Goal: Feedback & Contribution: Submit feedback/report problem

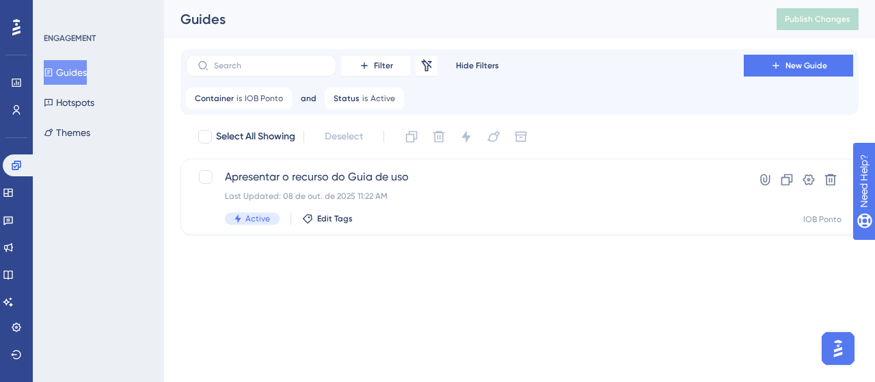
click at [82, 65] on button "Guides" at bounding box center [65, 72] width 43 height 25
click at [284, 99] on div "Container is IOB Ponto IOB Ponto Remove" at bounding box center [239, 98] width 106 height 22
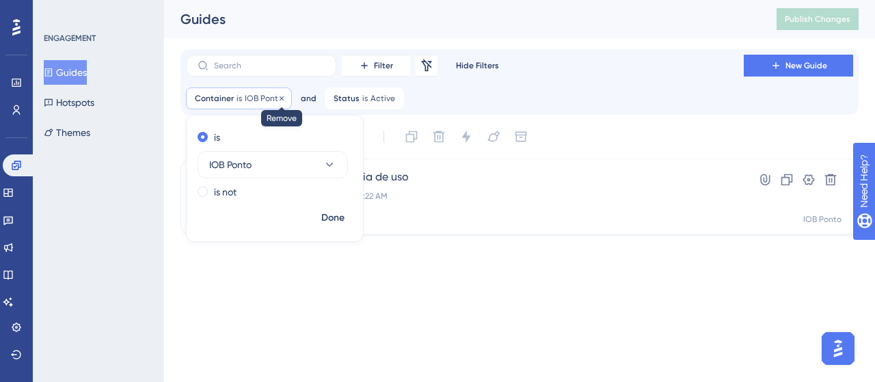
click at [280, 99] on icon at bounding box center [282, 98] width 8 height 8
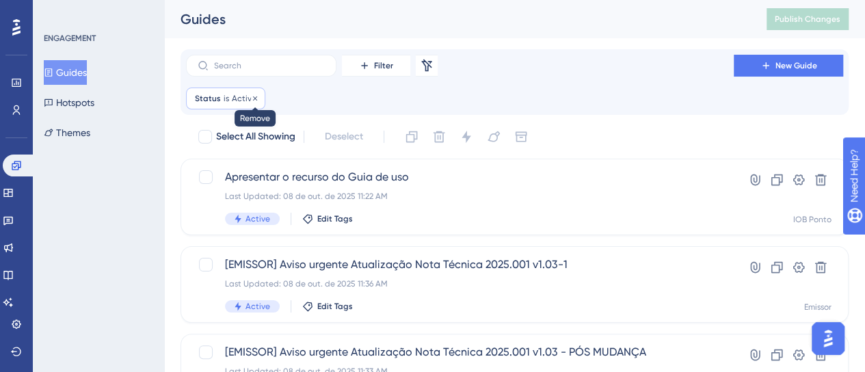
click at [254, 96] on icon at bounding box center [255, 98] width 4 height 4
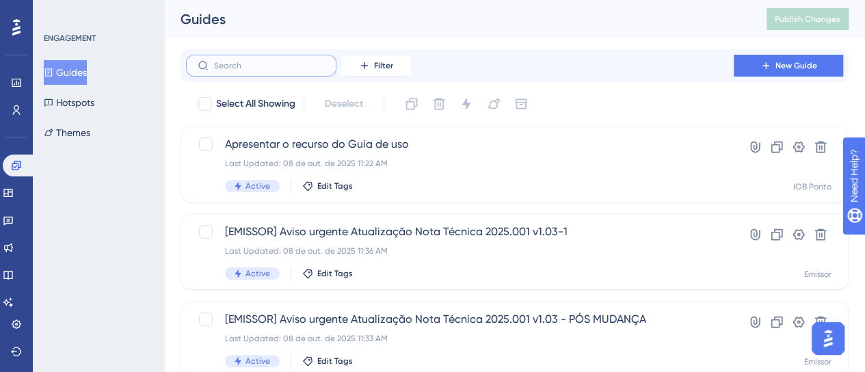
click at [249, 64] on input "text" at bounding box center [269, 66] width 111 height 10
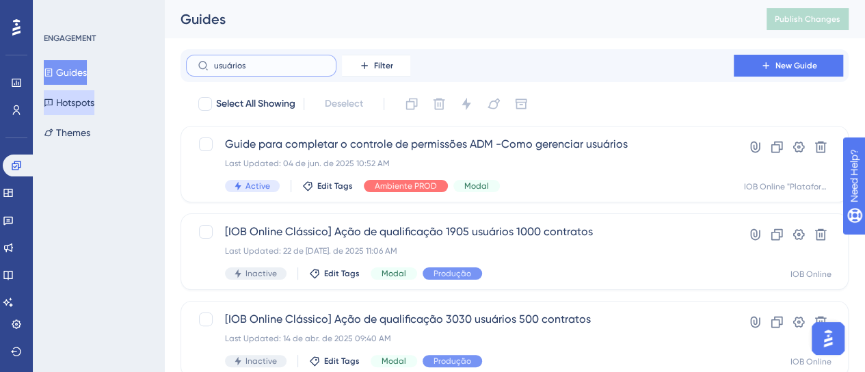
type input "usuários"
click at [74, 104] on button "Hotspots" at bounding box center [69, 102] width 51 height 25
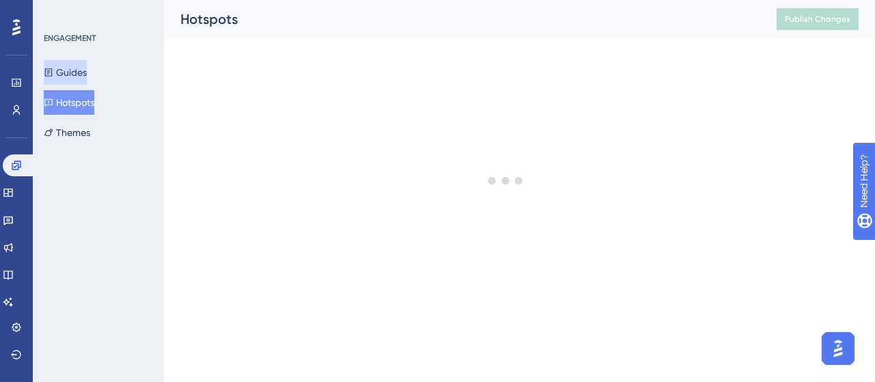
click at [75, 77] on button "Guides" at bounding box center [65, 72] width 43 height 25
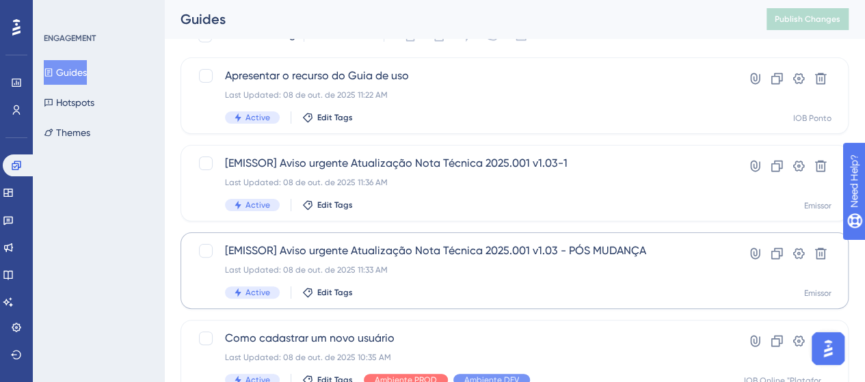
scroll to position [137, 0]
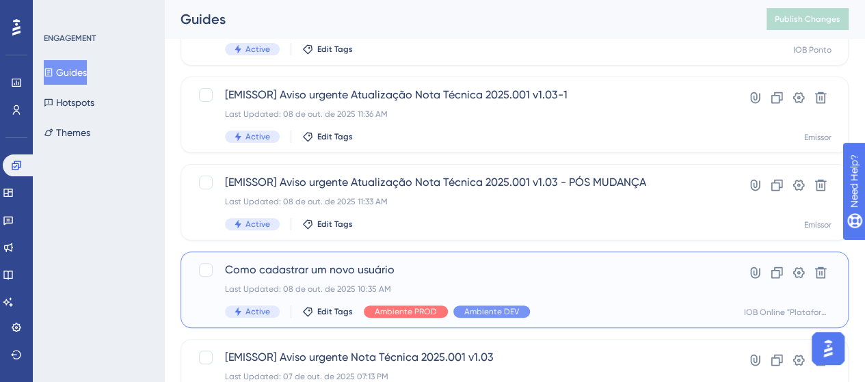
click at [427, 271] on span "Como cadastrar um novo usuário" at bounding box center [460, 270] width 470 height 16
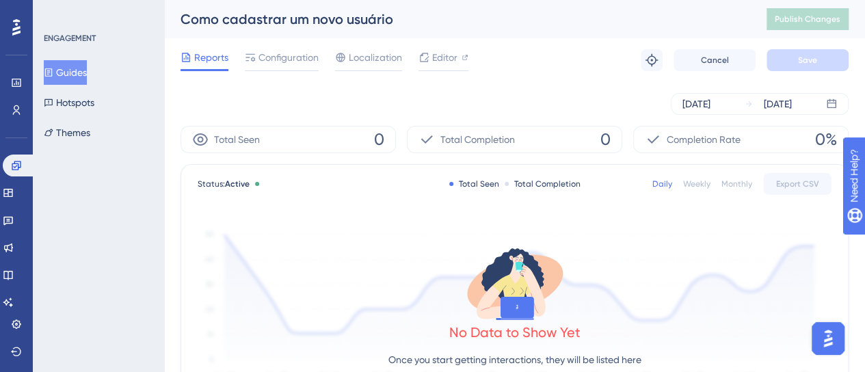
click at [283, 73] on div "Reports Configuration Localization Editor Troubleshoot Cancel Save" at bounding box center [514, 60] width 668 height 44
click at [422, 58] on icon at bounding box center [423, 57] width 11 height 11
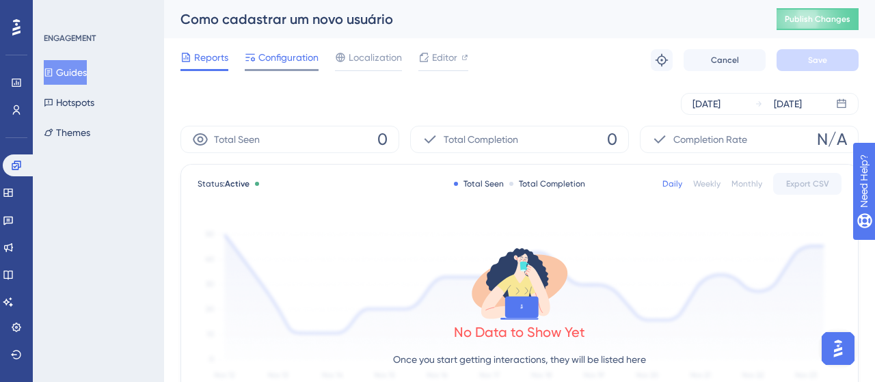
click at [282, 59] on span "Configuration" at bounding box center [288, 57] width 60 height 16
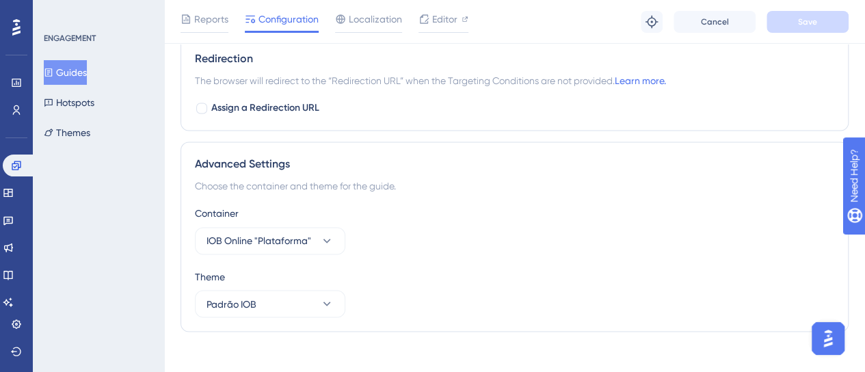
scroll to position [1033, 0]
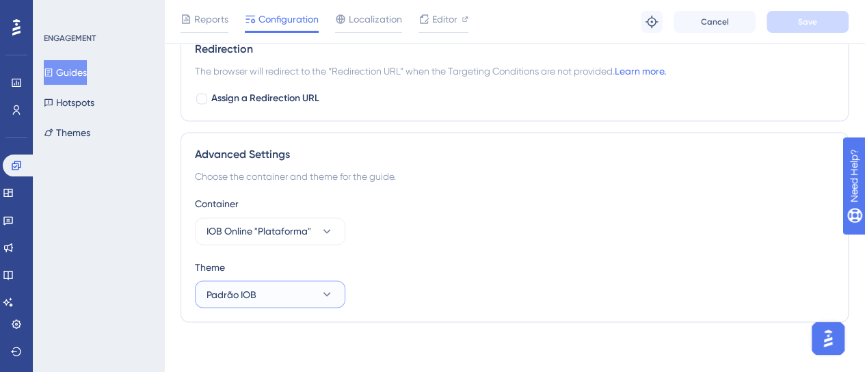
click at [258, 284] on button "Padrão IOB" at bounding box center [270, 293] width 150 height 27
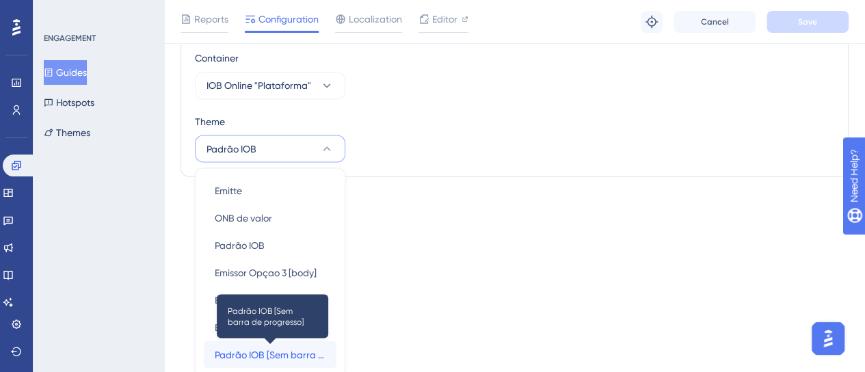
click at [288, 347] on span "Padrão IOB [Sem barra de progresso]" at bounding box center [270, 354] width 111 height 16
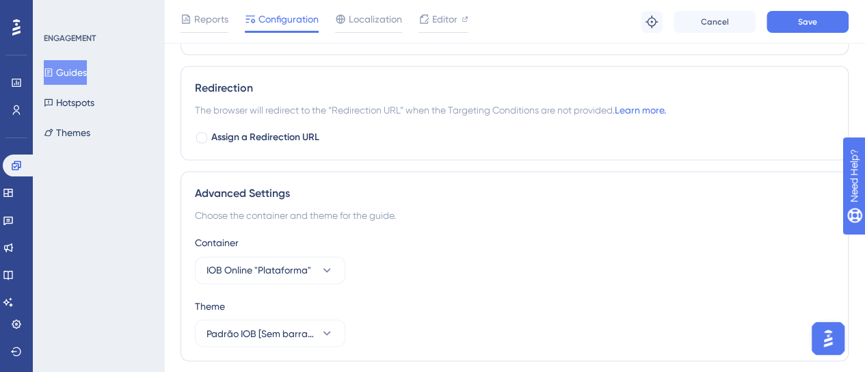
scroll to position [759, 0]
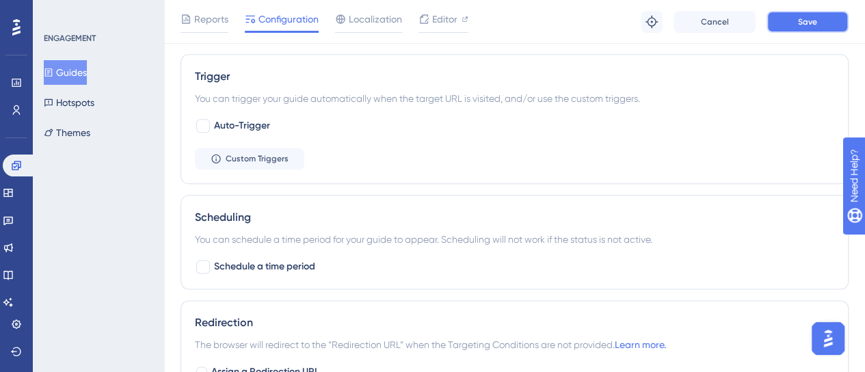
click at [824, 24] on button "Save" at bounding box center [807, 22] width 82 height 22
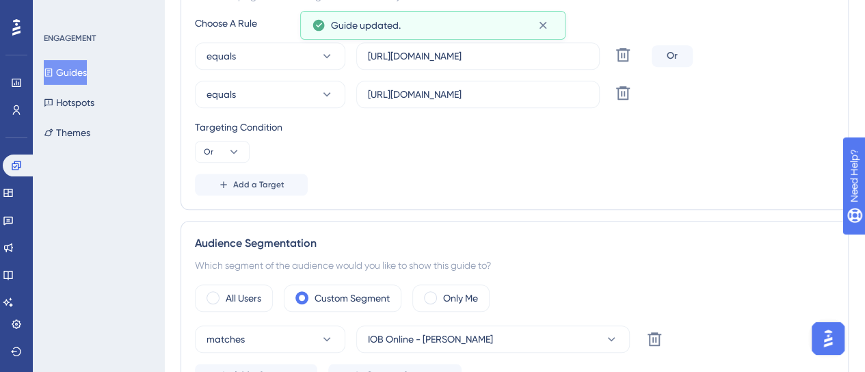
scroll to position [0, 0]
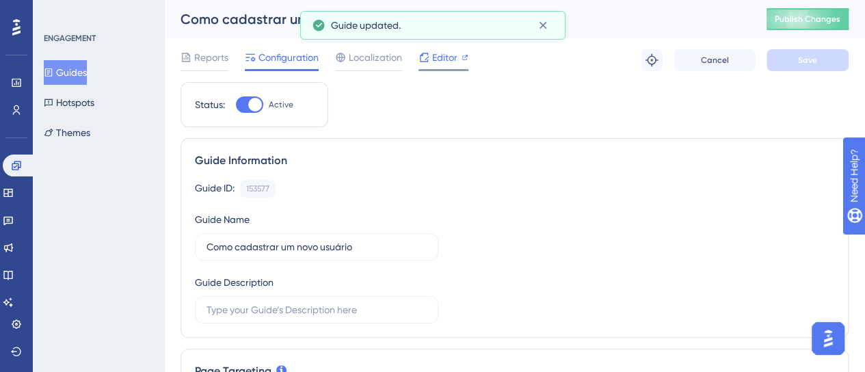
click at [429, 57] on div "Editor" at bounding box center [443, 57] width 50 height 16
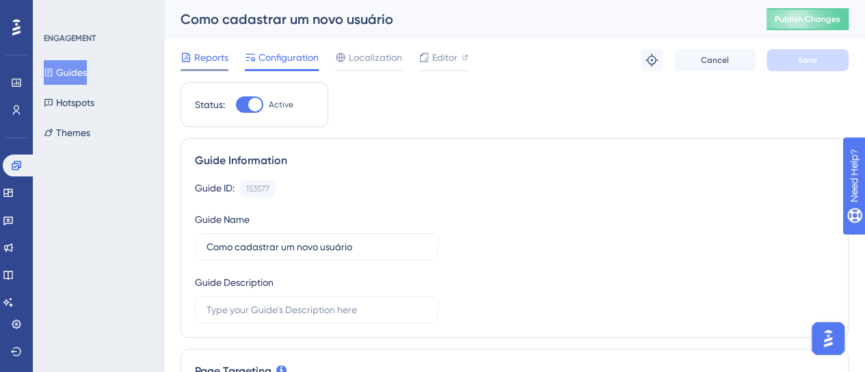
click at [185, 54] on icon at bounding box center [185, 57] width 11 height 11
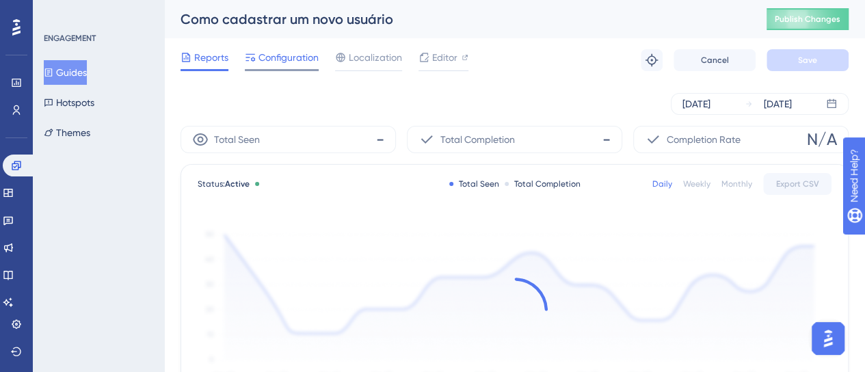
click at [284, 58] on span "Configuration" at bounding box center [288, 57] width 60 height 16
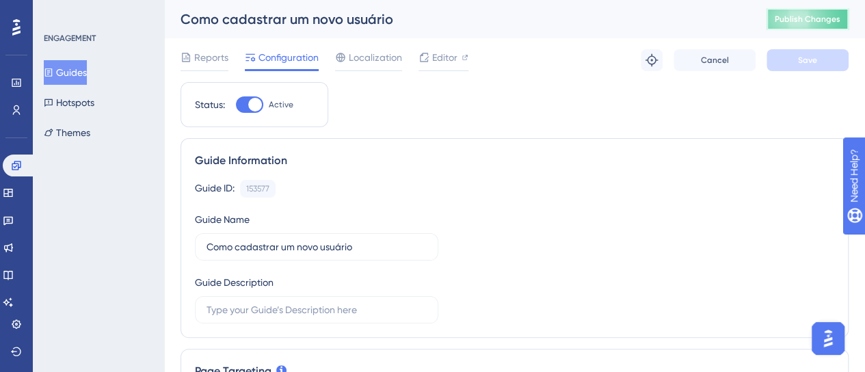
click at [828, 26] on button "Publish Changes" at bounding box center [807, 19] width 82 height 22
click at [446, 53] on span "Editor" at bounding box center [444, 57] width 25 height 16
click at [86, 73] on button "Guides" at bounding box center [65, 72] width 43 height 25
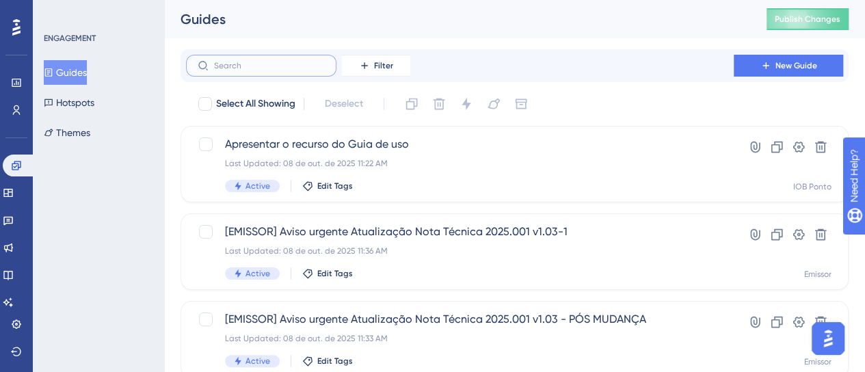
click at [288, 69] on input "text" at bounding box center [269, 66] width 111 height 10
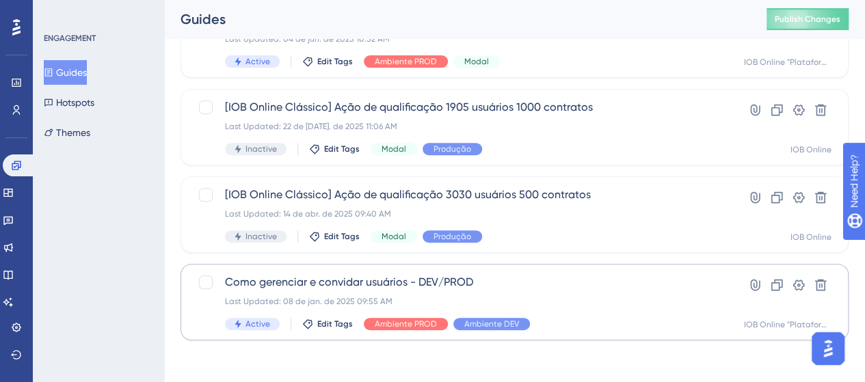
scroll to position [213, 0]
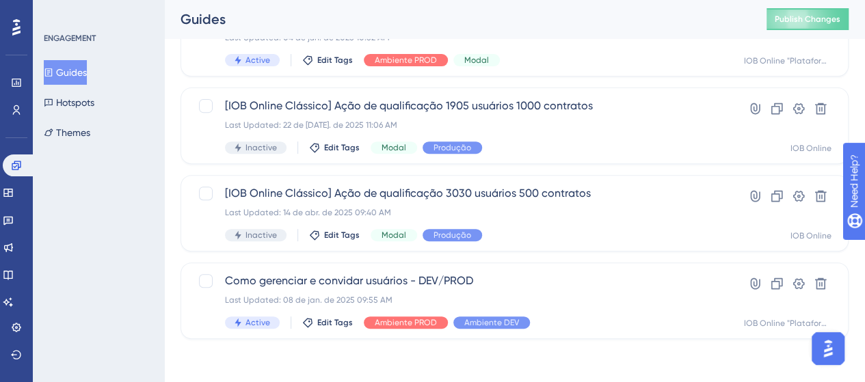
type input "usuári"
click at [496, 355] on div "Performance Users Engagement Widgets Feedback Product Updates Knowledge Base AI…" at bounding box center [514, 98] width 701 height 525
click at [604, 358] on div "Performance Users Engagement Widgets Feedback Product Updates Knowledge Base AI…" at bounding box center [514, 98] width 701 height 525
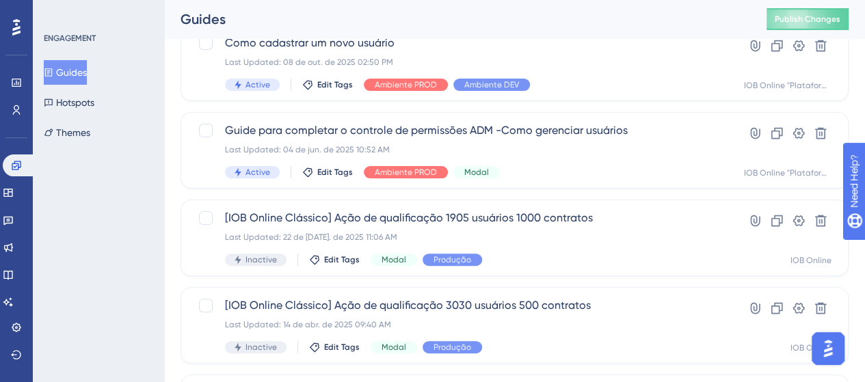
scroll to position [77, 0]
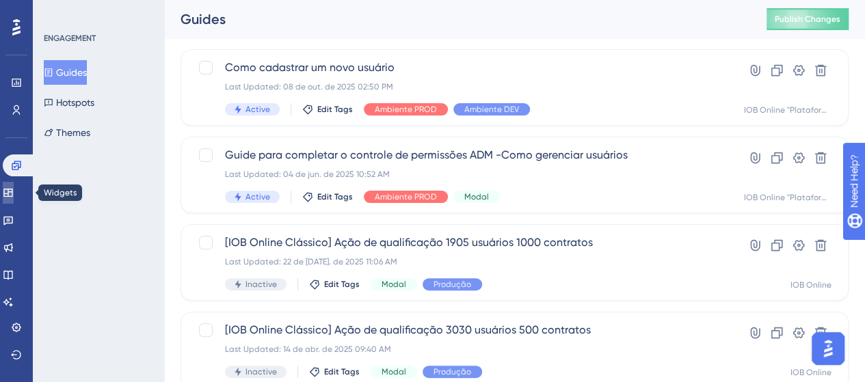
click at [12, 196] on icon at bounding box center [7, 193] width 9 height 8
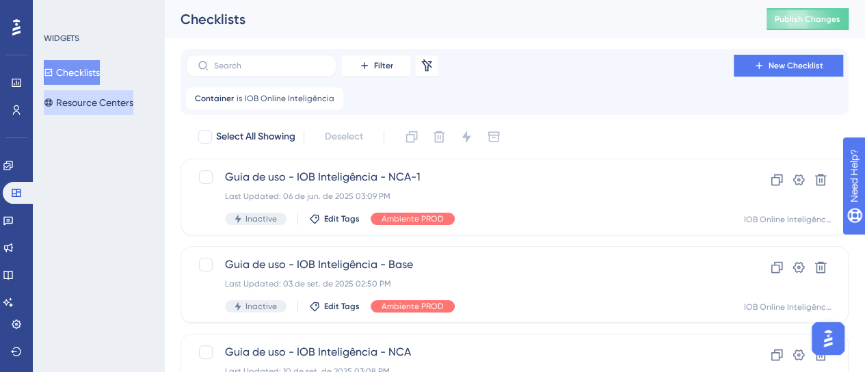
click at [129, 102] on button "Resource Centers" at bounding box center [89, 102] width 90 height 25
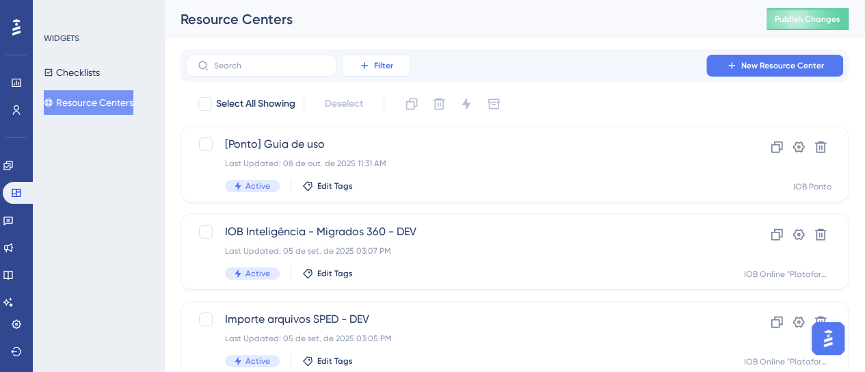
click at [374, 68] on span "Filter" at bounding box center [383, 65] width 19 height 11
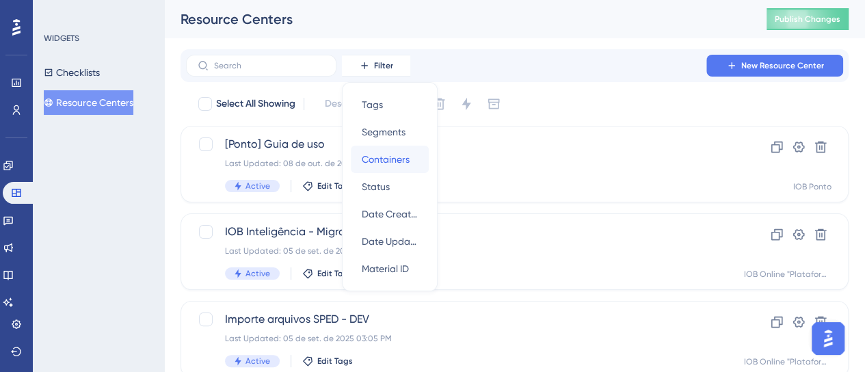
click at [410, 157] on div "Containers Containers" at bounding box center [390, 159] width 56 height 27
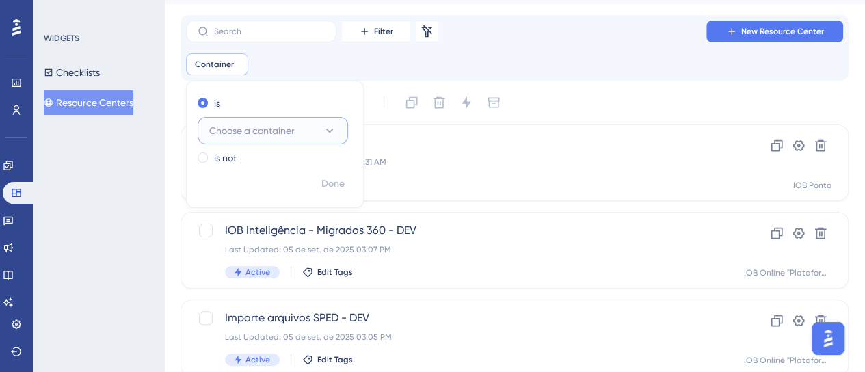
click at [263, 129] on span "Choose a container" at bounding box center [251, 130] width 85 height 16
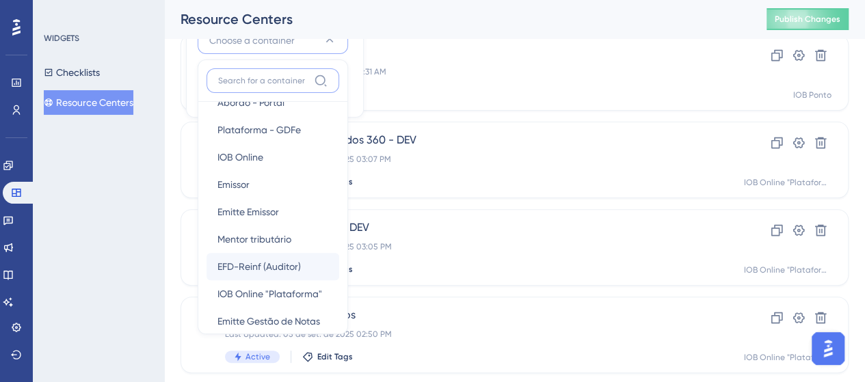
scroll to position [137, 0]
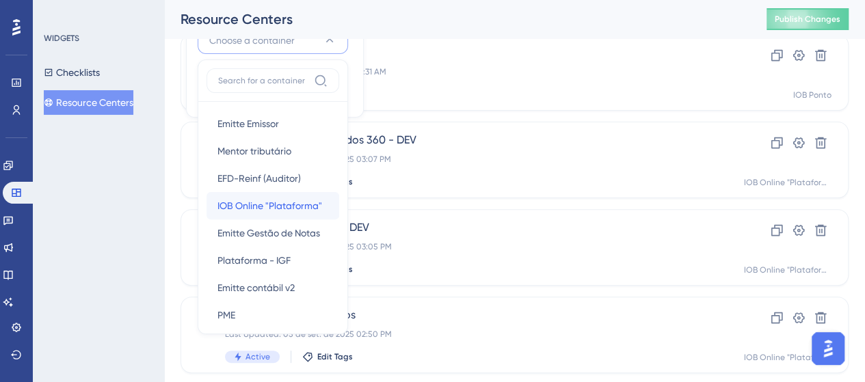
click at [295, 210] on span "IOB Online "Plataforma"" at bounding box center [269, 206] width 105 height 16
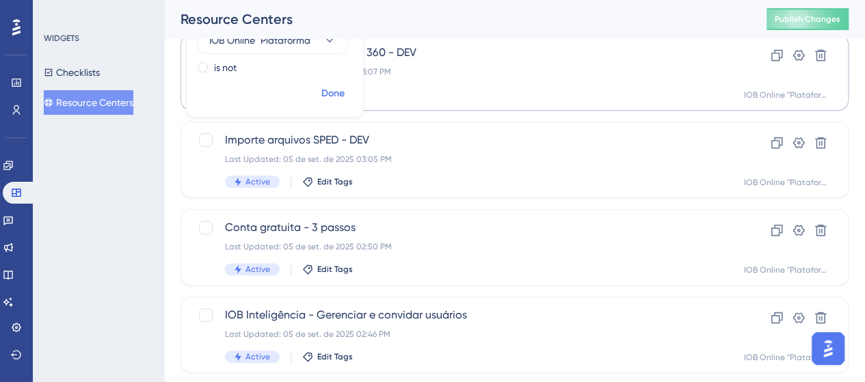
click at [334, 99] on span "Done" at bounding box center [332, 93] width 23 height 16
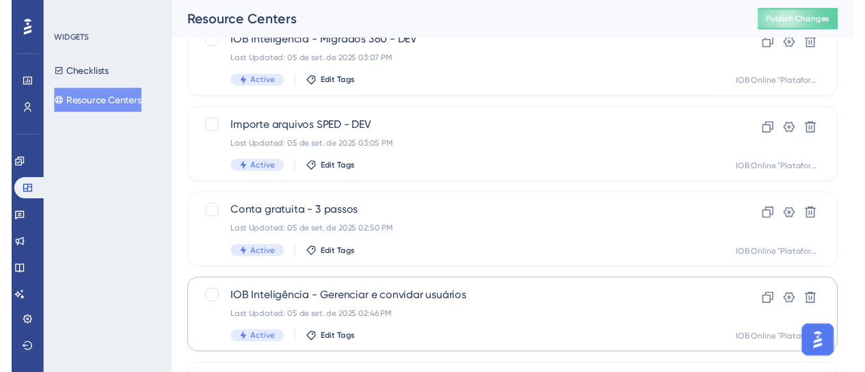
scroll to position [0, 0]
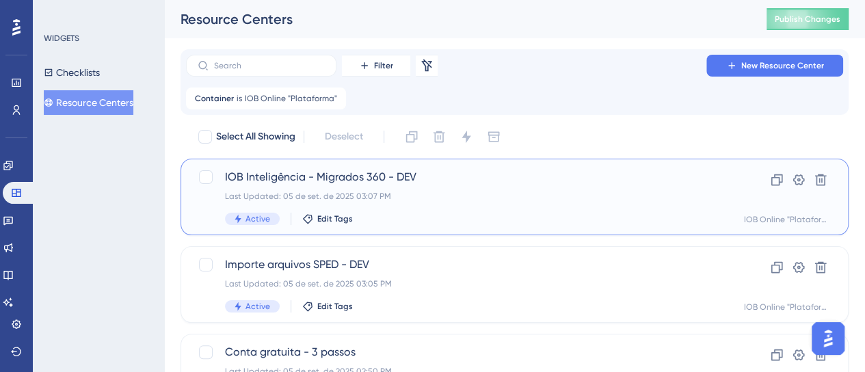
click at [442, 194] on div "Last Updated: 05 de set. de 2025 03:07 PM" at bounding box center [460, 196] width 470 height 11
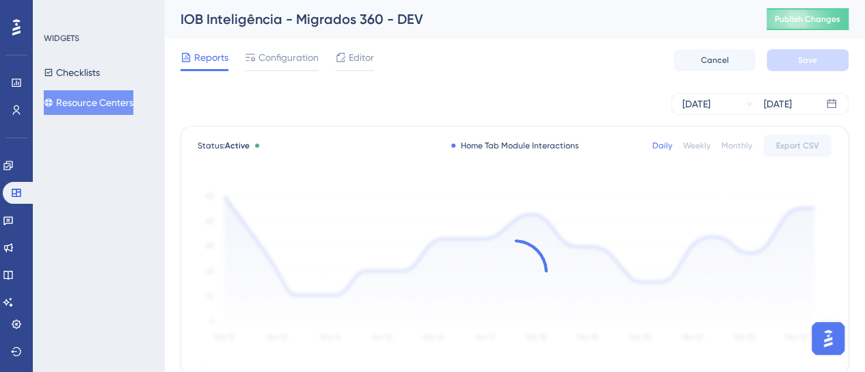
click at [294, 48] on div "Reports Configuration Editor Cancel Save" at bounding box center [514, 60] width 668 height 44
click at [297, 62] on span "Configuration" at bounding box center [288, 57] width 60 height 16
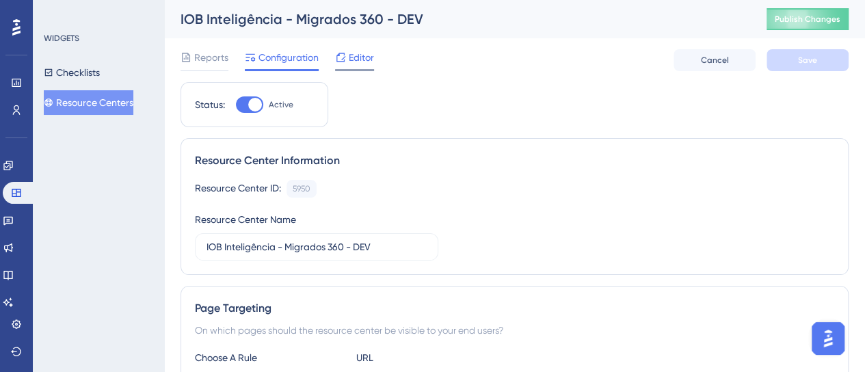
click at [348, 52] on div "Editor" at bounding box center [354, 57] width 39 height 16
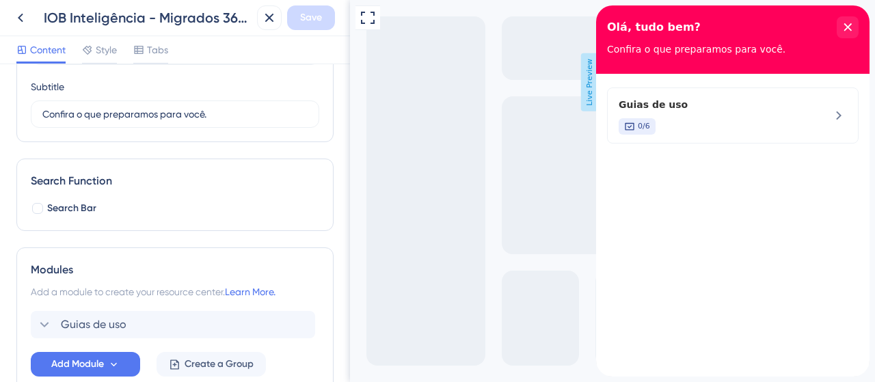
scroll to position [185, 0]
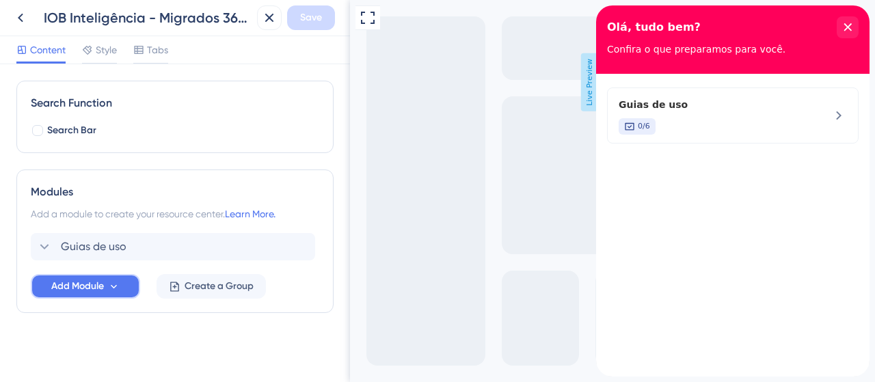
click at [97, 290] on span "Add Module" at bounding box center [77, 286] width 53 height 16
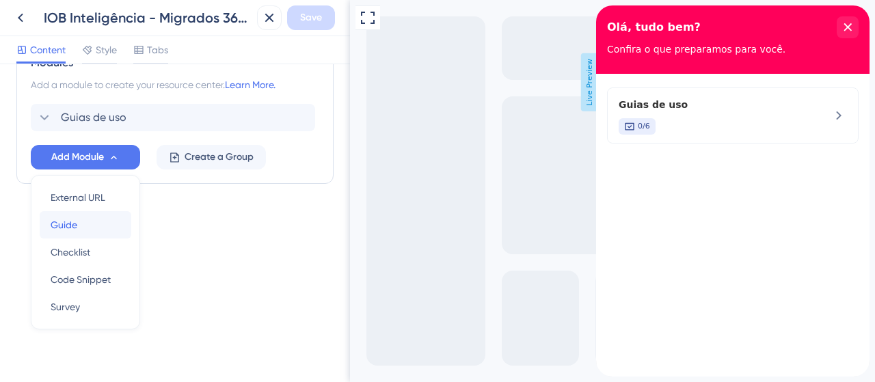
click at [80, 222] on div "Guide Guide" at bounding box center [86, 224] width 70 height 27
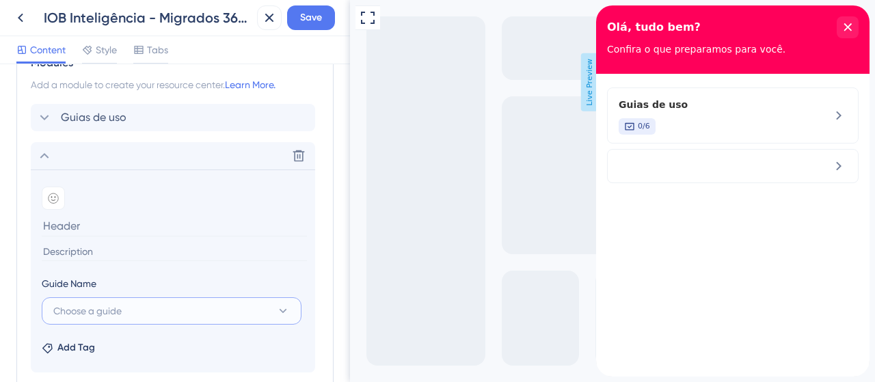
click at [109, 313] on span "Choose a guide" at bounding box center [87, 311] width 68 height 16
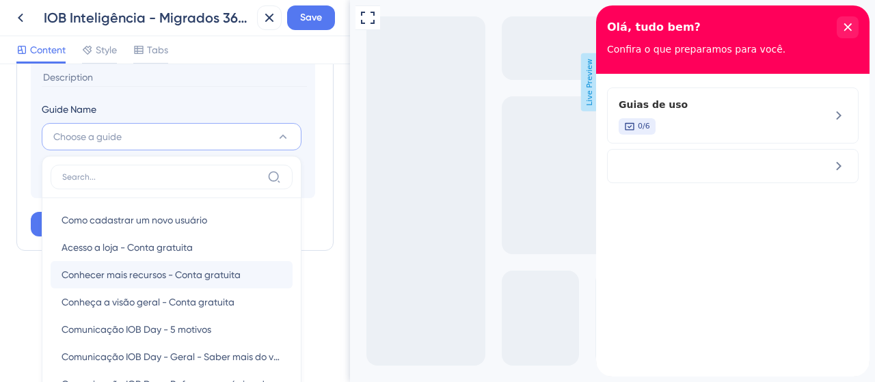
scroll to position [460, 0]
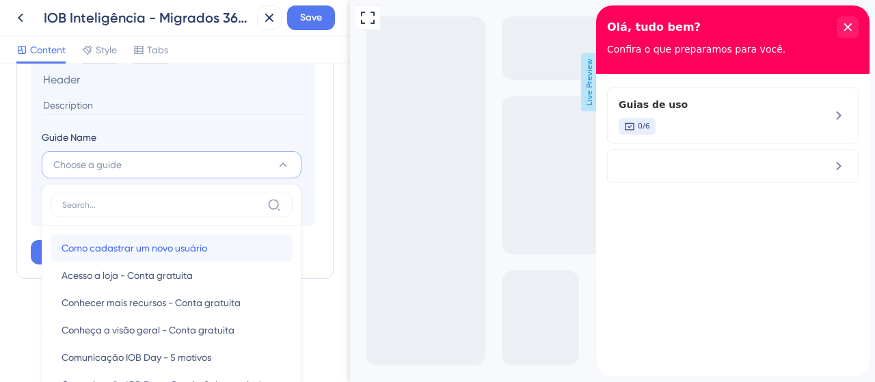
click at [208, 245] on div "Como cadastrar um novo usuário Como cadastrar um novo usuário" at bounding box center [172, 247] width 220 height 27
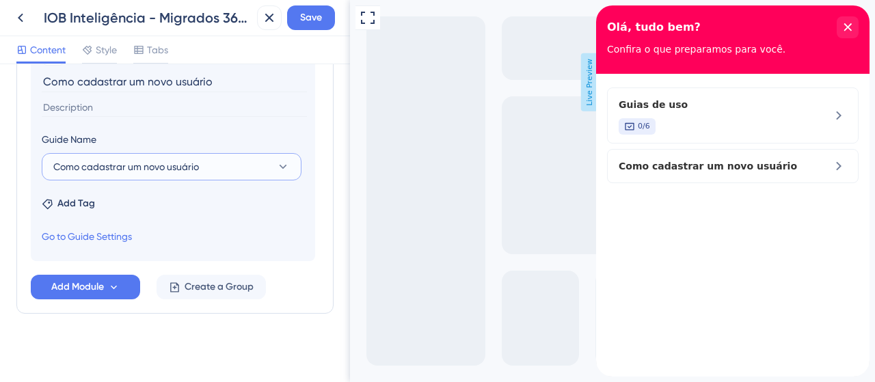
click at [120, 161] on span "Como cadastrar um novo usuário" at bounding box center [126, 167] width 146 height 16
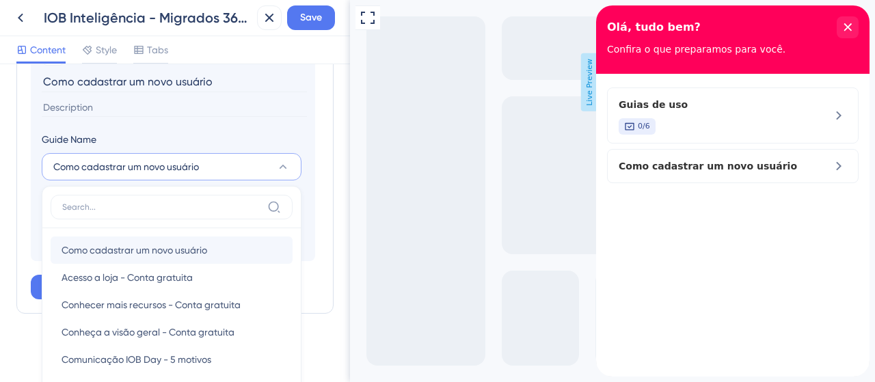
scroll to position [529, 0]
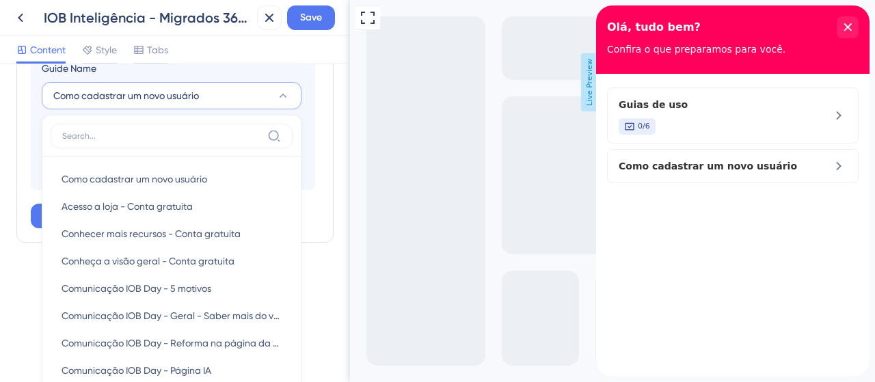
click at [319, 167] on div "Modules Add a module to create your resource center. Learn More. Guias de uso D…" at bounding box center [174, 34] width 317 height 418
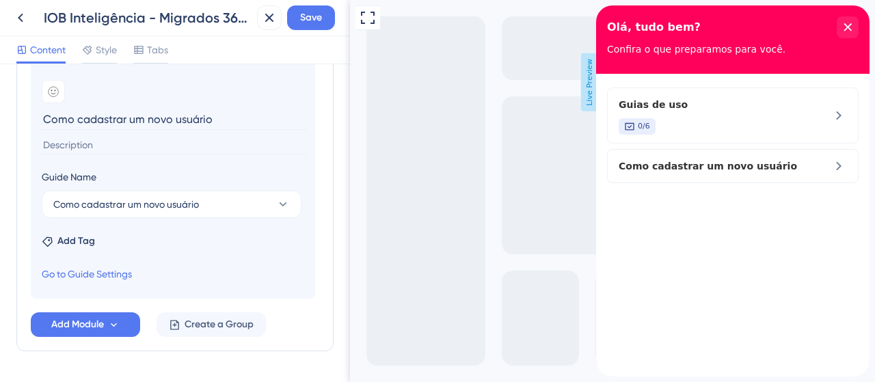
scroll to position [390, 0]
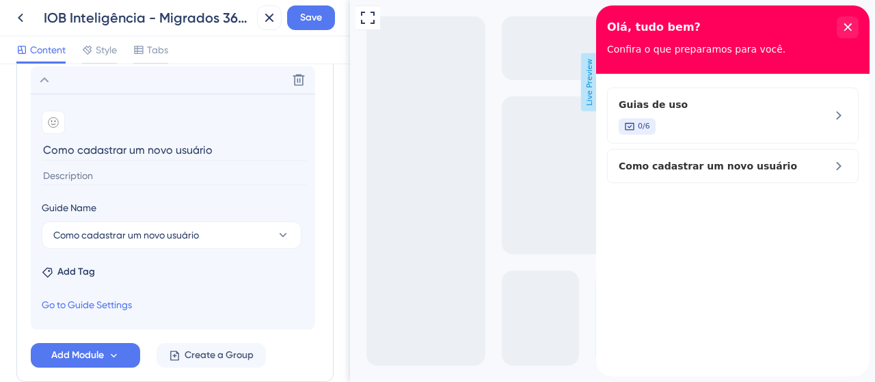
click at [160, 148] on input "Como cadastrar um novo usuário" at bounding box center [174, 149] width 265 height 21
drag, startPoint x: 144, startPoint y: 148, endPoint x: 63, endPoint y: 147, distance: 80.7
click at [63, 147] on input "Novos recursos" at bounding box center [174, 149] width 265 height 21
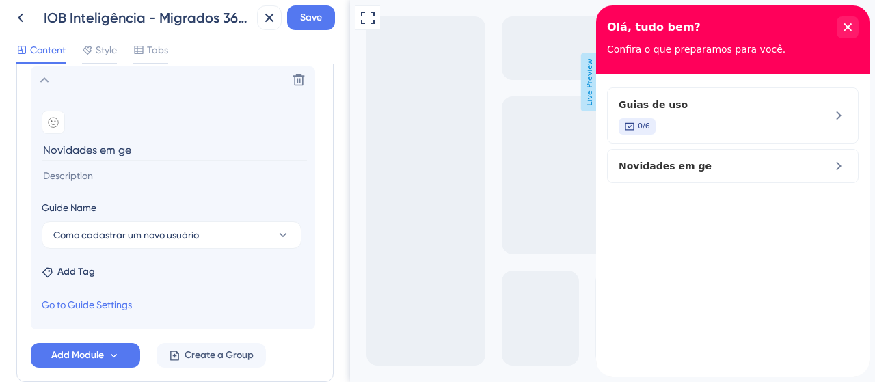
drag, startPoint x: 68, startPoint y: 139, endPoint x: 120, endPoint y: 148, distance: 52.0
click at [120, 148] on input "Novidades em ge" at bounding box center [174, 149] width 265 height 21
drag, startPoint x: 148, startPoint y: 151, endPoint x: 98, endPoint y: 147, distance: 49.4
click at [98, 147] on input "Novidades em ge" at bounding box center [174, 149] width 265 height 21
type input "Novidades na gestão de usuários"
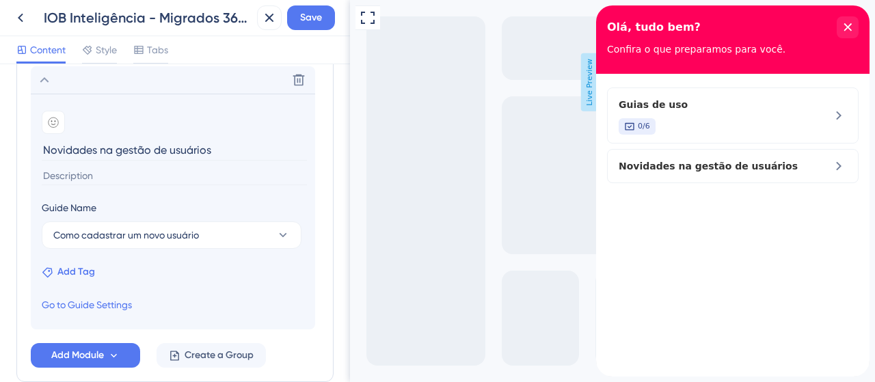
click at [75, 277] on span "Add Tag" at bounding box center [76, 272] width 38 height 16
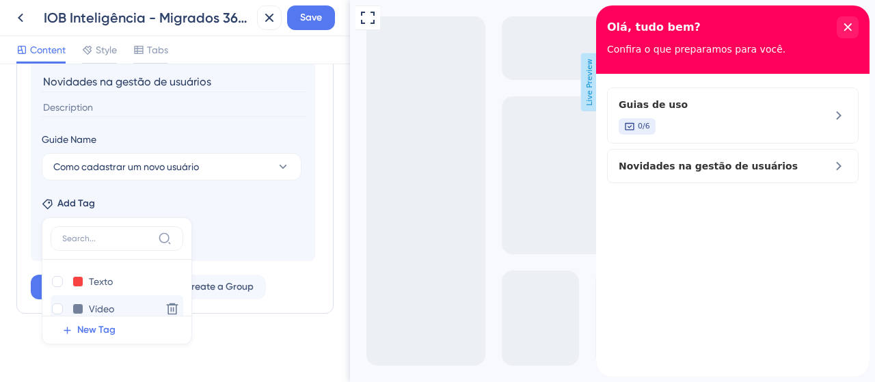
scroll to position [41, 0]
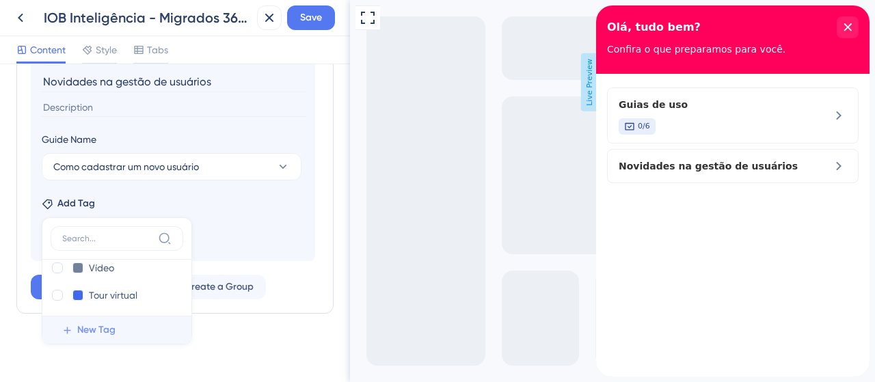
click at [100, 332] on span "New Tag" at bounding box center [96, 330] width 38 height 16
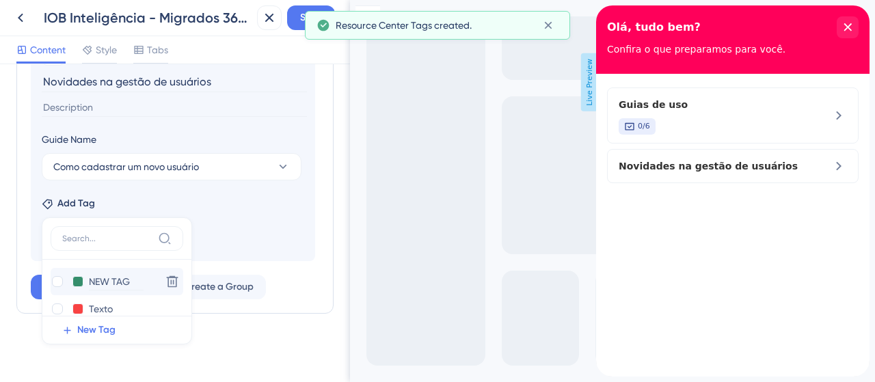
scroll to position [0, 0]
click at [256, 212] on section "Add emoji Novidades na gestão de usuários Guide Name Como cadastrar um novo usu…" at bounding box center [173, 143] width 284 height 236
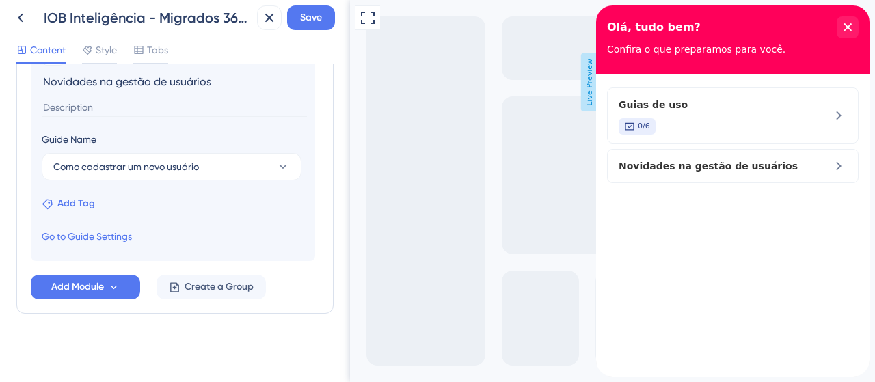
click at [85, 200] on span "Add Tag" at bounding box center [76, 203] width 38 height 16
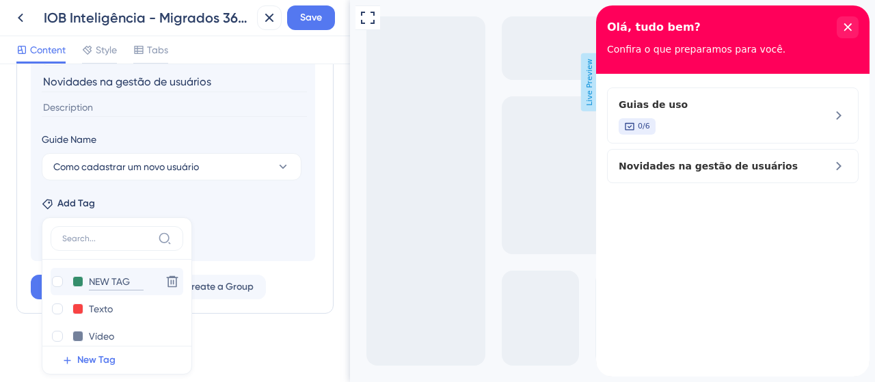
click at [105, 275] on input "NEW TAG" at bounding box center [116, 281] width 55 height 17
click at [168, 280] on icon at bounding box center [172, 282] width 14 height 14
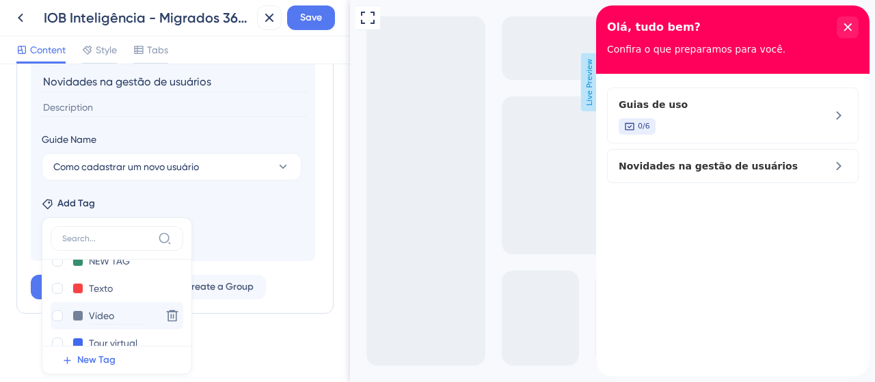
scroll to position [11, 0]
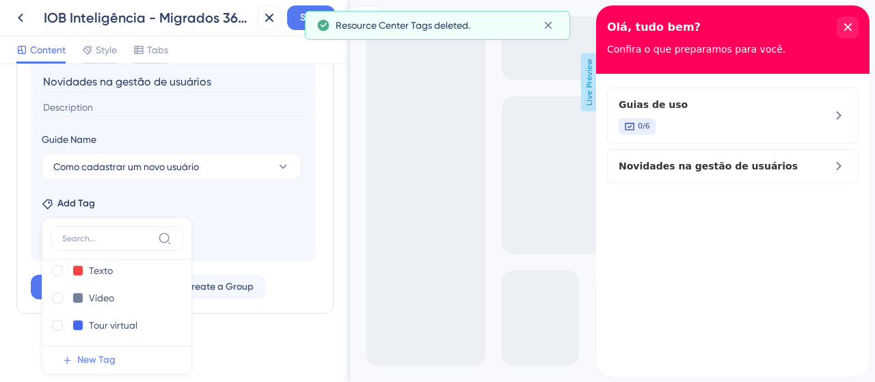
click at [85, 352] on span "New Tag" at bounding box center [96, 360] width 38 height 16
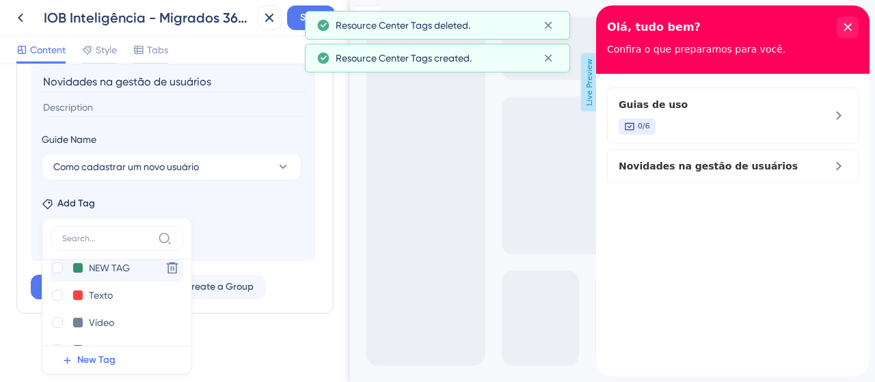
scroll to position [0, 0]
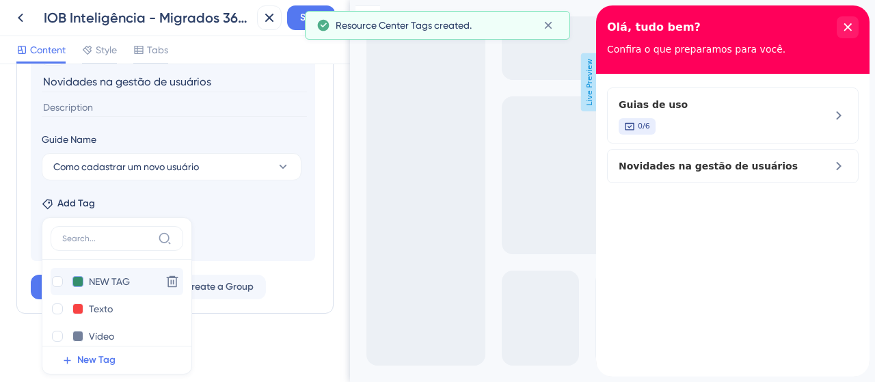
click at [79, 276] on button at bounding box center [77, 281] width 11 height 11
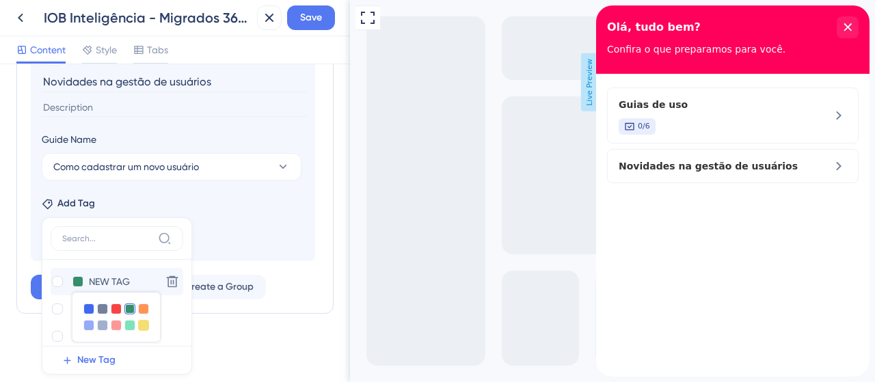
click at [141, 323] on div at bounding box center [143, 325] width 11 height 11
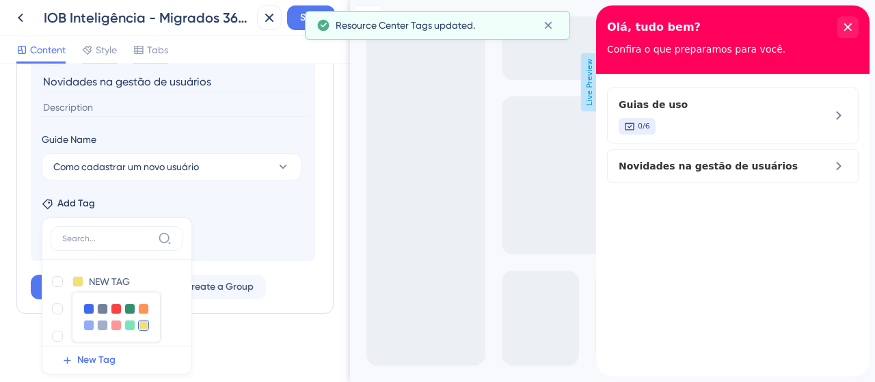
click at [144, 217] on div "NEW TAG NEW TAG Delete Texto Texto Delete Vídeo Vídeo Delete Tour virtual Tour …" at bounding box center [117, 295] width 150 height 157
click at [228, 242] on section "Add emoji Novidades na gestão de usuários Guide Name Como cadastrar um novo usu…" at bounding box center [173, 143] width 284 height 236
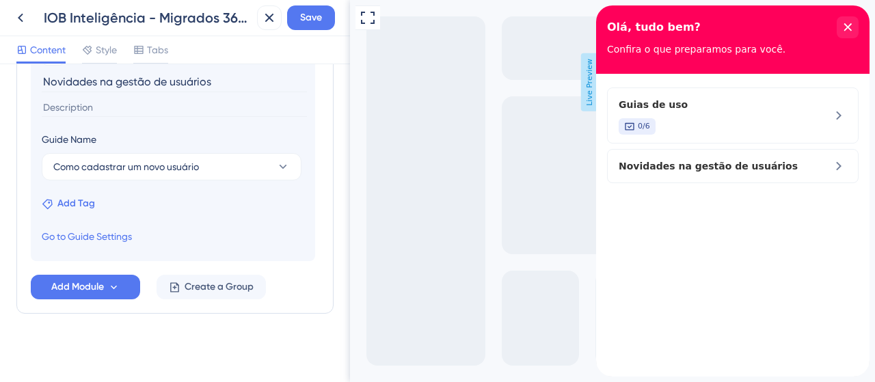
click at [79, 199] on span "Add Tag" at bounding box center [76, 203] width 38 height 16
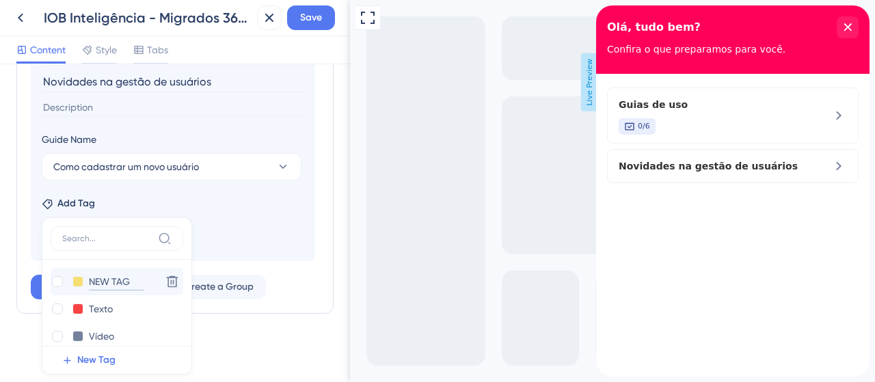
click at [109, 284] on input "NEW TAG" at bounding box center [116, 281] width 55 height 17
click at [239, 207] on div "Add Tag NEW TAG NEW TAG Delete Texto Texto Delete Vídeo Vídeo Delete Tour virtu…" at bounding box center [173, 201] width 262 height 22
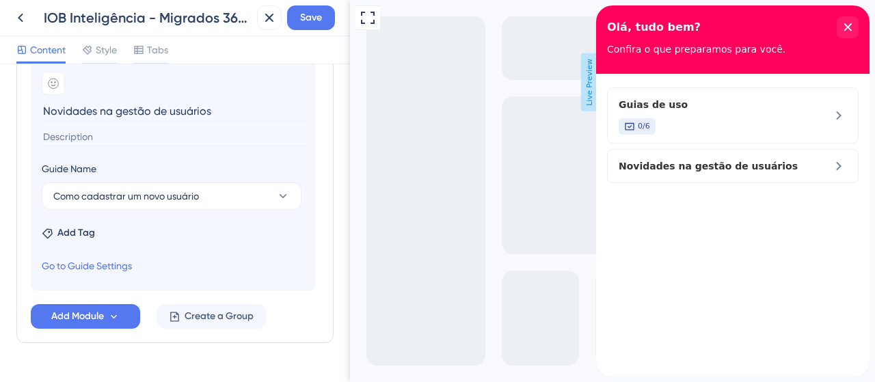
scroll to position [458, 0]
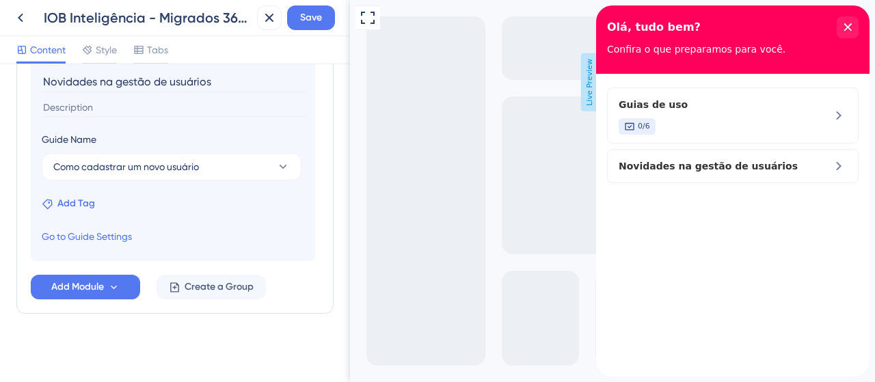
click at [72, 205] on span "Add Tag" at bounding box center [76, 203] width 38 height 16
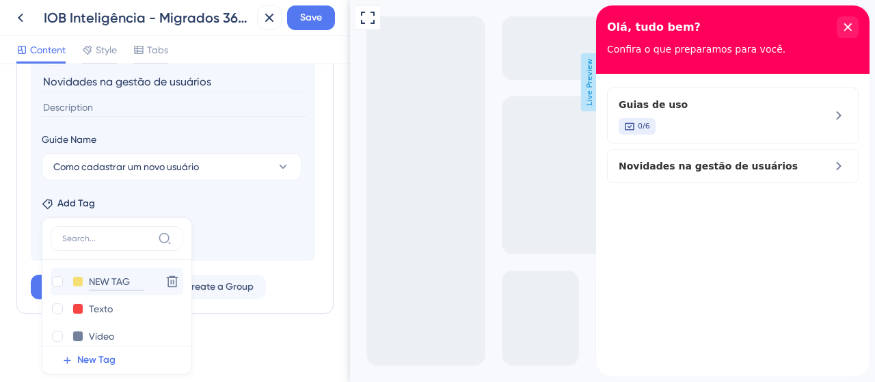
click at [106, 275] on input "NEW TAG" at bounding box center [116, 281] width 55 height 17
click at [89, 275] on input "NEW TAG" at bounding box center [116, 281] width 55 height 17
click at [78, 280] on button at bounding box center [77, 281] width 11 height 11
click at [103, 321] on div at bounding box center [102, 325] width 11 height 11
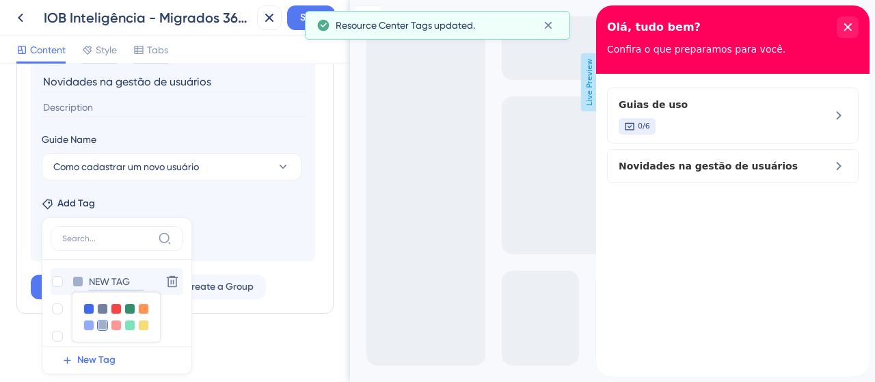
click at [108, 277] on input "NEW TAG" at bounding box center [116, 281] width 55 height 17
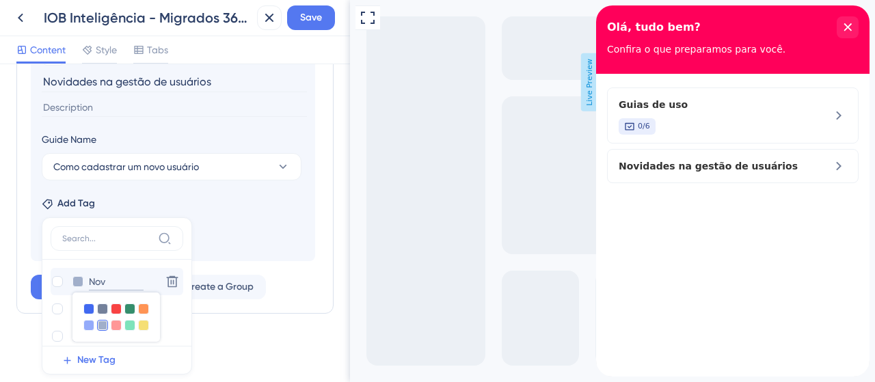
type input "No"
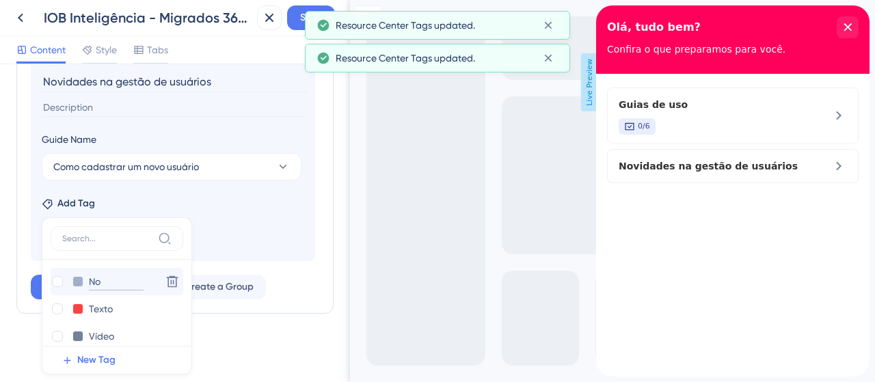
click at [118, 279] on input "No" at bounding box center [116, 281] width 55 height 17
type input "N"
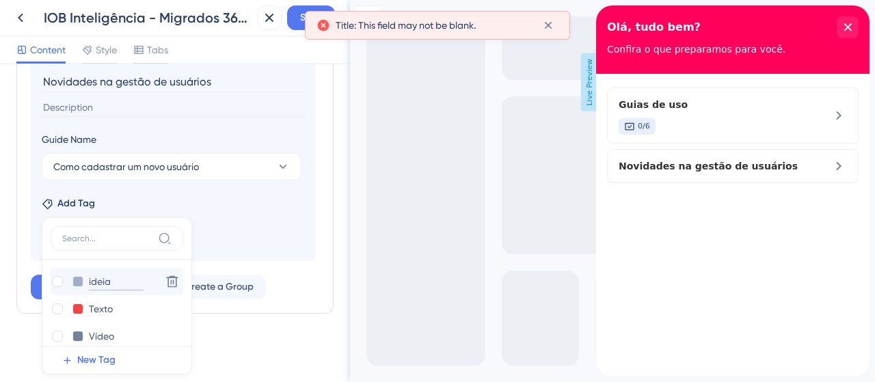
type input "ideias"
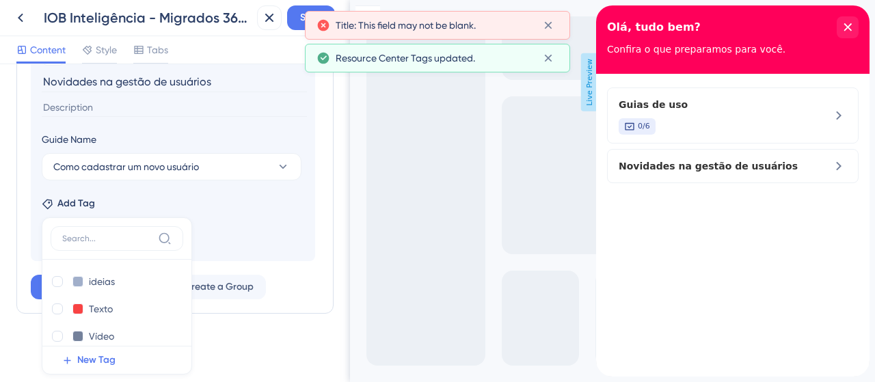
click at [245, 230] on section "Add emoji Novidades na gestão de usuários Guide Name Como cadastrar um novo usu…" at bounding box center [173, 143] width 284 height 236
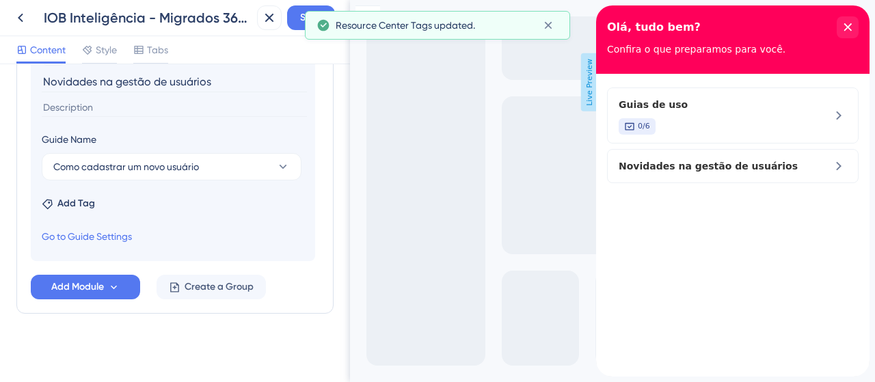
scroll to position [390, 0]
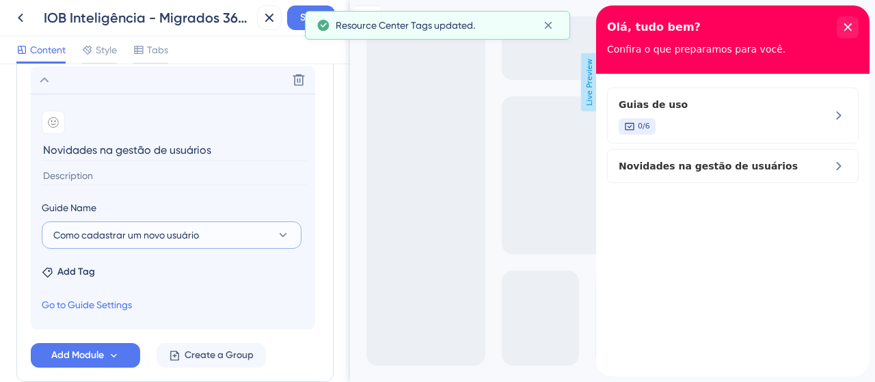
click at [133, 233] on span "Como cadastrar um novo usuário" at bounding box center [126, 235] width 146 height 16
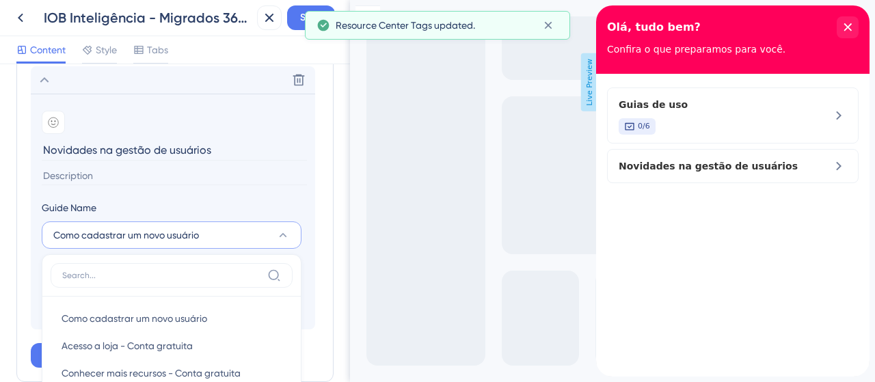
scroll to position [529, 0]
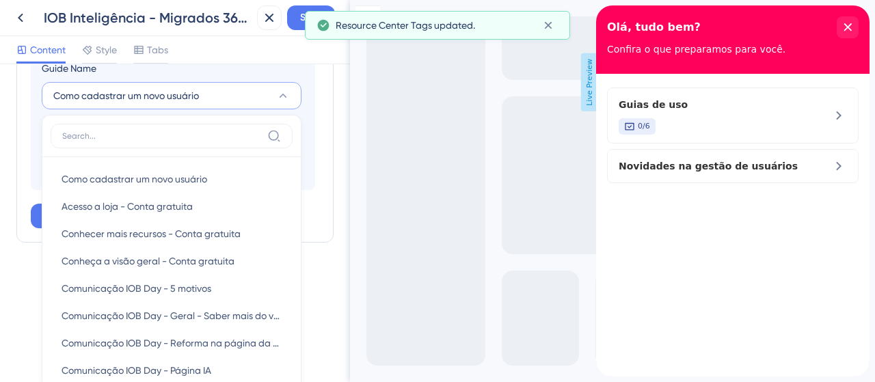
click at [314, 144] on section "Add emoji Novidades na gestão de usuários Guide Name Como cadastrar um novo usu…" at bounding box center [173, 72] width 284 height 236
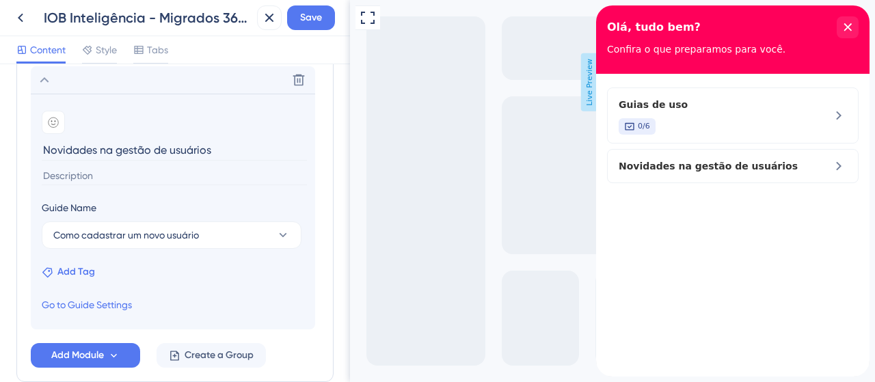
click at [89, 270] on span "Add Tag" at bounding box center [76, 272] width 38 height 16
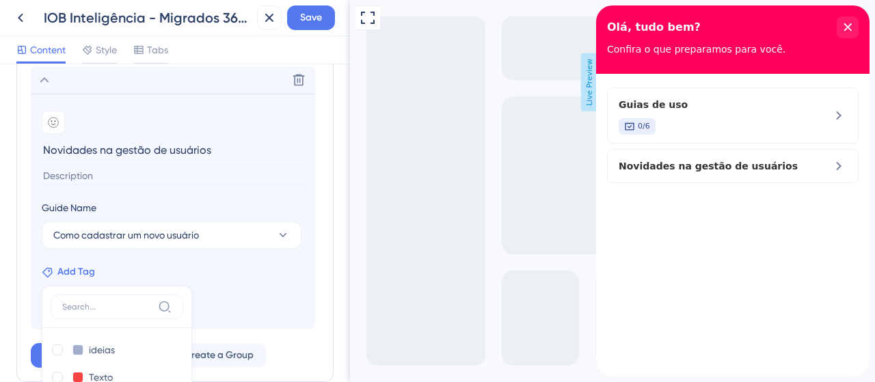
scroll to position [458, 0]
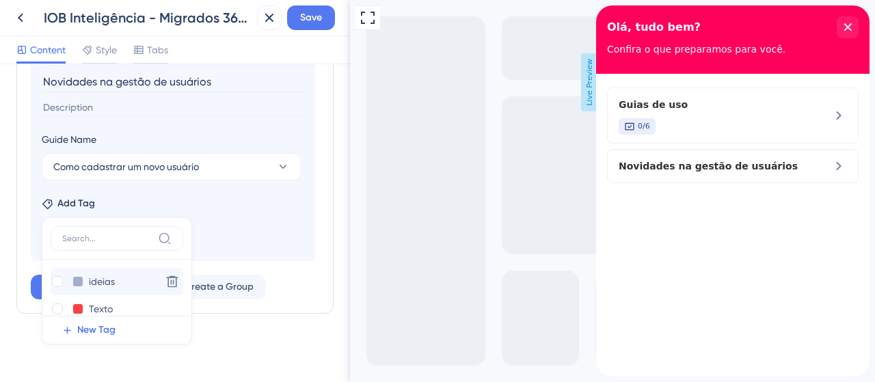
click at [59, 278] on div at bounding box center [57, 281] width 11 height 11
checkbox input "true"
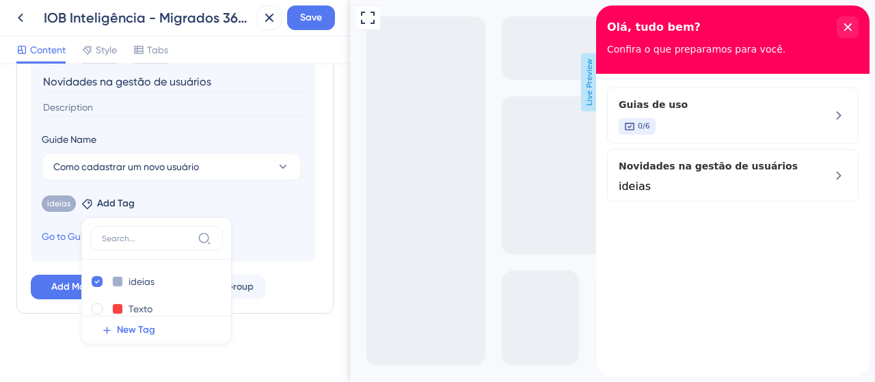
click at [239, 226] on section "Add emoji Novidades na gestão de usuários Guide Name Como cadastrar um novo usu…" at bounding box center [173, 143] width 284 height 236
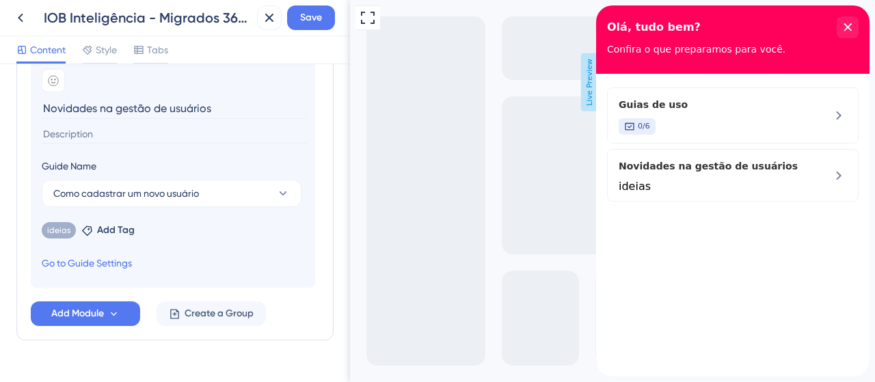
scroll to position [390, 0]
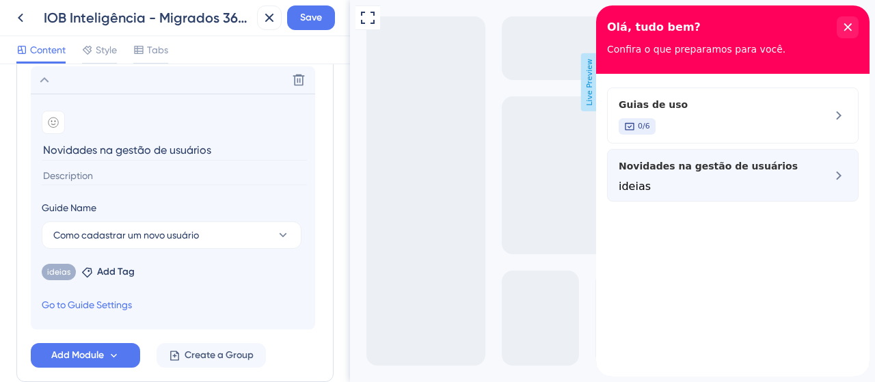
click at [777, 174] on div "Novidades na gestão de usuários ideias" at bounding box center [710, 175] width 183 height 35
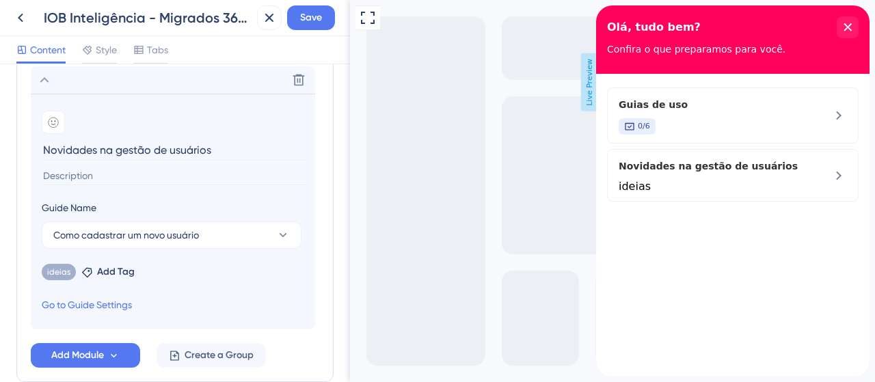
drag, startPoint x: 90, startPoint y: 144, endPoint x: 109, endPoint y: 150, distance: 19.2
click at [90, 144] on input "Novidades na gestão de usuários" at bounding box center [174, 149] width 265 height 21
drag, startPoint x: 118, startPoint y: 150, endPoint x: -7, endPoint y: 143, distance: 124.6
click at [0, 0] on html "IOB Inteligência - Migrados 360 - DEV Save Content Style Tabs Resource Center H…" at bounding box center [437, 0] width 875 height 0
type input "Gestão de usuários"
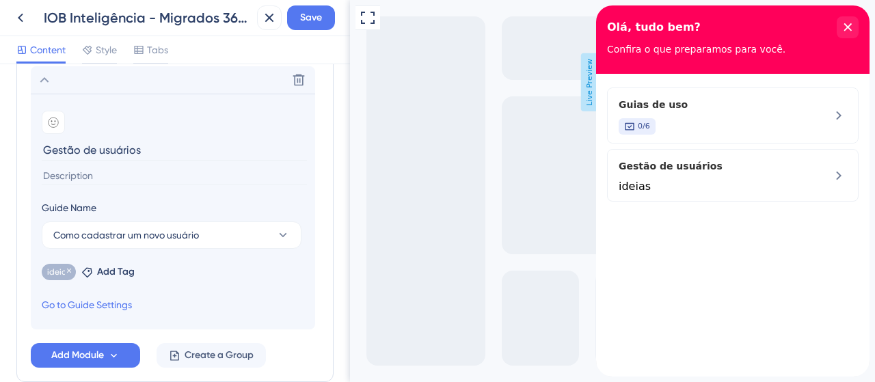
click at [59, 267] on span "ideias" at bounding box center [58, 272] width 23 height 11
click at [65, 269] on icon at bounding box center [69, 271] width 8 height 8
click at [74, 270] on span "Add Tag" at bounding box center [76, 272] width 38 height 16
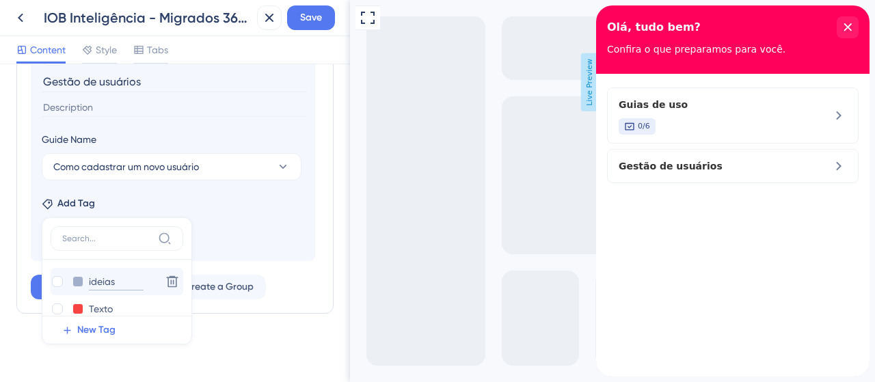
click at [107, 274] on input "ideias" at bounding box center [116, 281] width 55 height 17
type input "Novidades"
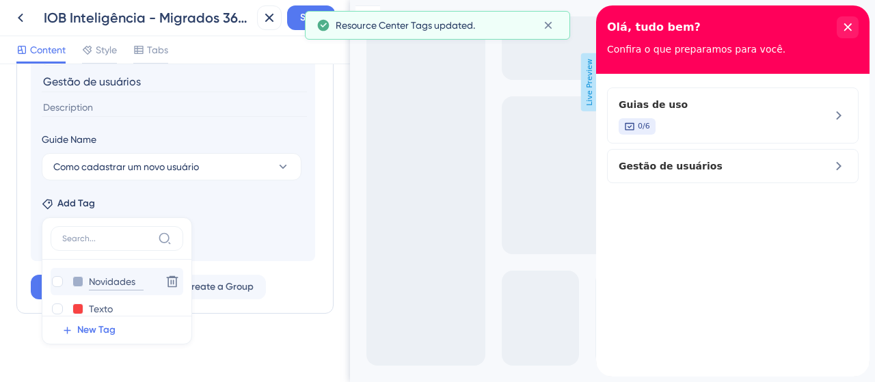
click at [137, 282] on input "Novidades" at bounding box center [116, 281] width 55 height 17
type input "Novidade"
click at [239, 213] on section "Add emoji Gestão de usuários Guide Name Como cadastrar um novo usuário Add Tag …" at bounding box center [173, 143] width 284 height 236
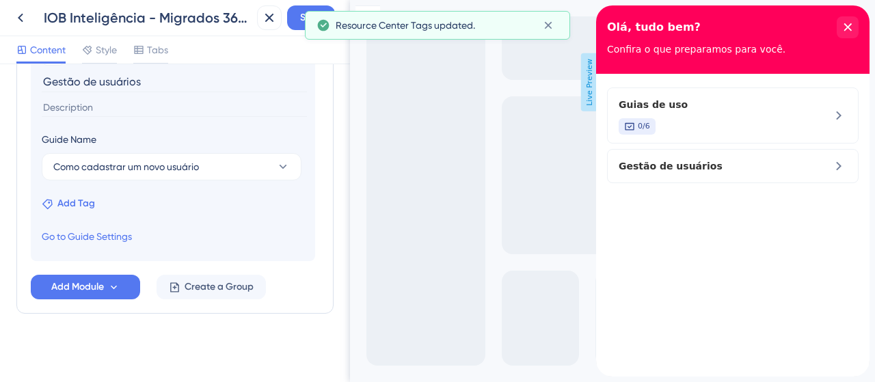
click at [81, 198] on span "Add Tag" at bounding box center [76, 203] width 38 height 16
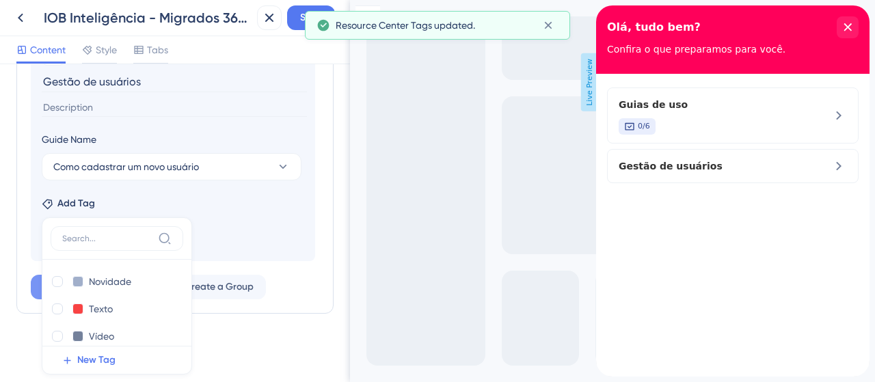
click at [53, 280] on div at bounding box center [57, 281] width 11 height 11
checkbox input "true"
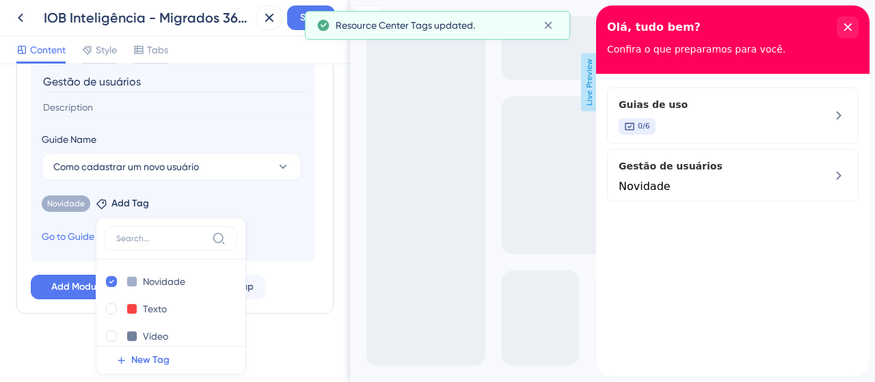
click at [442, 299] on div "Full Screen Preview Live Preview" at bounding box center [612, 191] width 525 height 382
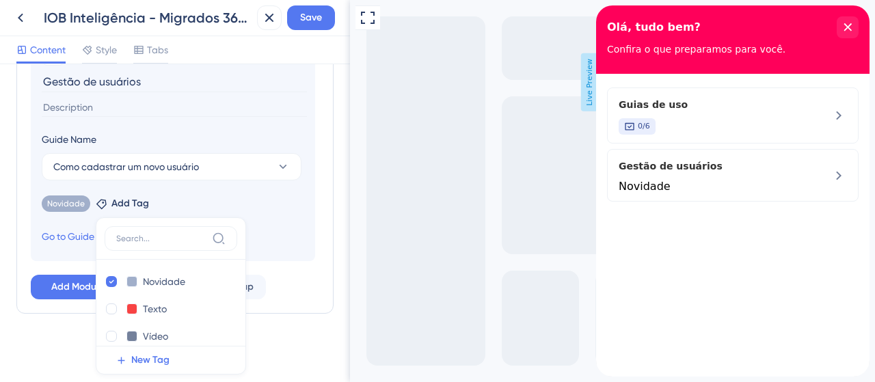
drag, startPoint x: 296, startPoint y: 226, endPoint x: 284, endPoint y: 232, distance: 12.8
click at [297, 226] on section "Add emoji Gestão de usuários Guide Name Como cadastrar um novo usuário Novidade…" at bounding box center [173, 143] width 284 height 236
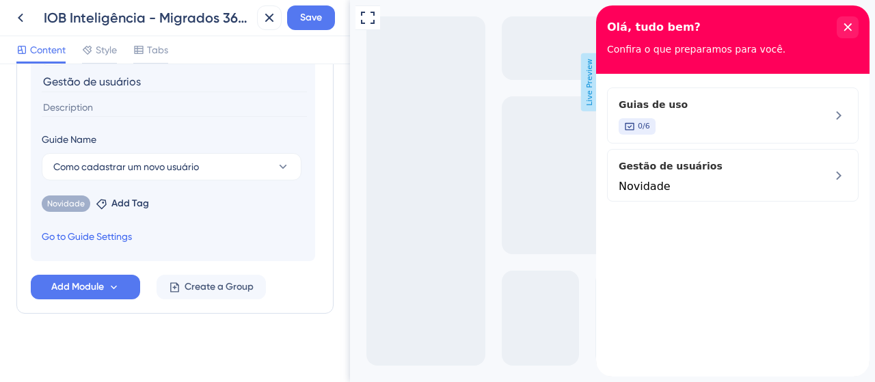
click at [97, 233] on link "Go to Guide Settings" at bounding box center [87, 236] width 90 height 16
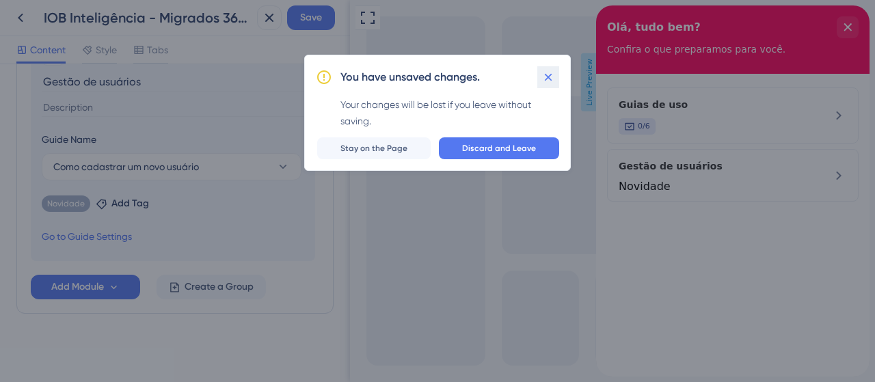
drag, startPoint x: 543, startPoint y: 85, endPoint x: 187, endPoint y: 64, distance: 356.1
click at [543, 85] on button at bounding box center [548, 77] width 22 height 22
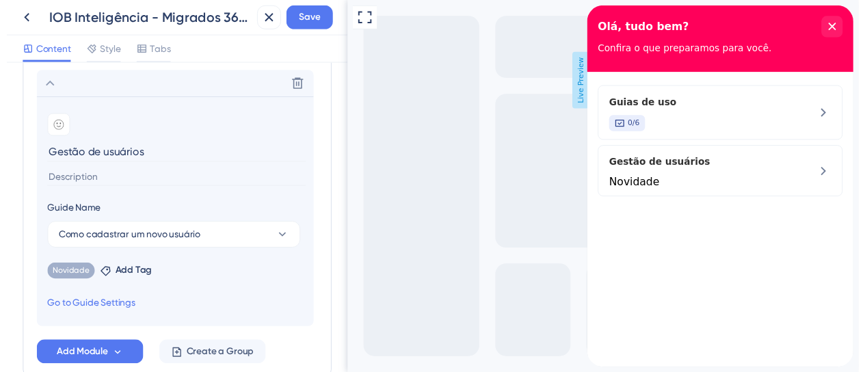
scroll to position [390, 0]
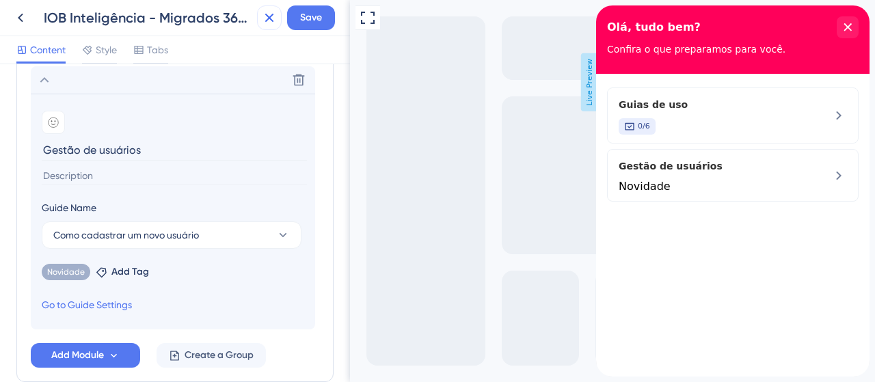
click at [268, 16] on icon at bounding box center [269, 18] width 16 height 16
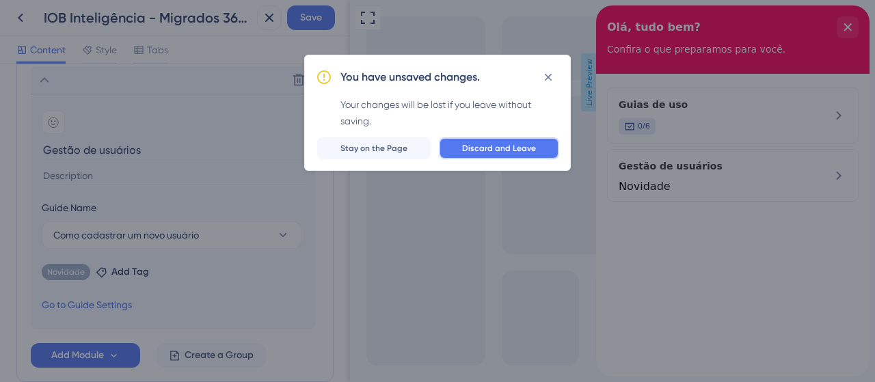
click at [526, 157] on button "Discard and Leave" at bounding box center [499, 148] width 120 height 22
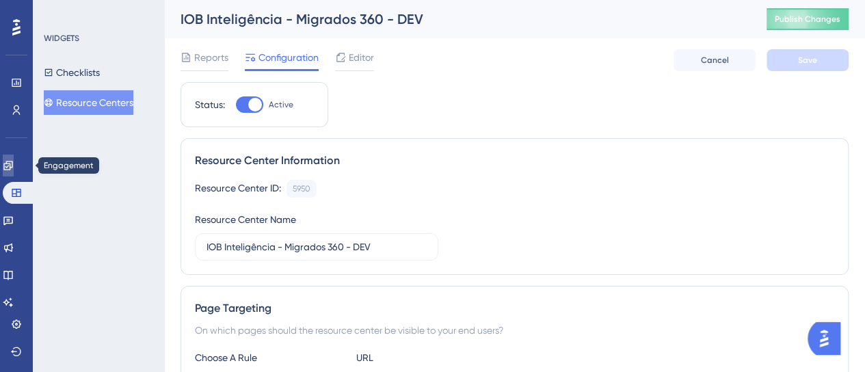
click at [14, 159] on link at bounding box center [8, 165] width 11 height 22
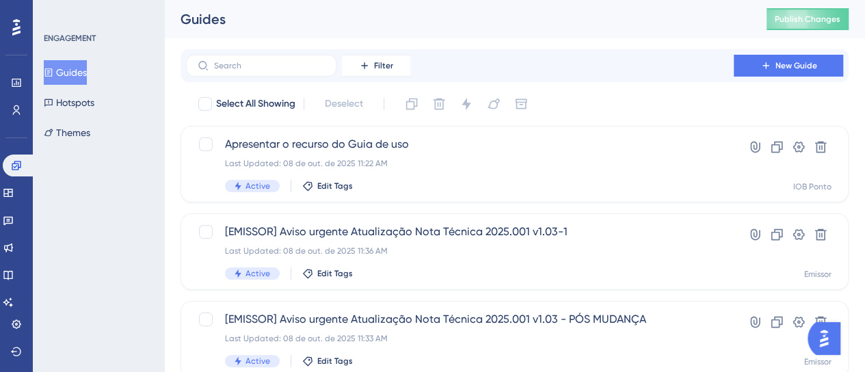
click at [87, 72] on button "Guides" at bounding box center [65, 72] width 43 height 25
click at [77, 66] on button "Guides" at bounding box center [65, 72] width 43 height 25
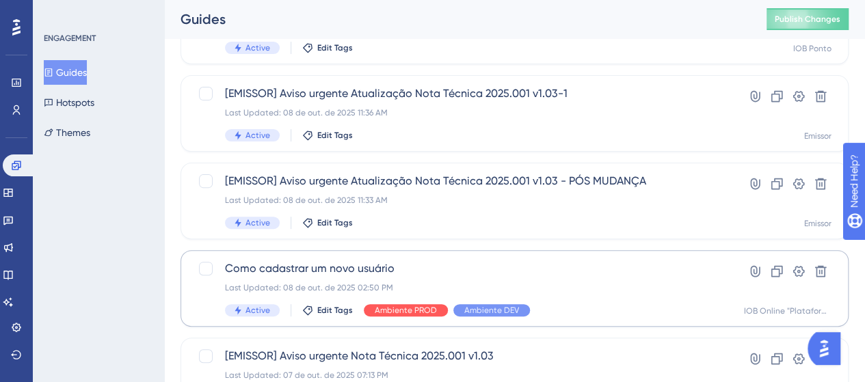
scroll to position [205, 0]
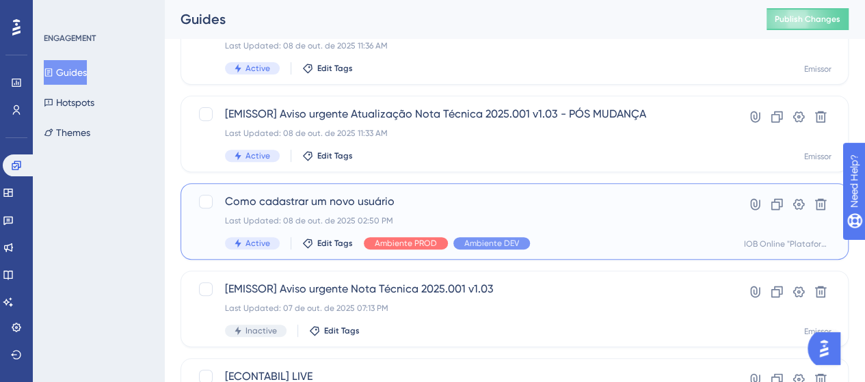
click at [416, 198] on span "Como cadastrar um novo usuário" at bounding box center [460, 201] width 470 height 16
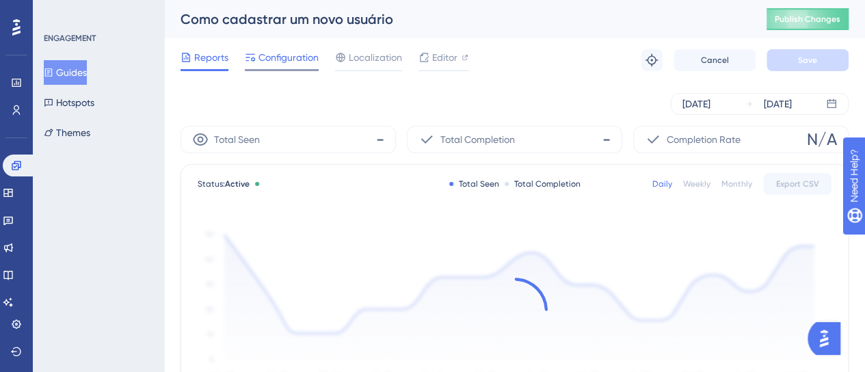
click at [270, 50] on span "Configuration" at bounding box center [288, 57] width 60 height 16
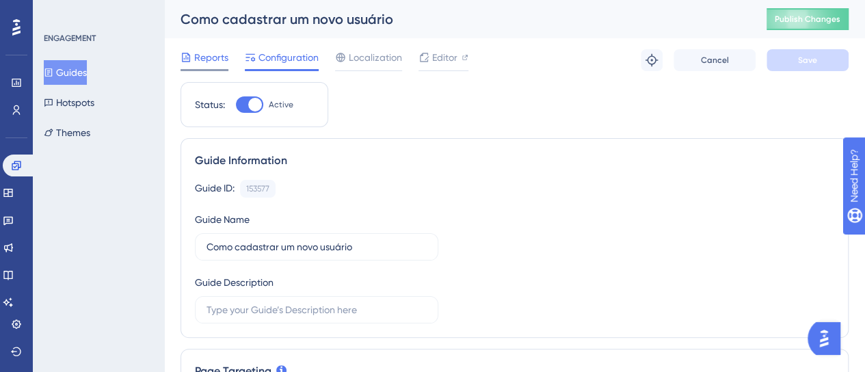
click at [219, 54] on span "Reports" at bounding box center [211, 57] width 34 height 16
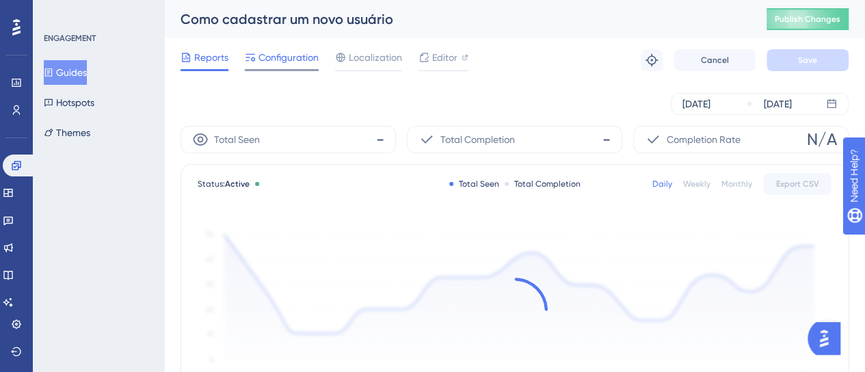
click at [273, 55] on span "Configuration" at bounding box center [288, 57] width 60 height 16
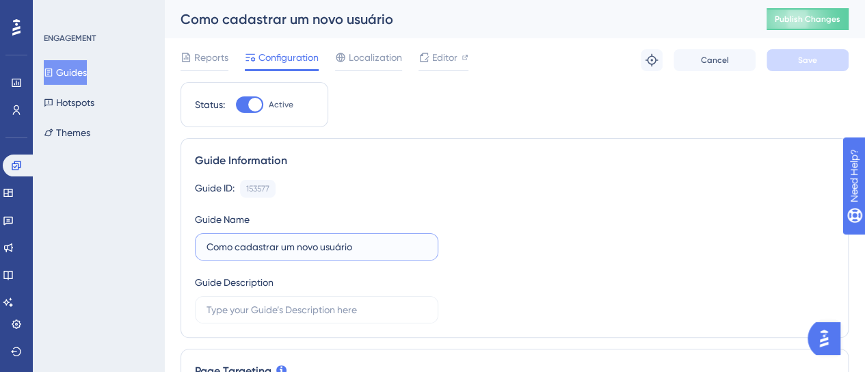
drag, startPoint x: 235, startPoint y: 248, endPoint x: 124, endPoint y: 237, distance: 111.3
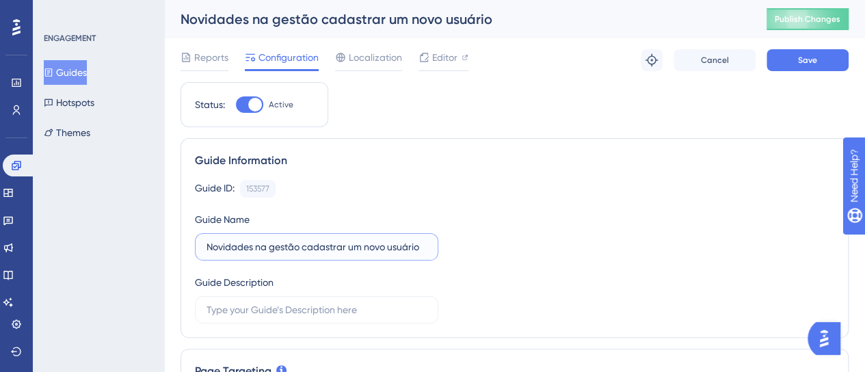
drag, startPoint x: 302, startPoint y: 245, endPoint x: 383, endPoint y: 244, distance: 80.7
click at [383, 244] on input "Novidades na gestão cadastrar um novo usuário" at bounding box center [316, 246] width 220 height 15
click at [368, 244] on input "Novidades na gestão de usuário" at bounding box center [316, 246] width 220 height 15
type input "Novidades na gestão de usuários"
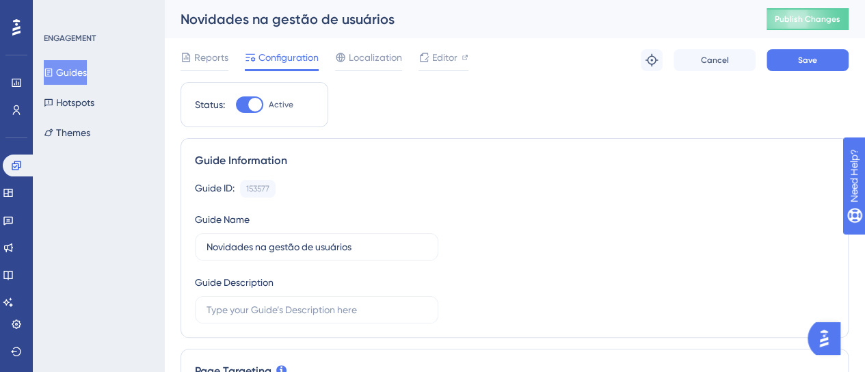
click at [500, 247] on div "Guide ID: 153577 Copy Guide Name Novidades na gestão de usuários Guide Descript…" at bounding box center [514, 252] width 639 height 144
click at [833, 55] on button "Save" at bounding box center [807, 60] width 82 height 22
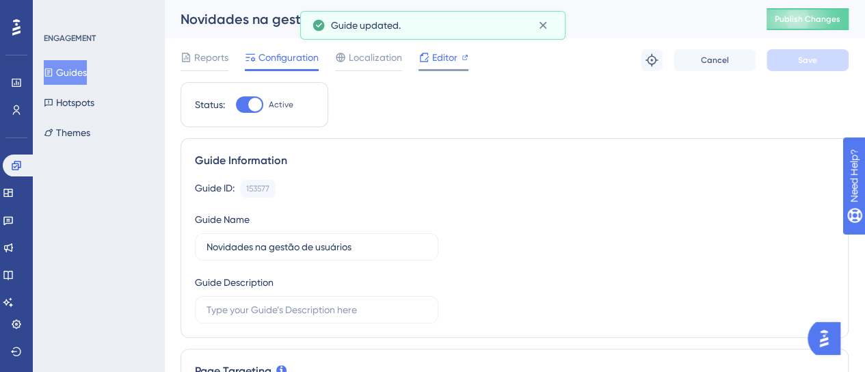
click at [437, 60] on span "Editor" at bounding box center [444, 57] width 25 height 16
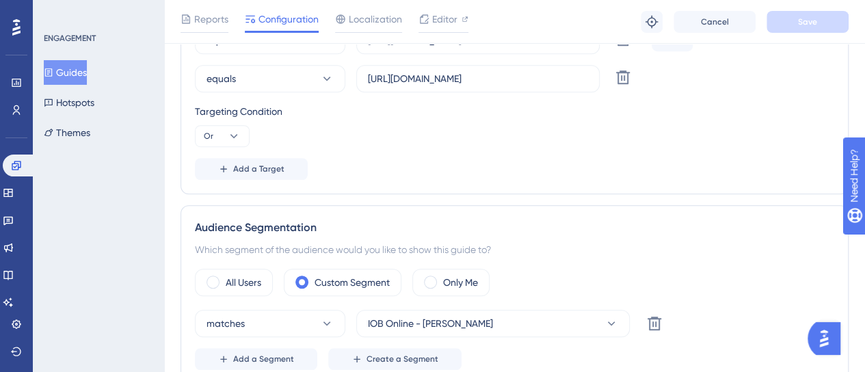
scroll to position [342, 0]
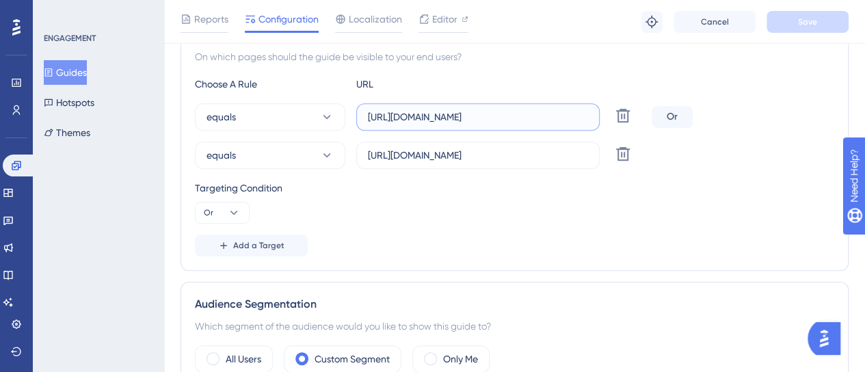
click at [573, 110] on input "https://dev-app.iob.com.br/app/configuracoes/gerenciarusuarios/" at bounding box center [478, 116] width 220 height 15
click at [579, 154] on input "https://app.iob.com.br/app/configuracoes/gerenciarusuarios/" at bounding box center [478, 155] width 220 height 15
click at [582, 214] on div "Targeting Condition Or" at bounding box center [514, 202] width 639 height 44
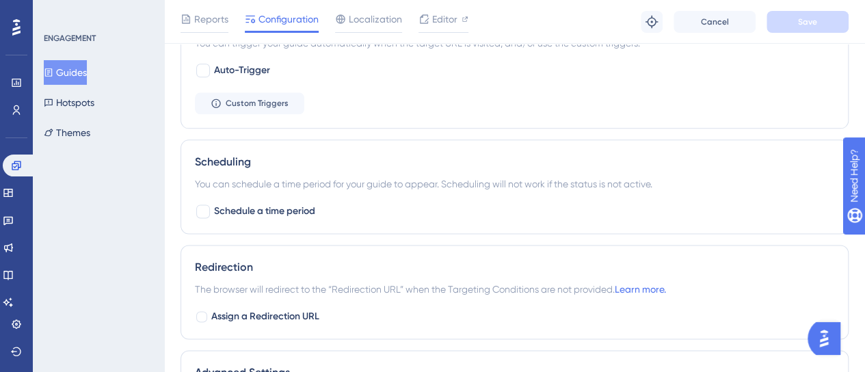
scroll to position [752, 0]
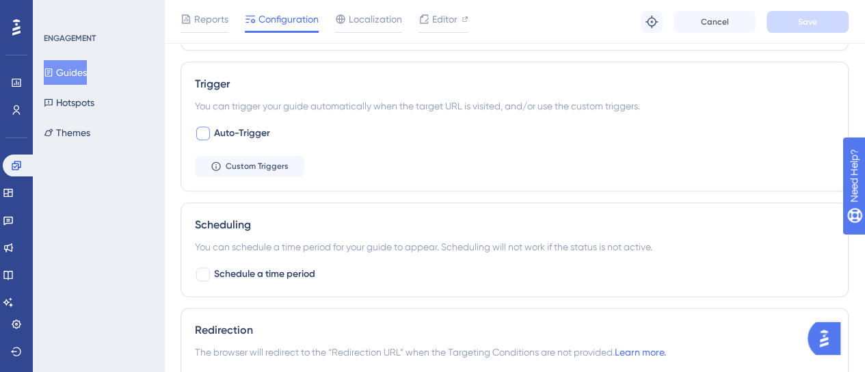
click at [212, 133] on label "Auto-Trigger" at bounding box center [232, 133] width 75 height 16
checkbox input "true"
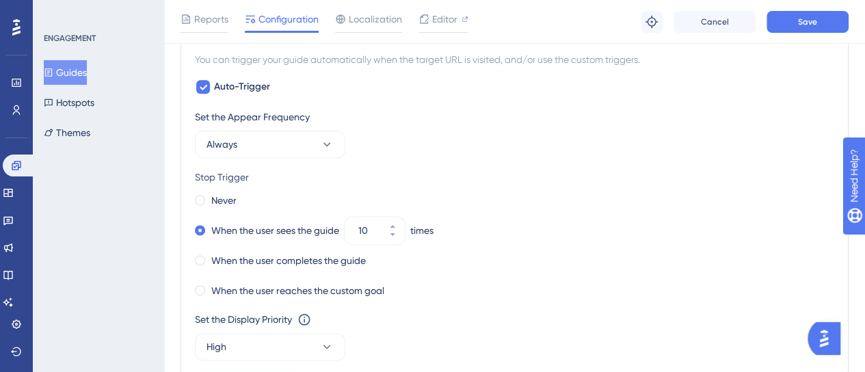
scroll to position [820, 0]
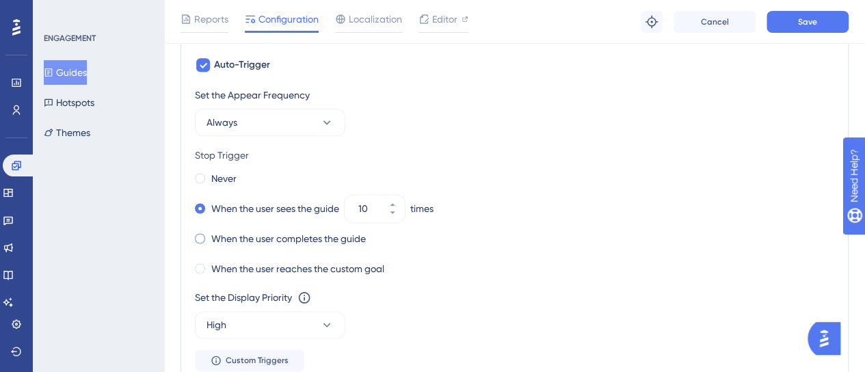
click at [310, 238] on label "When the user completes the guide" at bounding box center [288, 238] width 154 height 16
click at [297, 126] on button "Always" at bounding box center [270, 122] width 150 height 27
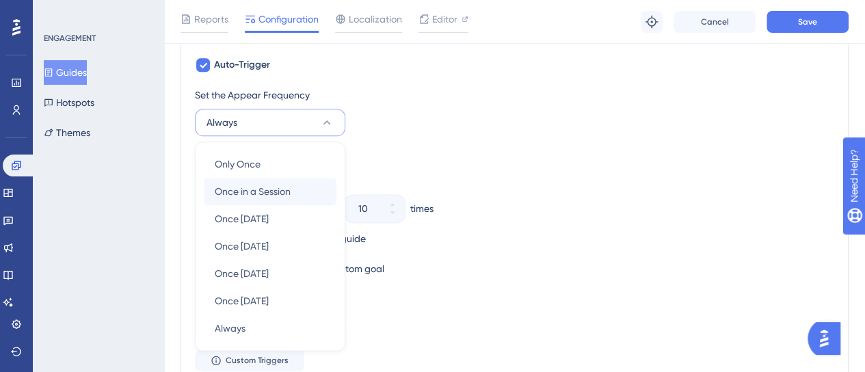
scroll to position [877, 0]
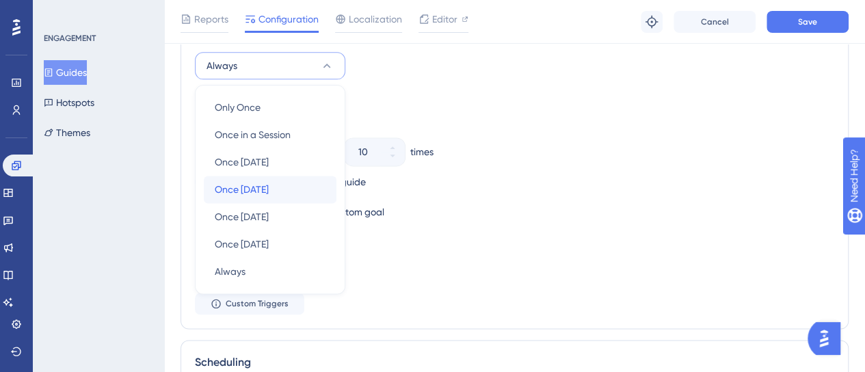
drag, startPoint x: 271, startPoint y: 189, endPoint x: 265, endPoint y: 186, distance: 7.0
click at [269, 189] on span "Once in 7 days" at bounding box center [242, 189] width 54 height 16
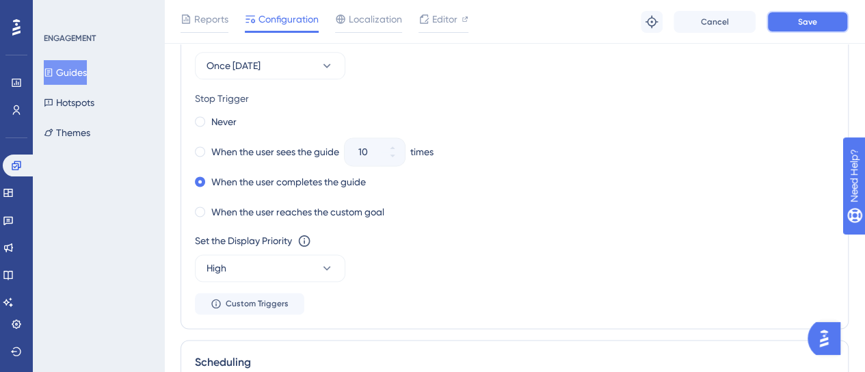
click at [816, 24] on span "Save" at bounding box center [807, 21] width 19 height 11
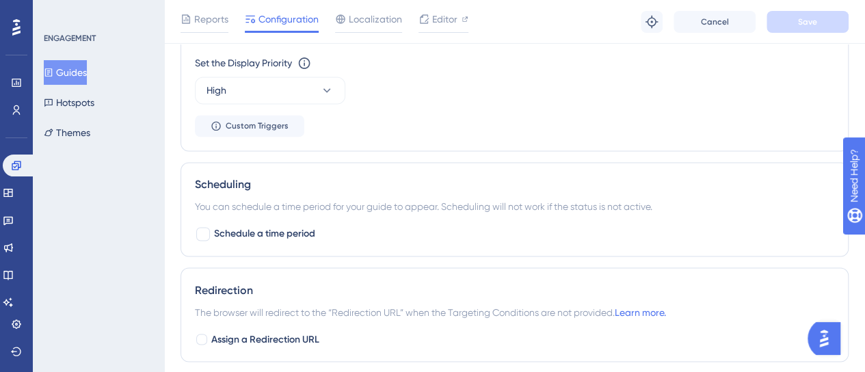
scroll to position [1090, 0]
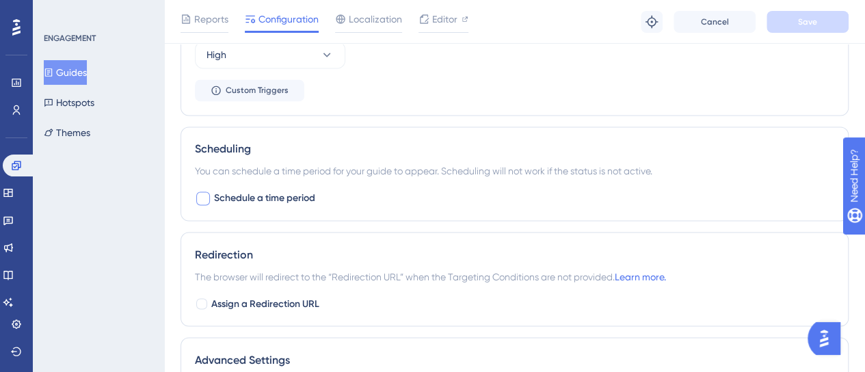
click at [268, 198] on span "Schedule a time period" at bounding box center [264, 198] width 101 height 16
checkbox input "true"
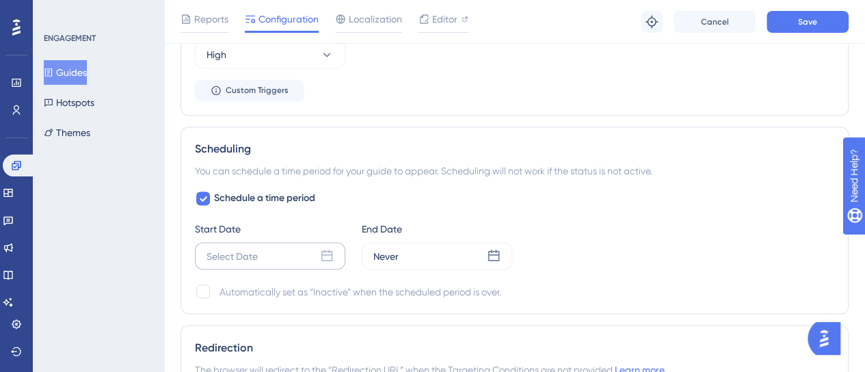
click at [336, 258] on div "Select Date" at bounding box center [270, 255] width 150 height 27
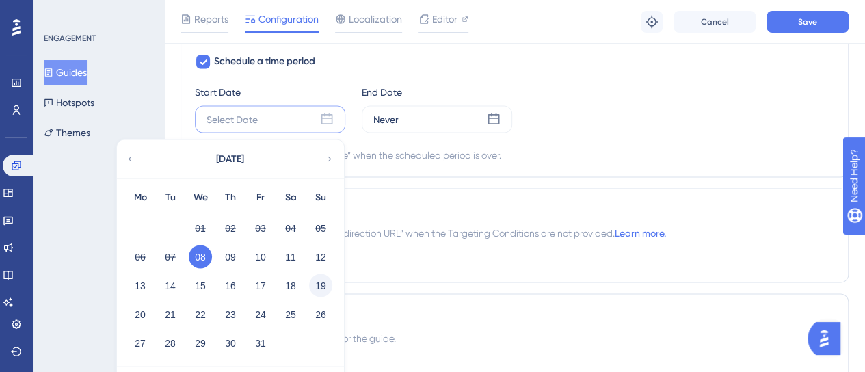
scroll to position [1295, 0]
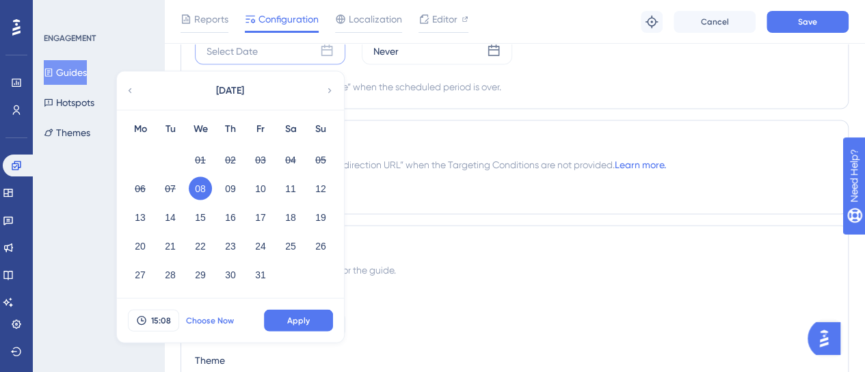
click at [212, 314] on span "Choose Now" at bounding box center [210, 319] width 48 height 11
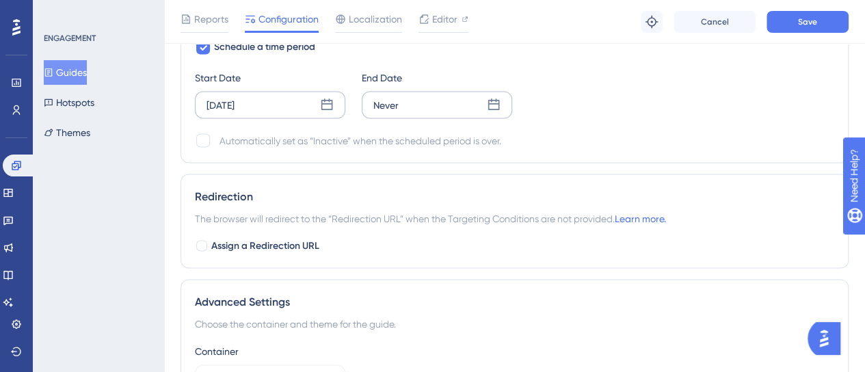
scroll to position [1159, 0]
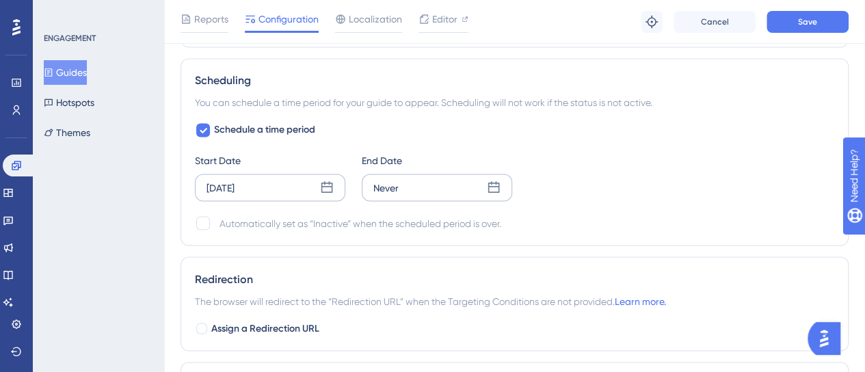
click at [454, 194] on div "Never" at bounding box center [437, 187] width 150 height 27
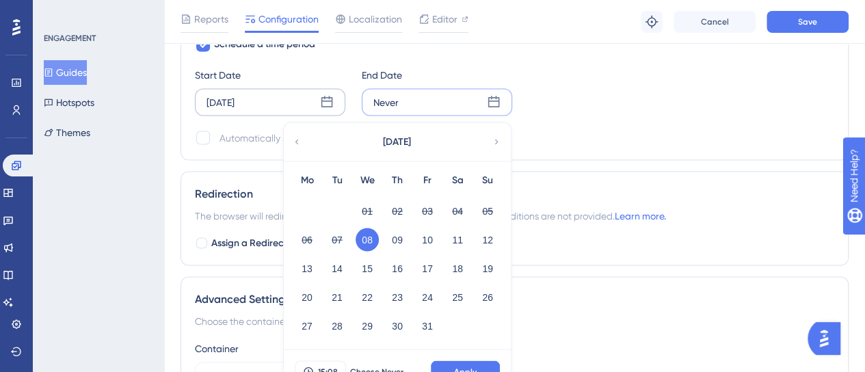
scroll to position [1295, 0]
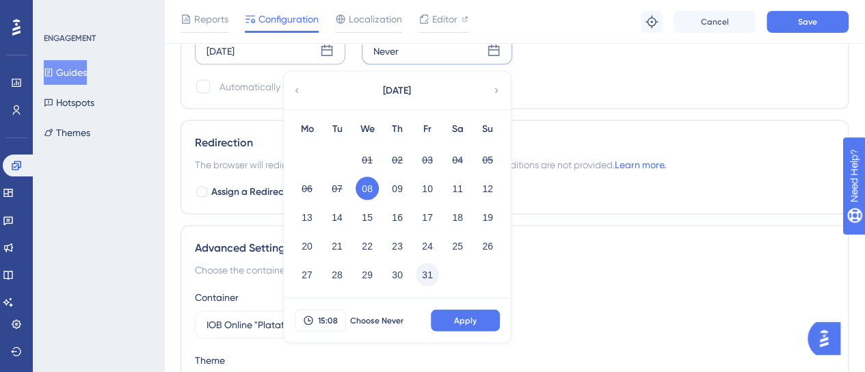
click at [431, 270] on button "31" at bounding box center [427, 273] width 23 height 23
click at [496, 89] on icon at bounding box center [496, 90] width 10 height 12
click at [372, 274] on button "31" at bounding box center [366, 273] width 23 height 23
click at [476, 321] on button "Apply" at bounding box center [465, 320] width 69 height 22
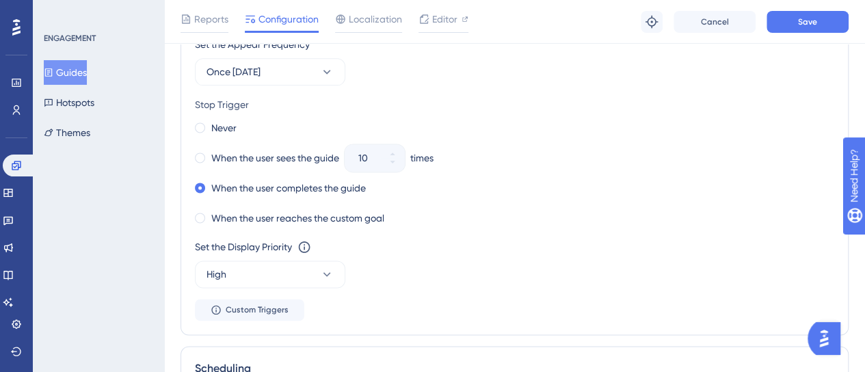
scroll to position [841, 0]
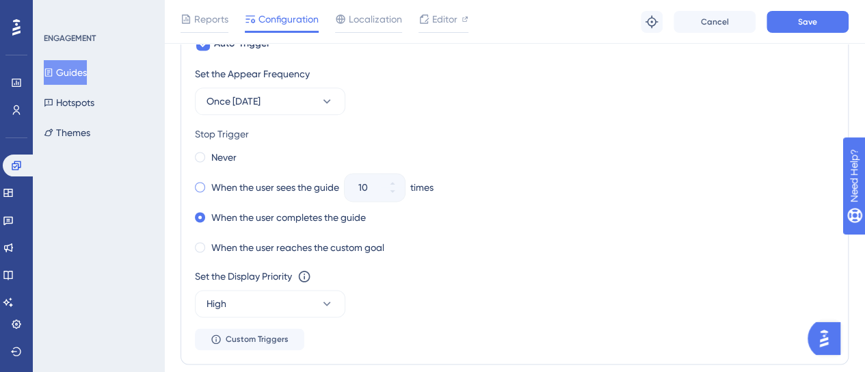
click at [268, 185] on label "When the user sees the guide" at bounding box center [275, 187] width 128 height 16
click at [396, 192] on icon at bounding box center [392, 191] width 8 height 8
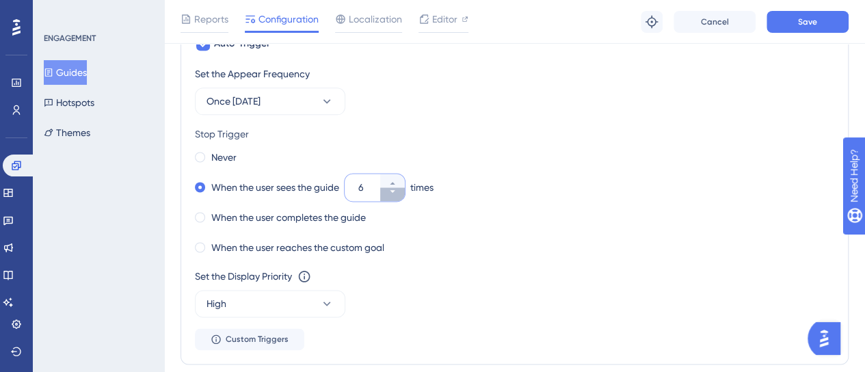
click at [394, 194] on button "6" at bounding box center [392, 194] width 25 height 14
click at [394, 194] on button "5" at bounding box center [392, 194] width 25 height 14
click at [395, 194] on button "4" at bounding box center [392, 194] width 25 height 14
type input "3"
click at [636, 116] on div "Set the Appear Frequency Once in 7 days Stop Trigger Never When the user sees t…" at bounding box center [514, 208] width 639 height 284
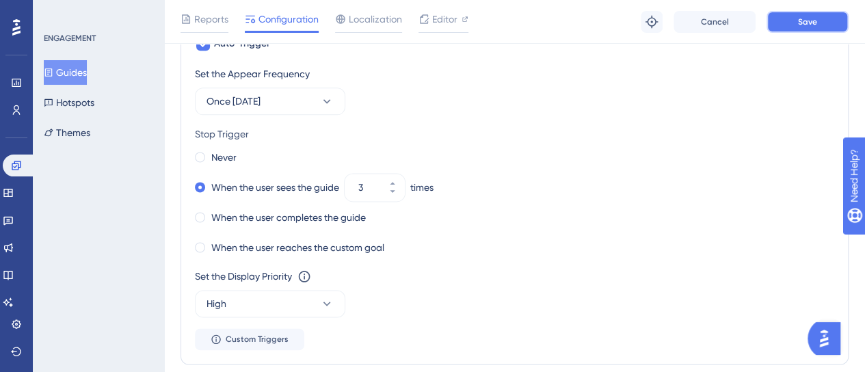
click at [781, 24] on button "Save" at bounding box center [807, 22] width 82 height 22
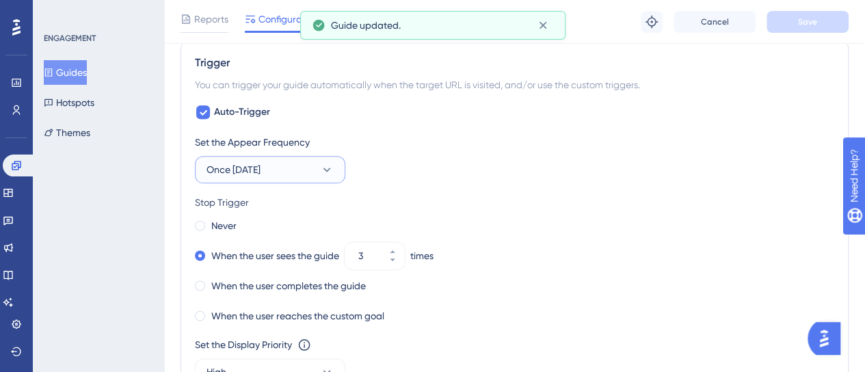
click at [294, 159] on button "Once in 7 days" at bounding box center [270, 169] width 150 height 27
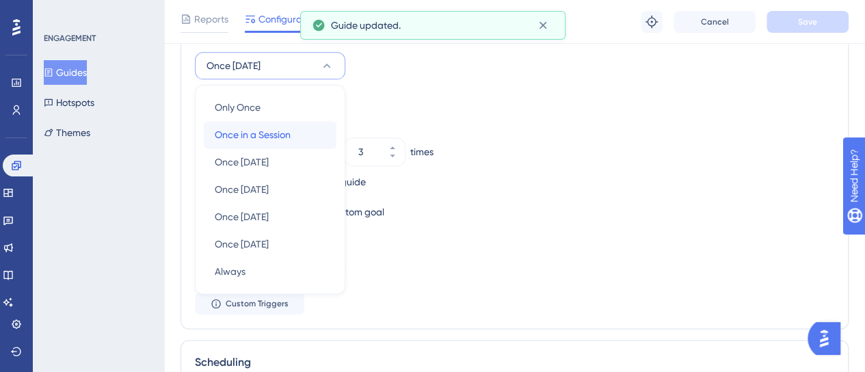
click at [319, 133] on div "Once in a Session Once in a Session" at bounding box center [270, 134] width 111 height 27
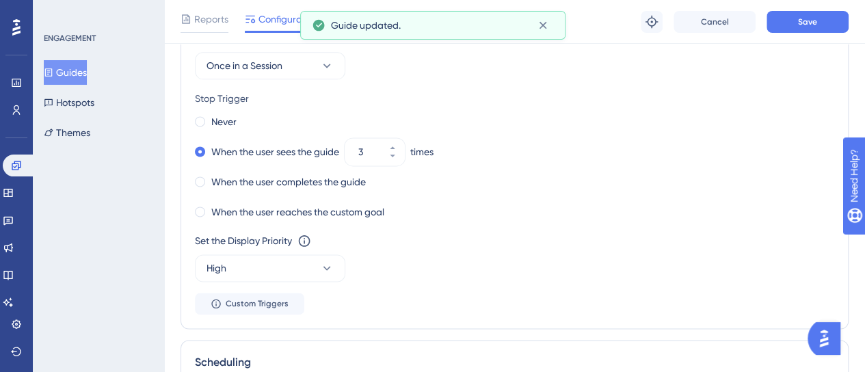
click at [697, 93] on div "Stop Trigger" at bounding box center [514, 98] width 639 height 16
click at [840, 24] on button "Save" at bounding box center [807, 22] width 82 height 22
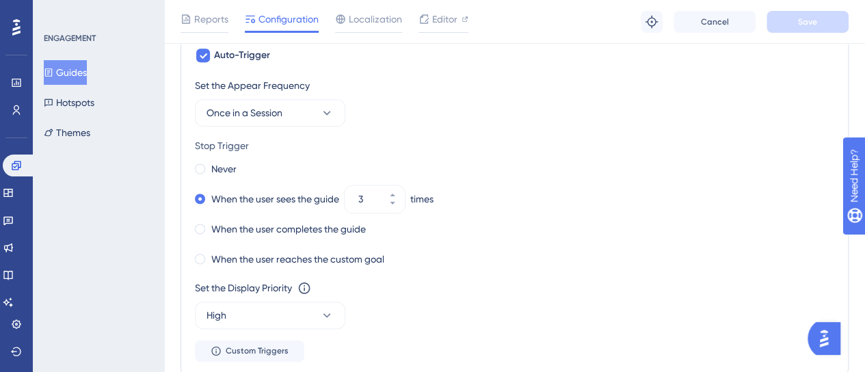
scroll to position [809, 0]
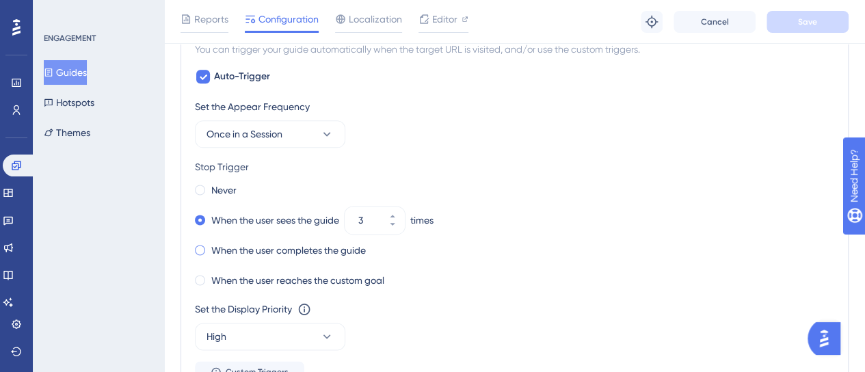
click at [278, 249] on label "When the user completes the guide" at bounding box center [288, 250] width 154 height 16
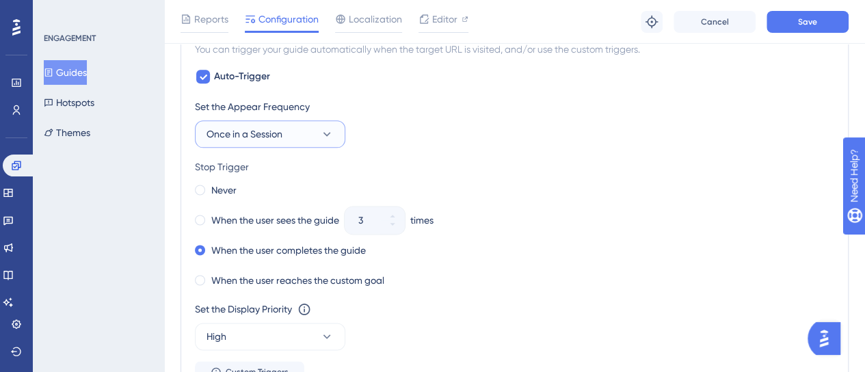
click at [257, 126] on span "Once in a Session" at bounding box center [244, 134] width 76 height 16
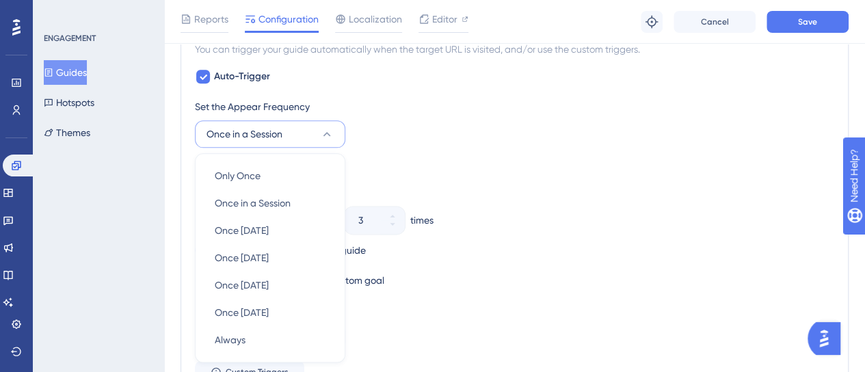
scroll to position [877, 0]
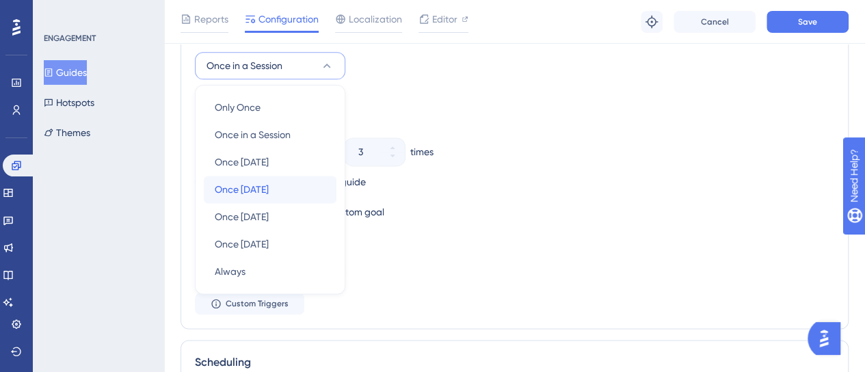
click at [269, 182] on span "Once in 7 days" at bounding box center [242, 189] width 54 height 16
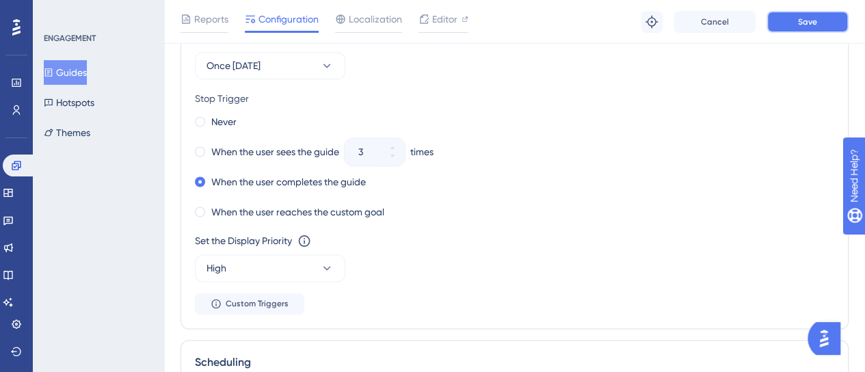
click at [829, 23] on button "Save" at bounding box center [807, 22] width 82 height 22
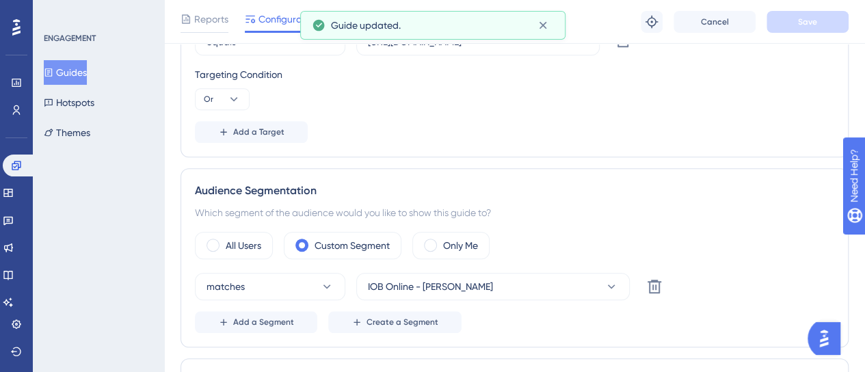
scroll to position [0, 0]
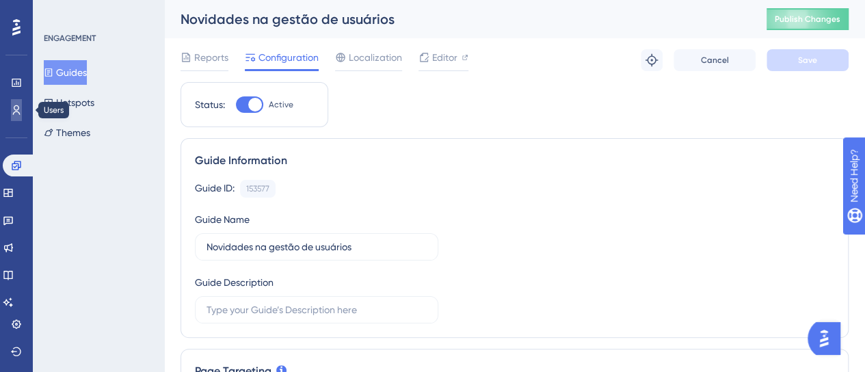
click at [12, 116] on link at bounding box center [16, 110] width 11 height 22
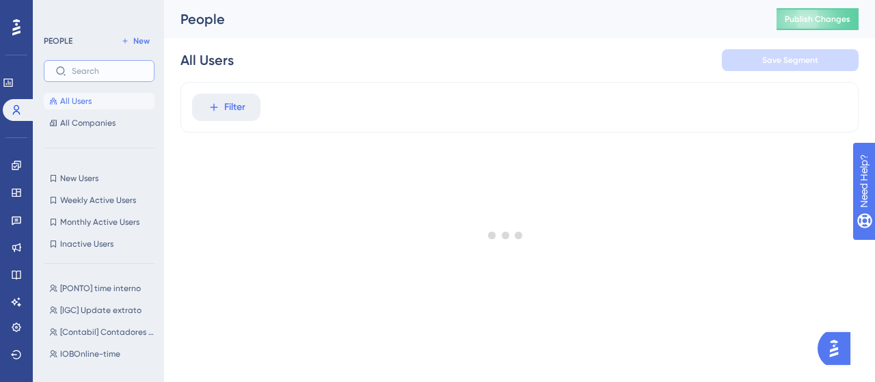
click at [113, 71] on input "text" at bounding box center [107, 71] width 71 height 10
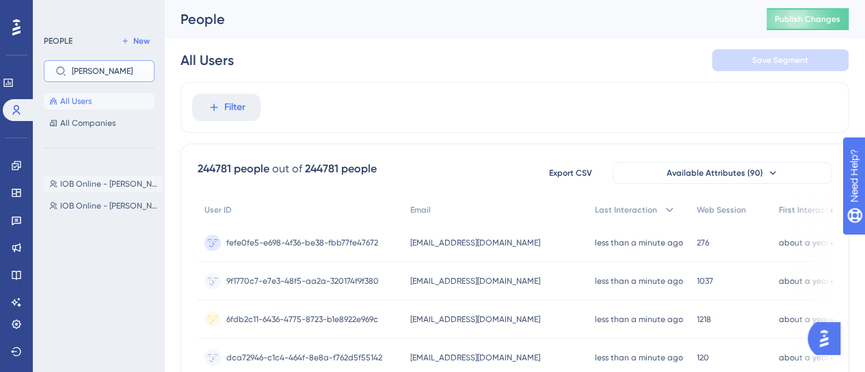
type input "wagner"
click at [107, 177] on button "IOB Online - Conta Wagner IOB Online - Conta Wagner" at bounding box center [103, 184] width 119 height 16
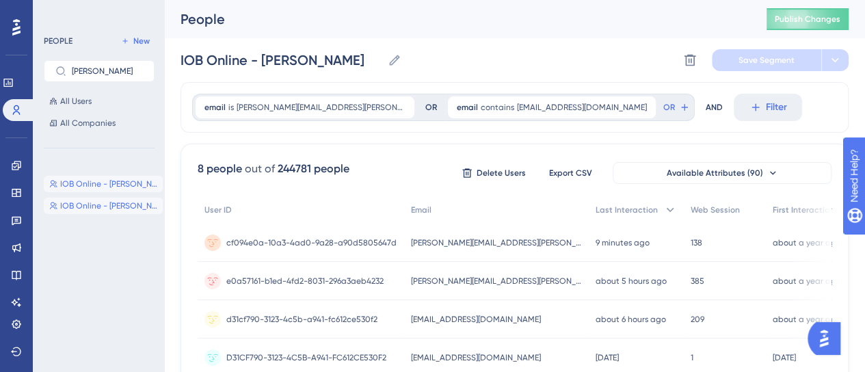
click at [92, 200] on span "IOB Online - Wagner" at bounding box center [108, 205] width 97 height 11
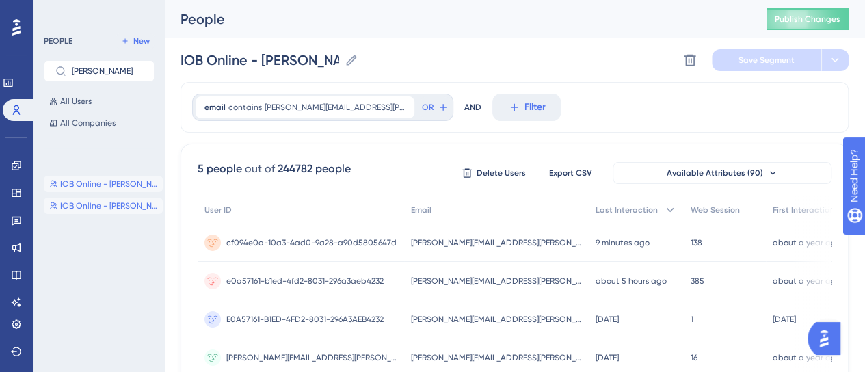
click at [100, 186] on span "IOB Online - Conta Wagner" at bounding box center [108, 183] width 97 height 11
type input "IOB Online - Conta Wagner"
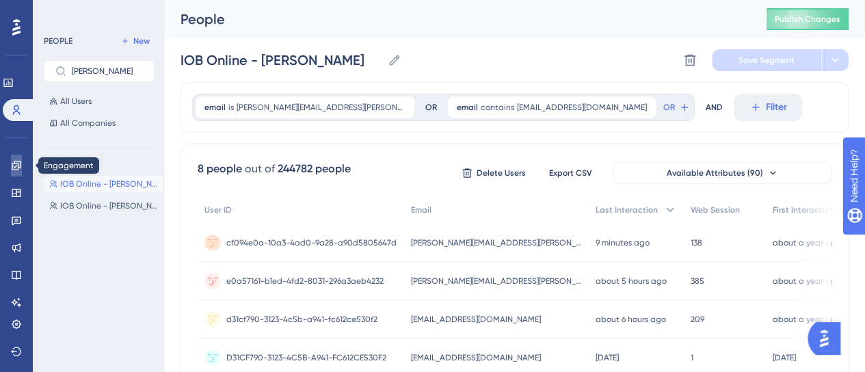
click at [14, 164] on icon at bounding box center [16, 165] width 11 height 11
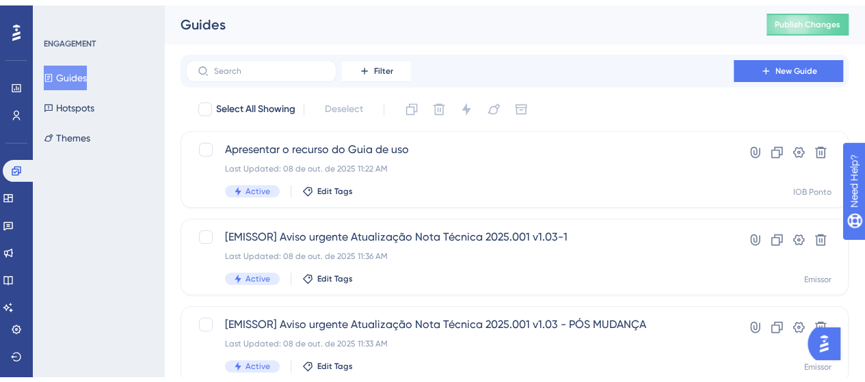
scroll to position [137, 0]
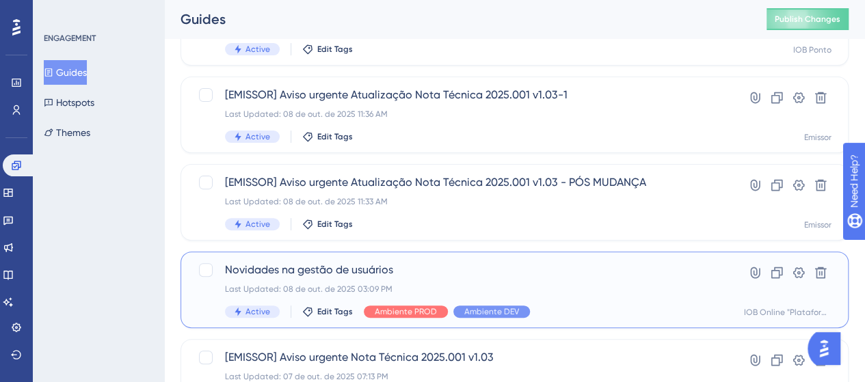
click at [408, 262] on span "Novidades na gestão de usuários" at bounding box center [460, 270] width 470 height 16
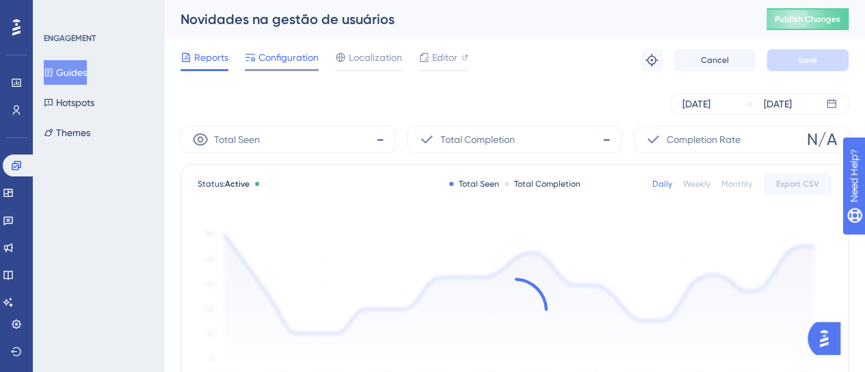
click at [282, 67] on div "Configuration" at bounding box center [282, 60] width 74 height 22
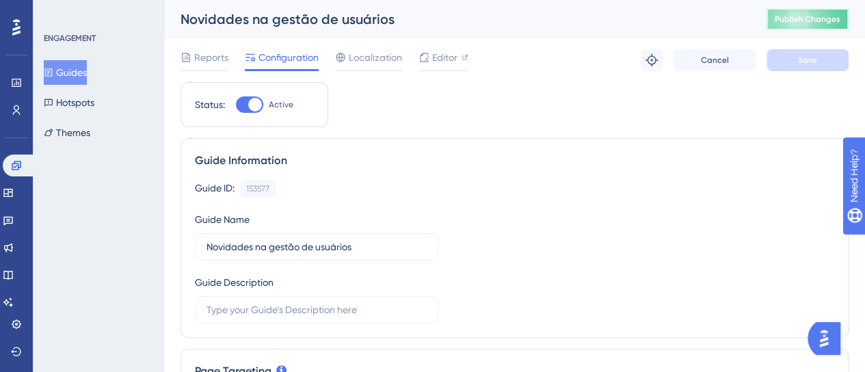
click at [813, 16] on span "Publish Changes" at bounding box center [807, 19] width 66 height 11
click at [20, 111] on icon at bounding box center [16, 110] width 11 height 11
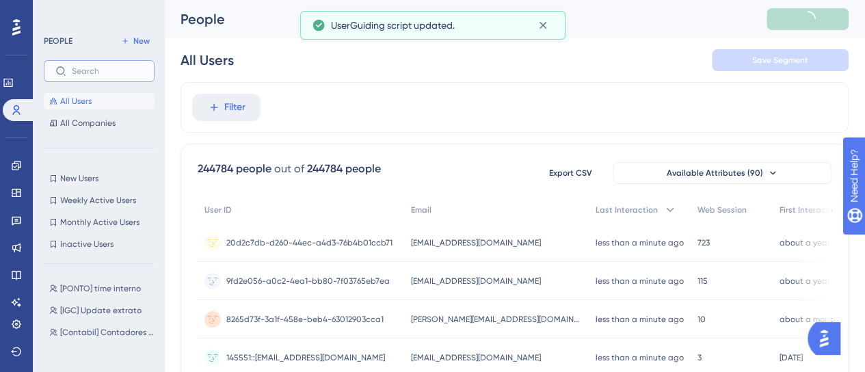
click at [92, 69] on input "text" at bounding box center [107, 71] width 71 height 10
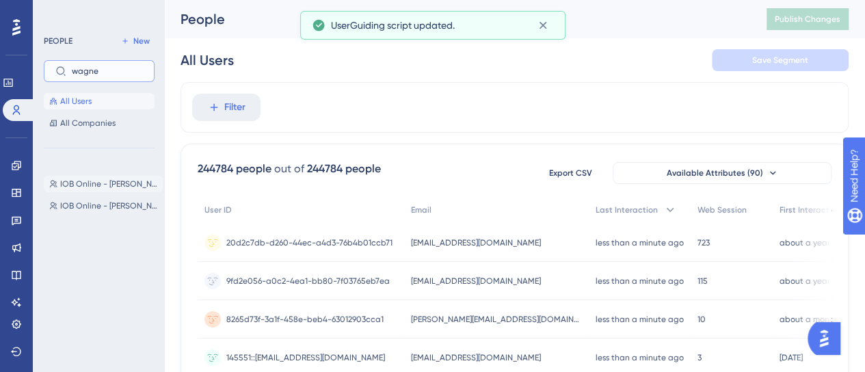
type input "wagne"
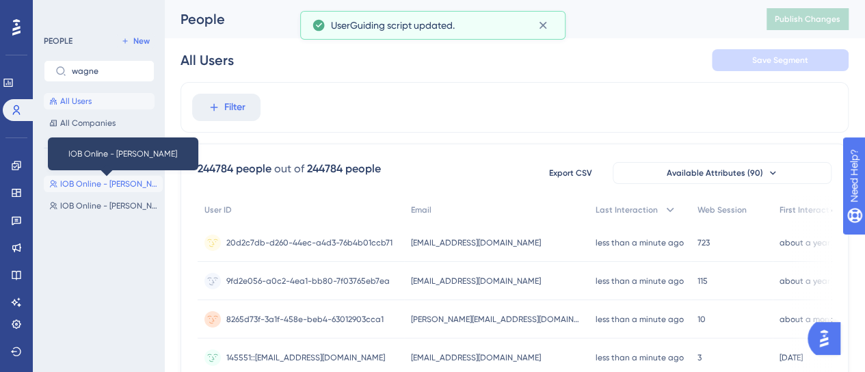
click at [134, 183] on span "IOB Online - Conta Wagner" at bounding box center [108, 183] width 97 height 11
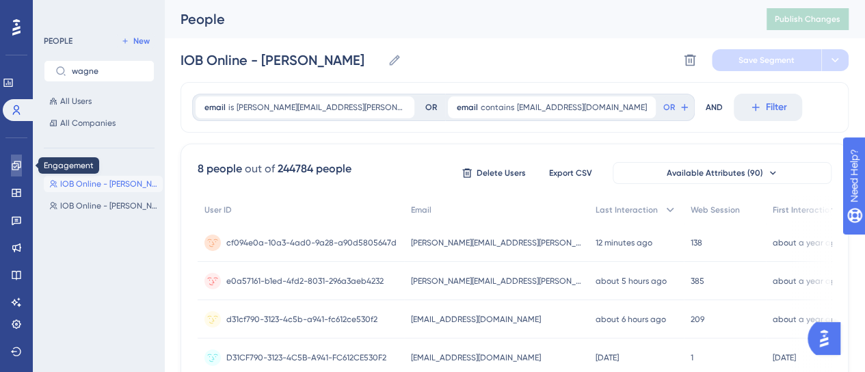
click at [20, 170] on icon at bounding box center [16, 165] width 11 height 11
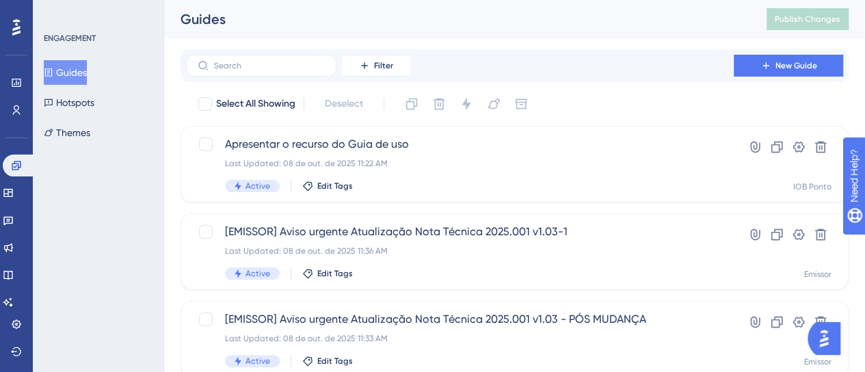
click at [103, 245] on div "ENGAGEMENT Guides Hotspots Themes" at bounding box center [98, 186] width 131 height 372
click at [95, 243] on div "ENGAGEMENT Guides Hotspots Themes" at bounding box center [98, 186] width 131 height 372
click at [13, 220] on icon at bounding box center [8, 221] width 10 height 9
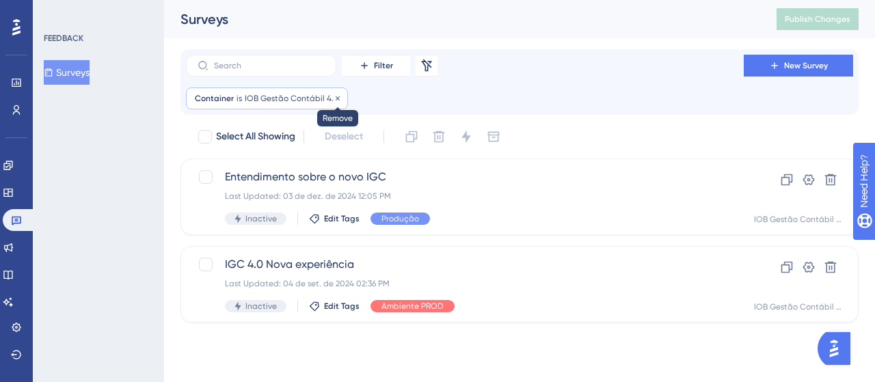
click at [334, 98] on icon at bounding box center [338, 98] width 8 height 8
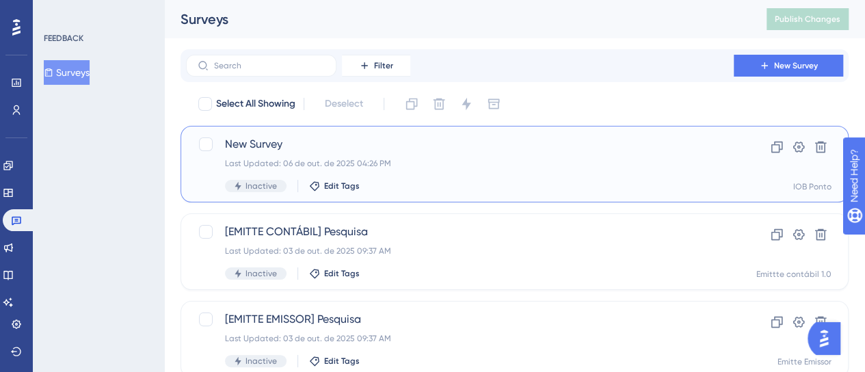
click at [467, 140] on span "New Survey" at bounding box center [460, 144] width 470 height 16
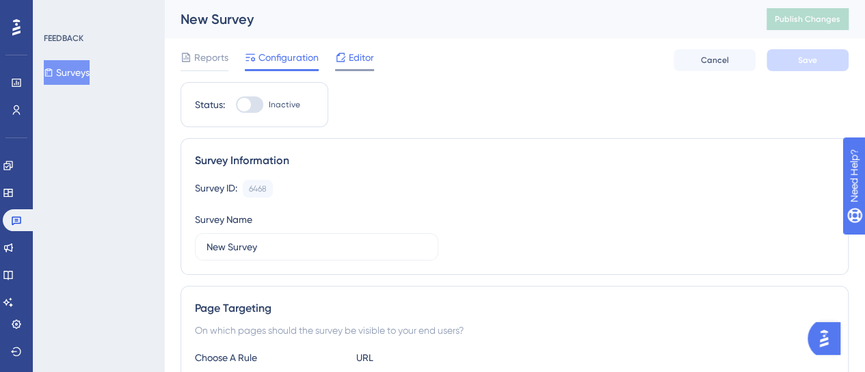
click at [358, 62] on span "Editor" at bounding box center [361, 57] width 25 height 16
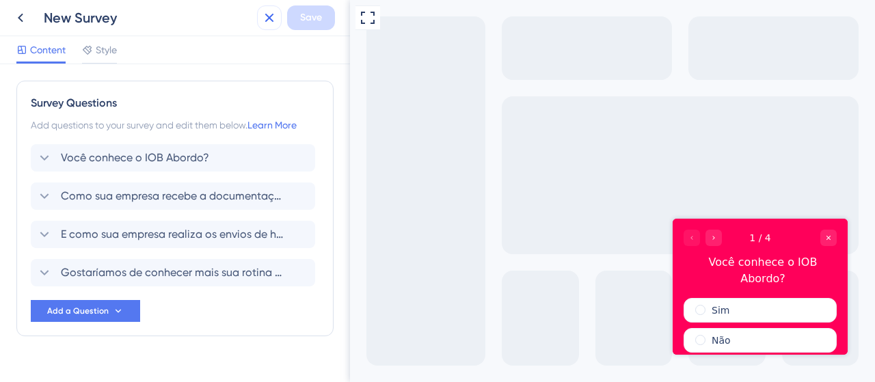
click at [265, 23] on icon at bounding box center [269, 18] width 16 height 16
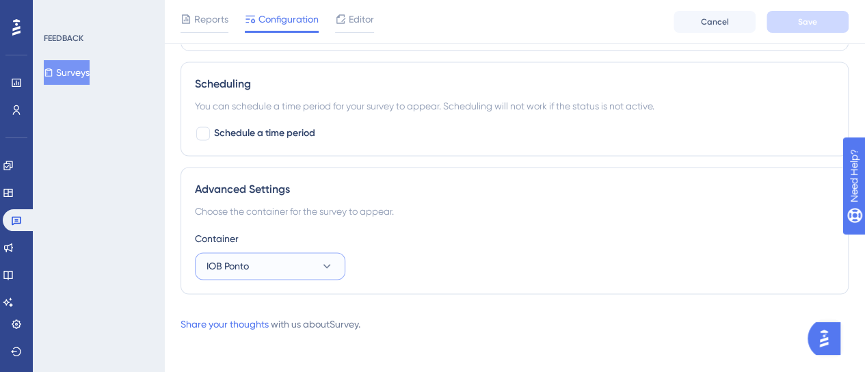
click at [239, 269] on span "IOB Ponto" at bounding box center [227, 266] width 42 height 16
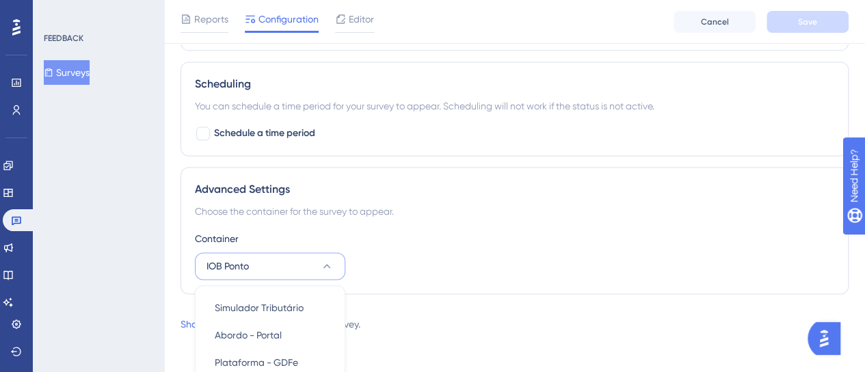
scroll to position [1134, 0]
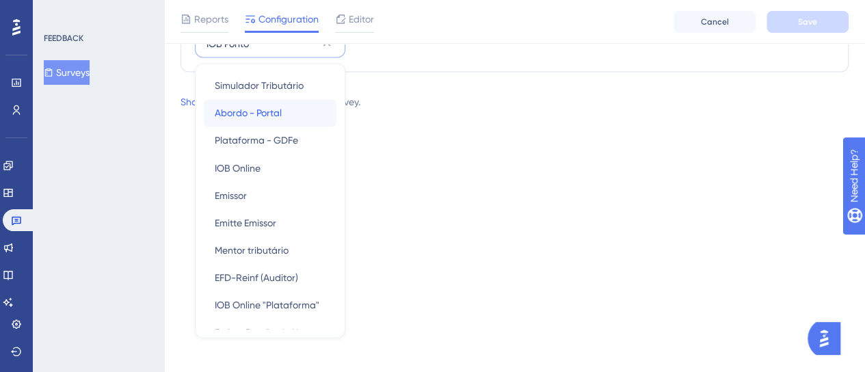
click at [283, 107] on div "Abordo - Portal Abordo - Portal" at bounding box center [270, 112] width 111 height 27
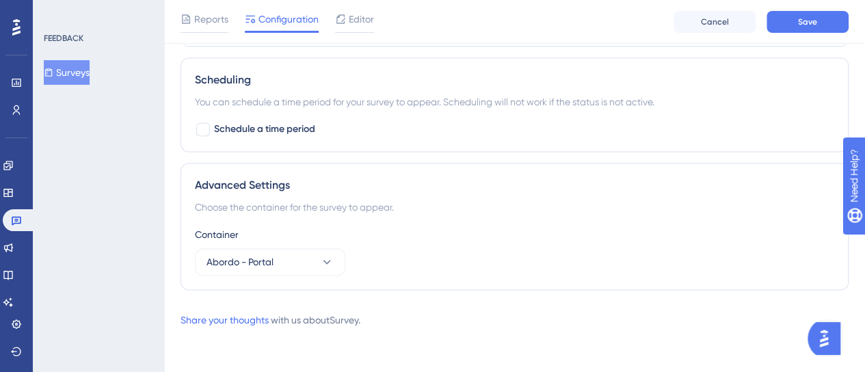
scroll to position [912, 0]
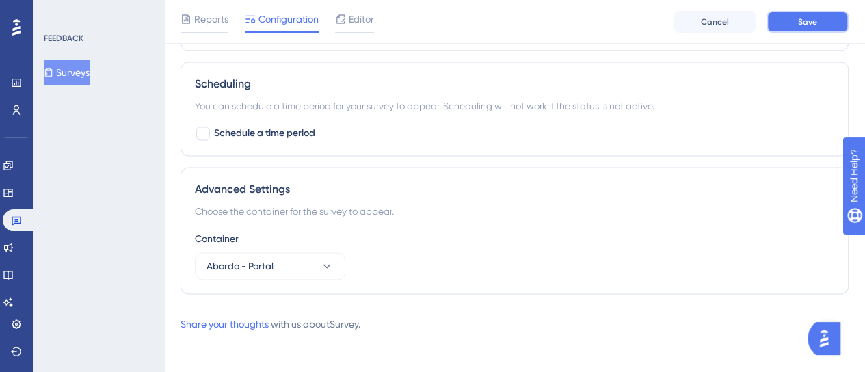
click at [787, 26] on button "Save" at bounding box center [807, 22] width 82 height 22
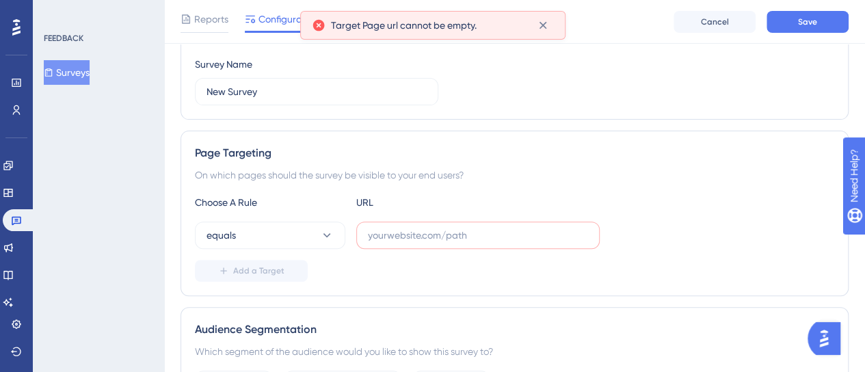
scroll to position [139, 0]
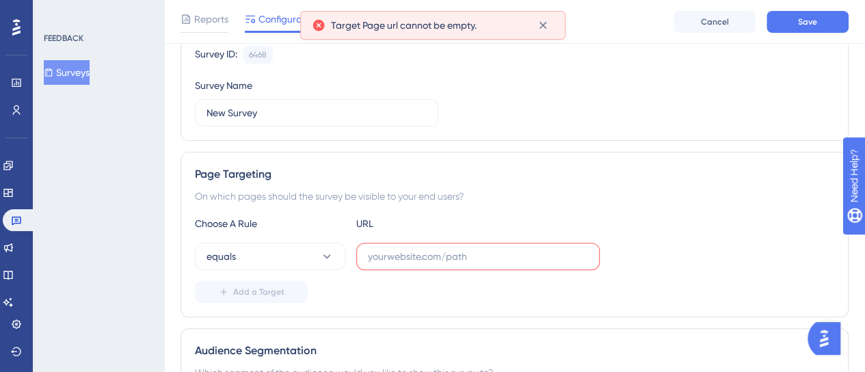
click at [412, 266] on label at bounding box center [477, 256] width 243 height 27
click at [412, 264] on input "text" at bounding box center [478, 256] width 220 height 15
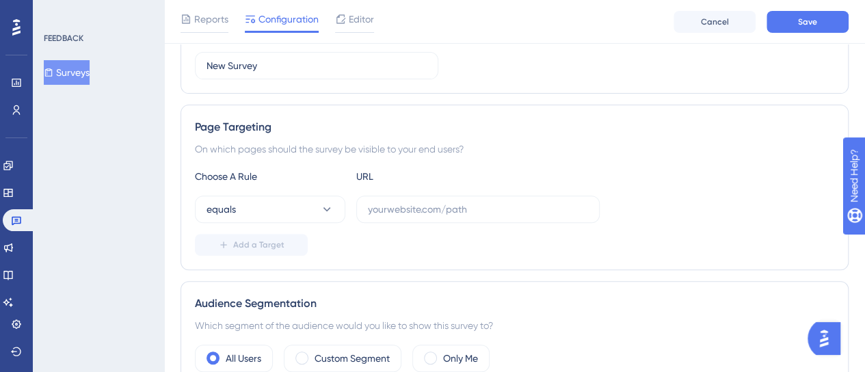
scroll to position [205, 0]
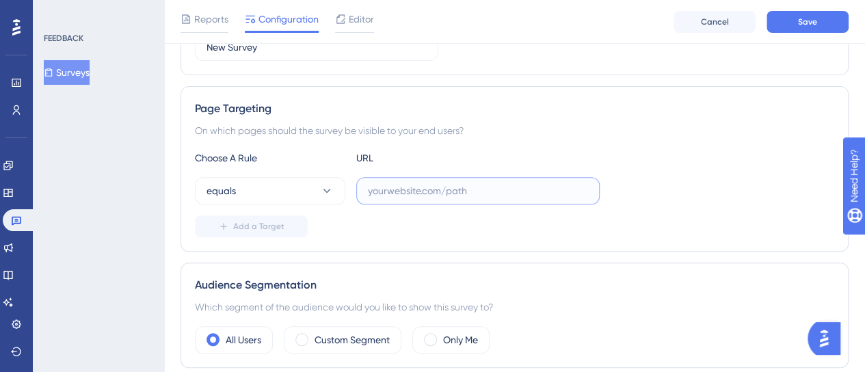
click at [411, 193] on input "text" at bounding box center [478, 190] width 220 height 15
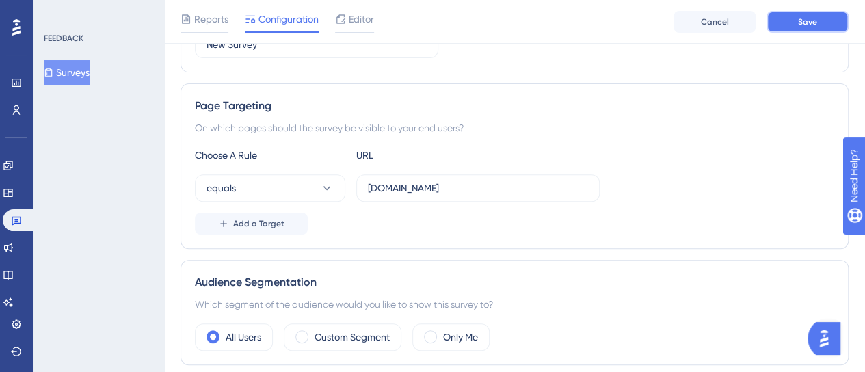
click at [792, 25] on button "Save" at bounding box center [807, 22] width 82 height 22
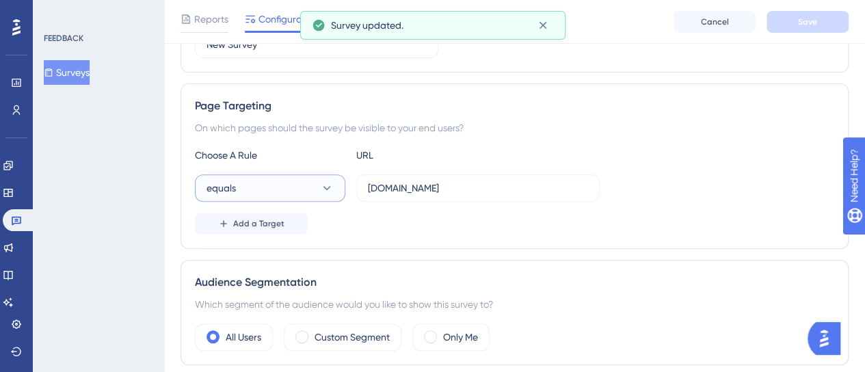
click at [224, 191] on span "equals" at bounding box center [220, 188] width 29 height 16
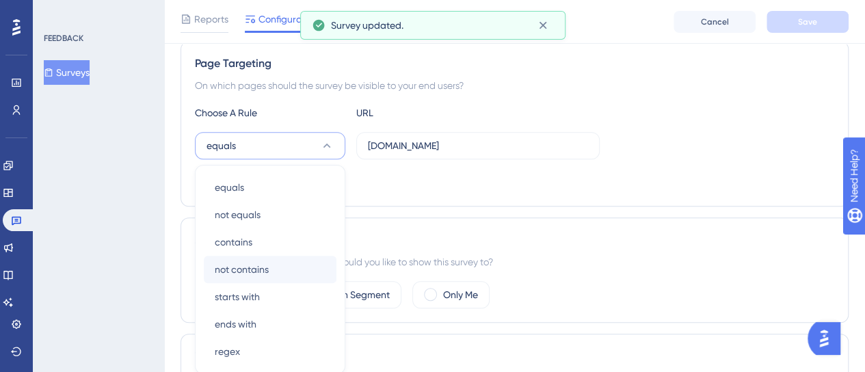
scroll to position [332, 0]
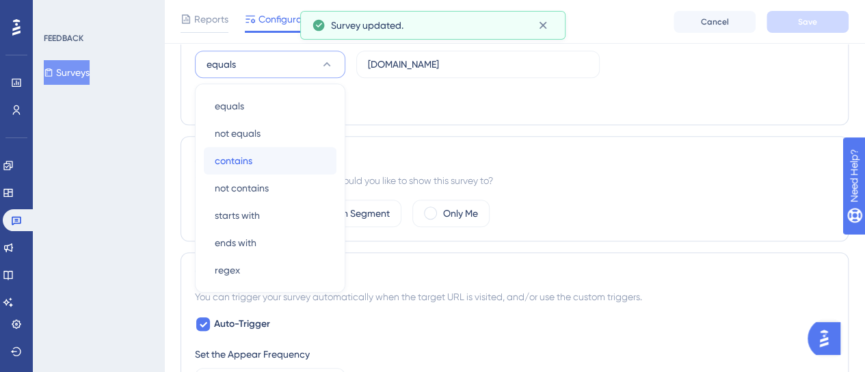
click at [247, 162] on span "contains" at bounding box center [234, 160] width 38 height 16
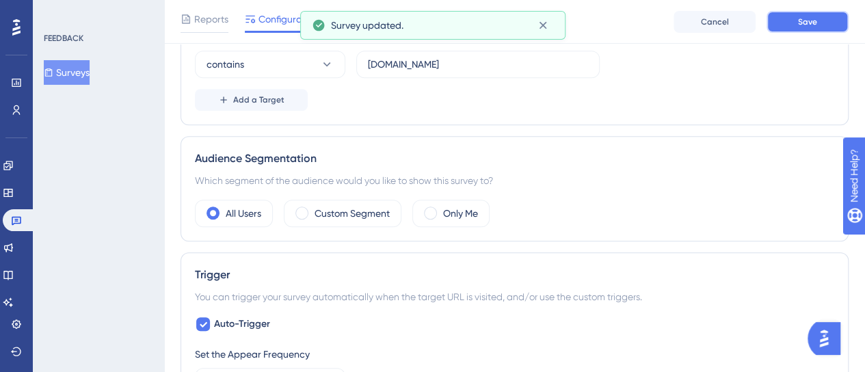
click at [787, 20] on button "Save" at bounding box center [807, 22] width 82 height 22
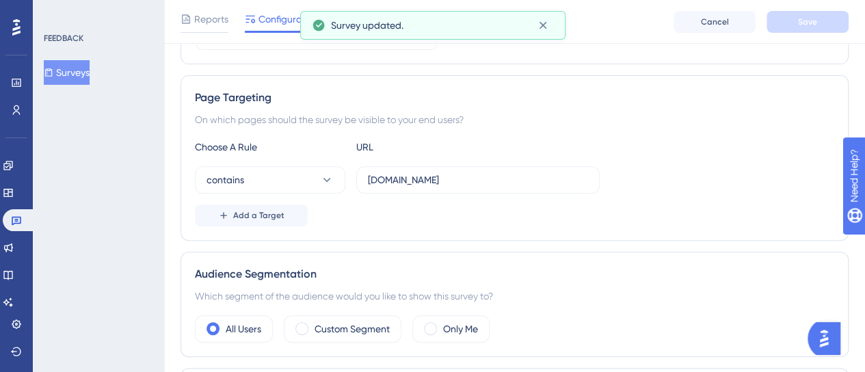
scroll to position [195, 0]
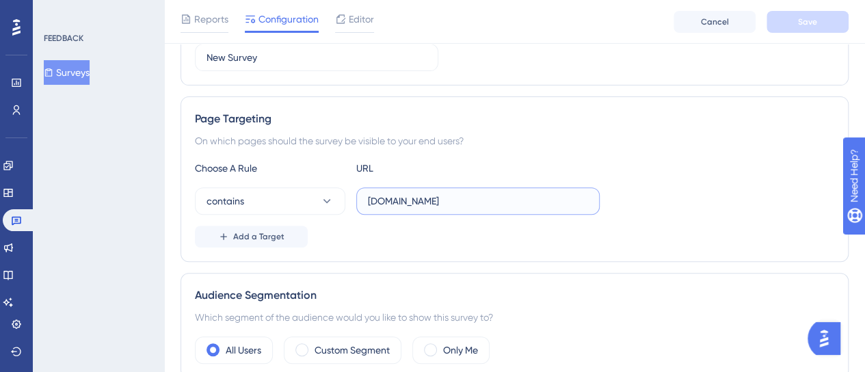
click at [391, 198] on input "abordo.iob.com.br" at bounding box center [478, 200] width 220 height 15
click at [507, 193] on input "abordo.iob.com.br" at bounding box center [478, 200] width 220 height 15
click at [414, 202] on input "abordo.iob.com.br" at bounding box center [478, 200] width 220 height 15
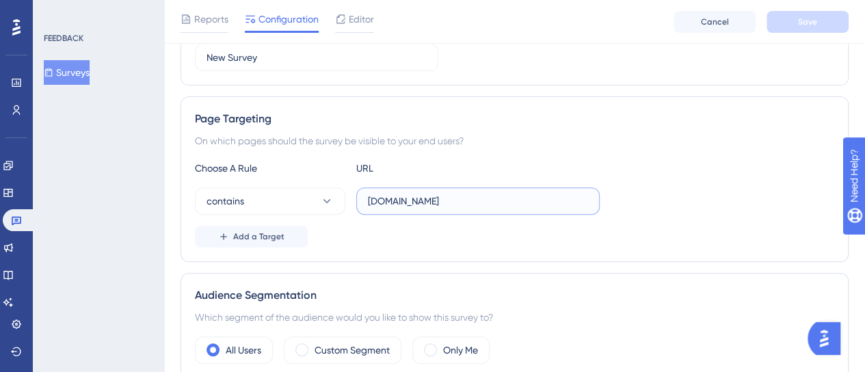
paste input "development-"
type input "development-abordo.iob.com.br"
click at [682, 202] on div "contains development-abordo.iob.com.br" at bounding box center [514, 200] width 639 height 27
click at [790, 27] on button "Save" at bounding box center [807, 22] width 82 height 22
click at [673, 249] on div "Page Targeting On which pages should the survey be visible to your end users? C…" at bounding box center [514, 178] width 668 height 165
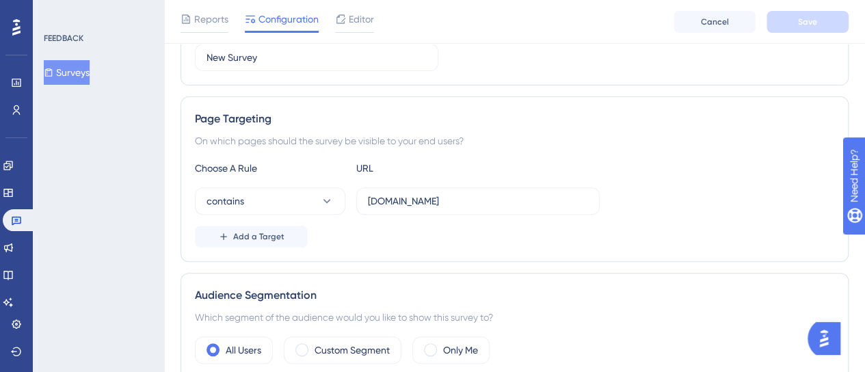
click at [615, 146] on div "On which pages should the survey be visible to your end users?" at bounding box center [514, 141] width 639 height 16
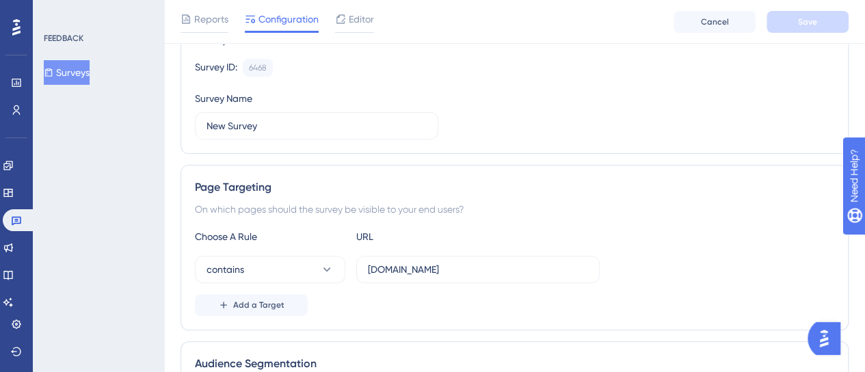
scroll to position [0, 0]
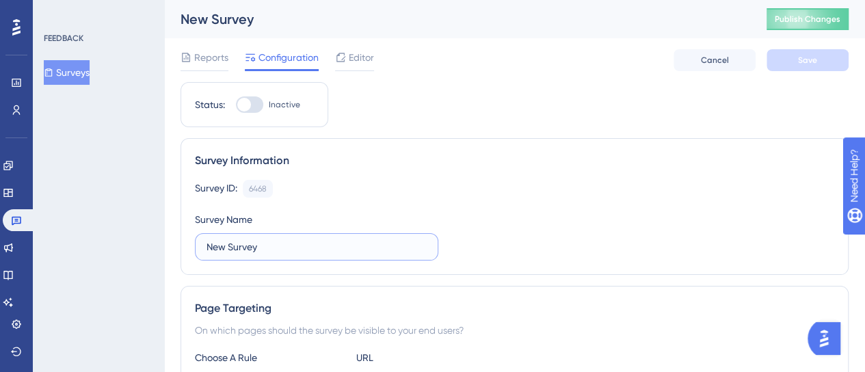
click at [266, 245] on input "New Survey" at bounding box center [316, 246] width 220 height 15
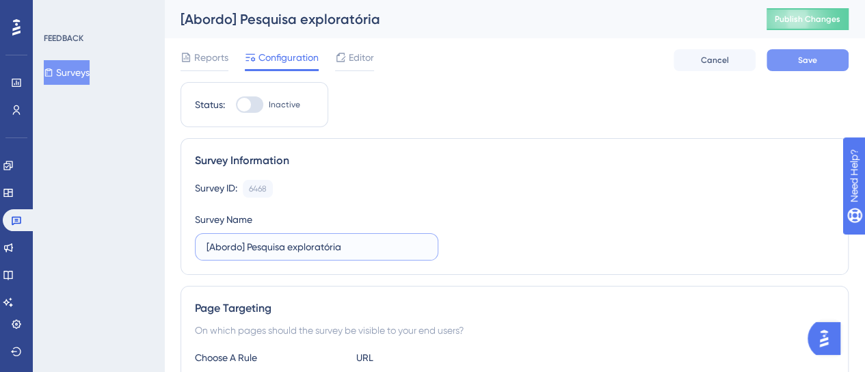
type input "[Abordo] Pesquisa exploratória"
click at [818, 58] on button "Save" at bounding box center [807, 60] width 82 height 22
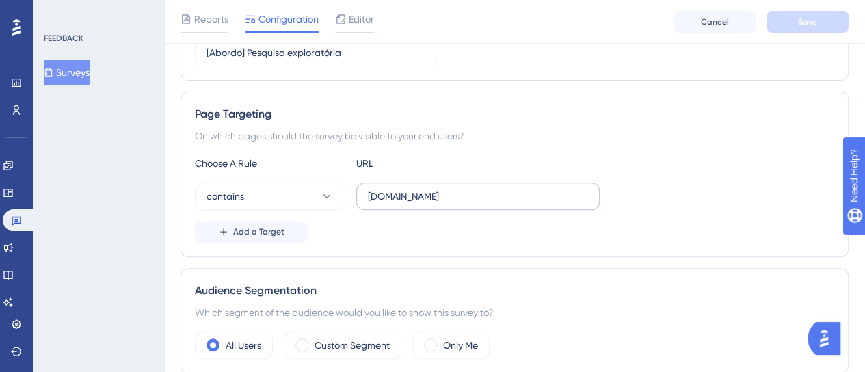
scroll to position [205, 0]
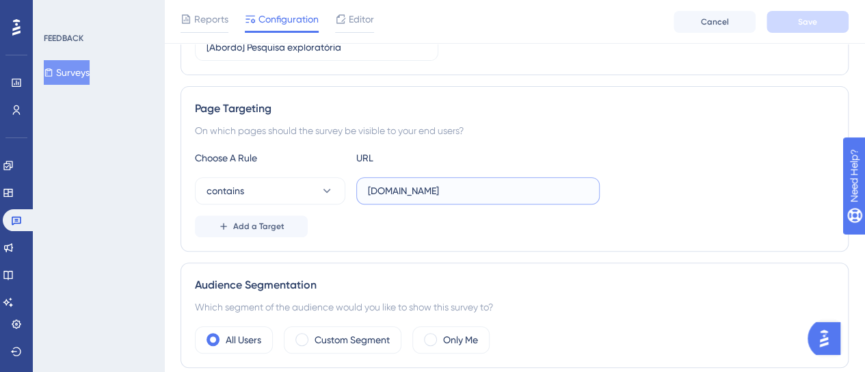
click at [480, 191] on input "development-abordo.iob.com.br" at bounding box center [478, 190] width 220 height 15
click at [504, 191] on input "development-abordo.iob.com.br" at bounding box center [478, 190] width 220 height 15
drag, startPoint x: 726, startPoint y: 161, endPoint x: 692, endPoint y: 169, distance: 35.0
click at [717, 163] on div "Choose A Rule URL" at bounding box center [514, 158] width 639 height 16
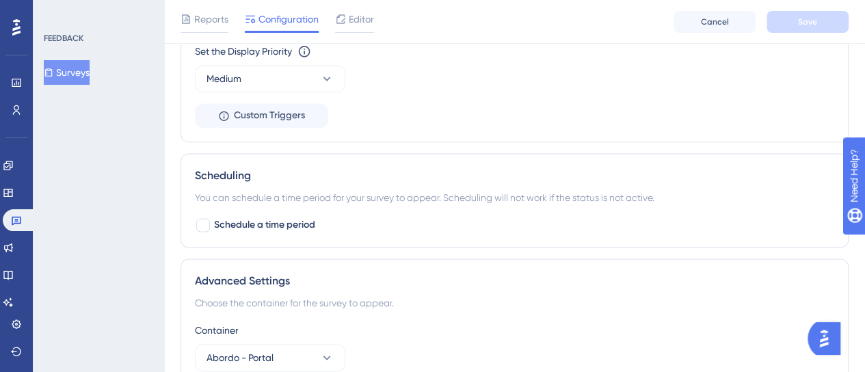
scroll to position [889, 0]
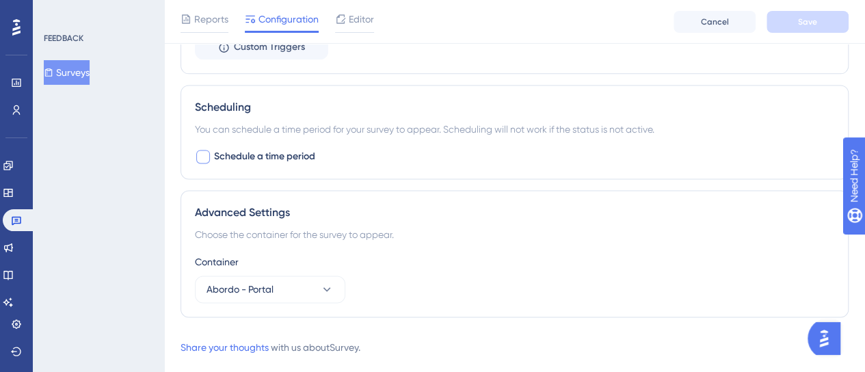
click at [204, 157] on div at bounding box center [203, 157] width 14 height 14
checkbox input "true"
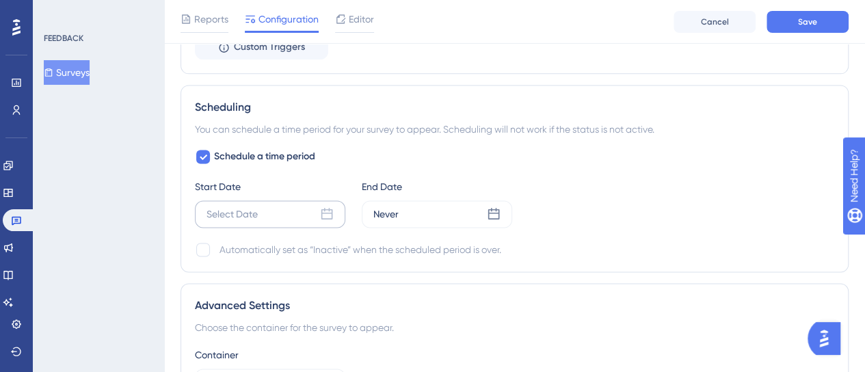
click at [328, 211] on icon at bounding box center [327, 214] width 14 height 14
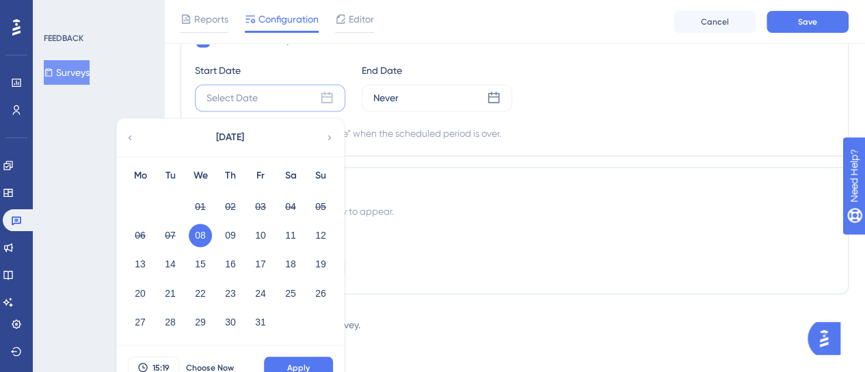
scroll to position [1019, 0]
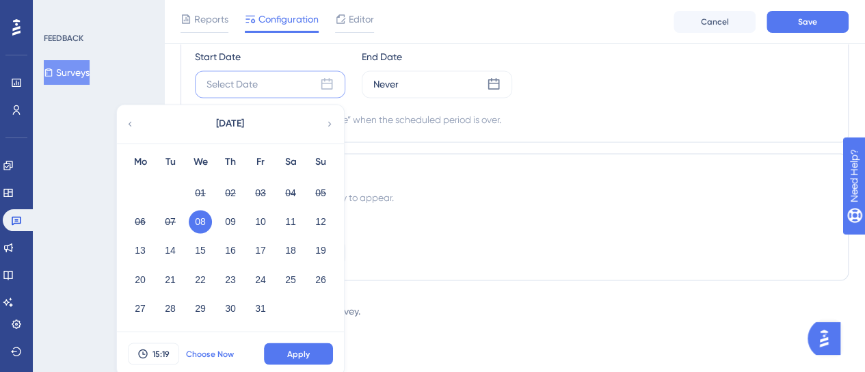
click at [219, 348] on span "Choose Now" at bounding box center [210, 353] width 48 height 11
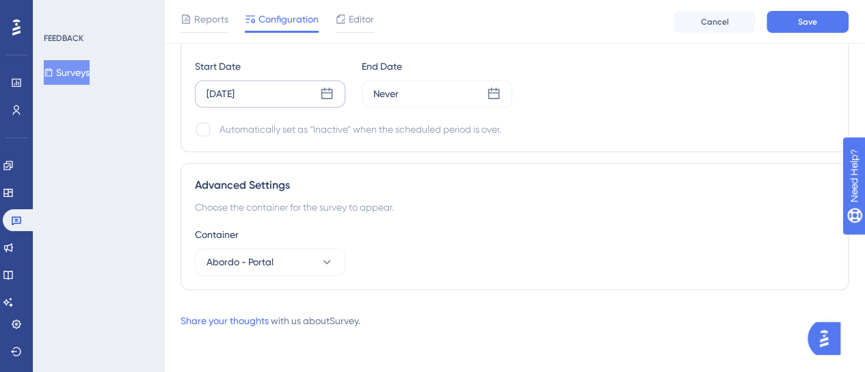
scroll to position [1005, 0]
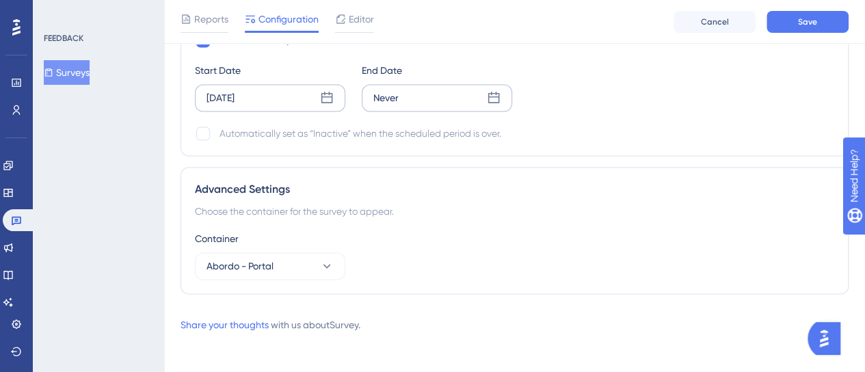
click at [488, 92] on icon at bounding box center [494, 98] width 12 height 12
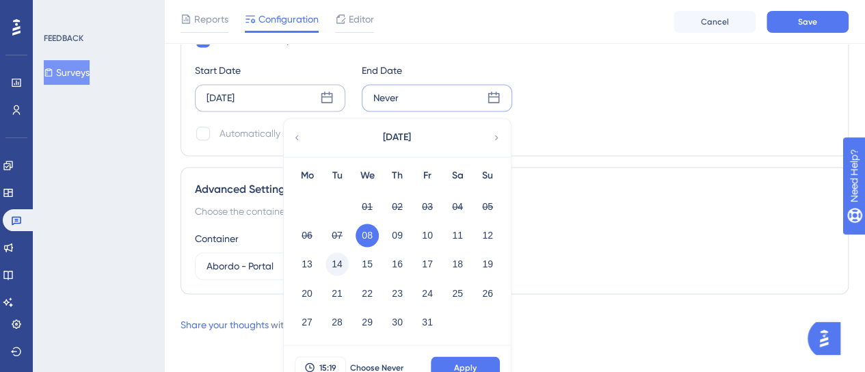
click at [336, 265] on button "14" at bounding box center [336, 263] width 23 height 23
click at [454, 362] on span "Apply" at bounding box center [465, 367] width 23 height 11
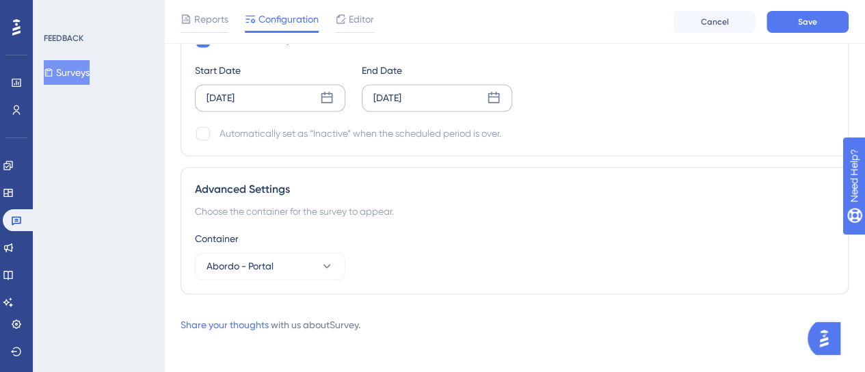
click at [608, 249] on div "Container Abordo - Portal" at bounding box center [514, 254] width 639 height 49
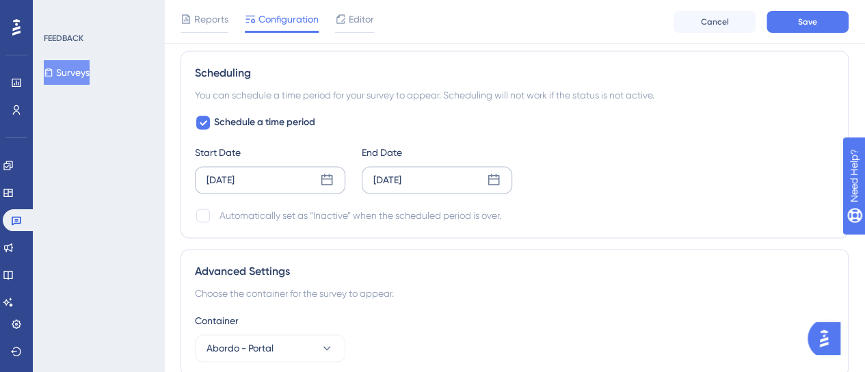
scroll to position [868, 0]
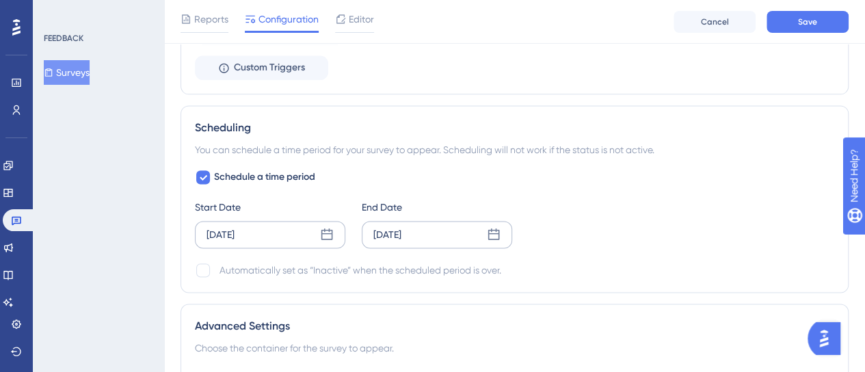
click at [218, 267] on div "Automatically set as “Inactive” when the scheduled period is over." at bounding box center [514, 270] width 639 height 16
click at [209, 267] on div at bounding box center [203, 270] width 14 height 14
checkbox input "true"
click at [807, 22] on span "Save" at bounding box center [807, 21] width 19 height 11
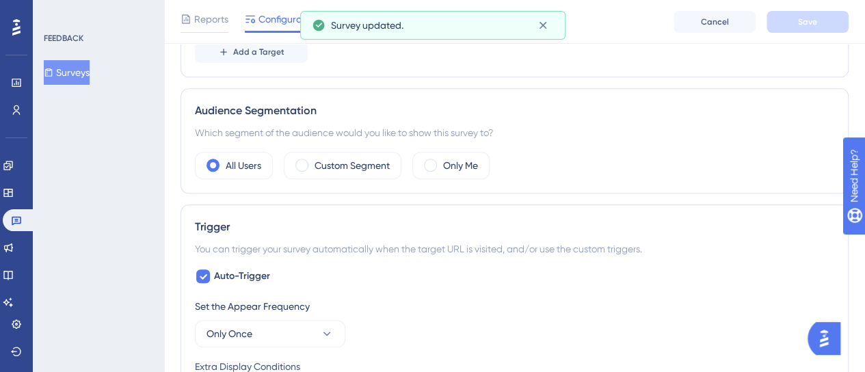
scroll to position [321, 0]
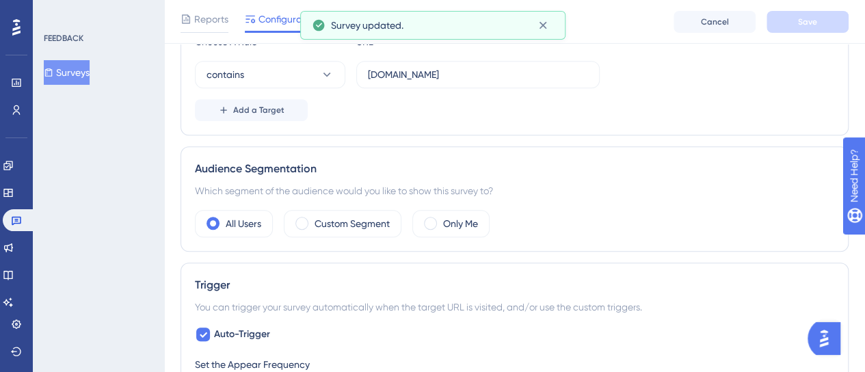
click at [598, 122] on div "Page Targeting On which pages should the survey be visible to your end users? C…" at bounding box center [514, 52] width 668 height 165
click at [545, 25] on icon at bounding box center [543, 25] width 14 height 14
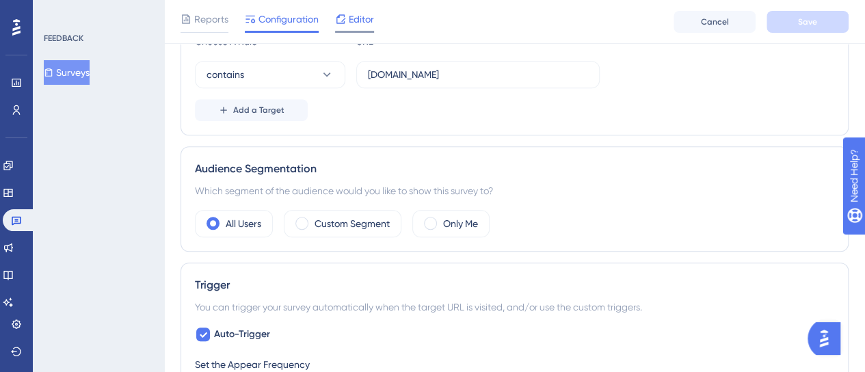
click at [347, 18] on div "Editor" at bounding box center [354, 19] width 39 height 16
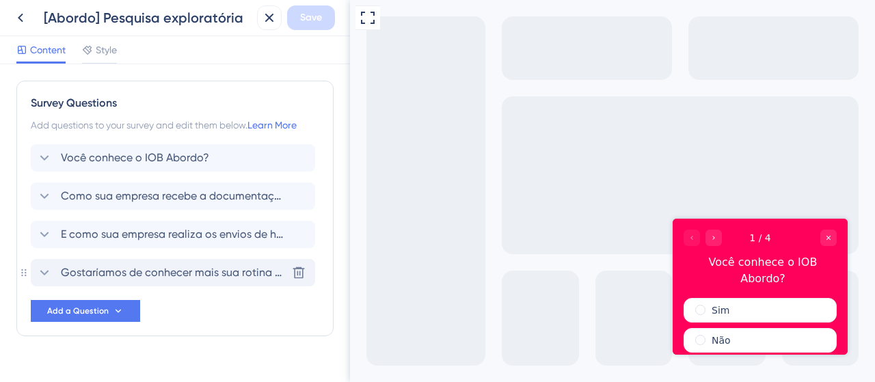
click at [46, 274] on icon at bounding box center [44, 273] width 16 height 16
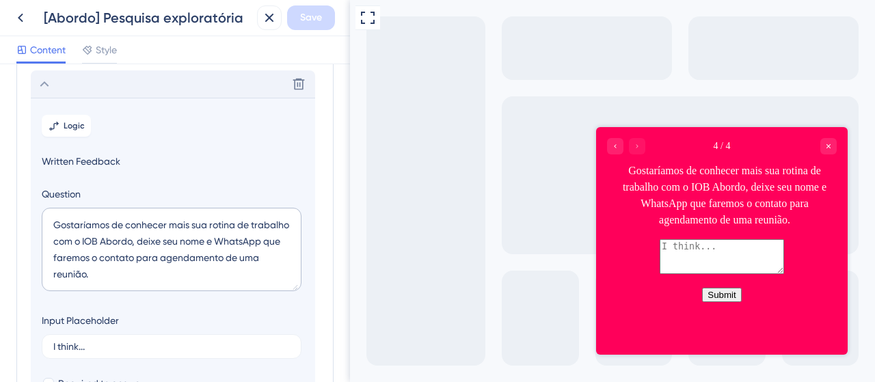
scroll to position [194, 0]
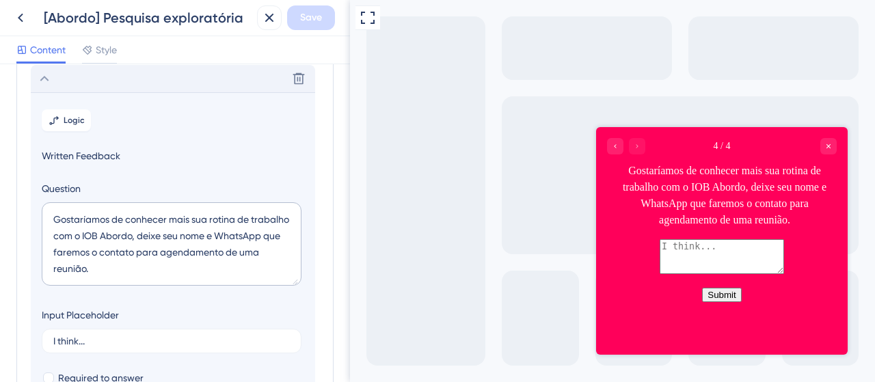
click at [700, 190] on div "Gostaríamos de conhecer mais sua rotina de trabalho com o IOB Abordo, deixe seu…" at bounding box center [724, 196] width 224 height 66
click at [113, 235] on textarea "Gostaríamos de conhecer mais sua rotina de trabalho com o IOB Abordo, deixe seu…" at bounding box center [172, 243] width 260 height 83
drag, startPoint x: 92, startPoint y: 239, endPoint x: 172, endPoint y: 237, distance: 80.7
click at [172, 237] on textarea "Gostaríamos de conhecer mais sua rotina de trabalho com o IOB Abordo, deixe seu…" at bounding box center [172, 243] width 260 height 83
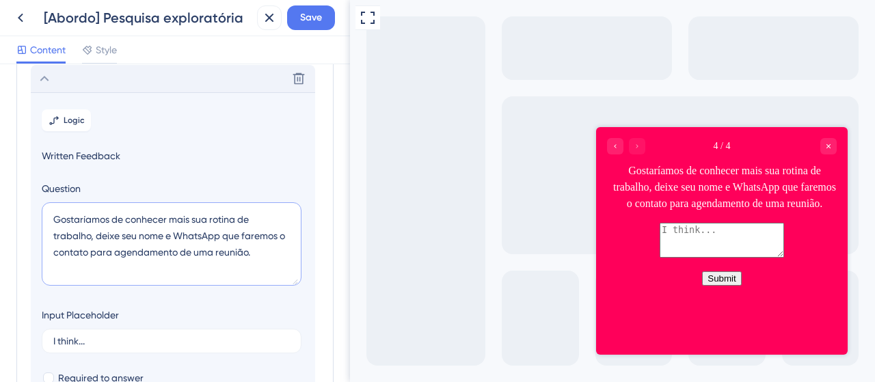
click at [179, 234] on textarea "Gostaríamos de conhecer mais sua rotina de trabalho, deixe seu nome e WhatsApp …" at bounding box center [172, 243] width 260 height 83
drag, startPoint x: 226, startPoint y: 234, endPoint x: 92, endPoint y: 252, distance: 135.8
click at [92, 252] on textarea "Gostaríamos de conhecer mais sua rotina de trabalho, deixe seu nome e WhatsApp …" at bounding box center [172, 243] width 260 height 83
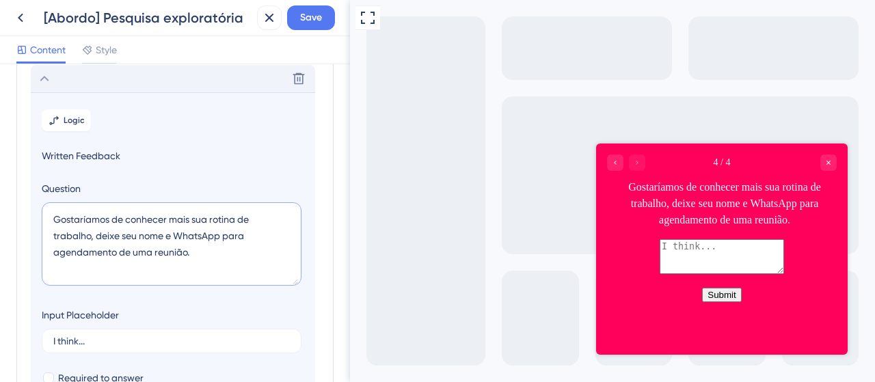
click at [114, 253] on textarea "Gostaríamos de conhecer mais sua rotina de trabalho, deixe seu nome e WhatsApp …" at bounding box center [172, 243] width 260 height 83
drag, startPoint x: 112, startPoint y: 252, endPoint x: 130, endPoint y: 254, distance: 17.8
click at [130, 254] on textarea "Gostaríamos de conhecer mais sua rotina de trabalho, deixe seu nome e WhatsApp …" at bounding box center [172, 243] width 260 height 83
click at [253, 269] on textarea "Gostaríamos de conhecer mais sua rotina de trabalho, deixe seu nome e WhatsApp …" at bounding box center [172, 243] width 260 height 83
click at [192, 221] on textarea "Gostaríamos de conhecer mais sua rotina de trabalho, deixe seu nome e WhatsApp …" at bounding box center [172, 243] width 260 height 83
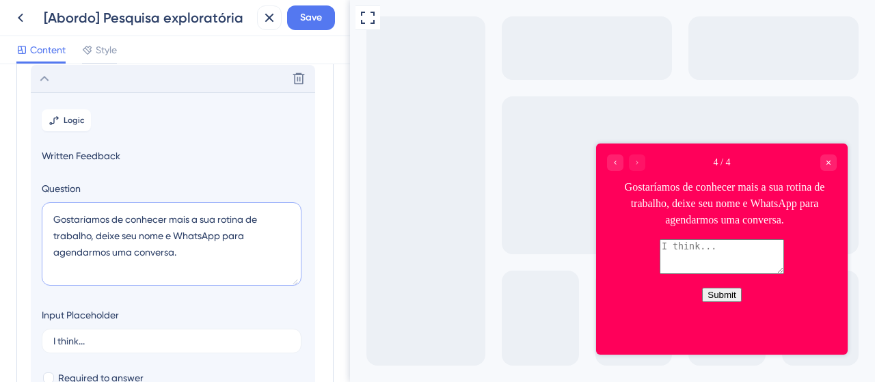
click at [250, 256] on textarea "Gostaríamos de conhecer mais a sua rotina de trabalho, deixe seu nome e WhatsAp…" at bounding box center [172, 243] width 260 height 83
type textarea "Gostaríamos de conhecer mais a sua rotina de trabalho, deixe seu nome e WhatsAp…"
click at [315, 20] on span "Save" at bounding box center [311, 18] width 22 height 16
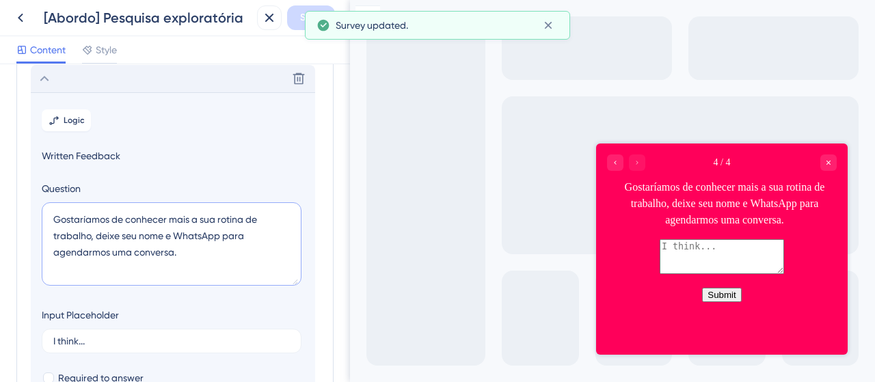
click at [187, 223] on textarea "Gostaríamos de conhecer mais a sua rotina de trabalho, deixe seu nome e WhatsAp…" at bounding box center [172, 243] width 260 height 83
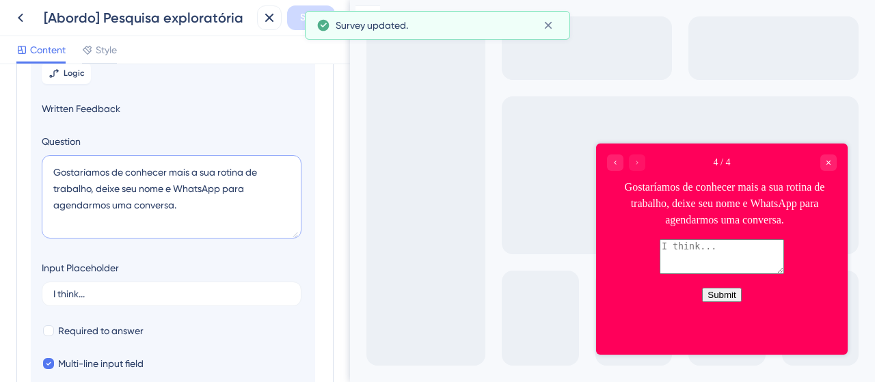
scroll to position [262, 0]
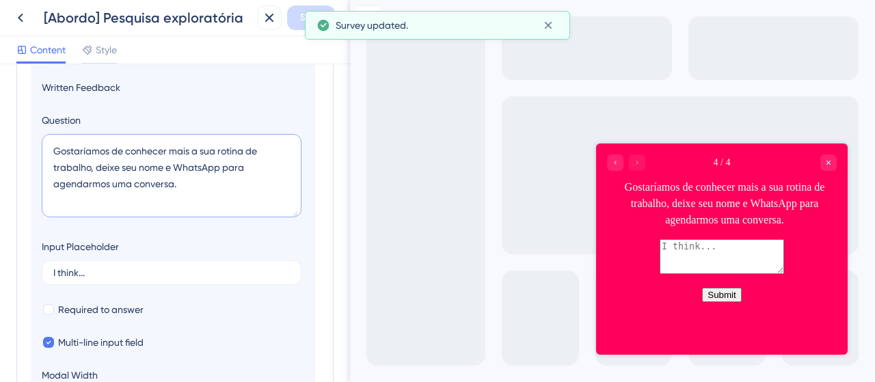
drag, startPoint x: 96, startPoint y: 170, endPoint x: 223, endPoint y: 165, distance: 126.5
click at [223, 165] on textarea "Gostaríamos de conhecer mais a sua rotina de trabalho, deixe seu nome e WhatsAp…" at bounding box center [172, 175] width 260 height 83
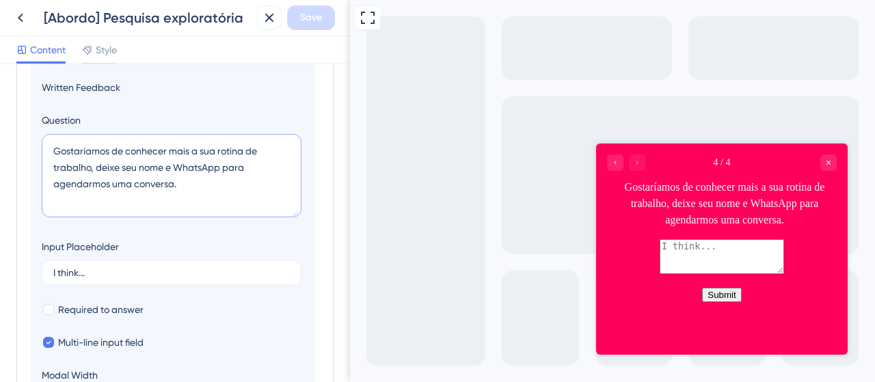
click at [211, 195] on textarea "Gostaríamos de conhecer mais a sua rotina de trabalho, deixe seu nome e WhatsAp…" at bounding box center [172, 175] width 260 height 83
click at [92, 260] on label "I think..." at bounding box center [172, 272] width 260 height 25
click at [92, 268] on input "I think..." at bounding box center [171, 273] width 237 height 10
click at [92, 260] on label "I think..." at bounding box center [172, 272] width 260 height 25
click at [92, 268] on input "I think..." at bounding box center [171, 273] width 237 height 10
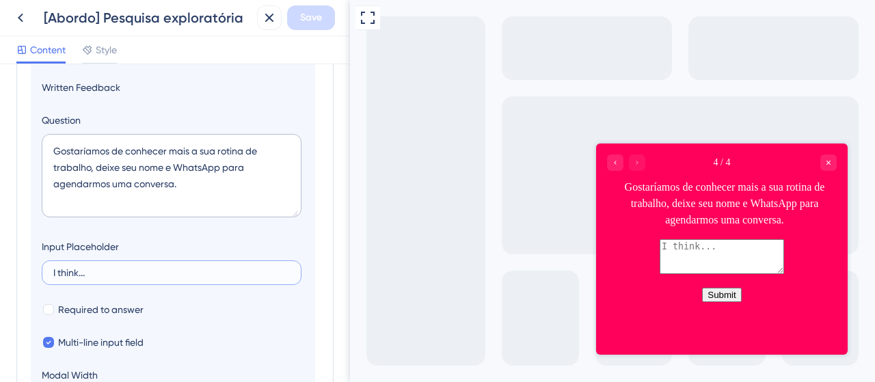
scroll to position [331, 0]
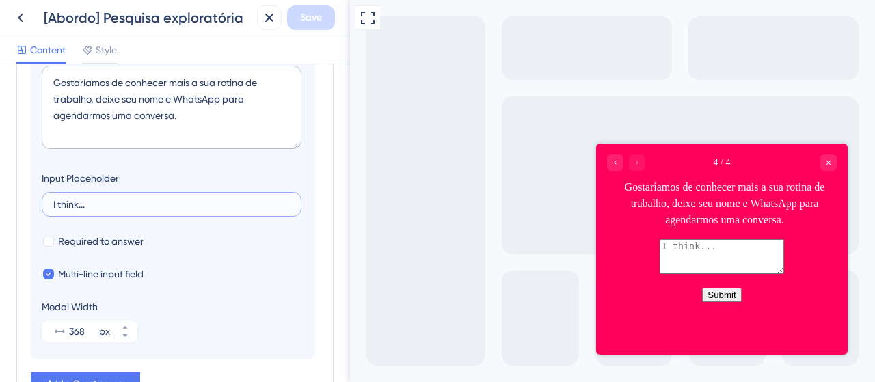
drag, startPoint x: 77, startPoint y: 204, endPoint x: 15, endPoint y: 202, distance: 61.6
click at [15, 202] on div "Survey Questions Add questions to your survey and edit them below. Learn More V…" at bounding box center [175, 223] width 350 height 318
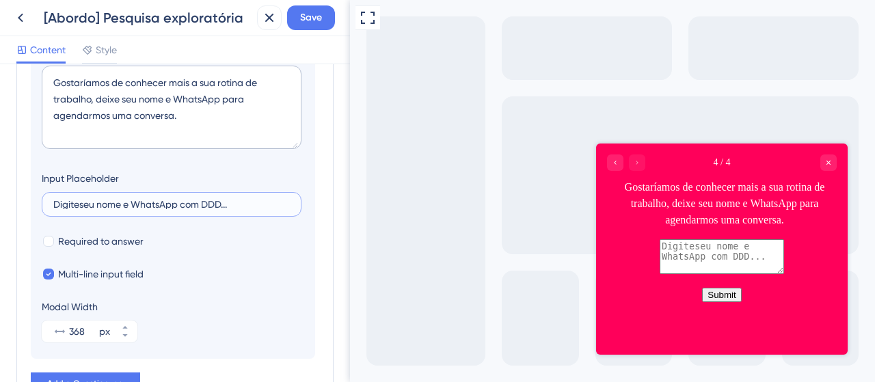
click at [83, 206] on input "Digiteseu nome e WhatsApp com DDD..." at bounding box center [171, 205] width 237 height 10
type input "Digite seu nome e WhatsApp com DDD..."
click at [272, 266] on div "Multi-line input field" at bounding box center [173, 274] width 262 height 16
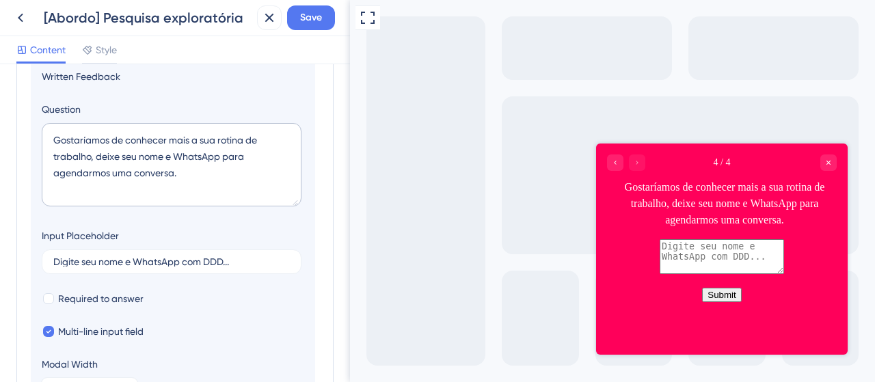
scroll to position [137, 0]
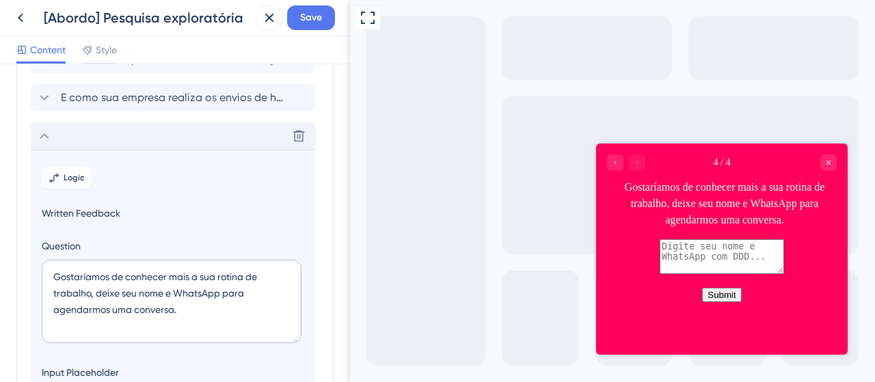
click at [43, 141] on icon at bounding box center [44, 136] width 16 height 16
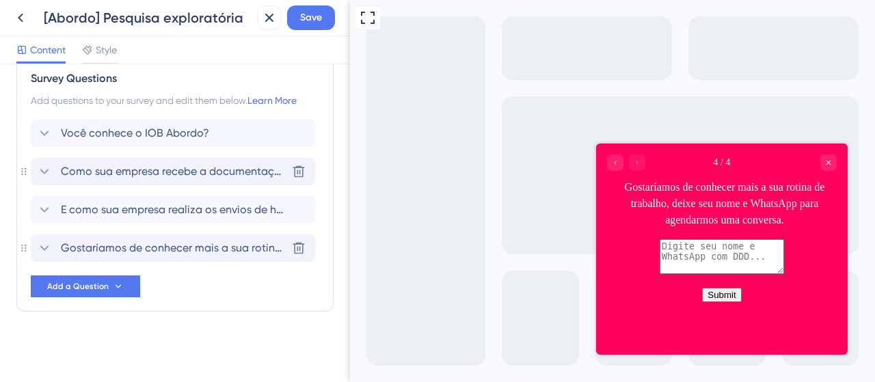
scroll to position [0, 0]
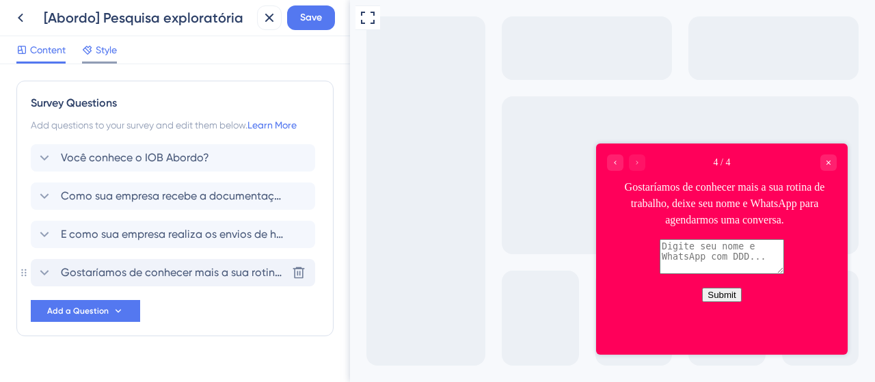
click at [106, 51] on span "Style" at bounding box center [106, 50] width 21 height 16
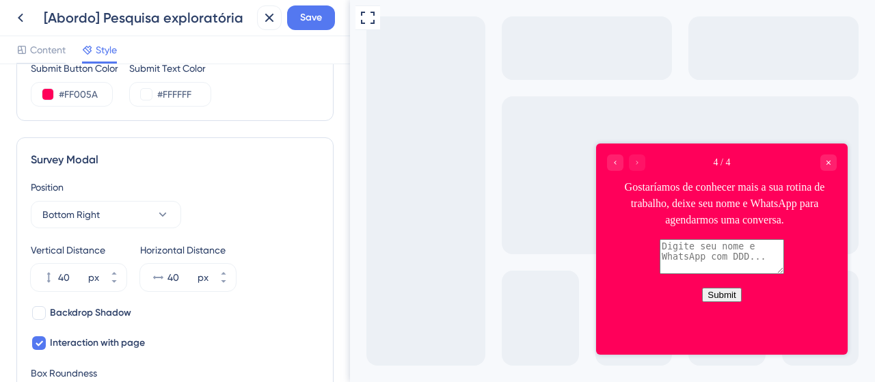
scroll to position [410, 0]
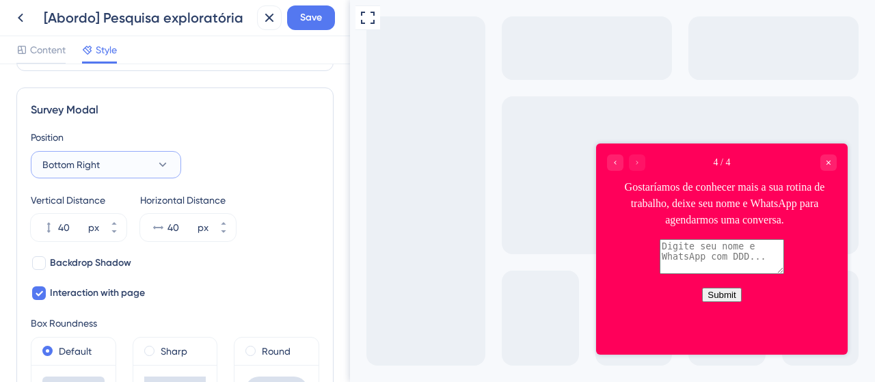
click at [127, 154] on button "Bottom Right" at bounding box center [106, 164] width 150 height 27
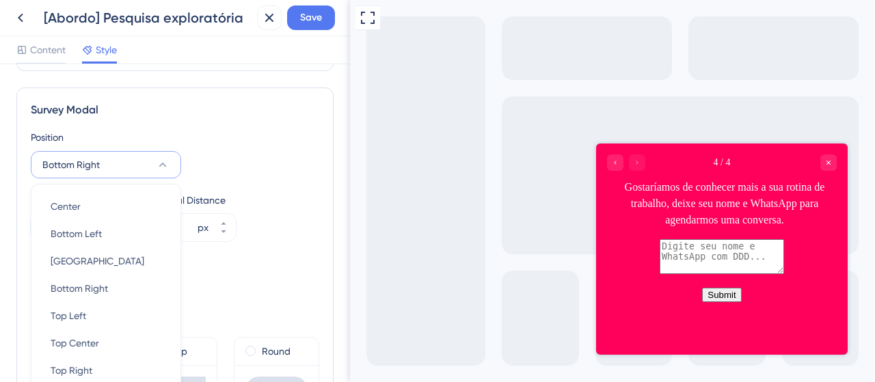
scroll to position [472, 0]
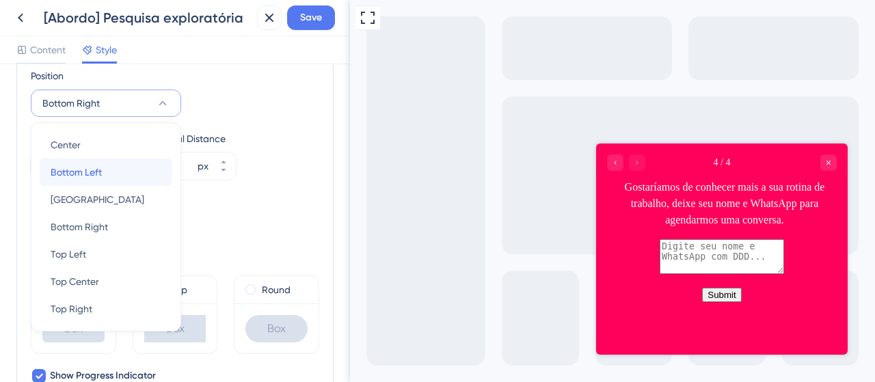
click at [96, 180] on div "Bottom Left Bottom Left" at bounding box center [106, 172] width 111 height 27
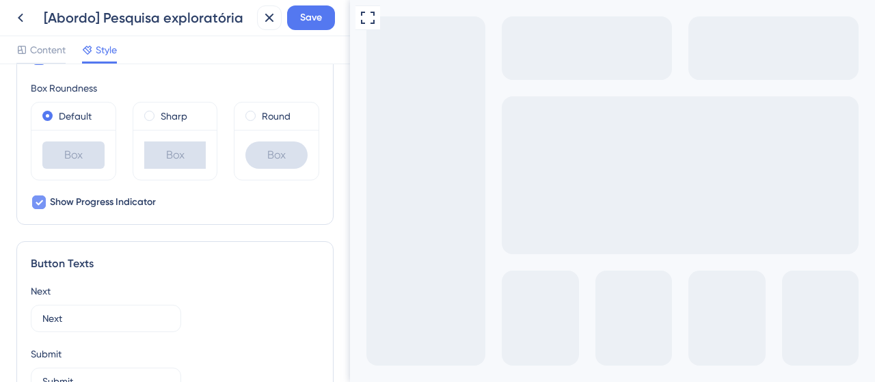
scroll to position [677, 0]
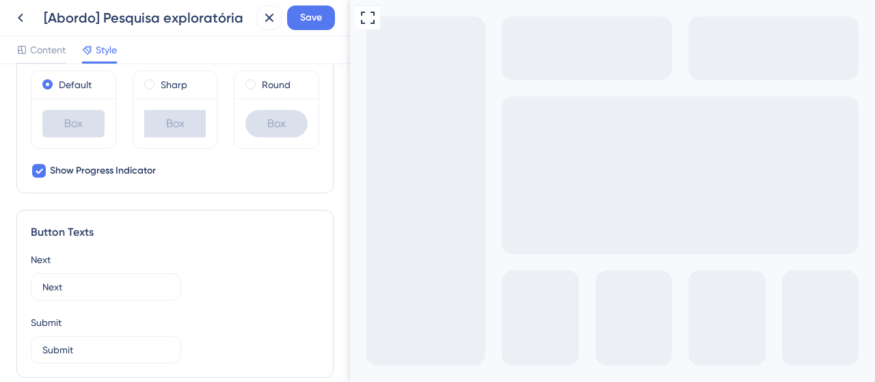
click at [44, 173] on div at bounding box center [39, 171] width 14 height 14
checkbox input "false"
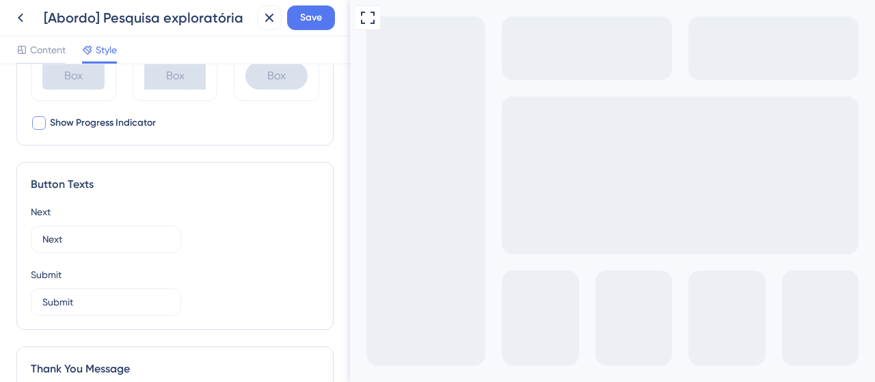
scroll to position [745, 0]
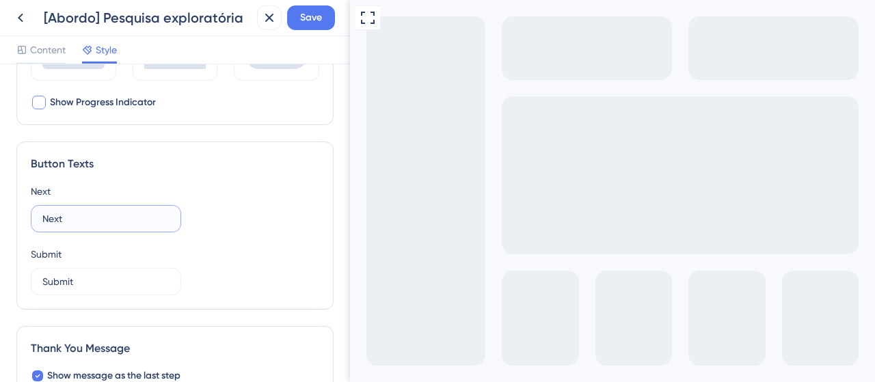
click at [45, 219] on input "Next" at bounding box center [105, 218] width 127 height 15
click at [46, 219] on input "Next" at bounding box center [105, 218] width 127 height 15
type input "Próximo"
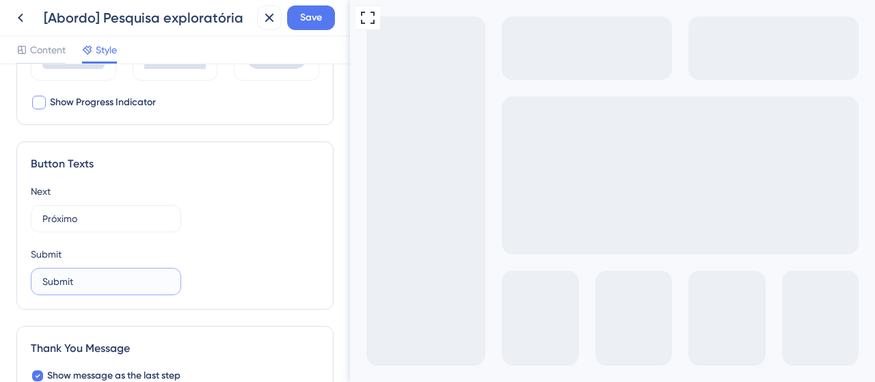
click at [150, 275] on input "Submit" at bounding box center [105, 281] width 127 height 15
click at [148, 275] on input "Submit" at bounding box center [105, 281] width 127 height 15
click at [66, 274] on input "Submit" at bounding box center [105, 281] width 127 height 15
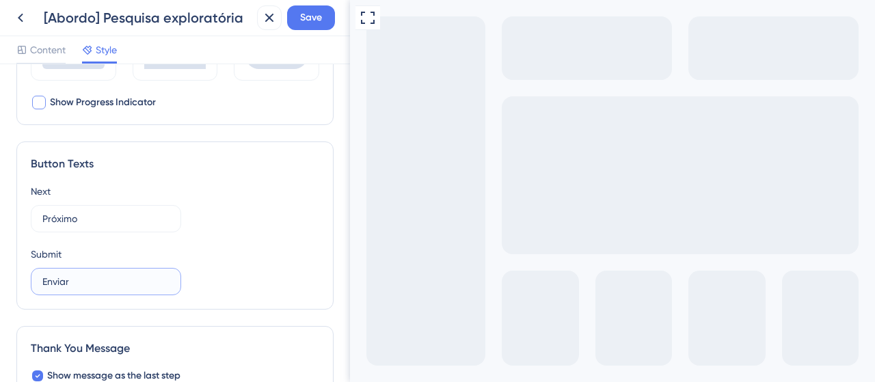
type input "Enviar"
click at [219, 247] on div "Submit" at bounding box center [175, 254] width 288 height 16
click at [311, 16] on span "Save" at bounding box center [311, 18] width 22 height 16
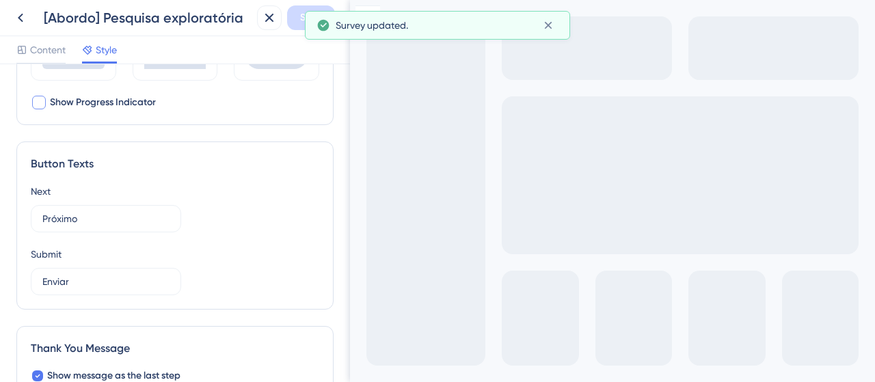
click at [260, 237] on div "Next Próximo Submit Enviar" at bounding box center [175, 239] width 288 height 112
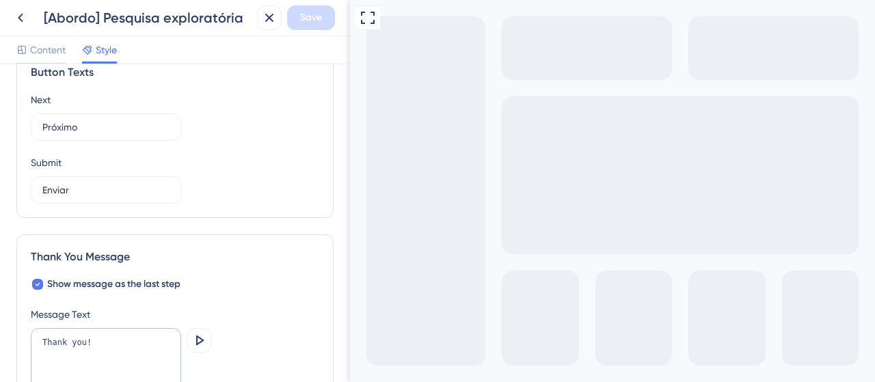
scroll to position [950, 0]
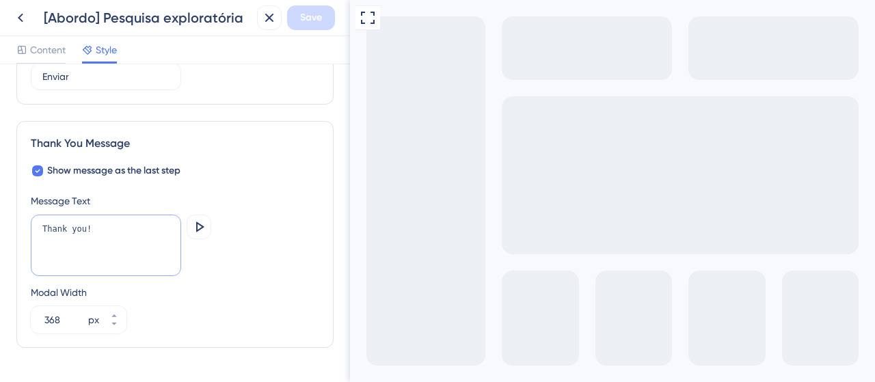
drag, startPoint x: 103, startPoint y: 230, endPoint x: 5, endPoint y: 218, distance: 98.4
click at [5, 218] on div "Color & Typography Background #FF005A Text #FFFFFF Answers #FFFFFF Background S…" at bounding box center [175, 223] width 350 height 318
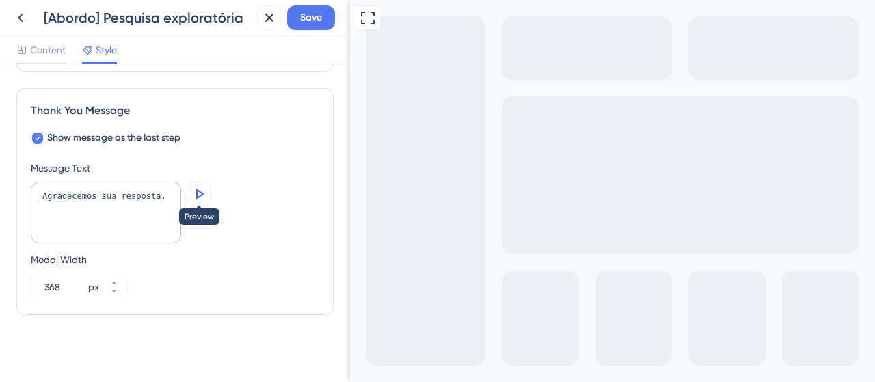
click at [193, 196] on icon at bounding box center [199, 194] width 16 height 16
click at [165, 188] on textarea "Agradecemos sua resposta." at bounding box center [106, 213] width 150 height 62
type textarea "Agradecemos sua resposta!"
click at [318, 10] on span "Save" at bounding box center [311, 18] width 22 height 16
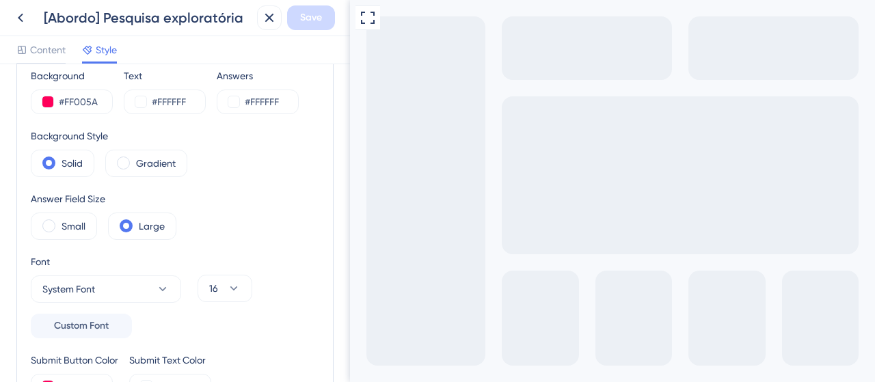
scroll to position [0, 0]
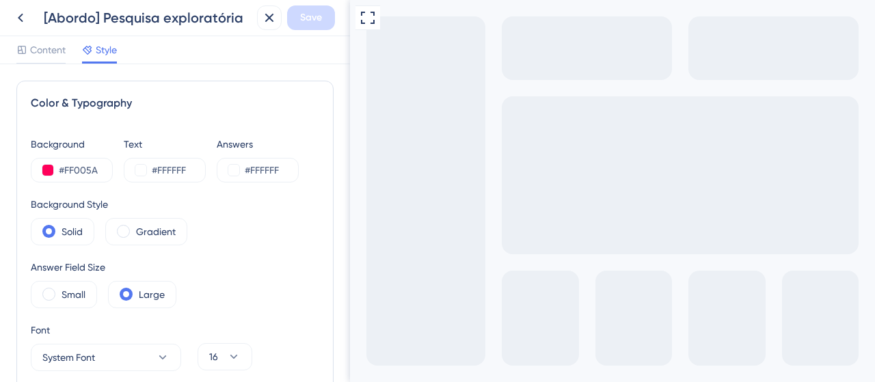
click at [178, 195] on div "Background #FF005A Text #FFFFFF Answers #FFFFFF Background Style Solid Gradient…" at bounding box center [175, 301] width 288 height 331
click at [291, 196] on div "Background Style Solid Gradient" at bounding box center [175, 220] width 288 height 49
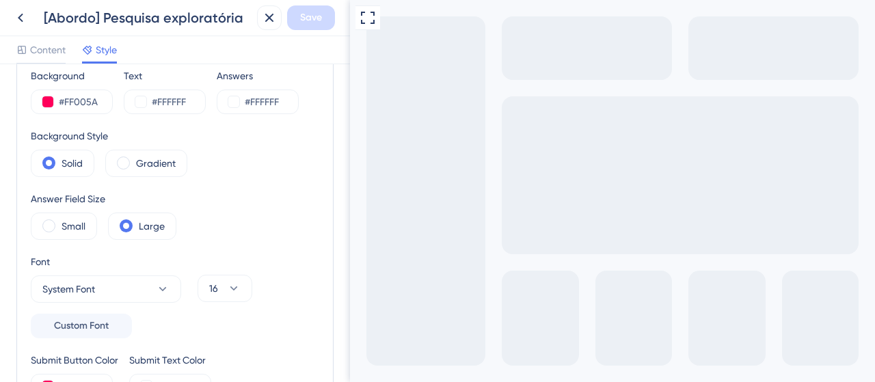
scroll to position [137, 0]
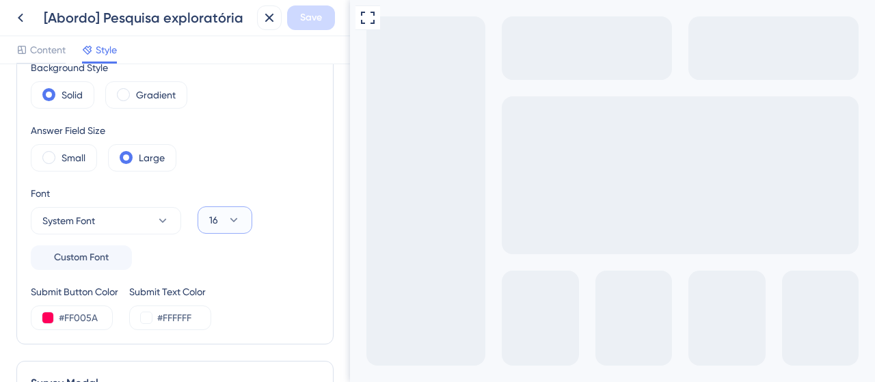
click at [241, 225] on button "16" at bounding box center [225, 219] width 55 height 27
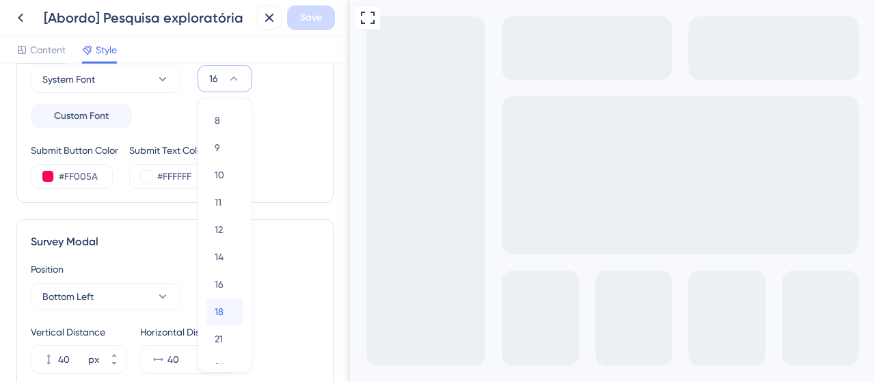
click at [217, 314] on span "18" at bounding box center [219, 311] width 9 height 16
click at [304, 181] on div "Submit Button Color #FF005A Submit Text Color #FFFFFF" at bounding box center [175, 165] width 288 height 46
click at [312, 16] on span "Save" at bounding box center [311, 18] width 22 height 16
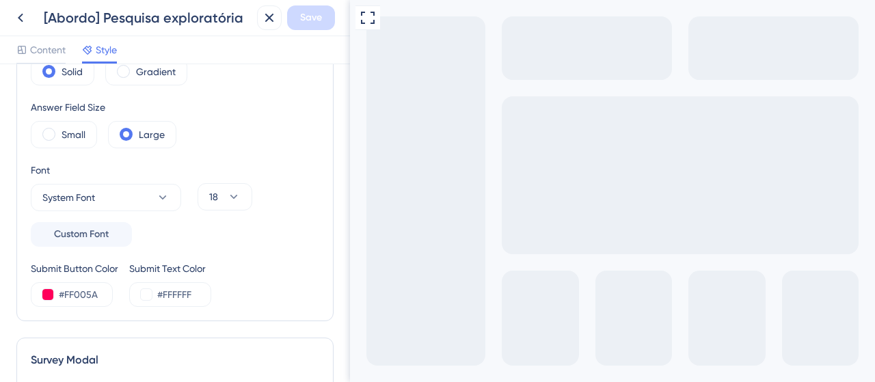
scroll to position [141, 0]
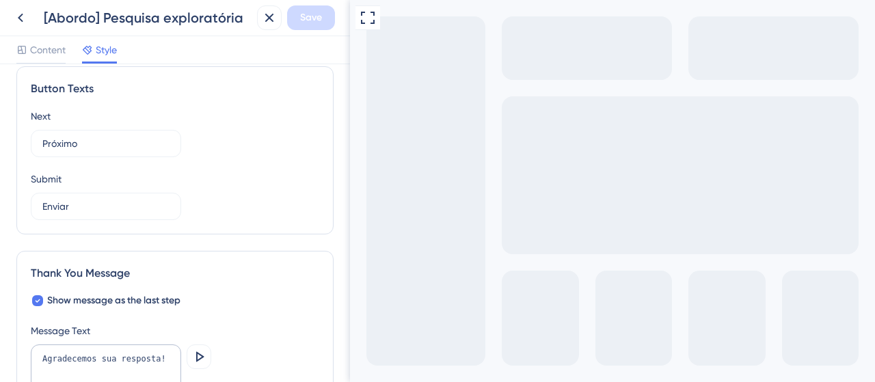
scroll to position [962, 0]
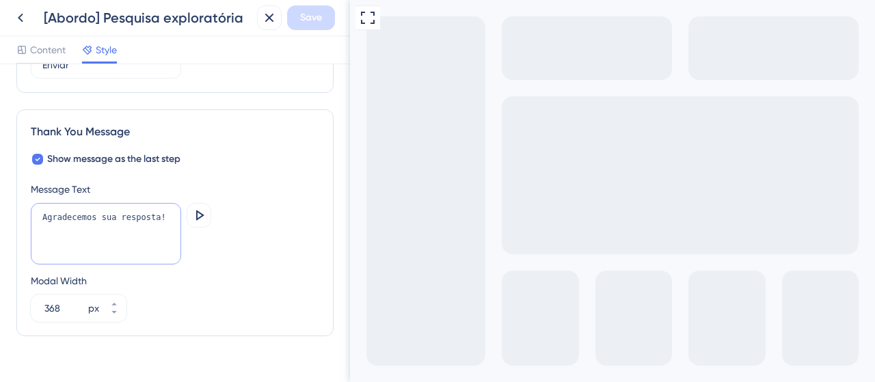
click at [96, 226] on textarea "Agradecemos sua resposta!" at bounding box center [106, 234] width 150 height 62
click at [123, 218] on textarea "Agradecemos sua resposta!" at bounding box center [106, 234] width 150 height 62
drag, startPoint x: 113, startPoint y: 227, endPoint x: 59, endPoint y: 217, distance: 55.6
click at [59, 217] on textarea "Agradecemos sua resposta!" at bounding box center [106, 234] width 150 height 62
click at [146, 249] on textarea "Agradecemos sua resposta!" at bounding box center [106, 234] width 150 height 62
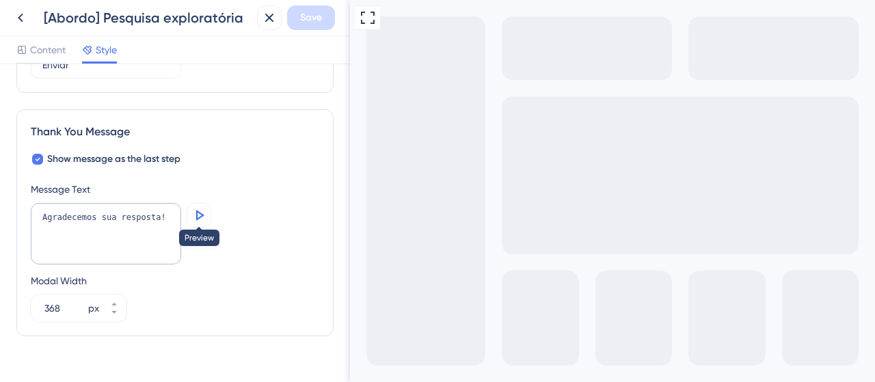
click at [202, 211] on icon at bounding box center [200, 215] width 8 height 10
click at [235, 172] on div "Show message as the last step Message Text Agradecemos sua resposta! Preview Mo…" at bounding box center [175, 236] width 288 height 171
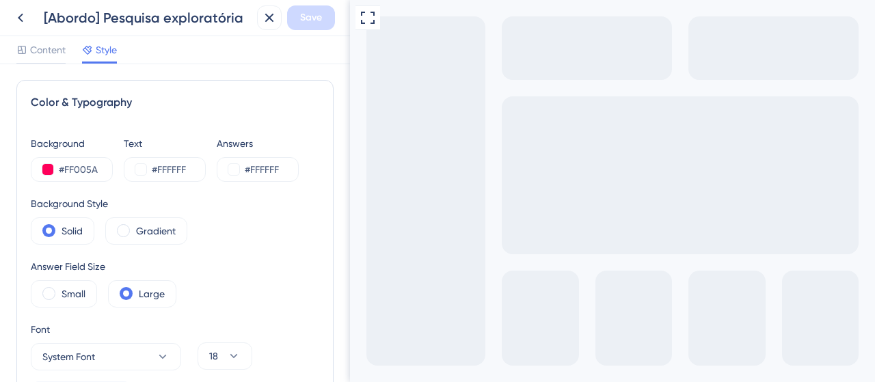
scroll to position [0, 0]
click at [53, 44] on span "Content" at bounding box center [48, 50] width 36 height 16
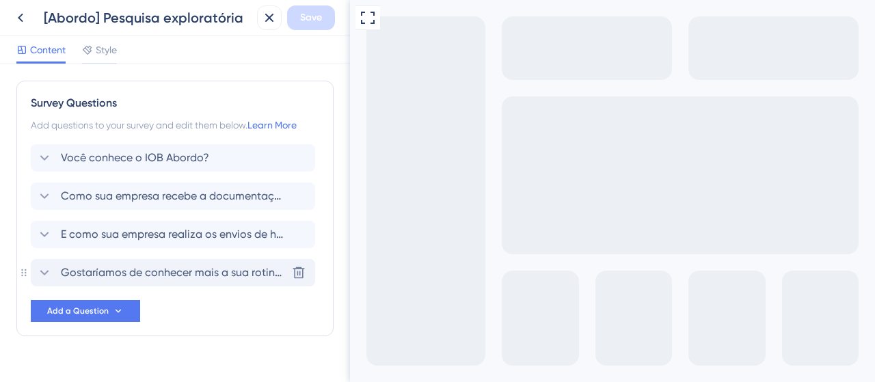
click at [100, 272] on span "Gostaríamos de conhecer mais a sua rotina de trabalho, deixe seu nome e WhatsAp…" at bounding box center [174, 273] width 226 height 16
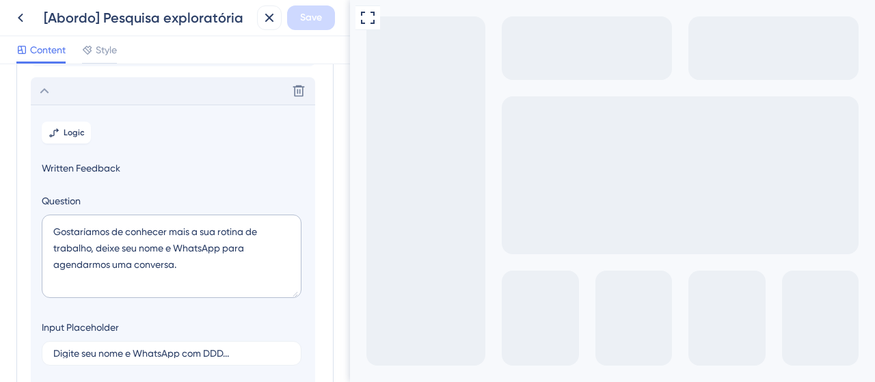
scroll to position [194, 0]
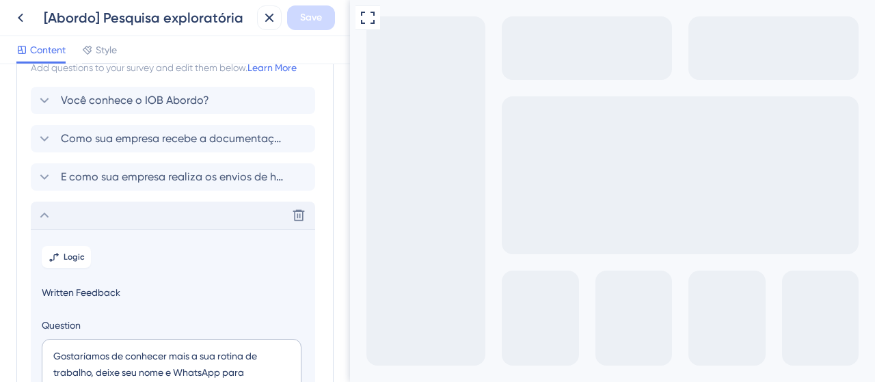
click at [39, 212] on icon at bounding box center [44, 215] width 16 height 16
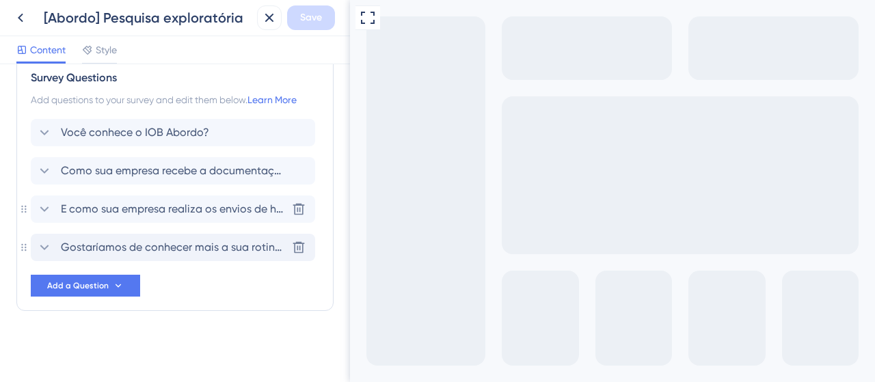
scroll to position [25, 0]
click at [77, 172] on span "Como sua empresa recebe a documentação de admissão de novos colaboradores?" at bounding box center [174, 171] width 226 height 16
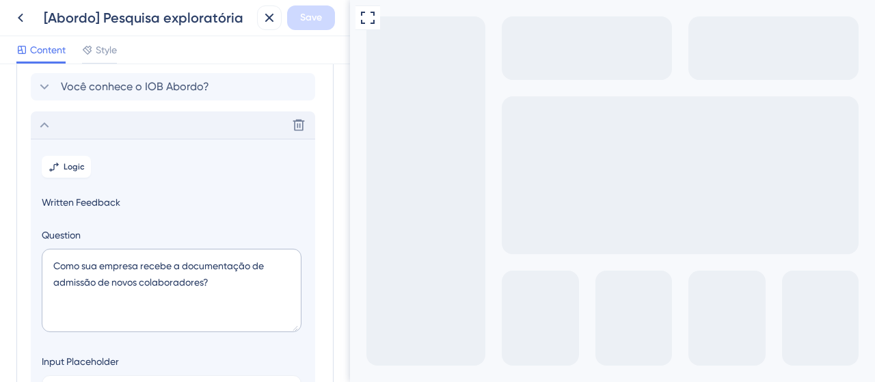
scroll to position [49, 0]
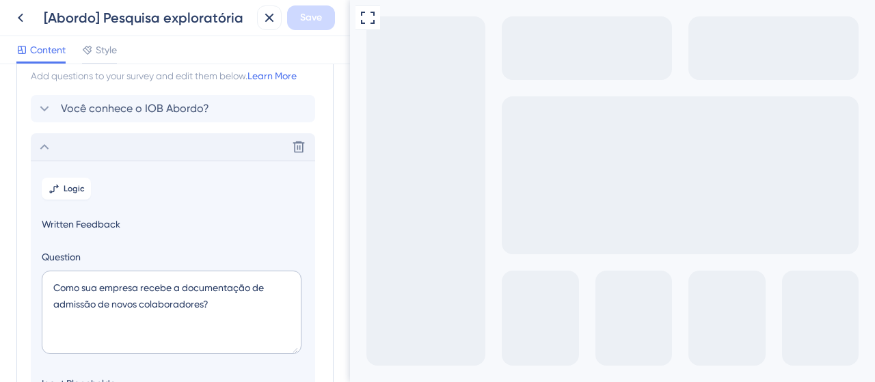
drag, startPoint x: 377, startPoint y: 502, endPoint x: 399, endPoint y: 500, distance: 22.7
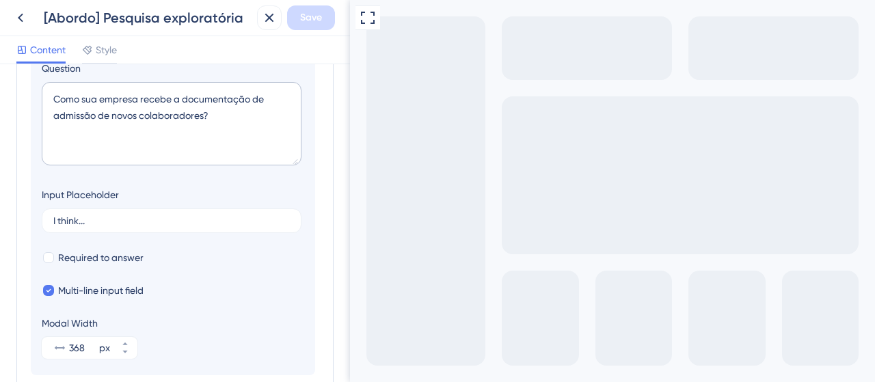
scroll to position [254, 0]
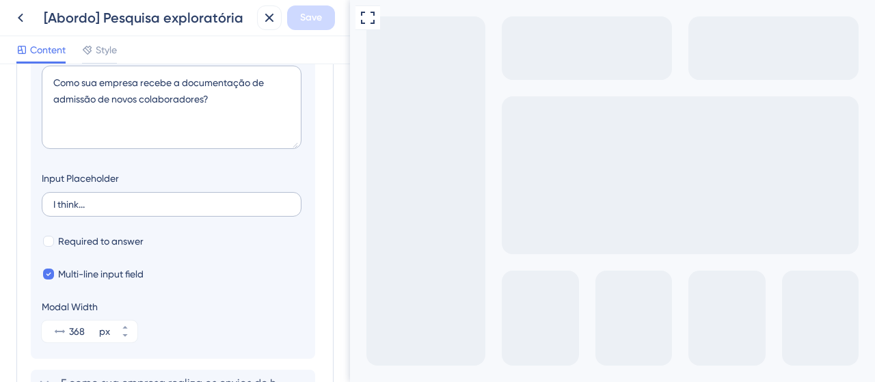
click at [52, 203] on label "I think..." at bounding box center [172, 204] width 260 height 25
click at [53, 203] on input "I think..." at bounding box center [171, 205] width 237 height 10
type input "I"
click at [282, 258] on section "Logic Written Feedback Question Como sua empresa recebe a documentação de admis…" at bounding box center [173, 157] width 284 height 403
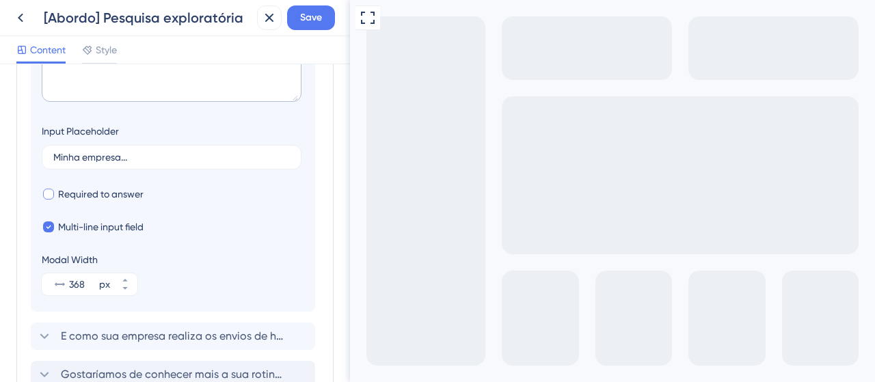
scroll to position [323, 0]
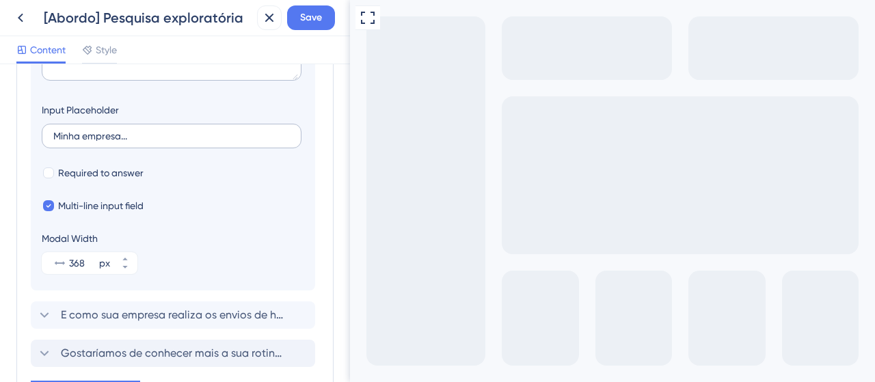
drag, startPoint x: 47, startPoint y: 135, endPoint x: 113, endPoint y: 134, distance: 66.3
click at [108, 130] on label "Minha empresa..." at bounding box center [172, 136] width 260 height 25
click at [108, 131] on input "Minha empresa..." at bounding box center [171, 136] width 237 height 10
type input "Recebemos os documentos..."
click at [314, 13] on span "Save" at bounding box center [311, 18] width 22 height 16
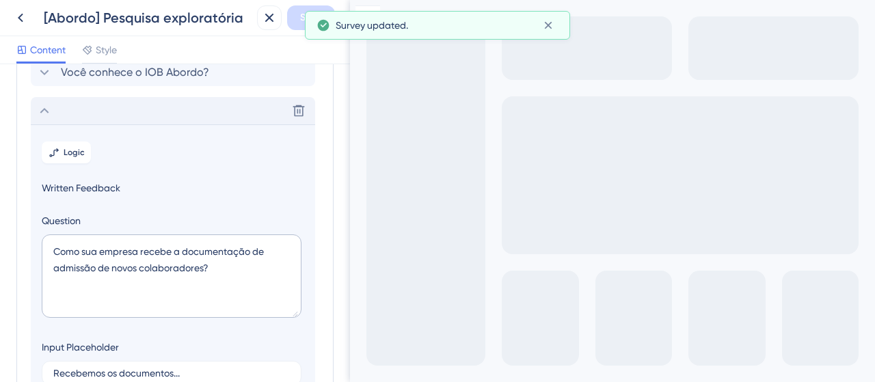
scroll to position [17, 0]
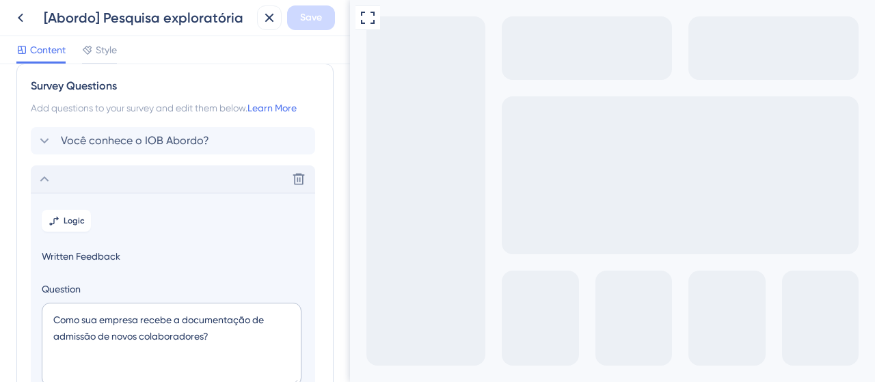
type textarea "rfdfff"
drag, startPoint x: 400, startPoint y: 498, endPoint x: 346, endPoint y: 498, distance: 54.0
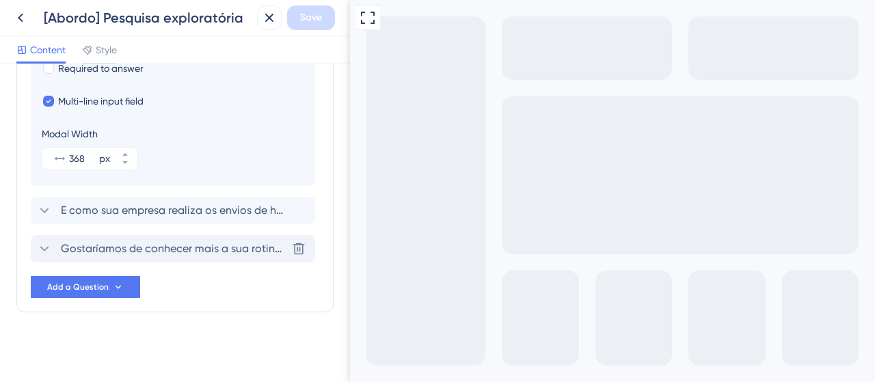
scroll to position [336, 0]
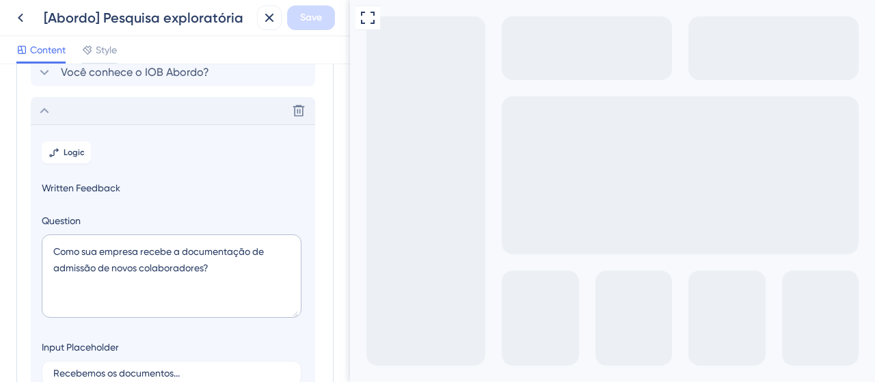
click at [44, 116] on icon at bounding box center [44, 111] width 16 height 16
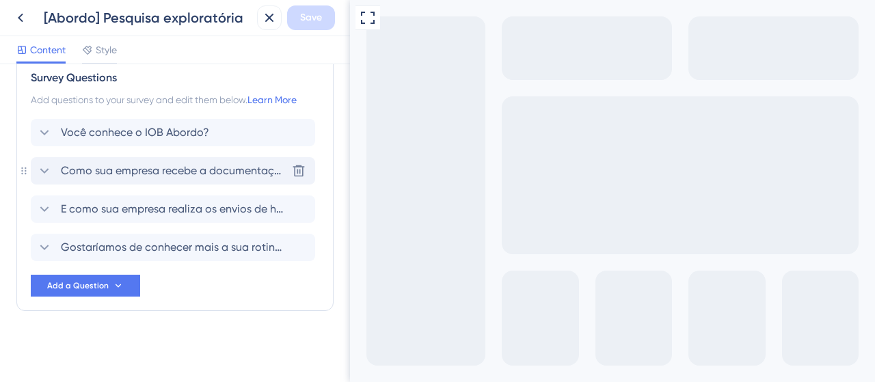
scroll to position [25, 0]
click at [38, 208] on icon at bounding box center [44, 210] width 16 height 16
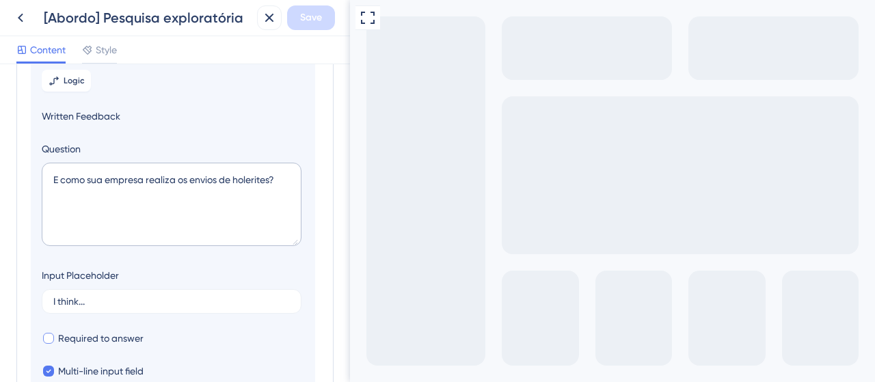
scroll to position [224, 0]
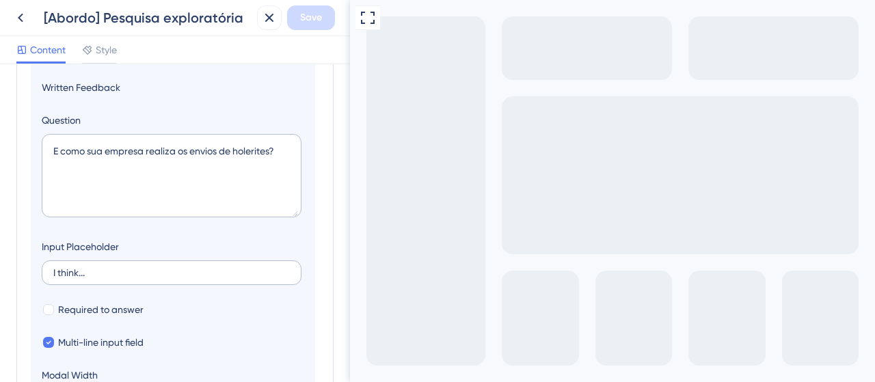
click at [49, 272] on label "I think..." at bounding box center [172, 272] width 260 height 25
click at [53, 272] on input "I think..." at bounding box center [171, 273] width 237 height 10
type input "I"
type input "B"
type input "Nós enviamos os holerites..."
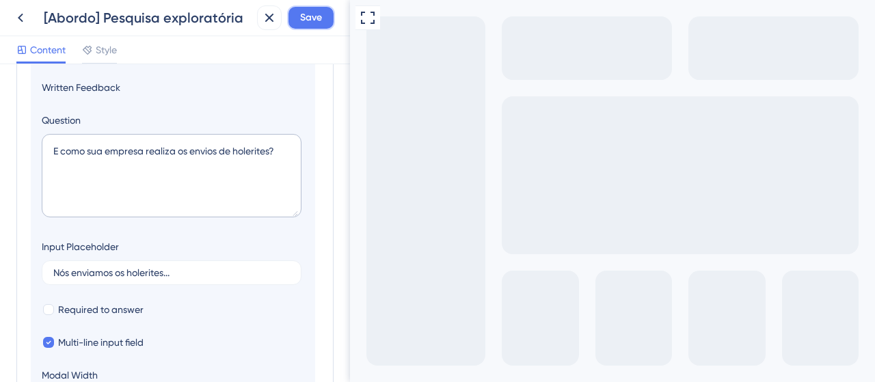
click at [305, 24] on span "Save" at bounding box center [311, 18] width 22 height 16
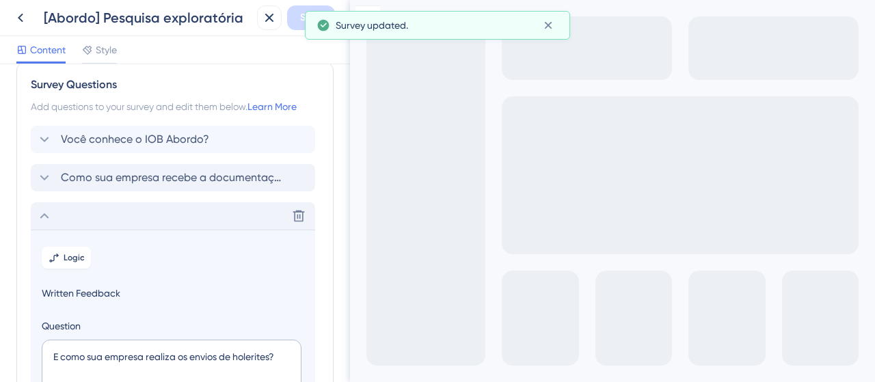
scroll to position [17, 0]
click at [48, 221] on icon at bounding box center [44, 217] width 16 height 16
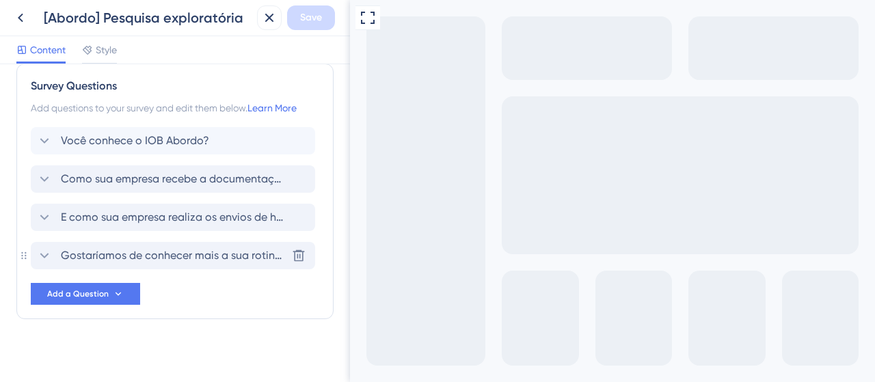
click at [116, 256] on span "Gostaríamos de conhecer mais a sua rotina de trabalho, deixe seu nome e WhatsAp…" at bounding box center [174, 255] width 226 height 16
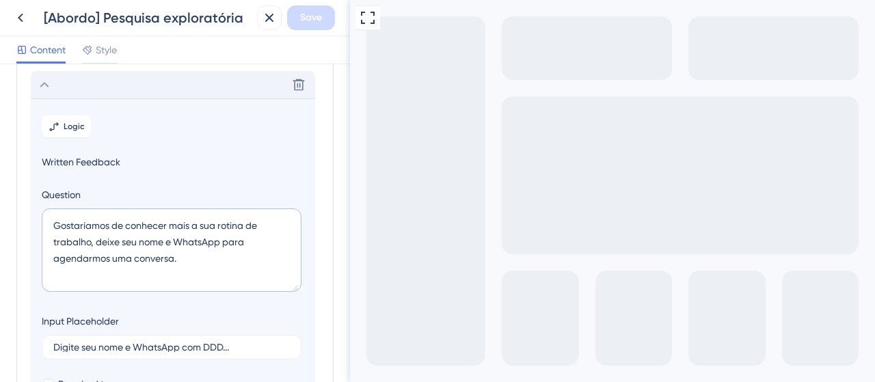
scroll to position [194, 0]
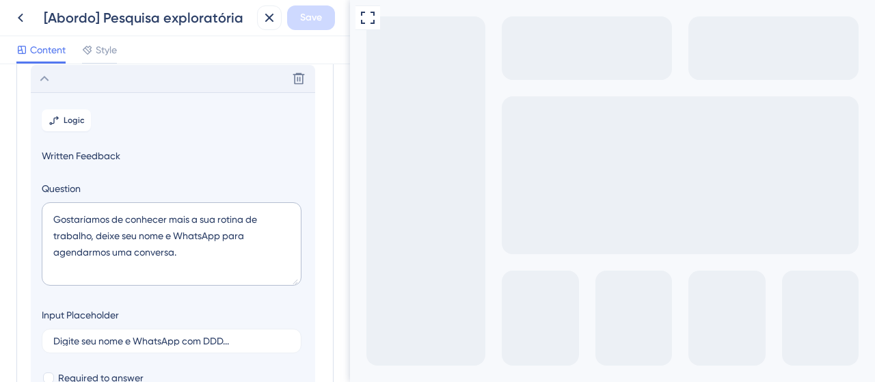
click at [38, 83] on icon at bounding box center [44, 78] width 16 height 16
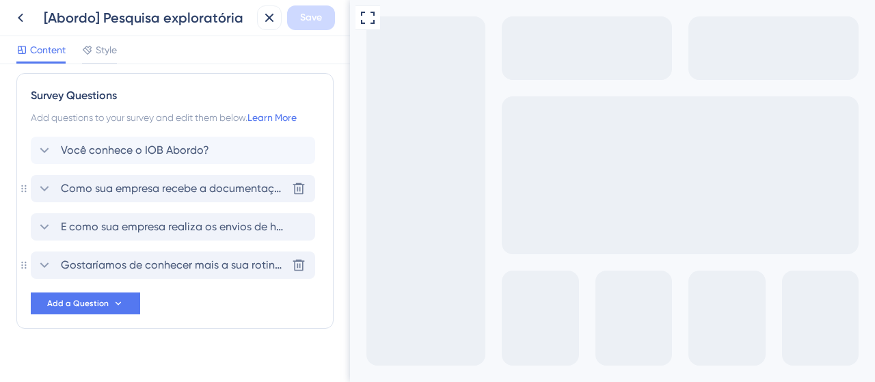
scroll to position [0, 0]
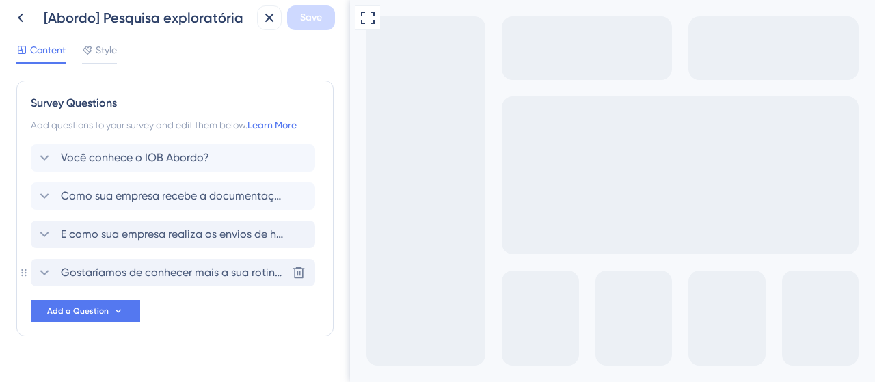
click at [176, 275] on span "Gostaríamos de conhecer mais a sua rotina de trabalho, deixe seu nome e WhatsAp…" at bounding box center [174, 273] width 226 height 16
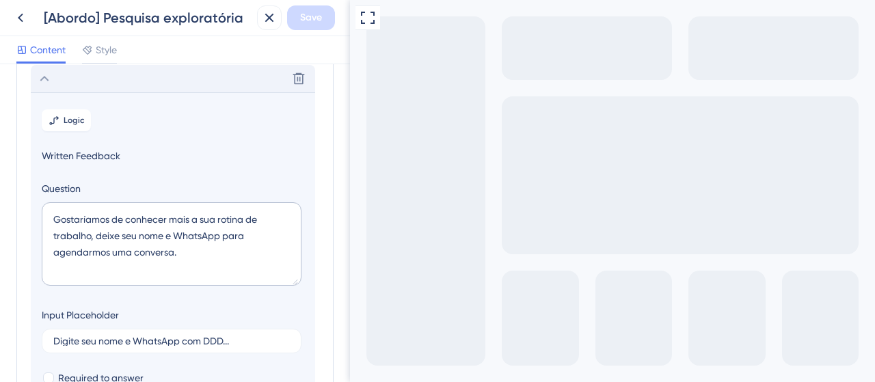
scroll to position [194, 0]
click at [188, 256] on textarea "Gostaríamos de conhecer mais a sua rotina de trabalho, deixe seu nome e WhatsAp…" at bounding box center [172, 243] width 260 height 83
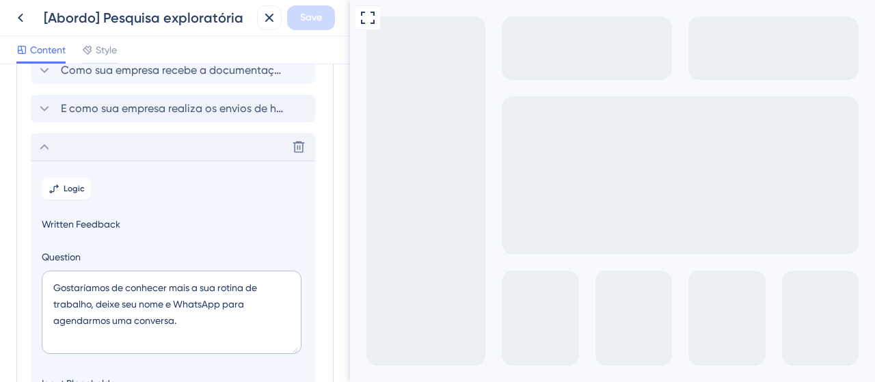
click at [42, 147] on icon at bounding box center [44, 146] width 9 height 5
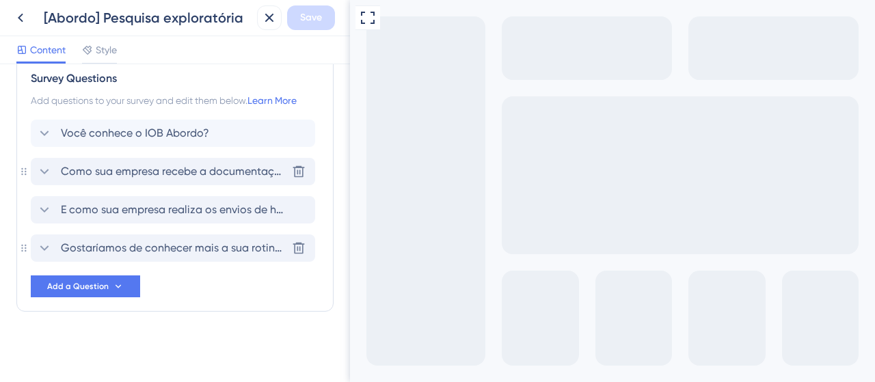
scroll to position [0, 0]
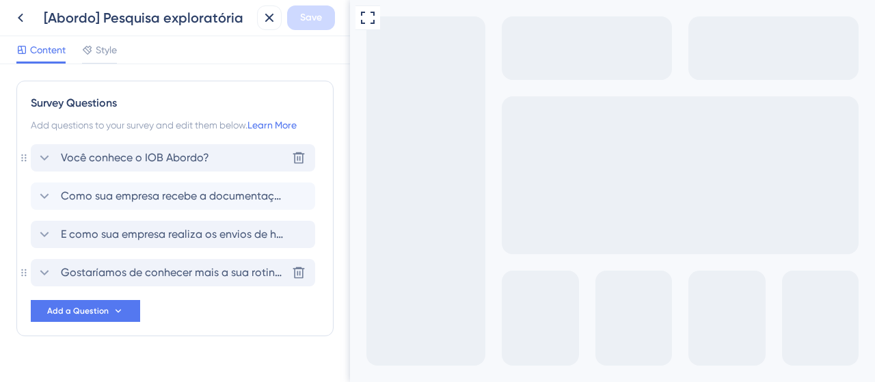
click at [46, 161] on icon at bounding box center [44, 158] width 16 height 16
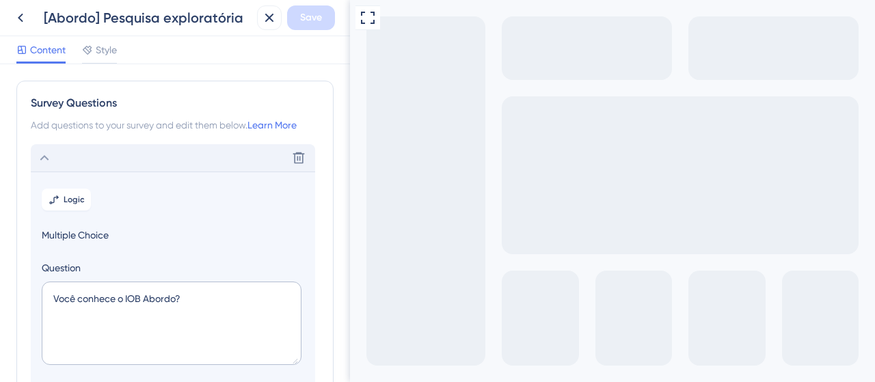
click at [56, 160] on div "Delete" at bounding box center [173, 157] width 284 height 27
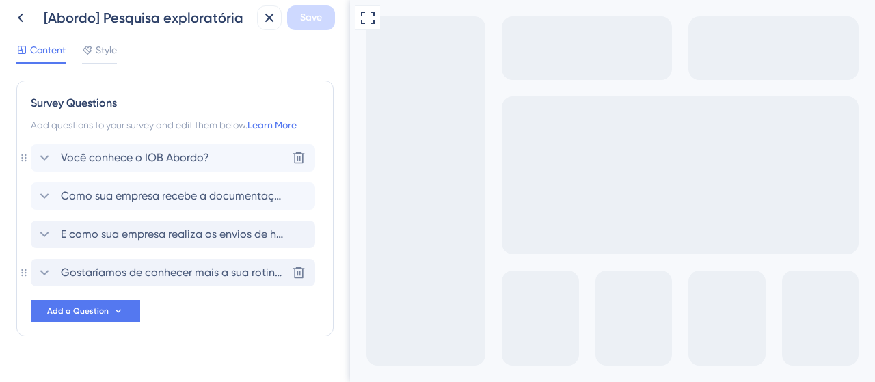
click at [108, 157] on span "Você conhece o IOB Abordo?" at bounding box center [135, 158] width 148 height 16
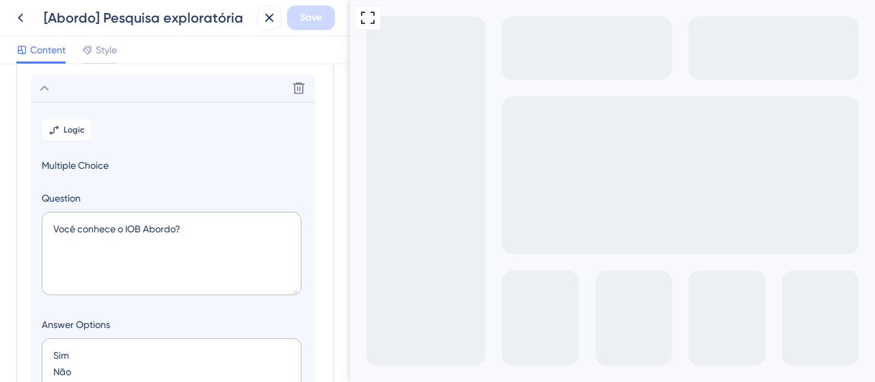
scroll to position [79, 0]
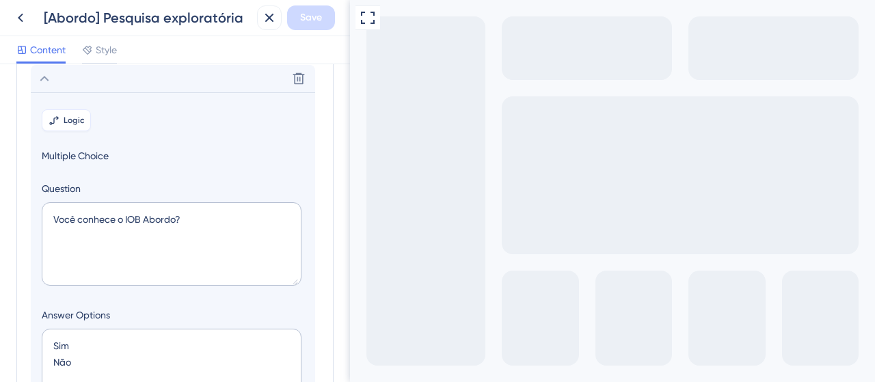
click at [77, 129] on button "Logic" at bounding box center [66, 120] width 49 height 22
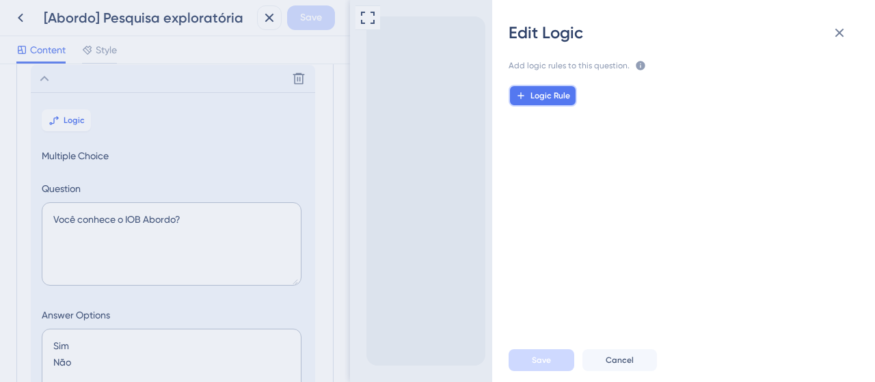
click at [564, 92] on span "Logic Rule" at bounding box center [550, 95] width 40 height 11
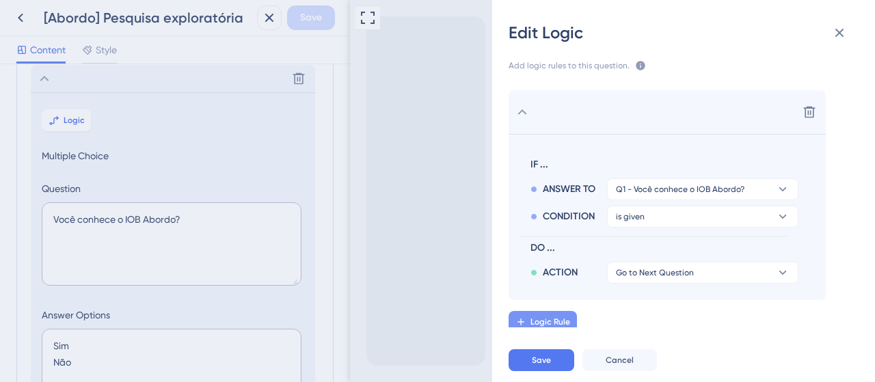
scroll to position [4, 0]
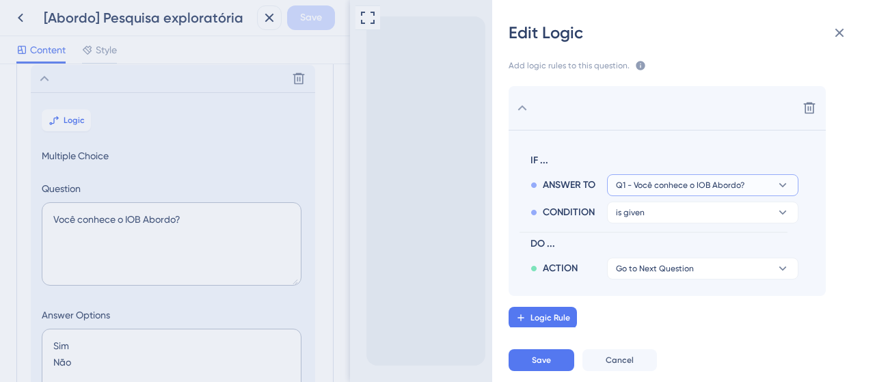
click at [696, 188] on span "Q1 - Você conhece o IOB Abordo?" at bounding box center [680, 185] width 129 height 11
click at [692, 187] on span "Q1 - Você conhece o IOB Abordo?" at bounding box center [680, 185] width 129 height 11
click at [701, 266] on button "Go to Next Question" at bounding box center [702, 269] width 191 height 22
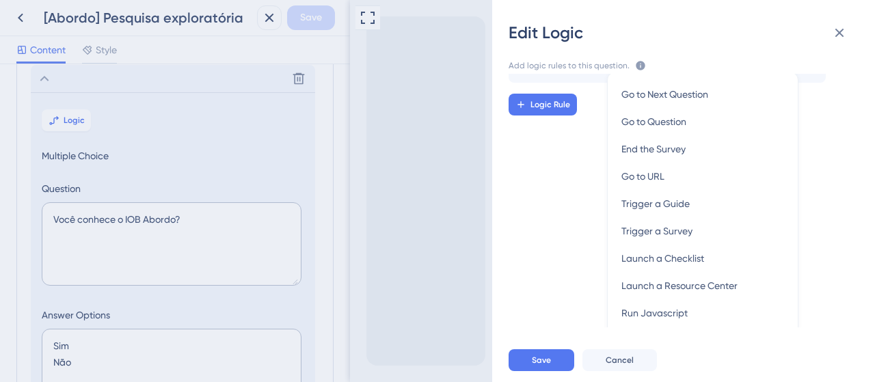
click at [581, 185] on div "Delete IF ... ANSWER TO Q1 - Você conhece o IOB Abordo? CONDITION is given DO .…" at bounding box center [689, 201] width 405 height 254
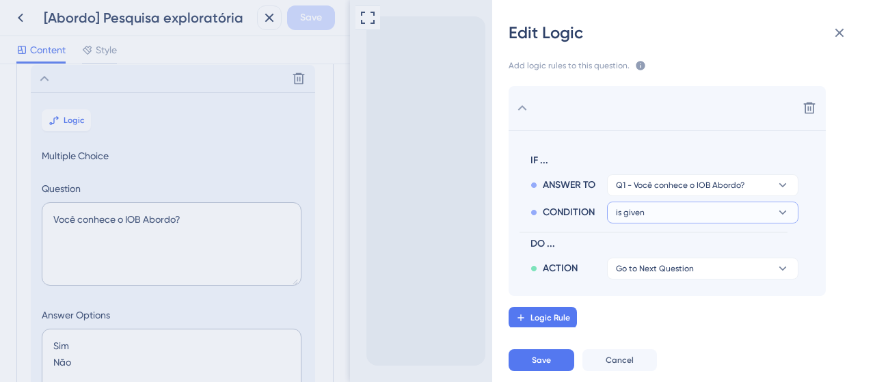
click at [654, 204] on button "is given" at bounding box center [702, 213] width 191 height 22
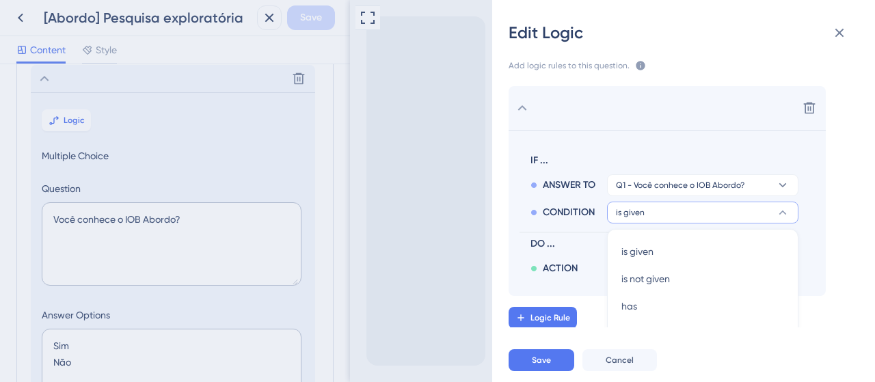
scroll to position [31, 0]
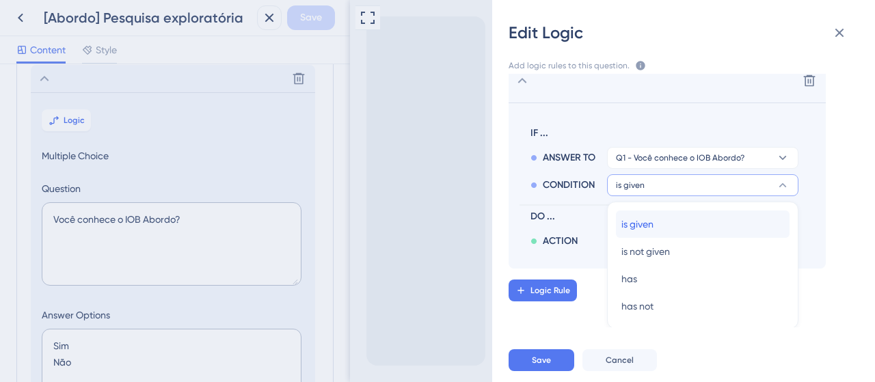
click at [653, 228] on span "is given" at bounding box center [637, 224] width 32 height 16
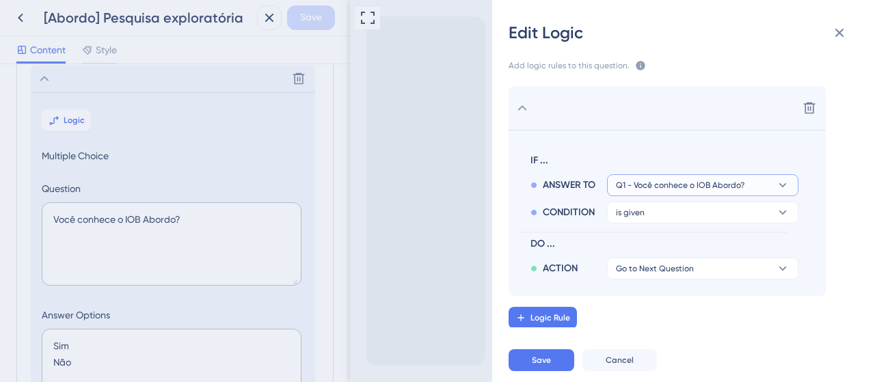
click at [686, 182] on span "Q1 - Você conhece o IOB Abordo?" at bounding box center [680, 185] width 129 height 11
click at [678, 212] on button "is given" at bounding box center [702, 213] width 191 height 22
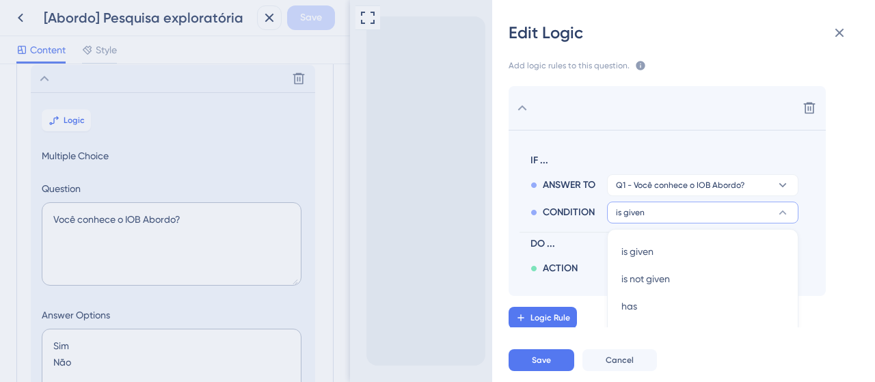
scroll to position [31, 0]
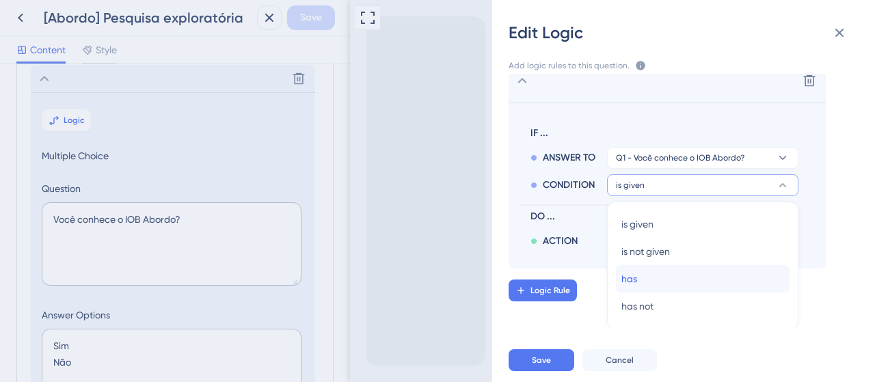
click at [660, 280] on div "has has" at bounding box center [702, 278] width 163 height 27
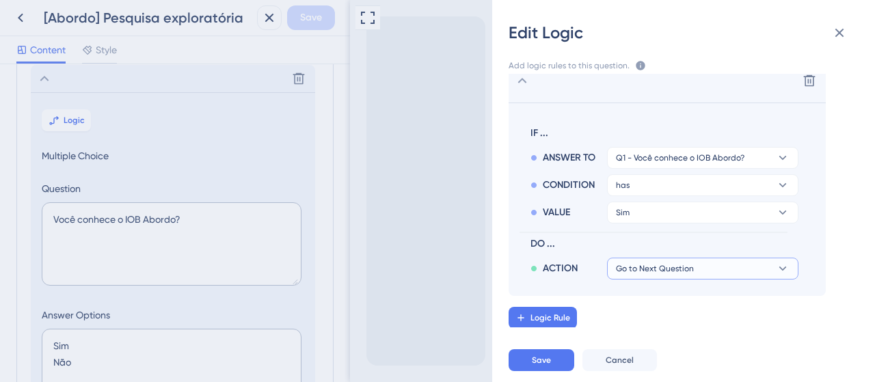
click at [686, 271] on span "Go to Next Question" at bounding box center [655, 268] width 78 height 11
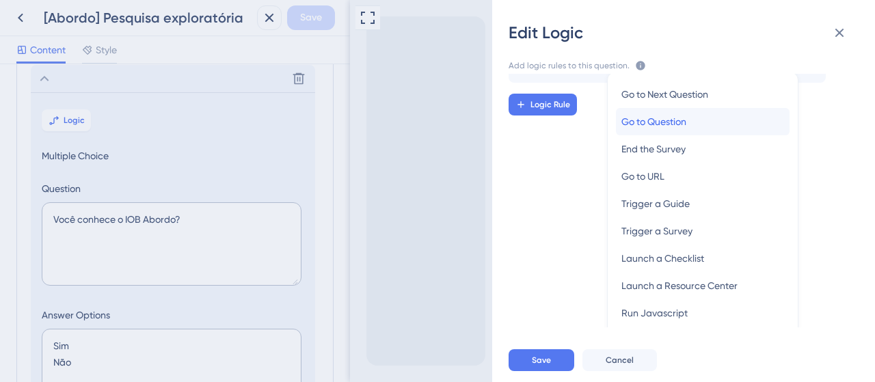
click at [671, 117] on span "Go to Question" at bounding box center [653, 121] width 65 height 16
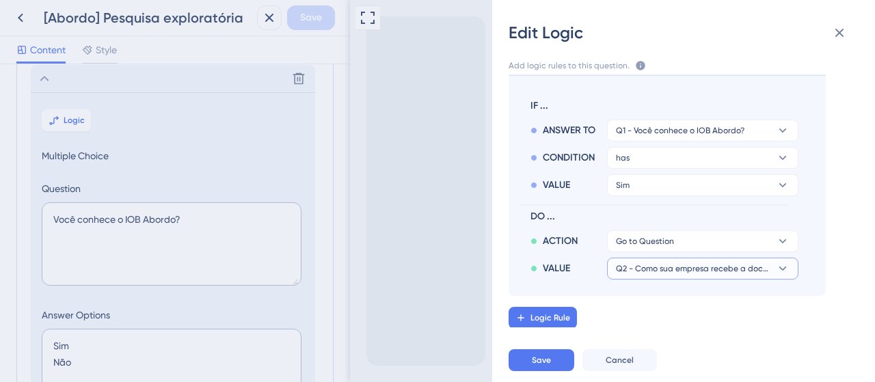
click at [688, 271] on span "Q2 - Como sua empresa recebe a documentação de admissão de novos colaboradores?" at bounding box center [693, 268] width 154 height 11
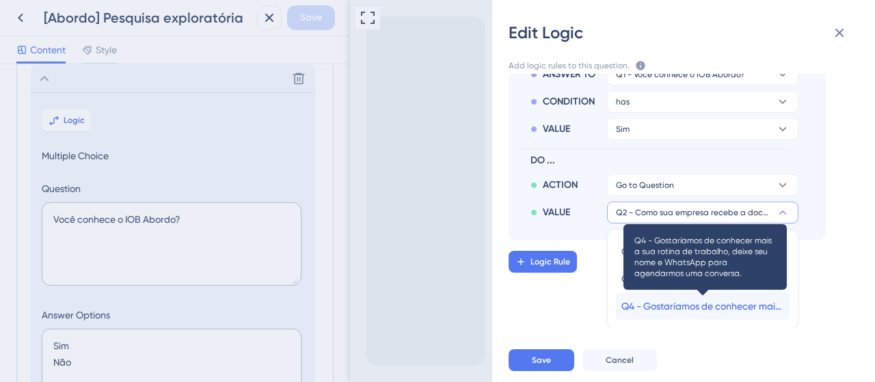
click at [689, 304] on span "Q4 - Gostaríamos de conhecer mais a sua rotina de trabalho, deixe seu nome e Wh…" at bounding box center [702, 306] width 163 height 16
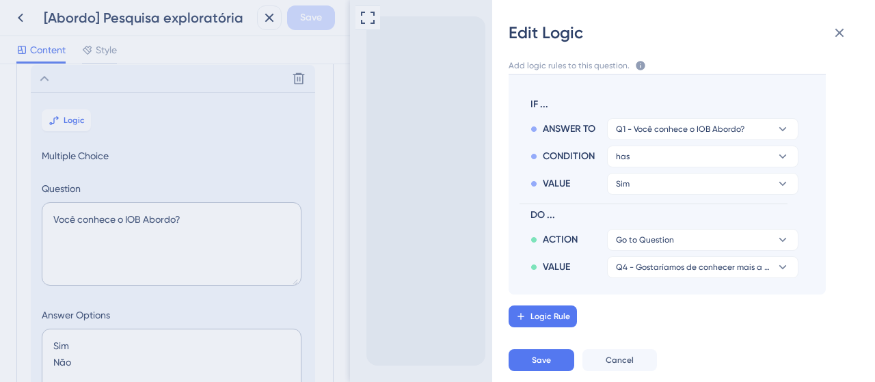
scroll to position [59, 0]
click at [543, 363] on span "Save" at bounding box center [541, 360] width 19 height 11
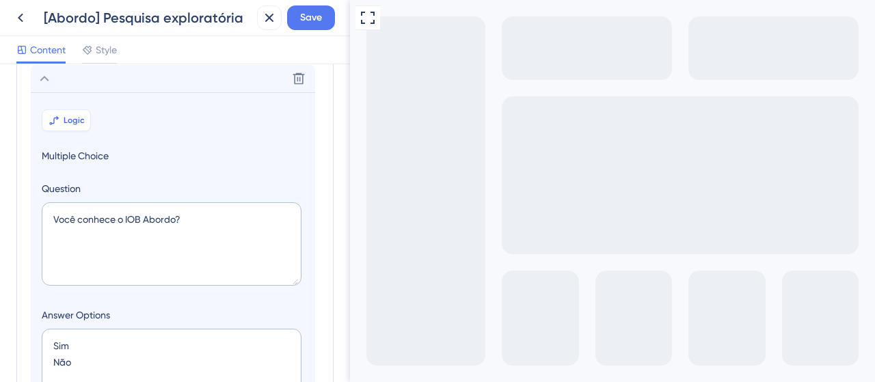
click at [77, 113] on button "Logic" at bounding box center [66, 120] width 49 height 22
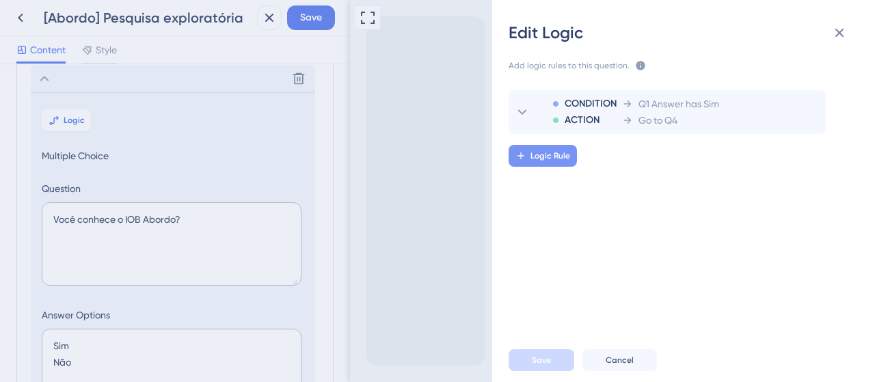
click at [539, 164] on button "Logic Rule" at bounding box center [543, 156] width 68 height 22
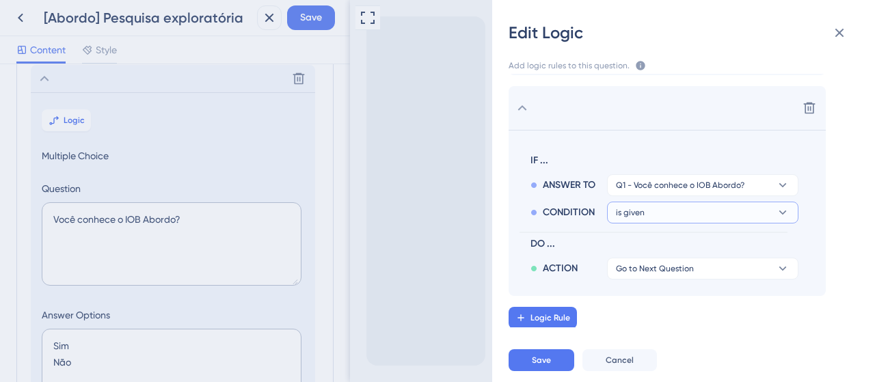
click at [663, 212] on button "is given" at bounding box center [702, 213] width 191 height 22
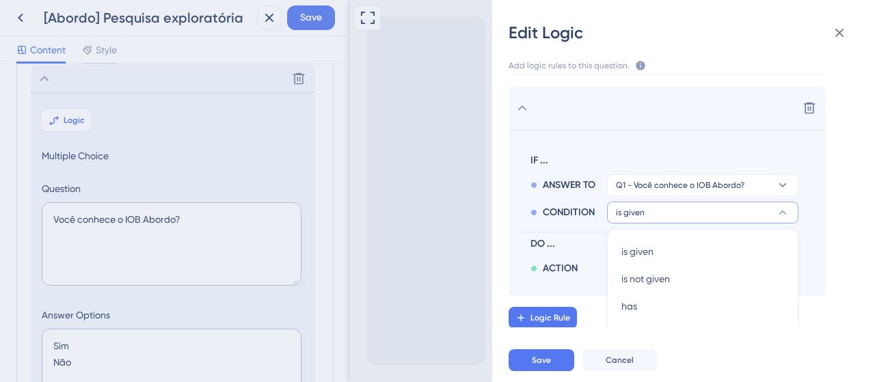
scroll to position [86, 0]
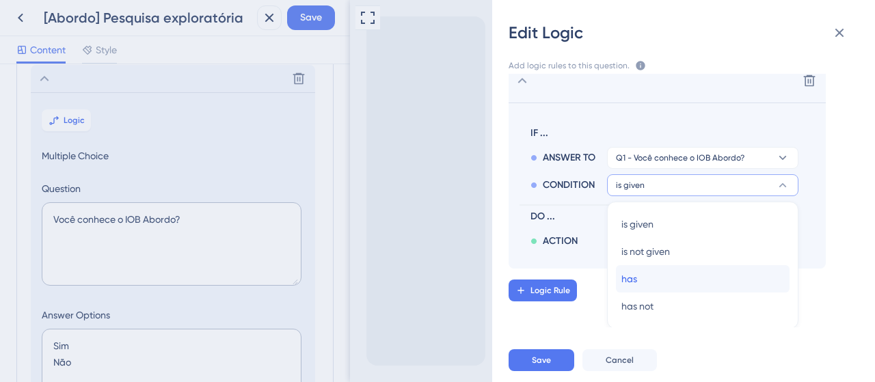
click at [638, 284] on div "has has" at bounding box center [702, 278] width 163 height 27
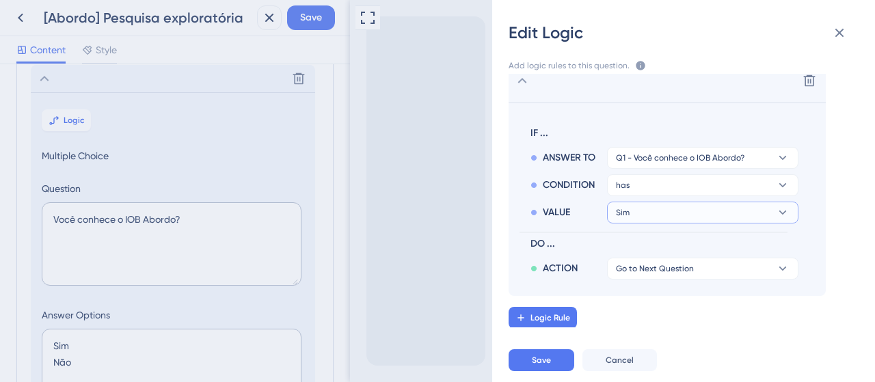
click at [662, 211] on button "Sim" at bounding box center [702, 213] width 191 height 22
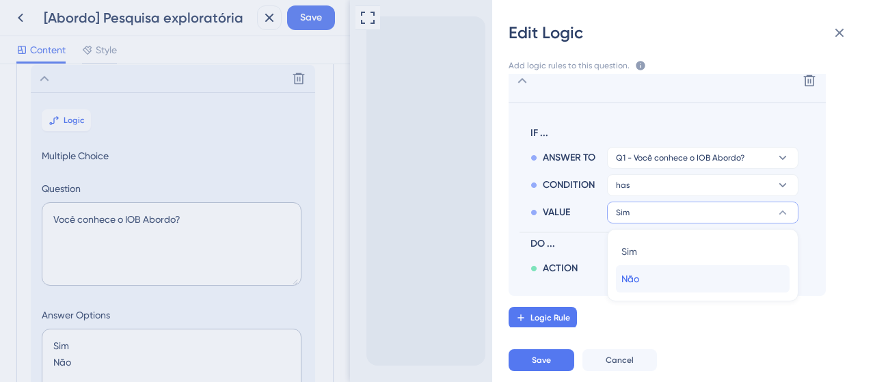
click at [643, 282] on div "Não Não" at bounding box center [702, 278] width 163 height 27
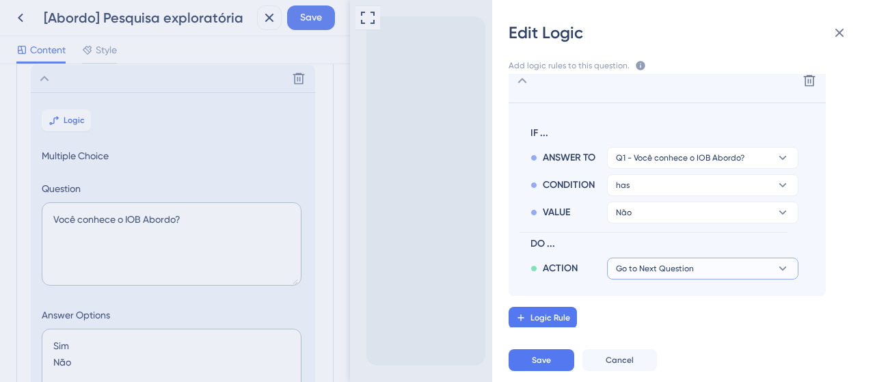
click at [675, 269] on span "Go to Next Question" at bounding box center [655, 268] width 78 height 11
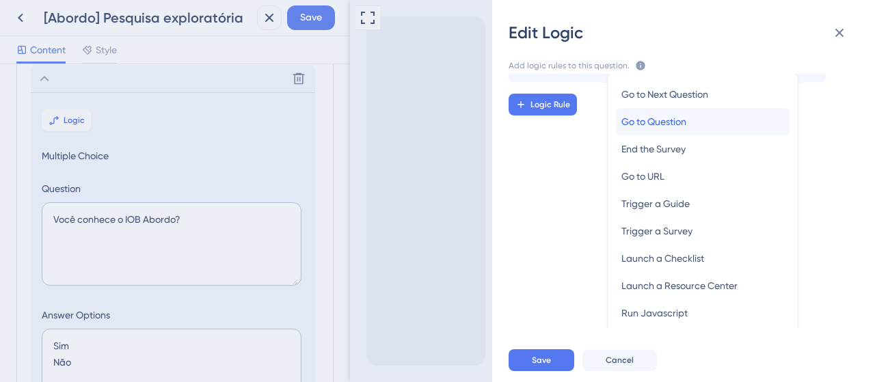
click at [655, 126] on span "Go to Question" at bounding box center [653, 121] width 65 height 16
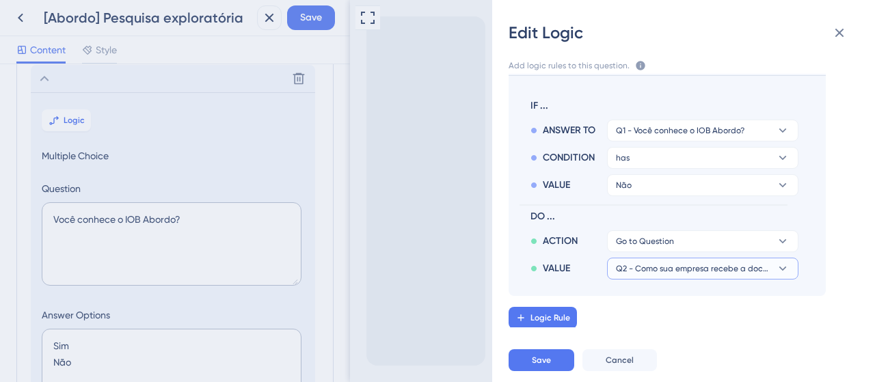
click at [642, 271] on span "Q2 - Como sua empresa recebe a documentação de admissão de novos colaboradores?" at bounding box center [693, 268] width 154 height 11
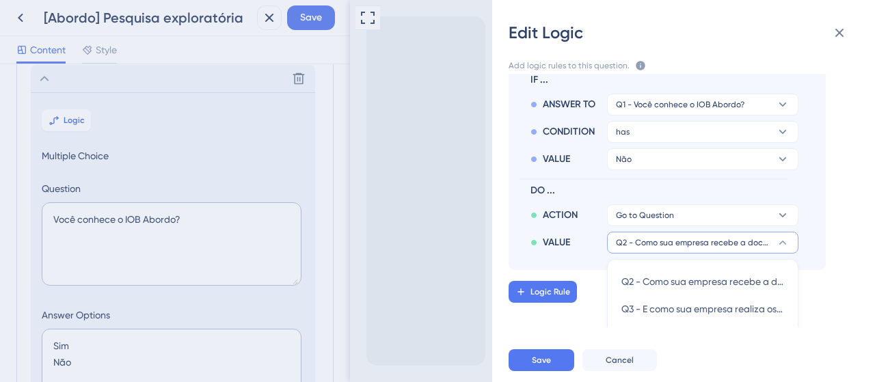
scroll to position [170, 0]
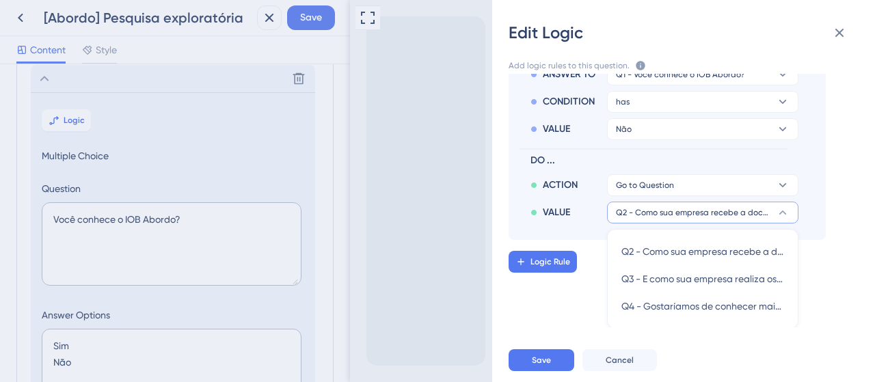
click at [729, 213] on span "Q2 - Como sua empresa recebe a documentação de admissão de novos colaboradores?" at bounding box center [693, 212] width 154 height 11
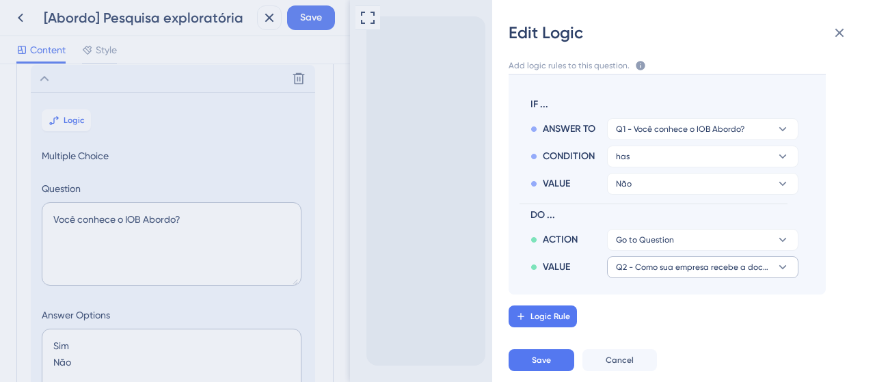
scroll to position [113, 0]
click at [761, 316] on div "Logic Rule" at bounding box center [700, 318] width 383 height 22
click at [560, 321] on span "Logic Rule" at bounding box center [550, 317] width 40 height 11
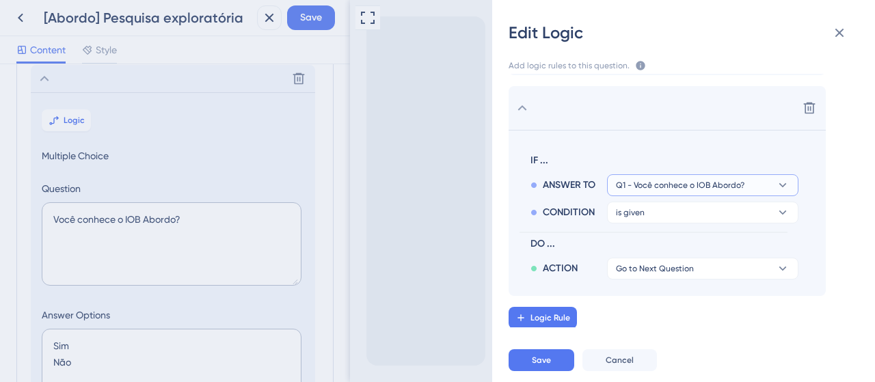
click at [677, 183] on span "Q1 - Você conhece o IOB Abordo?" at bounding box center [680, 185] width 129 height 11
click at [809, 217] on section "IF ... ANSWER TO Q1 - Você conhece o IOB Abordo? Q1 - Você conhece o IOB Abordo…" at bounding box center [667, 213] width 317 height 166
click at [671, 180] on span "Q1 - Você conhece o IOB Abordo?" at bounding box center [680, 185] width 129 height 11
click at [614, 159] on span "IF ..." at bounding box center [661, 160] width 262 height 16
click at [539, 169] on div "ANSWER TO Q1 - Você conhece o IOB Abordo?" at bounding box center [664, 182] width 268 height 27
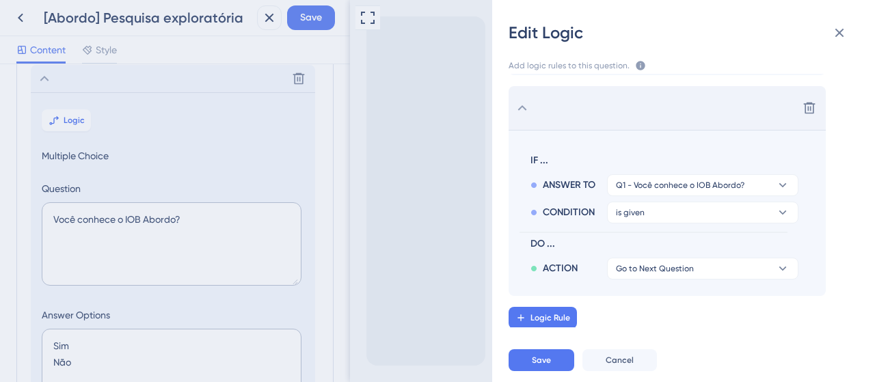
click at [522, 113] on icon at bounding box center [522, 108] width 16 height 16
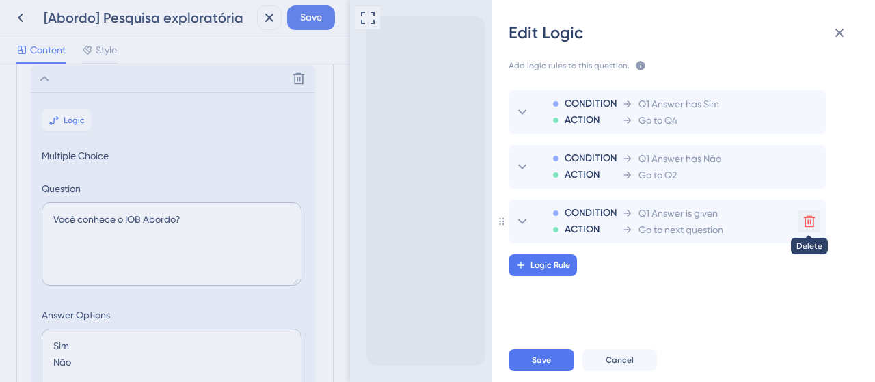
drag, startPoint x: 809, startPoint y: 224, endPoint x: 799, endPoint y: 224, distance: 9.6
click at [809, 224] on icon at bounding box center [809, 222] width 14 height 14
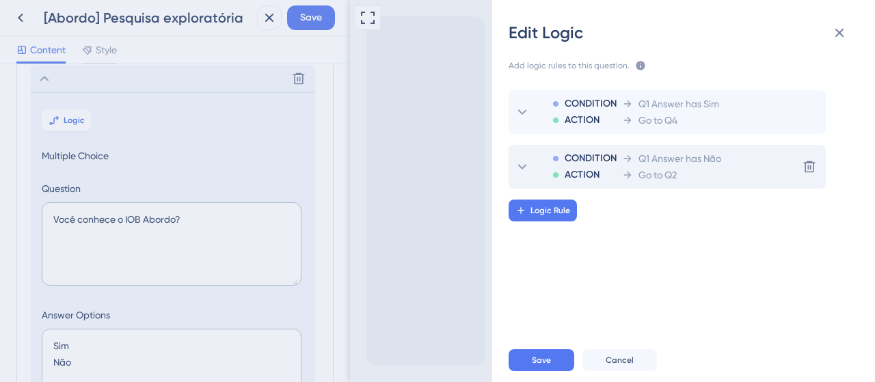
click at [633, 154] on icon at bounding box center [627, 158] width 11 height 11
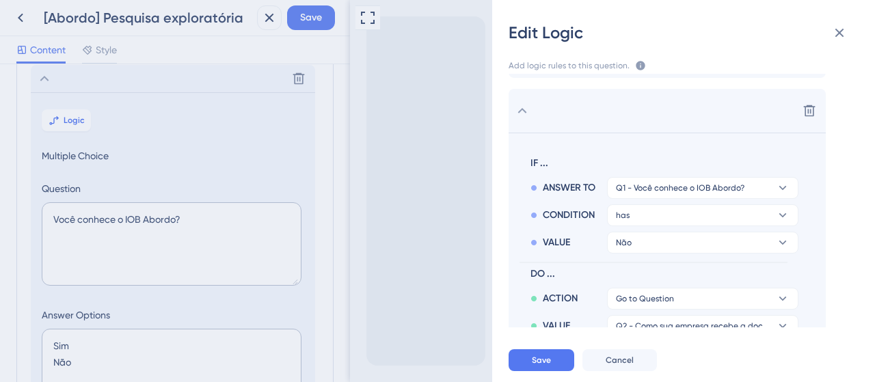
scroll to position [113, 0]
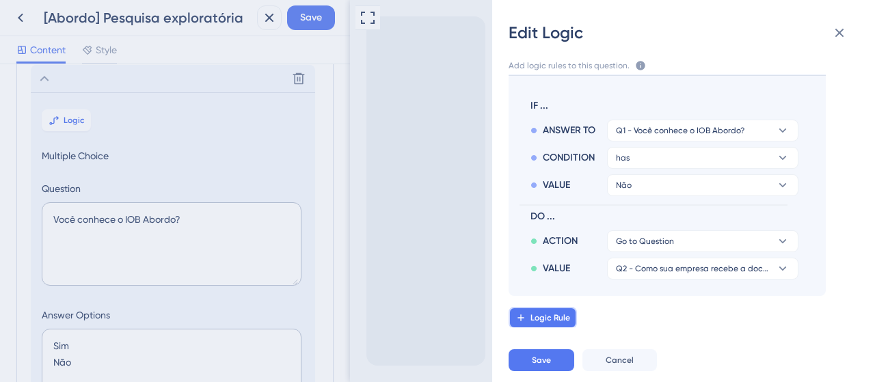
click at [550, 315] on span "Logic Rule" at bounding box center [550, 317] width 40 height 11
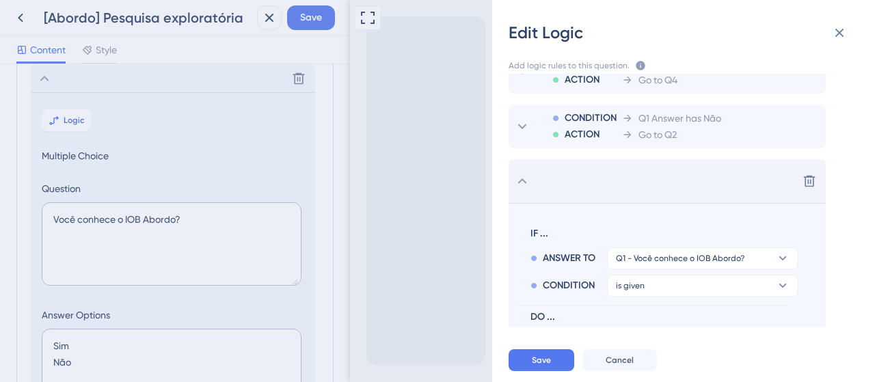
scroll to position [68, 0]
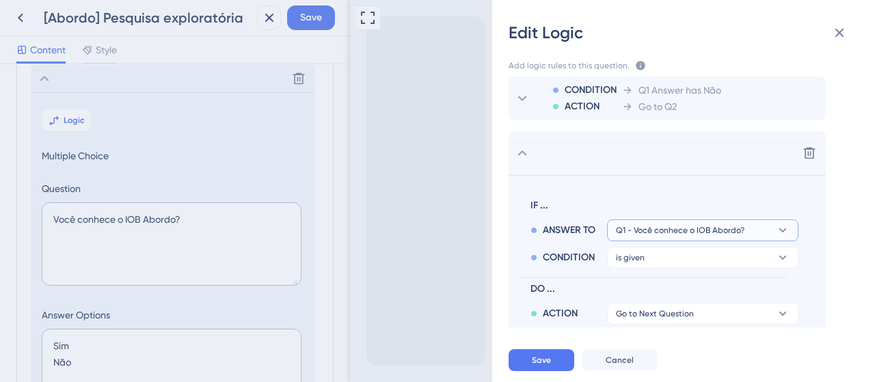
click at [789, 234] on icon at bounding box center [783, 231] width 14 height 14
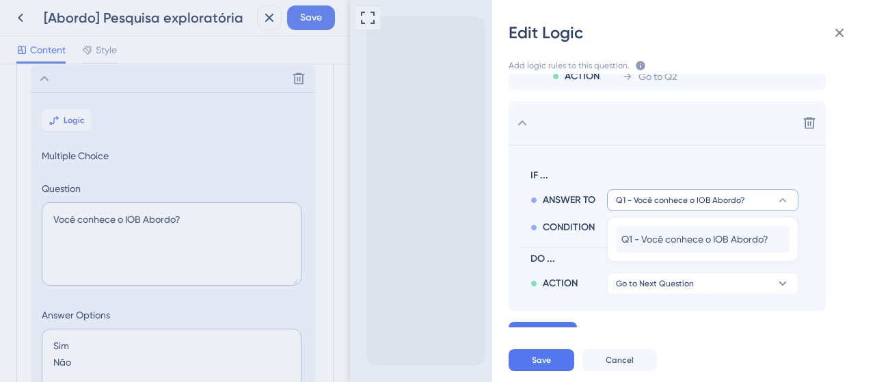
scroll to position [113, 0]
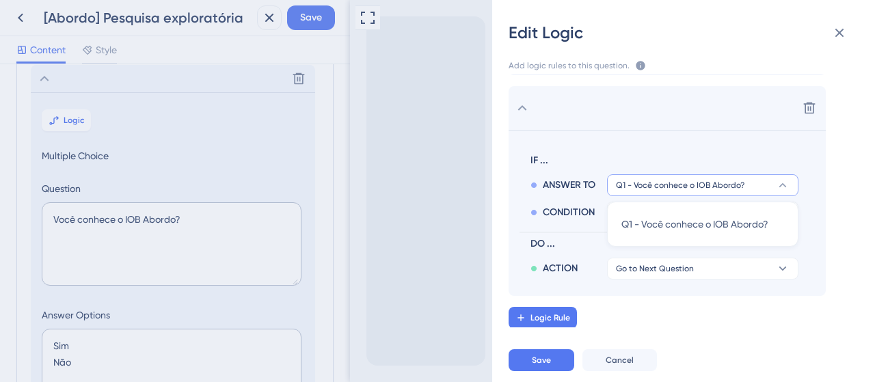
click at [586, 208] on span "CONDITION" at bounding box center [569, 212] width 52 height 16
click at [619, 191] on button "Q1 - Você conhece o IOB Abordo?" at bounding box center [702, 185] width 191 height 22
click at [550, 181] on span "ANSWER TO" at bounding box center [569, 185] width 53 height 16
click at [536, 182] on icon at bounding box center [533, 185] width 7 height 7
drag, startPoint x: 536, startPoint y: 182, endPoint x: 611, endPoint y: 213, distance: 81.2
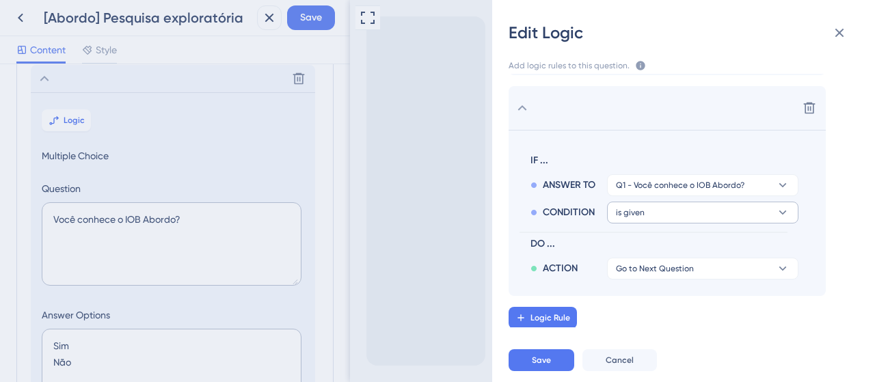
click at [539, 188] on div "ANSWER TO" at bounding box center [568, 185] width 77 height 16
click at [617, 211] on button "is given" at bounding box center [702, 213] width 191 height 22
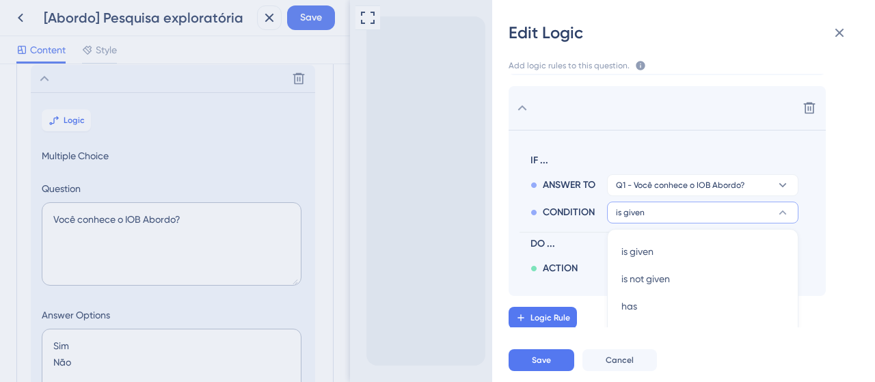
scroll to position [141, 0]
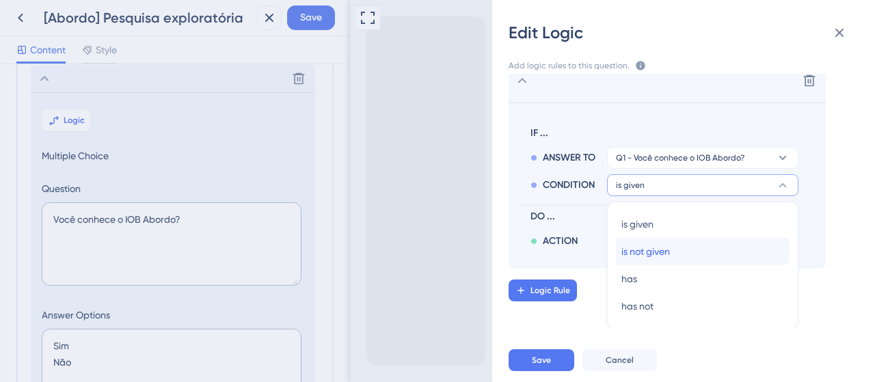
click at [648, 249] on span "is not given" at bounding box center [645, 251] width 49 height 16
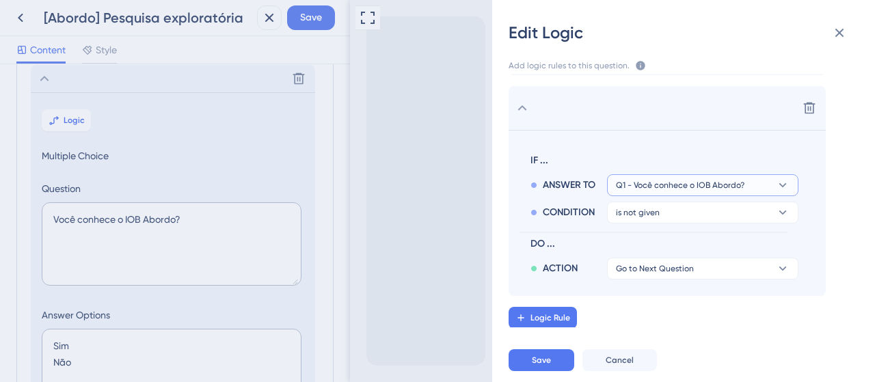
click at [671, 187] on span "Q1 - Você conhece o IOB Abordo?" at bounding box center [680, 185] width 129 height 11
click at [669, 187] on span "Q1 - Você conhece o IOB Abordo?" at bounding box center [680, 185] width 129 height 11
click at [655, 216] on span "is not given" at bounding box center [638, 212] width 44 height 11
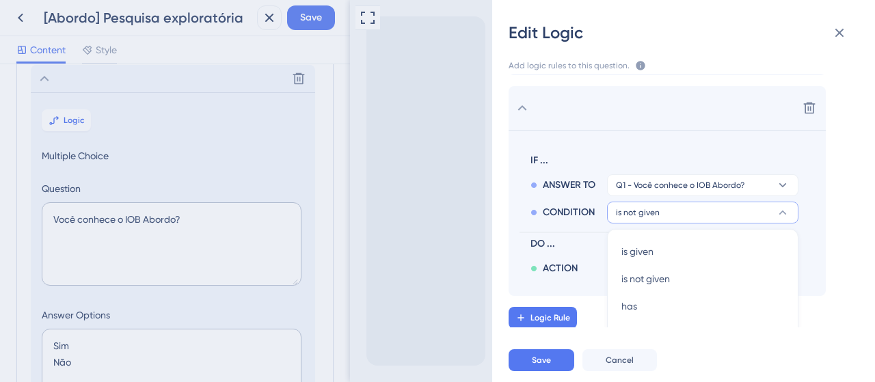
scroll to position [141, 0]
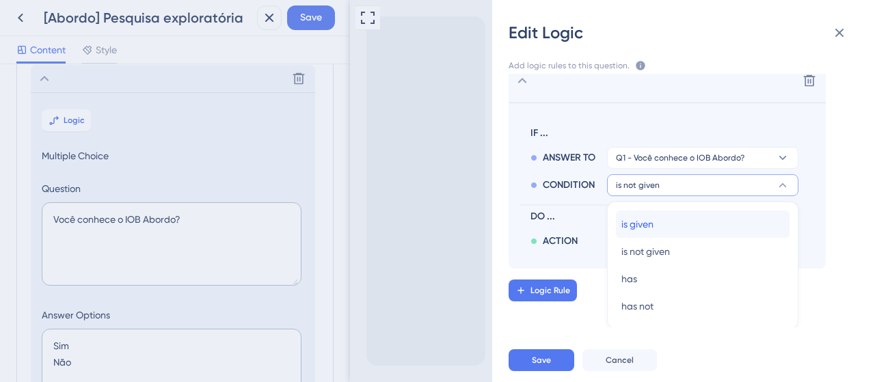
click at [652, 221] on span "is given" at bounding box center [637, 224] width 32 height 16
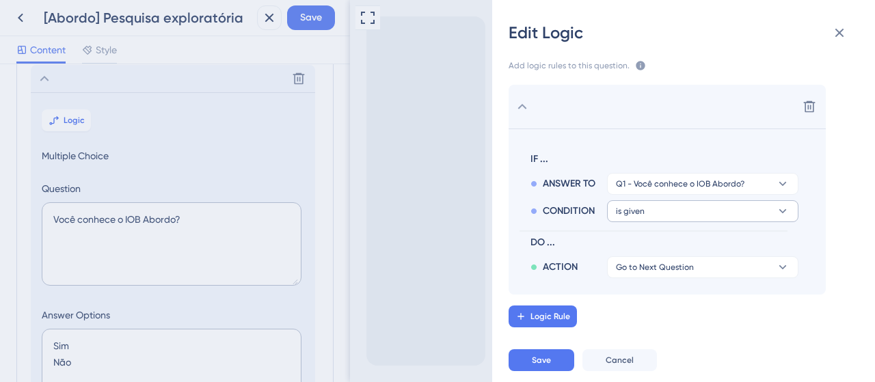
scroll to position [113, 0]
click at [648, 184] on span "Q1 - Você conhece o IOB Abordo?" at bounding box center [680, 185] width 129 height 11
click at [647, 218] on span "Q1 - Você conhece o IOB Abordo?" at bounding box center [694, 224] width 147 height 16
click at [660, 187] on span "Q1 - Você conhece o IOB Abordo?" at bounding box center [680, 185] width 129 height 11
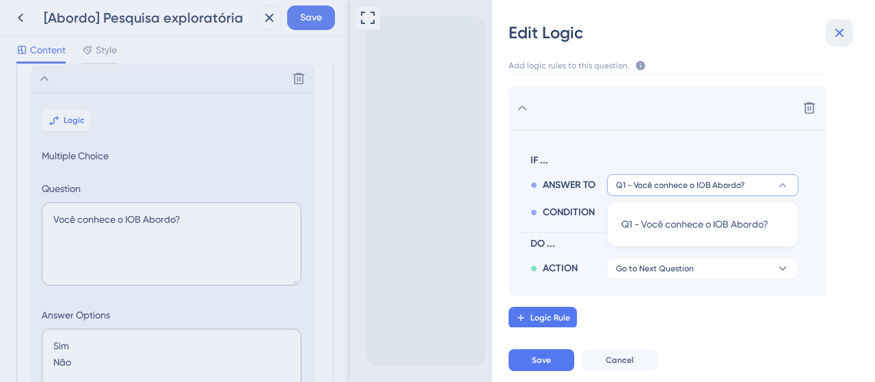
click at [845, 33] on icon at bounding box center [839, 33] width 16 height 16
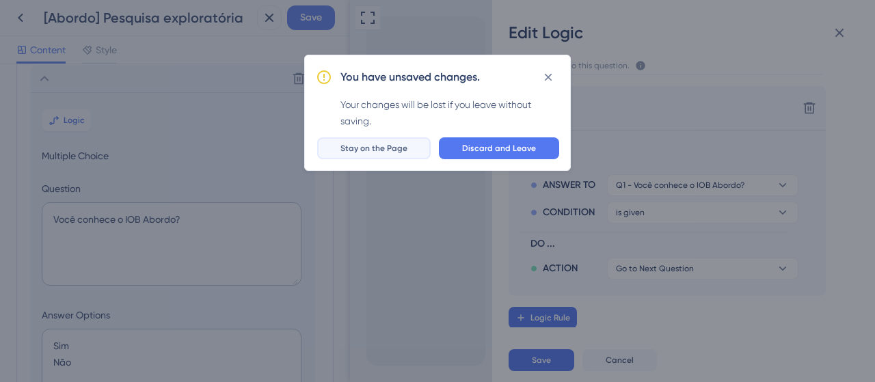
click at [407, 146] on span "Stay on the Page" at bounding box center [373, 148] width 67 height 11
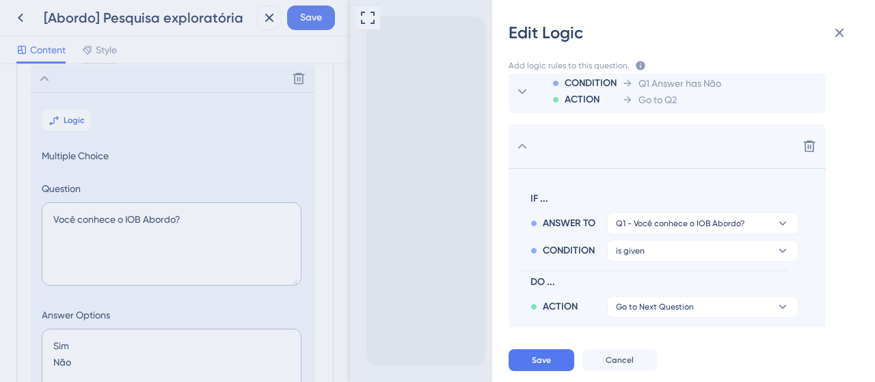
scroll to position [45, 0]
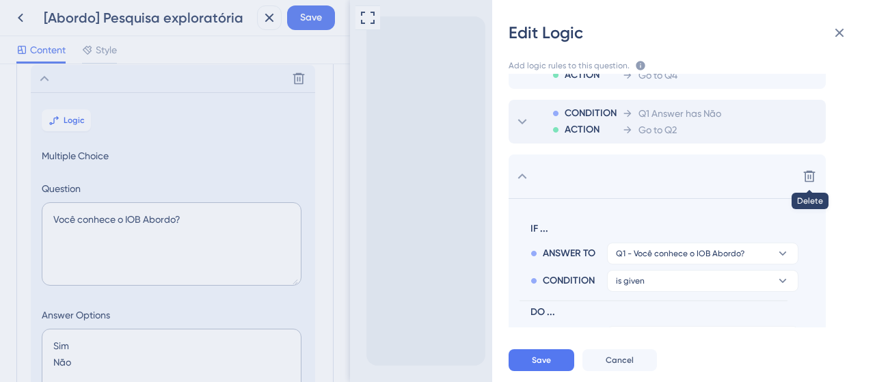
click at [805, 174] on icon at bounding box center [809, 177] width 14 height 14
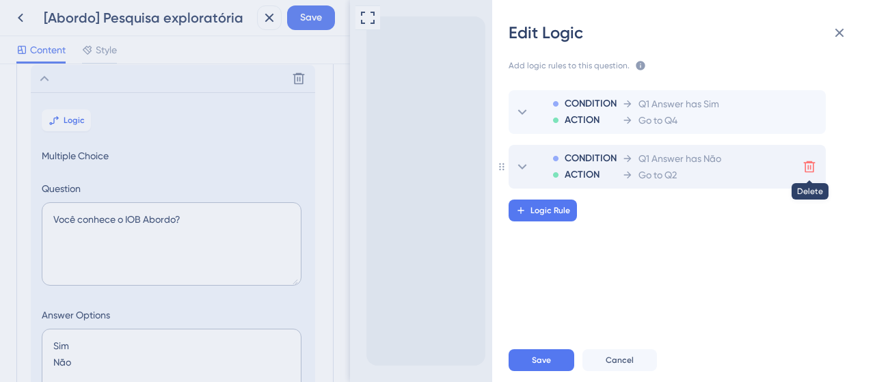
scroll to position [0, 0]
click at [314, 12] on div "Edit Logic Add logic rules to this question. The rules will apply after this qu…" at bounding box center [437, 191] width 875 height 382
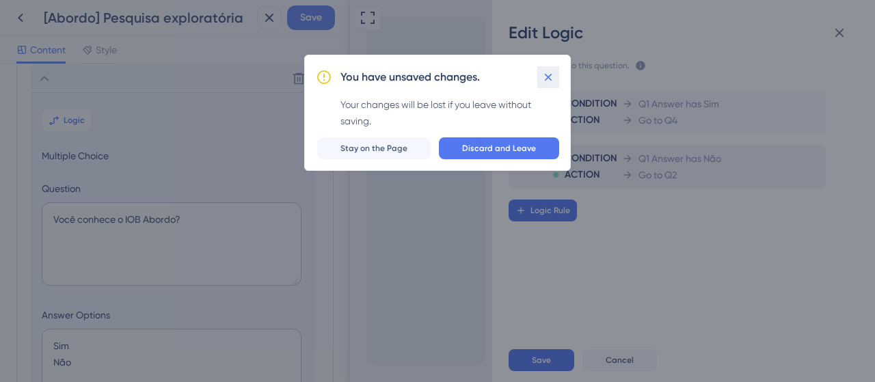
drag, startPoint x: 545, startPoint y: 77, endPoint x: 677, endPoint y: 231, distance: 202.2
click at [545, 79] on icon at bounding box center [548, 77] width 14 height 14
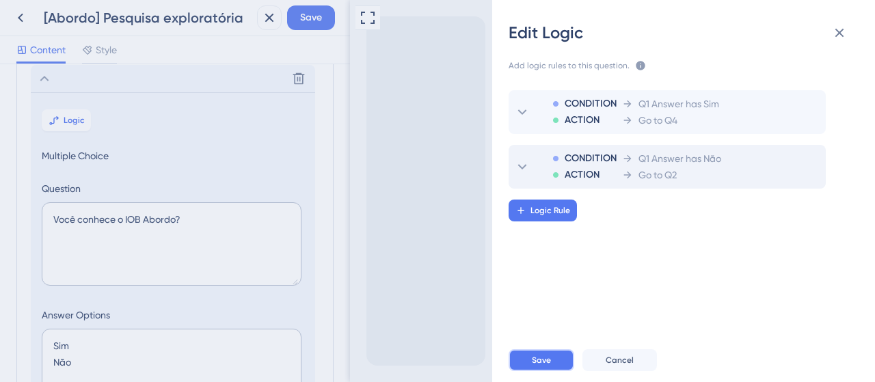
click at [561, 352] on button "Save" at bounding box center [542, 360] width 66 height 22
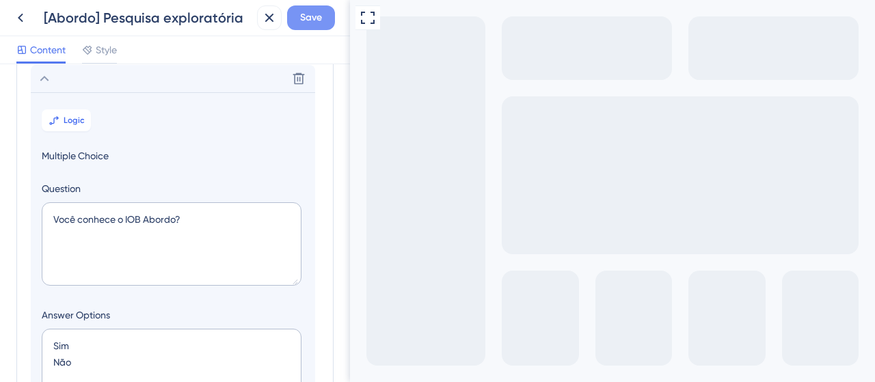
click at [316, 23] on span "Save" at bounding box center [311, 18] width 22 height 16
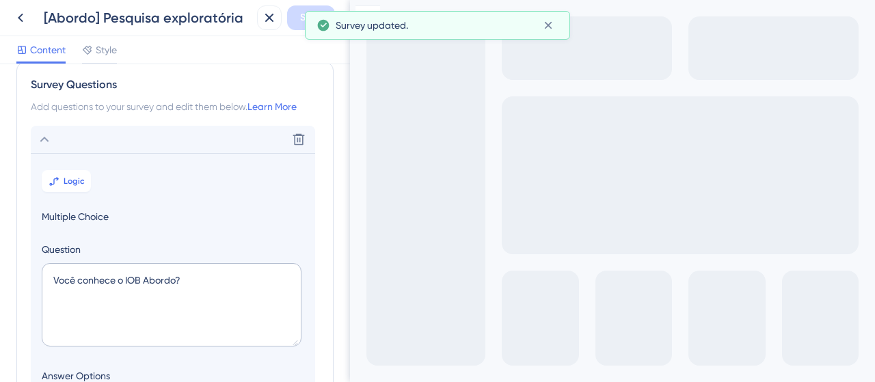
scroll to position [68, 0]
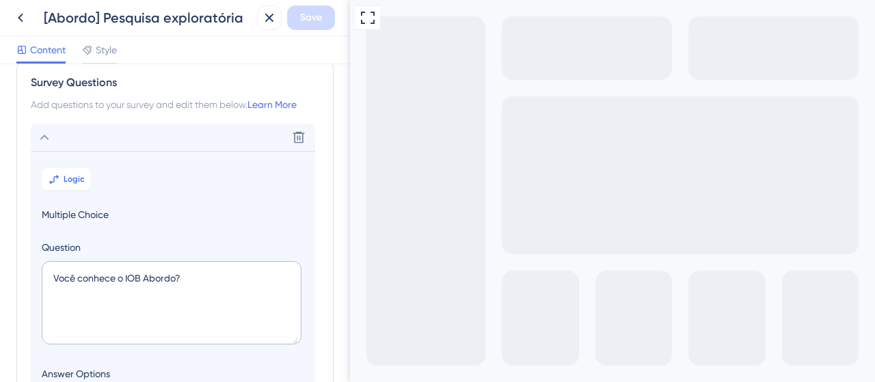
scroll to position [0, 0]
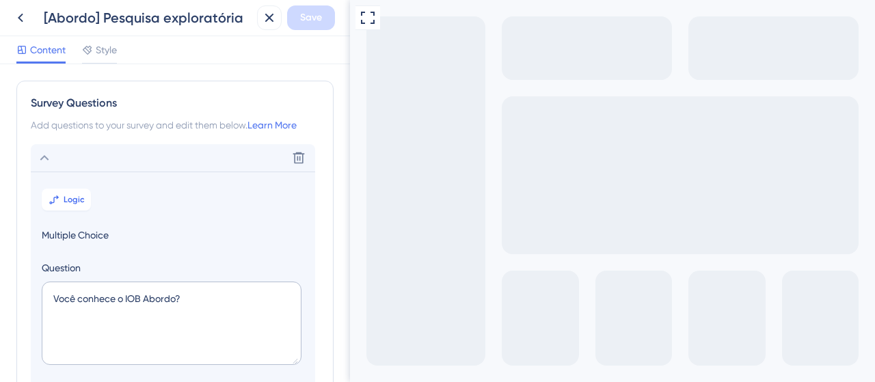
click at [42, 154] on icon at bounding box center [44, 158] width 16 height 16
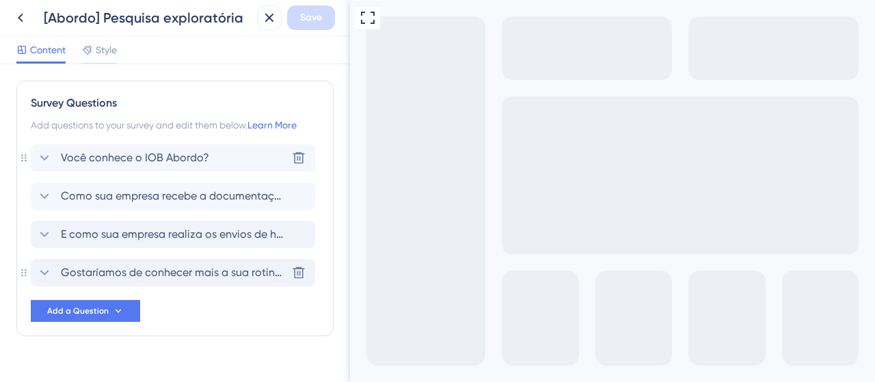
click at [112, 152] on span "Você conhece o IOB Abordo?" at bounding box center [135, 158] width 148 height 16
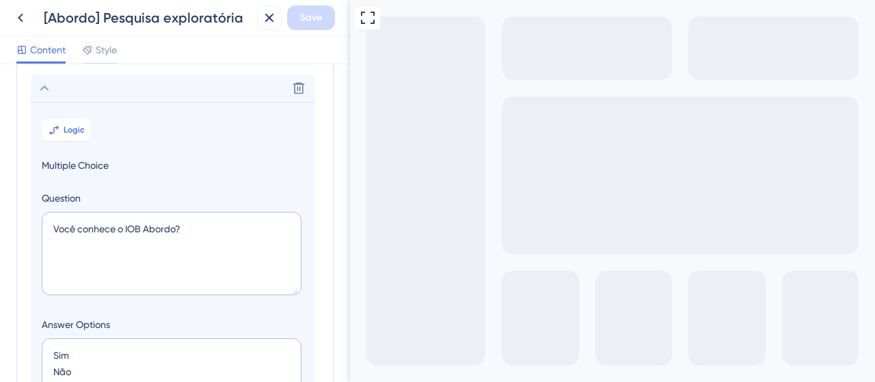
scroll to position [79, 0]
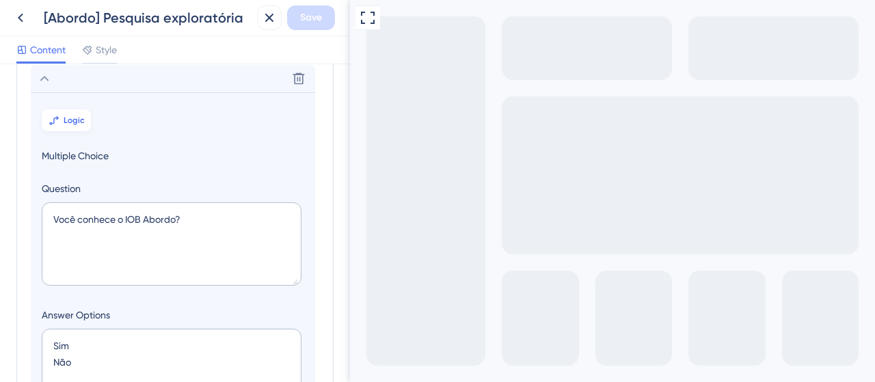
click at [72, 124] on span "Logic" at bounding box center [74, 120] width 21 height 11
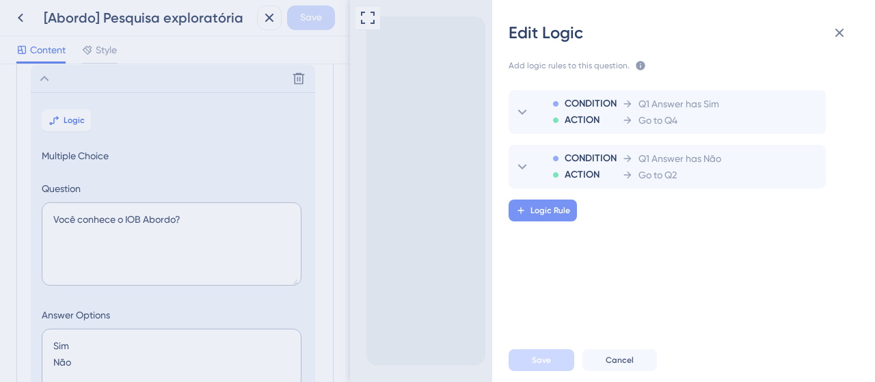
click at [567, 216] on button "Logic Rule" at bounding box center [543, 211] width 68 height 22
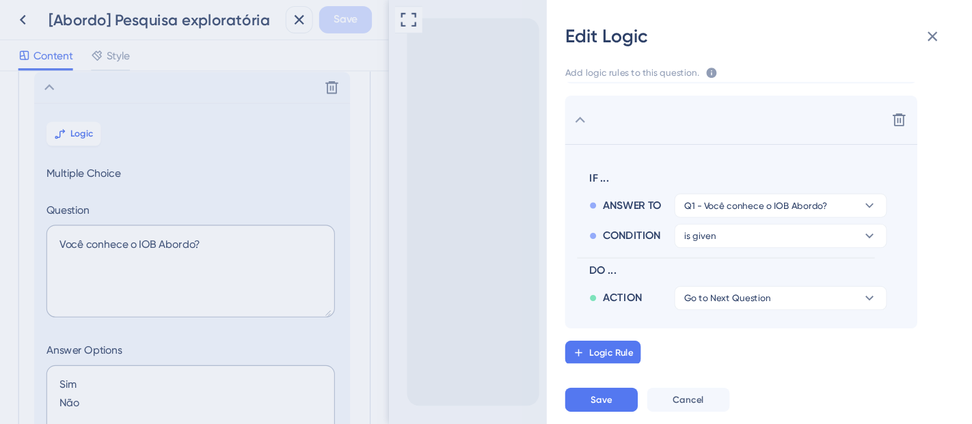
scroll to position [113, 0]
click at [712, 190] on button "Q1 - Você conhece o IOB Abordo?" at bounding box center [702, 185] width 191 height 22
click at [785, 187] on icon at bounding box center [783, 185] width 14 height 14
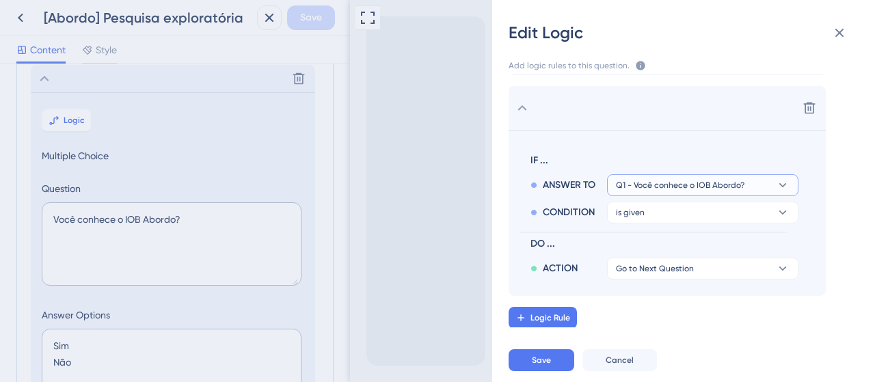
click at [785, 187] on icon at bounding box center [783, 185] width 14 height 14
click at [679, 226] on span "Q1 - Você conhece o IOB Abordo?" at bounding box center [694, 224] width 147 height 16
click at [649, 180] on span "Q1 - Você conhece o IOB Abordo?" at bounding box center [680, 185] width 129 height 11
click at [649, 211] on div "Q1 - Você conhece o IOB Abordo? Q1 - Você conhece o IOB Abordo?" at bounding box center [702, 224] width 163 height 27
click at [511, 163] on section "IF ... ANSWER TO Q1 - Você conhece o IOB Abordo? CONDITION is given DO ... ACTI…" at bounding box center [667, 213] width 317 height 166
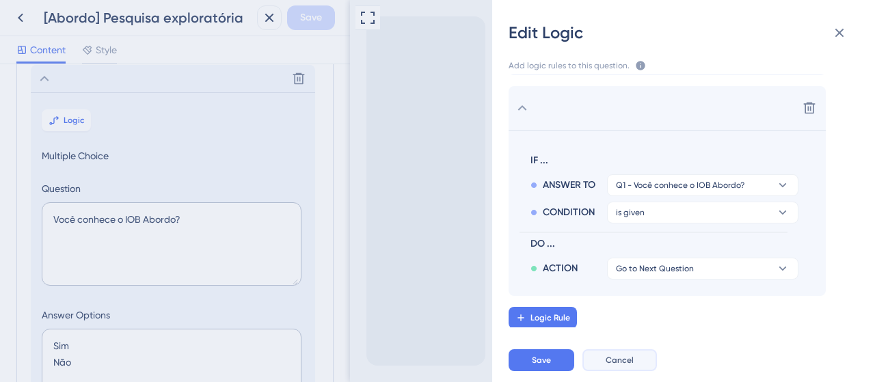
click at [618, 359] on span "Cancel" at bounding box center [620, 360] width 28 height 11
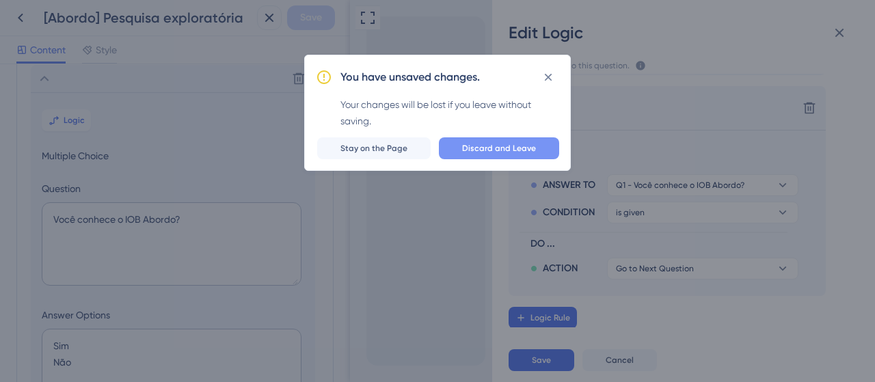
click at [494, 146] on span "Discard and Leave" at bounding box center [499, 148] width 74 height 11
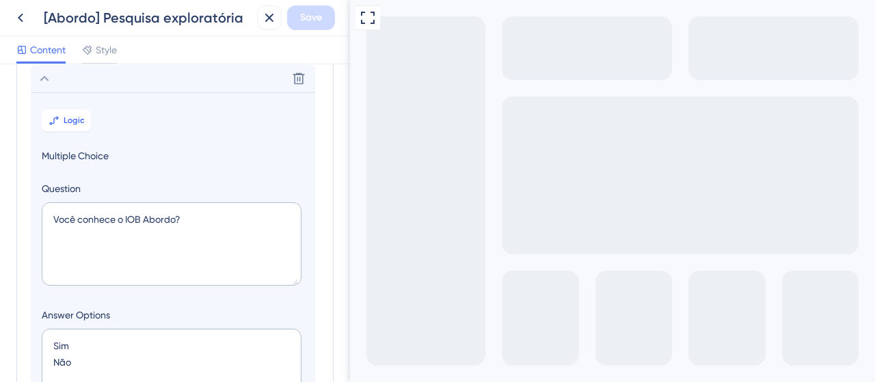
scroll to position [11, 0]
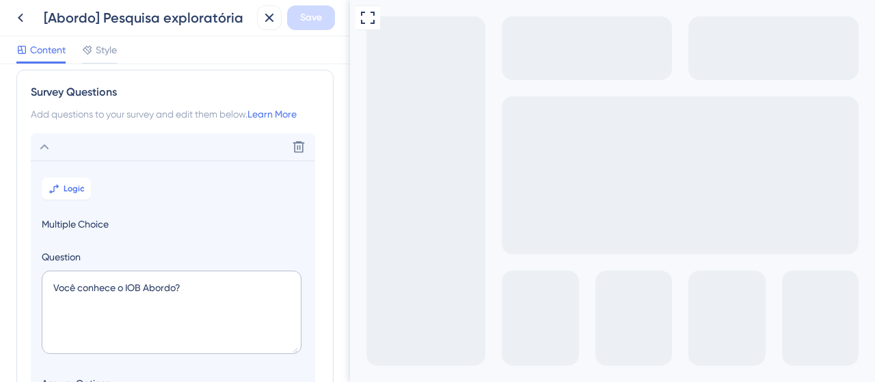
click at [49, 147] on icon at bounding box center [44, 147] width 16 height 16
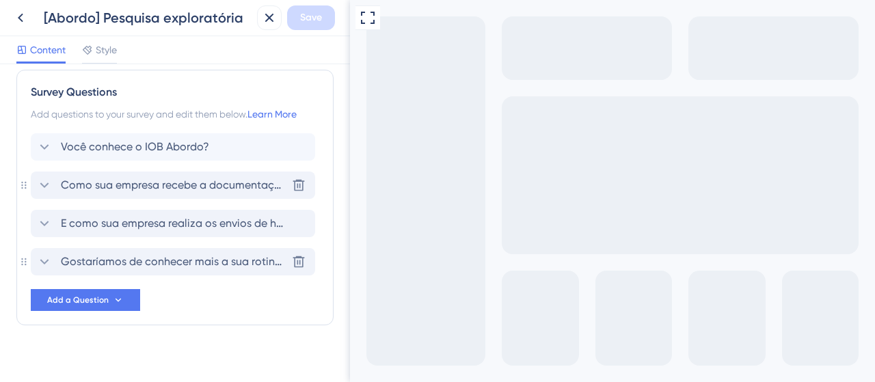
click at [83, 183] on span "Como sua empresa recebe a documentação de admissão de novos colaboradores?" at bounding box center [174, 185] width 226 height 16
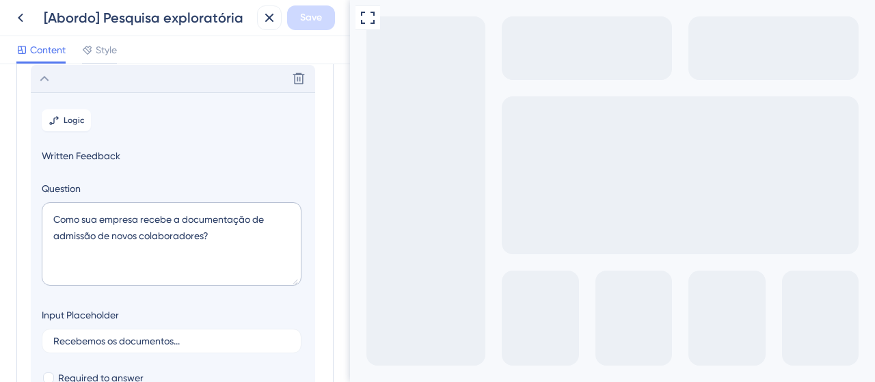
scroll to position [118, 0]
click at [77, 116] on span "Logic" at bounding box center [74, 120] width 21 height 11
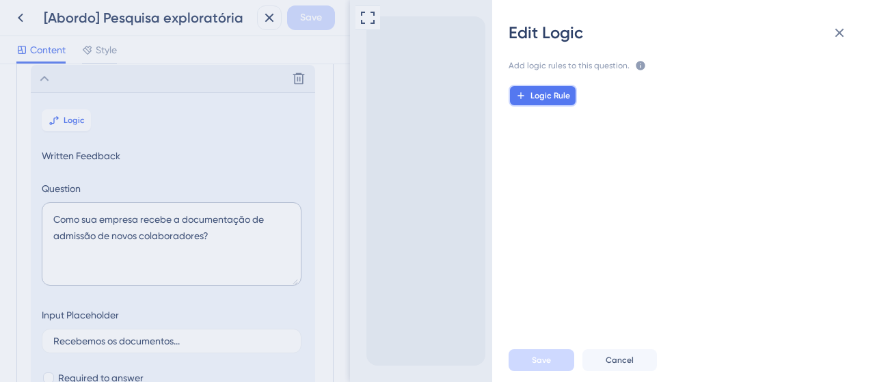
click at [559, 95] on span "Logic Rule" at bounding box center [550, 95] width 40 height 11
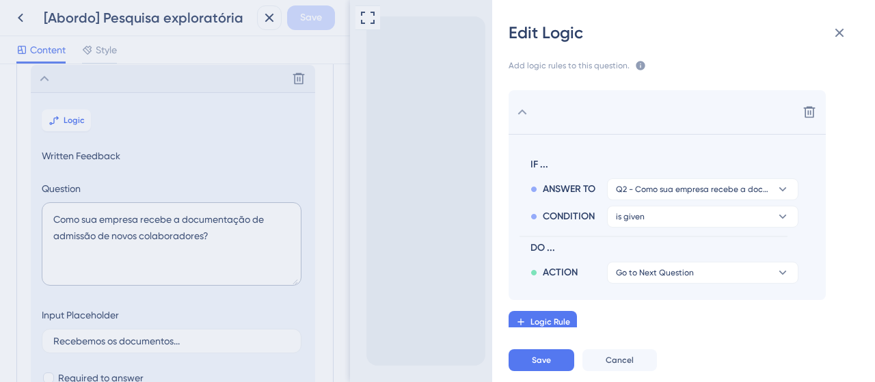
scroll to position [4, 0]
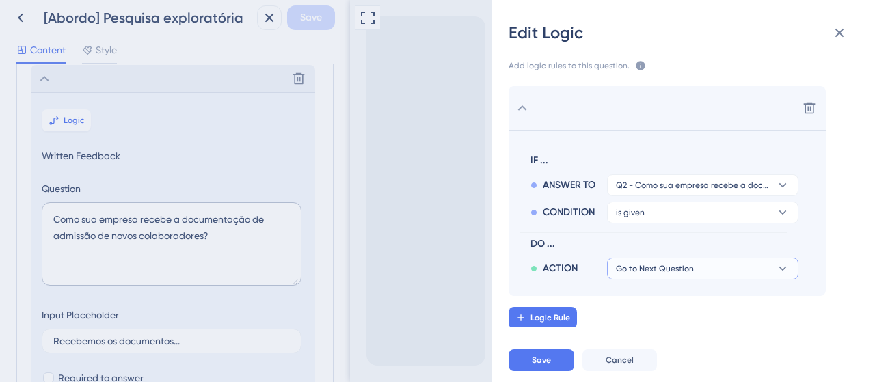
click at [658, 273] on button "Go to Next Question" at bounding box center [702, 269] width 191 height 22
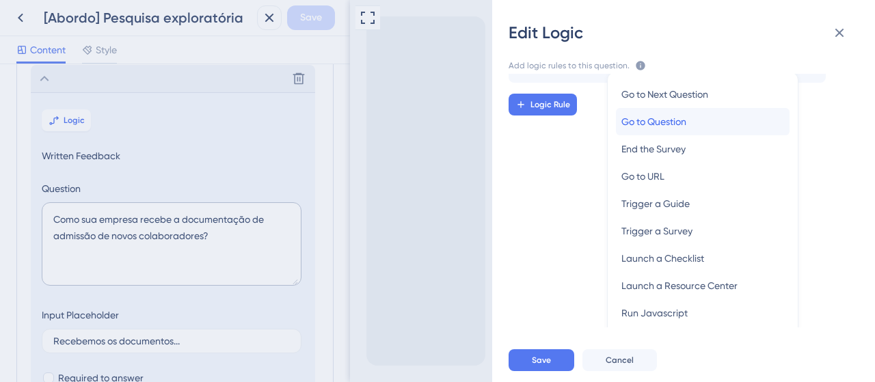
click at [666, 119] on span "Go to Question" at bounding box center [653, 121] width 65 height 16
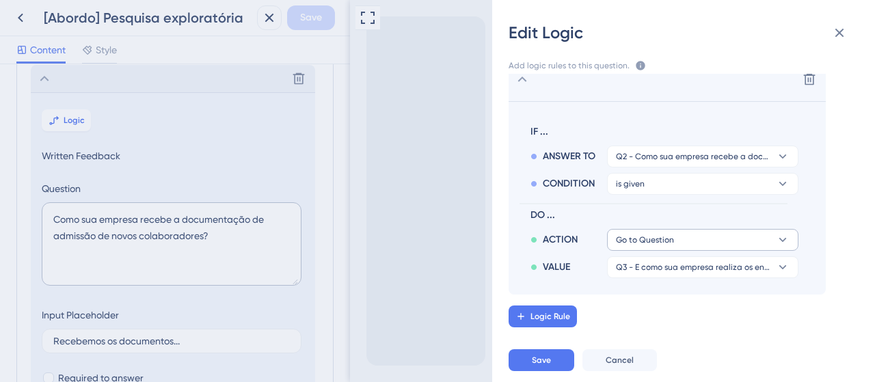
scroll to position [31, 0]
click at [673, 270] on span "Q3 - E como sua empresa realiza os envios de holerites?" at bounding box center [693, 268] width 154 height 11
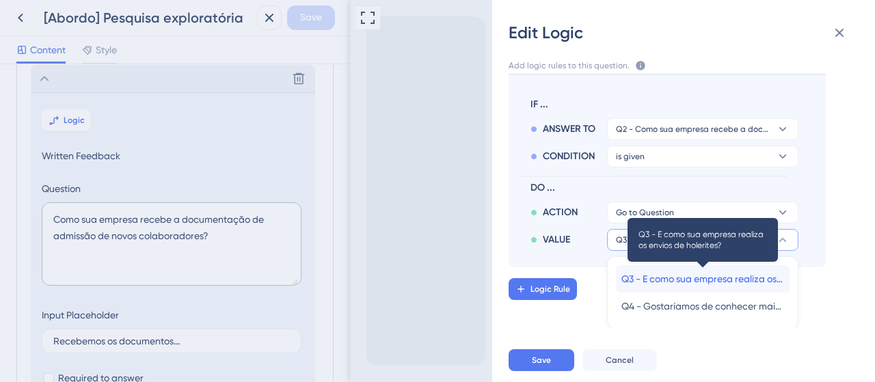
click at [716, 278] on span "Q3 - E como sua empresa realiza os envios de holerites?" at bounding box center [702, 279] width 163 height 16
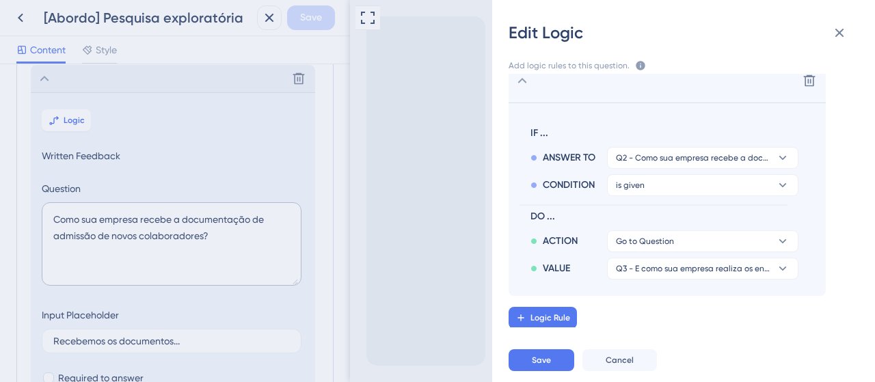
drag, startPoint x: 820, startPoint y: 315, endPoint x: 810, endPoint y: 316, distance: 10.3
click at [820, 315] on div "Logic Rule" at bounding box center [700, 318] width 383 height 22
click at [550, 360] on span "Save" at bounding box center [541, 360] width 19 height 11
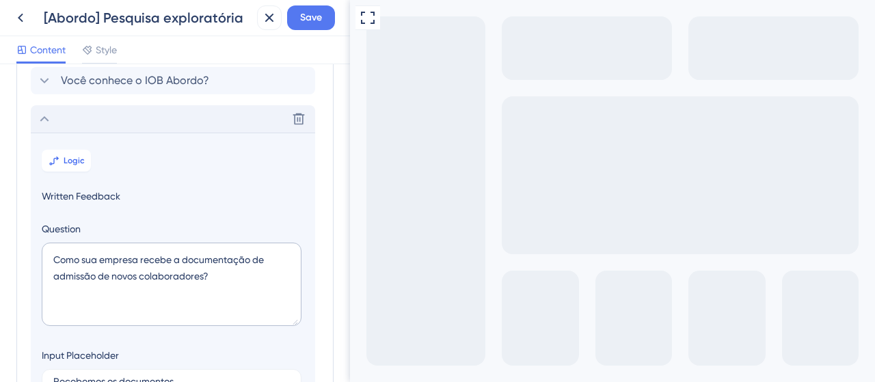
scroll to position [49, 0]
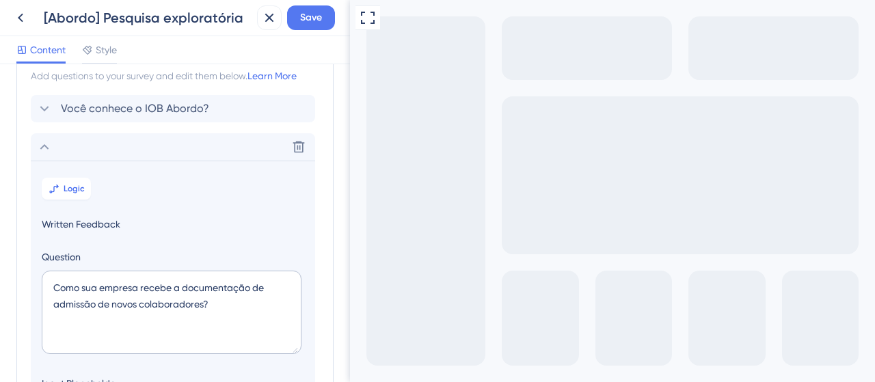
click at [49, 146] on icon at bounding box center [44, 147] width 16 height 16
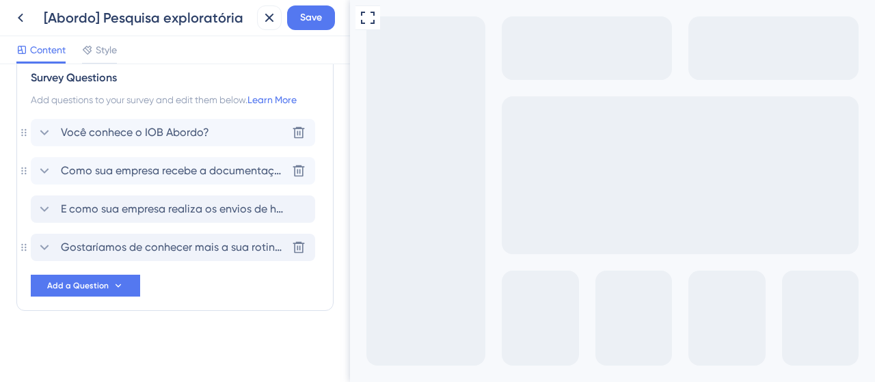
scroll to position [25, 0]
click at [149, 131] on span "Você conhece o IOB Abordo?" at bounding box center [135, 133] width 148 height 16
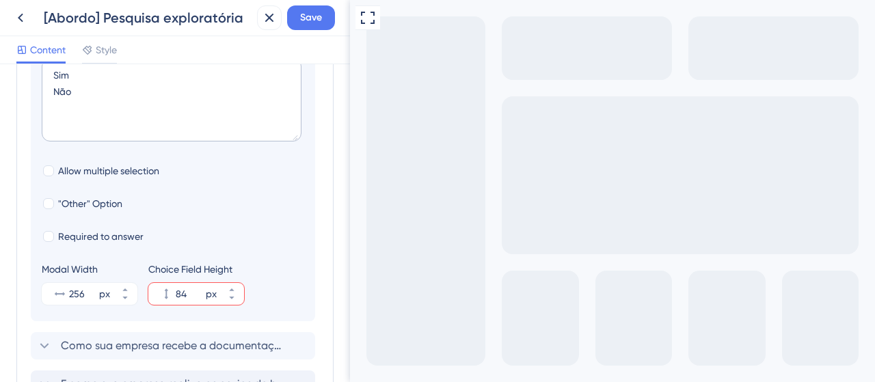
scroll to position [353, 0]
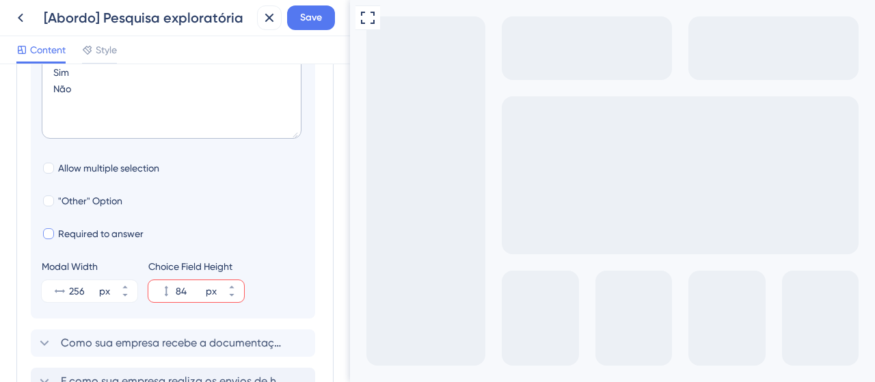
click at [51, 236] on div at bounding box center [48, 233] width 11 height 11
checkbox input "true"
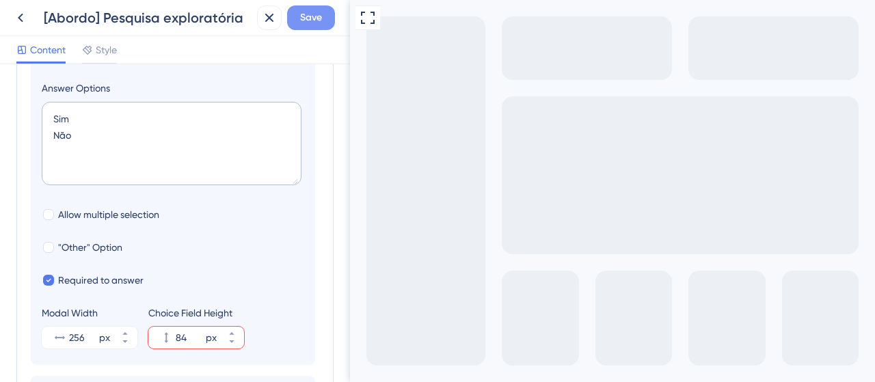
scroll to position [284, 0]
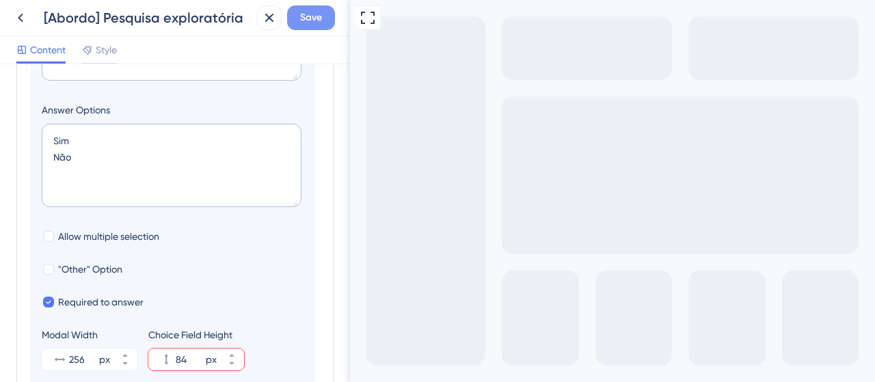
click at [309, 25] on span "Save" at bounding box center [311, 18] width 22 height 16
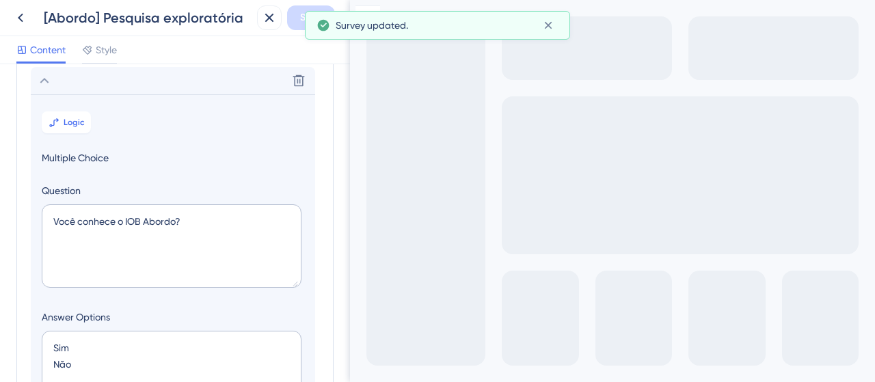
scroll to position [11, 0]
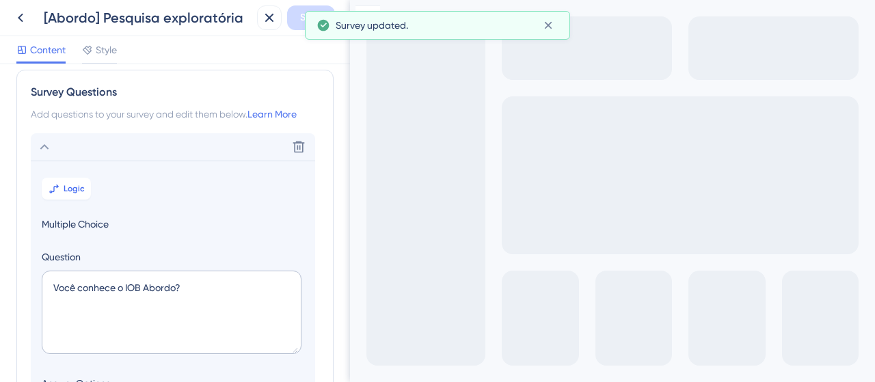
click at [45, 150] on icon at bounding box center [44, 147] width 16 height 16
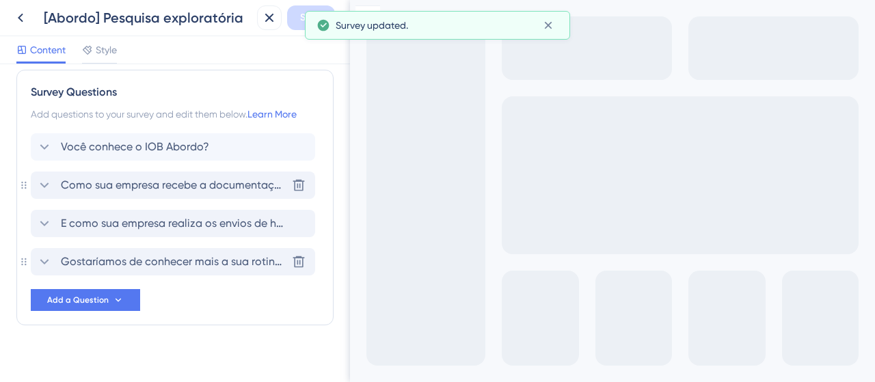
click at [78, 189] on span "Como sua empresa recebe a documentação de admissão de novos colaboradores?" at bounding box center [174, 185] width 226 height 16
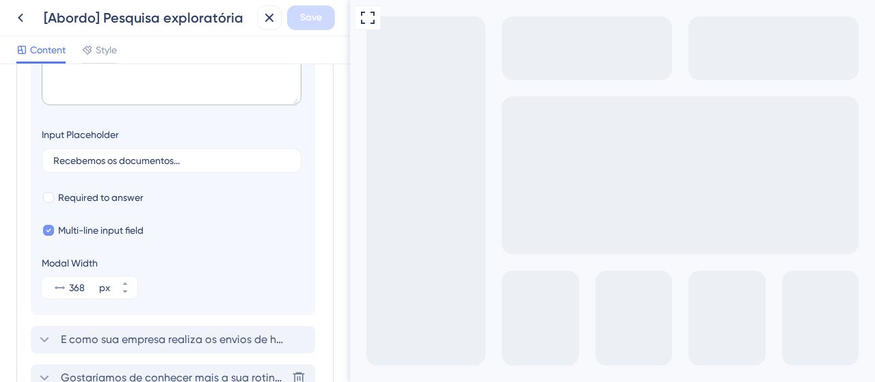
scroll to position [319, 0]
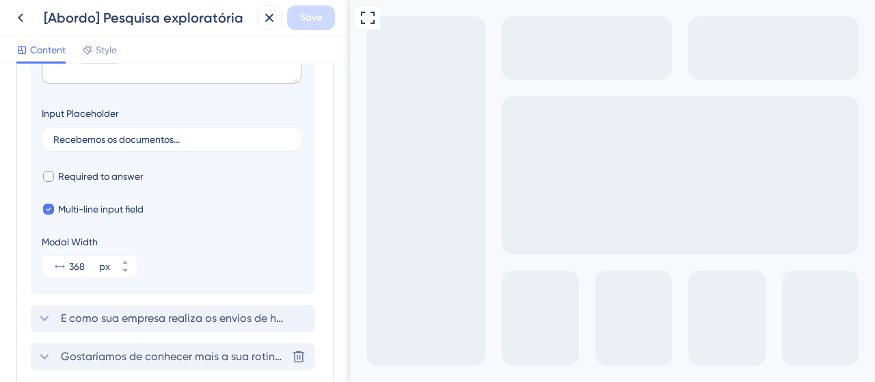
click at [79, 175] on span "Required to answer" at bounding box center [100, 176] width 85 height 16
checkbox input "true"
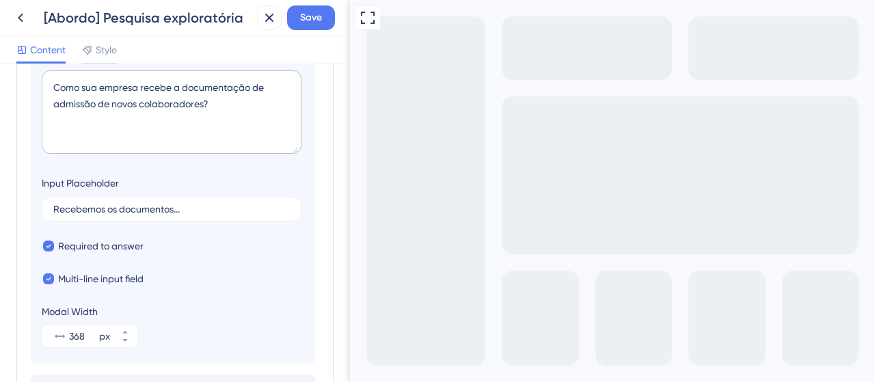
scroll to position [183, 0]
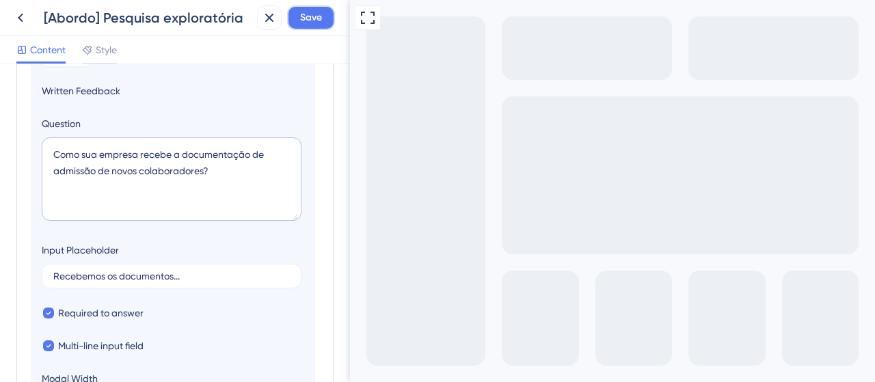
click at [302, 28] on button "Save" at bounding box center [311, 17] width 48 height 25
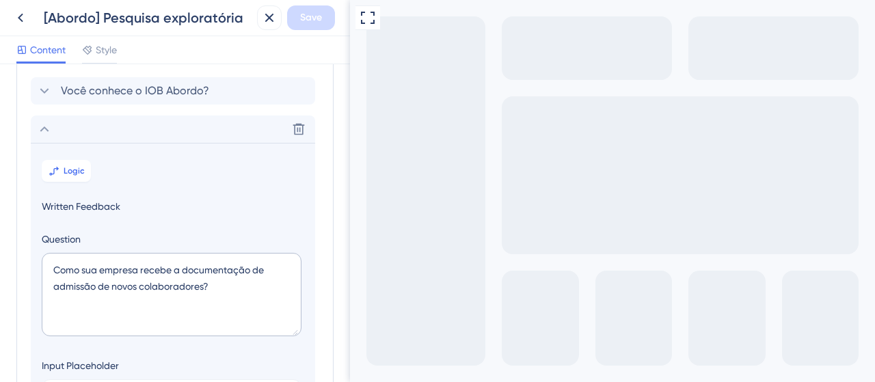
scroll to position [46, 0]
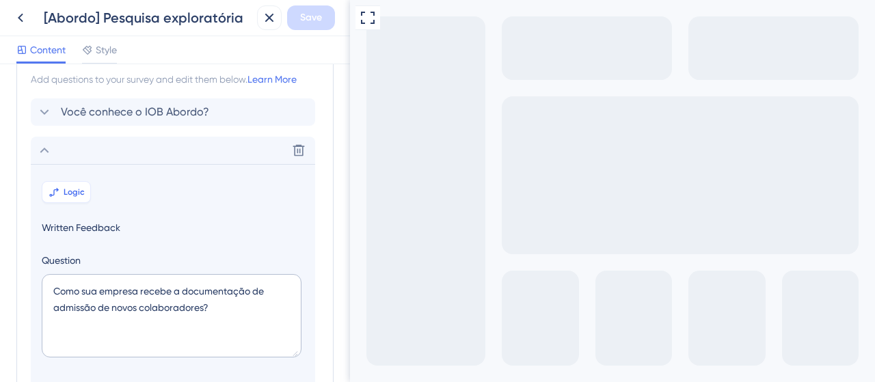
click at [79, 187] on span "Logic" at bounding box center [74, 192] width 21 height 11
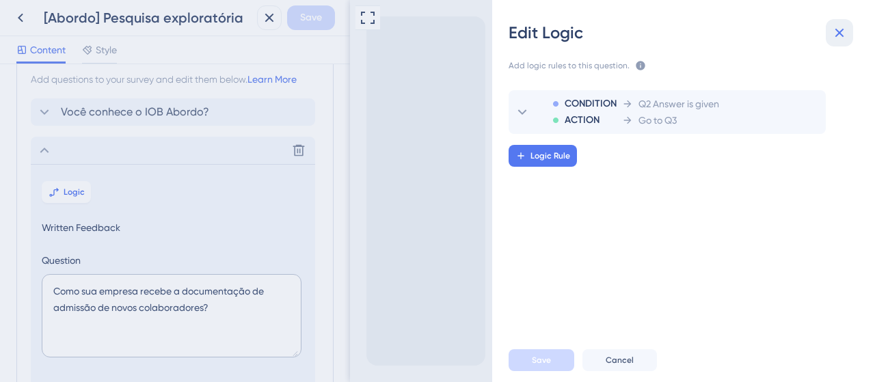
click at [843, 37] on icon at bounding box center [839, 33] width 16 height 16
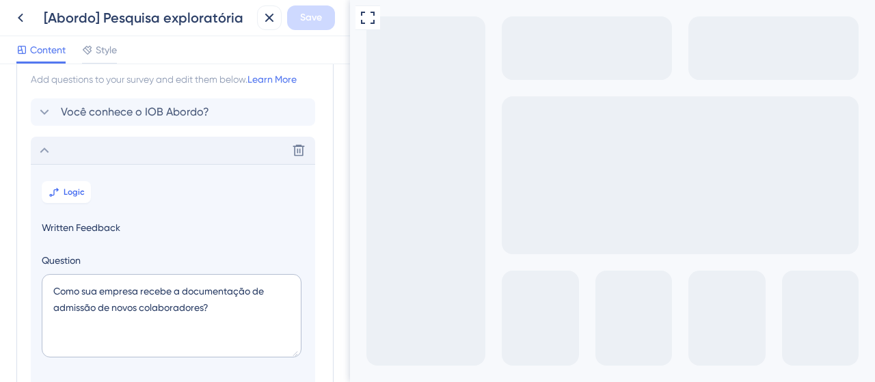
click at [56, 154] on div "Delete" at bounding box center [173, 150] width 284 height 27
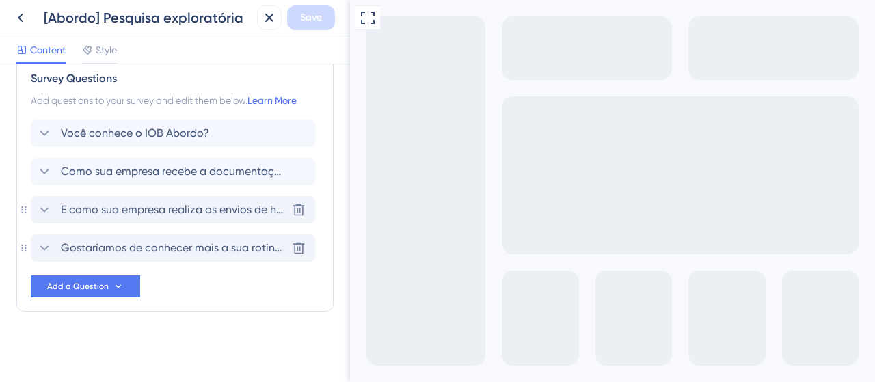
click at [53, 206] on div "E como sua empresa realiza os envios de holerites?" at bounding box center [161, 210] width 250 height 16
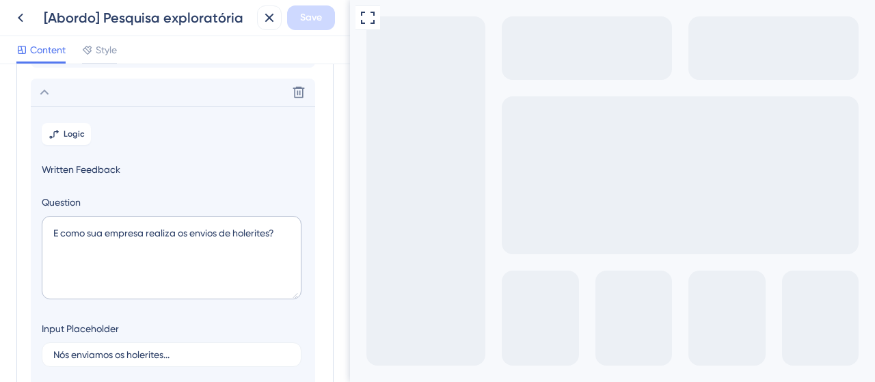
scroll to position [156, 0]
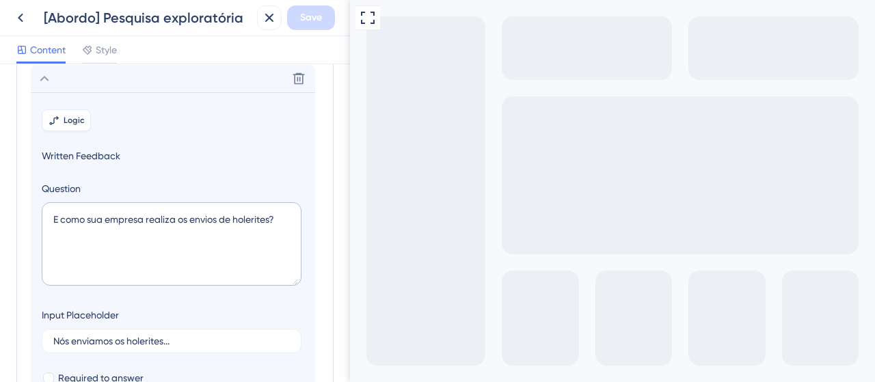
click at [75, 123] on span "Logic" at bounding box center [74, 120] width 21 height 11
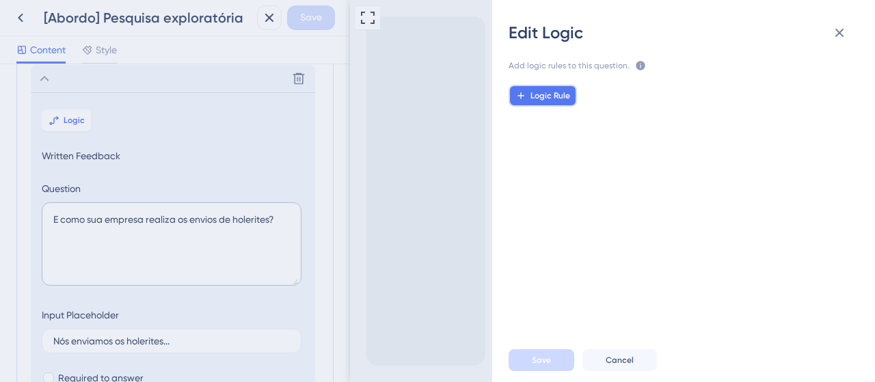
click at [544, 89] on button "Logic Rule" at bounding box center [543, 96] width 68 height 22
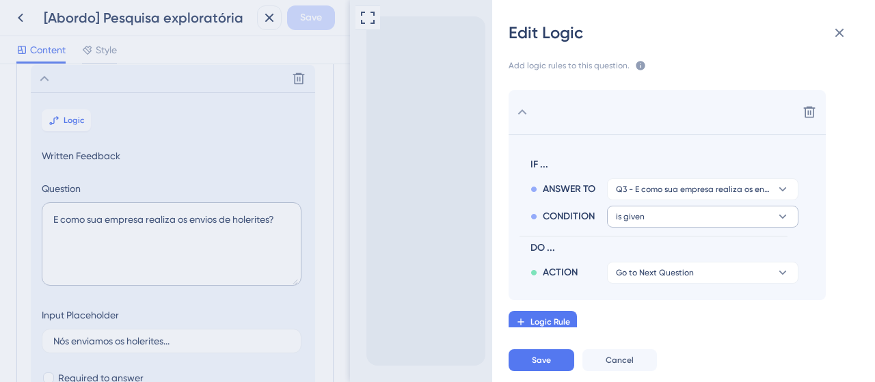
scroll to position [4, 0]
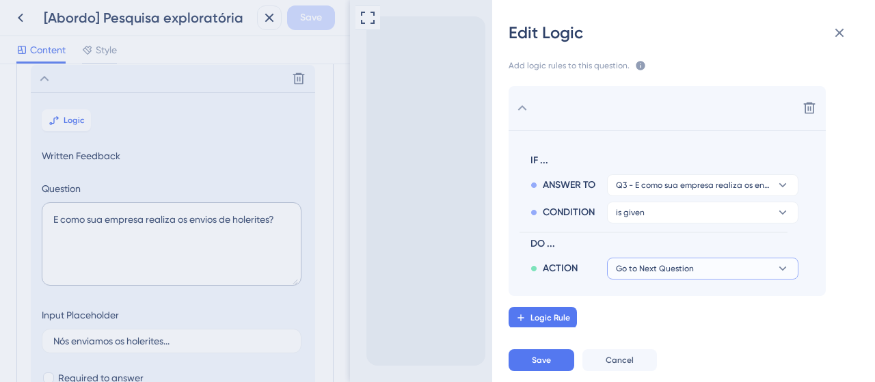
click at [653, 277] on button "Go to Next Question" at bounding box center [702, 269] width 191 height 22
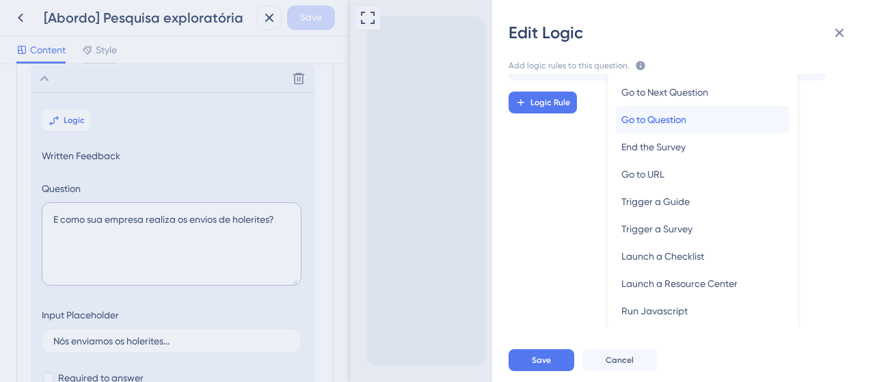
click at [673, 122] on span "Go to Question" at bounding box center [653, 119] width 65 height 16
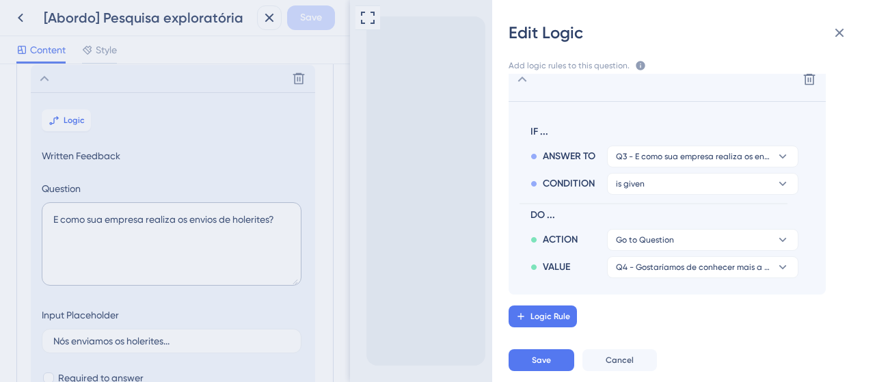
scroll to position [31, 0]
click at [528, 360] on button "Save" at bounding box center [542, 360] width 66 height 22
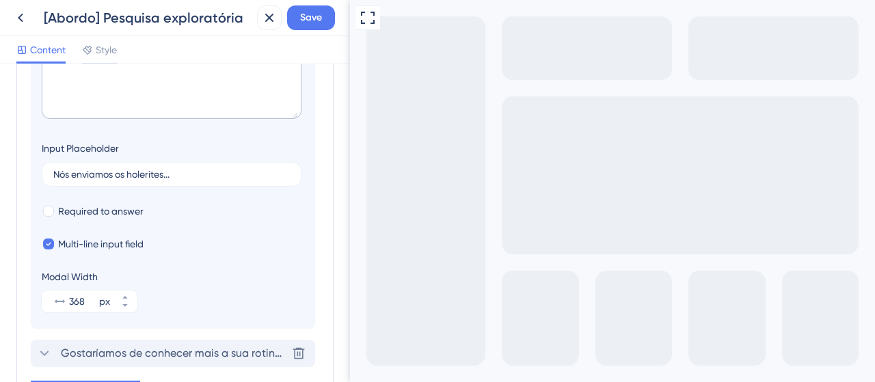
scroll to position [293, 0]
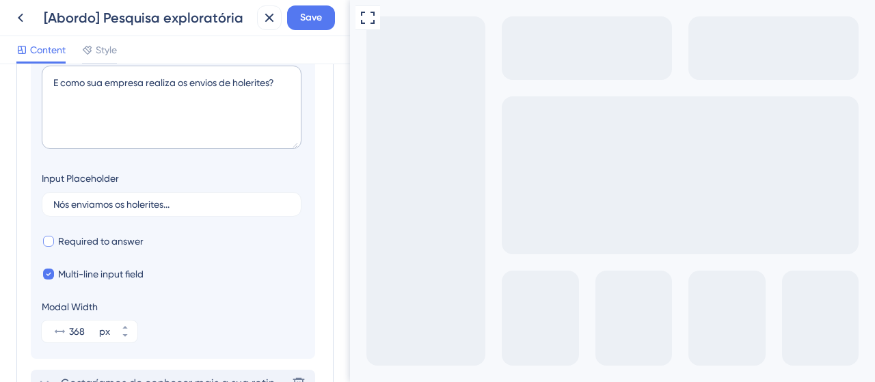
click at [120, 236] on span "Required to answer" at bounding box center [100, 241] width 85 height 16
checkbox input "true"
click at [314, 24] on span "Save" at bounding box center [311, 18] width 22 height 16
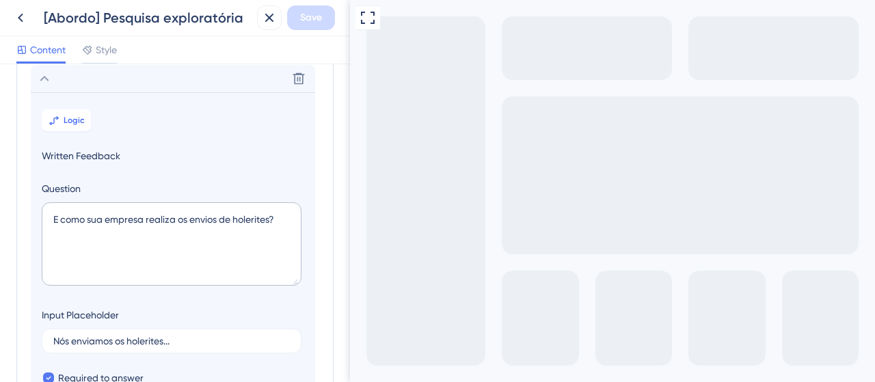
scroll to position [19, 0]
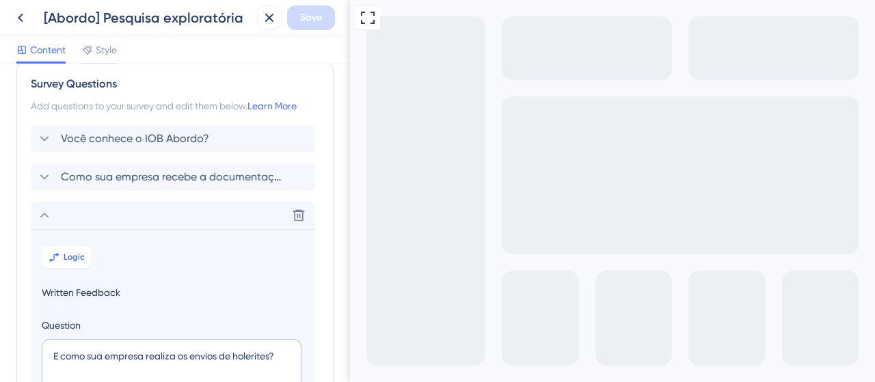
click at [48, 215] on icon at bounding box center [44, 215] width 16 height 16
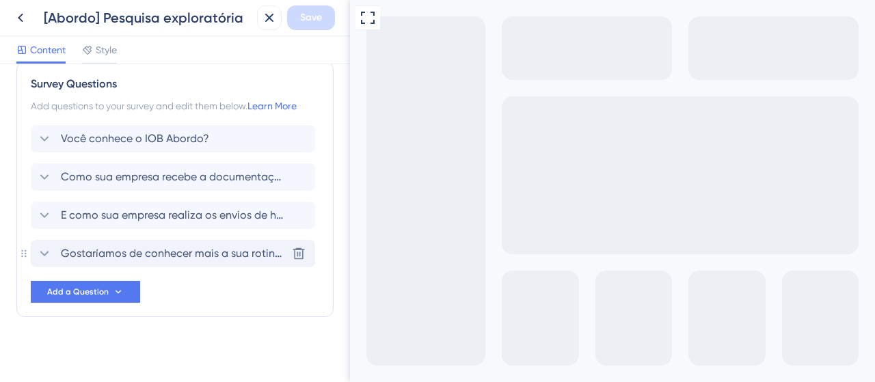
click at [34, 255] on div "Gostaríamos de conhecer mais a sua rotina de trabalho, deixe seu nome e WhatsAp…" at bounding box center [173, 253] width 284 height 27
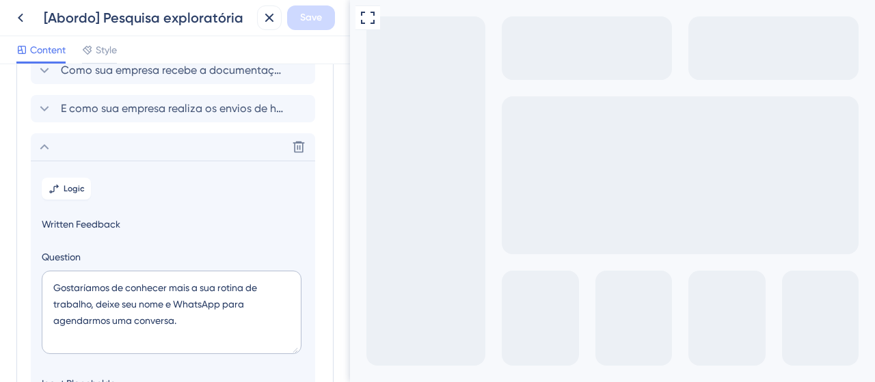
click at [49, 146] on icon at bounding box center [44, 147] width 16 height 16
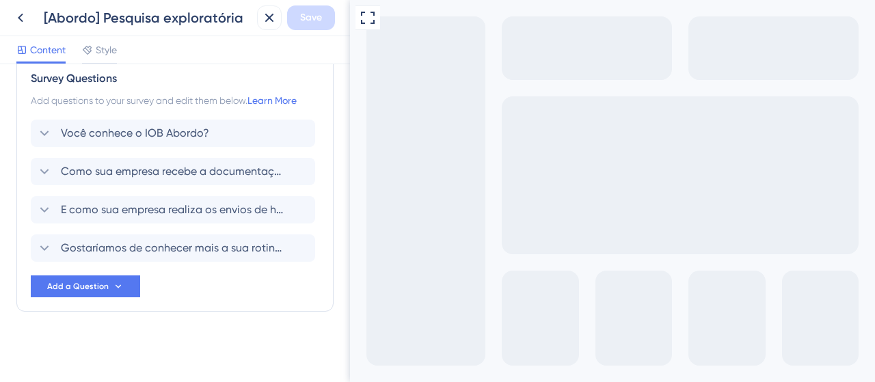
click at [216, 292] on div "Você conhece o IOB Abordo? Como sua empresa recebe a documentação de admissão d…" at bounding box center [175, 209] width 288 height 178
click at [114, 139] on span "Você conhece o IOB Abordo?" at bounding box center [135, 133] width 148 height 16
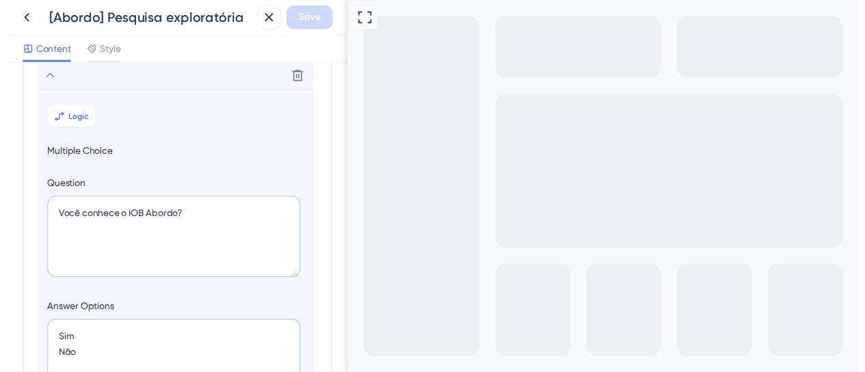
scroll to position [79, 0]
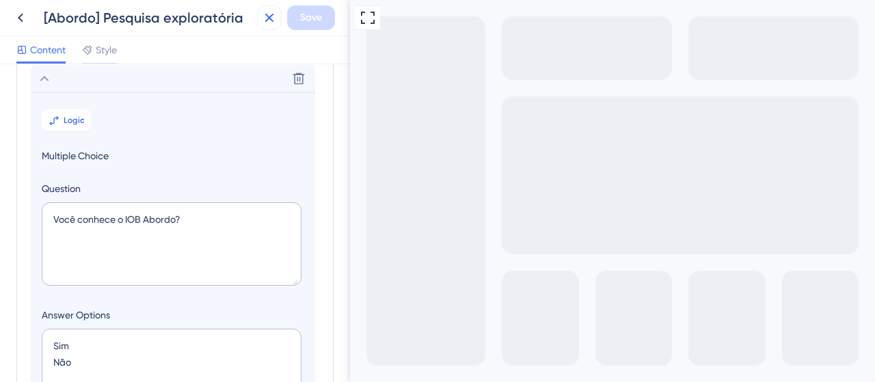
click at [263, 18] on icon at bounding box center [269, 18] width 16 height 16
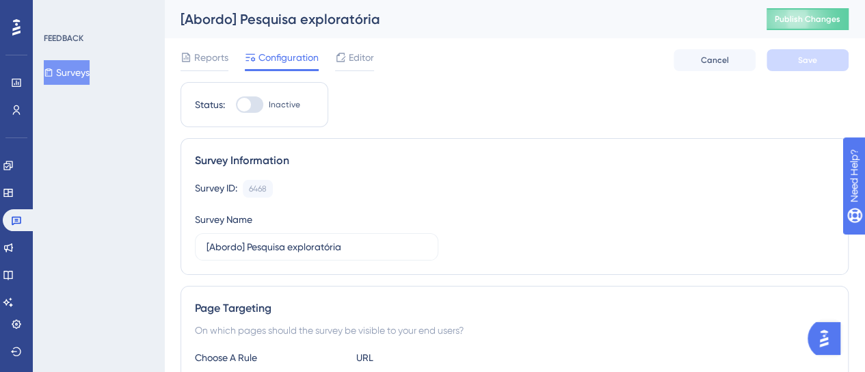
click at [22, 111] on link at bounding box center [16, 110] width 11 height 22
click at [17, 111] on icon at bounding box center [17, 110] width 8 height 10
click at [16, 113] on icon at bounding box center [16, 110] width 11 height 11
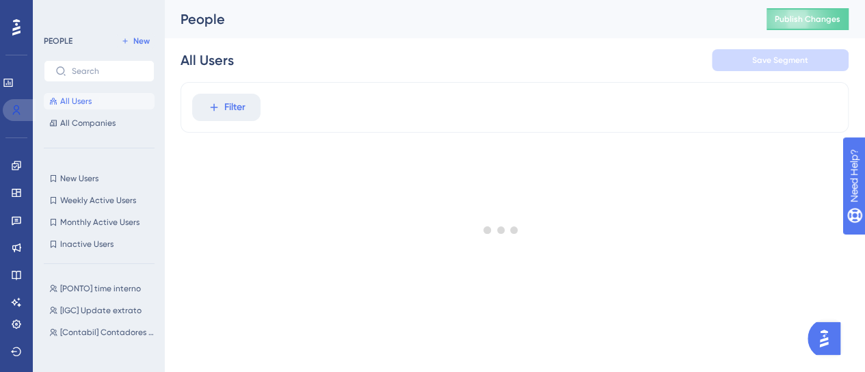
click at [14, 114] on icon at bounding box center [17, 110] width 8 height 10
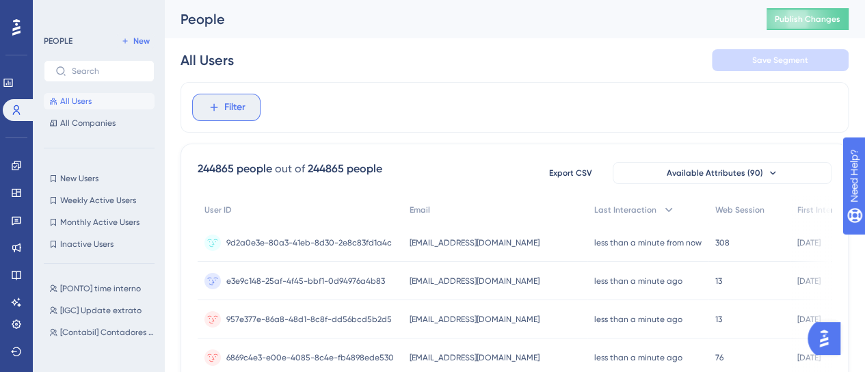
click at [243, 107] on span "Filter" at bounding box center [234, 107] width 21 height 16
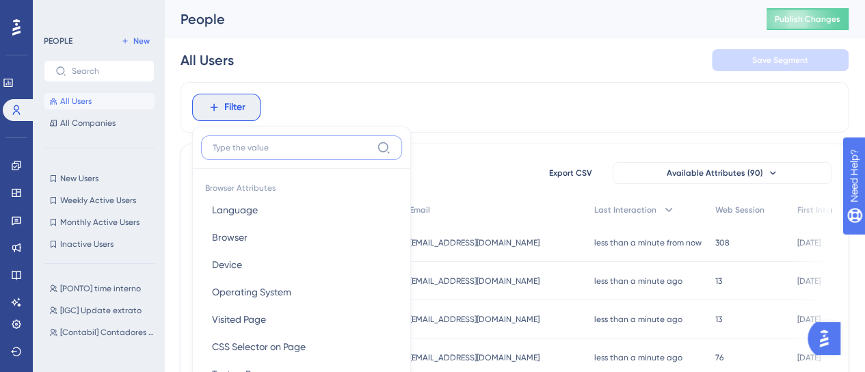
scroll to position [78, 0]
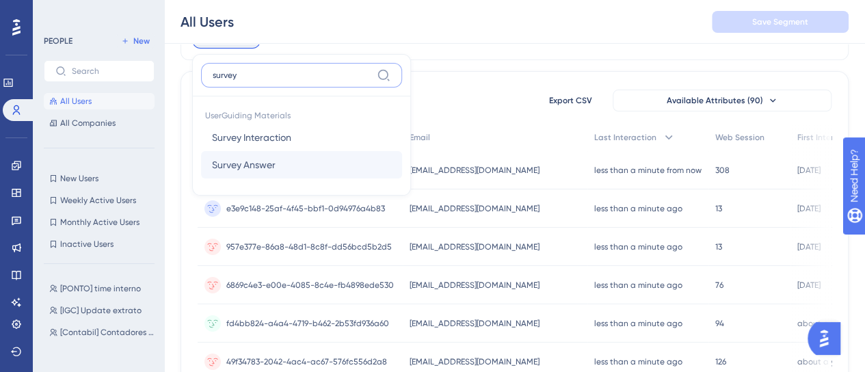
type input "survey"
click at [282, 156] on button "Survey Answer Survey Answer" at bounding box center [301, 164] width 201 height 27
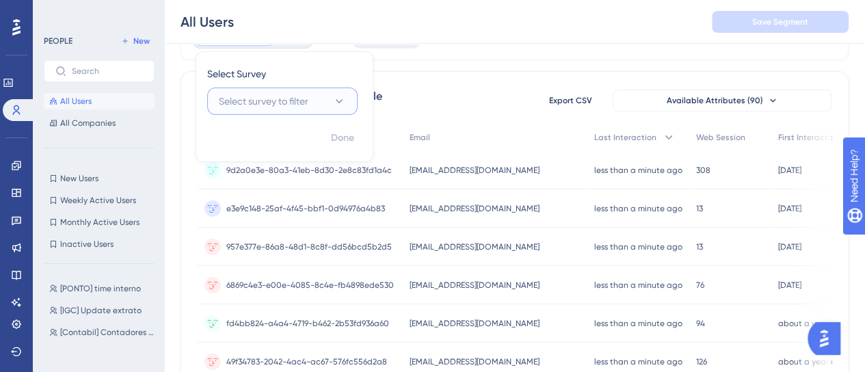
click at [327, 100] on button "Select survey to filter" at bounding box center [282, 100] width 150 height 27
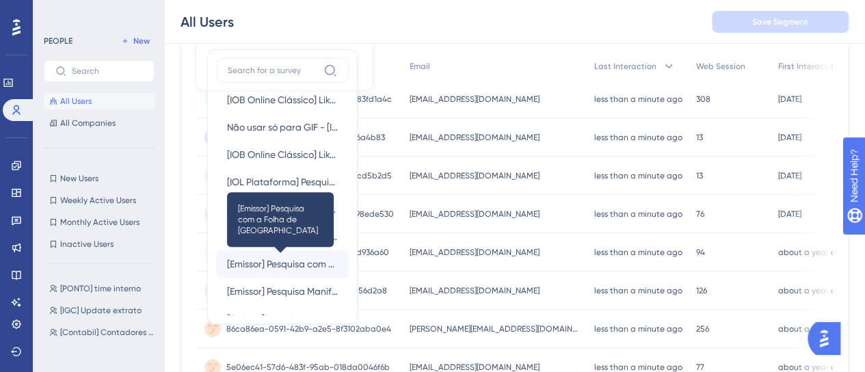
scroll to position [68, 0]
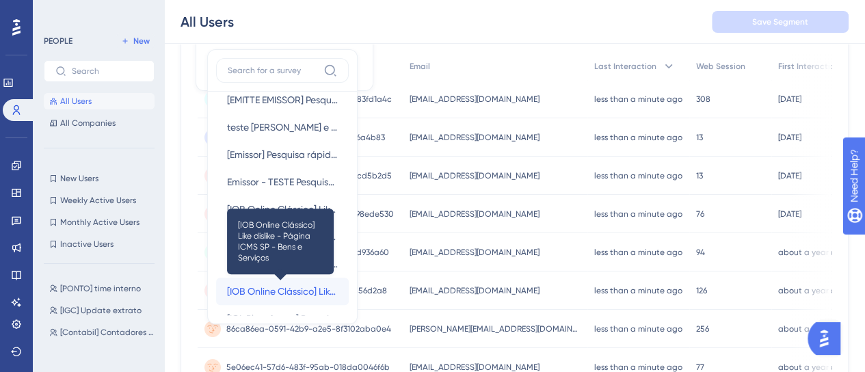
click at [298, 286] on span "[IOB Online Clássico] Like dislike - Página ICMS SP - Bens e Serviços" at bounding box center [282, 291] width 111 height 16
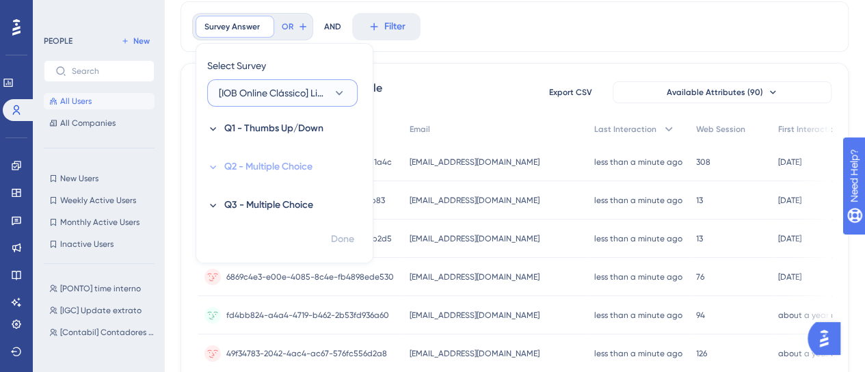
scroll to position [12, 0]
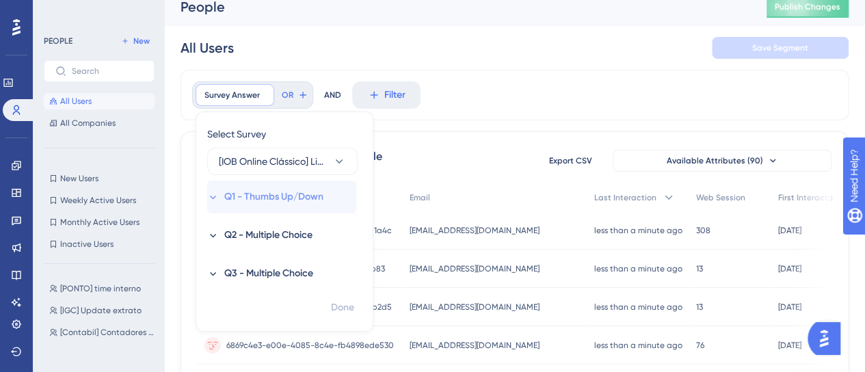
click at [212, 199] on icon at bounding box center [213, 197] width 12 height 12
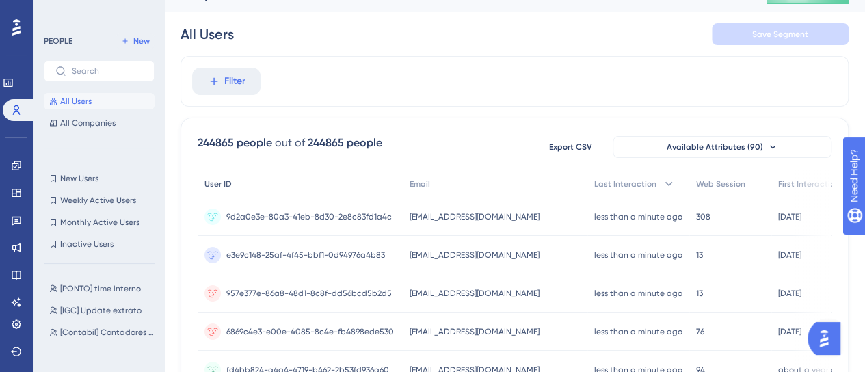
scroll to position [0, 0]
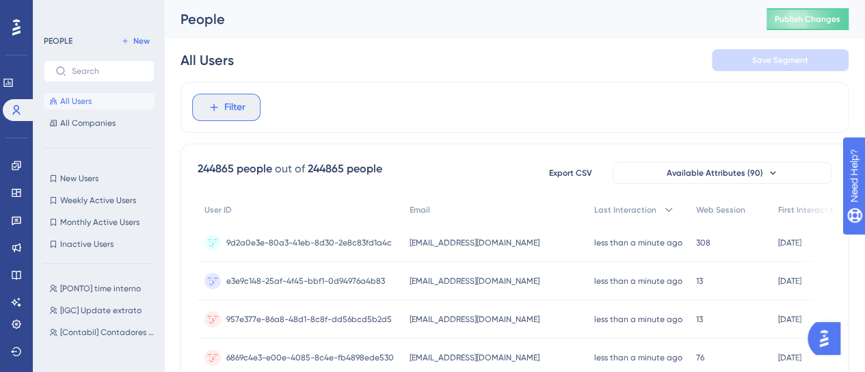
click at [248, 101] on button "Filter" at bounding box center [226, 107] width 68 height 27
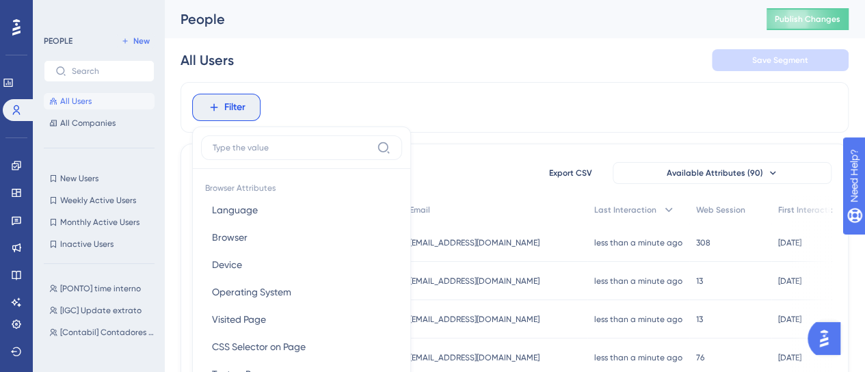
scroll to position [78, 0]
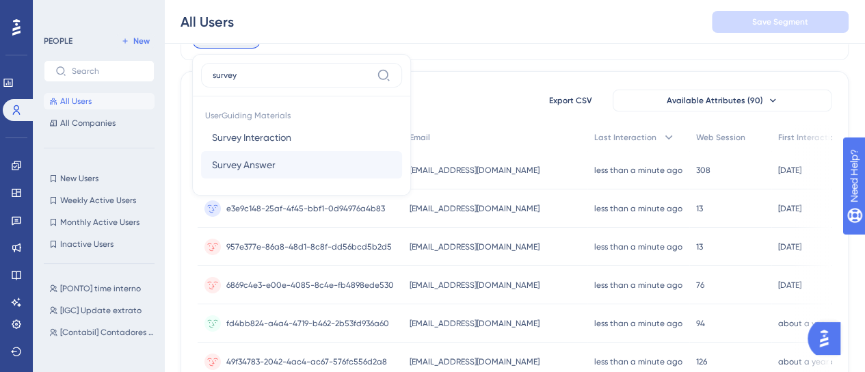
type input "survey"
click at [258, 165] on span "Survey Answer" at bounding box center [244, 165] width 64 height 16
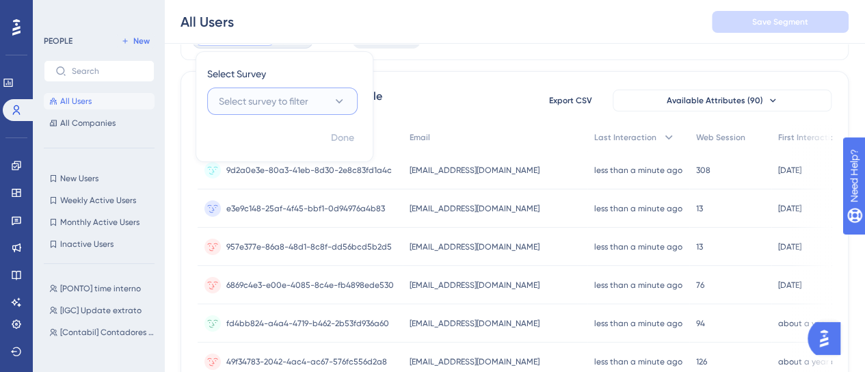
click at [286, 100] on span "Select survey to filter" at bounding box center [264, 101] width 90 height 16
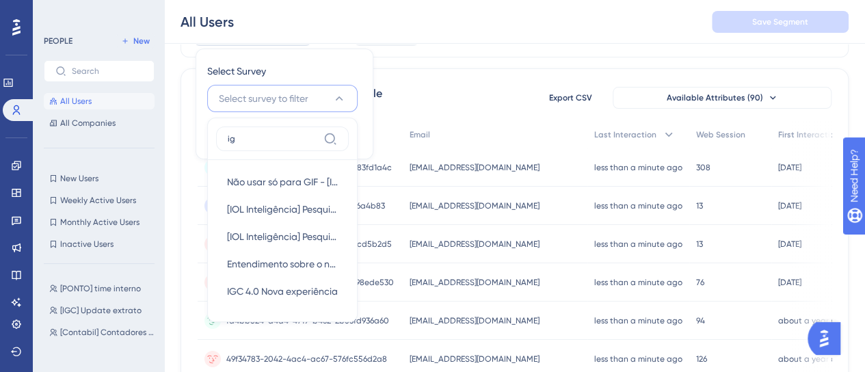
scroll to position [0, 0]
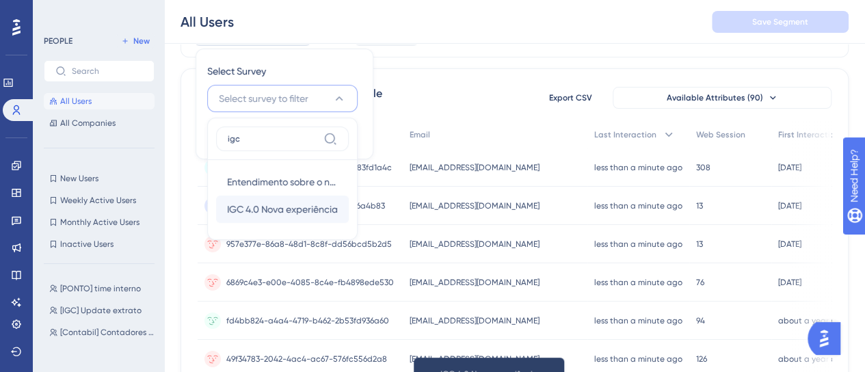
type input "igc"
click at [258, 202] on span "IGC 4.0 Nova experiência" at bounding box center [282, 209] width 111 height 16
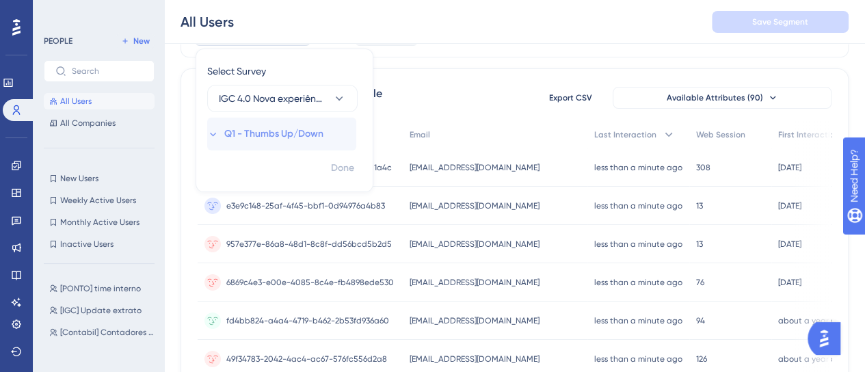
click at [224, 139] on span "Q1 - Thumbs Up/Down" at bounding box center [273, 134] width 99 height 16
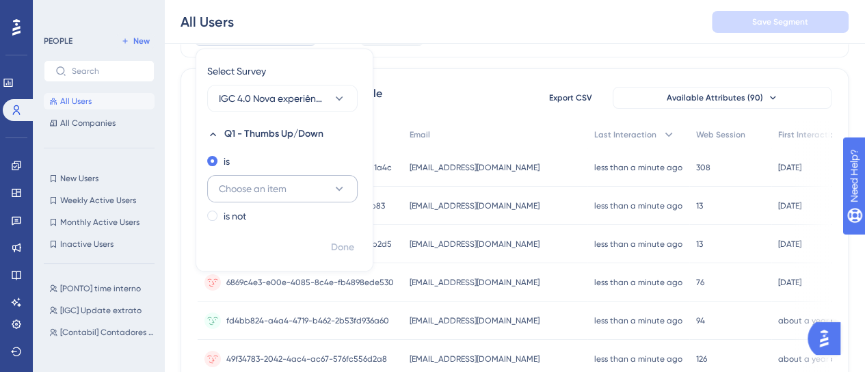
click at [308, 189] on button "Choose an item" at bounding box center [282, 188] width 150 height 27
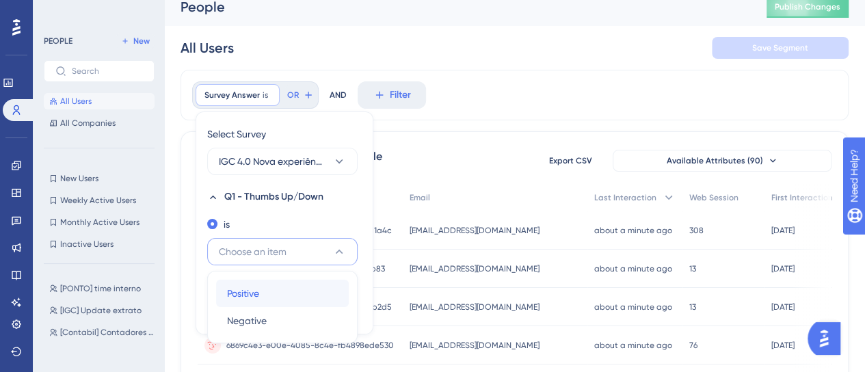
click at [255, 293] on span "Positive" at bounding box center [243, 293] width 32 height 16
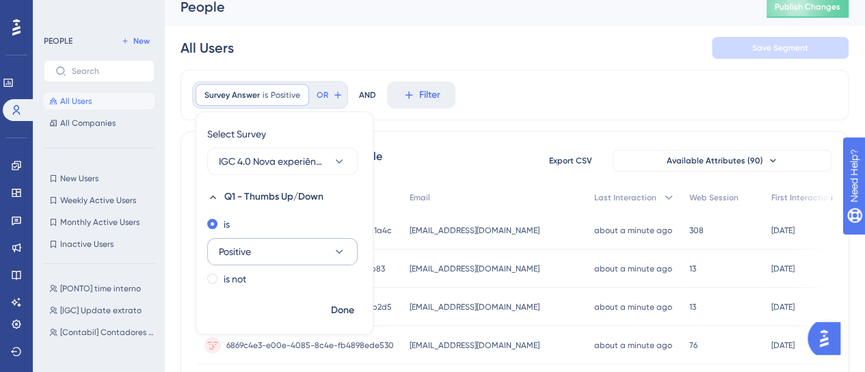
scroll to position [26, 0]
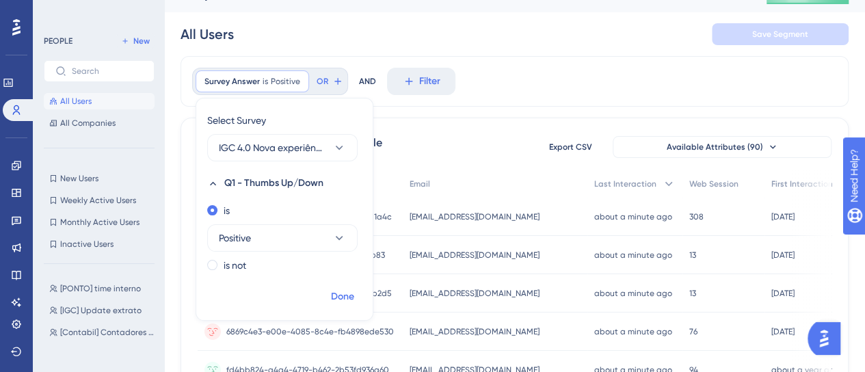
click at [339, 292] on span "Done" at bounding box center [342, 296] width 23 height 16
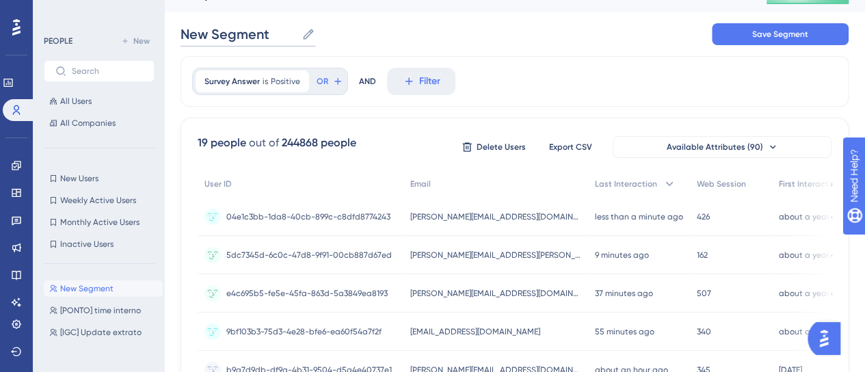
click at [226, 32] on input "New Segment" at bounding box center [238, 34] width 116 height 19
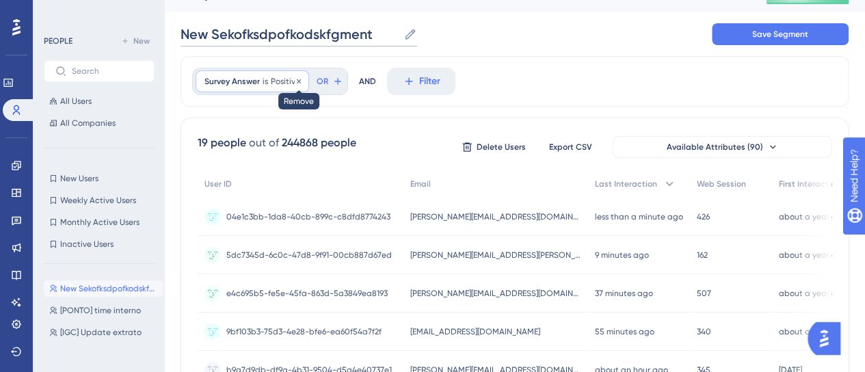
type input "New Sekofksdpofkodskfgment"
click at [296, 82] on icon at bounding box center [299, 81] width 8 height 8
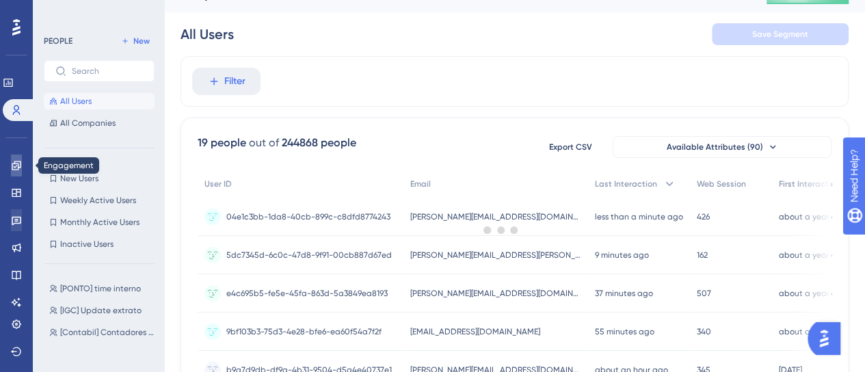
click at [15, 168] on icon at bounding box center [16, 165] width 11 height 11
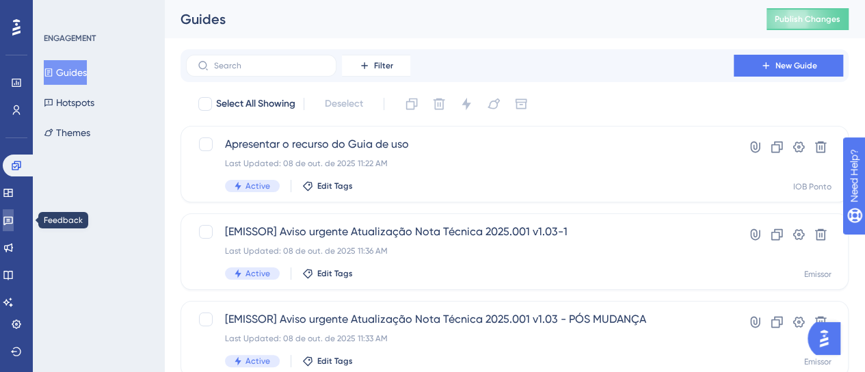
click at [14, 219] on link at bounding box center [8, 220] width 11 height 22
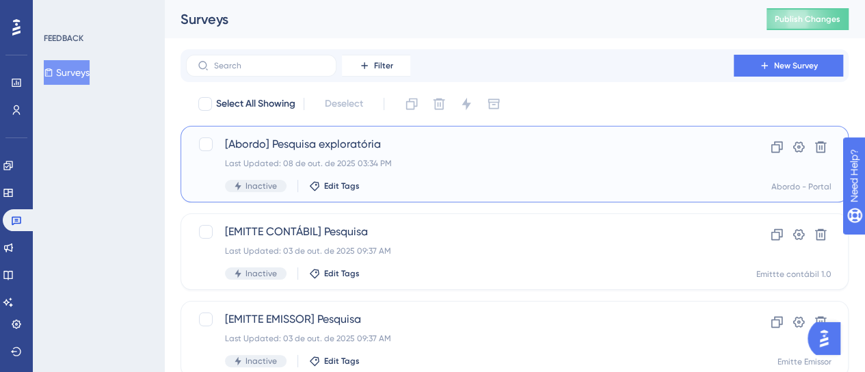
click at [450, 173] on div "[Abordo] Pesquisa exploratória Last Updated: 08 de out. de 2025 03:34 PM Inacti…" at bounding box center [460, 164] width 470 height 56
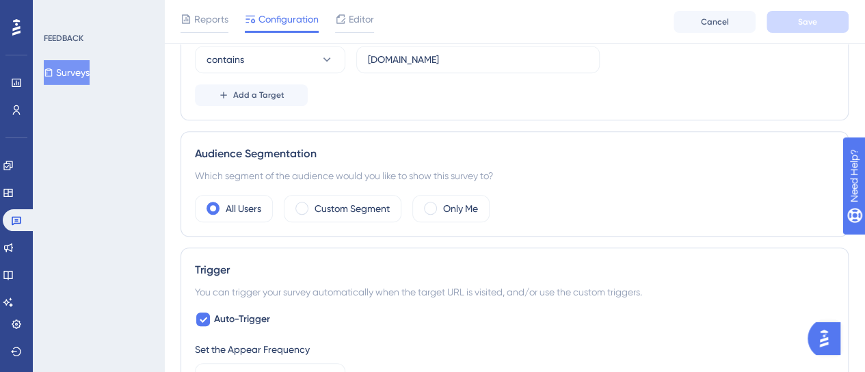
scroll to position [342, 0]
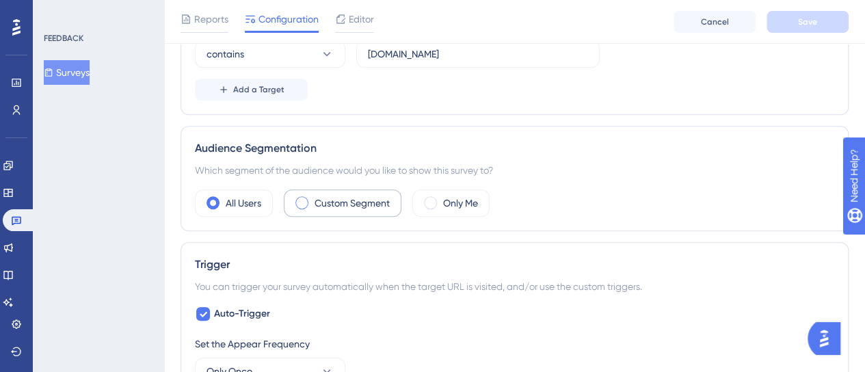
click at [356, 207] on label "Custom Segment" at bounding box center [351, 203] width 75 height 16
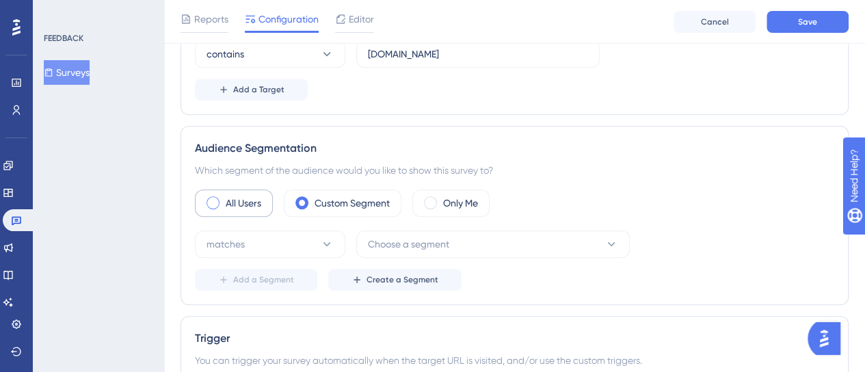
click at [239, 202] on label "All Users" at bounding box center [244, 203] width 36 height 16
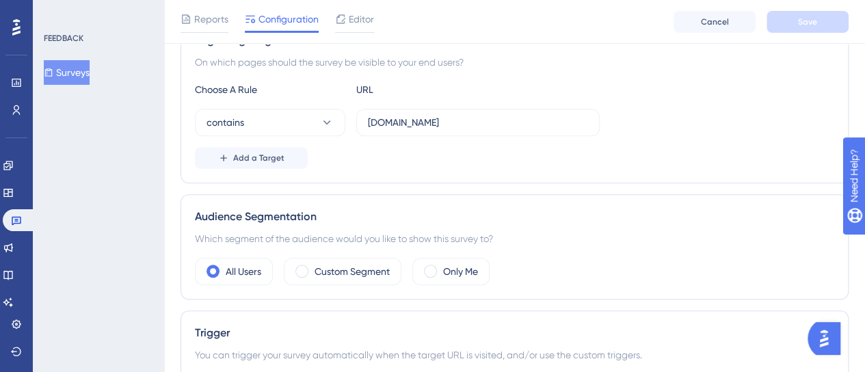
scroll to position [0, 0]
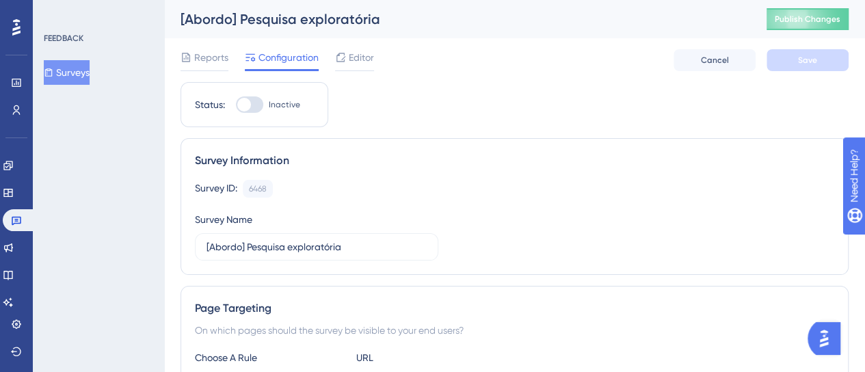
click at [256, 113] on div "Status: Inactive" at bounding box center [254, 104] width 148 height 45
click at [260, 105] on div at bounding box center [249, 104] width 27 height 16
click at [236, 105] on input "Inactive" at bounding box center [235, 105] width 1 height 1
checkbox input "true"
click at [783, 55] on button "Save" at bounding box center [807, 60] width 82 height 22
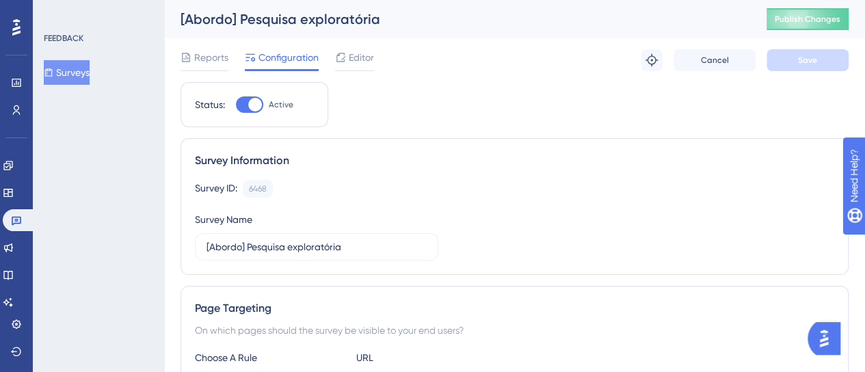
click at [81, 68] on button "Surveys" at bounding box center [67, 72] width 46 height 25
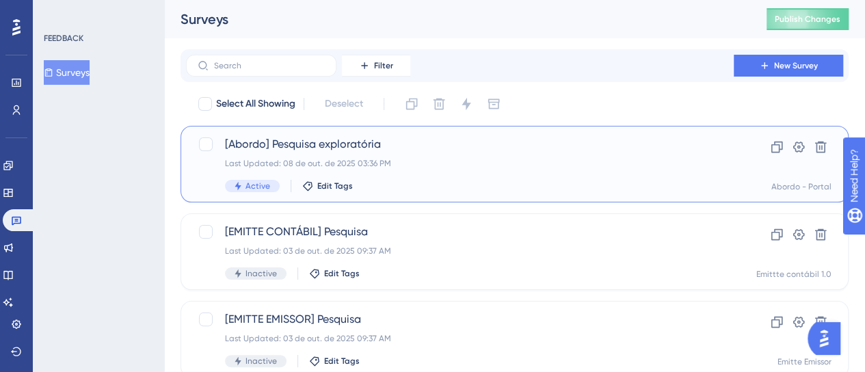
click at [446, 154] on div "[Abordo] Pesquisa exploratória Last Updated: 08 de out. de 2025 03:36 PM Active…" at bounding box center [460, 164] width 470 height 56
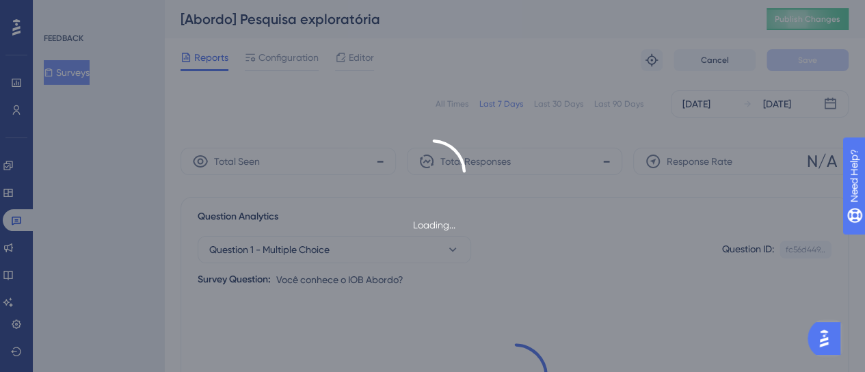
click at [273, 49] on div "Loading..." at bounding box center [432, 186] width 865 height 372
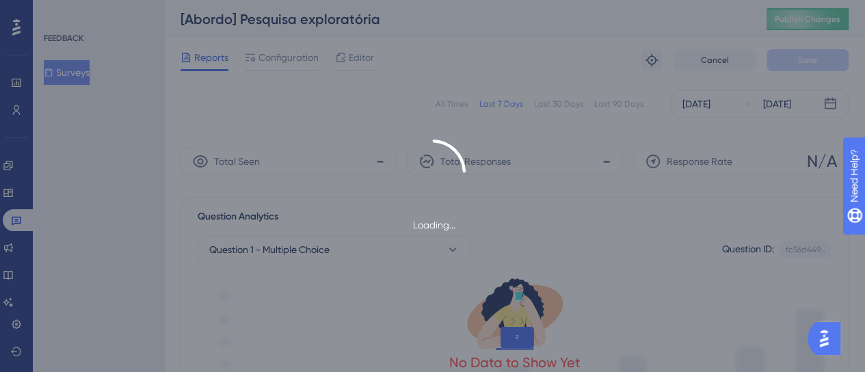
click at [279, 55] on span "Configuration" at bounding box center [288, 57] width 60 height 16
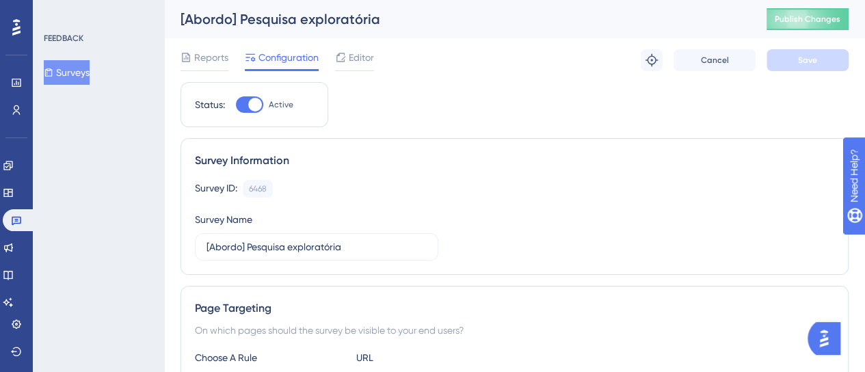
click at [342, 77] on div "Reports Configuration Editor Troubleshoot Cancel Save" at bounding box center [514, 60] width 668 height 44
click at [342, 65] on div at bounding box center [340, 57] width 11 height 16
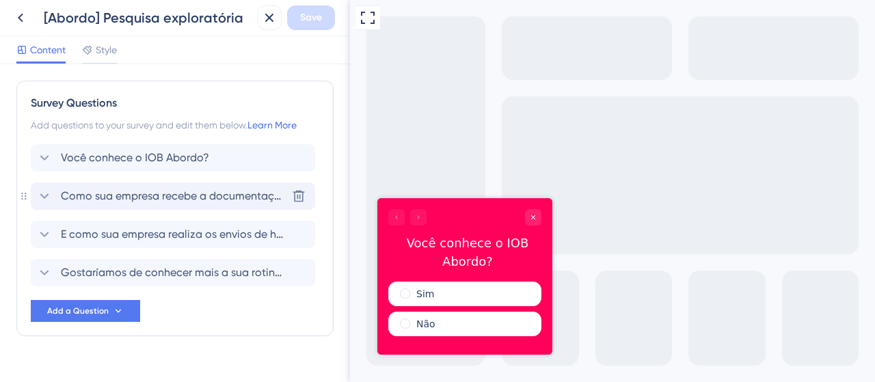
click at [51, 198] on icon at bounding box center [44, 196] width 16 height 16
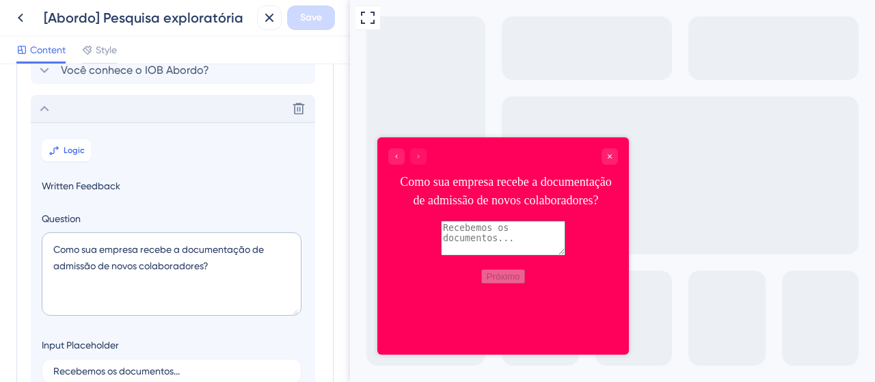
scroll to position [137, 0]
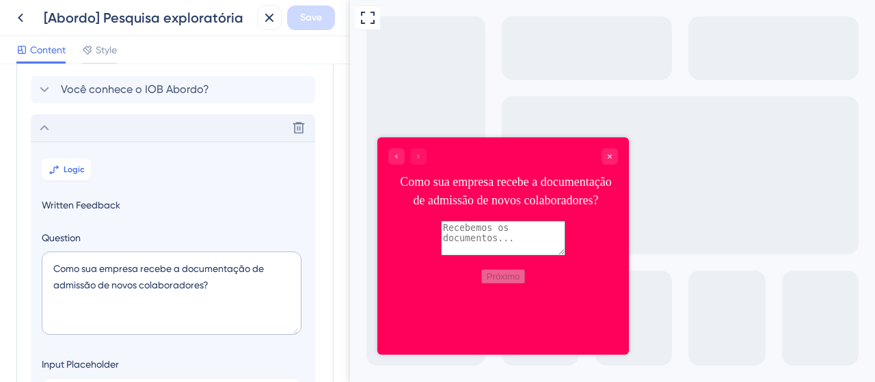
click at [49, 131] on icon at bounding box center [44, 128] width 16 height 16
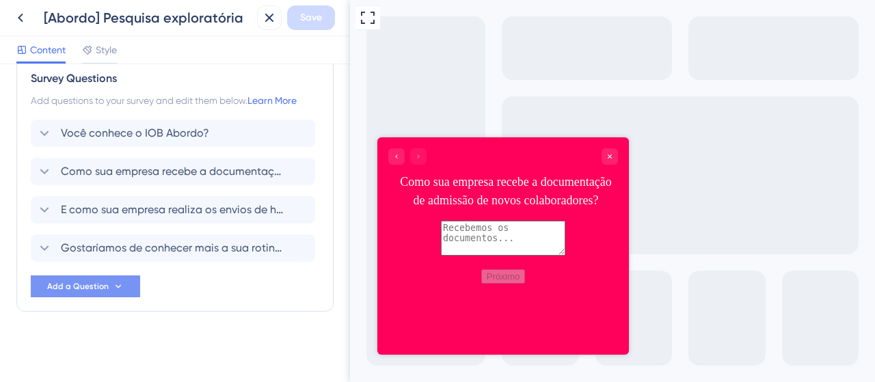
click at [98, 292] on button "Add a Question" at bounding box center [85, 286] width 109 height 22
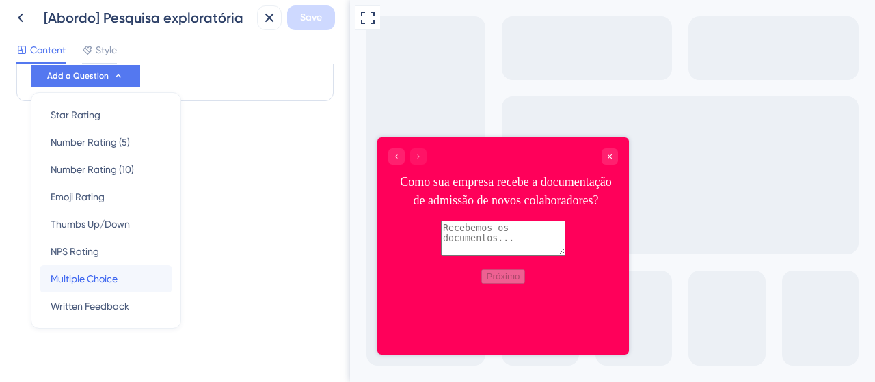
click at [120, 276] on div "Multiple Choice Multiple Choice" at bounding box center [106, 278] width 111 height 27
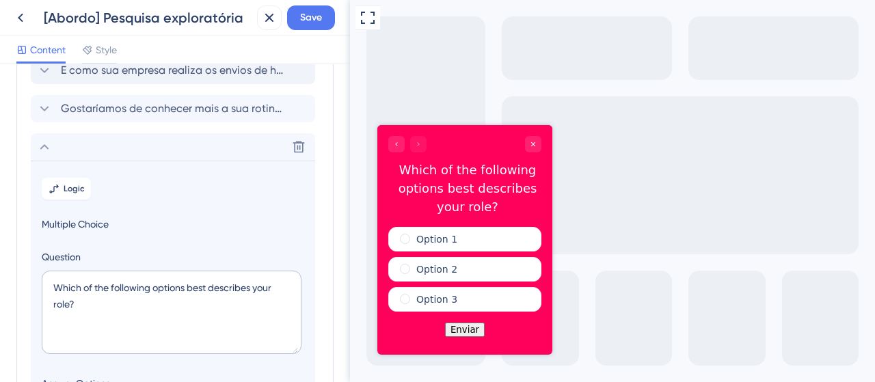
scroll to position [27, 0]
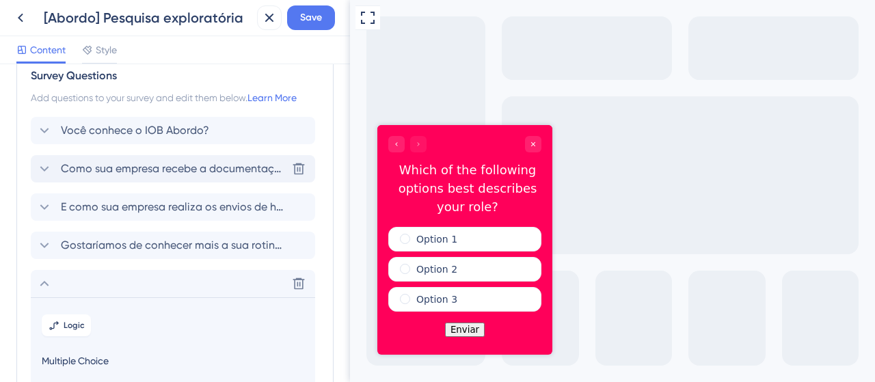
click at [120, 174] on span "Como sua empresa recebe a documentação de admissão de novos colaboradores?" at bounding box center [174, 169] width 226 height 16
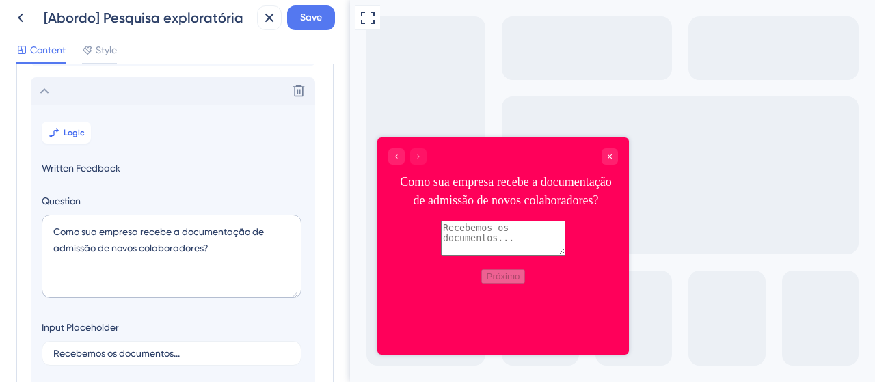
scroll to position [118, 0]
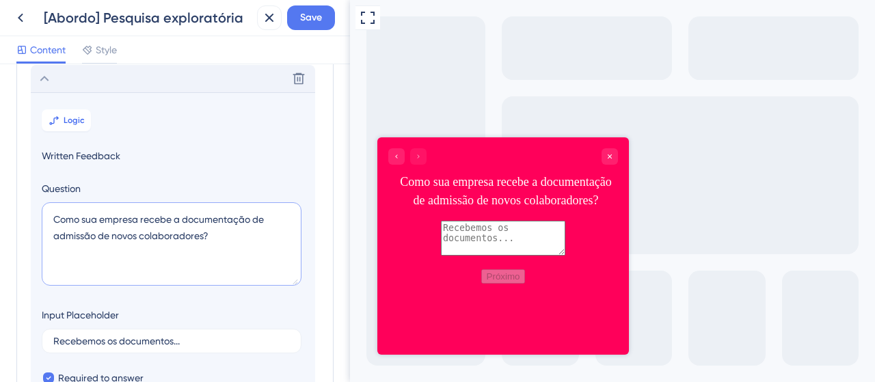
drag, startPoint x: 209, startPoint y: 235, endPoint x: 51, endPoint y: 208, distance: 160.8
click at [51, 208] on textarea "Como sua empresa recebe a documentação de admissão de novos colaboradores?" at bounding box center [172, 243] width 260 height 83
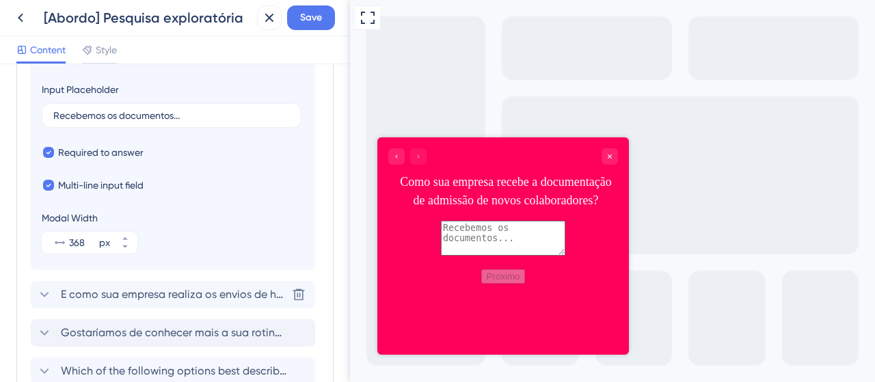
scroll to position [391, 0]
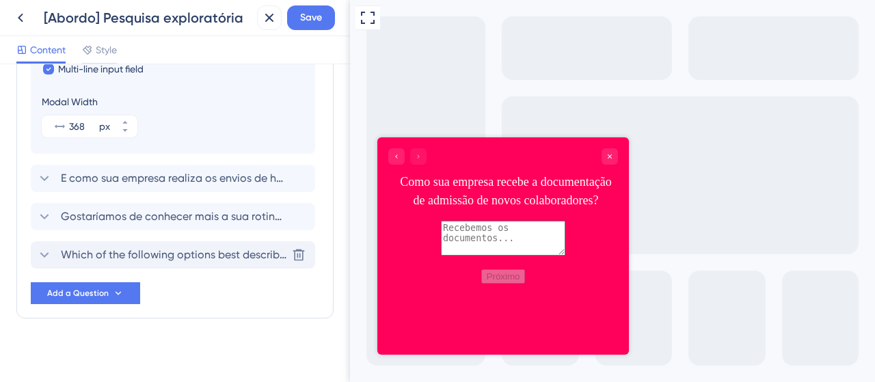
click at [107, 253] on span "Which of the following options best describes your role?" at bounding box center [174, 255] width 226 height 16
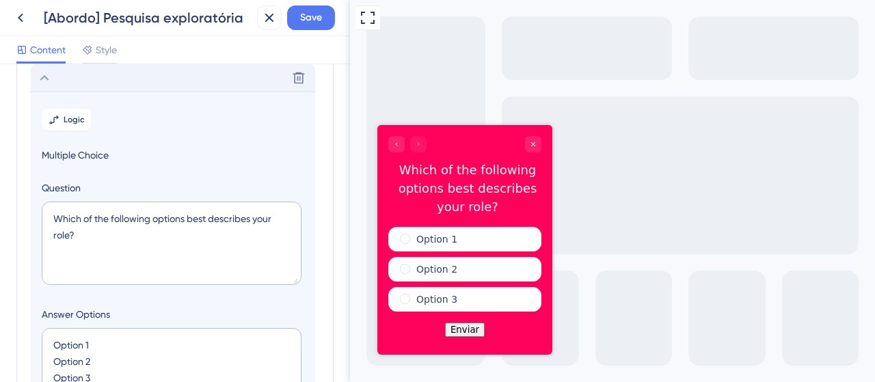
scroll to position [232, 0]
drag, startPoint x: 58, startPoint y: 230, endPoint x: 46, endPoint y: 211, distance: 23.3
click at [46, 211] on textarea "Which of the following options best describes your role?" at bounding box center [172, 243] width 260 height 83
paste textarea "Como sua empresa recebe a documentação de admissão de novos colaboradores"
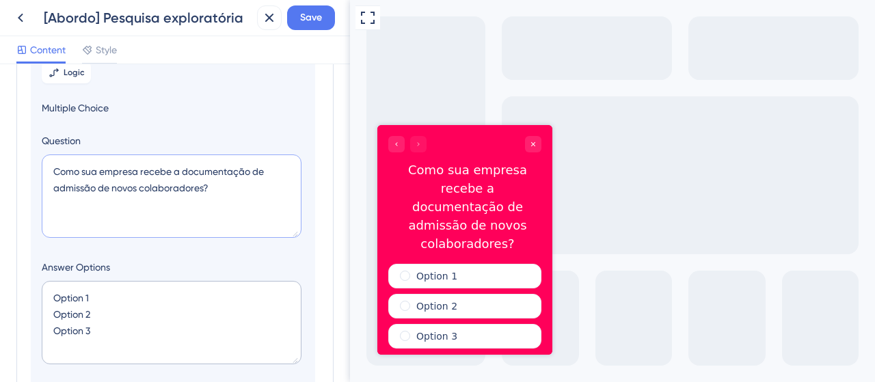
scroll to position [301, 0]
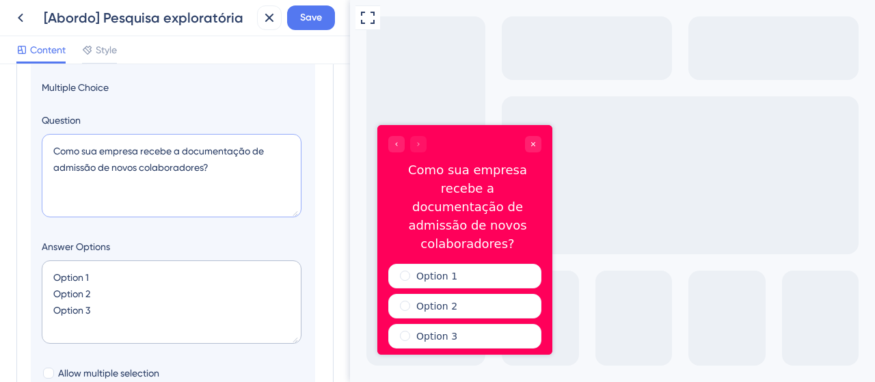
type textarea "Como sua empresa recebe a documentação de admissão de novos colaboradores?"
click at [88, 277] on textarea "Option 1 Option 2 Option 3" at bounding box center [172, 301] width 260 height 83
click at [78, 277] on textarea "Option 1 Option 2 Option 3" at bounding box center [172, 301] width 260 height 83
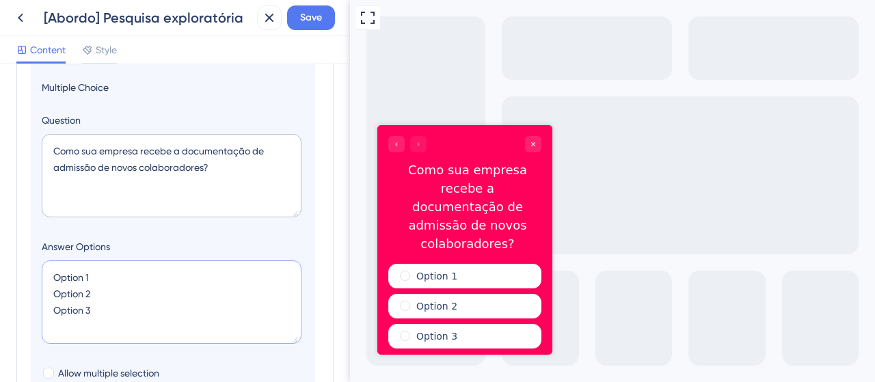
click at [78, 277] on textarea "Option 1 Option 2 Option 3" at bounding box center [172, 301] width 260 height 83
type textarea "DOption 2 Option 3"
type input "84"
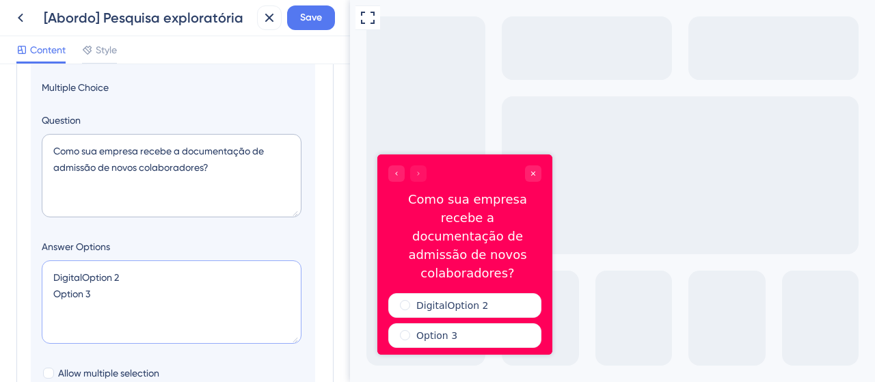
type textarea "Digital Option 2 Option 3"
type input "128"
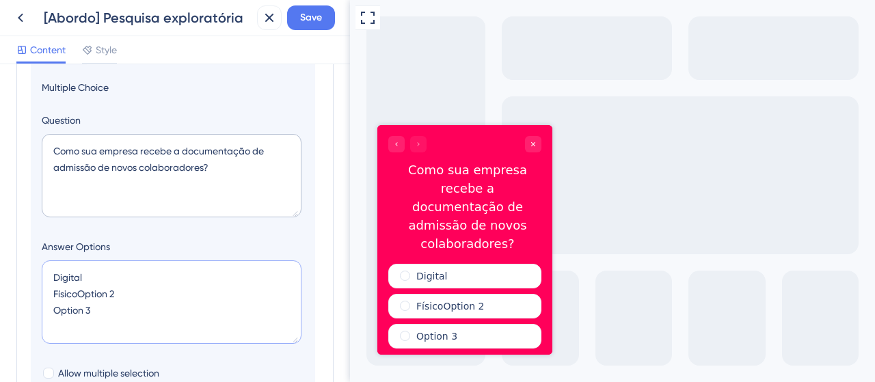
drag, startPoint x: 79, startPoint y: 289, endPoint x: 152, endPoint y: 293, distance: 73.3
click at [152, 293] on textarea "Digital FísicoOption 2 Option 3" at bounding box center [172, 301] width 260 height 83
drag, startPoint x: 101, startPoint y: 306, endPoint x: 56, endPoint y: 307, distance: 45.1
click at [56, 307] on textarea "Digital Físico Option 3" at bounding box center [172, 301] width 260 height 83
type textarea "Digital Físico"
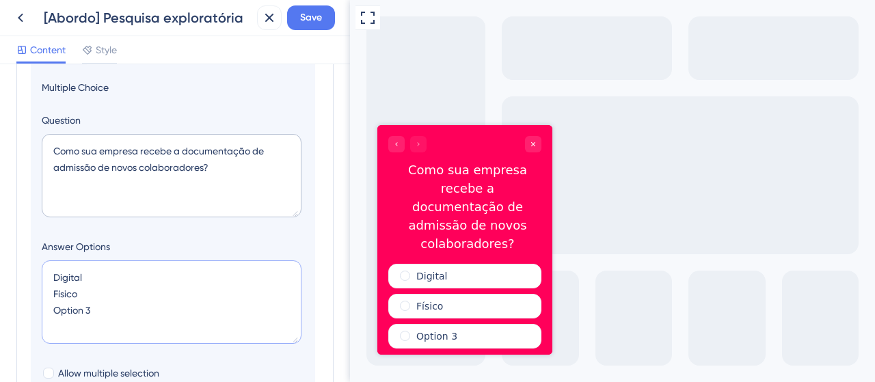
type input "84"
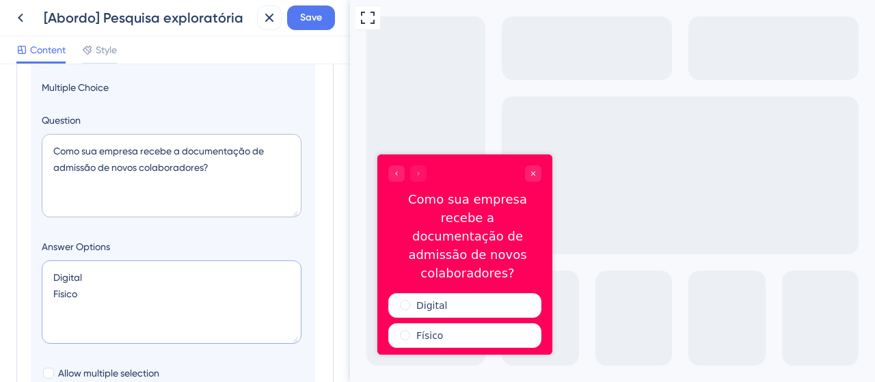
scroll to position [369, 0]
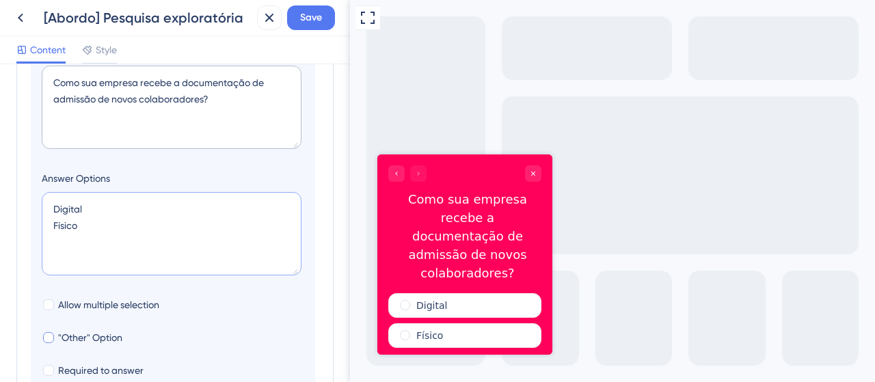
type textarea "Digital Físico"
click at [83, 340] on span ""Other" Option" at bounding box center [90, 337] width 64 height 16
checkbox input "true"
type input "136"
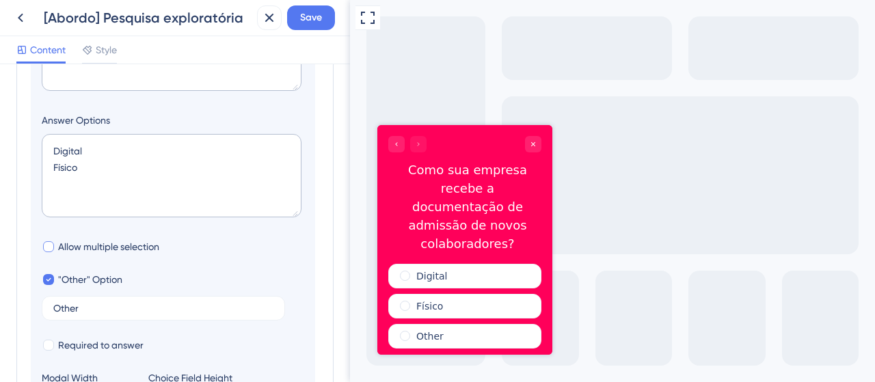
scroll to position [437, 0]
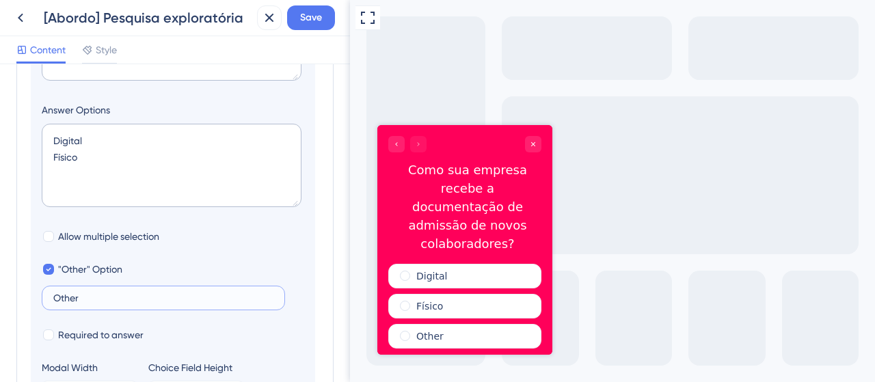
drag, startPoint x: 81, startPoint y: 299, endPoint x: 58, endPoint y: 299, distance: 23.2
click at [58, 299] on input "Other" at bounding box center [163, 298] width 220 height 10
type input "Outro"
click at [270, 261] on div ""Other" Option Outro" at bounding box center [173, 285] width 262 height 49
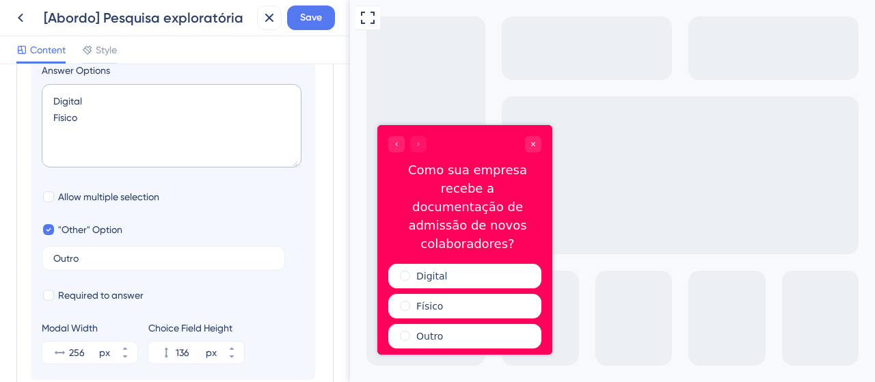
scroll to position [506, 0]
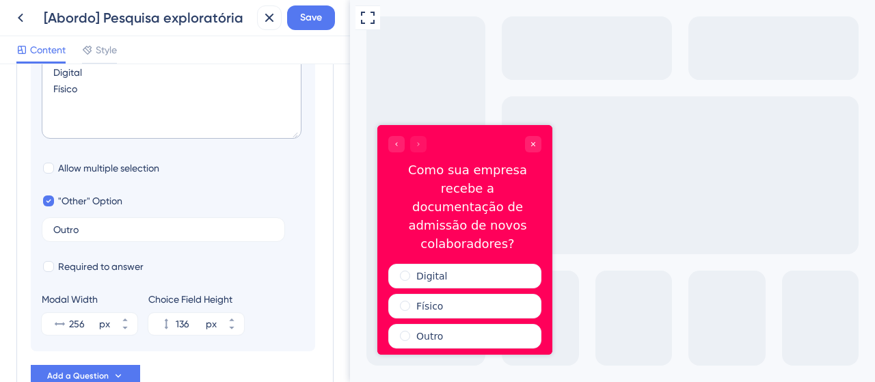
click at [144, 267] on div "Required to answer" at bounding box center [173, 266] width 262 height 16
click at [93, 267] on span "Required to answer" at bounding box center [100, 266] width 85 height 16
checkbox input "true"
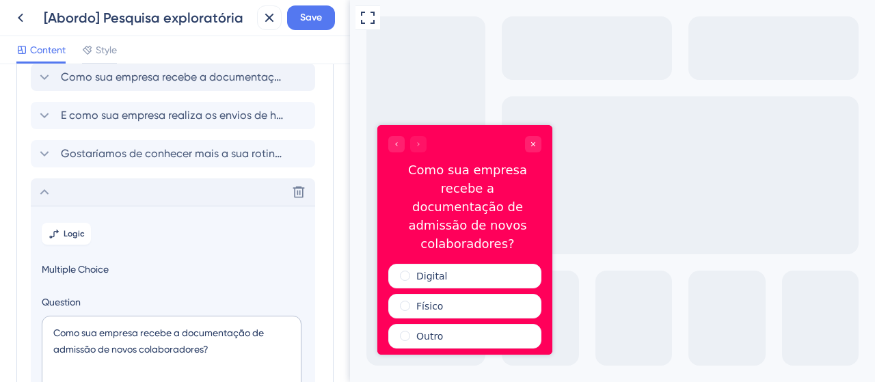
scroll to position [116, 0]
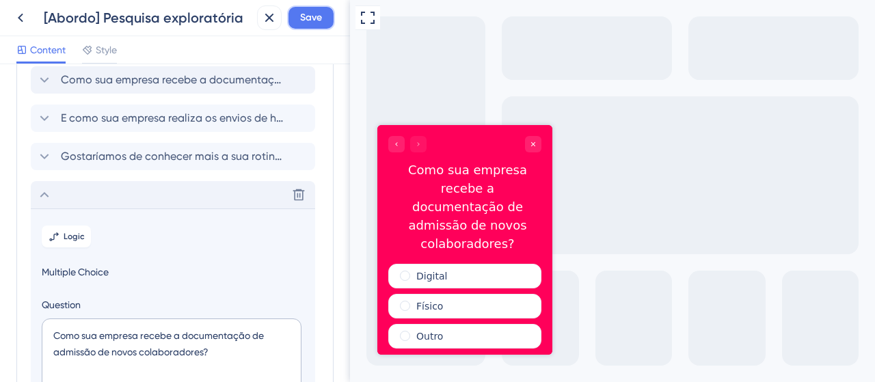
click at [301, 18] on span "Save" at bounding box center [311, 18] width 22 height 16
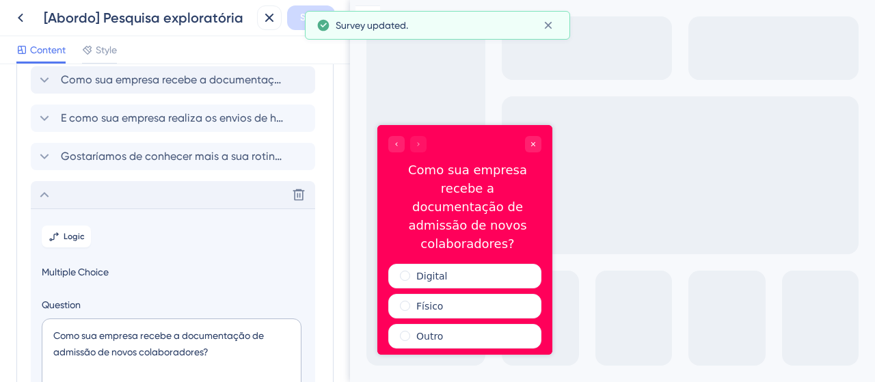
click at [46, 195] on icon at bounding box center [44, 194] width 9 height 5
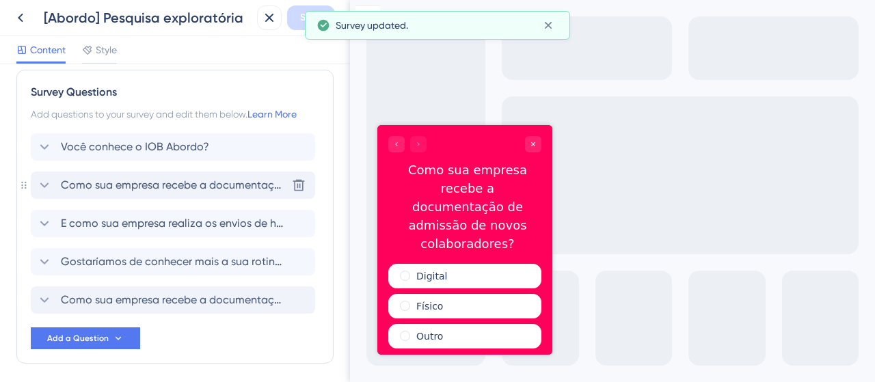
scroll to position [0, 0]
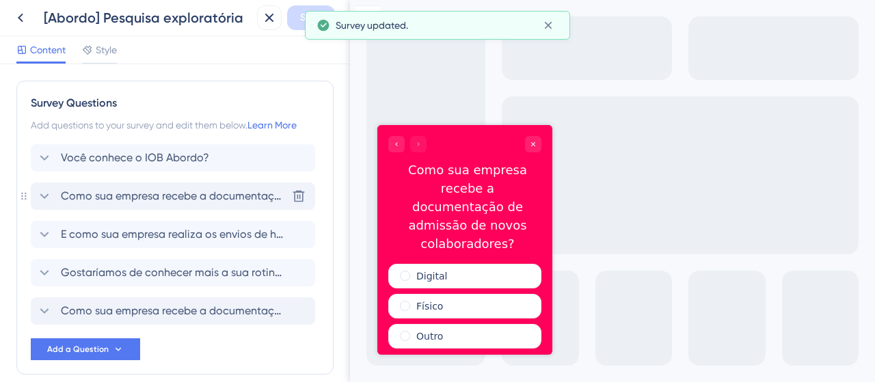
click at [201, 195] on span "Como sua empresa recebe a documentação de admissão de novos colaboradores?" at bounding box center [174, 196] width 226 height 16
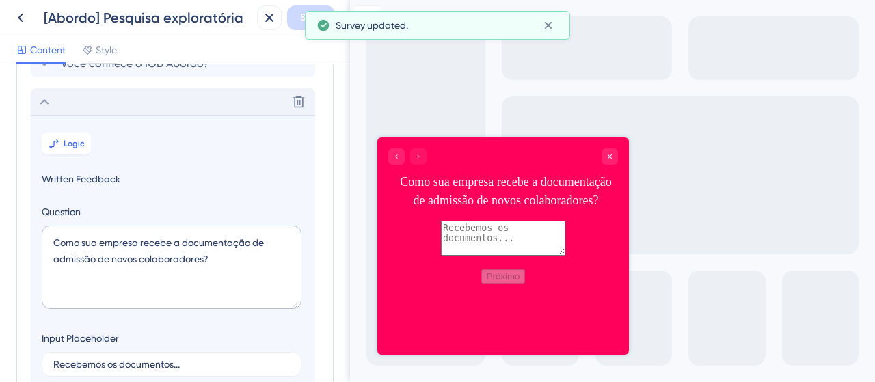
scroll to position [118, 0]
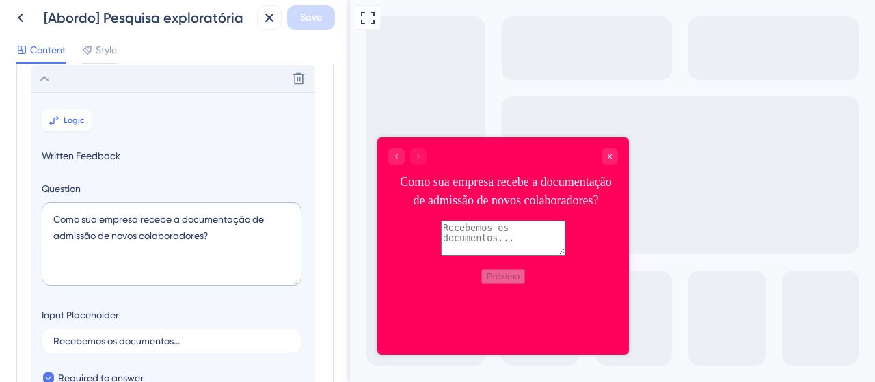
click at [62, 75] on div "Delete" at bounding box center [173, 78] width 284 height 27
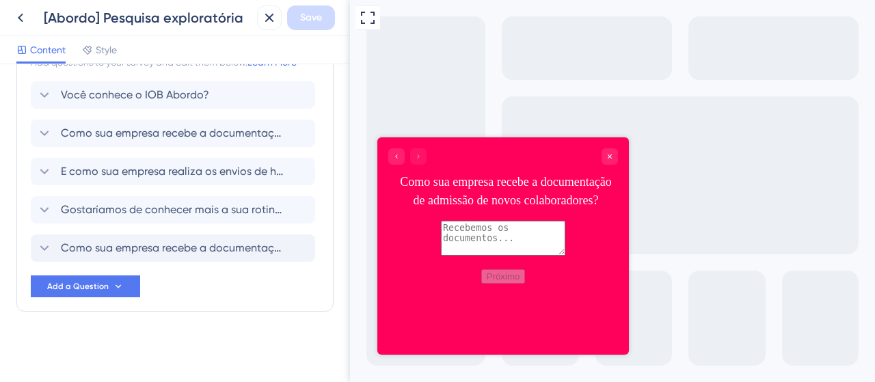
scroll to position [0, 0]
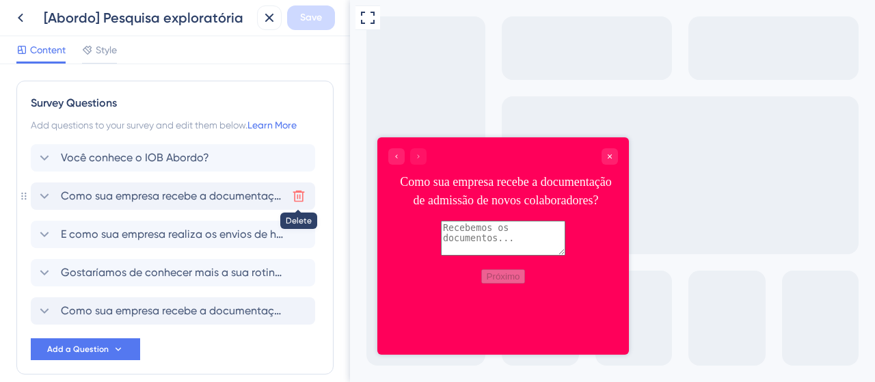
click at [295, 196] on icon at bounding box center [299, 196] width 14 height 14
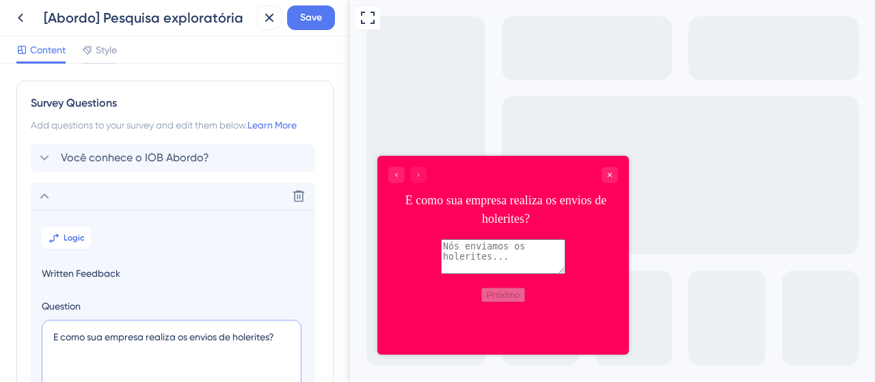
click at [145, 332] on textarea "E como sua empresa realiza os envios de holerites?" at bounding box center [172, 361] width 260 height 83
click at [41, 193] on icon at bounding box center [44, 196] width 16 height 16
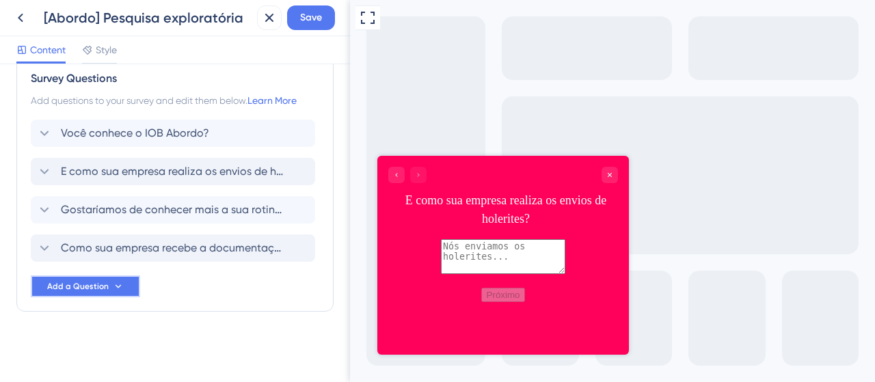
click at [86, 293] on button "Add a Question" at bounding box center [85, 286] width 109 height 22
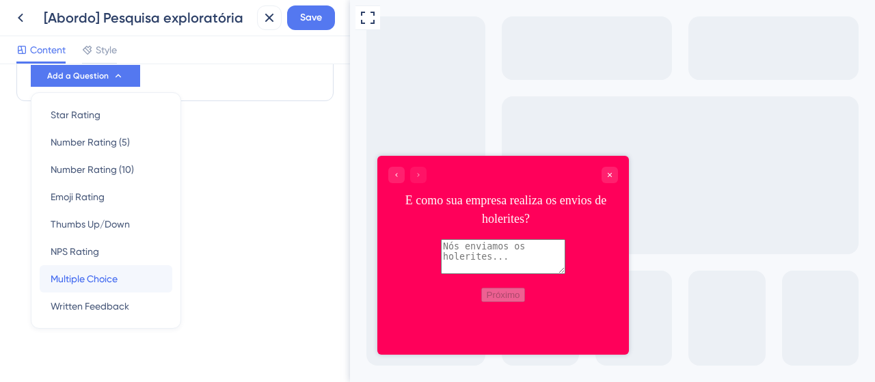
click at [96, 271] on span "Multiple Choice" at bounding box center [84, 279] width 67 height 16
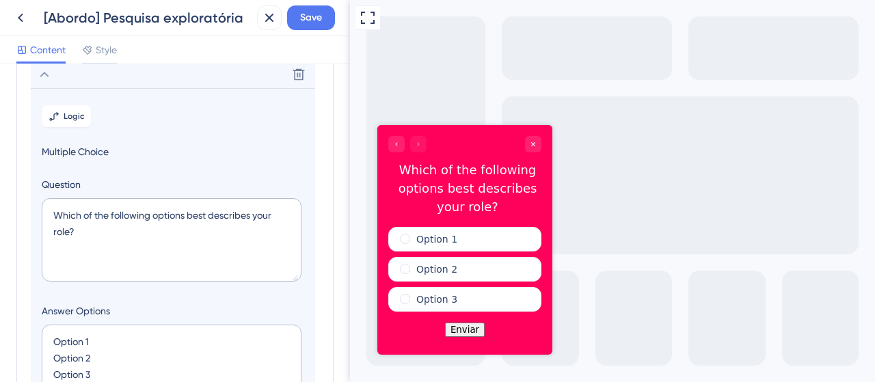
scroll to position [232, 0]
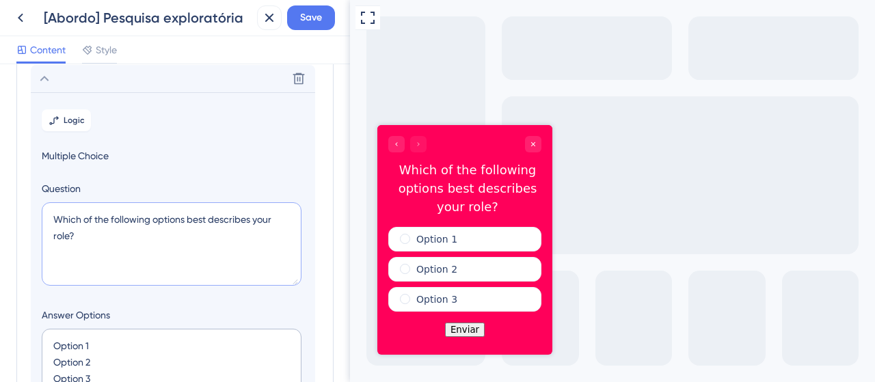
drag, startPoint x: 92, startPoint y: 248, endPoint x: 27, endPoint y: 210, distance: 76.0
click at [27, 210] on div "Survey Questions Add questions to your survey and edit them below. Learn More V…" at bounding box center [174, 245] width 317 height 794
paste textarea "E como sua empresa realiza os envios de holerites"
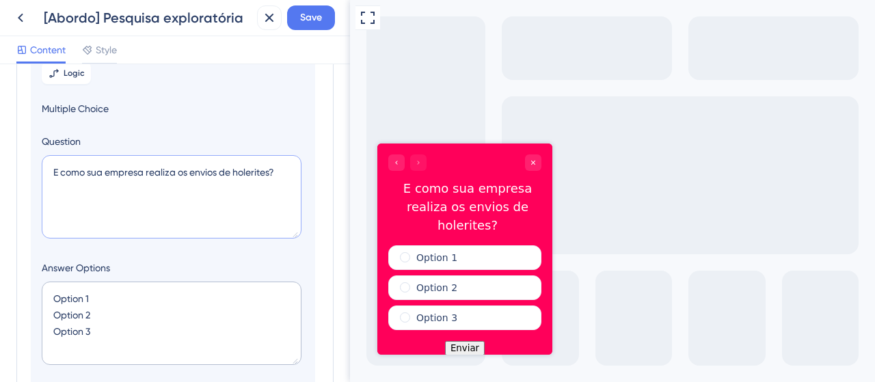
scroll to position [301, 0]
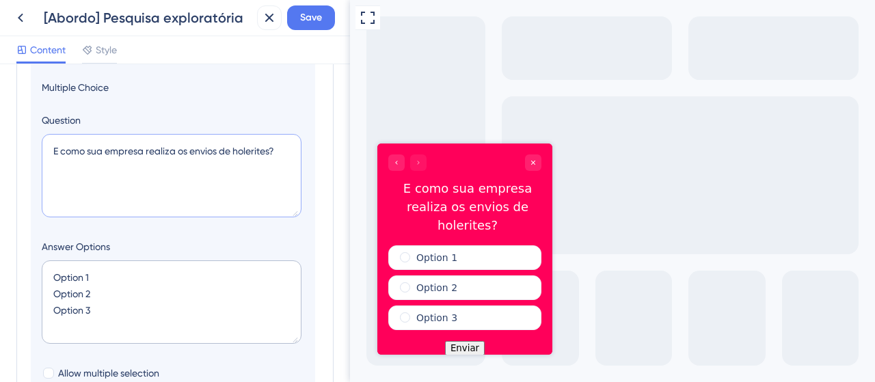
type textarea "E como sua empresa realiza os envios de holerites?"
click at [85, 274] on textarea "Option 1 Option 2 Option 3" at bounding box center [172, 301] width 260 height 83
type textarea "DOption 2 Option 3"
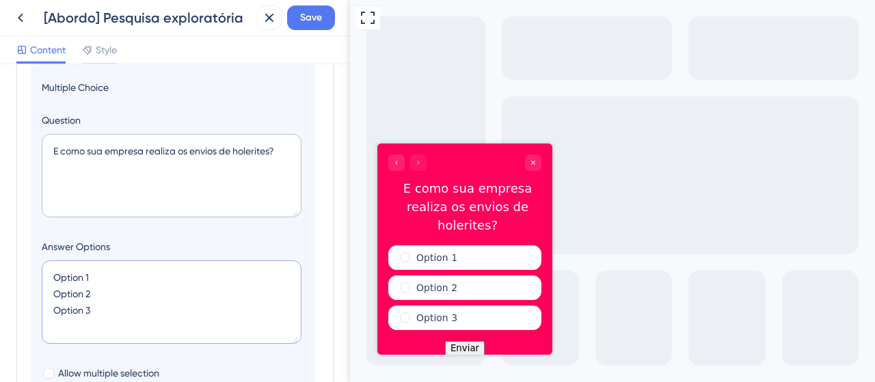
type input "84"
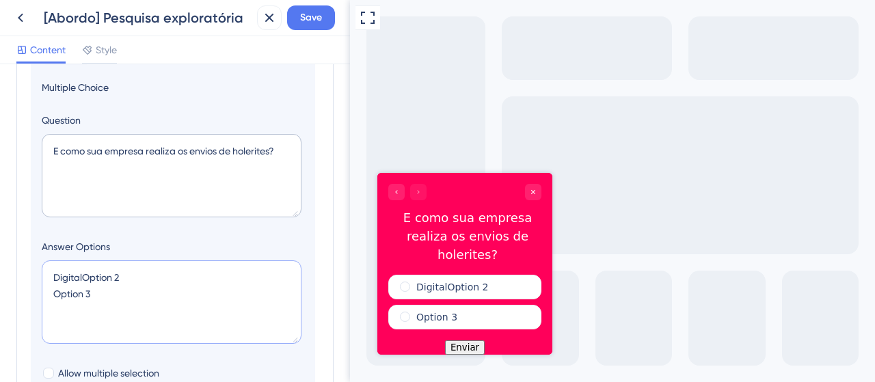
type textarea "Digital Option 2 Option 3"
type input "128"
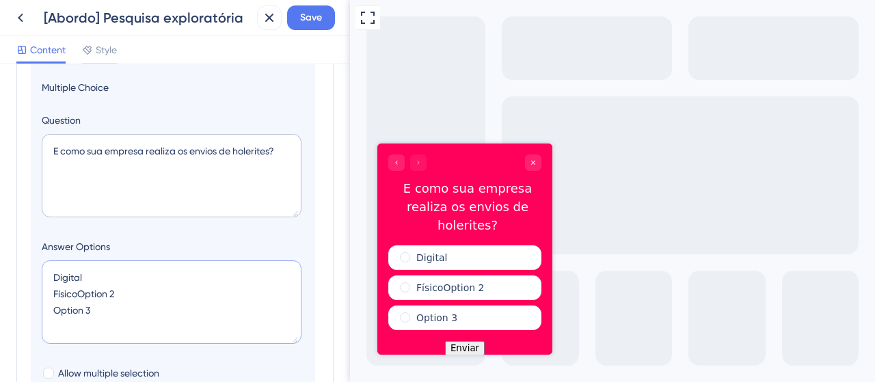
drag, startPoint x: 124, startPoint y: 295, endPoint x: 79, endPoint y: 299, distance: 45.4
click at [79, 299] on textarea "Digital FísicoOption 2 Option 3" at bounding box center [172, 301] width 260 height 83
drag, startPoint x: 84, startPoint y: 301, endPoint x: 107, endPoint y: 314, distance: 26.6
click at [107, 314] on textarea "Digital Físico Option 3" at bounding box center [172, 301] width 260 height 83
drag, startPoint x: 57, startPoint y: 314, endPoint x: 46, endPoint y: 311, distance: 11.9
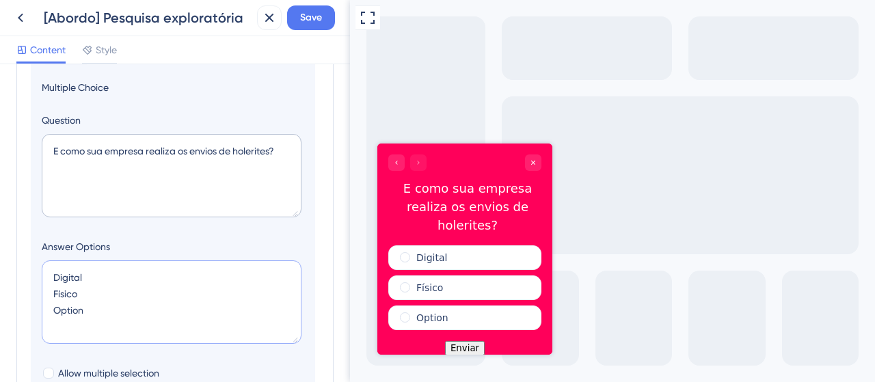
type textarea "Digital Físico"
type input "84"
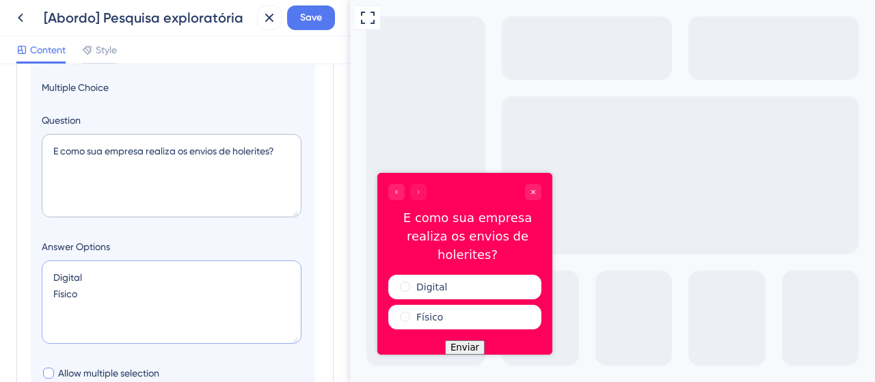
scroll to position [364, 0]
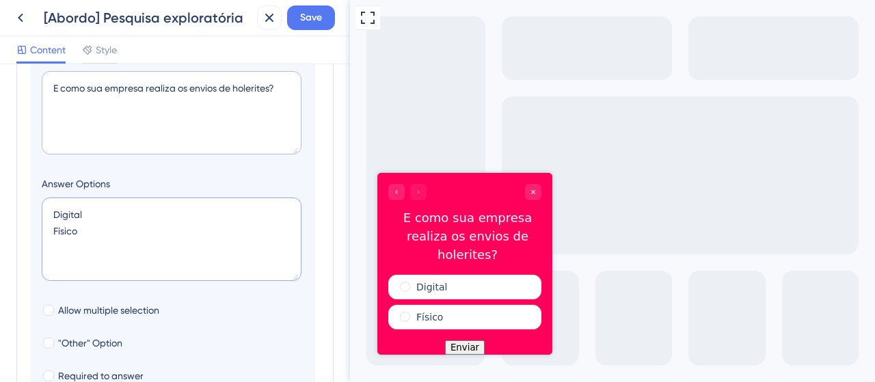
click at [96, 271] on textarea "Digital Físico" at bounding box center [172, 239] width 260 height 83
click at [49, 269] on textarea "Digital Físico" at bounding box center [172, 239] width 260 height 83
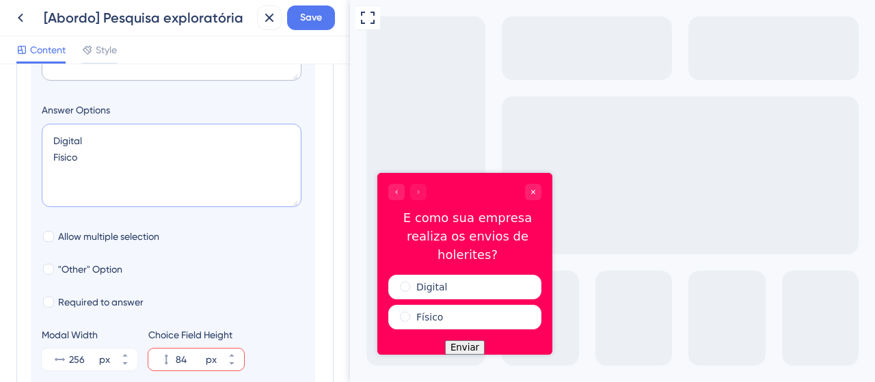
click at [148, 168] on textarea "Digital Físico" at bounding box center [172, 165] width 260 height 83
type textarea "Digital Físico"
click at [53, 266] on div at bounding box center [48, 269] width 11 height 11
checkbox input "true"
type input "136"
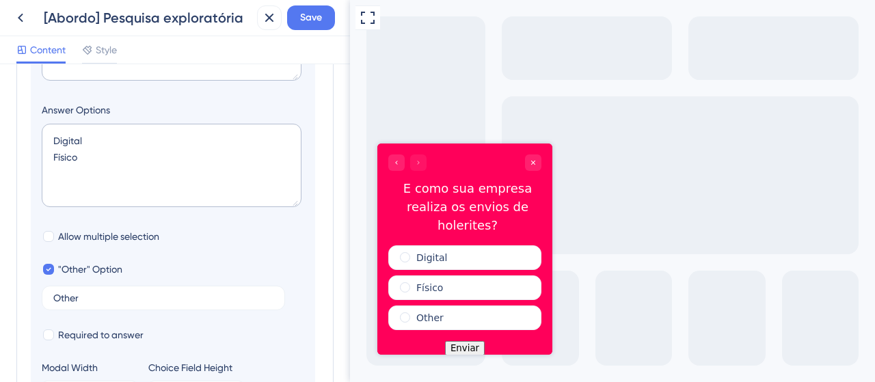
drag, startPoint x: 25, startPoint y: 299, endPoint x: 11, endPoint y: 299, distance: 14.4
click at [11, 299] on div "Survey Questions Add questions to your survey and edit them below. Learn More V…" at bounding box center [175, 223] width 350 height 318
drag, startPoint x: 92, startPoint y: 304, endPoint x: 62, endPoint y: 297, distance: 31.5
click at [62, 297] on label "Other" at bounding box center [163, 298] width 243 height 25
click at [62, 297] on input "Other" at bounding box center [163, 298] width 220 height 10
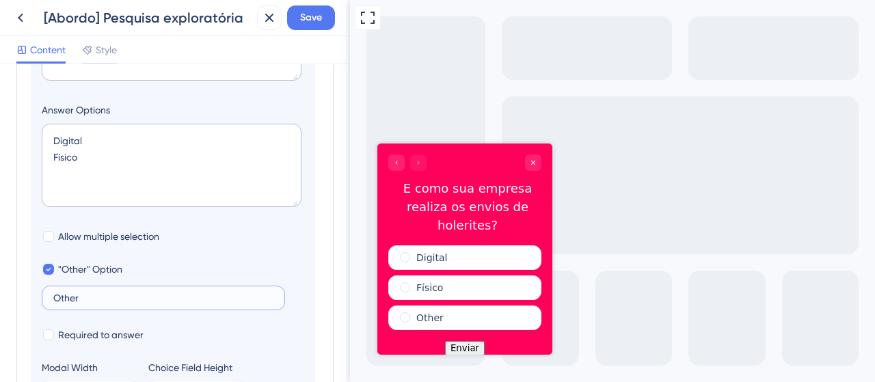
drag, startPoint x: 62, startPoint y: 297, endPoint x: 109, endPoint y: 297, distance: 47.2
click at [109, 297] on input "Other" at bounding box center [163, 298] width 220 height 10
type input "Outro"
click at [311, 16] on span "Save" at bounding box center [311, 18] width 22 height 16
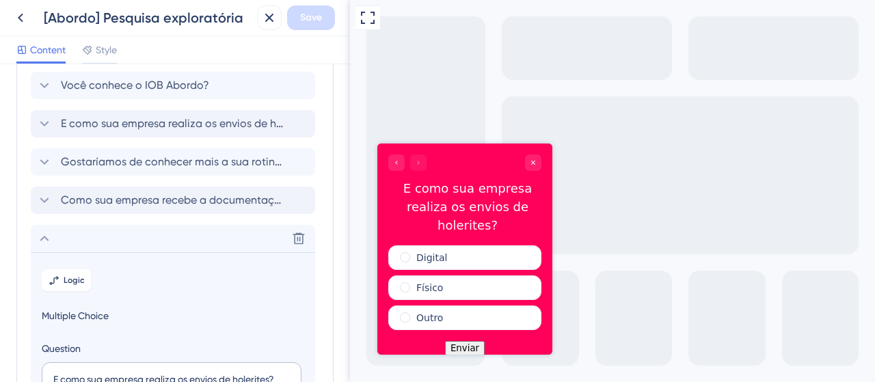
scroll to position [27, 0]
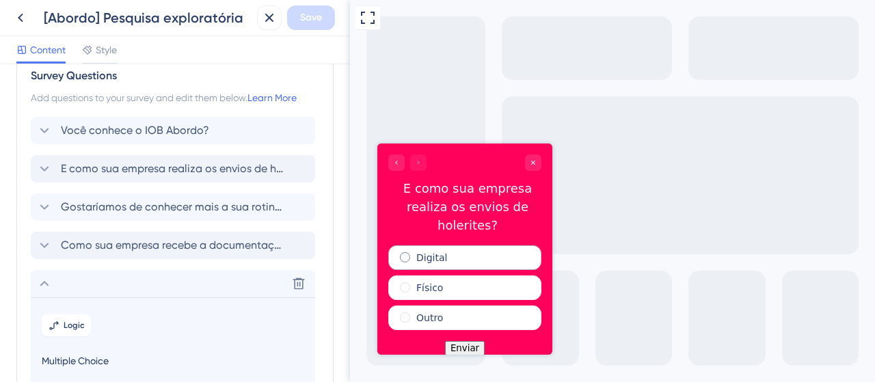
click at [416, 250] on label "Digital" at bounding box center [431, 257] width 31 height 14
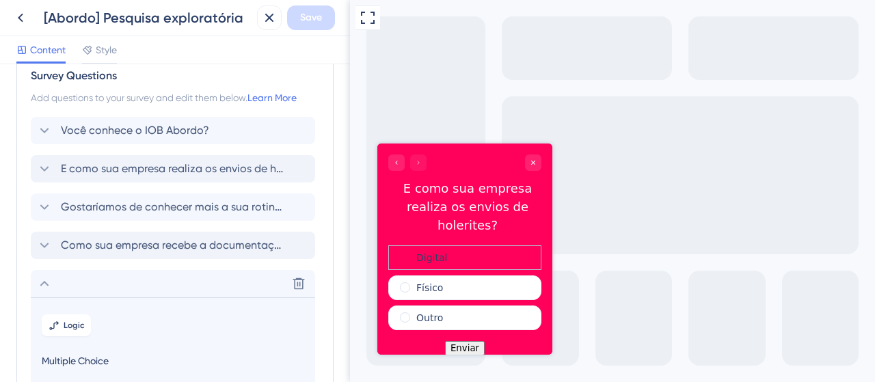
click at [418, 250] on label "Digital" at bounding box center [431, 257] width 31 height 14
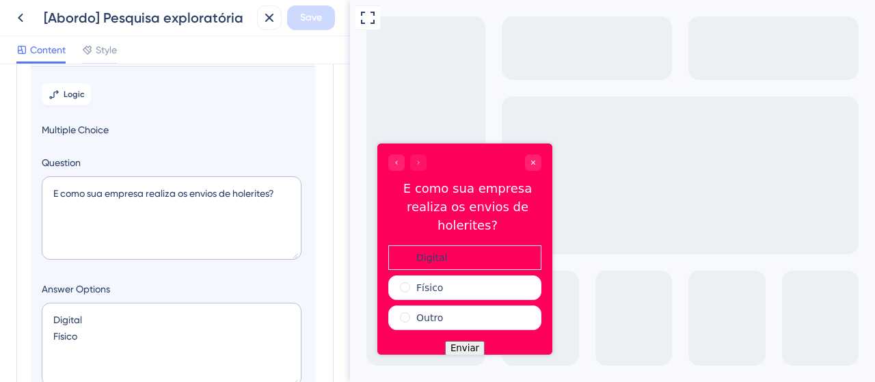
scroll to position [342, 0]
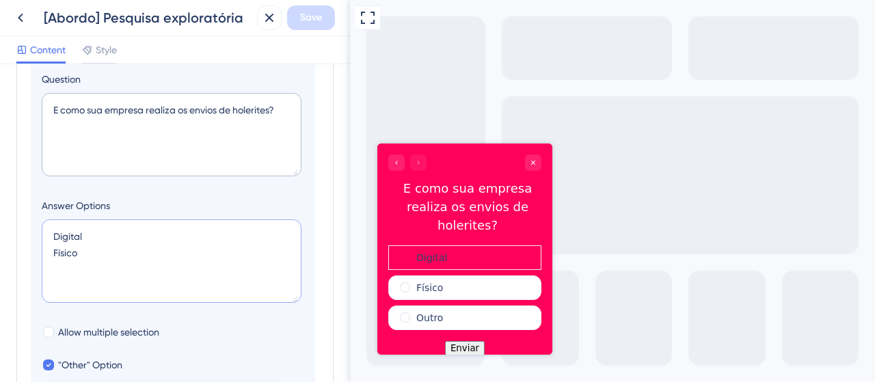
click at [91, 239] on textarea "Digital Físico" at bounding box center [172, 260] width 260 height 83
drag, startPoint x: 92, startPoint y: 239, endPoint x: 62, endPoint y: 241, distance: 30.2
click at [54, 239] on textarea "Digital Físico" at bounding box center [172, 260] width 260 height 83
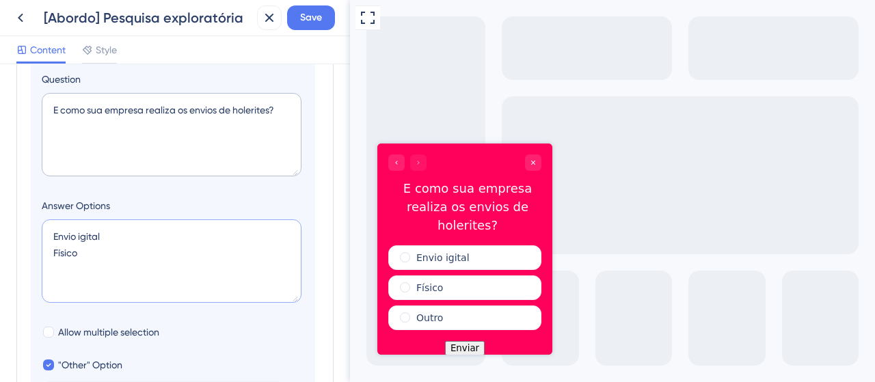
click at [53, 252] on textarea "Envio igital Físico" at bounding box center [172, 260] width 260 height 83
click at [174, 263] on textarea "Envio igital Envio físico" at bounding box center [172, 260] width 260 height 83
click at [78, 236] on textarea "Envio igital Envio físico" at bounding box center [172, 260] width 260 height 83
click at [221, 265] on textarea "Envio digital Envio físico" at bounding box center [172, 260] width 260 height 83
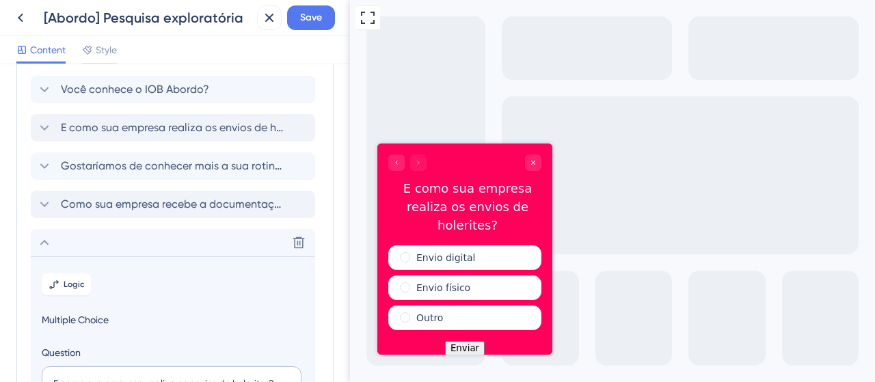
scroll to position [273, 0]
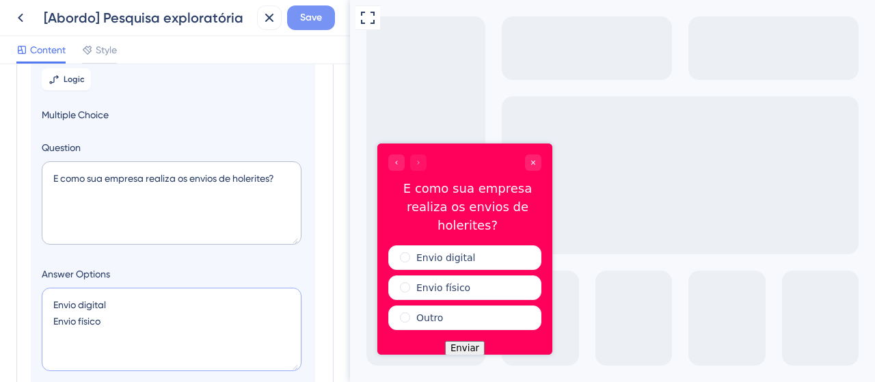
type textarea "Envio digital Envio físico"
click at [309, 16] on span "Save" at bounding box center [311, 18] width 22 height 16
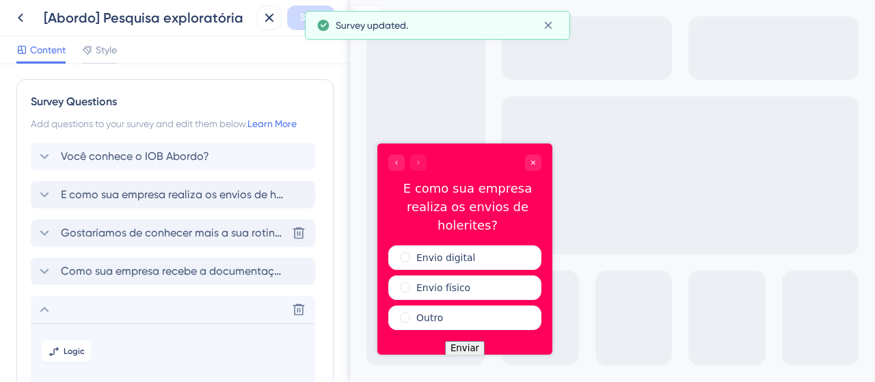
scroll to position [0, 0]
click at [85, 234] on span "Gostaríamos de conhecer mais a sua rotina de trabalho, deixe seu nome e WhatsAp…" at bounding box center [174, 234] width 226 height 16
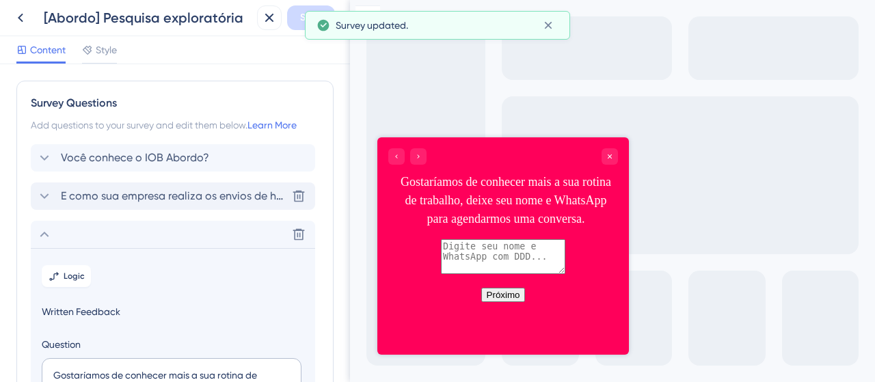
click at [119, 204] on div "E como sua empresa realiza os envios de holerites? Delete" at bounding box center [173, 196] width 284 height 27
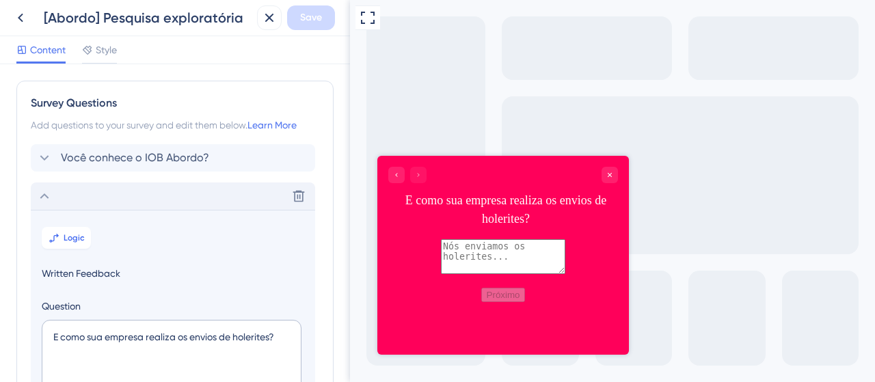
click at [135, 200] on div "Delete" at bounding box center [173, 196] width 284 height 27
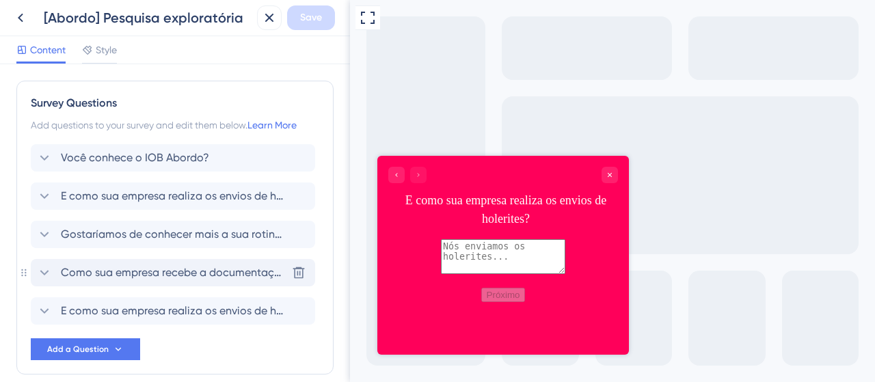
click at [153, 266] on span "Como sua empresa recebe a documentação de admissão de novos colaboradores?" at bounding box center [174, 273] width 226 height 16
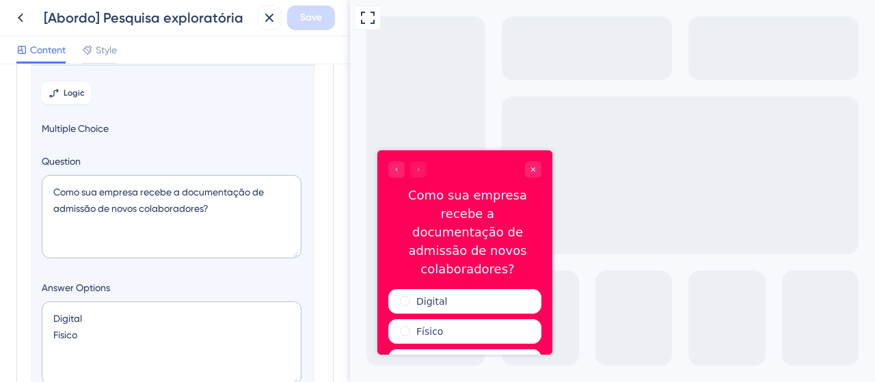
scroll to position [262, 0]
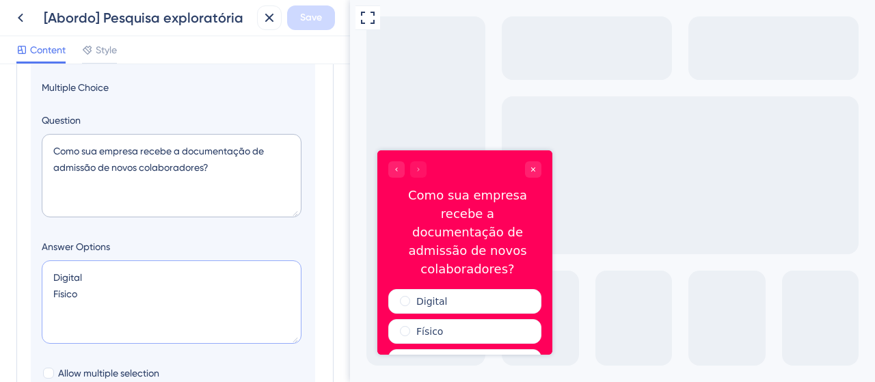
click at [52, 276] on textarea "Digital Físico" at bounding box center [172, 301] width 260 height 83
click at [57, 293] on textarea "Documento digital Físico" at bounding box center [172, 301] width 260 height 83
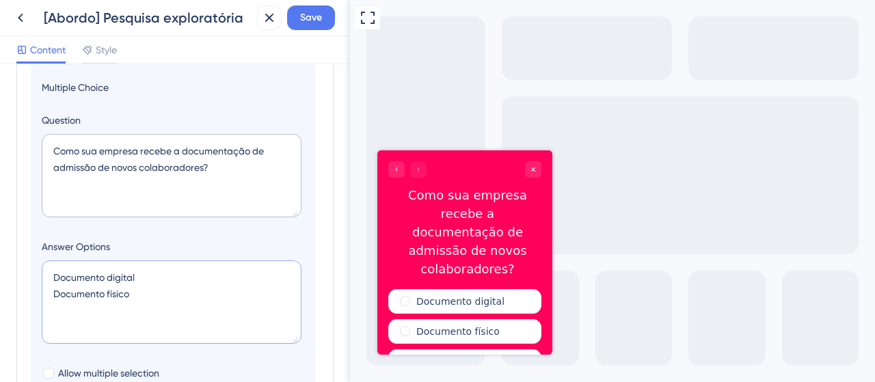
click at [139, 304] on textarea "Documento digital Documento físico" at bounding box center [172, 301] width 260 height 83
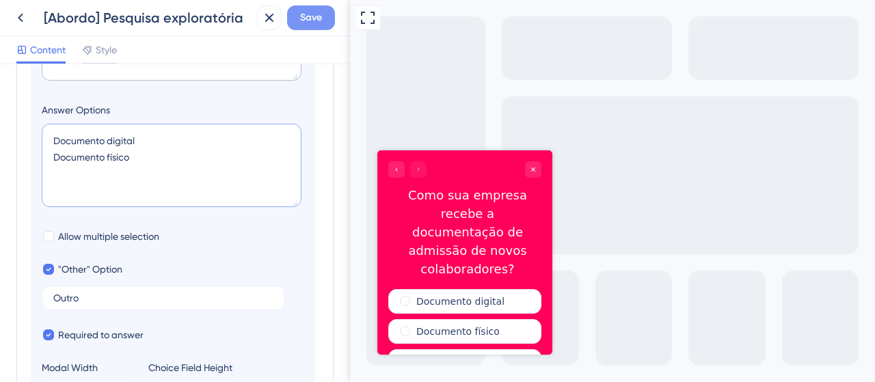
type textarea "Documento digital Documento físico"
click at [301, 14] on span "Save" at bounding box center [311, 18] width 22 height 16
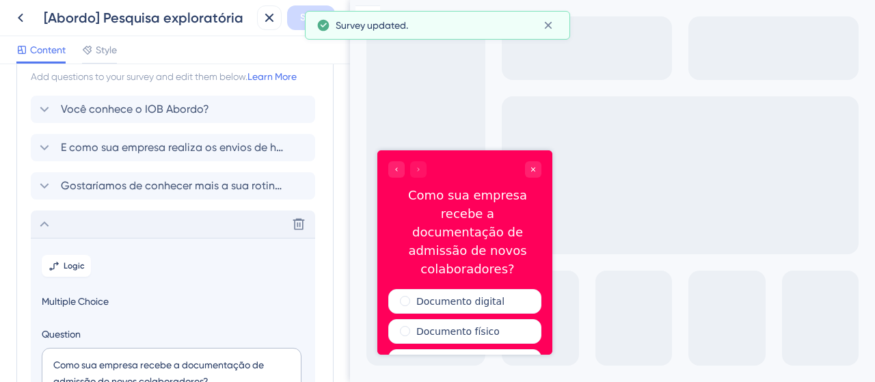
scroll to position [0, 0]
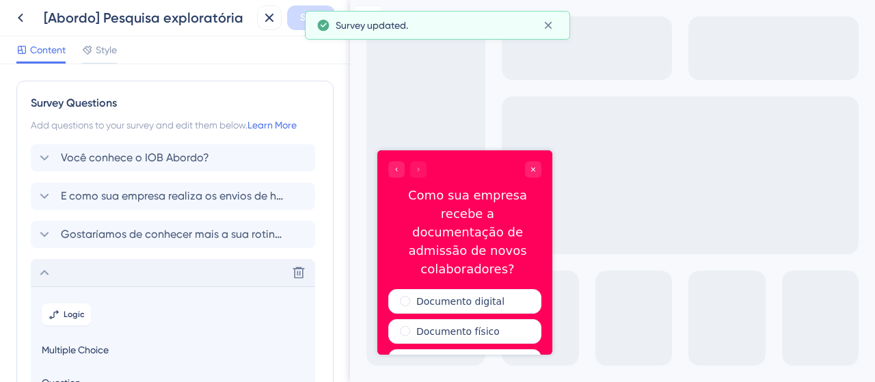
click at [45, 268] on icon at bounding box center [44, 273] width 16 height 16
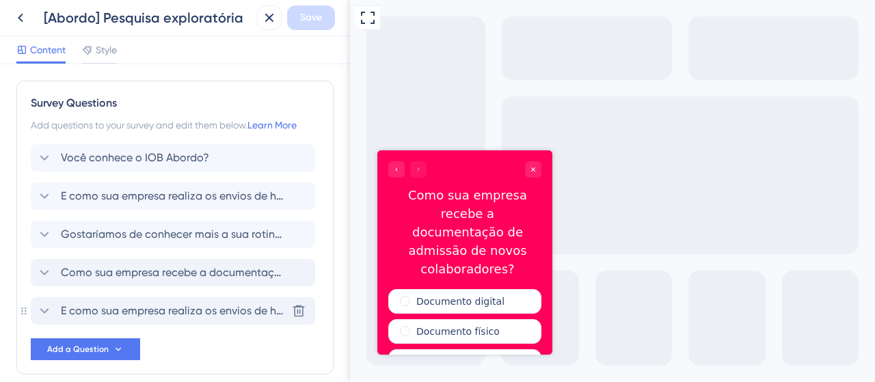
click at [140, 314] on span "E como sua empresa realiza os envios de holerites?" at bounding box center [174, 311] width 226 height 16
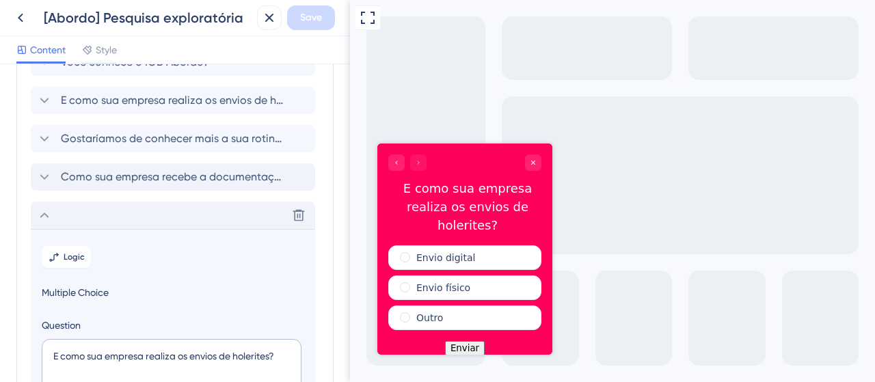
click at [105, 211] on div "Delete" at bounding box center [173, 215] width 284 height 27
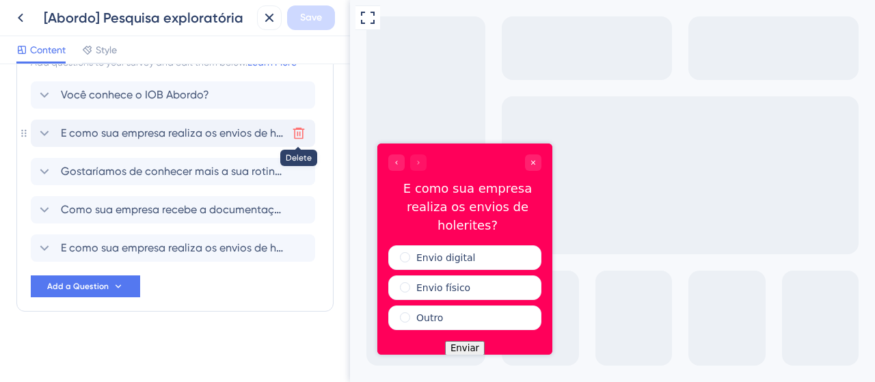
click at [295, 131] on icon at bounding box center [299, 133] width 14 height 14
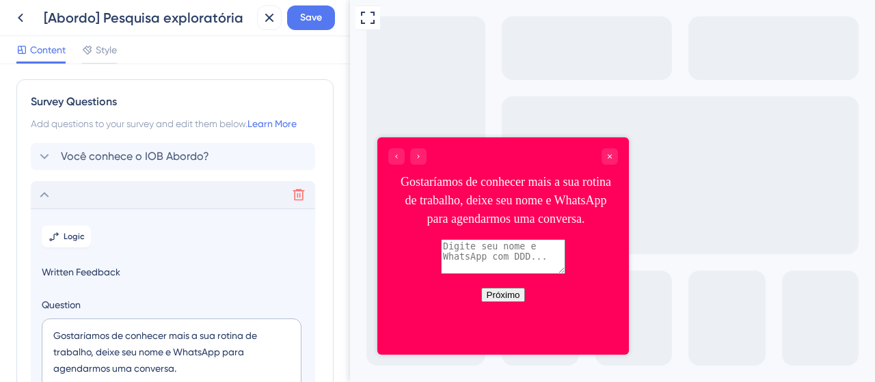
scroll to position [0, 0]
click at [297, 199] on icon at bounding box center [299, 196] width 14 height 14
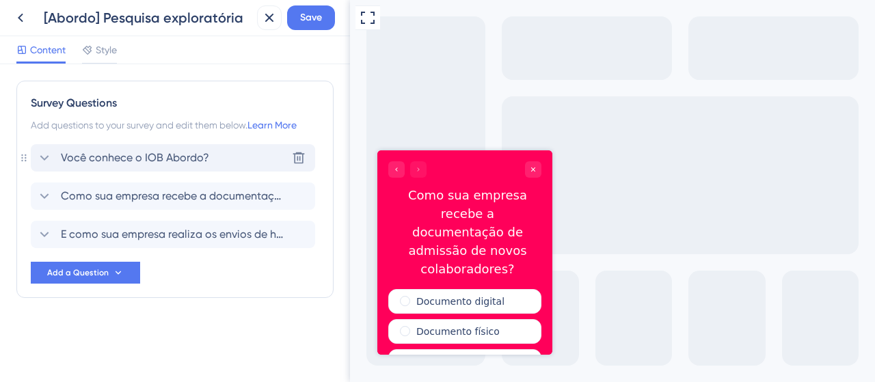
click at [163, 156] on span "Você conhece o IOB Abordo?" at bounding box center [135, 158] width 148 height 16
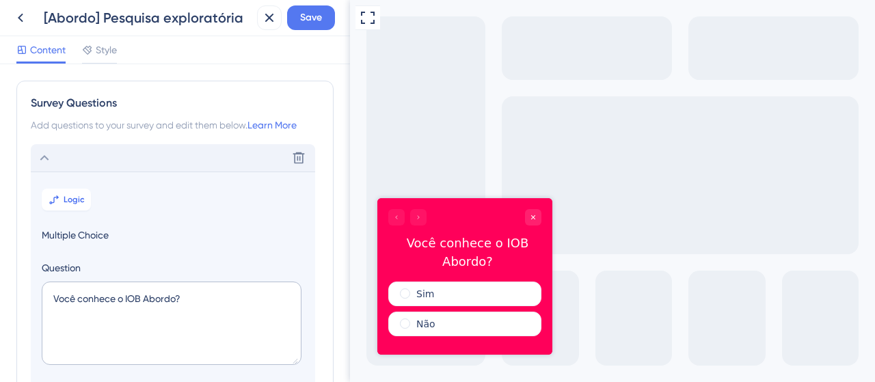
click at [75, 165] on div "Delete" at bounding box center [173, 157] width 284 height 27
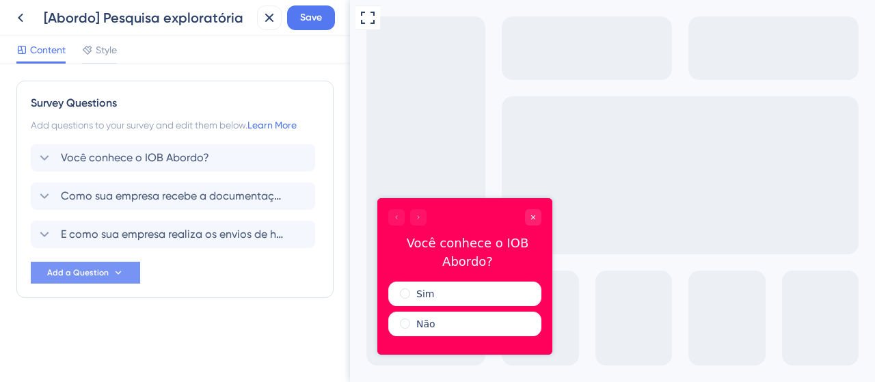
click at [110, 275] on button "Add a Question" at bounding box center [85, 273] width 109 height 22
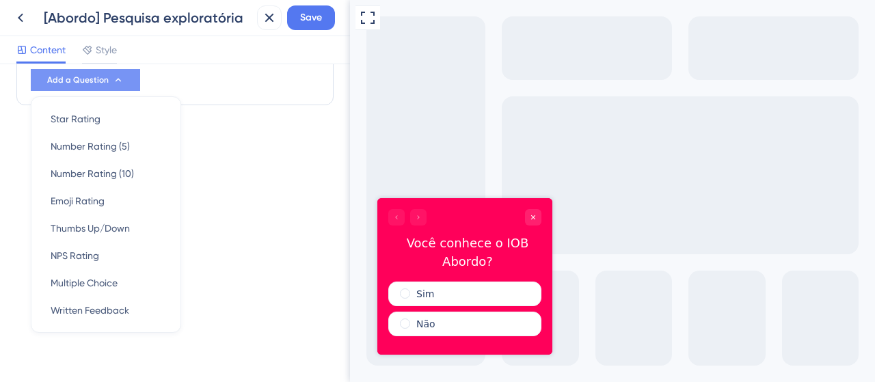
scroll to position [197, 0]
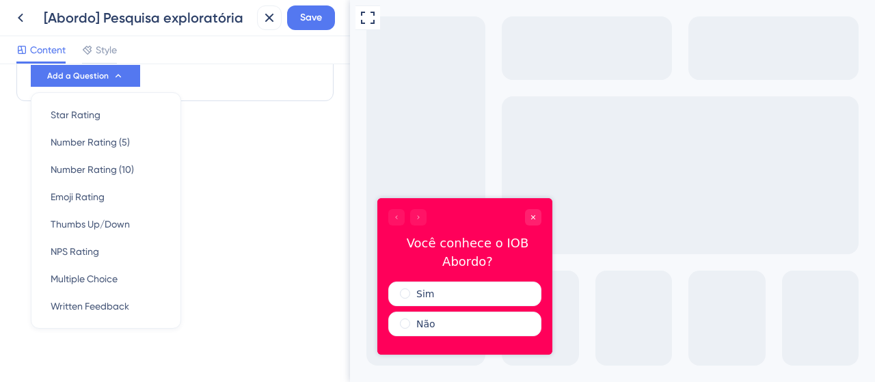
click at [215, 208] on div "Survey Questions Add questions to your survey and edit them below. Learn More V…" at bounding box center [175, 223] width 350 height 318
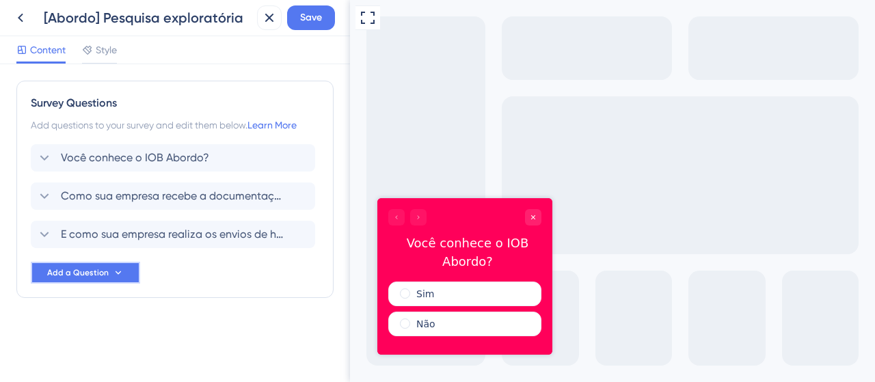
click at [70, 280] on button "Add a Question" at bounding box center [85, 273] width 109 height 22
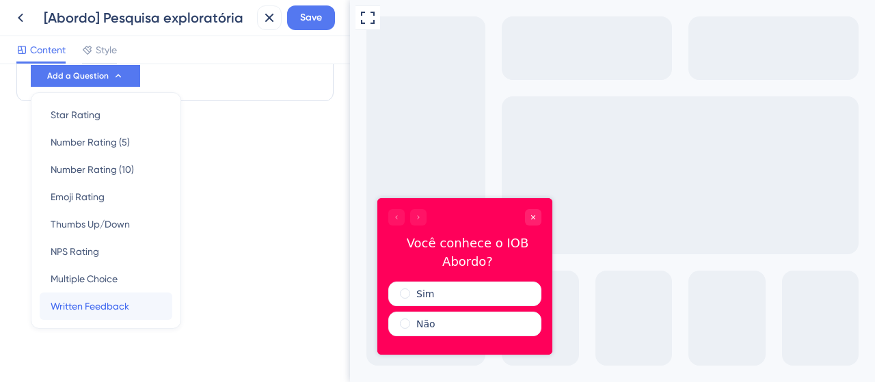
click at [107, 311] on span "Written Feedback" at bounding box center [90, 306] width 79 height 16
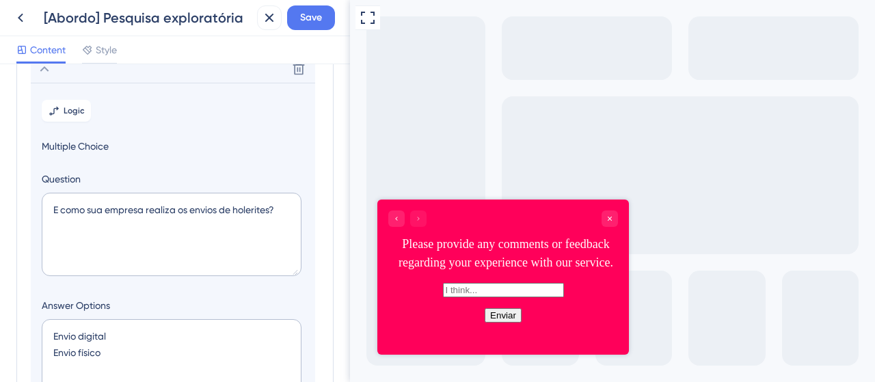
scroll to position [194, 0]
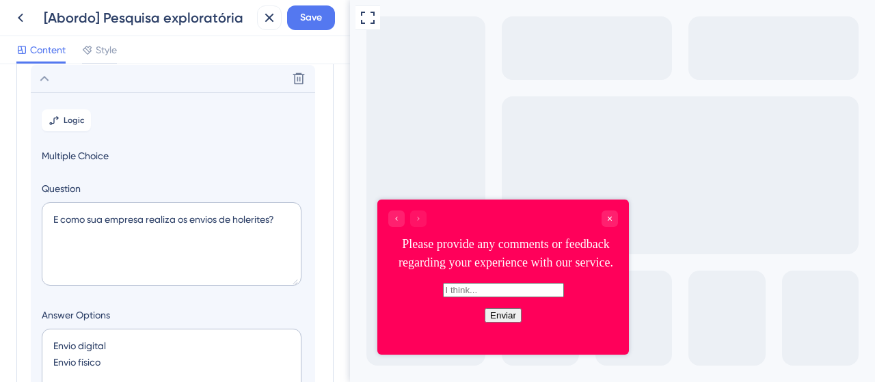
click at [452, 256] on div "Please provide any comments or feedback regarding your experience with our serv…" at bounding box center [506, 252] width 224 height 37
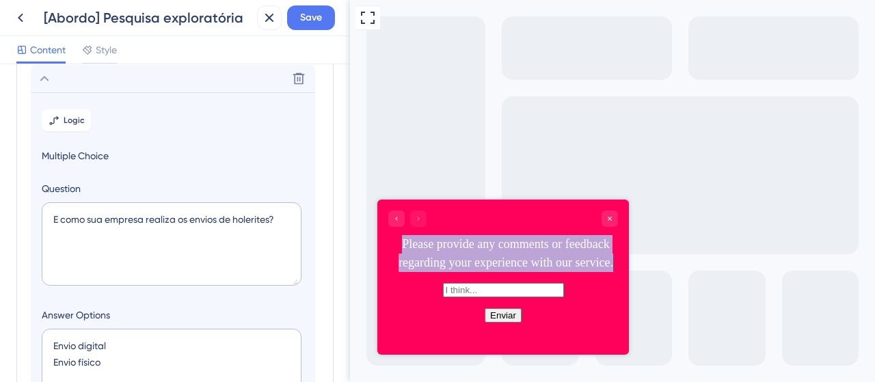
click at [452, 256] on div "Please provide any comments or feedback regarding your experience with our serv…" at bounding box center [506, 252] width 224 height 37
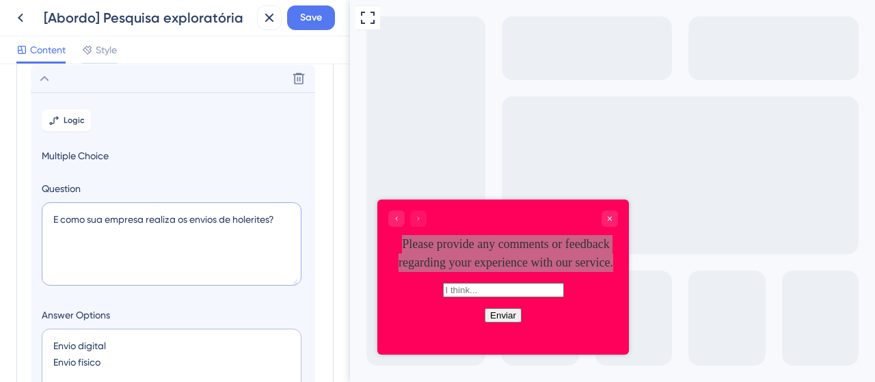
click at [212, 245] on textarea "E como sua empresa realiza os envios de holerites?" at bounding box center [172, 243] width 260 height 83
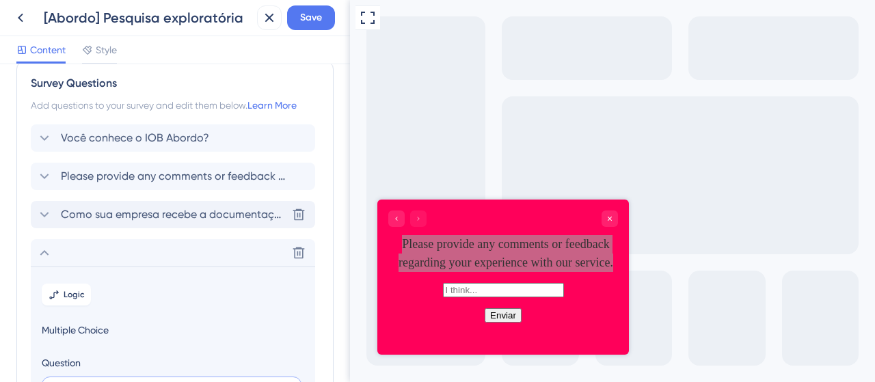
scroll to position [0, 0]
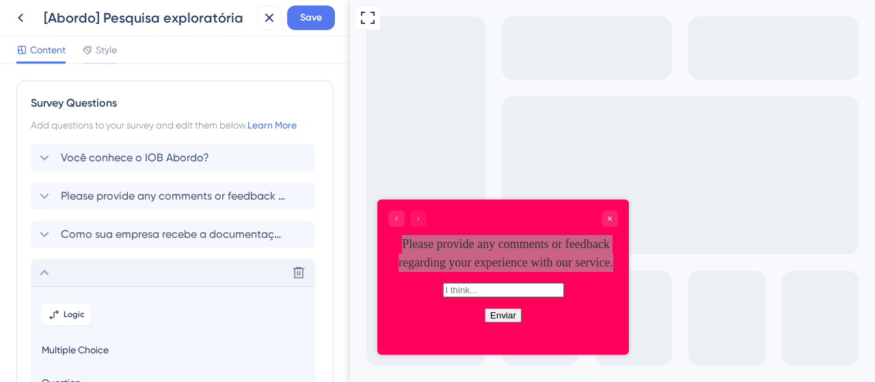
click at [64, 270] on div "Delete" at bounding box center [173, 272] width 284 height 27
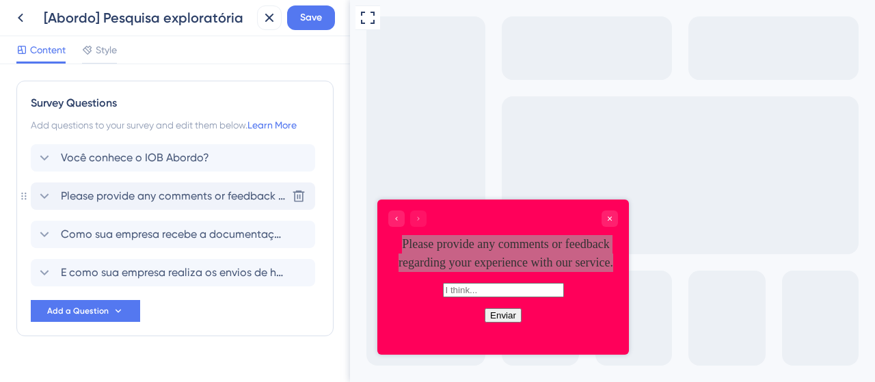
click at [161, 200] on span "Please provide any comments or feedback regarding your experience with our serv…" at bounding box center [174, 196] width 226 height 16
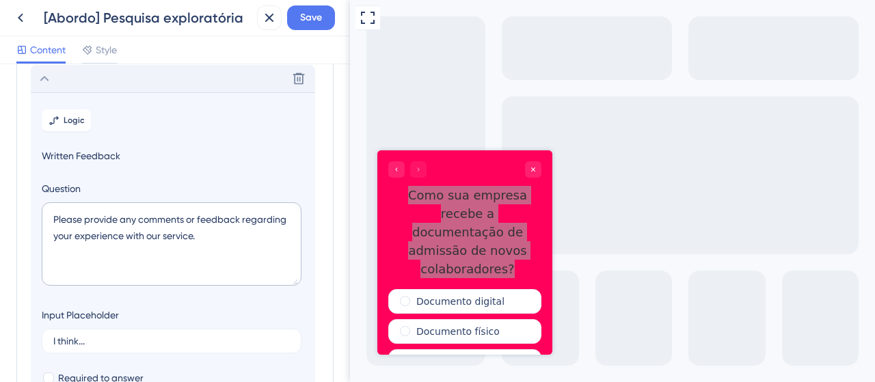
click at [135, 85] on div "Delete" at bounding box center [173, 78] width 284 height 27
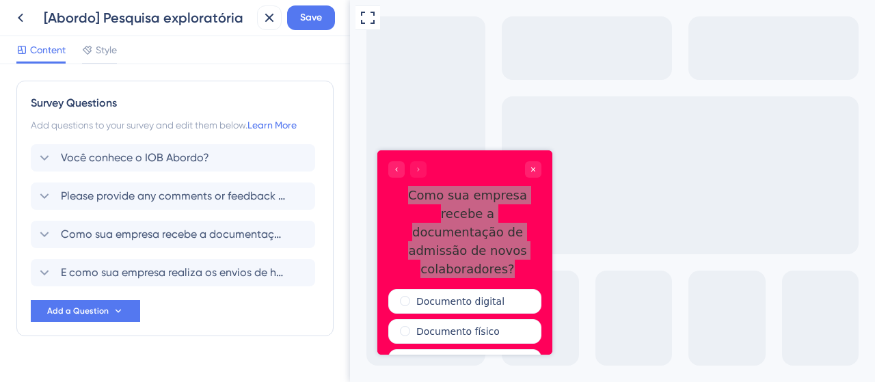
drag, startPoint x: 30, startPoint y: 198, endPoint x: 49, endPoint y: 293, distance: 97.6
click at [49, 293] on div "Survey Questions Add questions to your survey and edit them below. Learn More V…" at bounding box center [174, 209] width 317 height 256
click at [106, 191] on span "Please provide any comments or feedback regarding your experience with our serv…" at bounding box center [174, 196] width 226 height 16
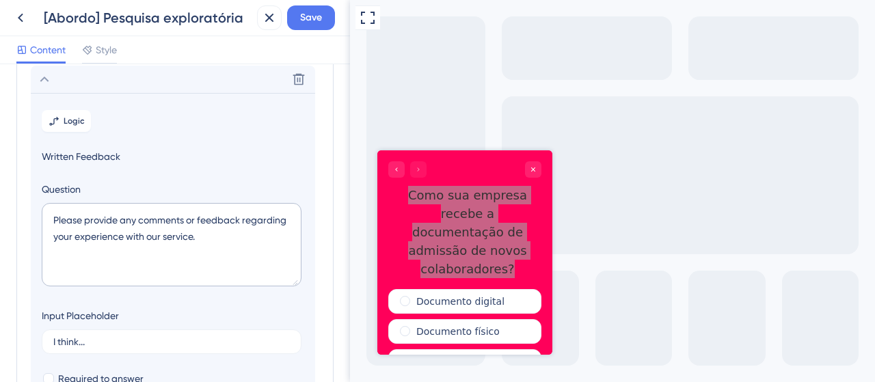
scroll to position [118, 0]
click at [119, 230] on textarea "Please provide any comments or feedback regarding your experience with our serv…" at bounding box center [172, 243] width 260 height 83
drag, startPoint x: 203, startPoint y: 232, endPoint x: 14, endPoint y: 208, distance: 190.8
click at [14, 208] on div "Survey Questions Add questions to your survey and edit them below. Learn More V…" at bounding box center [175, 223] width 350 height 318
click at [138, 230] on textarea "Gostaríamos de conhecer melhor sua rotina de trabalho." at bounding box center [172, 243] width 260 height 83
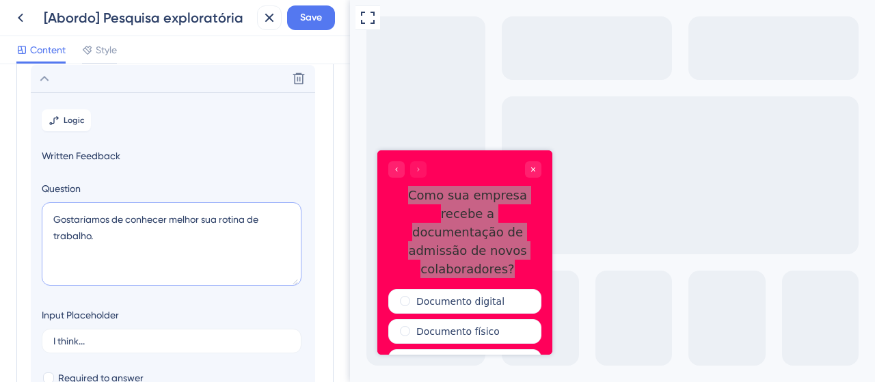
click at [118, 221] on textarea "Gostaríamos de conhecer melhor sua rotina de trabalho." at bounding box center [172, 243] width 260 height 83
drag, startPoint x: 130, startPoint y: 220, endPoint x: 146, endPoint y: 237, distance: 23.7
click at [146, 237] on textarea "Gostaríamos de conhecer melhor sua rotina de trabalho." at bounding box center [172, 243] width 260 height 83
paste textarea "conhecer melhor sua rotina de trabalho. Deixe seu nome e WhatsApp para agendarm…"
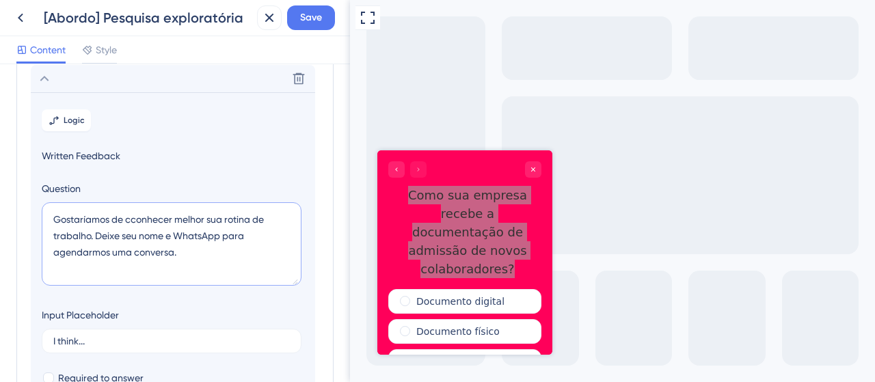
click at [135, 218] on textarea "Gostaríamos de cconhecer melhor sua rotina de trabalho. Deixe seu nome e WhatsA…" at bounding box center [172, 243] width 260 height 83
click at [232, 269] on textarea "Gostaríamos de conhecer melhor sua rotina de trabalho. Deixe seu nome e WhatsAp…" at bounding box center [172, 243] width 260 height 83
click at [206, 252] on textarea "Gostaríamos de conhecer melhor sua rotina de trabalho. Deixe seu nome e WhatsAp…" at bounding box center [172, 243] width 260 height 83
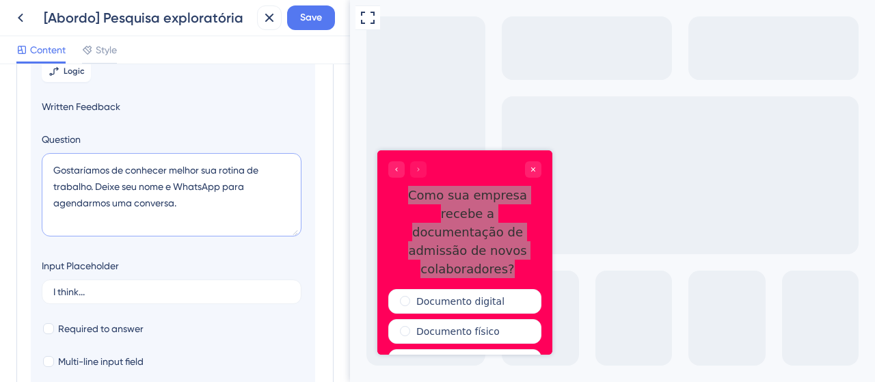
scroll to position [186, 0]
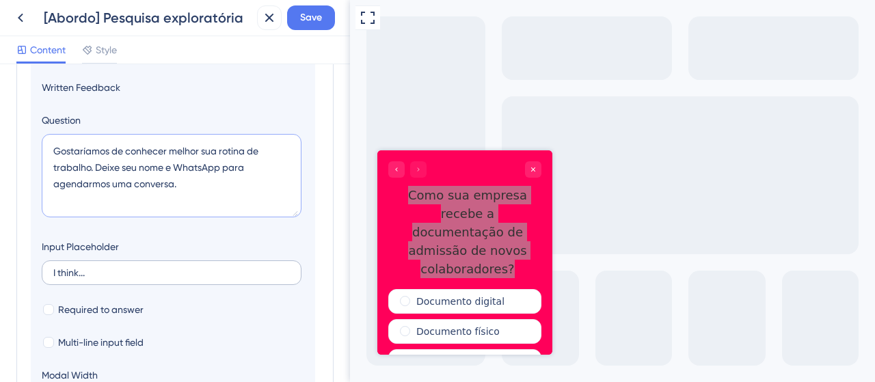
type textarea "Gostaríamos de conhecer melhor sua rotina de trabalho. Deixe seu nome e WhatsAp…"
click at [52, 269] on label "I think..." at bounding box center [172, 272] width 260 height 25
click at [53, 269] on input "I think..." at bounding box center [171, 273] width 237 height 10
type input "Digite seu nome e WhatsApp com DDD..."
click at [85, 314] on span "Required to answer" at bounding box center [100, 309] width 85 height 16
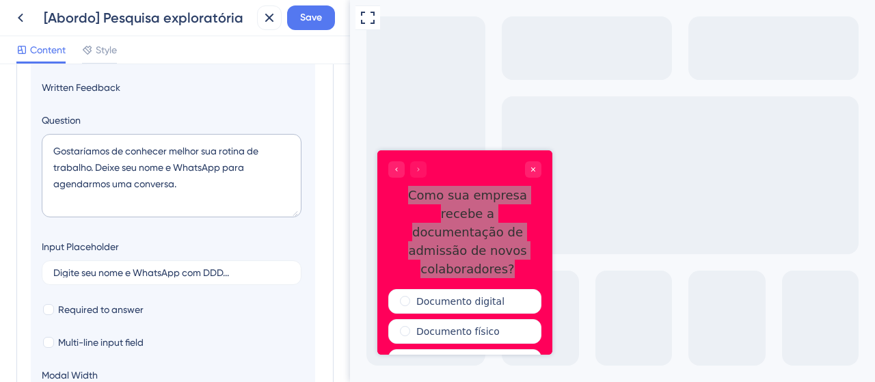
click at [242, 245] on section "Logic Written Feedback Question Gostaríamos de conhecer melhor sua rotina de tr…" at bounding box center [173, 225] width 284 height 403
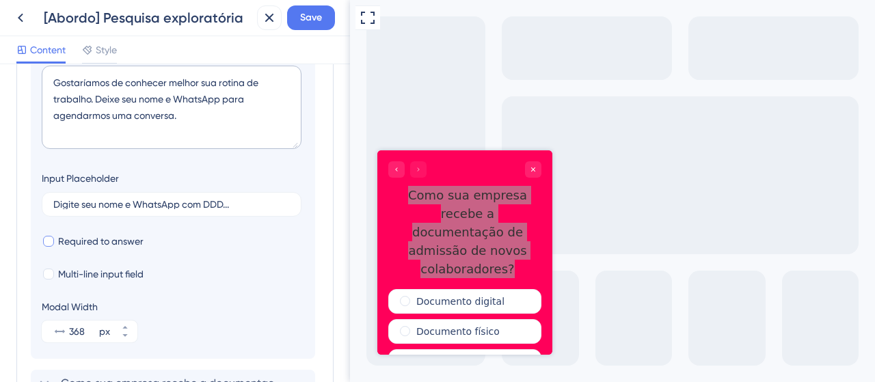
click at [57, 237] on label "Required to answer" at bounding box center [93, 241] width 102 height 16
checkbox input "true"
click at [94, 271] on span "Multi-line input field" at bounding box center [100, 274] width 85 height 16
checkbox input "true"
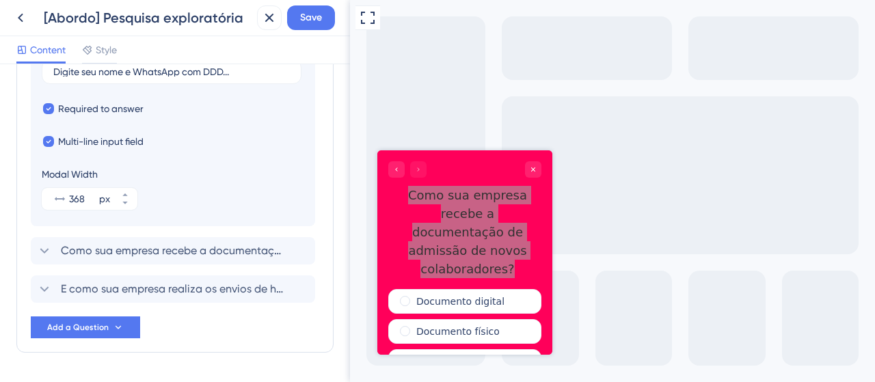
scroll to position [391, 0]
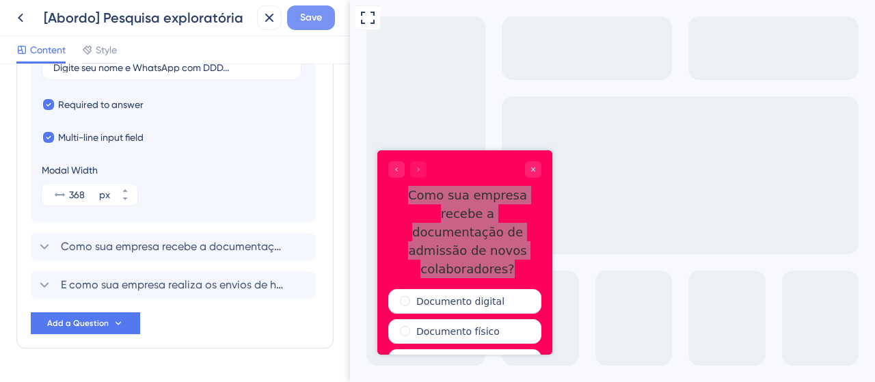
click at [313, 11] on span "Save" at bounding box center [311, 18] width 22 height 16
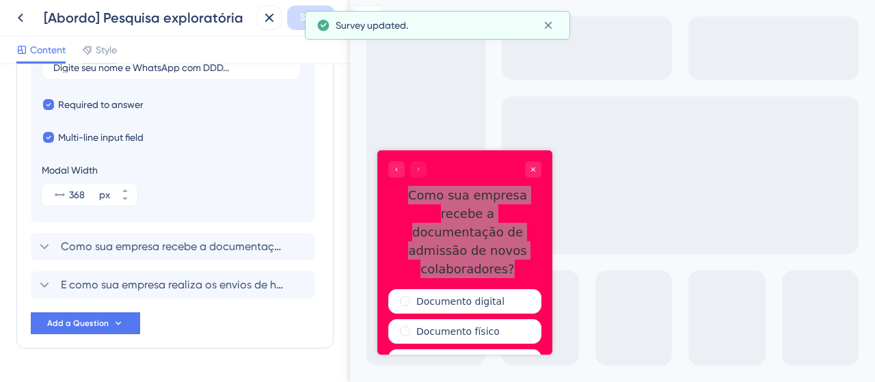
scroll to position [254, 0]
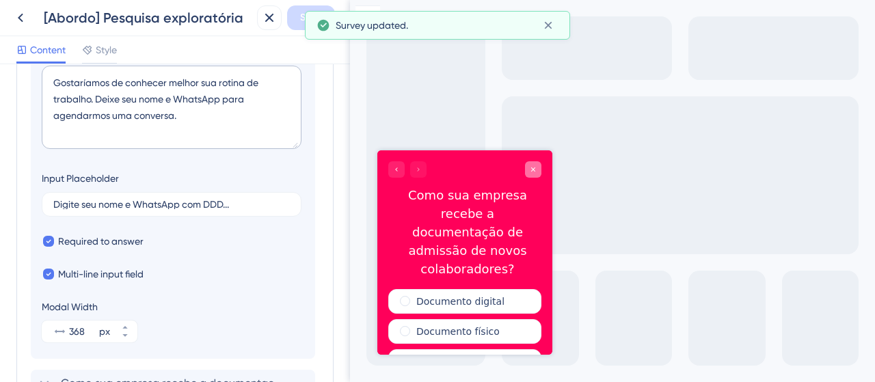
click at [532, 165] on icon "Close survey" at bounding box center [533, 169] width 8 height 8
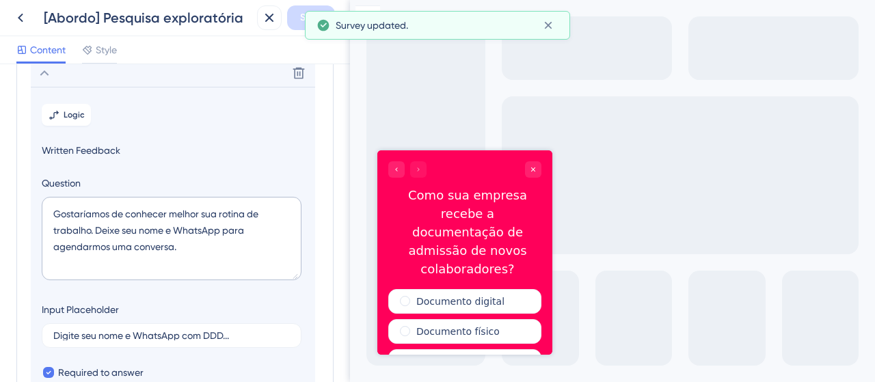
scroll to position [118, 0]
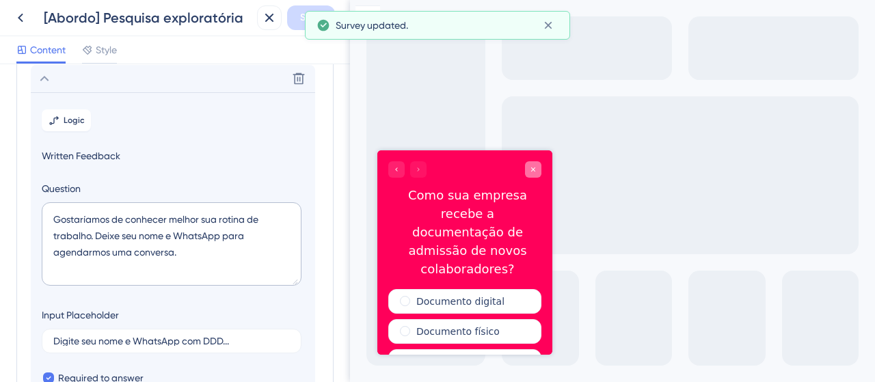
click at [535, 168] on icon "Close survey" at bounding box center [533, 169] width 4 height 4
click at [542, 29] on icon at bounding box center [548, 25] width 14 height 14
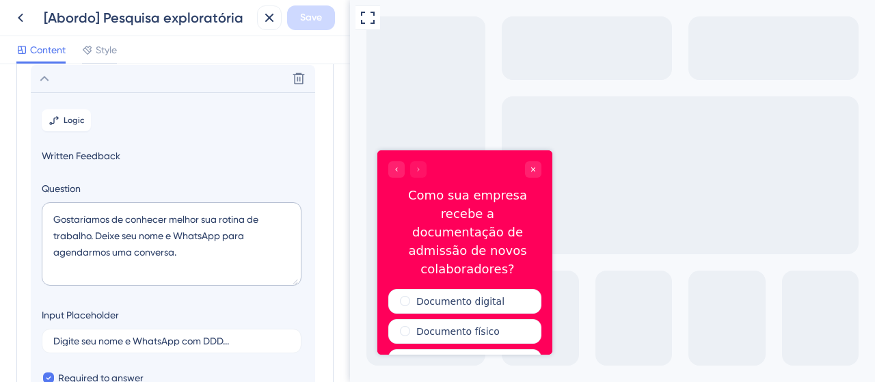
click at [46, 85] on icon at bounding box center [44, 78] width 16 height 16
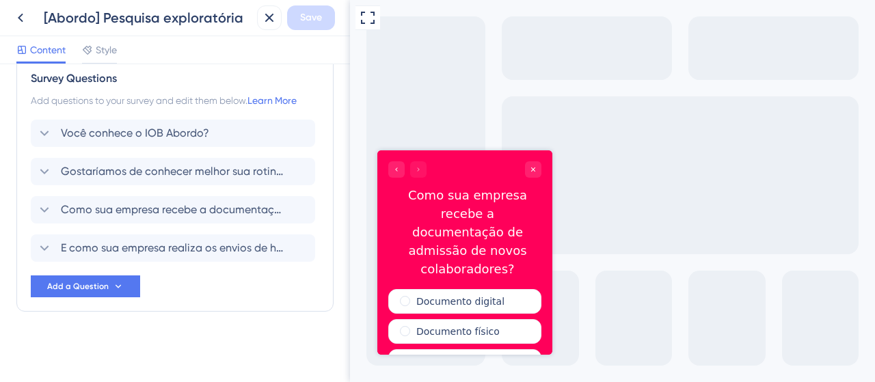
click at [27, 172] on div "Survey Questions Add questions to your survey and edit them below. Learn More V…" at bounding box center [174, 184] width 317 height 256
drag, startPoint x: 27, startPoint y: 172, endPoint x: 37, endPoint y: 195, distance: 25.4
click at [25, 265] on div "Survey Questions Add questions to your survey and edit them below. Learn More V…" at bounding box center [174, 184] width 317 height 256
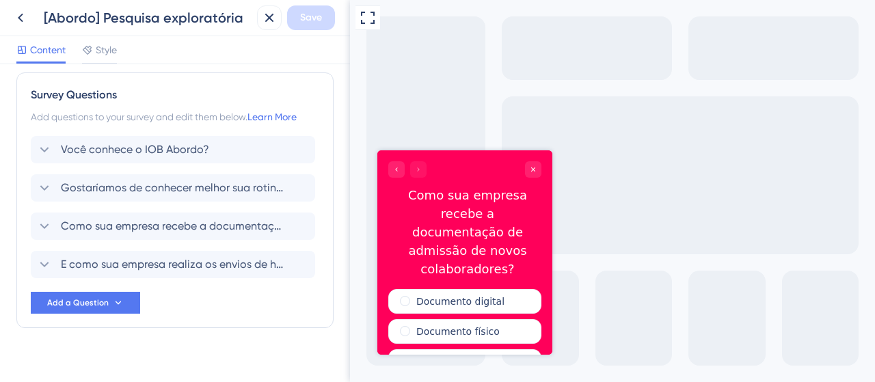
scroll to position [0, 0]
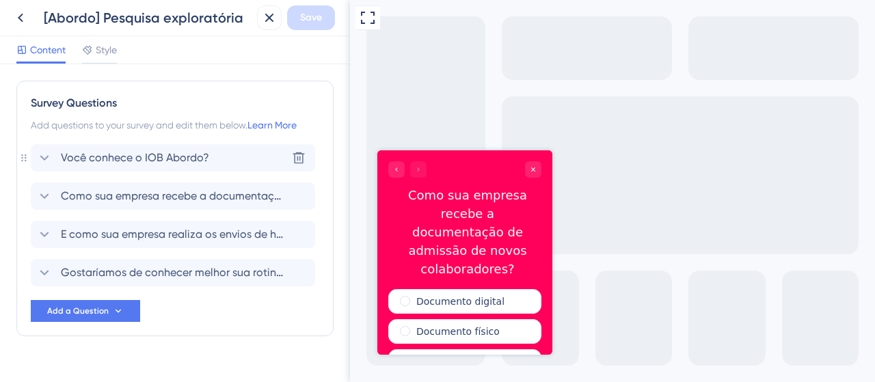
click at [46, 153] on icon at bounding box center [44, 158] width 16 height 16
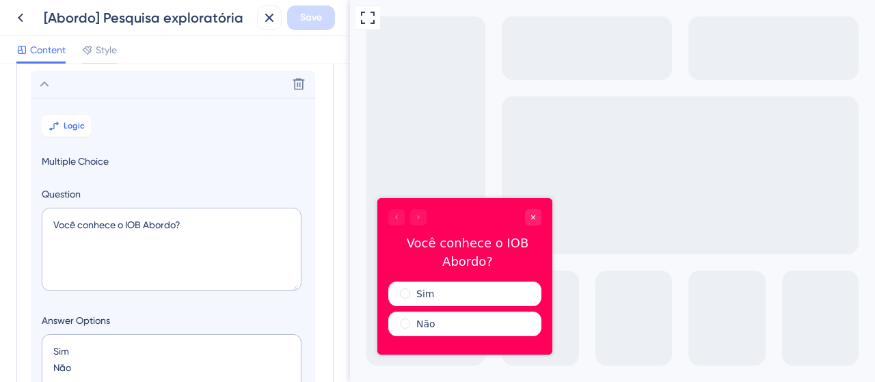
scroll to position [79, 0]
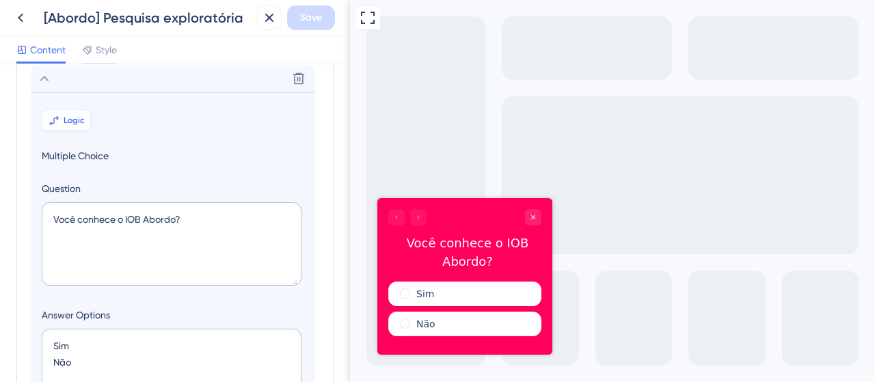
click at [87, 114] on button "Logic" at bounding box center [66, 120] width 49 height 22
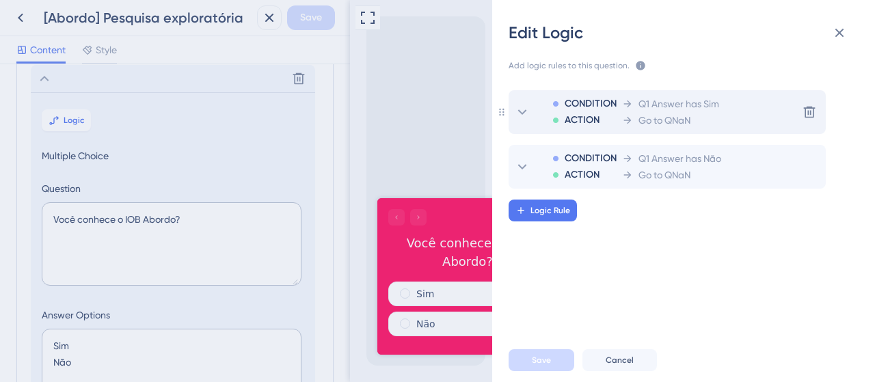
click at [704, 111] on span "Q1 Answer has Sim" at bounding box center [678, 104] width 81 height 16
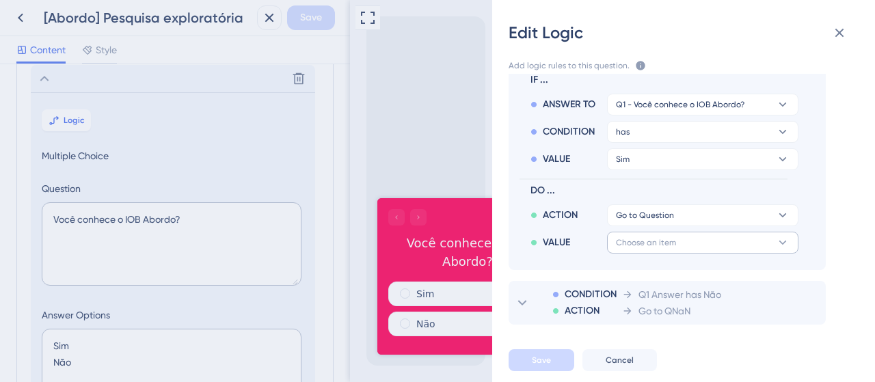
scroll to position [113, 0]
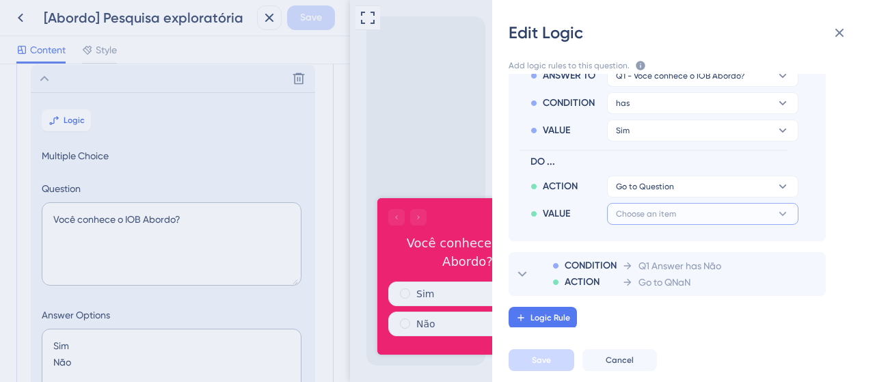
click at [675, 214] on button "Choose an item" at bounding box center [702, 214] width 191 height 22
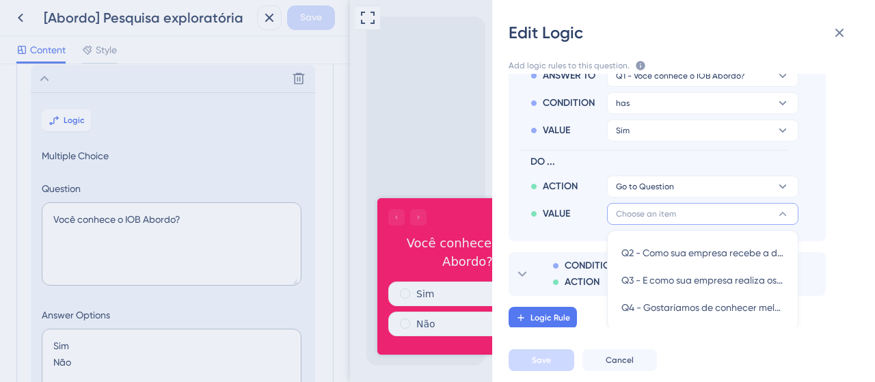
scroll to position [115, 0]
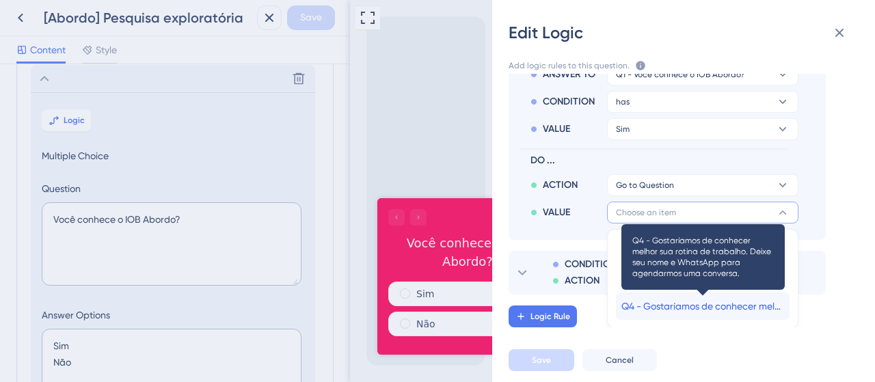
click at [705, 310] on span "Q4 - Gostaríamos de conhecer melhor sua rotina de trabalho. Deixe seu nome e Wh…" at bounding box center [702, 306] width 163 height 16
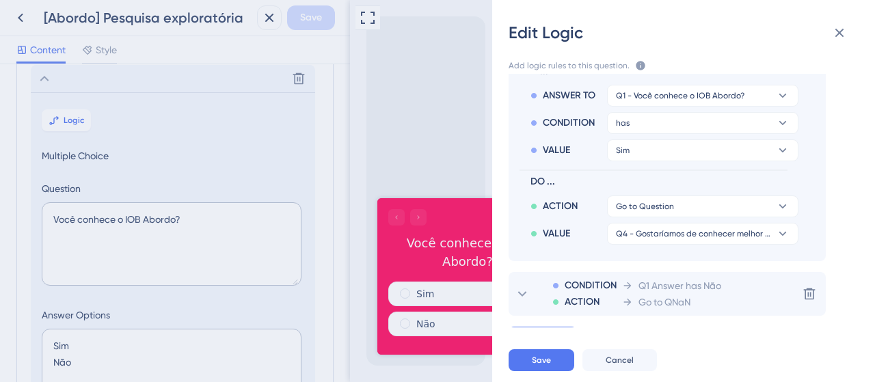
scroll to position [113, 0]
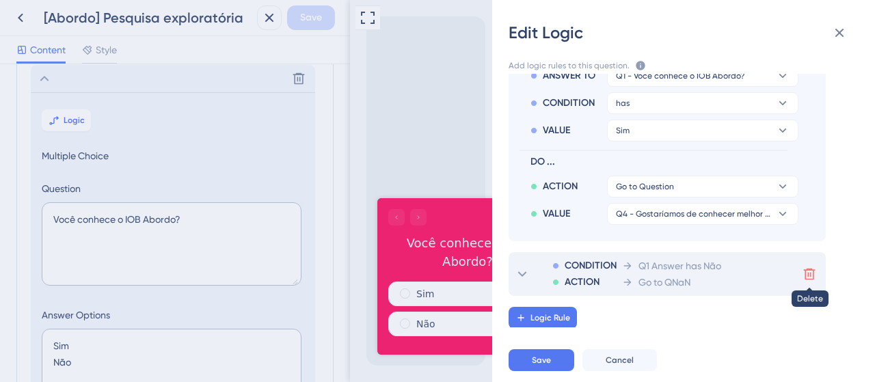
click at [806, 275] on icon at bounding box center [809, 274] width 14 height 14
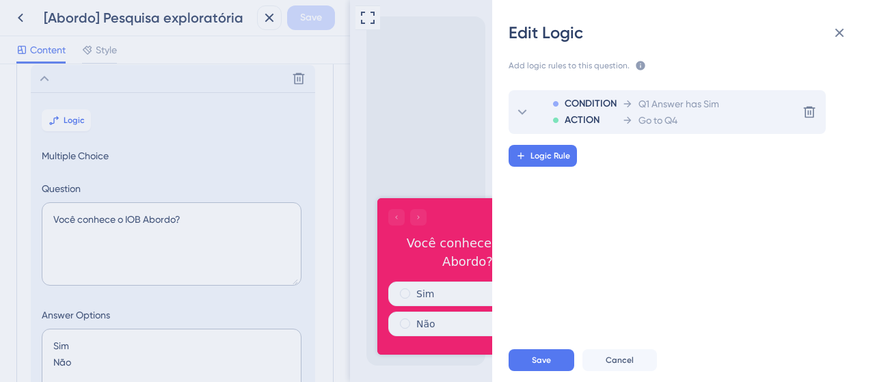
click at [659, 112] on span "Go to Q4" at bounding box center [657, 120] width 39 height 16
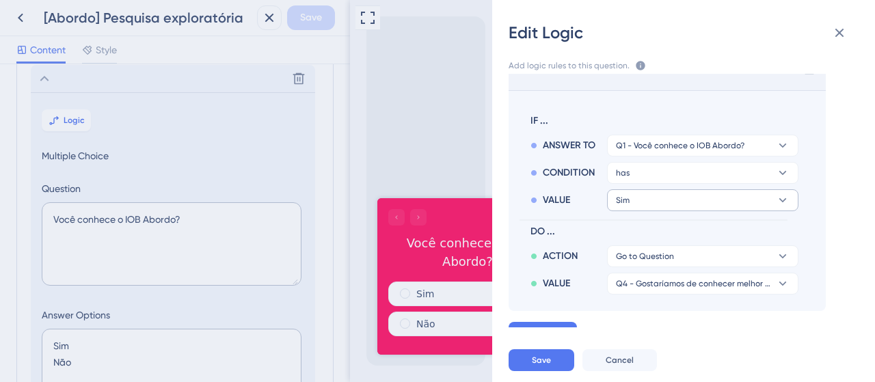
scroll to position [59, 0]
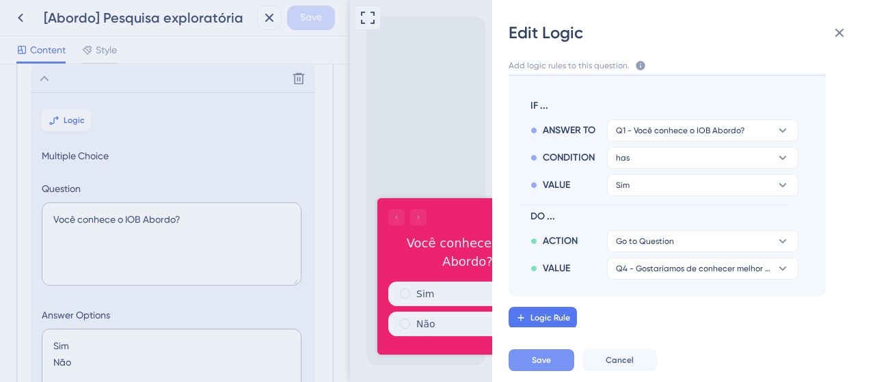
click at [543, 366] on button "Save" at bounding box center [542, 360] width 66 height 22
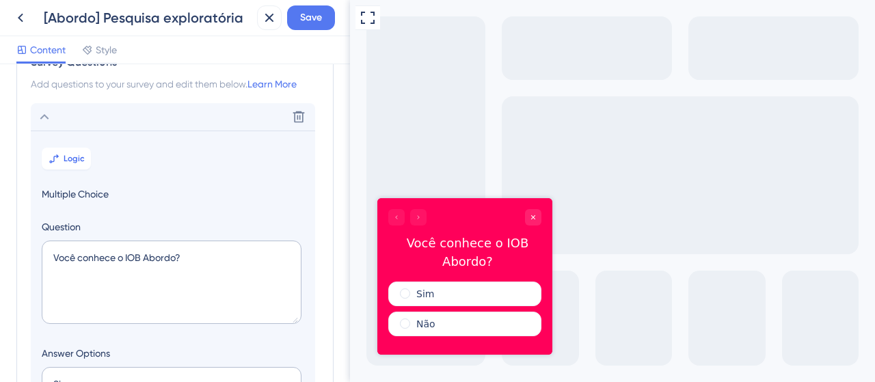
scroll to position [0, 0]
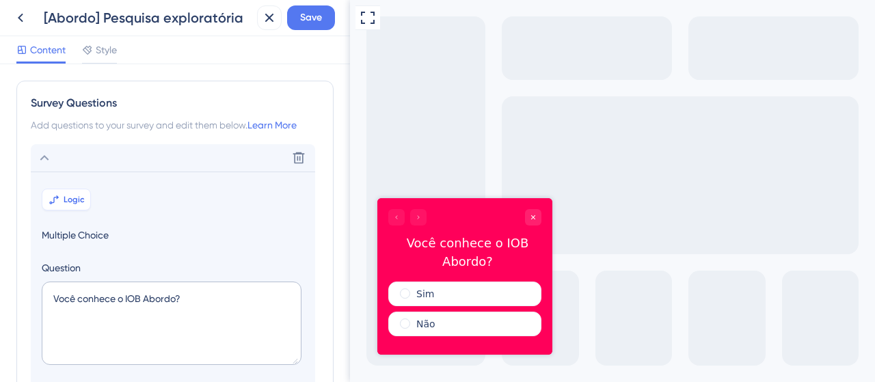
click at [70, 196] on span "Logic" at bounding box center [74, 199] width 21 height 11
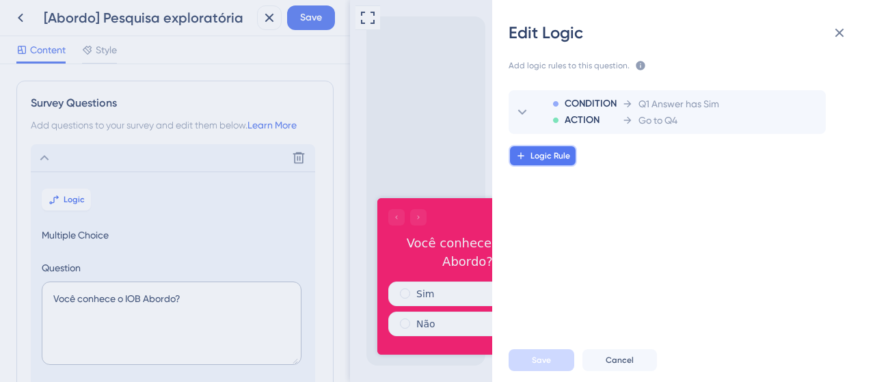
click at [569, 161] on button "Logic Rule" at bounding box center [543, 156] width 68 height 22
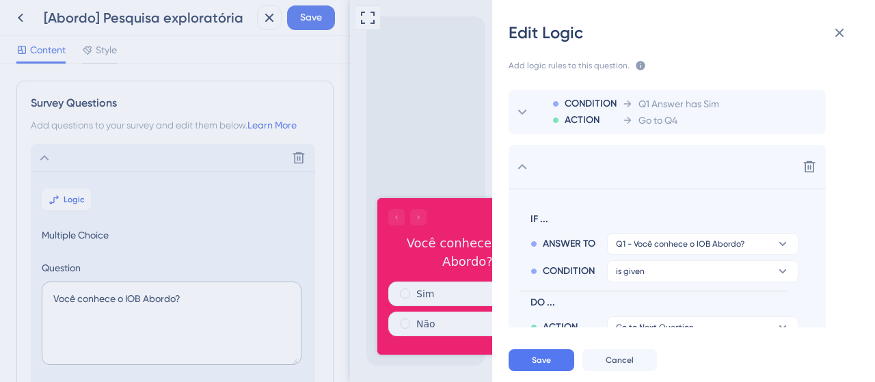
scroll to position [59, 0]
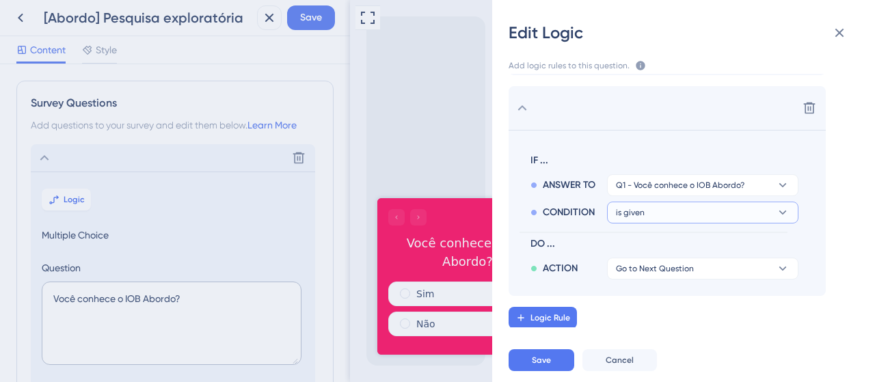
click at [659, 213] on button "is given" at bounding box center [702, 213] width 191 height 22
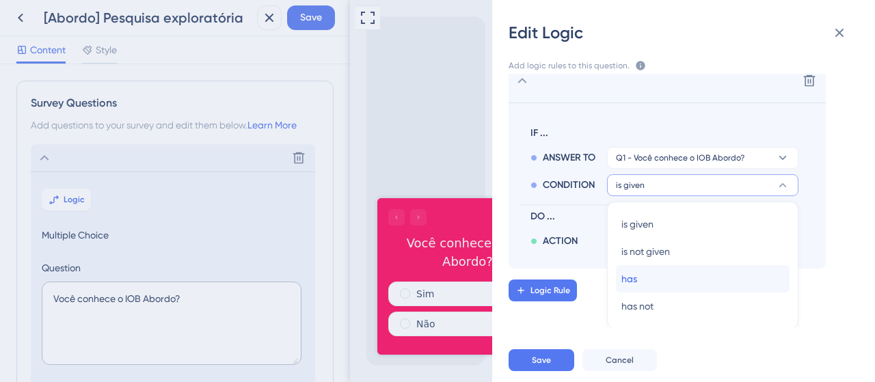
click at [667, 278] on div "has has" at bounding box center [702, 278] width 163 height 27
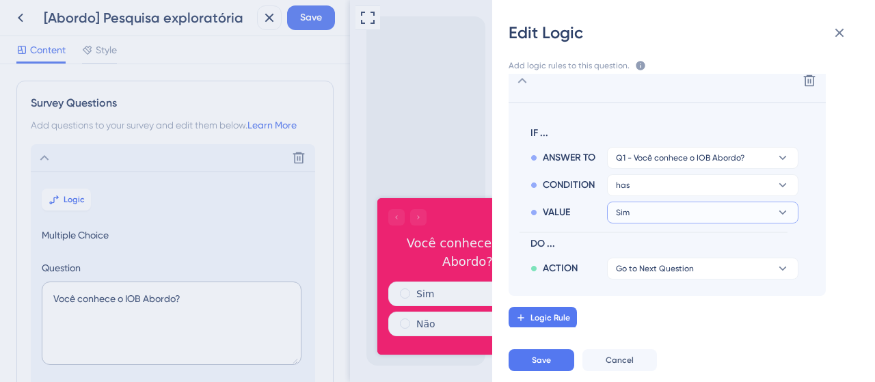
click at [651, 213] on button "Sim" at bounding box center [702, 213] width 191 height 22
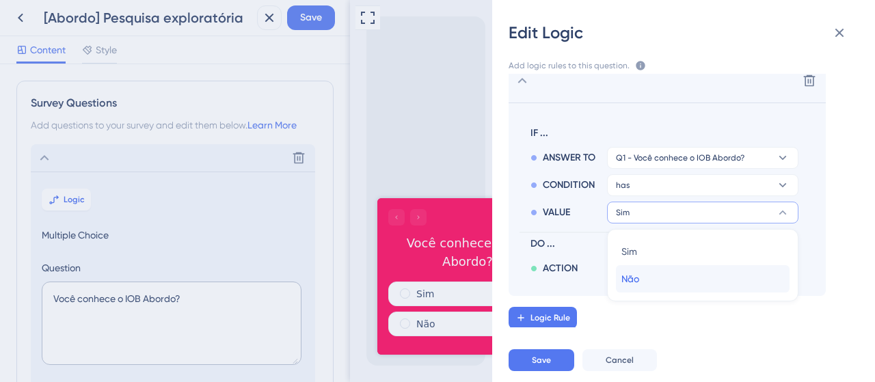
click at [652, 280] on div "Não Não" at bounding box center [702, 278] width 163 height 27
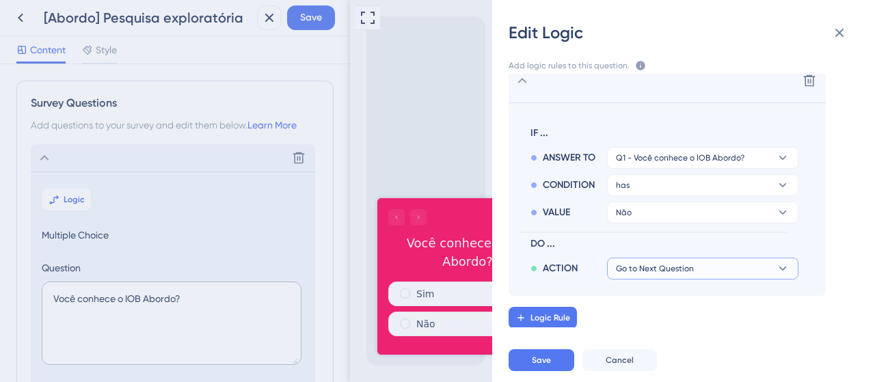
click at [669, 267] on span "Go to Next Question" at bounding box center [655, 268] width 78 height 11
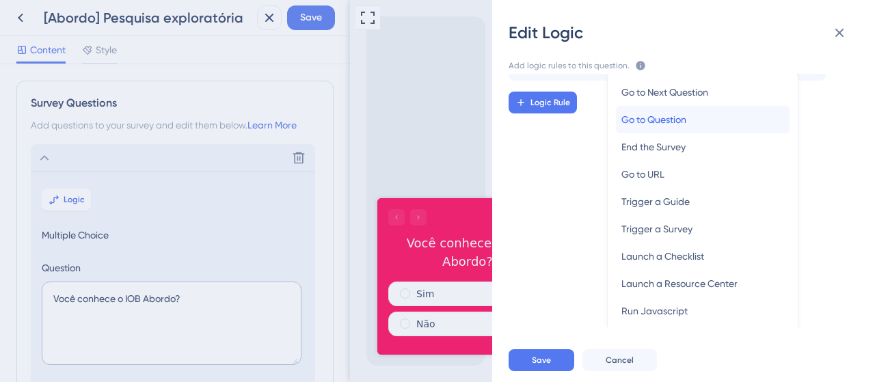
click at [659, 118] on span "Go to Question" at bounding box center [653, 119] width 65 height 16
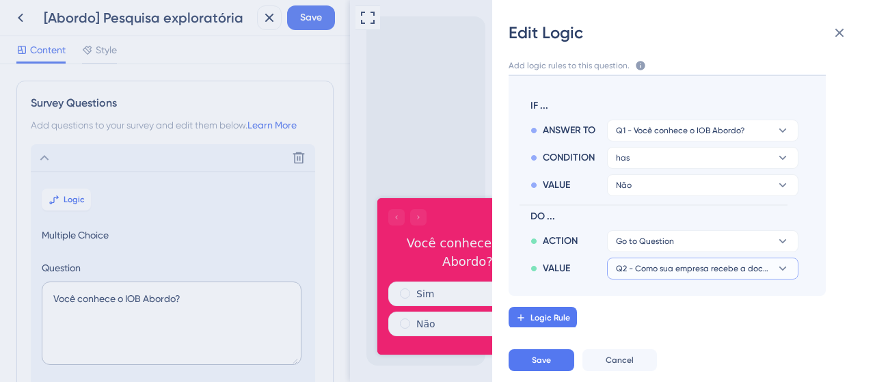
click at [651, 268] on span "Q2 - Como sua empresa recebe a documentação de admissão de novos colaboradores?" at bounding box center [693, 268] width 154 height 11
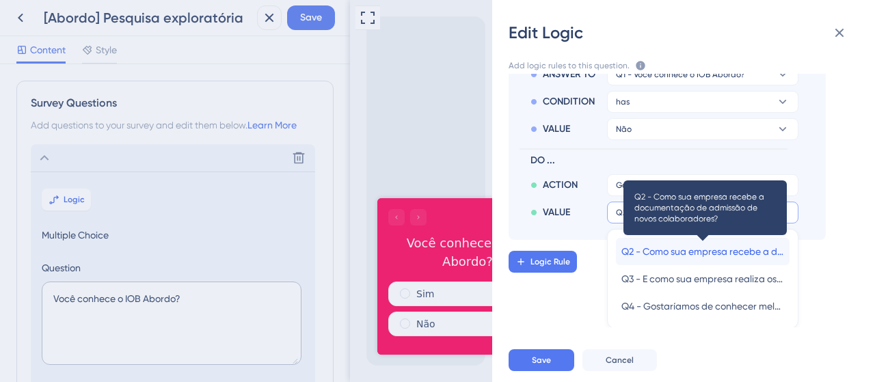
click at [736, 245] on span "Q2 - Como sua empresa recebe a documentação de admissão de novos colaboradores?" at bounding box center [702, 251] width 163 height 16
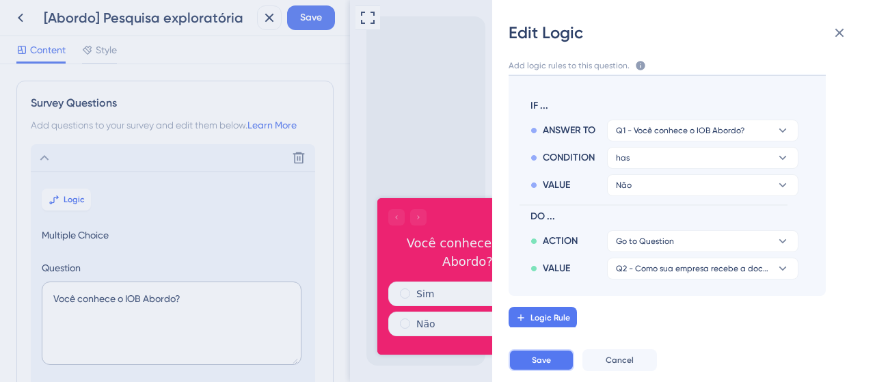
click at [539, 359] on span "Save" at bounding box center [541, 360] width 19 height 11
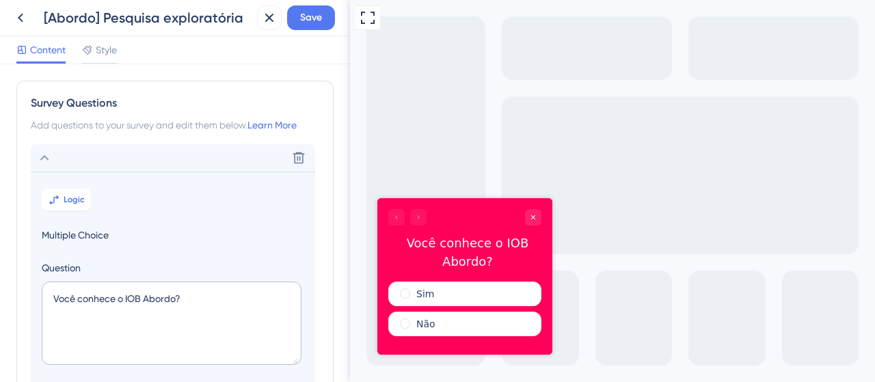
click at [47, 161] on icon at bounding box center [44, 158] width 16 height 16
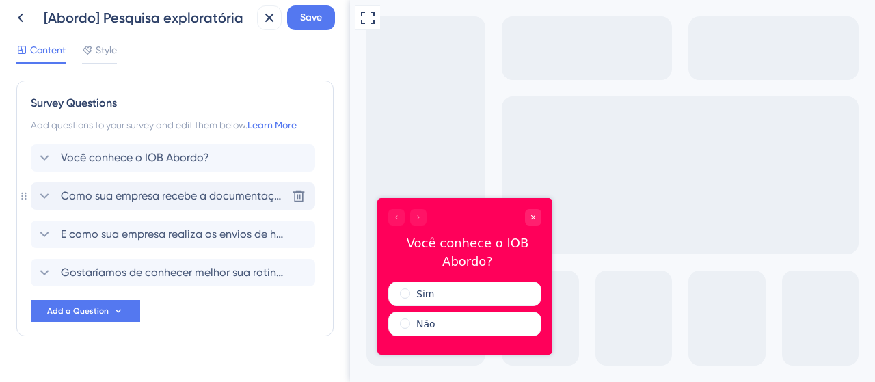
click at [60, 195] on div "Como sua empresa recebe a documentação de admissão de novos colaboradores?" at bounding box center [161, 196] width 250 height 16
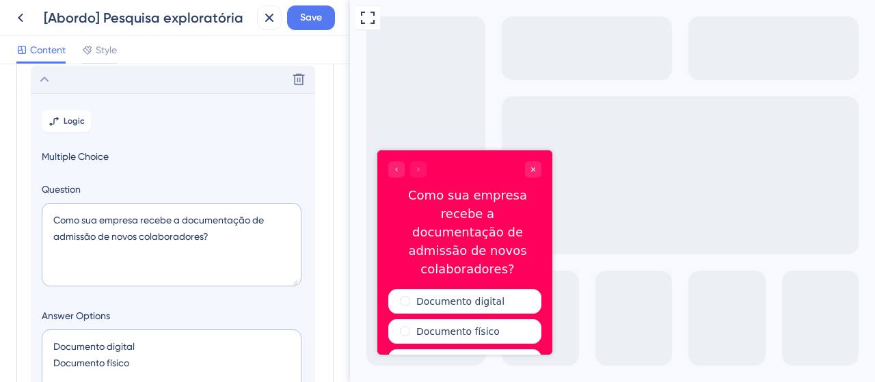
scroll to position [49, 0]
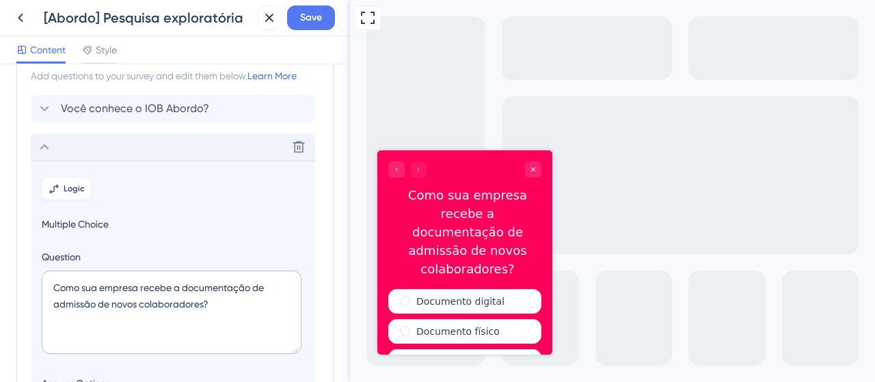
click at [63, 188] on button "Logic" at bounding box center [66, 189] width 49 height 22
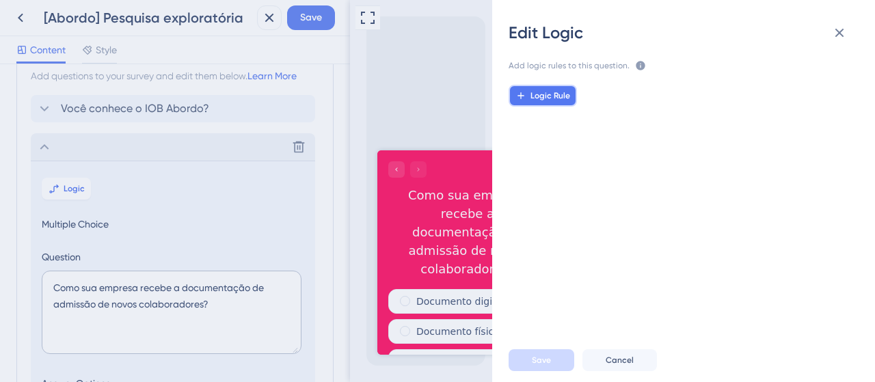
click at [518, 90] on icon at bounding box center [520, 95] width 11 height 11
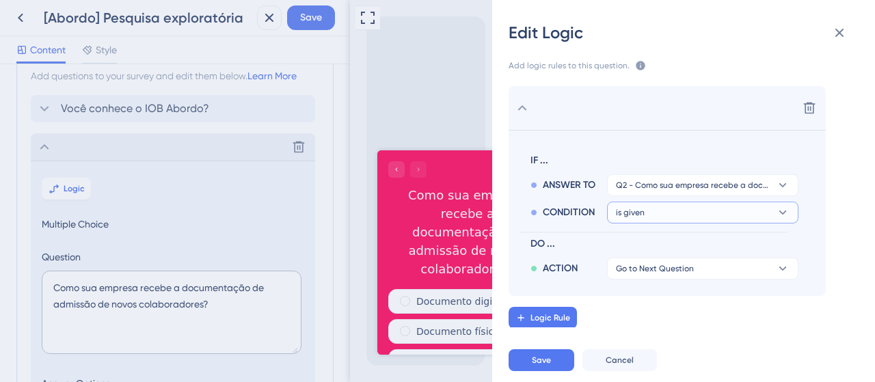
click at [688, 211] on button "is given" at bounding box center [702, 213] width 191 height 22
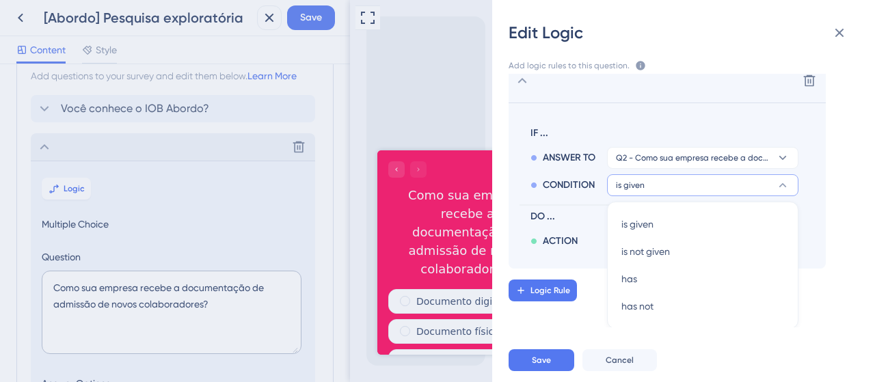
click at [659, 176] on button "is given" at bounding box center [702, 185] width 191 height 22
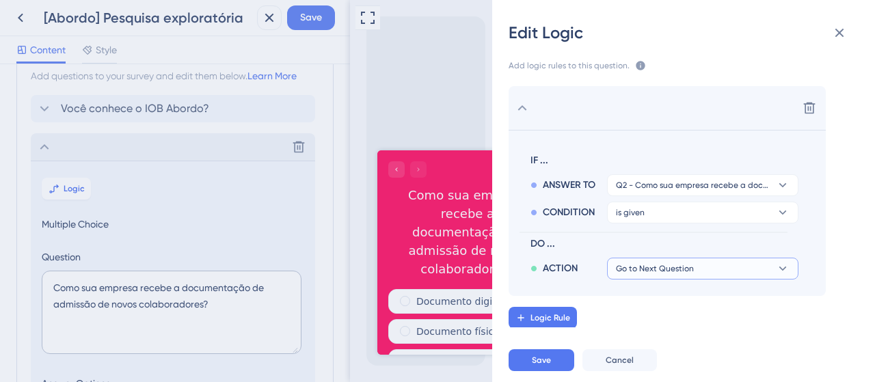
click at [689, 269] on span "Go to Next Question" at bounding box center [655, 268] width 78 height 11
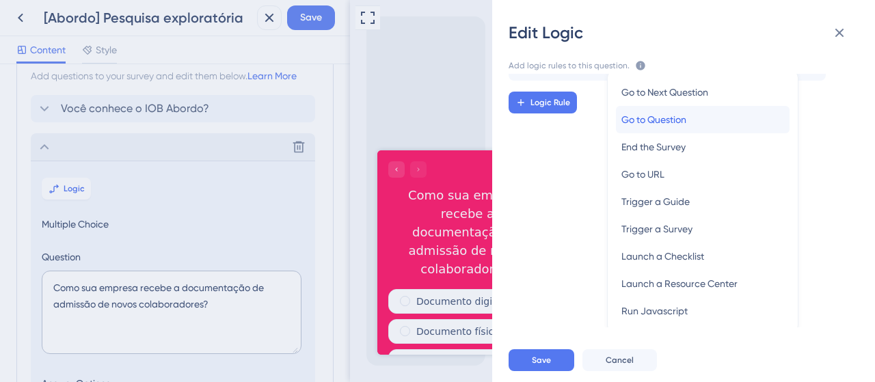
click at [665, 119] on span "Go to Question" at bounding box center [653, 119] width 65 height 16
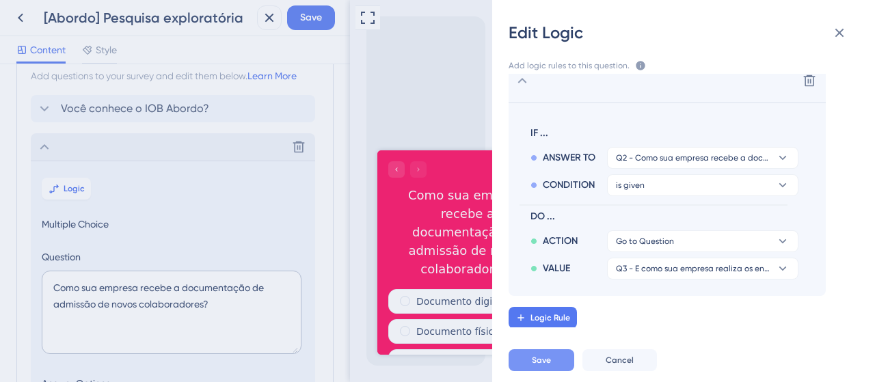
click at [545, 358] on span "Save" at bounding box center [541, 360] width 19 height 11
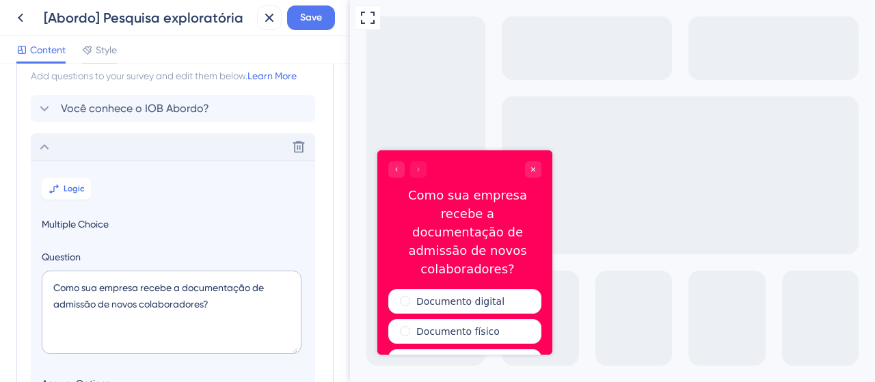
click at [41, 144] on icon at bounding box center [44, 147] width 16 height 16
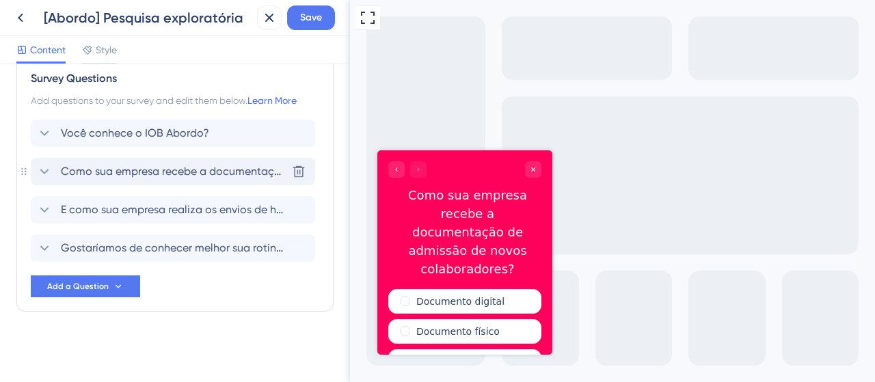
click at [44, 162] on div "Como sua empresa recebe a documentação de admissão de novos colaboradores? Dele…" at bounding box center [173, 171] width 284 height 27
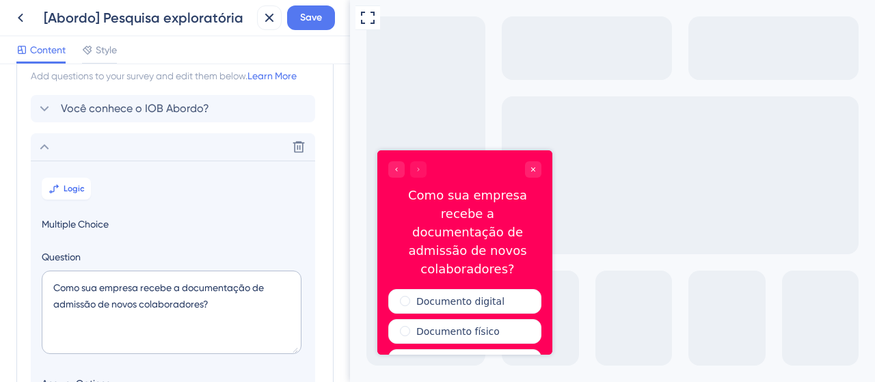
click at [44, 146] on icon at bounding box center [44, 147] width 16 height 16
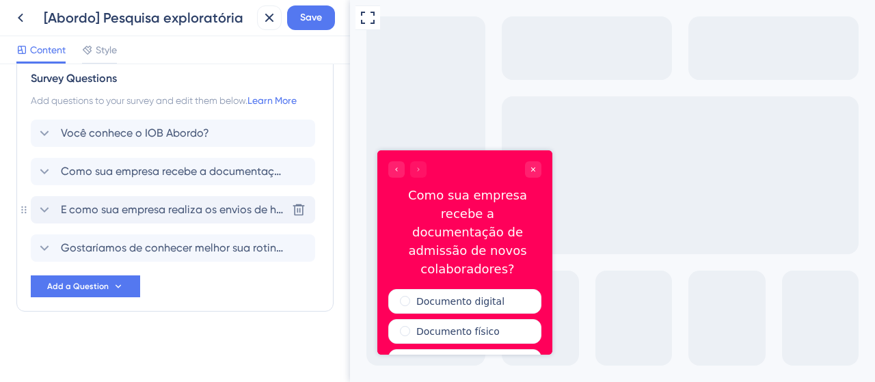
click at [45, 208] on icon at bounding box center [44, 210] width 16 height 16
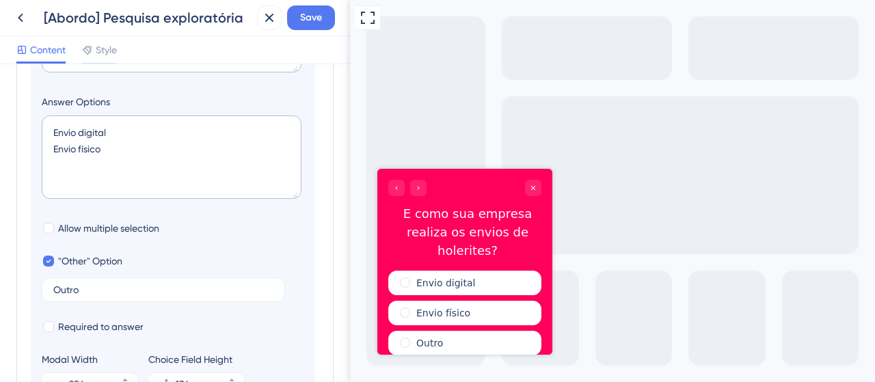
scroll to position [391, 0]
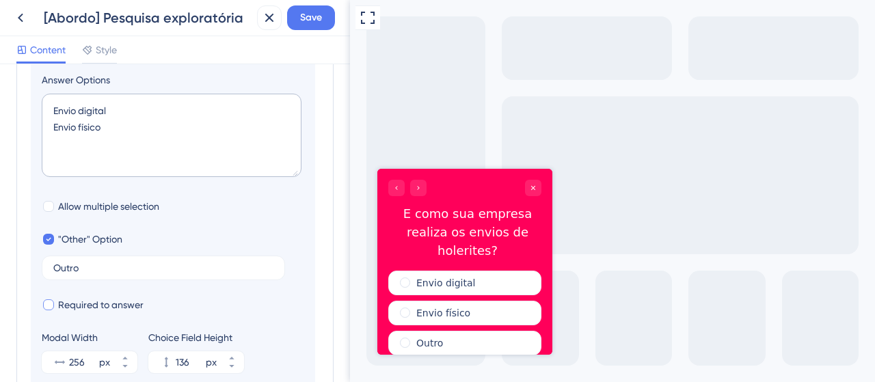
click at [46, 306] on div at bounding box center [48, 304] width 11 height 11
checkbox input "true"
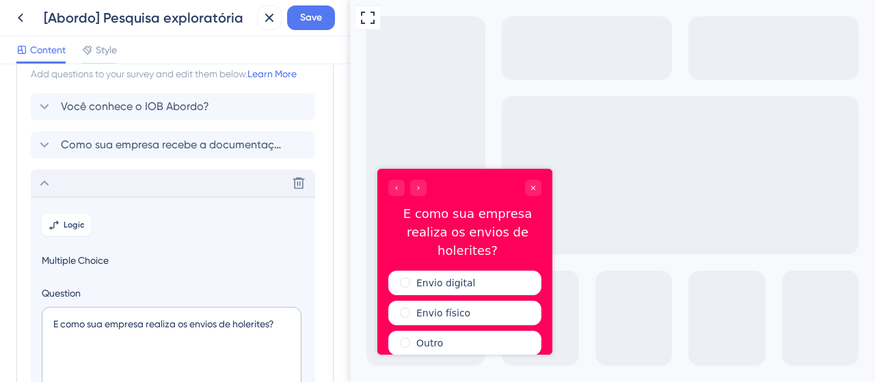
scroll to position [49, 0]
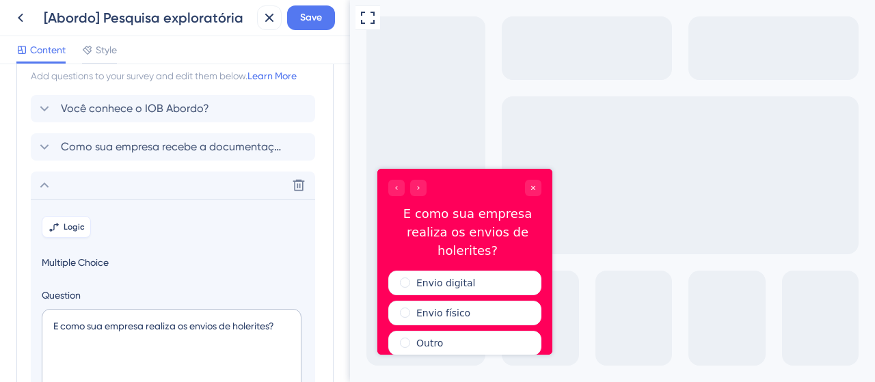
click at [75, 229] on span "Logic" at bounding box center [74, 226] width 21 height 11
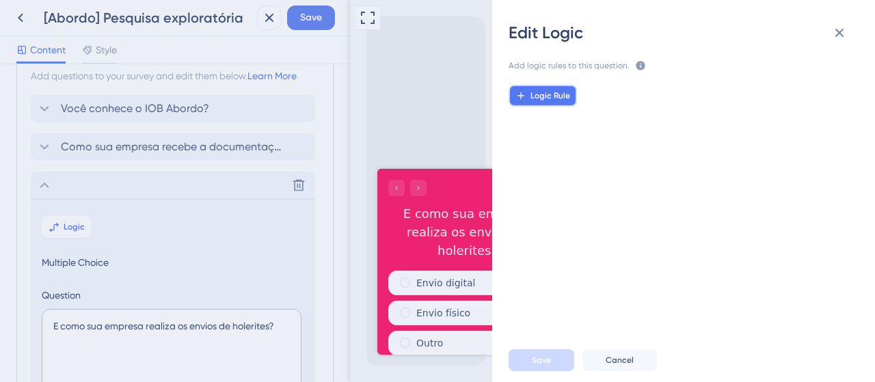
click at [551, 90] on span "Logic Rule" at bounding box center [550, 95] width 40 height 11
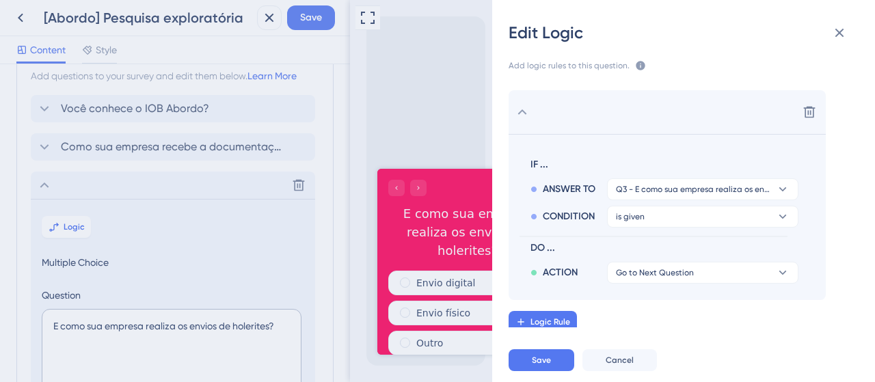
scroll to position [4, 0]
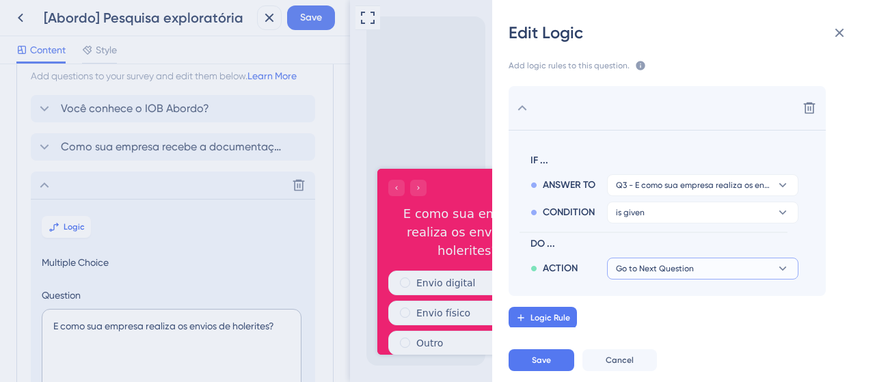
click at [671, 271] on span "Go to Next Question" at bounding box center [655, 268] width 78 height 11
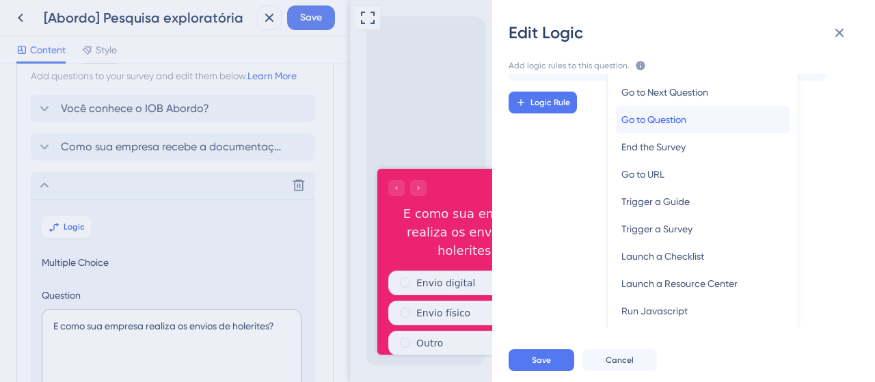
click at [661, 122] on span "Go to Question" at bounding box center [653, 119] width 65 height 16
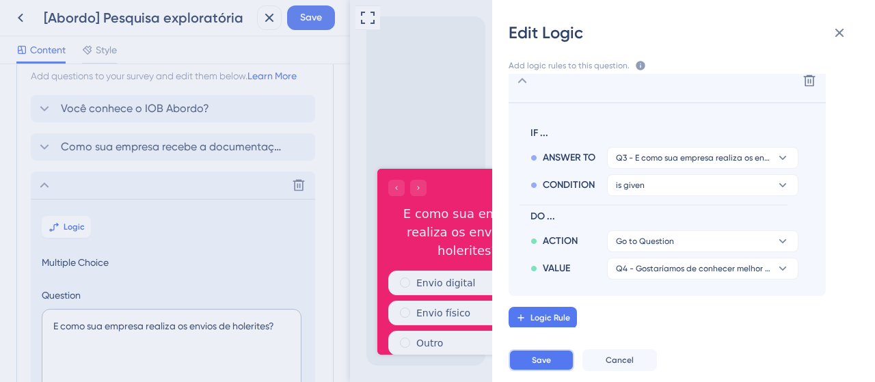
click at [538, 362] on span "Save" at bounding box center [541, 360] width 19 height 11
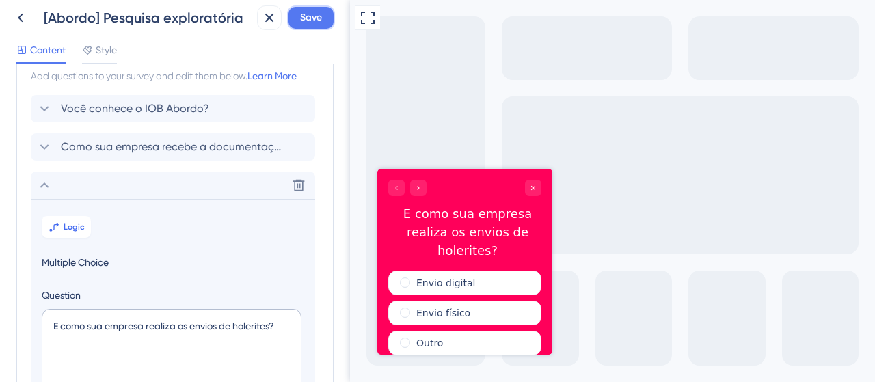
click at [311, 25] on span "Save" at bounding box center [311, 18] width 22 height 16
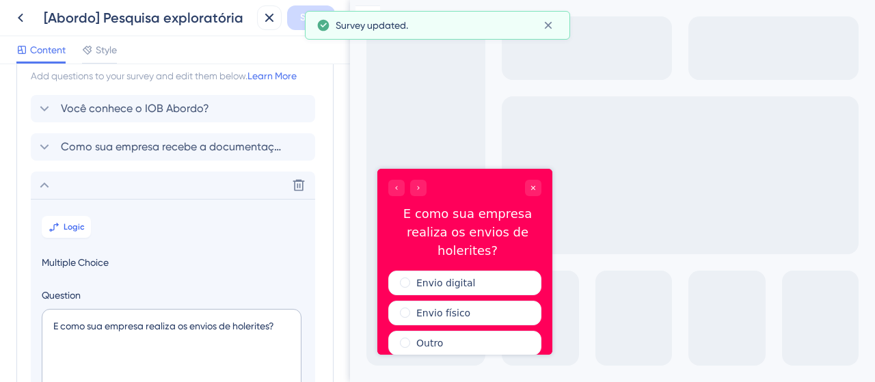
click at [44, 185] on icon at bounding box center [44, 185] width 16 height 16
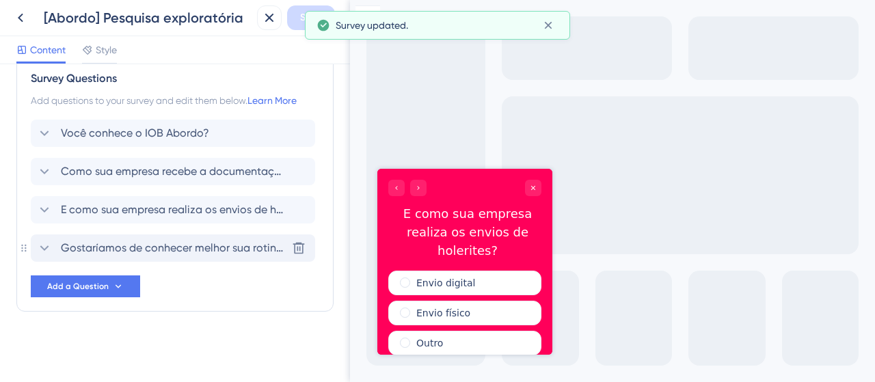
click at [51, 251] on icon at bounding box center [44, 248] width 16 height 16
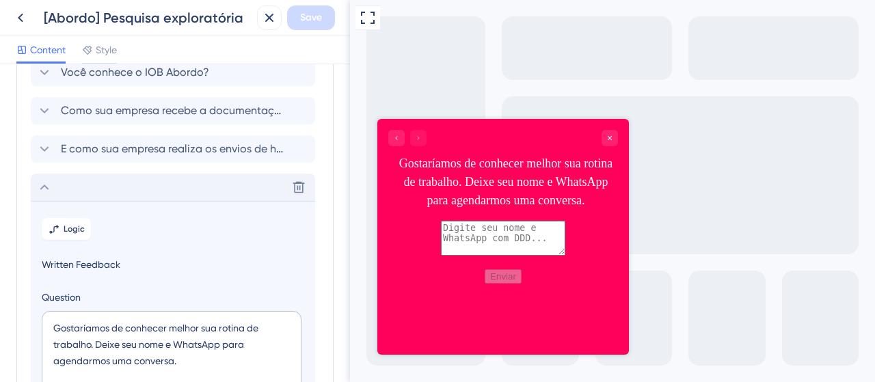
click at [45, 183] on icon at bounding box center [44, 187] width 16 height 16
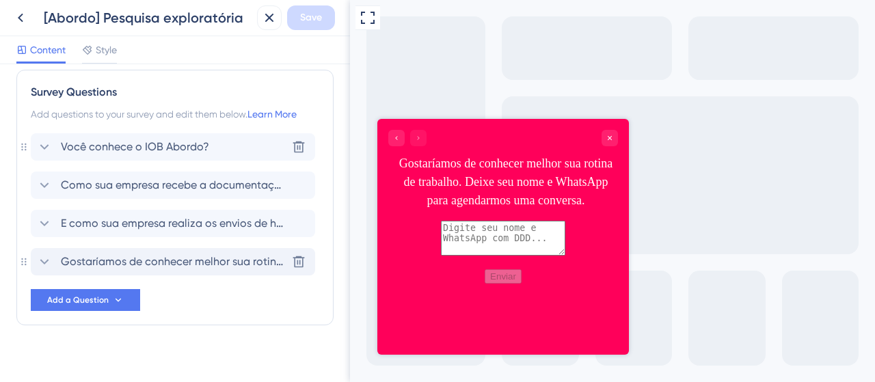
scroll to position [0, 0]
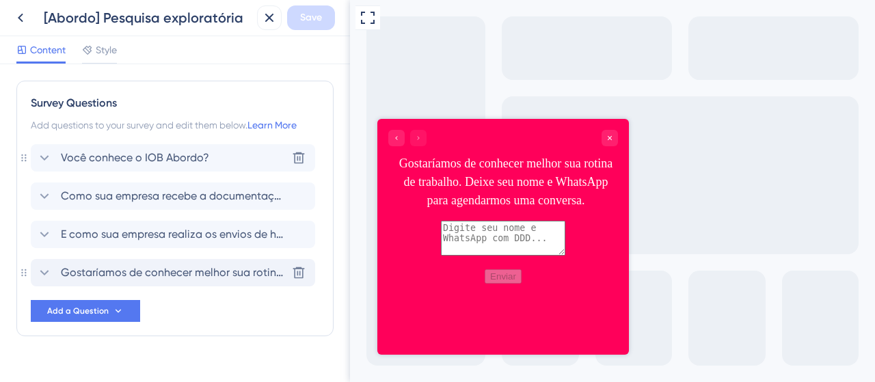
click at [118, 154] on span "Você conhece o IOB Abordo?" at bounding box center [135, 158] width 148 height 16
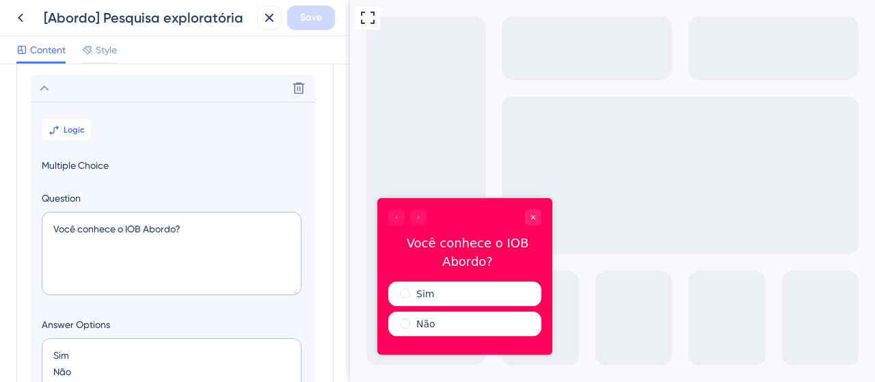
scroll to position [79, 0]
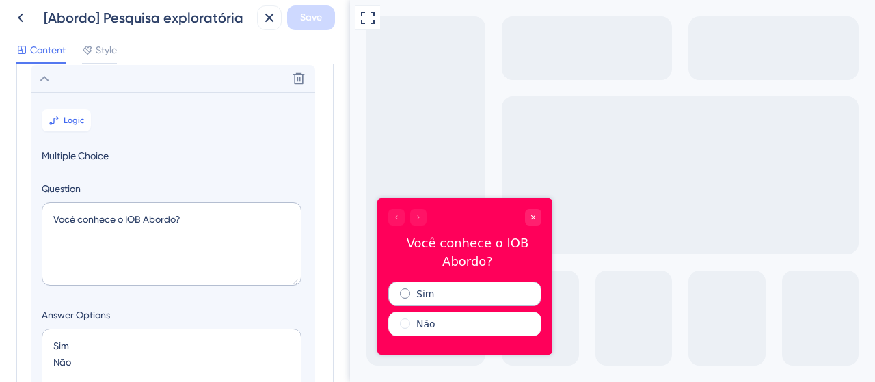
click at [429, 295] on label "Sim" at bounding box center [425, 294] width 18 height 14
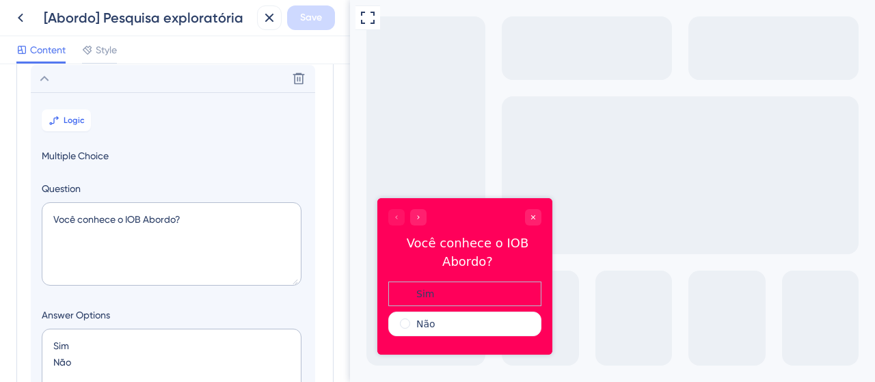
click at [450, 293] on div "Sim" at bounding box center [464, 294] width 153 height 25
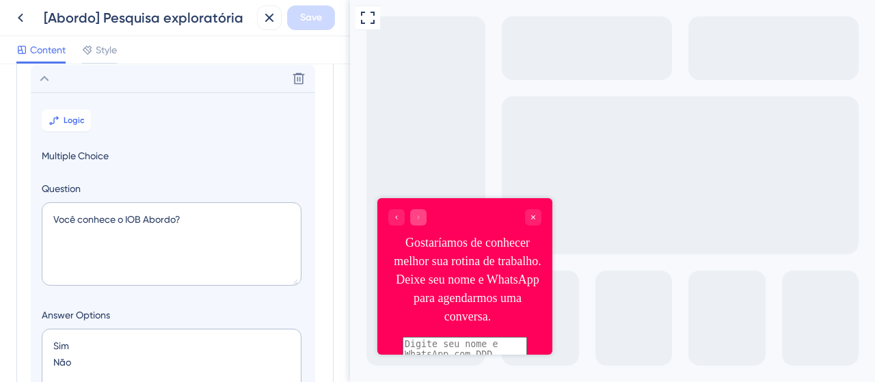
drag, startPoint x: 422, startPoint y: 217, endPoint x: 782, endPoint y: 445, distance: 426.1
click at [422, 217] on div at bounding box center [407, 217] width 38 height 16
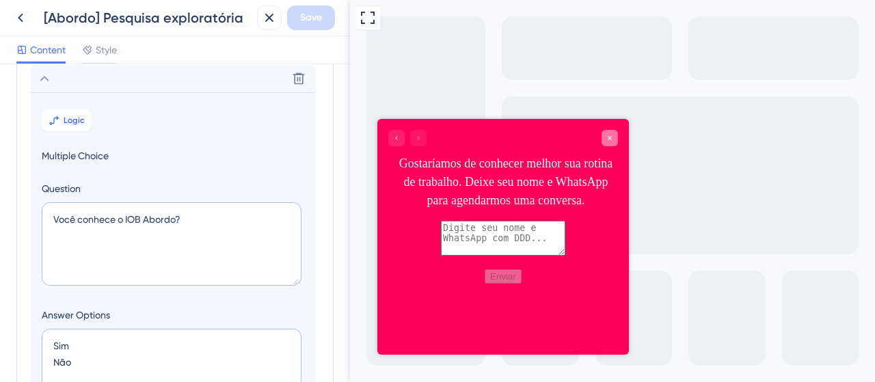
click at [606, 139] on icon "Close survey" at bounding box center [610, 138] width 8 height 8
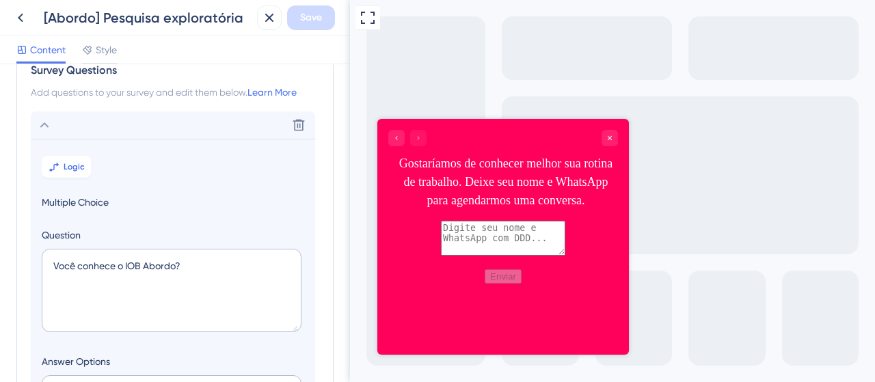
scroll to position [11, 0]
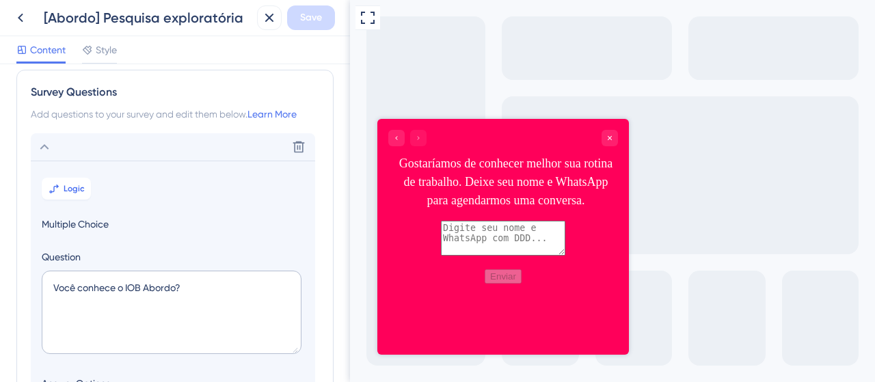
click at [44, 141] on icon at bounding box center [44, 147] width 16 height 16
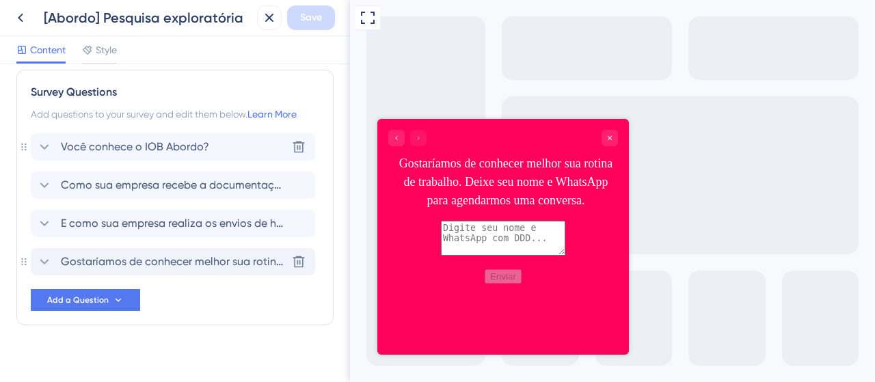
click at [119, 148] on span "Você conhece o IOB Abordo?" at bounding box center [135, 147] width 148 height 16
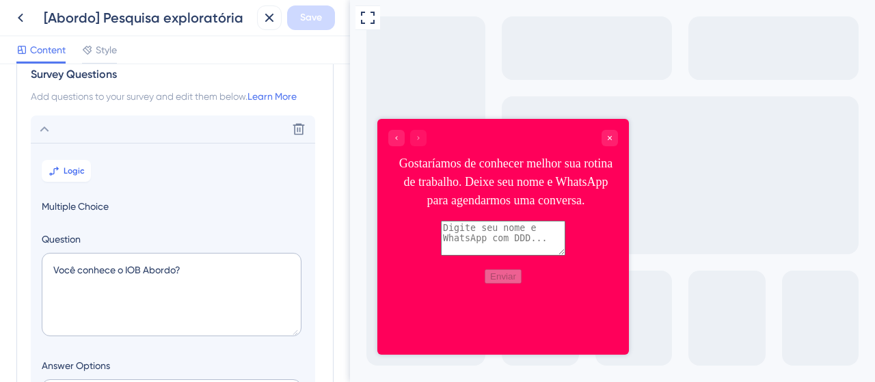
scroll to position [0, 0]
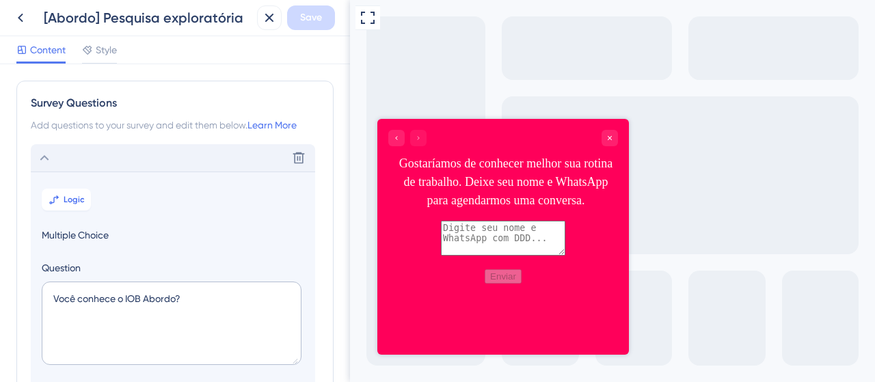
click at [152, 152] on div "Delete" at bounding box center [173, 157] width 284 height 27
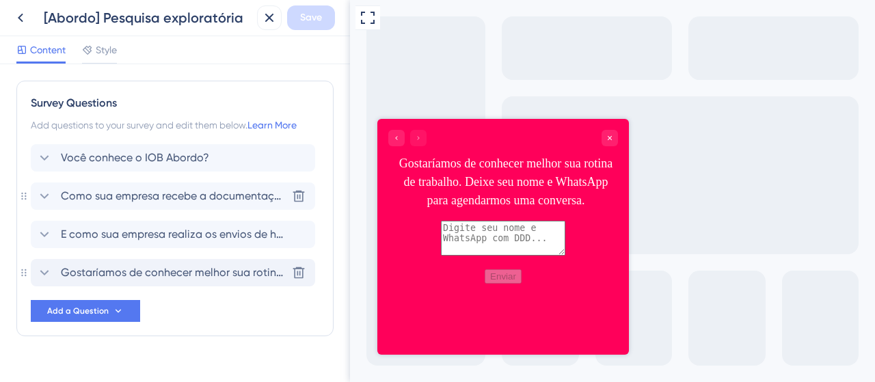
click at [172, 188] on span "Como sua empresa recebe a documentação de admissão de novos colaboradores?" at bounding box center [174, 196] width 226 height 16
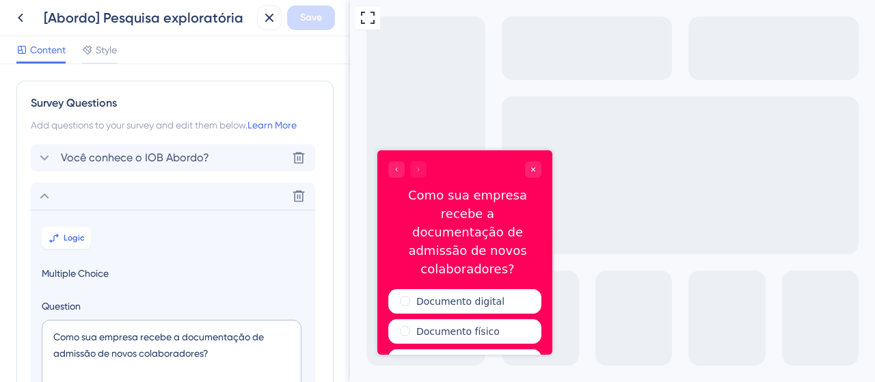
click at [181, 152] on span "Você conhece o IOB Abordo?" at bounding box center [135, 158] width 148 height 16
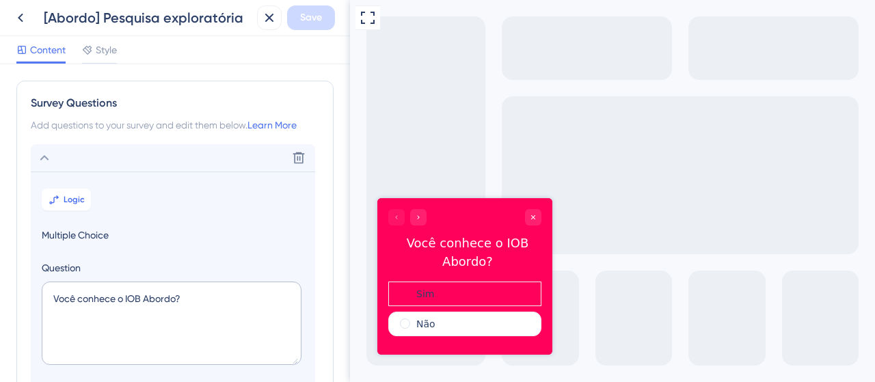
scroll to position [79, 0]
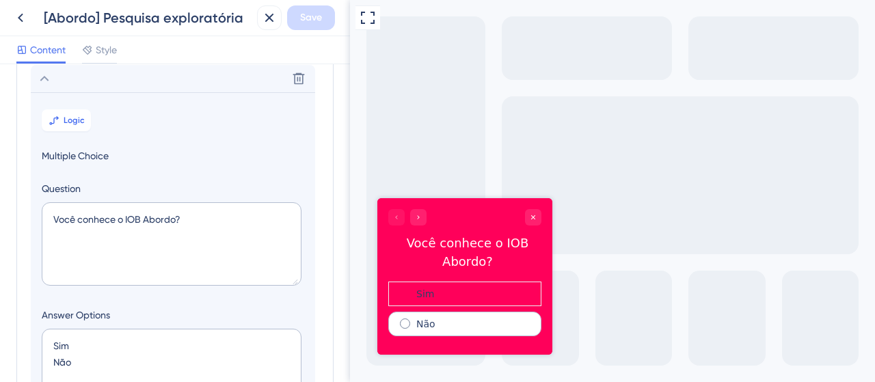
click at [448, 324] on div "Não" at bounding box center [464, 324] width 153 height 25
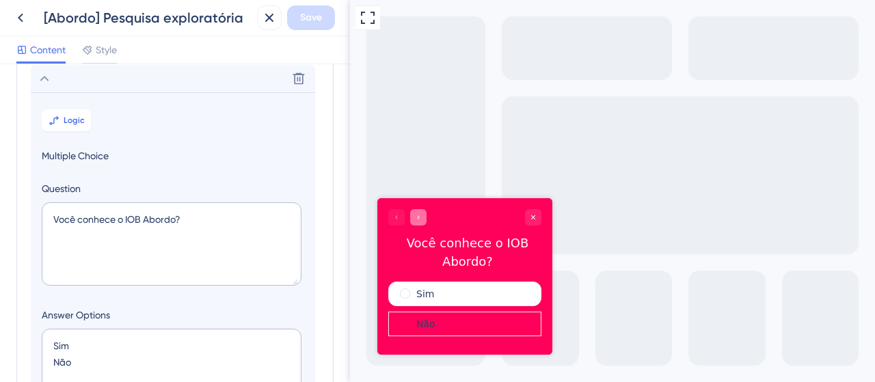
click at [414, 215] on icon "Go to Question 2" at bounding box center [418, 217] width 8 height 8
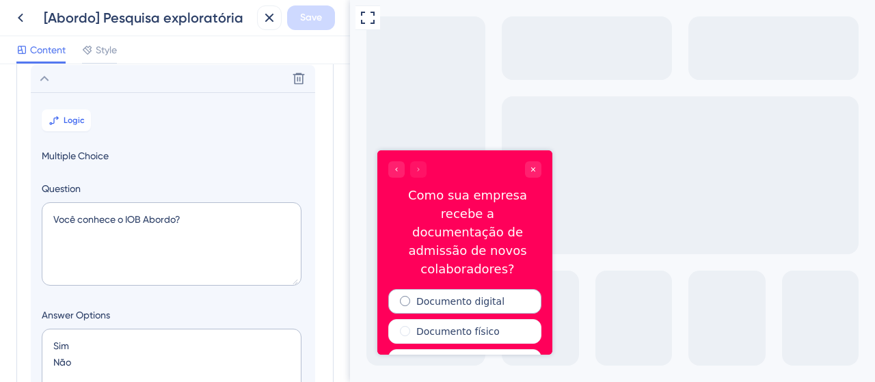
click at [471, 295] on label "Documento digital" at bounding box center [460, 302] width 88 height 14
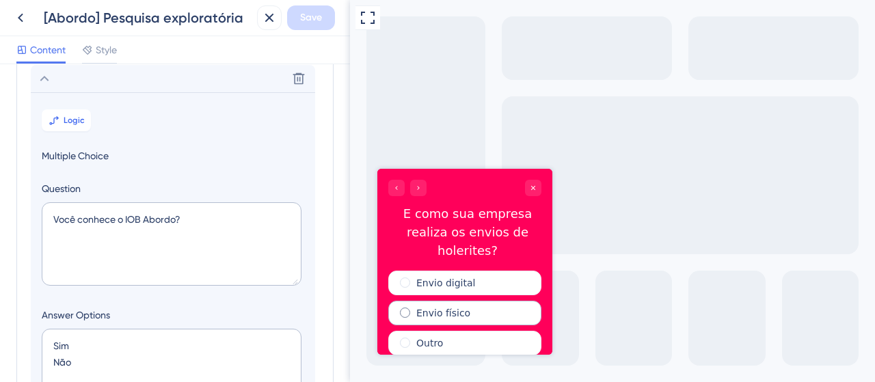
click at [435, 306] on label "Envio físico" at bounding box center [443, 313] width 54 height 14
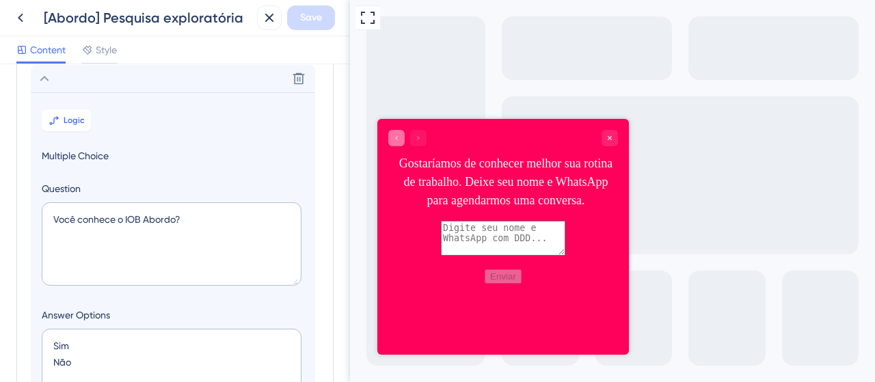
click at [396, 138] on icon "Go to Question 3" at bounding box center [396, 138] width 2 height 4
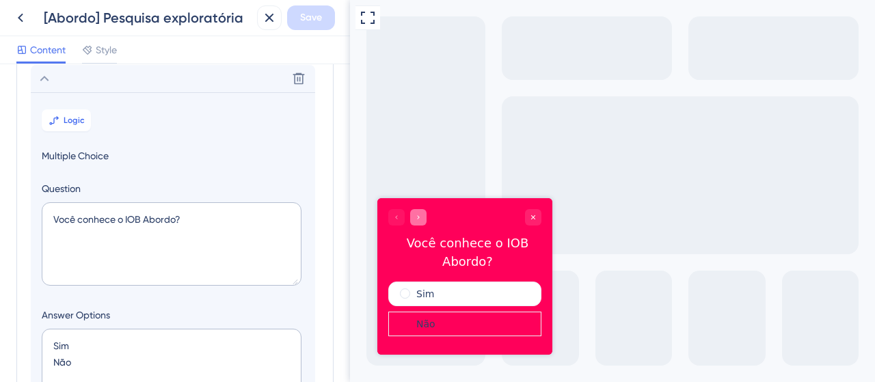
click at [417, 217] on icon "Go to Question 2" at bounding box center [418, 217] width 8 height 8
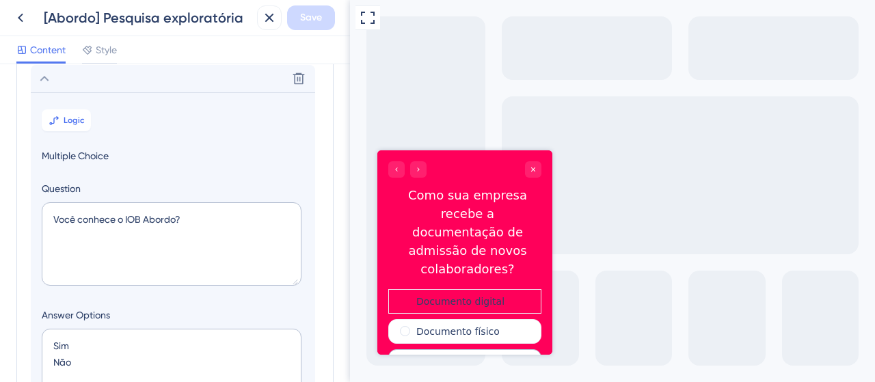
click at [416, 355] on label "Outro" at bounding box center [429, 362] width 27 height 14
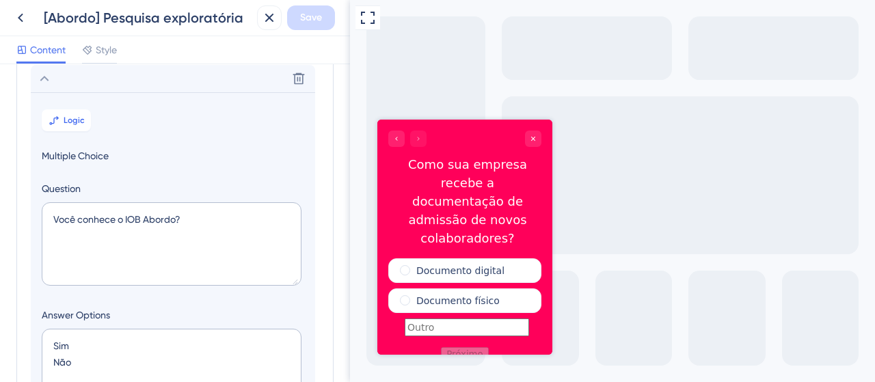
click at [444, 318] on input "radio group" at bounding box center [467, 327] width 124 height 18
type input "fgfdg"
click at [468, 347] on button "Próximo" at bounding box center [464, 354] width 47 height 14
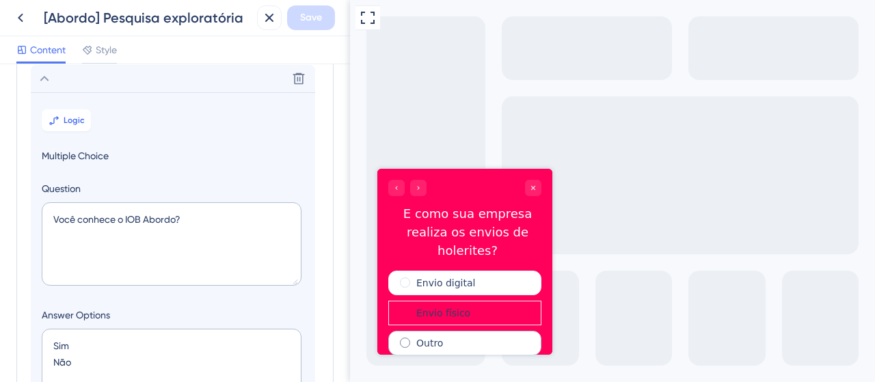
click at [431, 336] on label "Outro" at bounding box center [429, 343] width 27 height 14
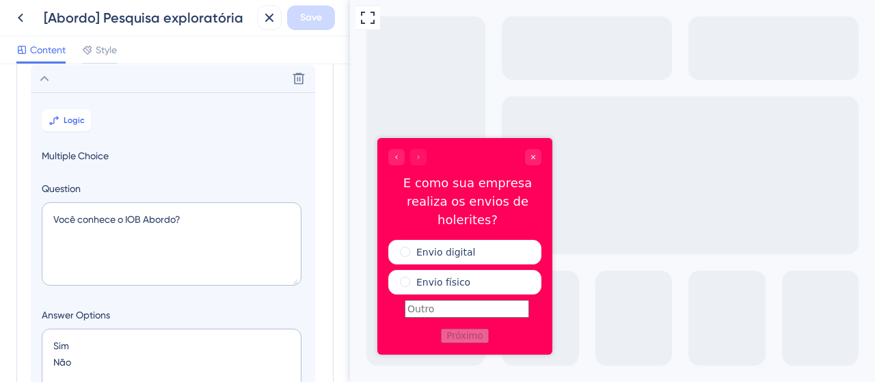
click at [450, 303] on label "radio group" at bounding box center [467, 308] width 124 height 11
click at [450, 301] on input "radio group" at bounding box center [467, 308] width 124 height 18
type input "ooi"
click at [471, 328] on button "Próximo" at bounding box center [464, 335] width 47 height 14
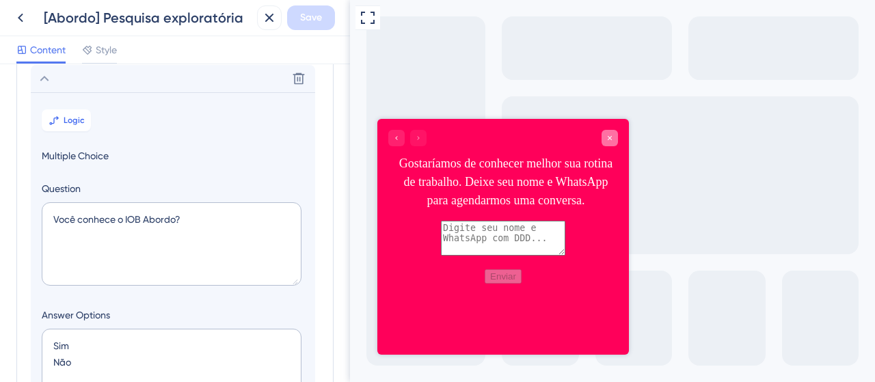
click at [611, 141] on icon "Close survey" at bounding box center [610, 138] width 8 height 8
click at [607, 134] on icon "Close survey" at bounding box center [610, 138] width 8 height 8
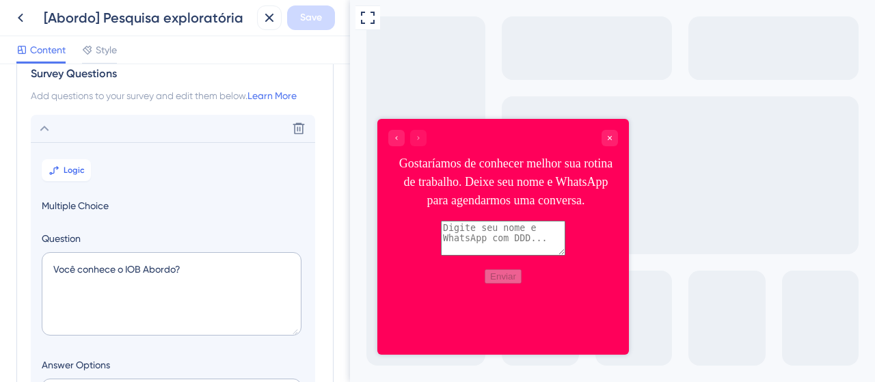
scroll to position [11, 0]
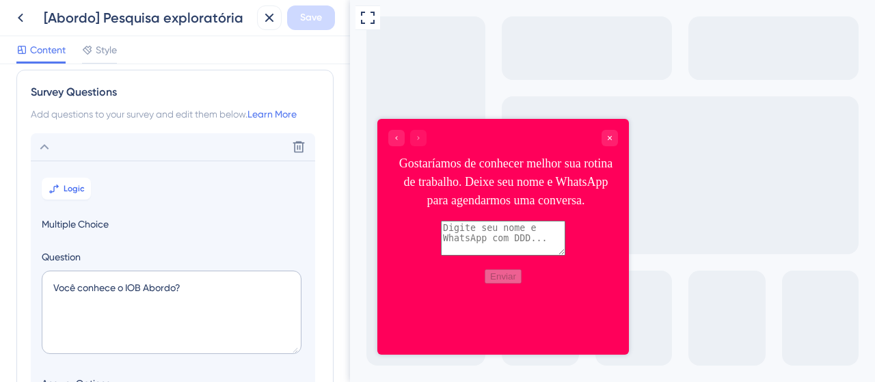
click at [42, 152] on icon at bounding box center [44, 147] width 16 height 16
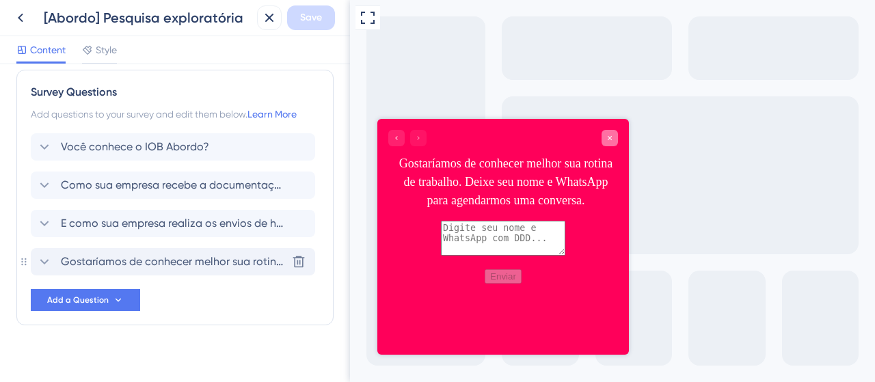
click at [606, 137] on icon "Close survey" at bounding box center [610, 138] width 8 height 8
click at [42, 186] on icon at bounding box center [44, 185] width 16 height 16
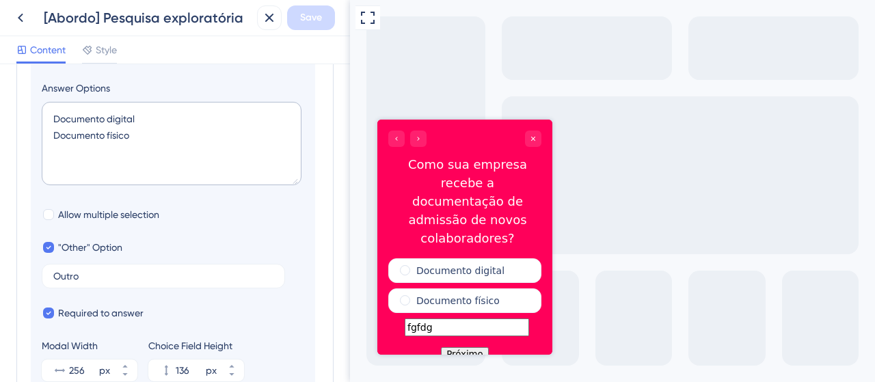
scroll to position [323, 0]
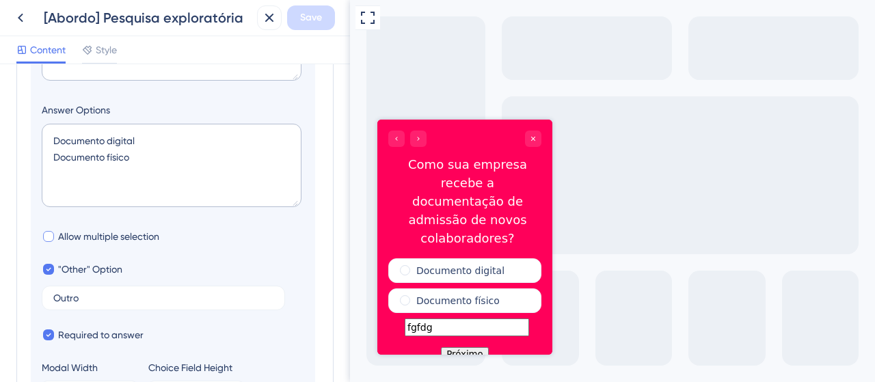
click at [123, 239] on span "Allow multiple selection" at bounding box center [108, 236] width 101 height 16
checkbox input "true"
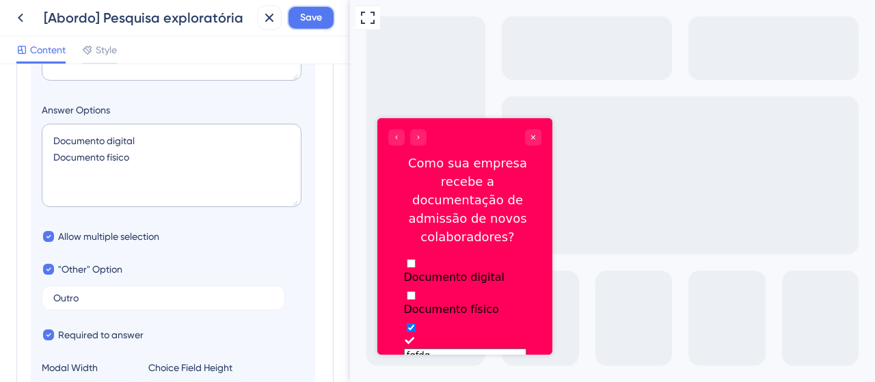
click at [319, 18] on span "Save" at bounding box center [311, 18] width 22 height 16
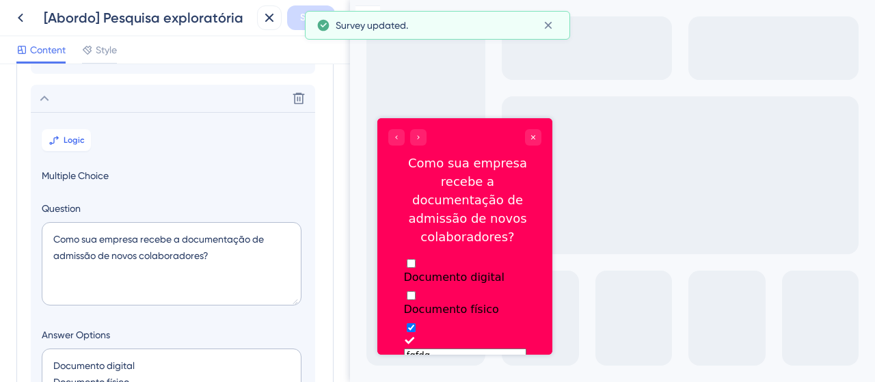
scroll to position [0, 0]
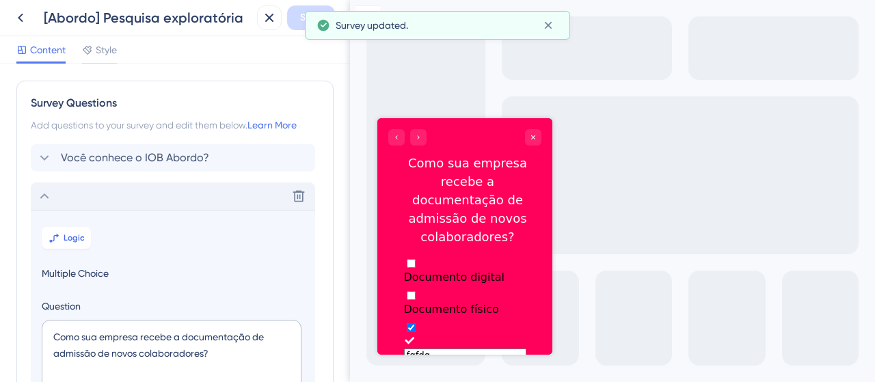
click at [55, 195] on div "Delete" at bounding box center [173, 196] width 284 height 27
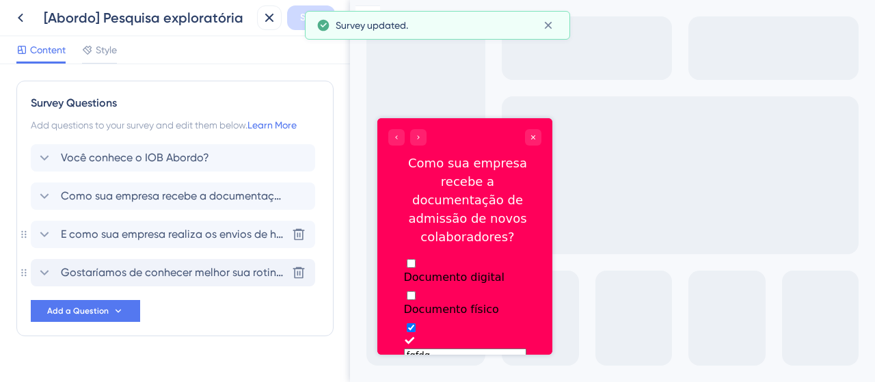
click at [67, 233] on span "E como sua empresa realiza os envios de holerites?" at bounding box center [174, 234] width 226 height 16
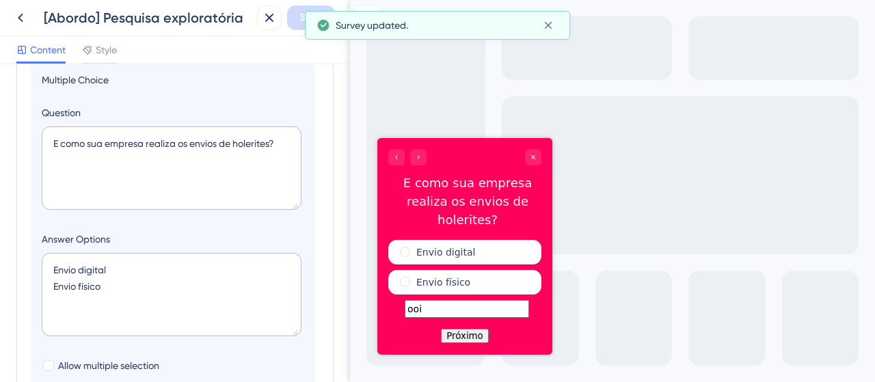
scroll to position [293, 0]
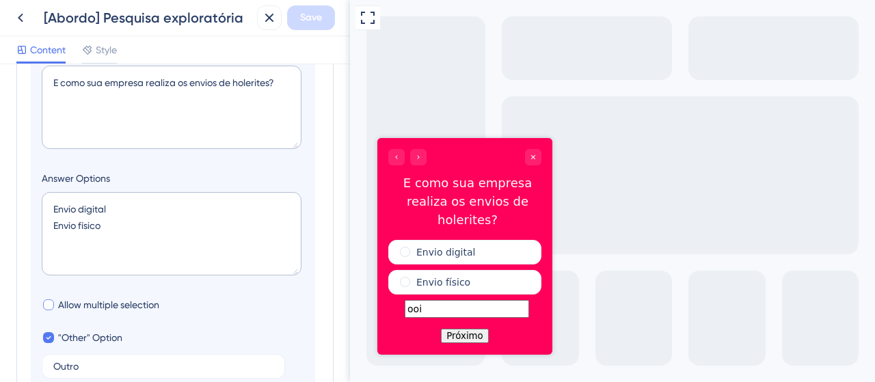
click at [87, 306] on span "Allow multiple selection" at bounding box center [108, 305] width 101 height 16
checkbox input "true"
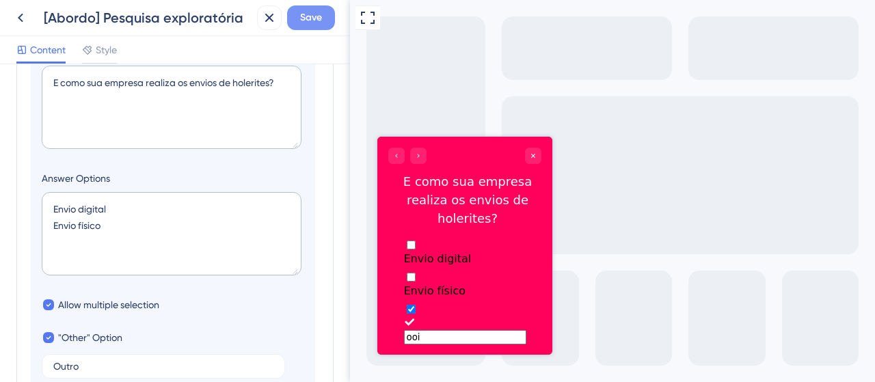
click at [311, 21] on span "Save" at bounding box center [311, 18] width 22 height 16
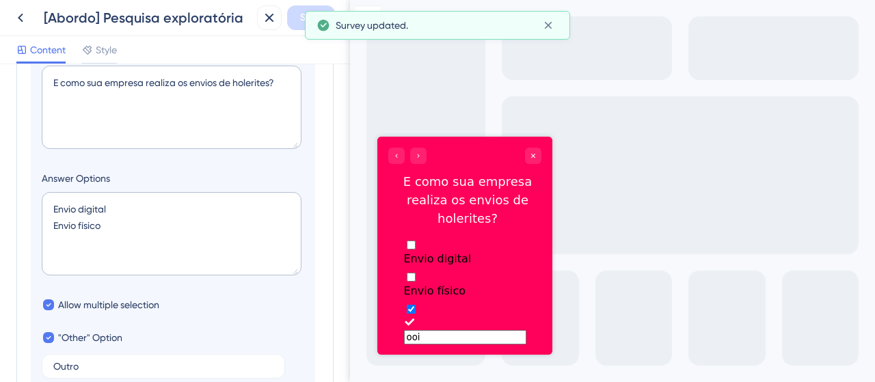
click at [404, 270] on label "Envio físico" at bounding box center [465, 283] width 122 height 27
checkbox input "true"
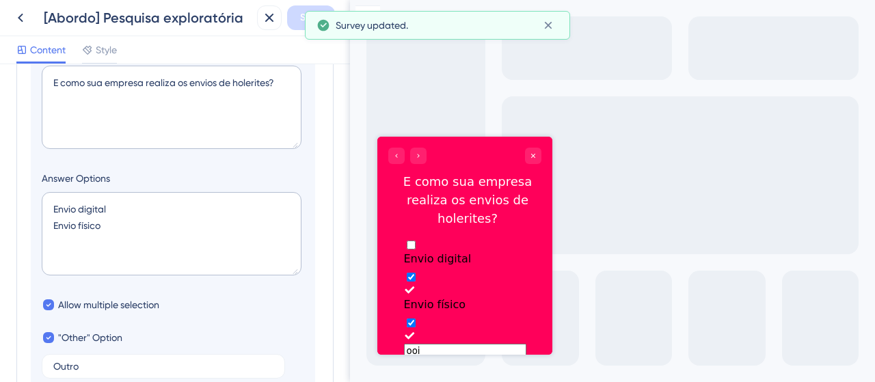
click at [407, 252] on div "Multiple choices rating" at bounding box center [465, 252] width 122 height 0
checkbox input "true"
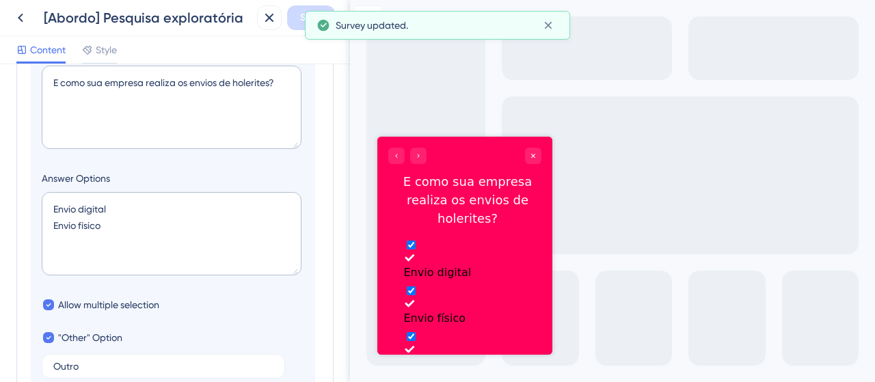
click at [432, 152] on div at bounding box center [464, 155] width 153 height 16
click at [416, 157] on icon "Go to Question 4" at bounding box center [418, 155] width 8 height 8
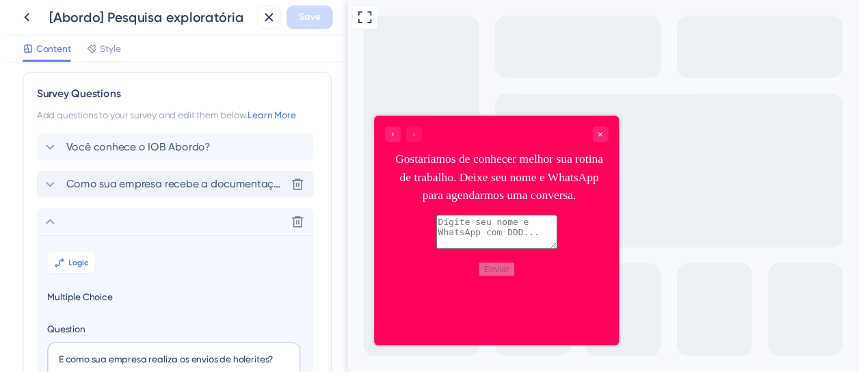
scroll to position [0, 0]
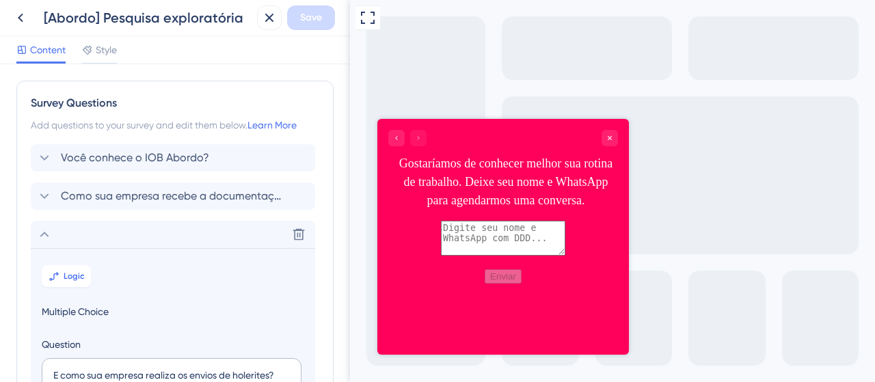
click at [48, 234] on icon at bounding box center [44, 234] width 16 height 16
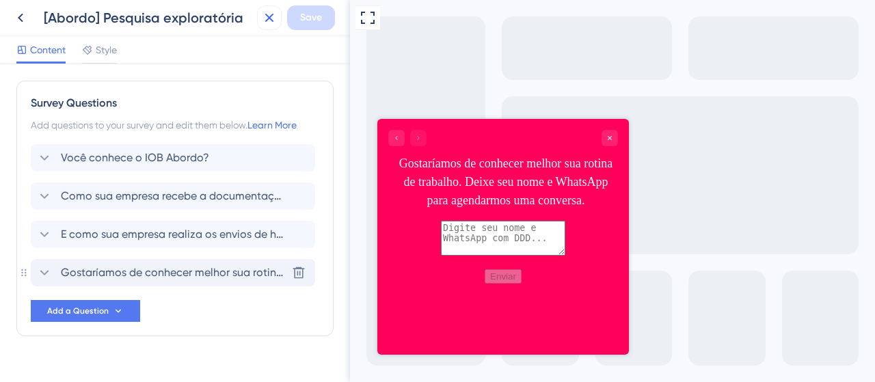
click at [271, 16] on icon at bounding box center [269, 18] width 9 height 9
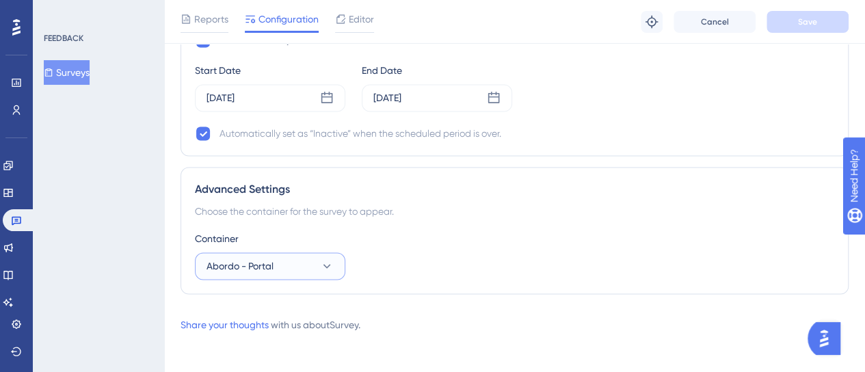
click at [245, 264] on span "Abordo - Portal" at bounding box center [239, 266] width 67 height 16
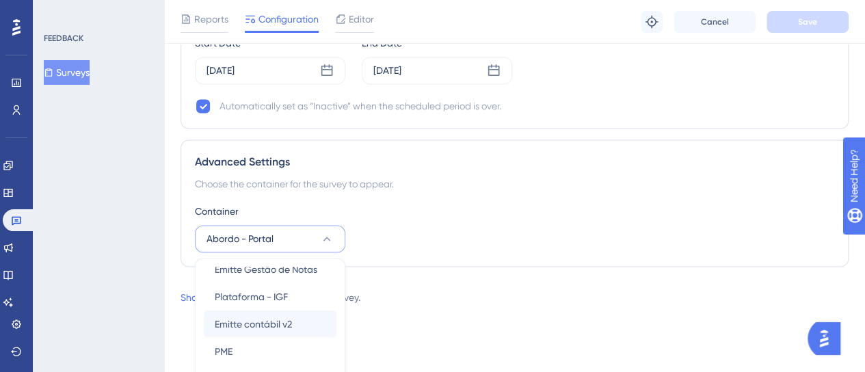
scroll to position [289, 0]
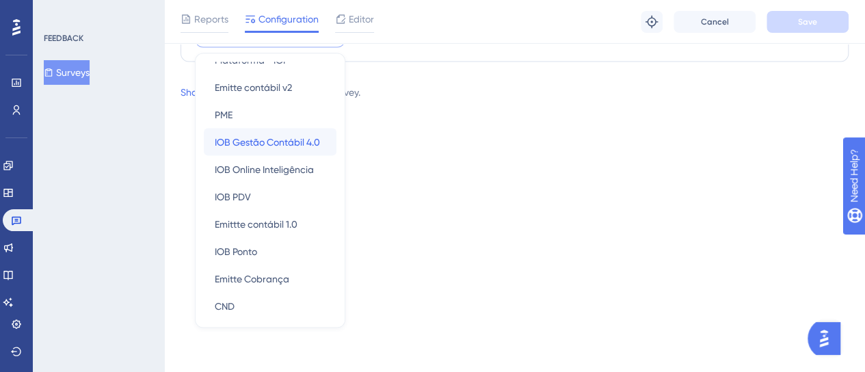
click at [271, 133] on span "IOB Gestão Contábil 4.0" at bounding box center [267, 141] width 105 height 16
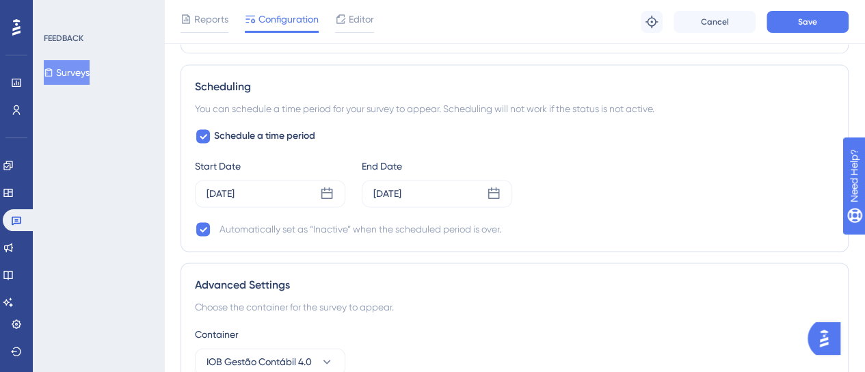
scroll to position [868, 0]
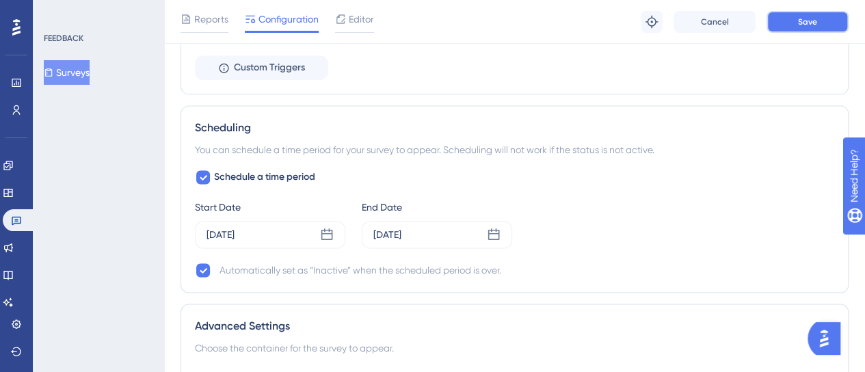
click at [791, 16] on button "Save" at bounding box center [807, 22] width 82 height 22
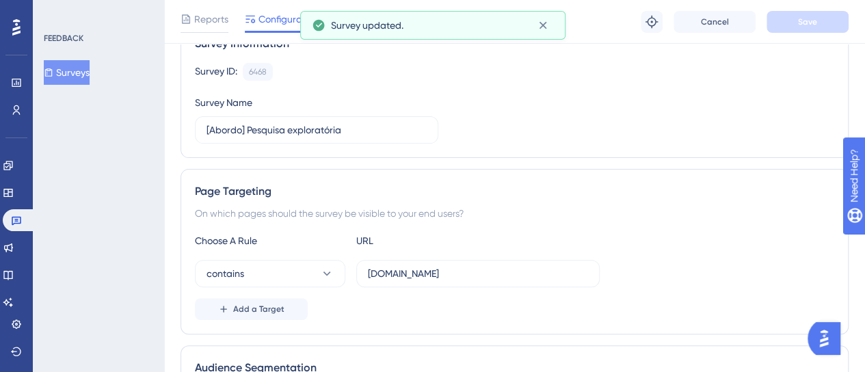
scroll to position [116, 0]
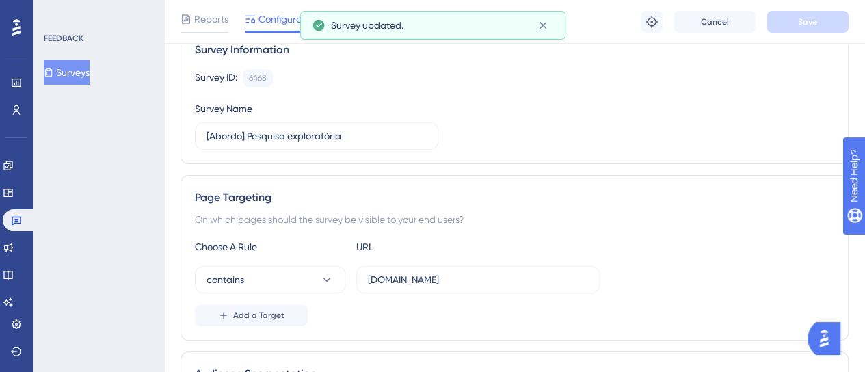
click at [544, 19] on icon at bounding box center [543, 25] width 14 height 14
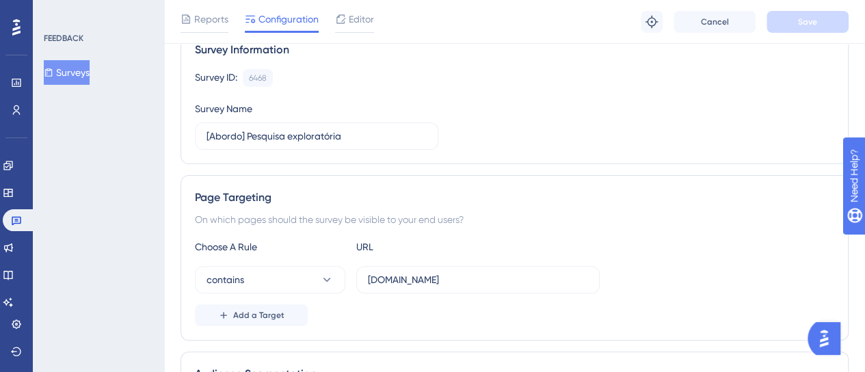
scroll to position [0, 0]
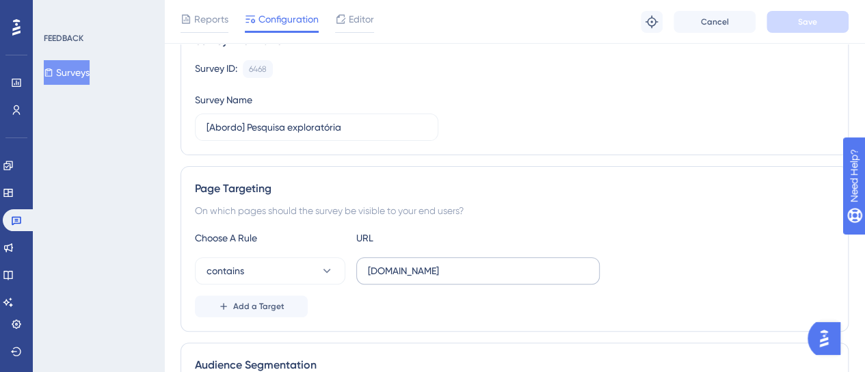
scroll to position [205, 0]
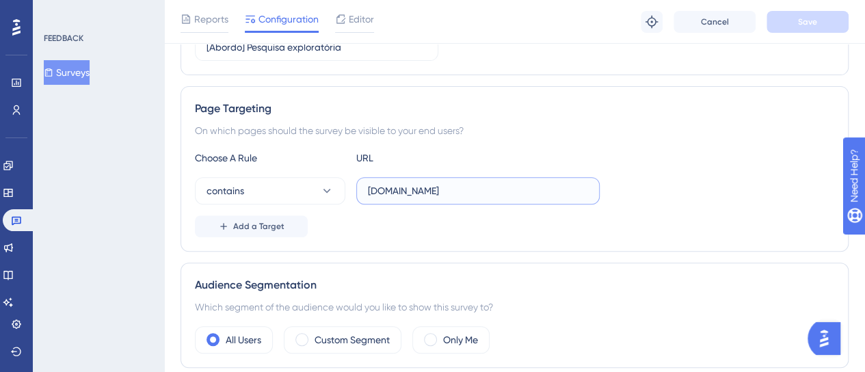
click at [403, 191] on input "development-abordo.iob.com.br" at bounding box center [478, 190] width 220 height 15
click at [563, 129] on div "On which pages should the survey be visible to your end users?" at bounding box center [514, 130] width 639 height 16
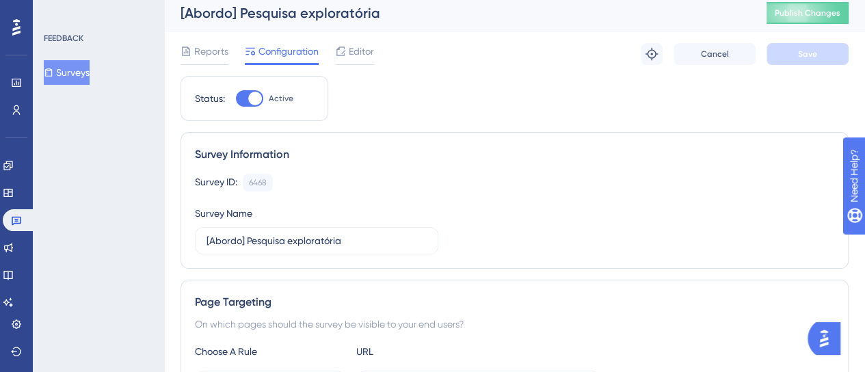
scroll to position [0, 0]
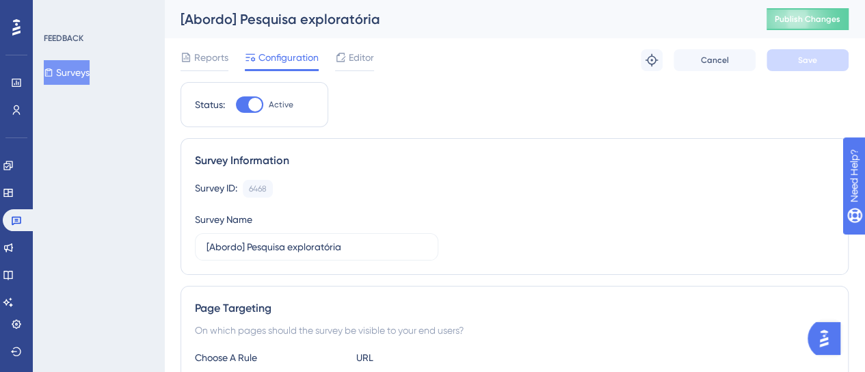
click at [53, 68] on icon at bounding box center [49, 73] width 10 height 10
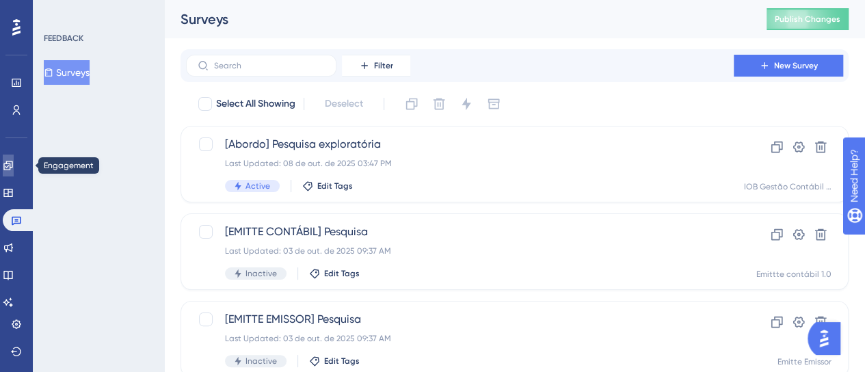
click at [14, 166] on link at bounding box center [8, 165] width 11 height 22
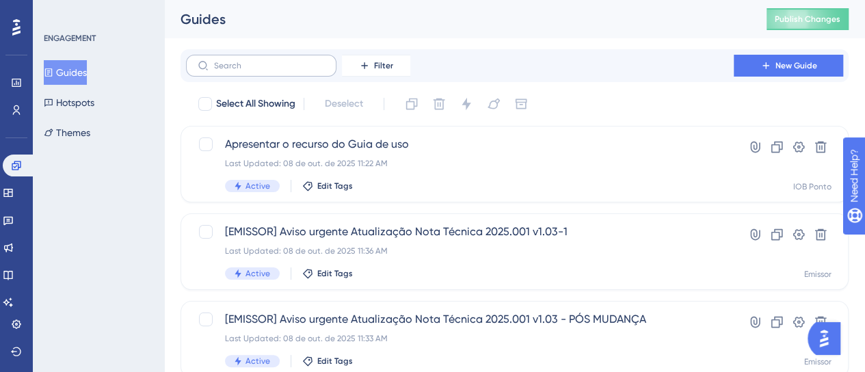
click at [249, 70] on label at bounding box center [261, 66] width 150 height 22
click at [249, 70] on input "text" at bounding box center [269, 66] width 111 height 10
drag, startPoint x: 418, startPoint y: 69, endPoint x: 407, endPoint y: 68, distance: 11.0
click at [414, 68] on div "Filter New Guide" at bounding box center [514, 66] width 657 height 22
click at [390, 68] on span "Filter" at bounding box center [383, 65] width 19 height 11
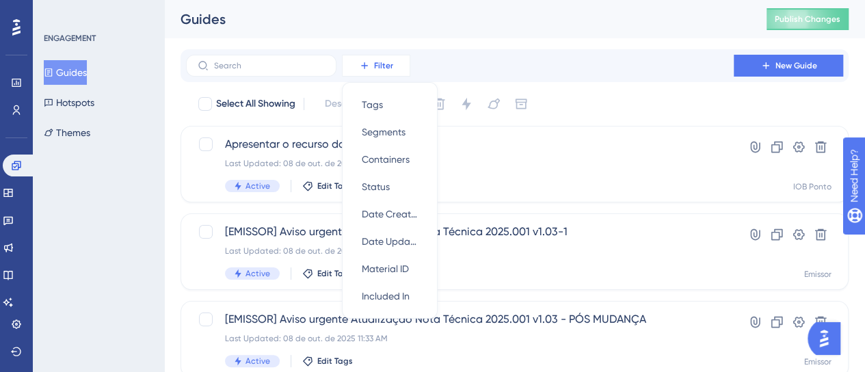
scroll to position [12, 0]
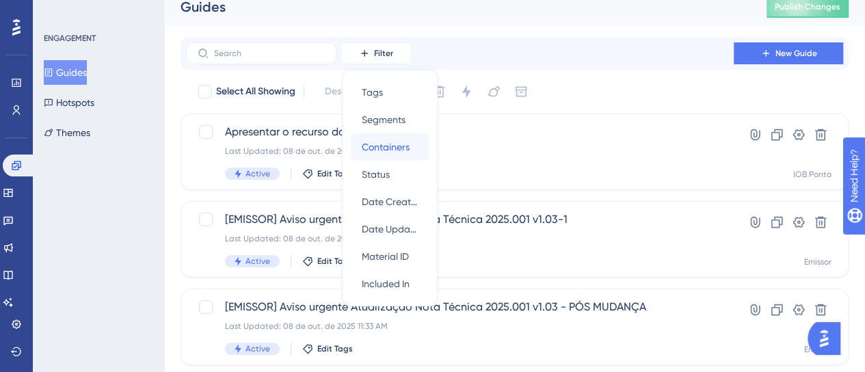
click at [401, 148] on span "Containers" at bounding box center [386, 147] width 48 height 16
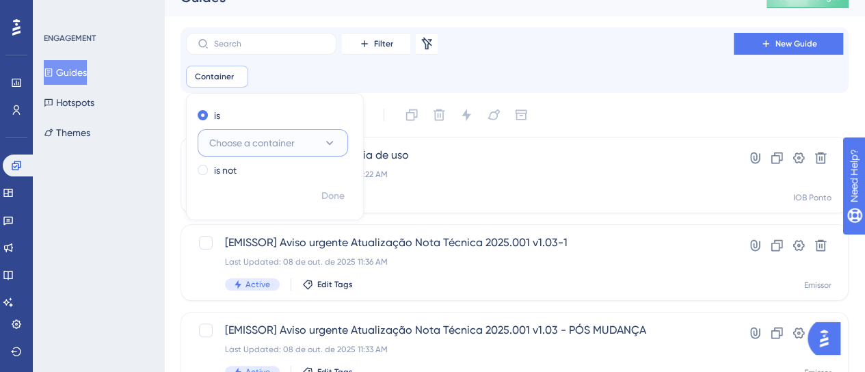
click at [253, 145] on span "Choose a container" at bounding box center [251, 143] width 85 height 16
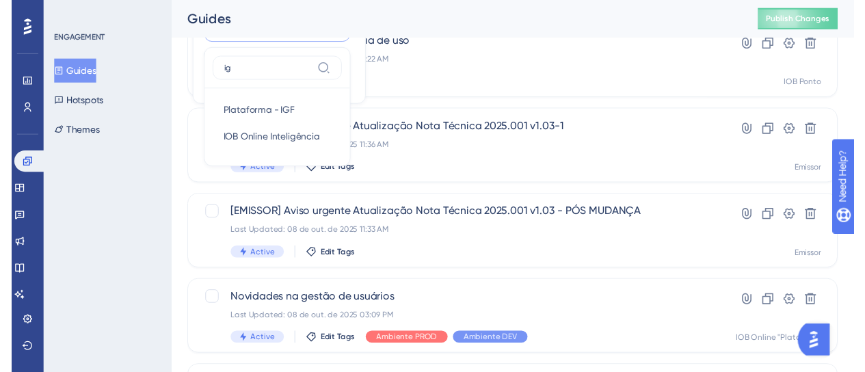
scroll to position [0, 0]
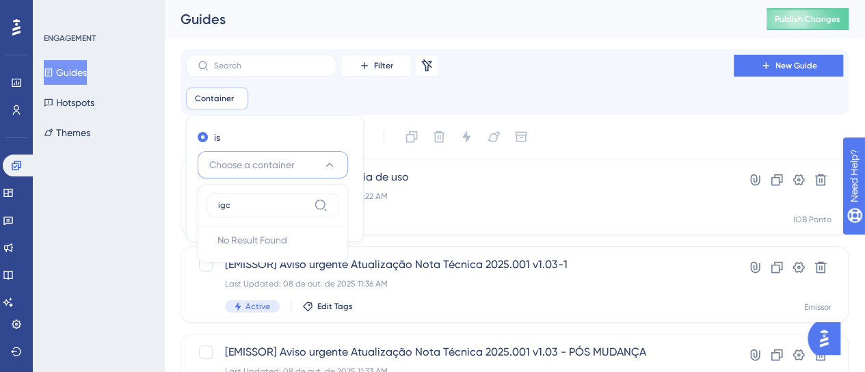
click at [290, 208] on input "igc" at bounding box center [263, 205] width 90 height 11
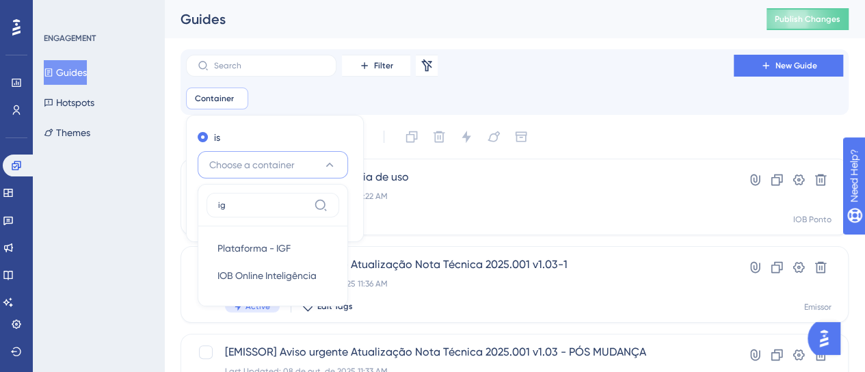
type input "i"
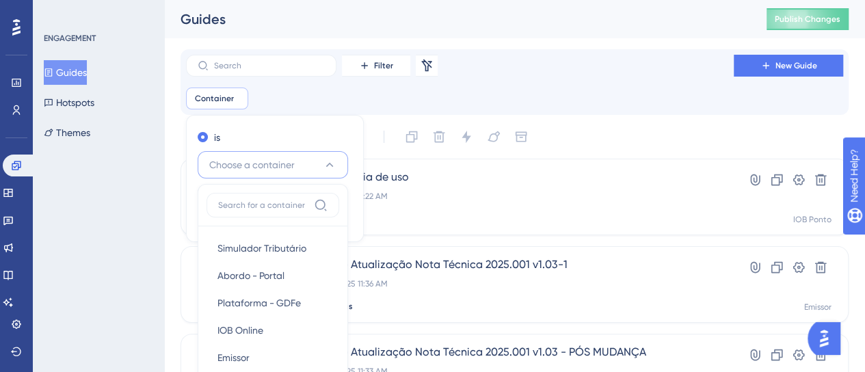
click at [447, 95] on div "Container Remove is Choose a container Simulador Tributário Simulador Tributári…" at bounding box center [514, 98] width 657 height 22
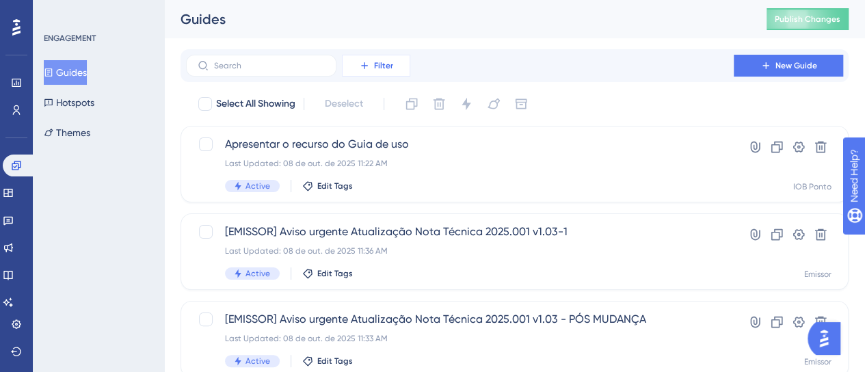
click at [389, 61] on span "Filter" at bounding box center [383, 65] width 19 height 11
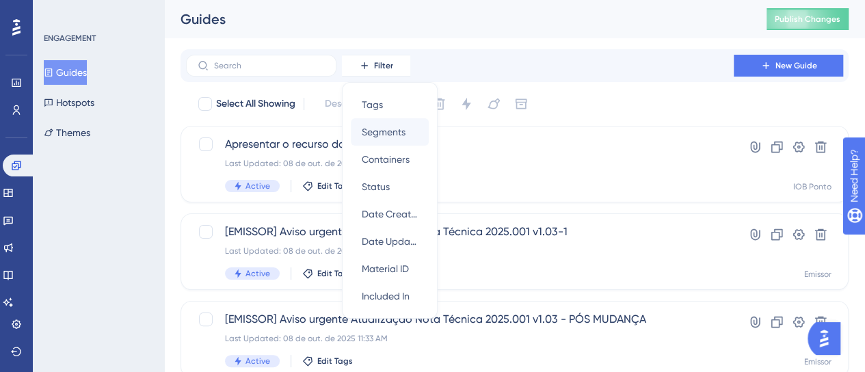
scroll to position [14, 0]
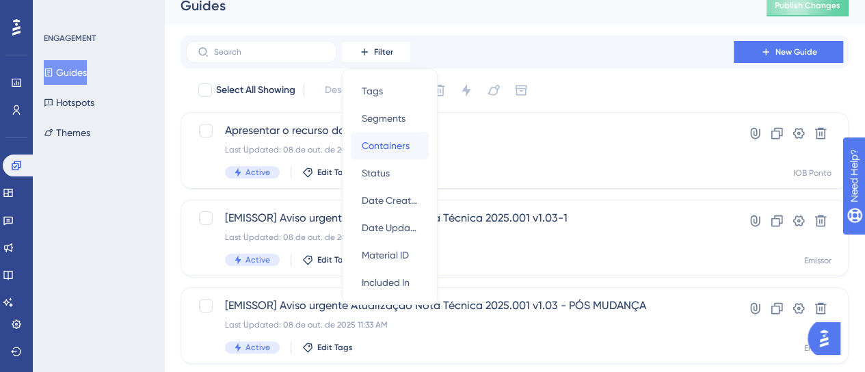
click at [394, 146] on span "Containers" at bounding box center [386, 145] width 48 height 16
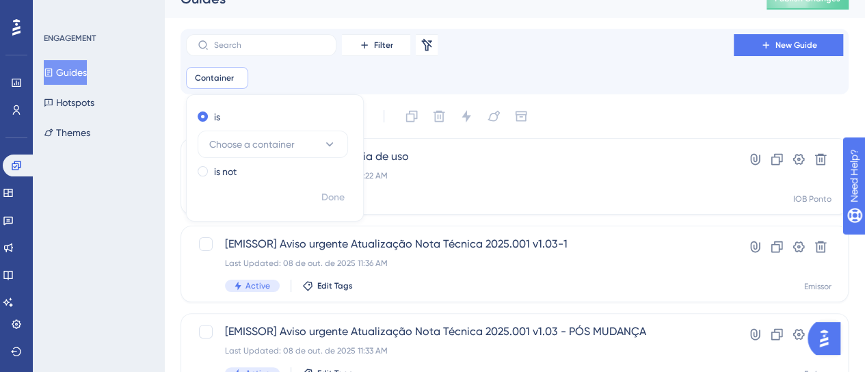
click at [301, 139] on button "Choose a container" at bounding box center [273, 144] width 150 height 27
click at [332, 135] on button "Choose a container" at bounding box center [273, 144] width 150 height 27
click at [224, 102] on div "is Choose a container is not Done" at bounding box center [275, 157] width 178 height 127
drag, startPoint x: 235, startPoint y: 72, endPoint x: 234, endPoint y: 81, distance: 8.9
click at [236, 136] on span "Choose a container" at bounding box center [251, 144] width 85 height 16
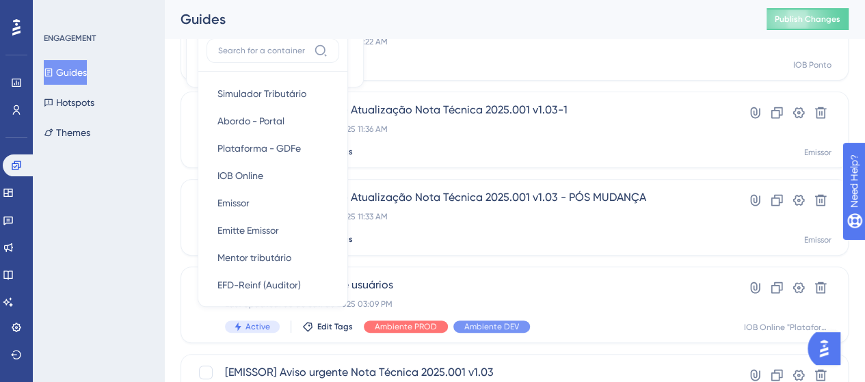
scroll to position [131, 0]
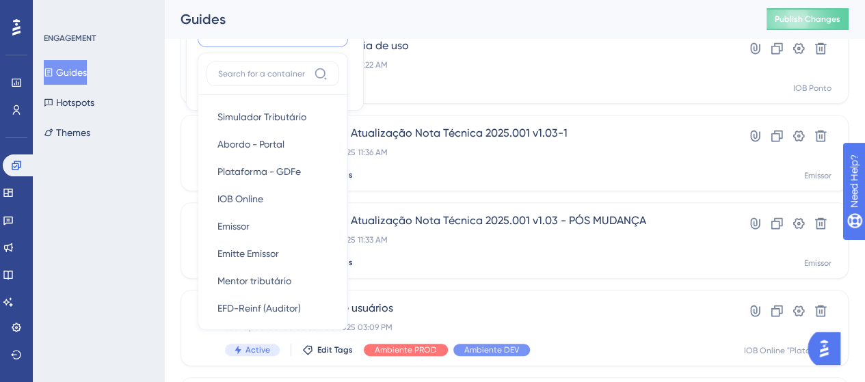
click at [252, 64] on label at bounding box center [272, 74] width 133 height 25
click at [252, 68] on input at bounding box center [263, 73] width 90 height 11
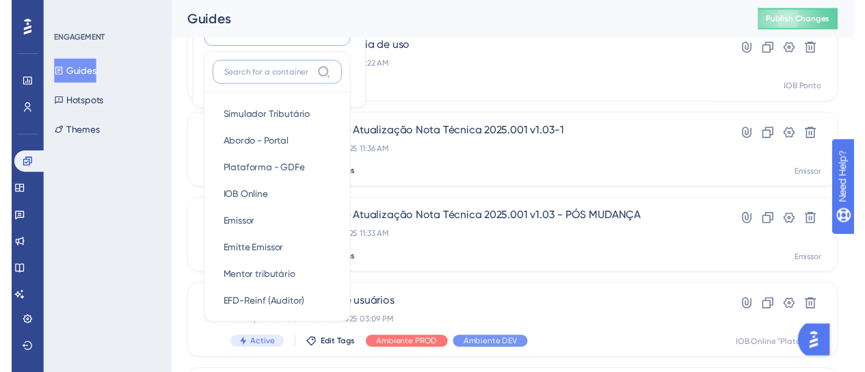
scroll to position [0, 0]
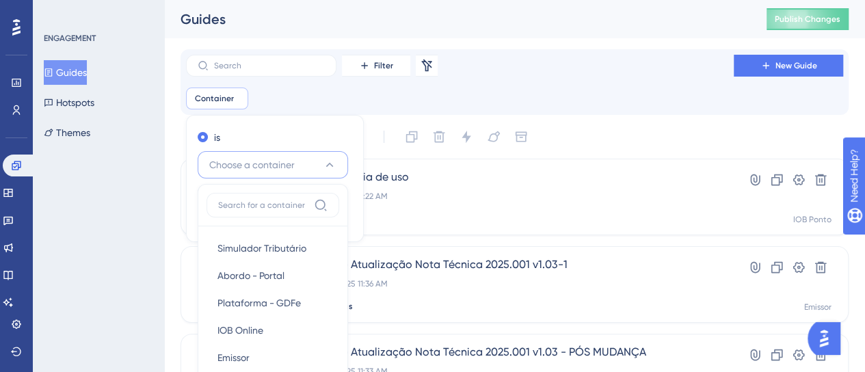
click at [276, 167] on span "Choose a container" at bounding box center [251, 165] width 85 height 16
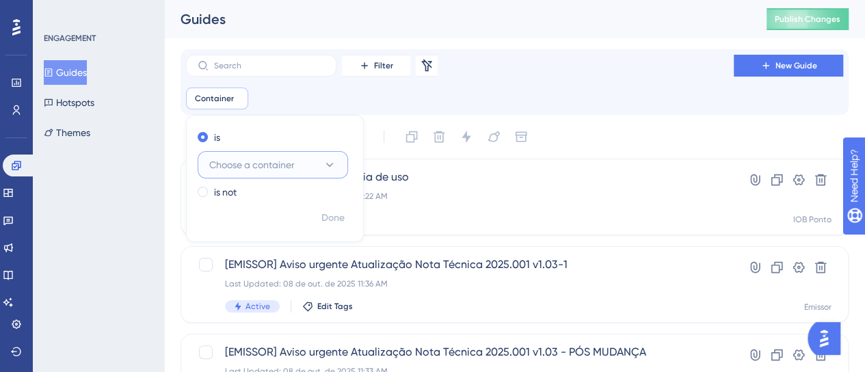
click at [275, 165] on span "Choose a container" at bounding box center [251, 165] width 85 height 16
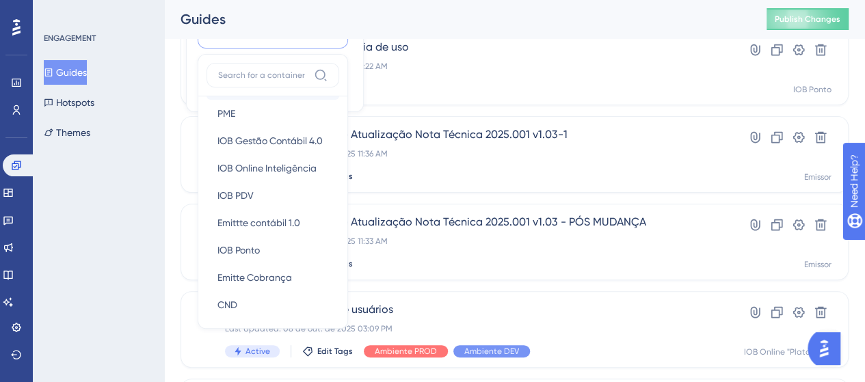
scroll to position [339, 0]
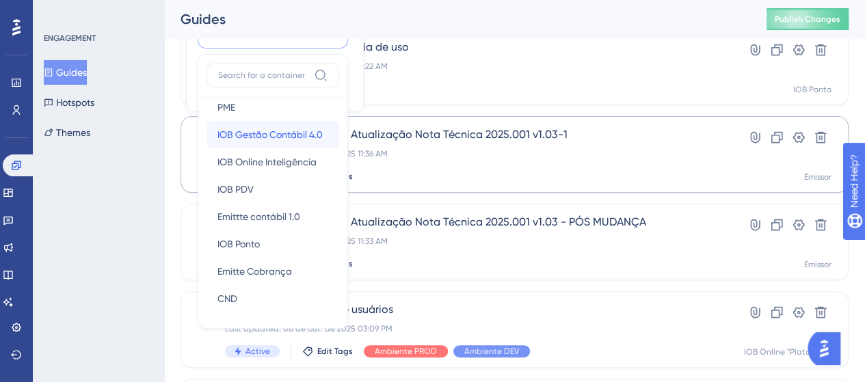
click at [285, 132] on span "IOB Gestão Contábil 4.0" at bounding box center [269, 134] width 105 height 16
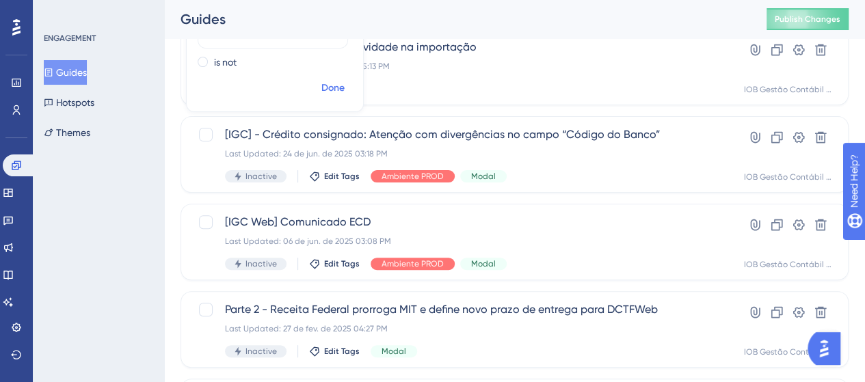
click at [336, 90] on span "Done" at bounding box center [332, 88] width 23 height 16
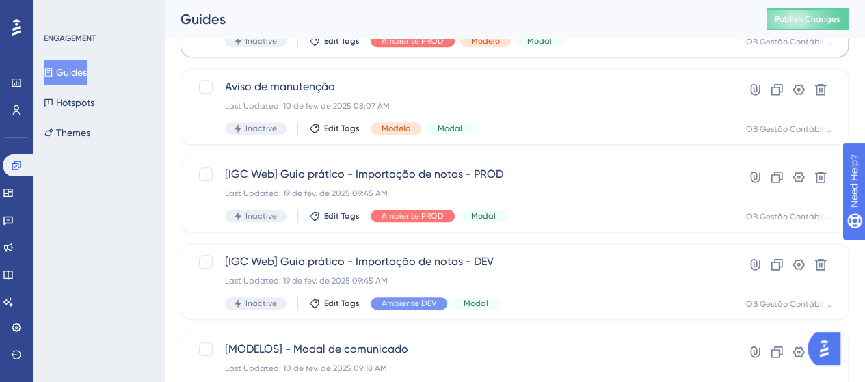
scroll to position [684, 0]
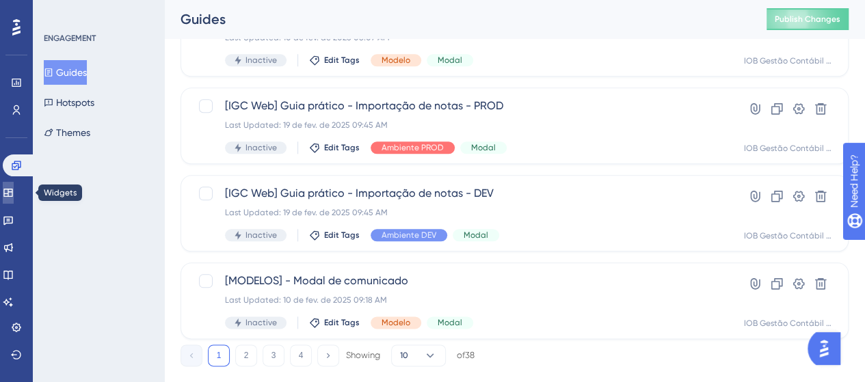
click at [12, 193] on icon at bounding box center [7, 193] width 9 height 8
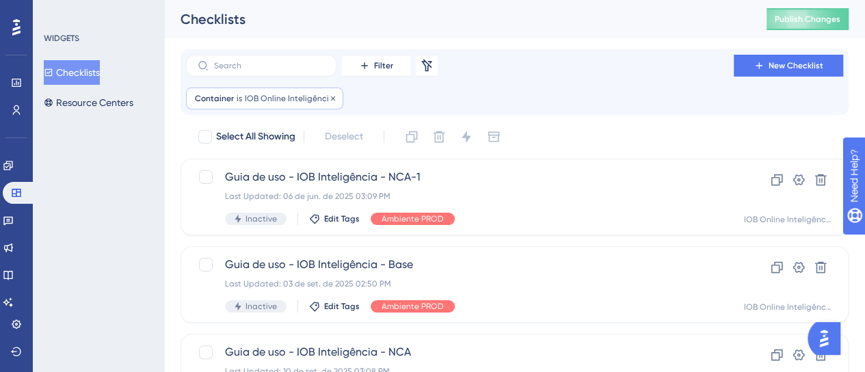
click at [262, 102] on span "IOB Online Inteligência" at bounding box center [290, 98] width 90 height 11
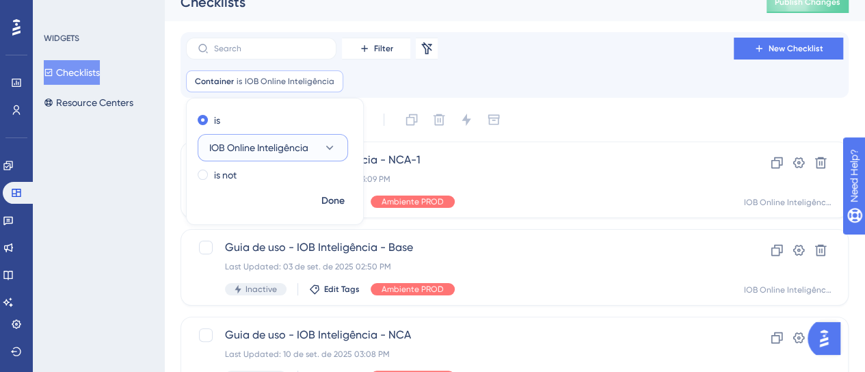
click at [236, 147] on span "IOB Online Inteligência" at bounding box center [258, 147] width 99 height 16
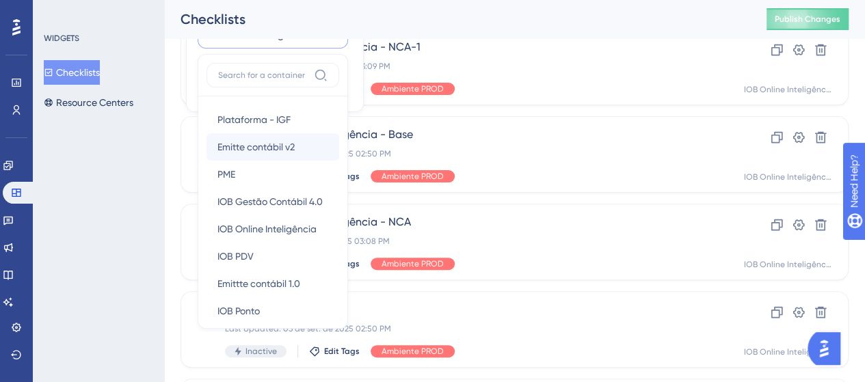
scroll to position [339, 0]
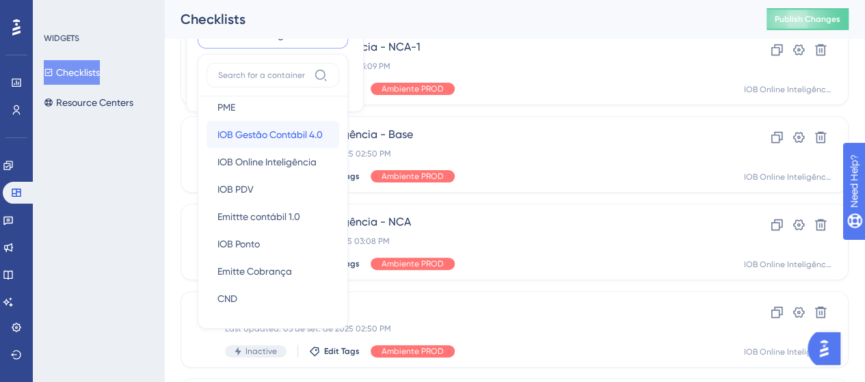
click at [281, 136] on span "IOB Gestão Contábil 4.0" at bounding box center [269, 134] width 105 height 16
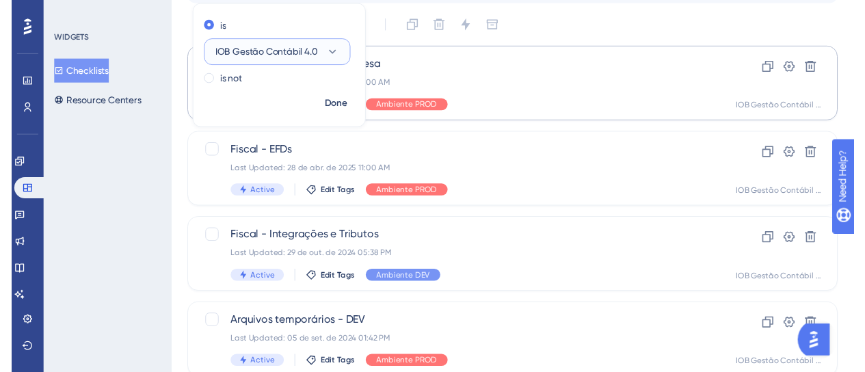
scroll to position [0, 0]
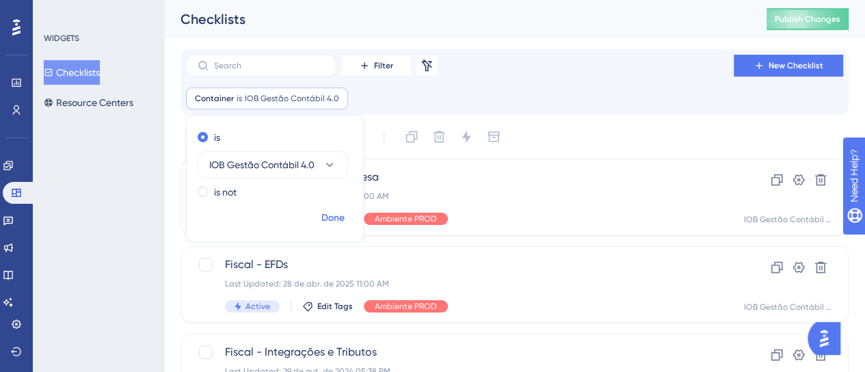
click at [335, 219] on span "Done" at bounding box center [332, 218] width 23 height 16
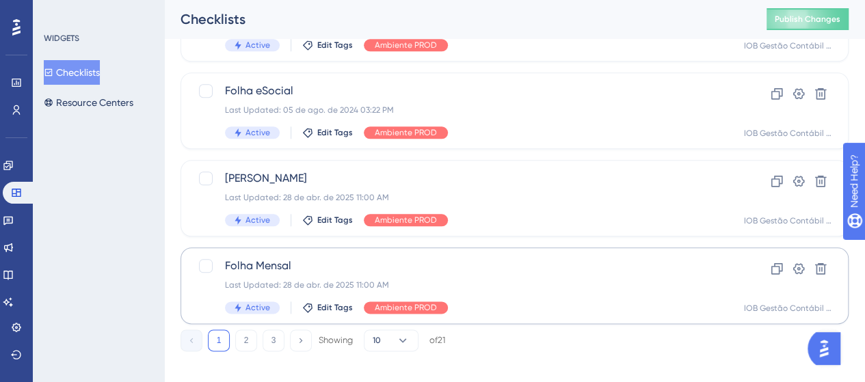
scroll to position [711, 0]
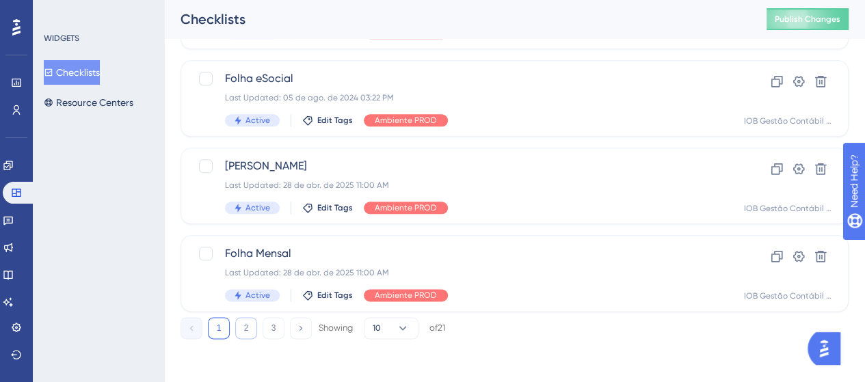
click at [244, 331] on button "2" at bounding box center [246, 328] width 22 height 22
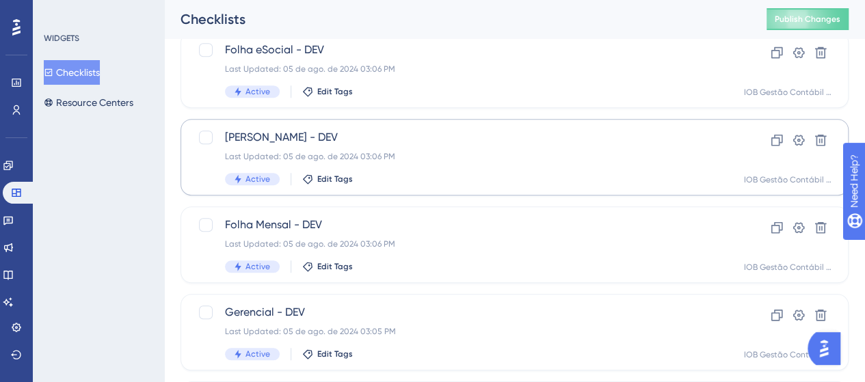
scroll to position [506, 0]
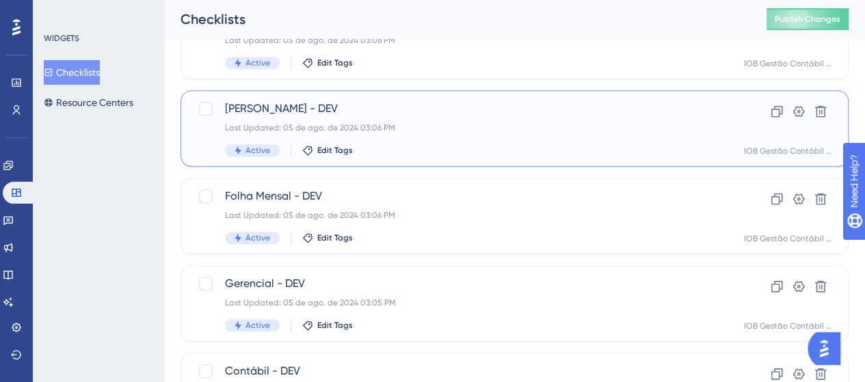
click at [460, 129] on div "Last Updated: 05 de ago. de 2024 03:06 PM" at bounding box center [460, 127] width 470 height 11
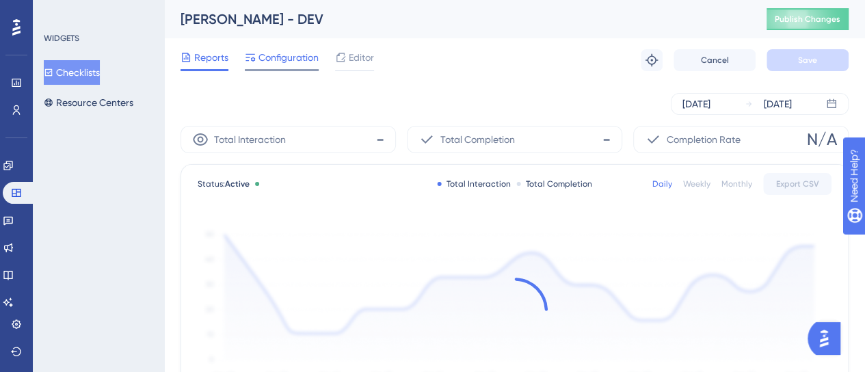
click at [299, 53] on span "Configuration" at bounding box center [288, 57] width 60 height 16
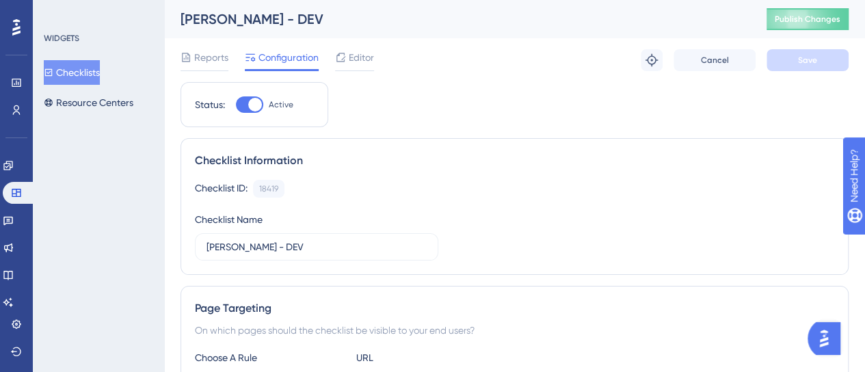
scroll to position [205, 0]
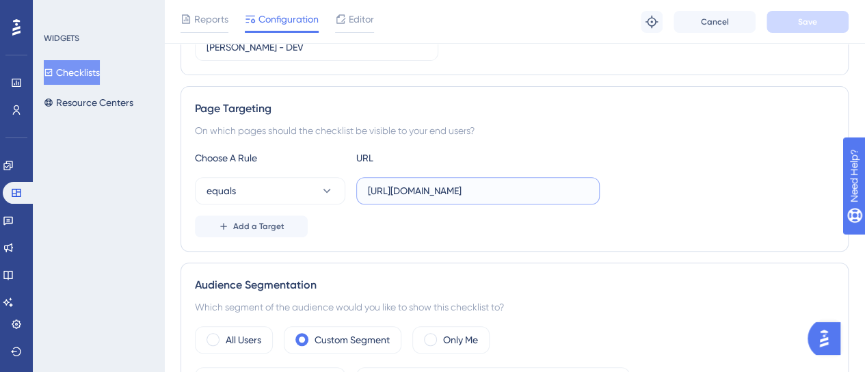
click at [498, 186] on input "https://development-igc-app.iob.com.br/dashboard/folha?a=ferias" at bounding box center [478, 190] width 220 height 15
click at [480, 195] on input "https://development-igc-app.iob.com.br/dashboard/folha?a=ferias" at bounding box center [478, 190] width 220 height 15
drag, startPoint x: 548, startPoint y: 188, endPoint x: 347, endPoint y: 197, distance: 201.2
click at [347, 197] on div "equals https://development-igc-app.iob.com.br/dashboard/folha?a=ferias" at bounding box center [397, 190] width 405 height 27
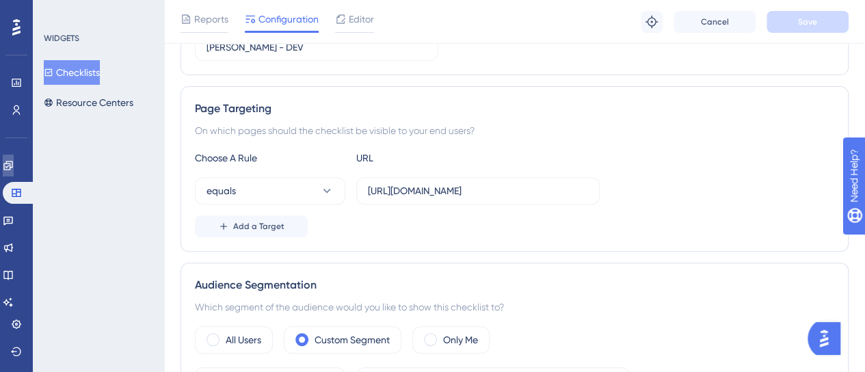
click at [12, 166] on icon at bounding box center [7, 165] width 9 height 9
click at [14, 165] on icon at bounding box center [8, 165] width 11 height 11
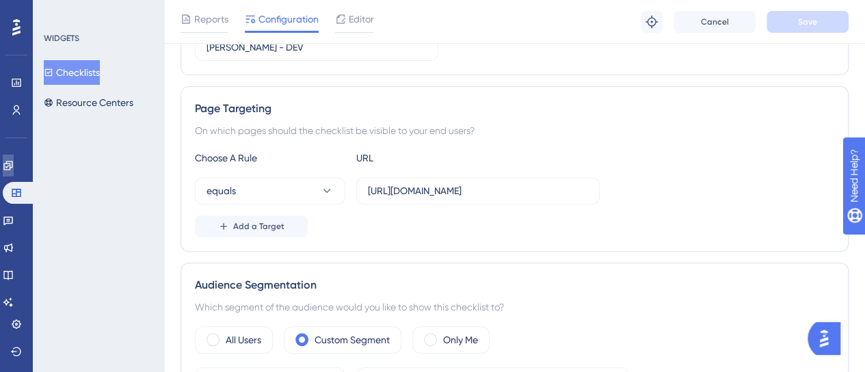
click at [14, 165] on icon at bounding box center [8, 165] width 11 height 11
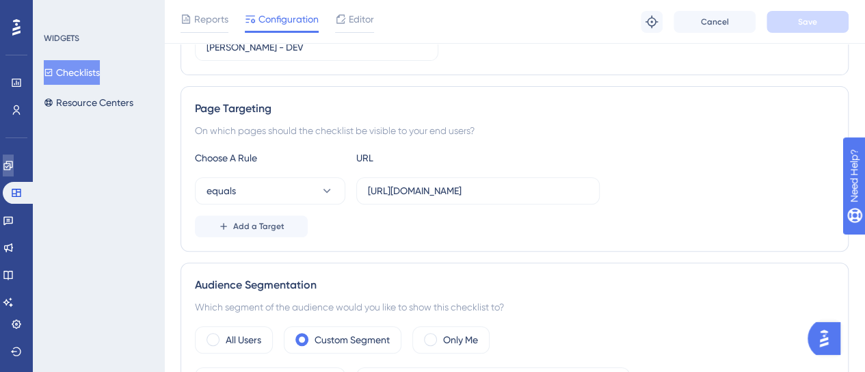
click at [14, 165] on icon at bounding box center [8, 165] width 11 height 11
click at [13, 165] on icon at bounding box center [8, 165] width 11 height 11
click at [12, 169] on icon at bounding box center [7, 165] width 9 height 9
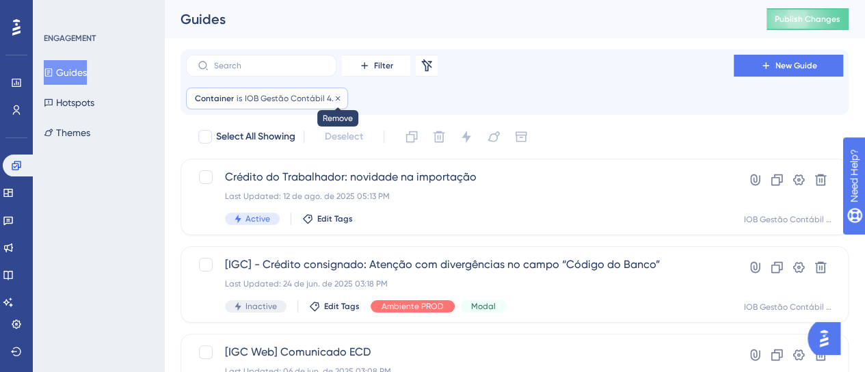
click at [336, 99] on icon at bounding box center [338, 98] width 4 height 4
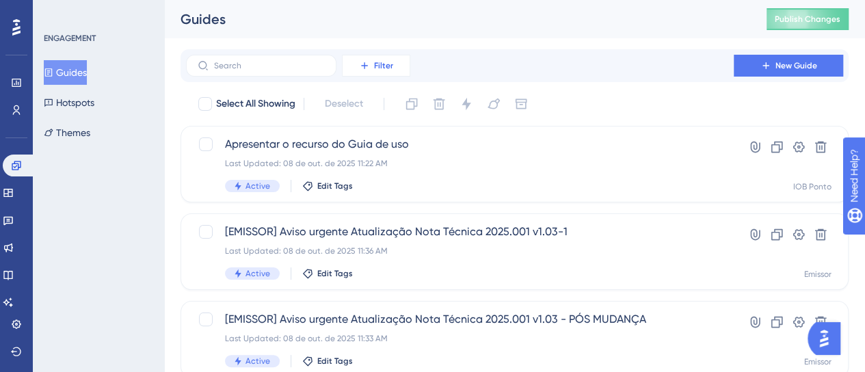
click at [379, 69] on span "Filter" at bounding box center [383, 65] width 19 height 11
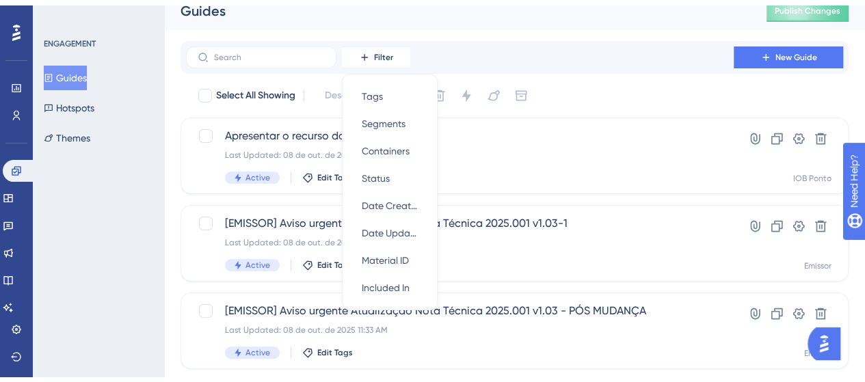
scroll to position [150, 0]
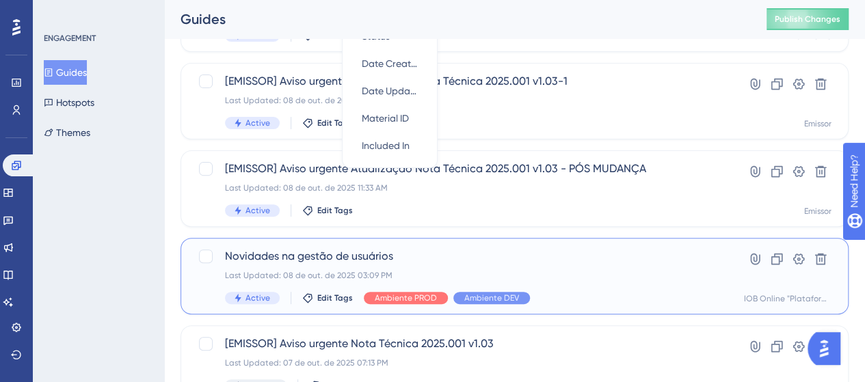
click at [453, 250] on span "Novidades na gestão de usuários" at bounding box center [460, 256] width 470 height 16
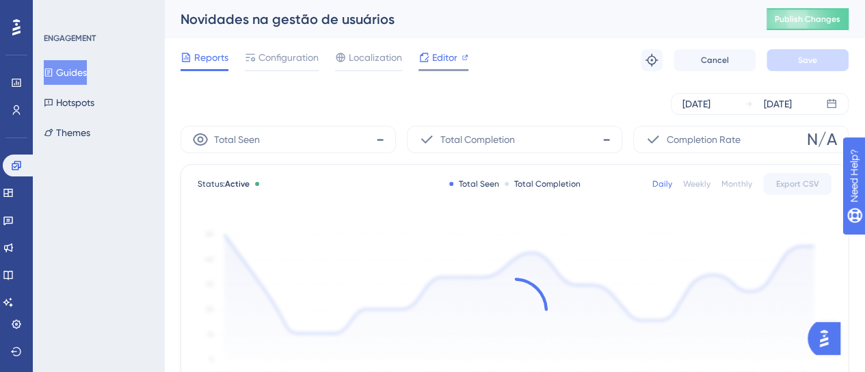
click at [432, 63] on span "Editor" at bounding box center [444, 57] width 25 height 16
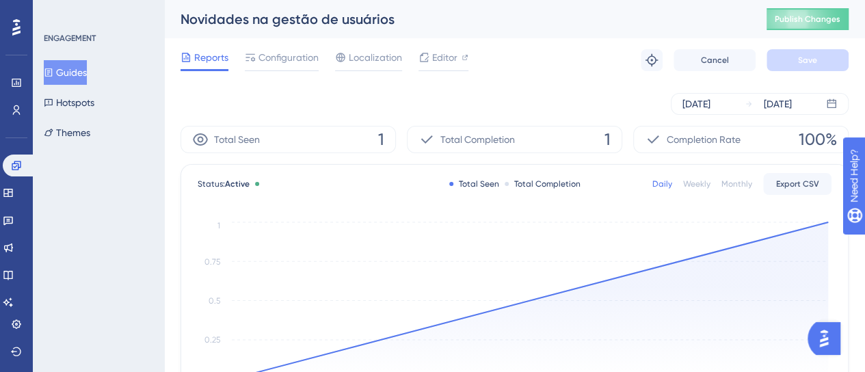
click at [798, 25] on button "Publish Changes" at bounding box center [807, 19] width 82 height 22
click at [262, 46] on div "Reports Configuration Localization Editor Troubleshoot Cancel Save" at bounding box center [514, 60] width 668 height 44
click at [267, 53] on span "Configuration" at bounding box center [288, 57] width 60 height 16
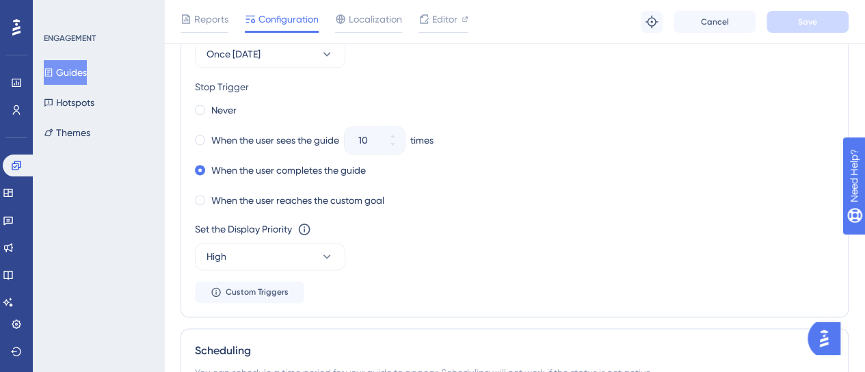
scroll to position [820, 0]
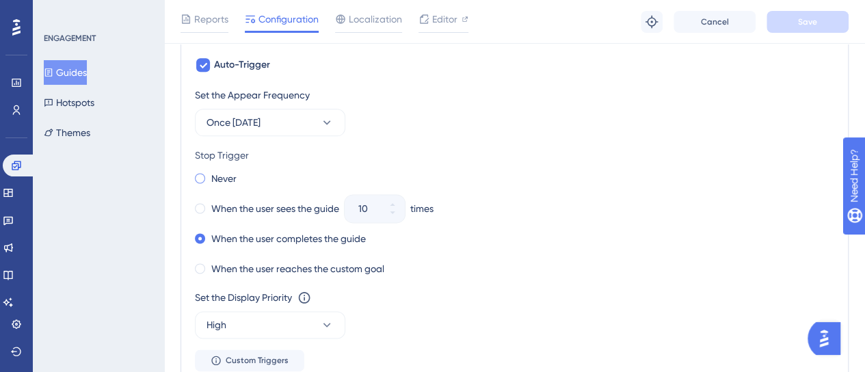
click at [213, 176] on label "Never" at bounding box center [223, 178] width 25 height 16
click at [282, 124] on button "Once in 7 days" at bounding box center [270, 122] width 150 height 27
click at [327, 121] on icon at bounding box center [327, 122] width 8 height 4
click at [244, 123] on span "Once in 7 days" at bounding box center [233, 122] width 54 height 16
click at [247, 122] on span "Once in 7 days" at bounding box center [233, 122] width 54 height 16
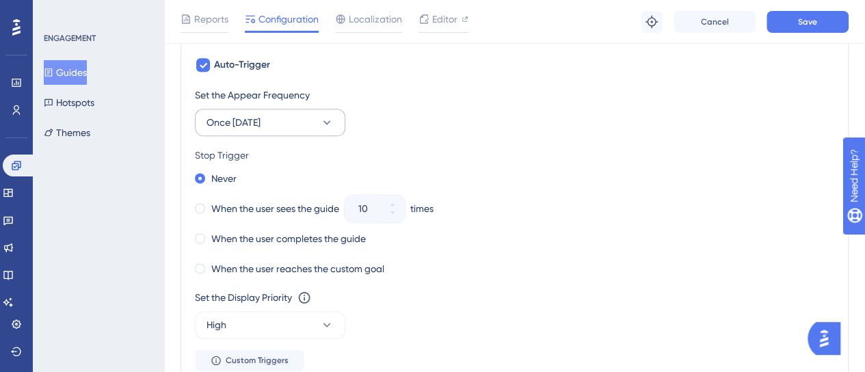
click at [247, 122] on span "Once in 7 days" at bounding box center [233, 122] width 54 height 16
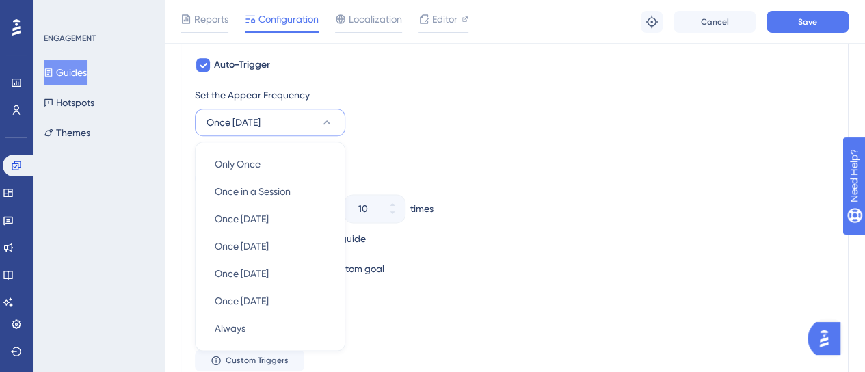
scroll to position [869, 0]
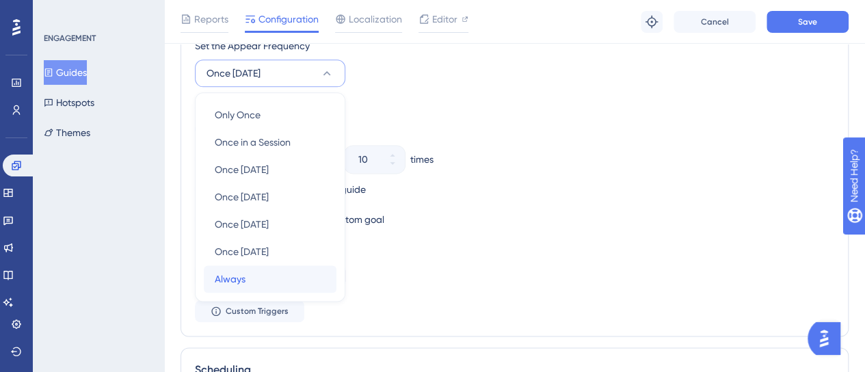
click at [237, 274] on span "Always" at bounding box center [230, 279] width 31 height 16
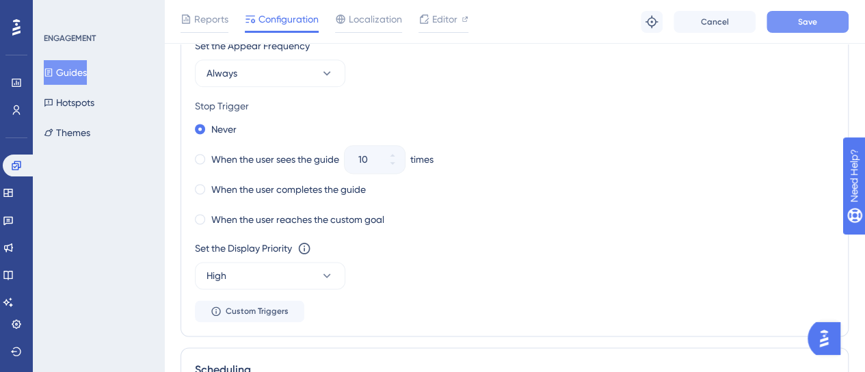
click at [801, 23] on span "Save" at bounding box center [807, 21] width 19 height 11
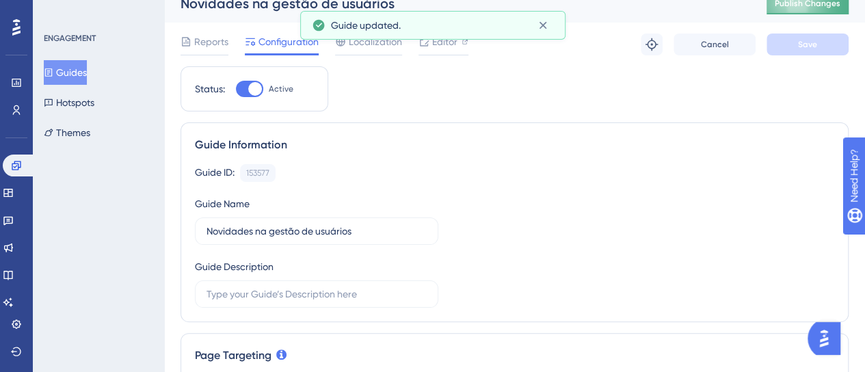
scroll to position [0, 0]
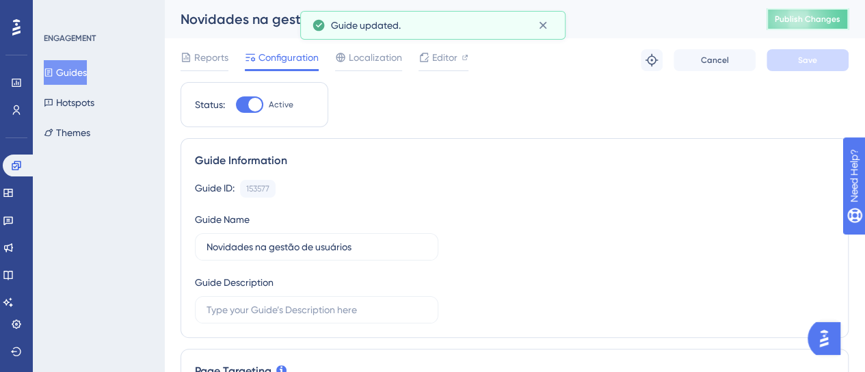
click at [792, 24] on span "Publish Changes" at bounding box center [807, 19] width 66 height 11
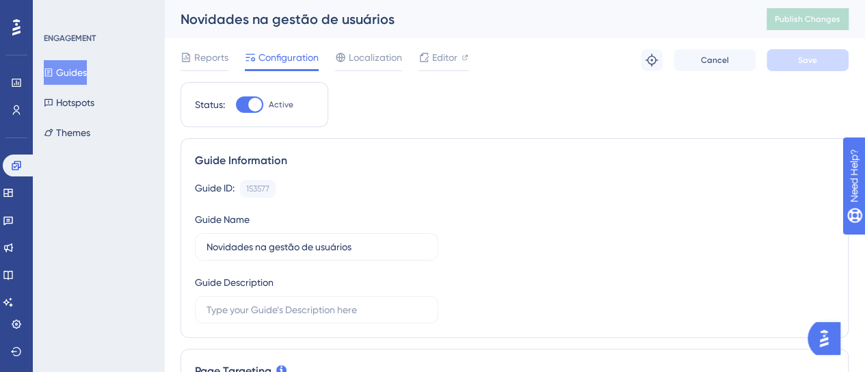
click at [632, 18] on div "Novidades na gestão de usuários" at bounding box center [456, 19] width 552 height 19
click at [12, 215] on icon at bounding box center [8, 220] width 11 height 11
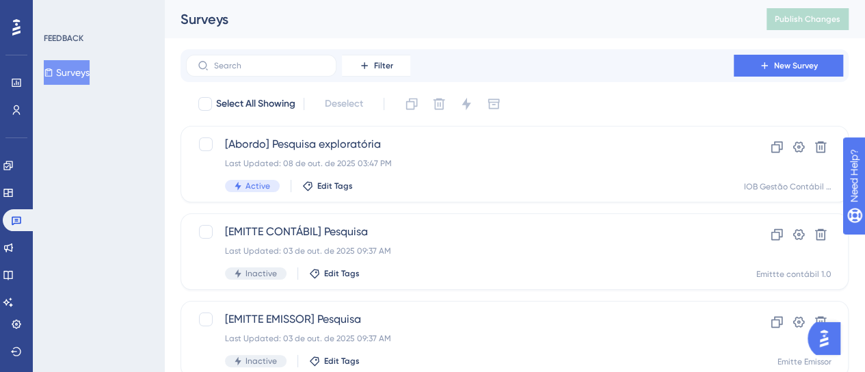
click at [114, 243] on div "FEEDBACK Surveys" at bounding box center [98, 186] width 131 height 372
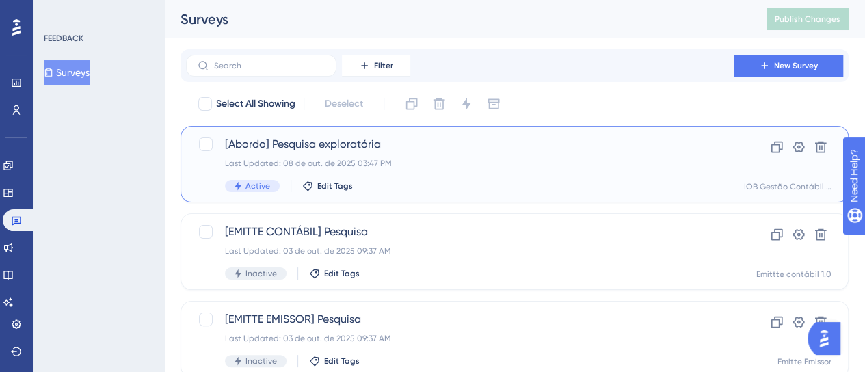
click at [375, 171] on div "[Abordo] Pesquisa exploratória Last Updated: 08 de out. de 2025 03:47 PM Active…" at bounding box center [460, 164] width 470 height 56
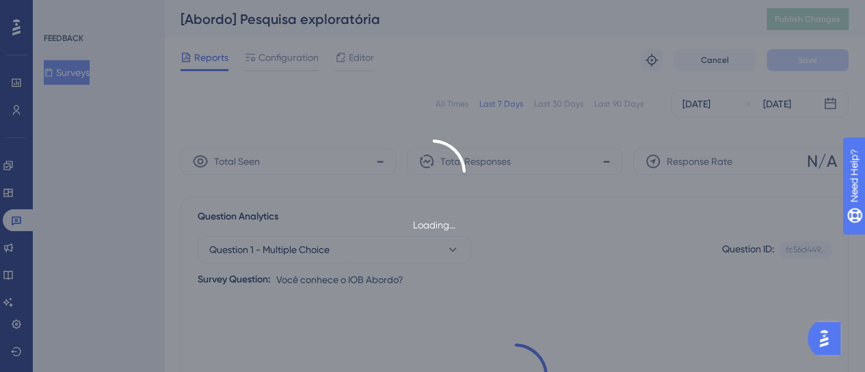
click at [282, 57] on div "Loading..." at bounding box center [432, 186] width 865 height 372
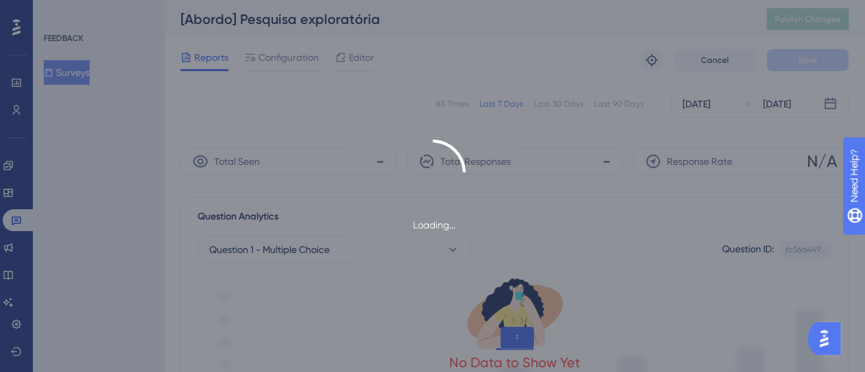
click at [282, 57] on div "Loading..." at bounding box center [432, 186] width 865 height 372
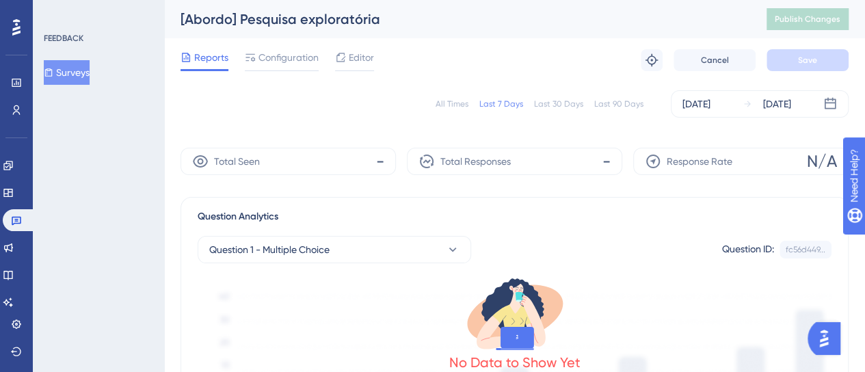
click at [284, 57] on span "Configuration" at bounding box center [288, 57] width 60 height 16
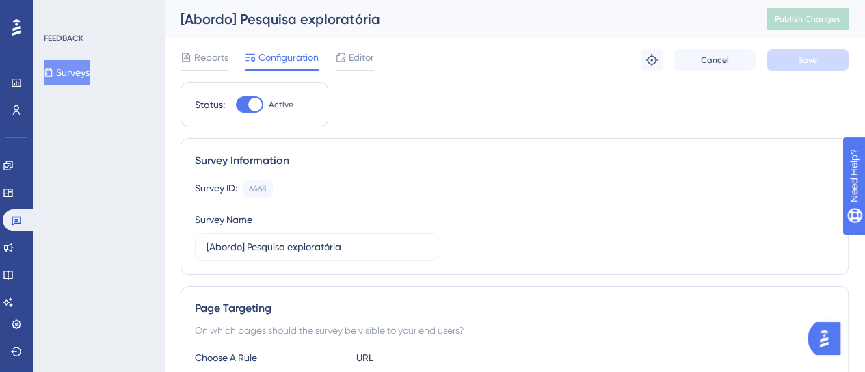
click at [284, 57] on span "Configuration" at bounding box center [288, 57] width 60 height 16
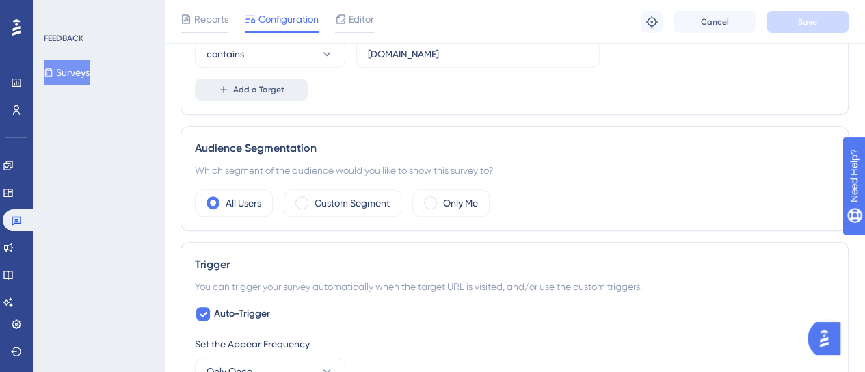
scroll to position [273, 0]
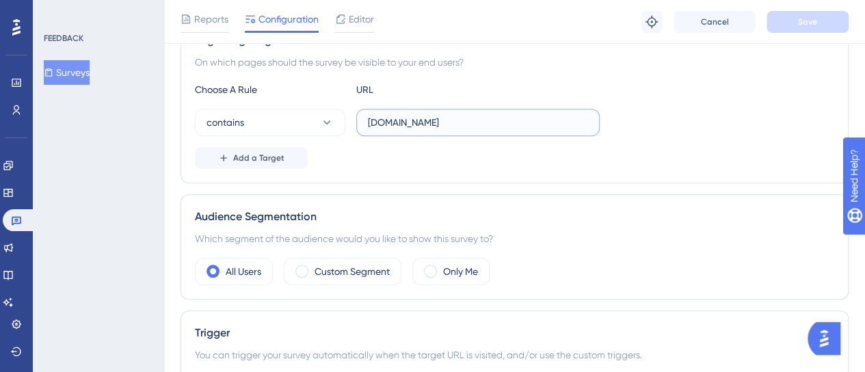
click at [463, 118] on input "development-abordo.iob.com.br" at bounding box center [478, 122] width 220 height 15
paste input "https://igc-app.iob.com.br/dashboard/folha"
type input "https://igc-app.iob.com.br/dashboard/folha"
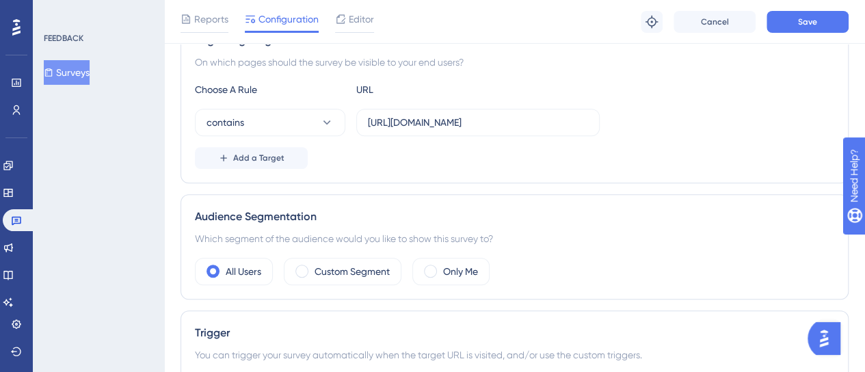
click at [535, 161] on div "Add a Target" at bounding box center [514, 158] width 639 height 22
click at [751, 106] on div "Choose A Rule URL contains https://igc-app.iob.com.br/dashboard/folha Add a Tar…" at bounding box center [514, 124] width 639 height 87
click at [798, 18] on span "Save" at bounding box center [807, 21] width 19 height 11
click at [394, 128] on input "https://igc-app.iob.com.br/dashboard/folha" at bounding box center [478, 122] width 220 height 15
click at [461, 162] on div "Add a Target" at bounding box center [514, 158] width 639 height 22
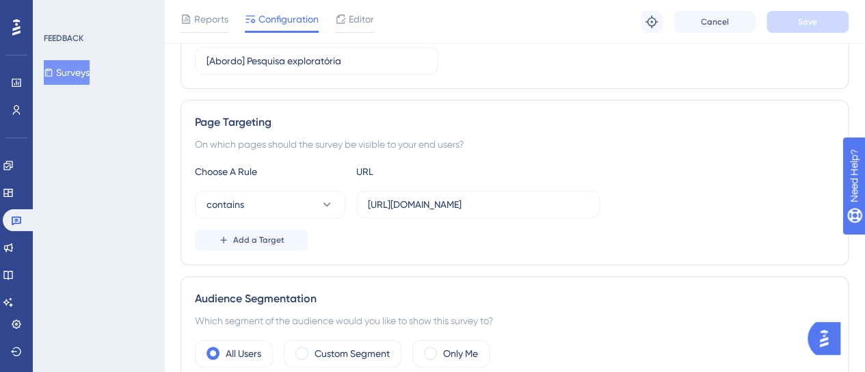
scroll to position [205, 0]
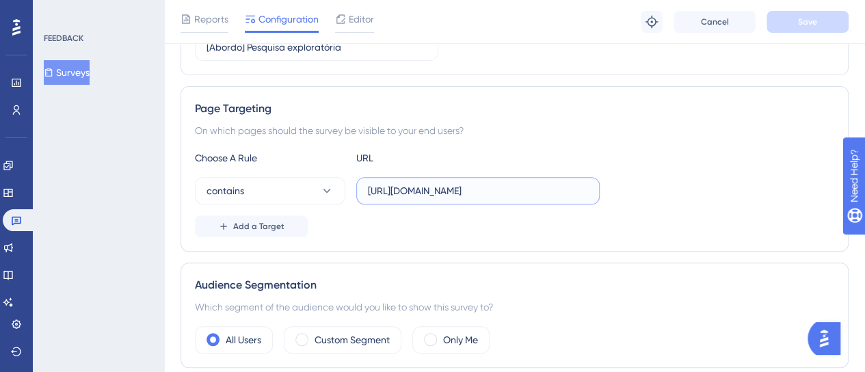
click at [425, 195] on input "https://igc-app.iob.com.br/dashboard/folha" at bounding box center [478, 190] width 220 height 15
click at [537, 195] on input "https://igc-app.iob.com.br/dashboard/folha" at bounding box center [478, 190] width 220 height 15
click at [641, 219] on div "Add a Target" at bounding box center [514, 226] width 639 height 22
click at [515, 122] on div "On which pages should the survey be visible to your end users?" at bounding box center [514, 130] width 639 height 16
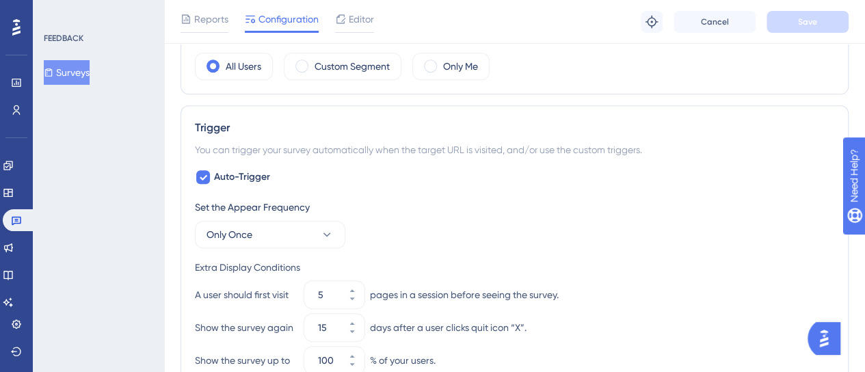
scroll to position [547, 0]
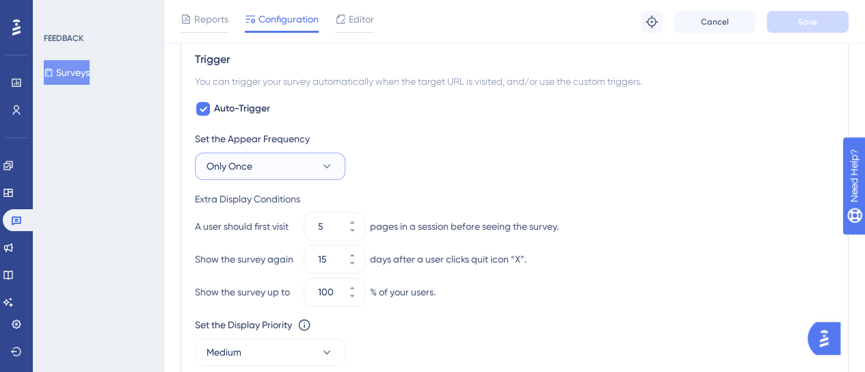
click at [247, 173] on button "Only Once" at bounding box center [270, 165] width 150 height 27
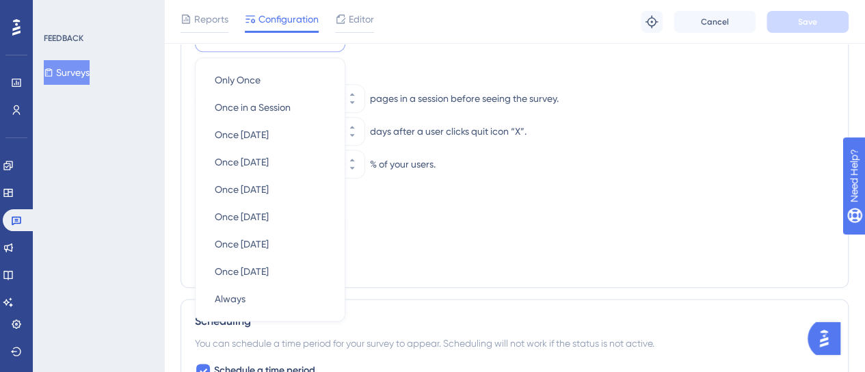
click at [440, 257] on div "Set the Appear Frequency Only Once Only Once Only Once Once in a Session Once i…" at bounding box center [514, 138] width 639 height 271
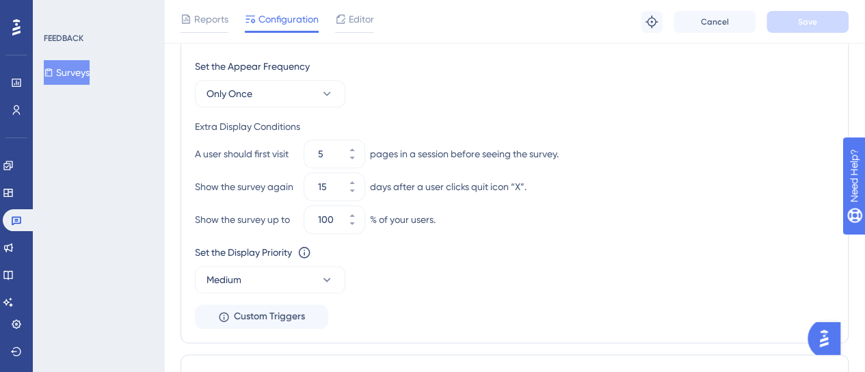
scroll to position [606, 0]
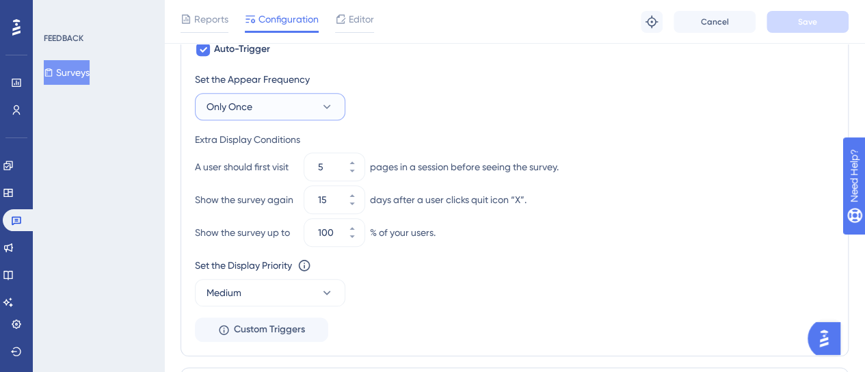
click at [282, 107] on button "Only Once" at bounding box center [270, 106] width 150 height 27
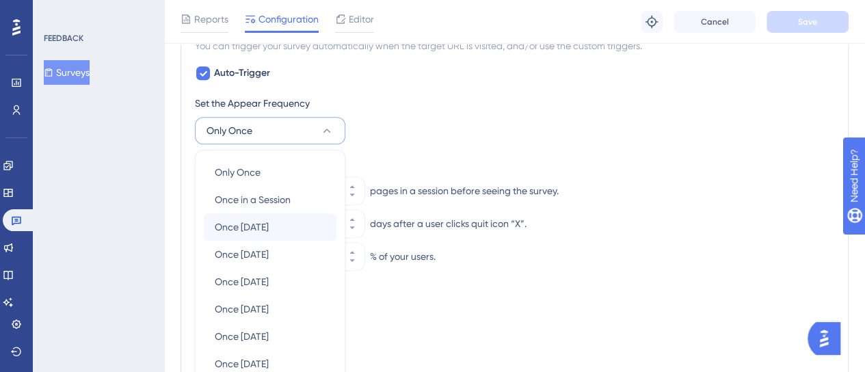
scroll to position [538, 0]
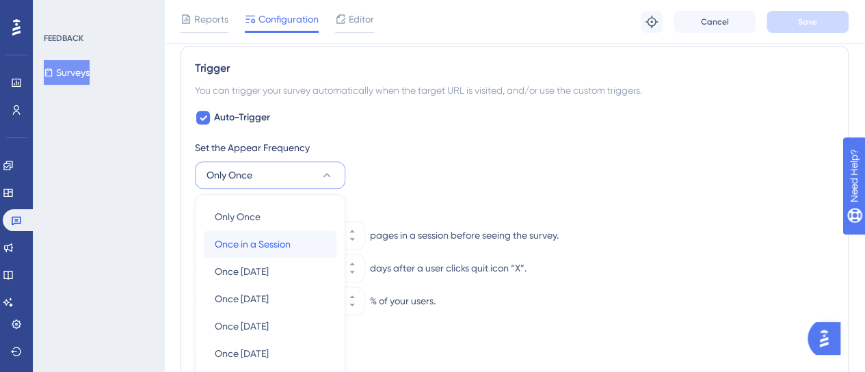
click at [299, 237] on div "Once in a Session Once in a Session" at bounding box center [270, 243] width 111 height 27
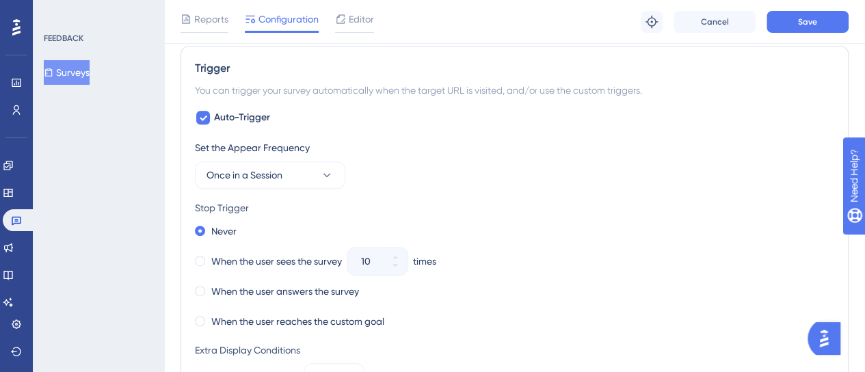
click at [437, 140] on div "Set the Appear Frequency" at bounding box center [514, 147] width 639 height 16
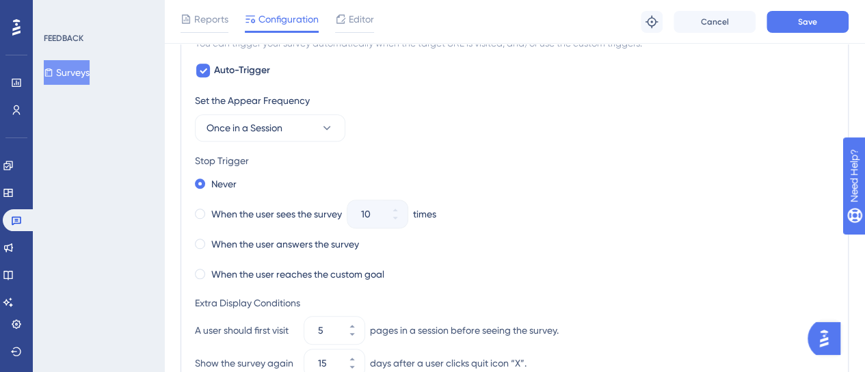
scroll to position [606, 0]
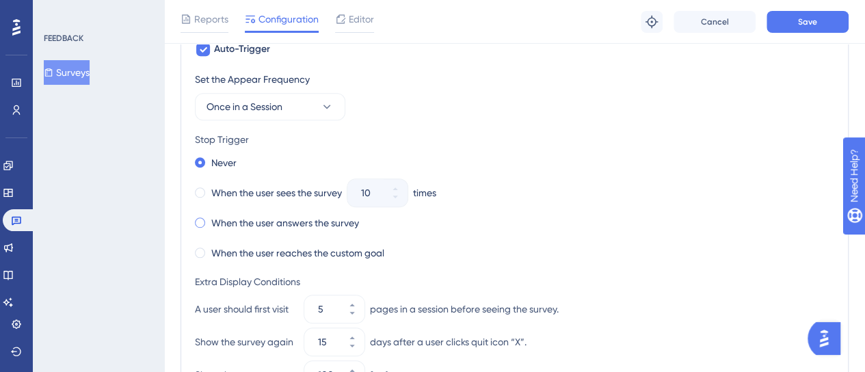
click at [235, 221] on label "When the user answers the survey" at bounding box center [285, 223] width 148 height 16
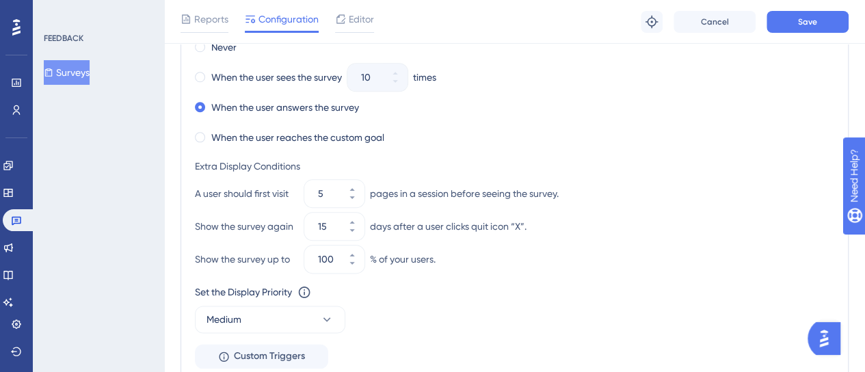
scroll to position [743, 0]
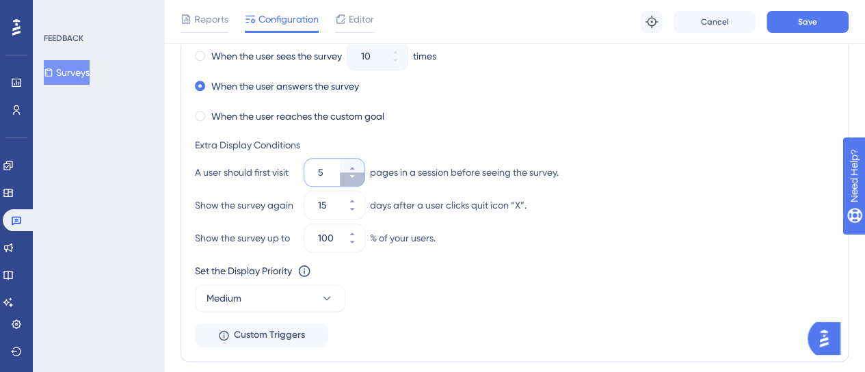
click at [355, 177] on icon at bounding box center [352, 176] width 8 height 8
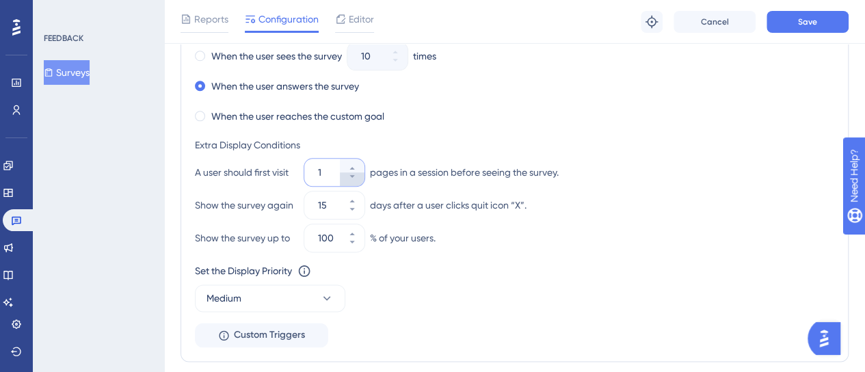
type input "1"
click at [360, 217] on div "Extra Display Conditions A user should first visit 1 pages in a session before …" at bounding box center [514, 194] width 639 height 115
click at [354, 211] on button "15" at bounding box center [352, 212] width 25 height 14
click at [354, 211] on button "14" at bounding box center [352, 212] width 25 height 14
click at [354, 211] on button "13" at bounding box center [352, 212] width 25 height 14
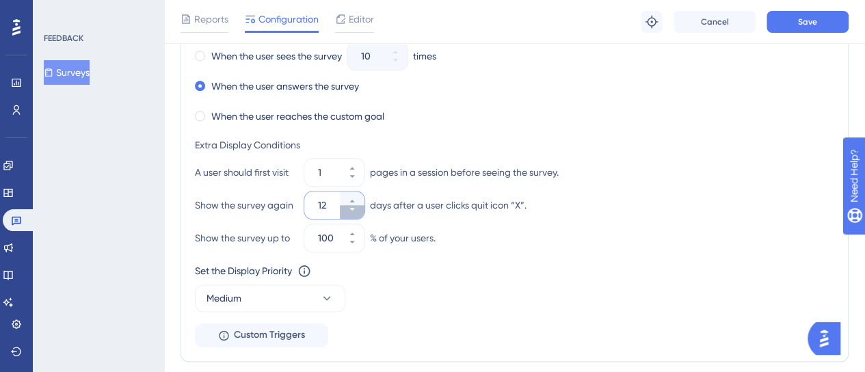
click at [354, 211] on button "12" at bounding box center [352, 212] width 25 height 14
click at [354, 211] on button "11" at bounding box center [352, 212] width 25 height 14
click at [354, 211] on button "10" at bounding box center [352, 212] width 25 height 14
click at [354, 211] on button "9" at bounding box center [352, 212] width 25 height 14
click at [354, 212] on button "8" at bounding box center [352, 212] width 25 height 14
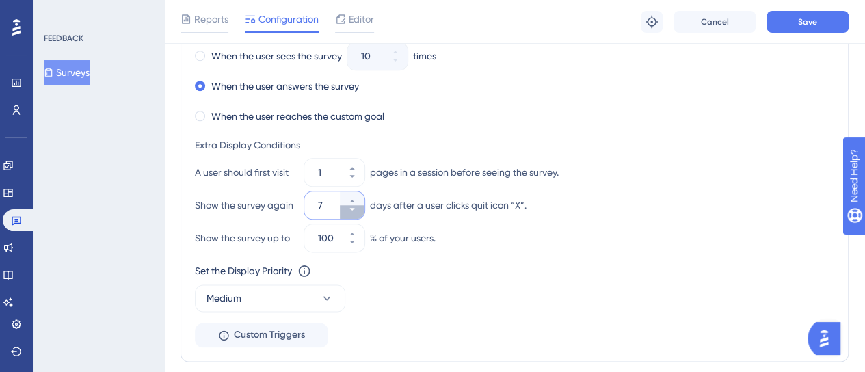
click at [354, 212] on button "7" at bounding box center [352, 212] width 25 height 14
click at [354, 212] on button "6" at bounding box center [352, 212] width 25 height 14
click at [354, 212] on button "5" at bounding box center [352, 212] width 25 height 14
click at [354, 212] on button "4" at bounding box center [352, 212] width 25 height 14
click at [354, 214] on button "3" at bounding box center [352, 212] width 25 height 14
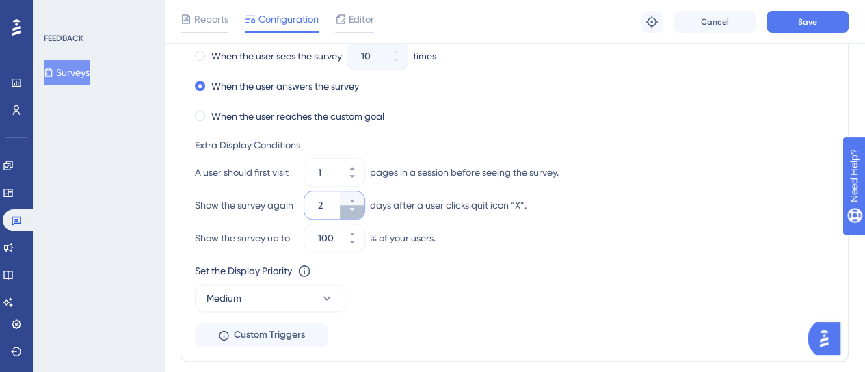
click at [354, 215] on button "2" at bounding box center [352, 212] width 25 height 14
type input "1"
click at [589, 278] on div "Set the Display Priority This option will set the display priority between auto…" at bounding box center [514, 286] width 639 height 49
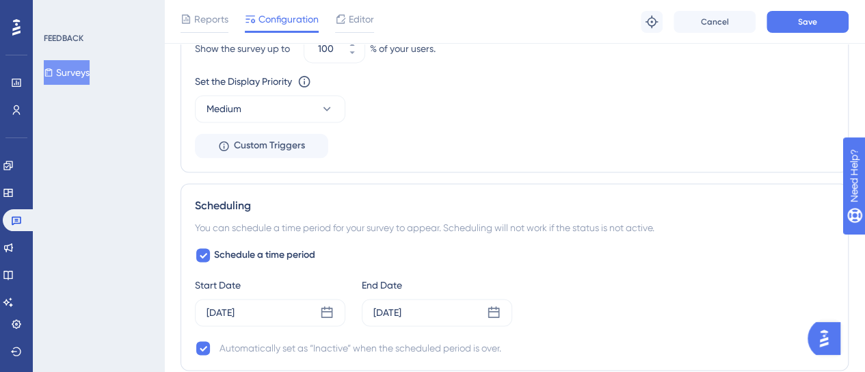
scroll to position [942, 0]
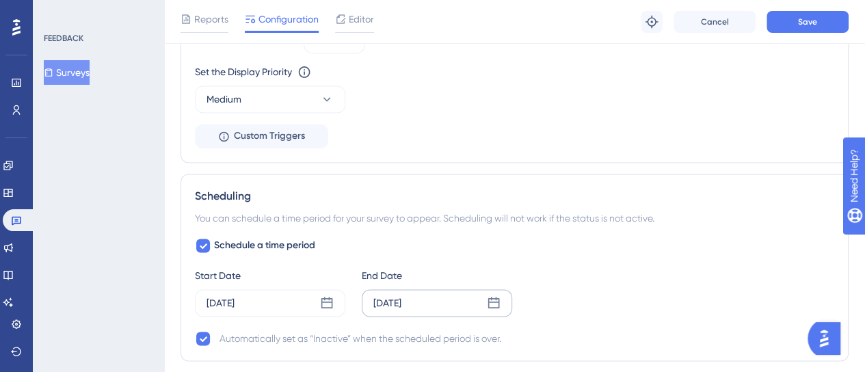
click at [388, 303] on div "Oct 14 2025" at bounding box center [387, 303] width 28 height 16
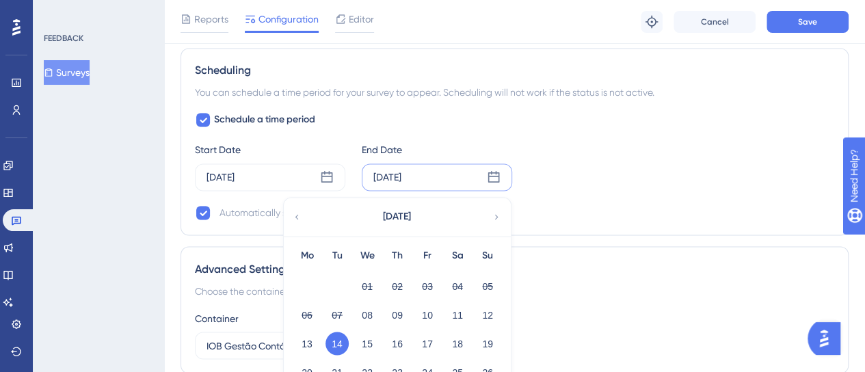
scroll to position [1079, 0]
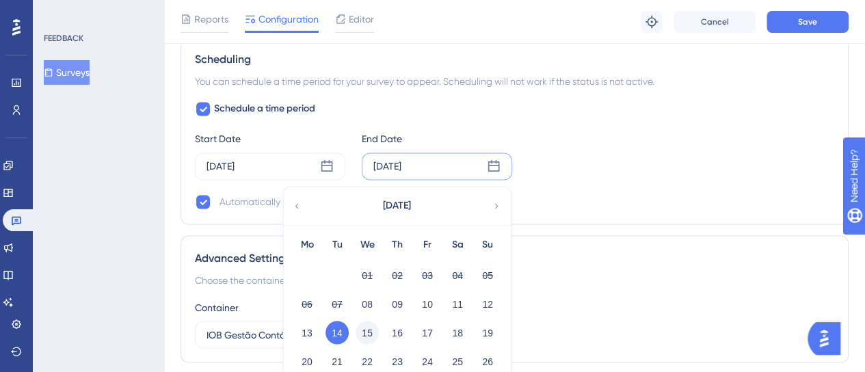
click at [365, 330] on button "15" at bounding box center [366, 332] width 23 height 23
click at [800, 18] on span "Save" at bounding box center [807, 21] width 19 height 11
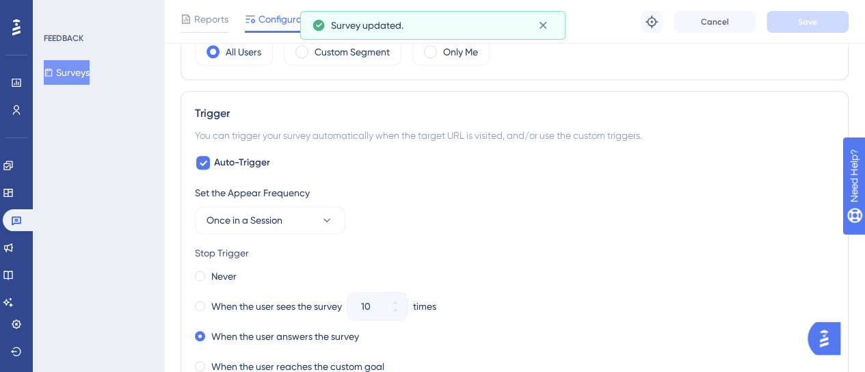
scroll to position [463, 0]
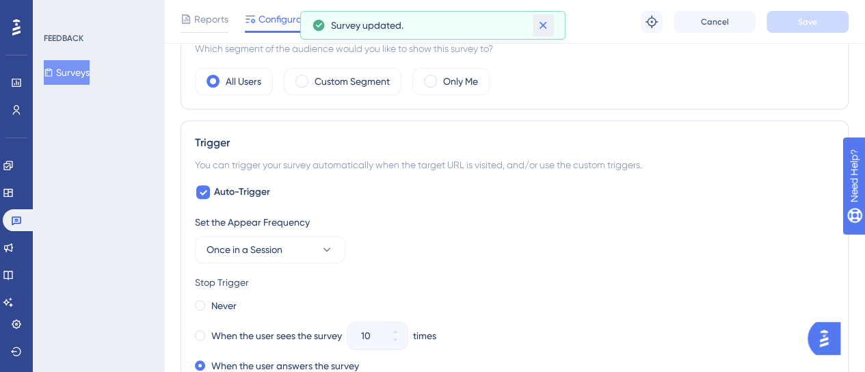
drag, startPoint x: 543, startPoint y: 23, endPoint x: 515, endPoint y: 29, distance: 28.0
click at [541, 23] on icon at bounding box center [543, 25] width 14 height 14
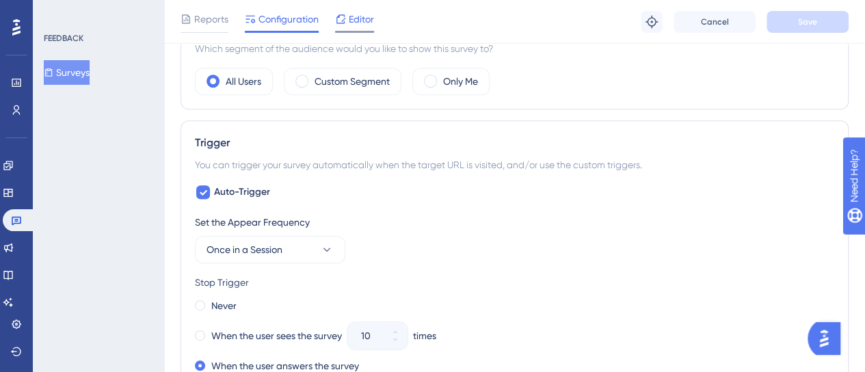
click at [347, 20] on div "Editor" at bounding box center [354, 19] width 39 height 16
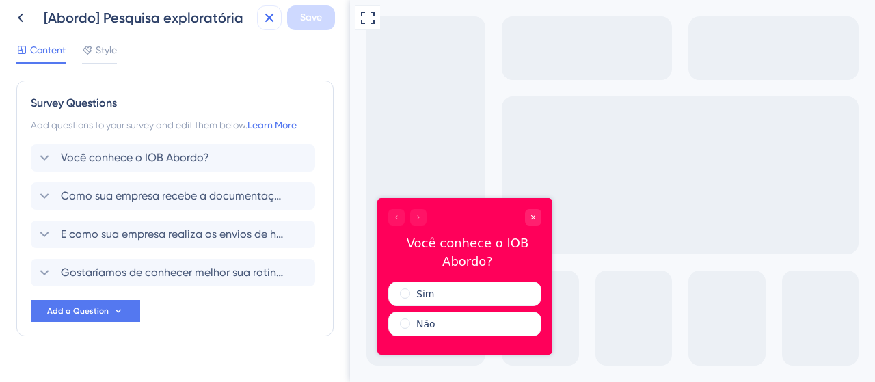
click at [267, 21] on icon at bounding box center [269, 18] width 9 height 9
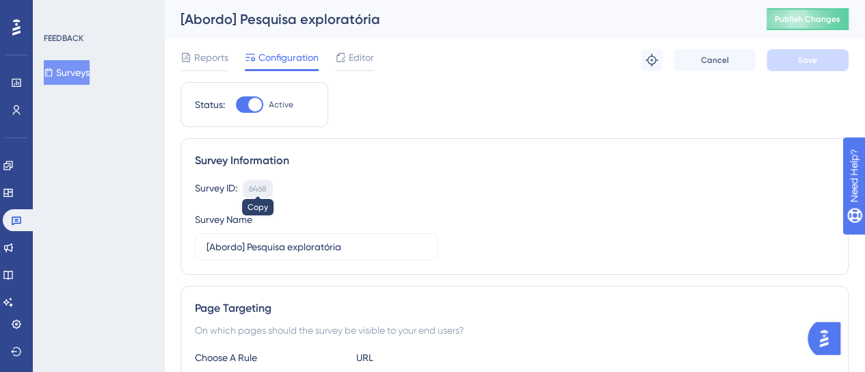
click at [256, 188] on div "6468" at bounding box center [258, 188] width 18 height 11
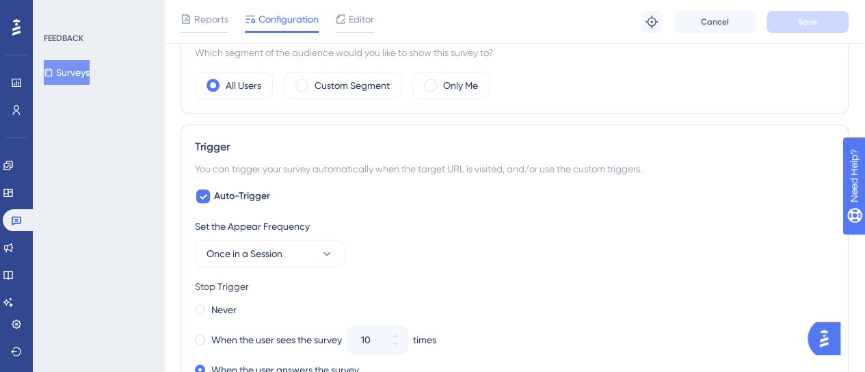
scroll to position [547, 0]
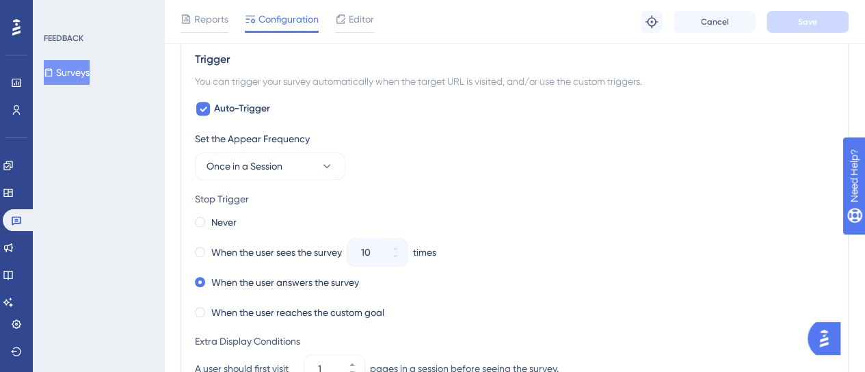
click at [332, 31] on div "Reports Configuration Editor" at bounding box center [276, 22] width 193 height 22
click at [347, 26] on div "Editor" at bounding box center [354, 19] width 39 height 16
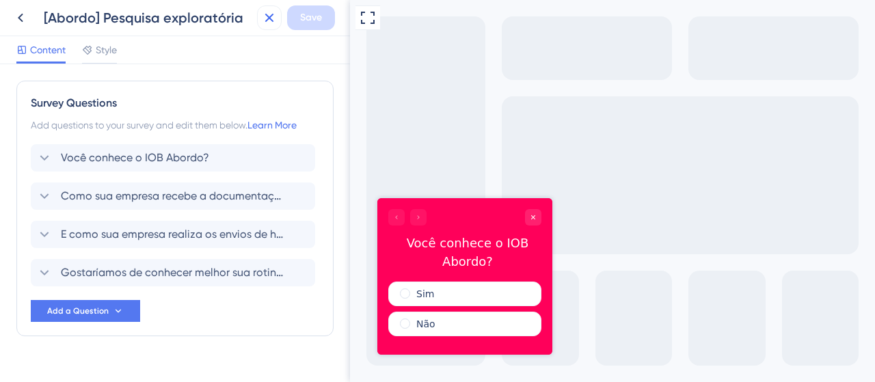
click at [270, 11] on icon at bounding box center [269, 18] width 16 height 16
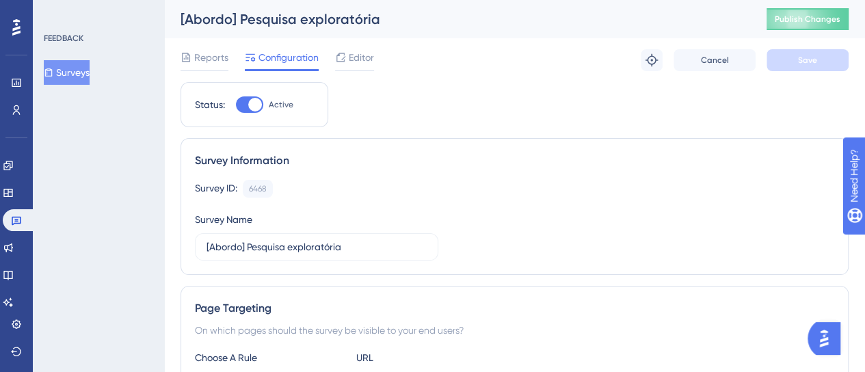
click at [809, 5] on div "[Abordo] Pesquisa exploratória Publish Changes" at bounding box center [514, 19] width 701 height 38
click at [805, 14] on span "Publish Changes" at bounding box center [807, 19] width 66 height 11
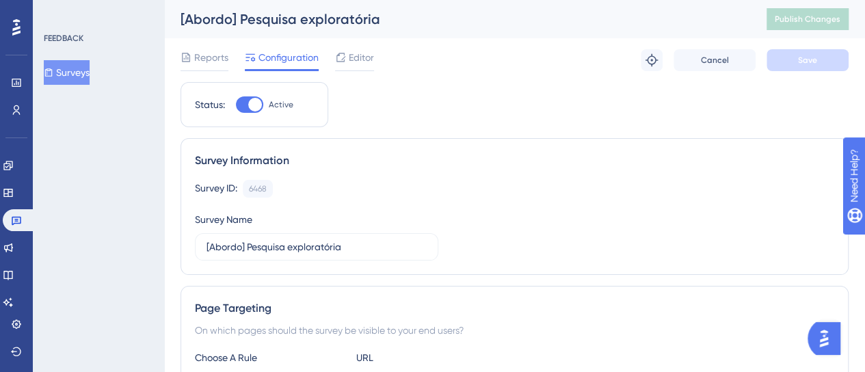
click at [358, 64] on span "Editor" at bounding box center [361, 57] width 25 height 16
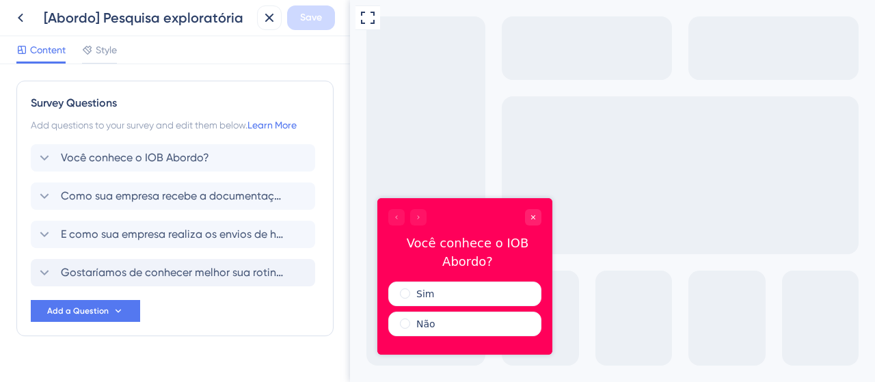
click at [172, 265] on span "Gostaríamos de conhecer melhor sua rotina de trabalho. Deixe seu nome e WhatsAp…" at bounding box center [174, 273] width 226 height 16
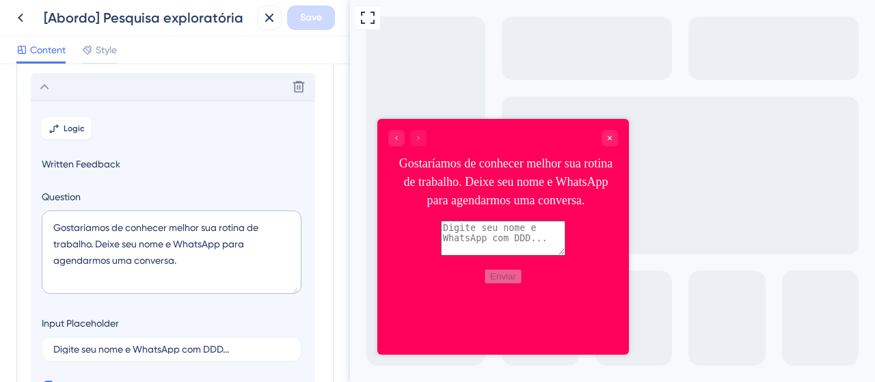
scroll to position [194, 0]
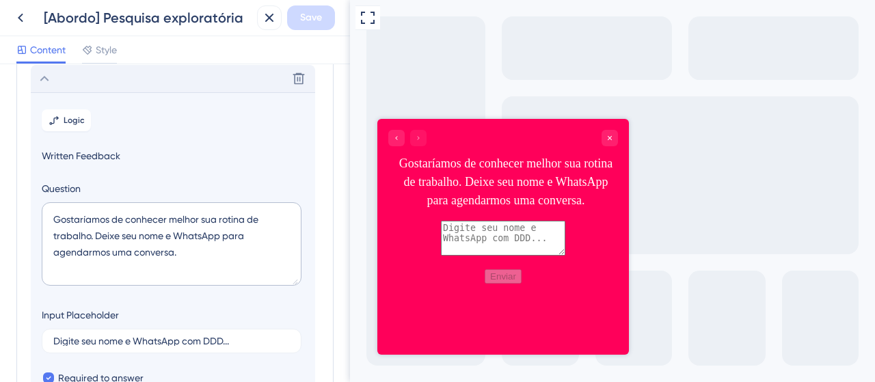
click at [47, 75] on icon at bounding box center [44, 78] width 16 height 16
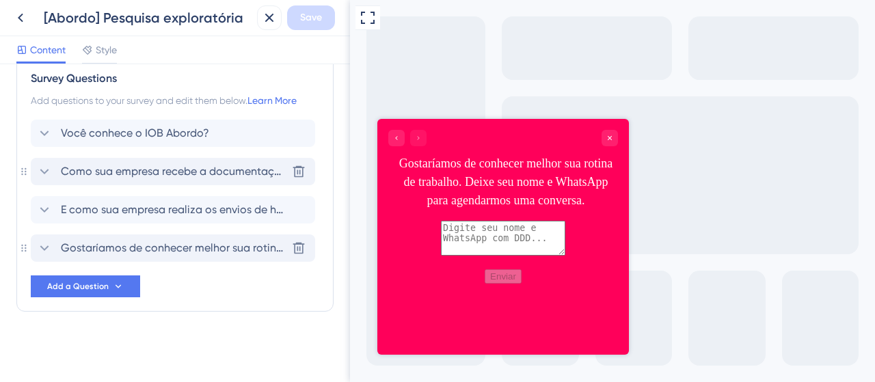
click at [92, 173] on span "Como sua empresa recebe a documentação de admissão de novos colaboradores?" at bounding box center [174, 171] width 226 height 16
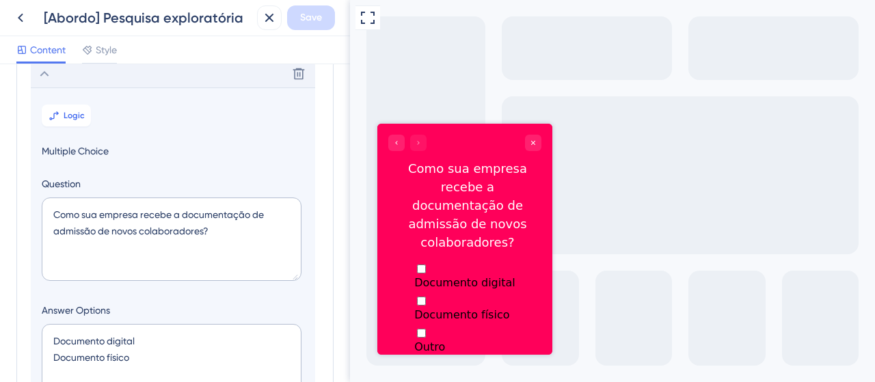
scroll to position [118, 0]
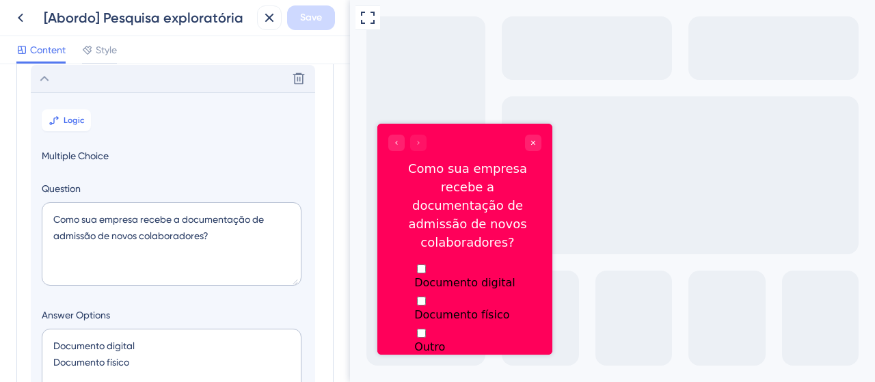
click at [624, 122] on div "Full Screen Preview" at bounding box center [612, 191] width 525 height 382
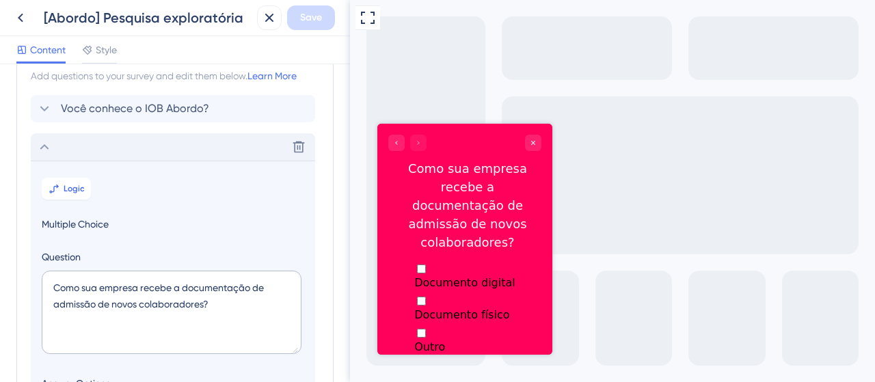
click at [37, 150] on icon at bounding box center [44, 147] width 16 height 16
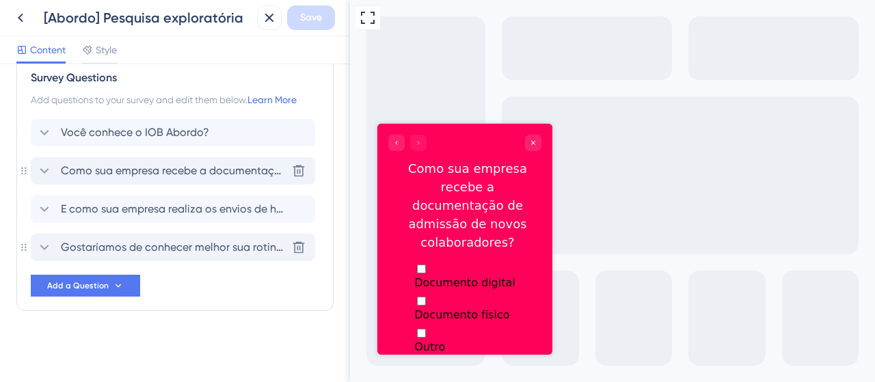
scroll to position [25, 0]
click at [48, 215] on icon at bounding box center [44, 210] width 16 height 16
click at [187, 196] on div "E como sua empresa realiza os envios de holerites? Delete" at bounding box center [173, 209] width 284 height 27
click at [180, 295] on div "Você conhece o IOB Abordo? Como sua empresa recebe a documentação de admissão d…" at bounding box center [175, 209] width 288 height 178
click at [394, 143] on icon "Go to Question 1" at bounding box center [396, 142] width 8 height 8
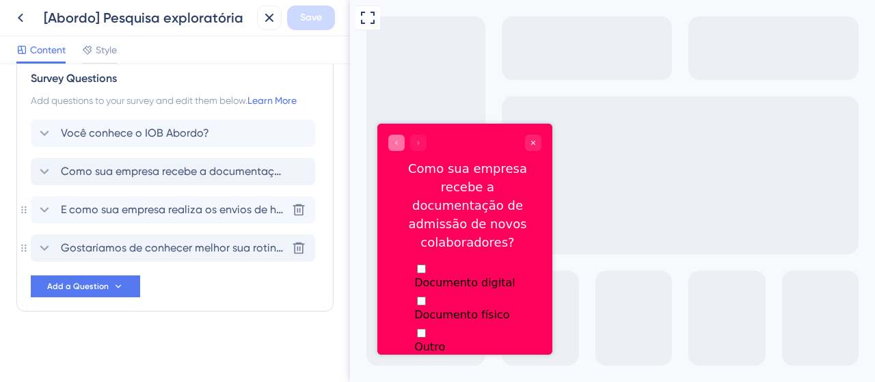
click at [56, 180] on div "Como sua empresa recebe a documentação de admissão de novos colaboradores?" at bounding box center [173, 171] width 284 height 27
click at [146, 125] on span "Você conhece o IOB Abordo?" at bounding box center [135, 133] width 148 height 16
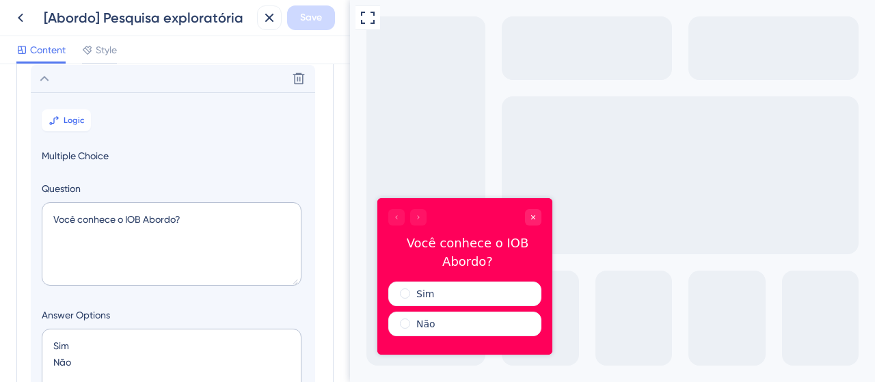
scroll to position [0, 0]
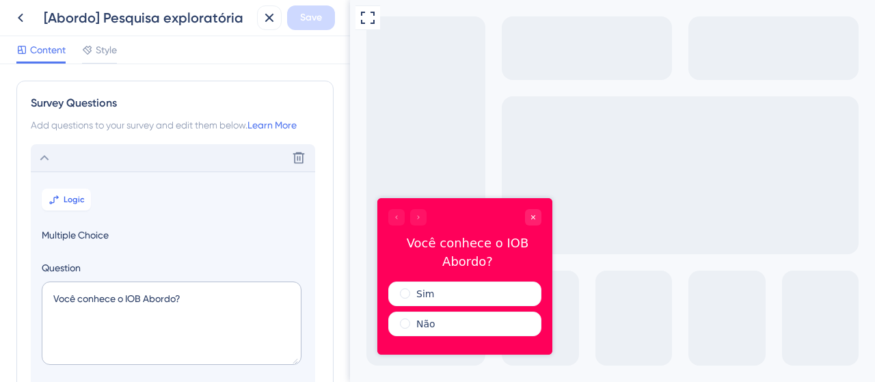
click at [53, 152] on div "Delete" at bounding box center [173, 157] width 284 height 27
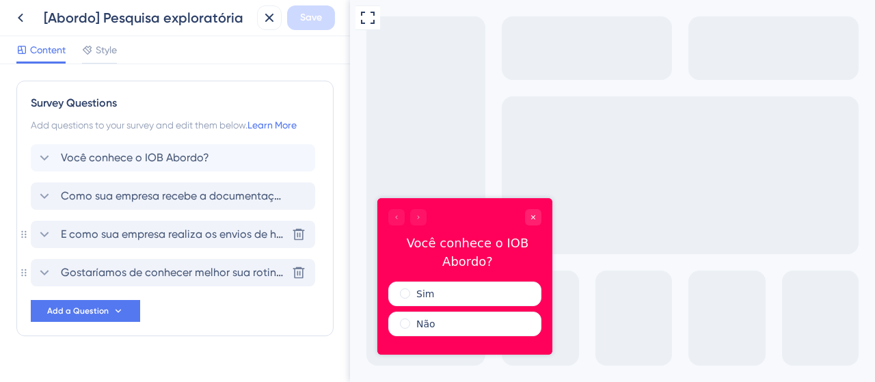
click at [129, 235] on span "E como sua empresa realiza os envios de holerites?" at bounding box center [174, 234] width 226 height 16
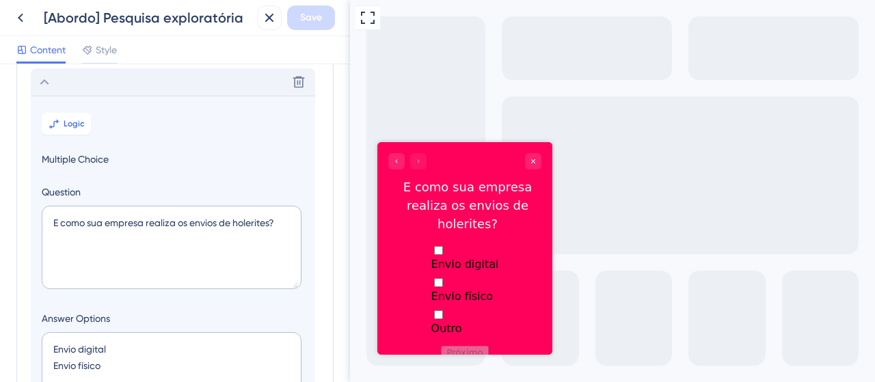
scroll to position [156, 0]
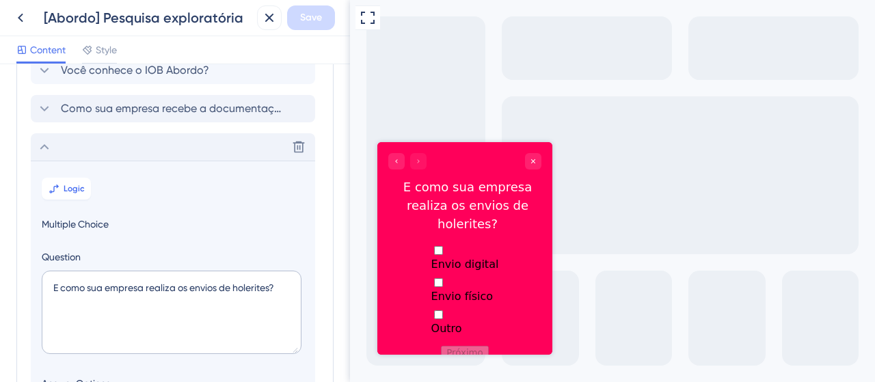
click at [75, 148] on div "Delete" at bounding box center [173, 146] width 284 height 27
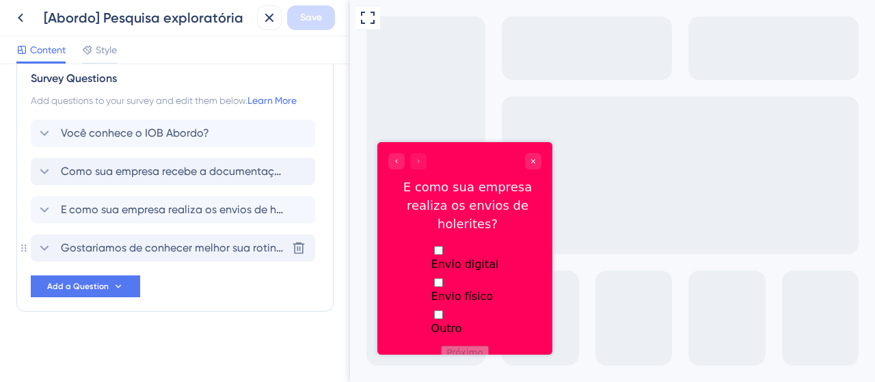
click at [108, 242] on span "Gostaríamos de conhecer melhor sua rotina de trabalho. Deixe seu nome e WhatsAp…" at bounding box center [174, 248] width 226 height 16
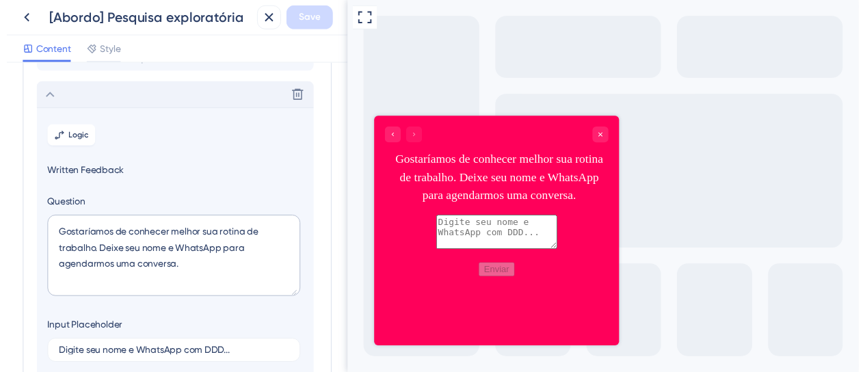
scroll to position [194, 0]
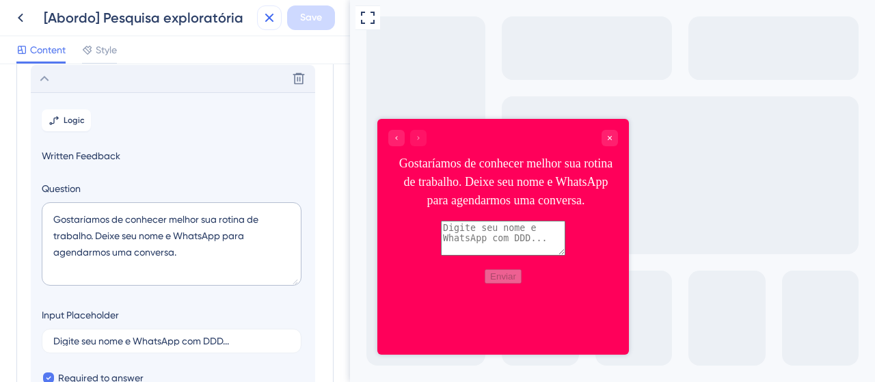
click at [271, 23] on icon at bounding box center [269, 18] width 16 height 16
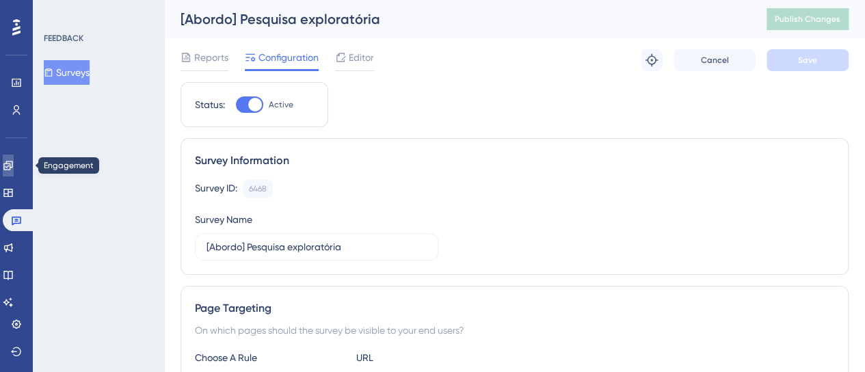
click at [12, 166] on icon at bounding box center [7, 165] width 9 height 9
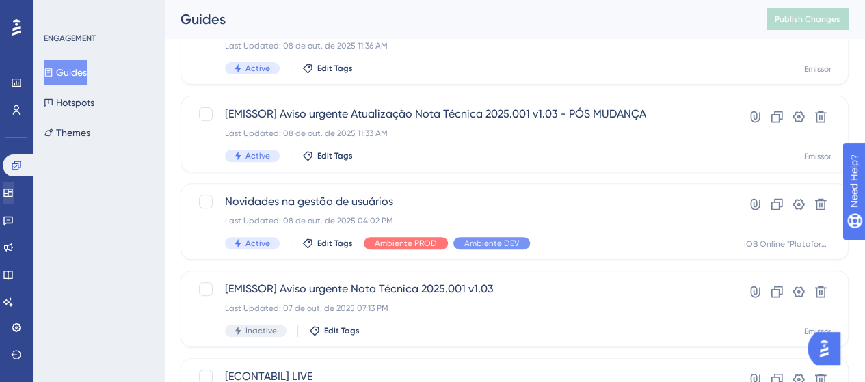
scroll to position [137, 0]
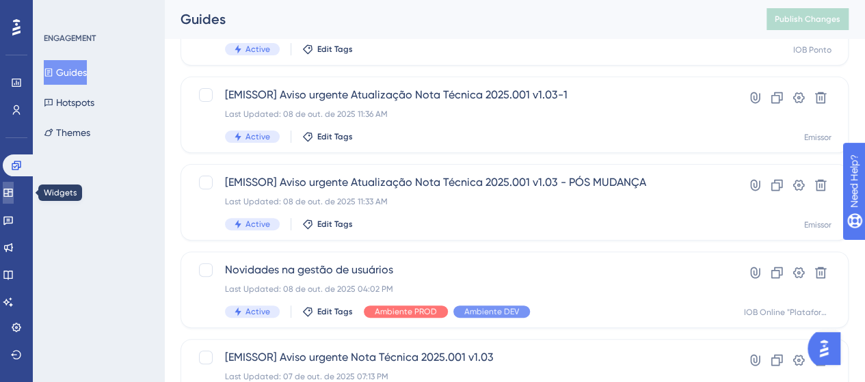
click at [14, 191] on link at bounding box center [8, 193] width 11 height 22
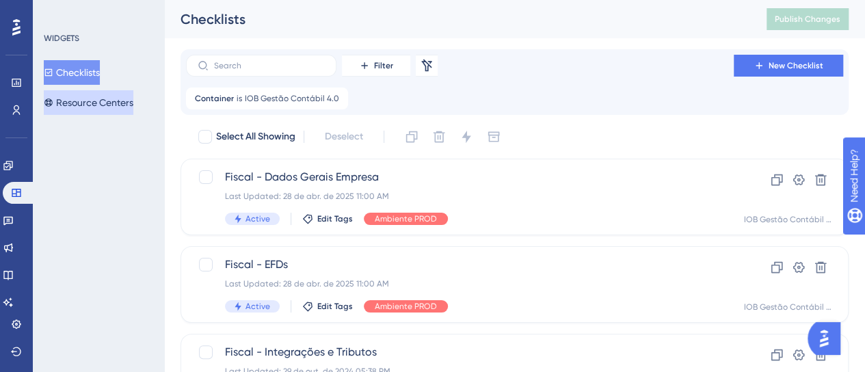
click at [116, 104] on button "Resource Centers" at bounding box center [89, 102] width 90 height 25
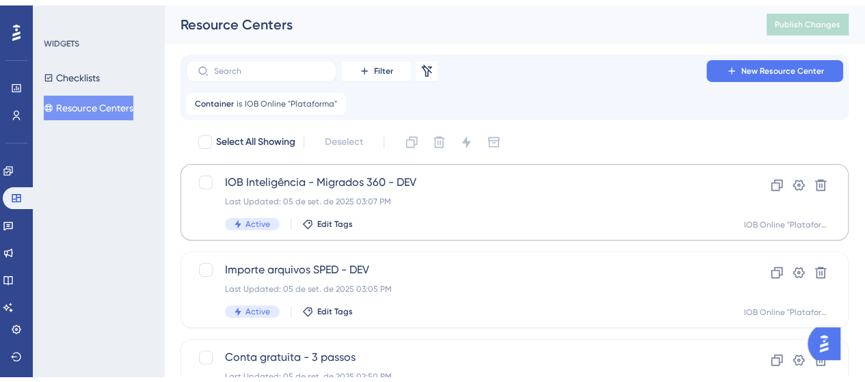
scroll to position [68, 0]
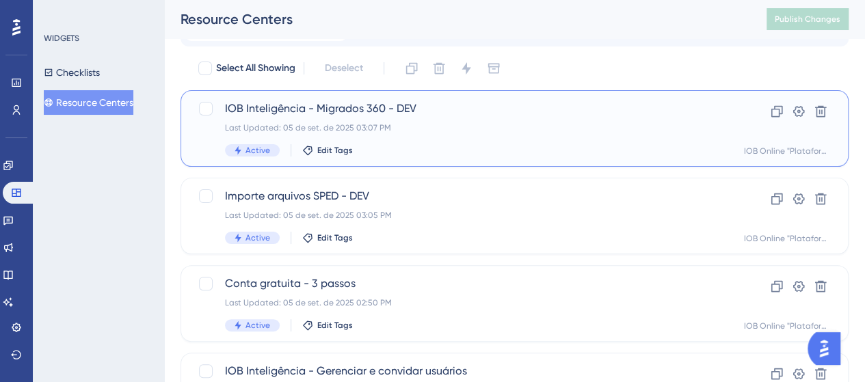
click at [465, 126] on div "Last Updated: 05 de set. de 2025 03:07 PM" at bounding box center [460, 127] width 470 height 11
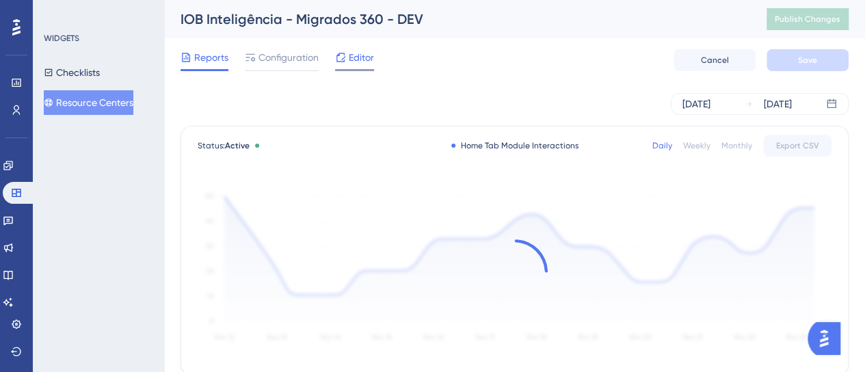
click at [360, 64] on span "Editor" at bounding box center [361, 57] width 25 height 16
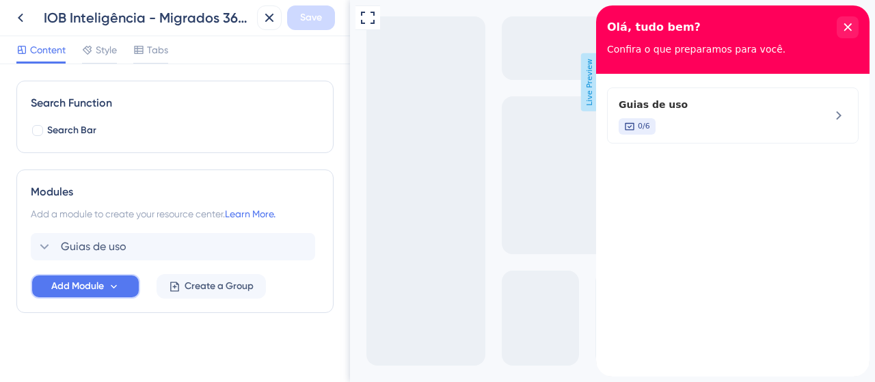
click at [83, 285] on span "Add Module" at bounding box center [77, 286] width 53 height 16
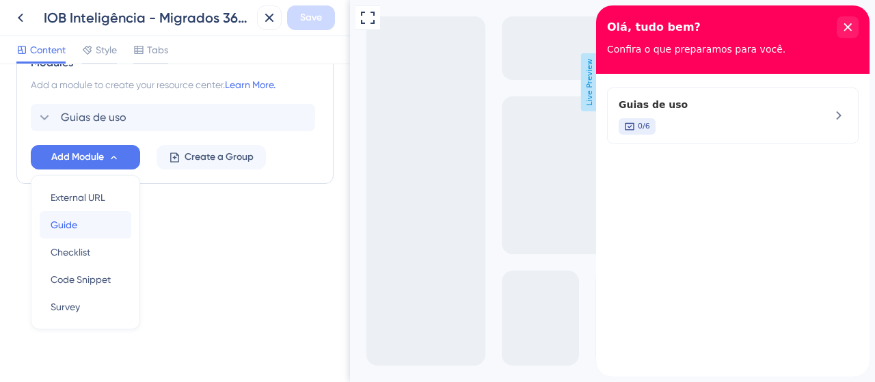
click at [63, 219] on span "Guide" at bounding box center [64, 225] width 27 height 16
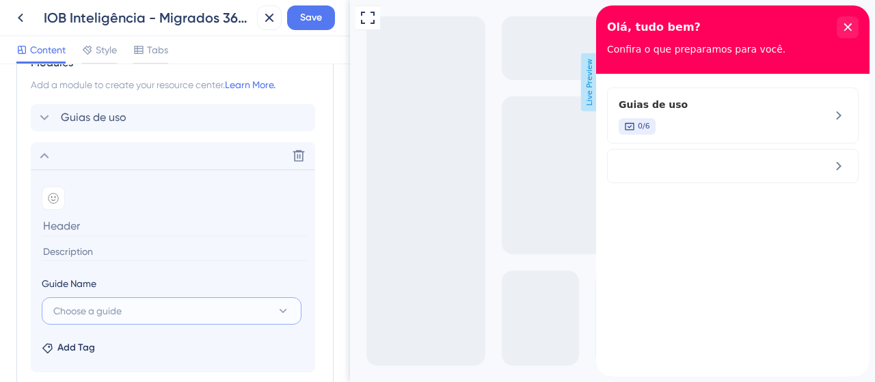
click at [170, 311] on button "Choose a guide" at bounding box center [172, 310] width 260 height 27
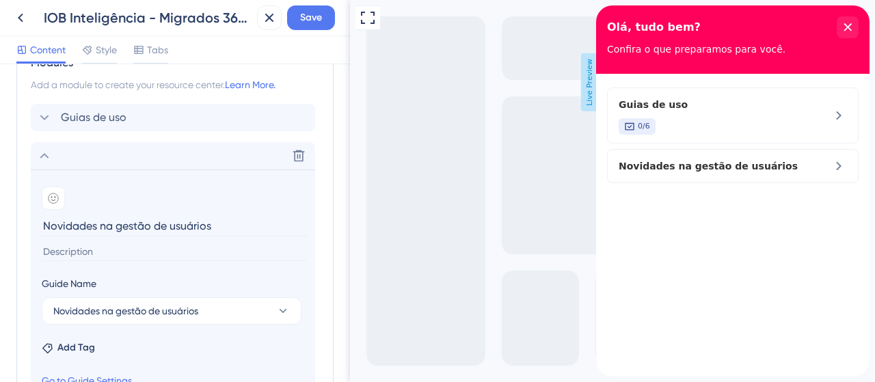
type input "Novidades na gestão de usuários"
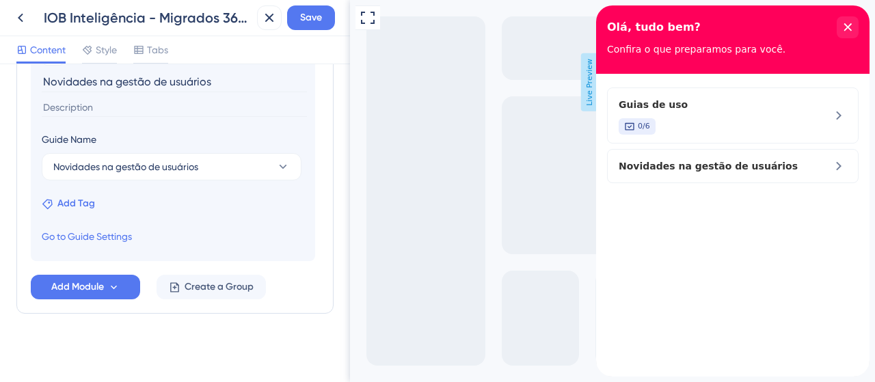
click at [69, 204] on span "Add Tag" at bounding box center [76, 203] width 38 height 16
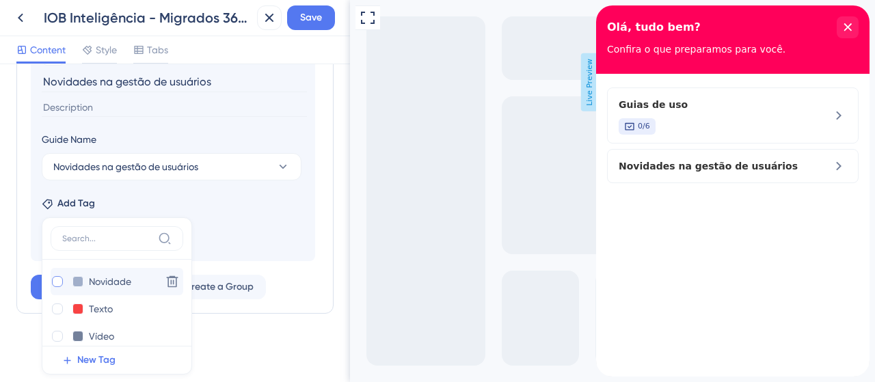
click at [58, 280] on div at bounding box center [57, 281] width 11 height 11
checkbox input "true"
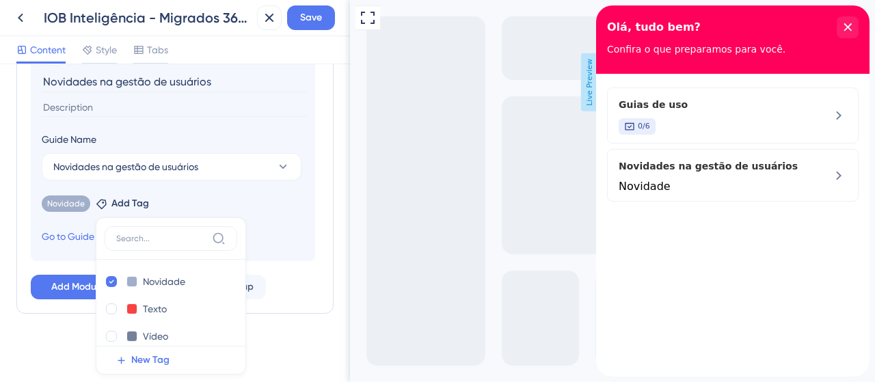
click at [278, 203] on div "Novidade Remove Add Tag Novidade Novidade Delete Texto Texto Delete Vídeo Vídeo…" at bounding box center [173, 201] width 262 height 22
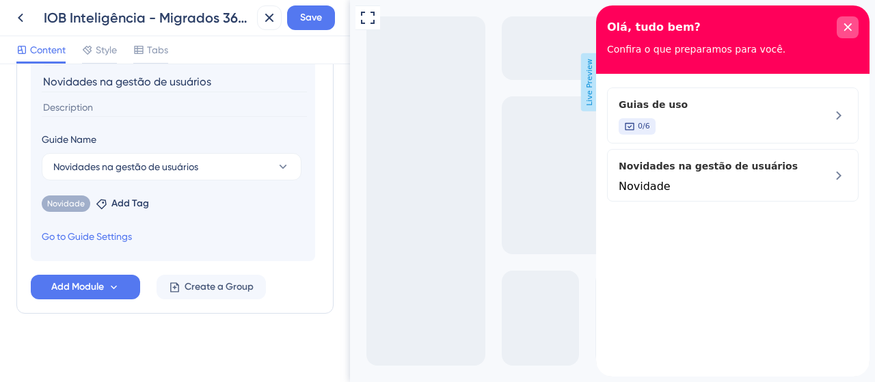
click at [852, 23] on div "close resource center" at bounding box center [848, 27] width 22 height 22
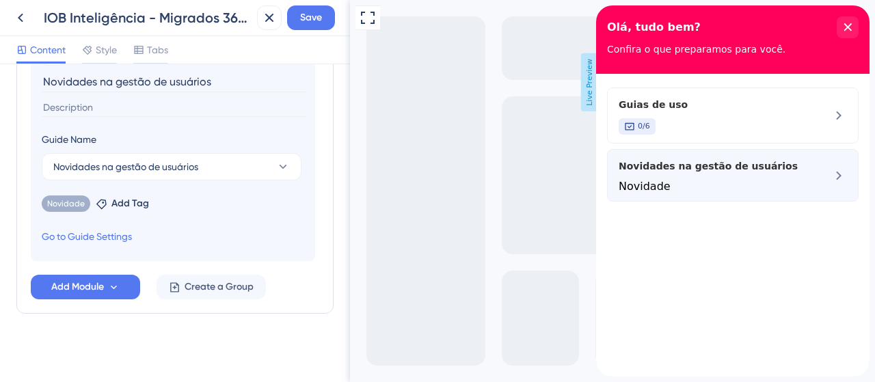
click at [745, 182] on div "Novidade" at bounding box center [710, 186] width 183 height 13
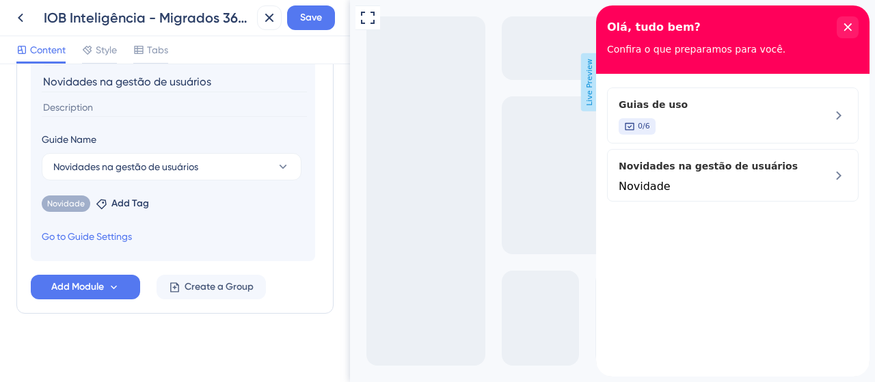
drag, startPoint x: 690, startPoint y: 249, endPoint x: 694, endPoint y: 284, distance: 34.4
click at [692, 252] on div "Guias de uso 0/6 Novidades na gestão de usuários Novidade" at bounding box center [732, 225] width 273 height 303
click at [859, 19] on div "Olá, tudo bem? Confira o que preparamos para você." at bounding box center [732, 39] width 273 height 68
click at [851, 26] on icon "close resource center" at bounding box center [848, 27] width 8 height 8
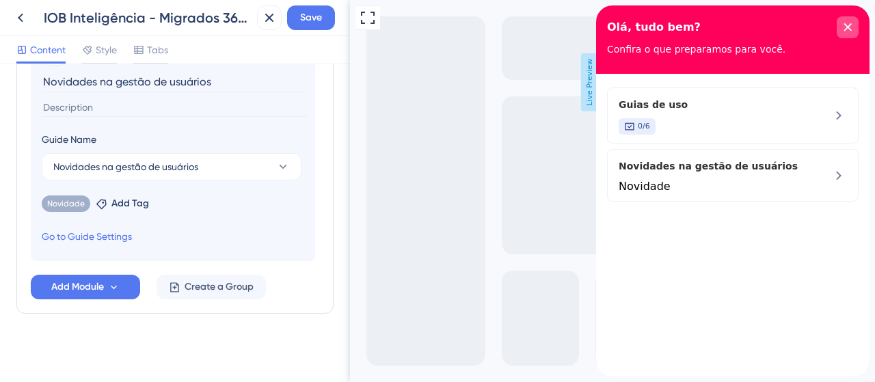
click at [851, 31] on div "close resource center" at bounding box center [848, 27] width 22 height 22
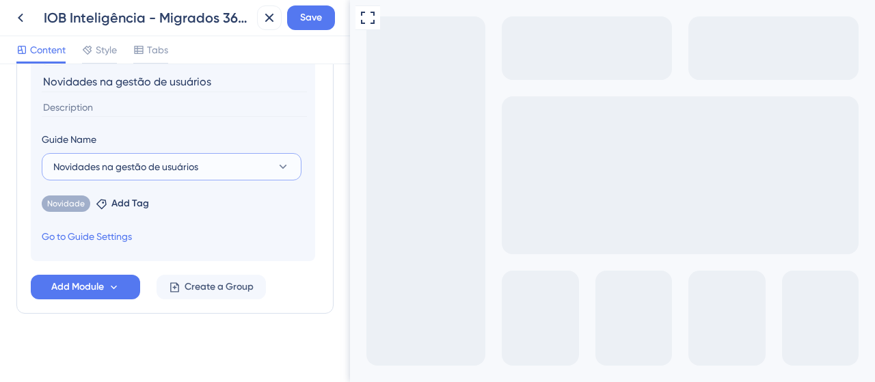
click at [55, 154] on button "Novidades na gestão de usuários" at bounding box center [172, 166] width 260 height 27
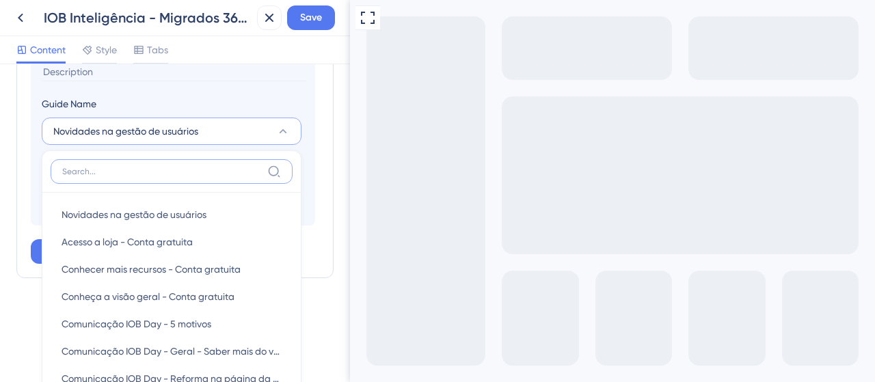
scroll to position [450, 0]
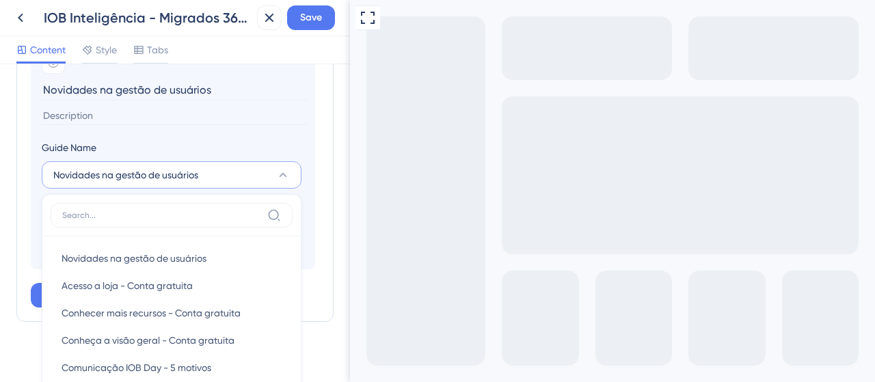
click at [331, 154] on div "Resource Center Header Title Olá, tudo bem? 14 Olá, tudo bem? Subtitle Confira …" at bounding box center [175, 223] width 350 height 318
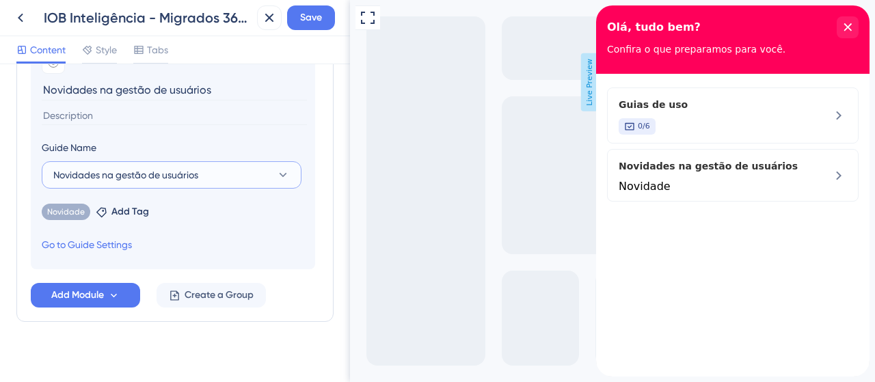
click at [97, 172] on span "Novidades na gestão de usuários" at bounding box center [125, 175] width 145 height 16
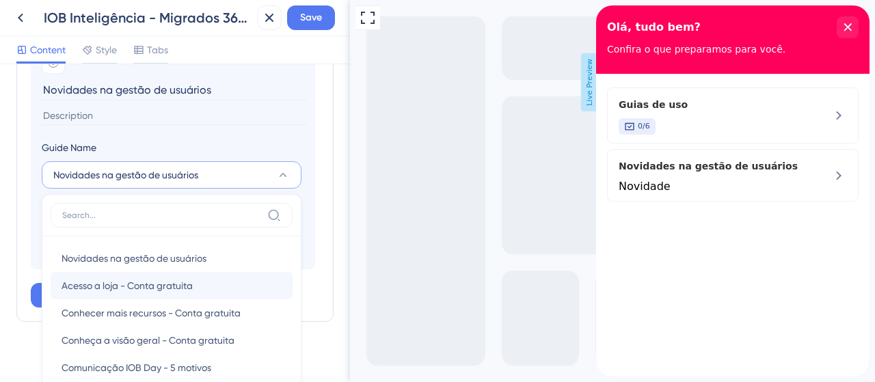
scroll to position [556, 0]
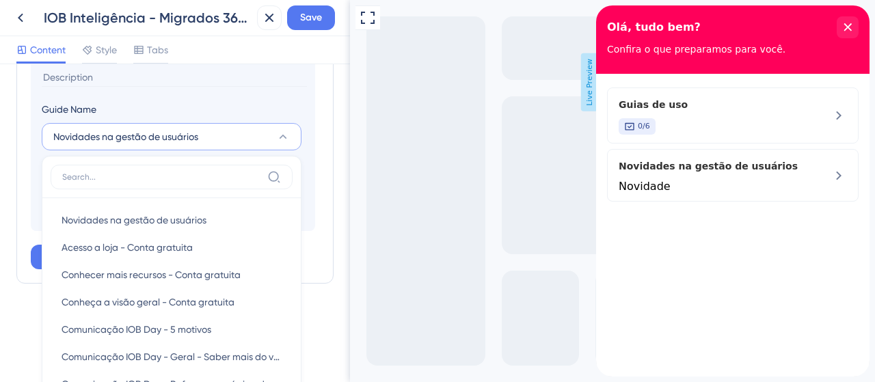
click at [208, 133] on button "Novidades na gestão de usuários" at bounding box center [172, 136] width 260 height 27
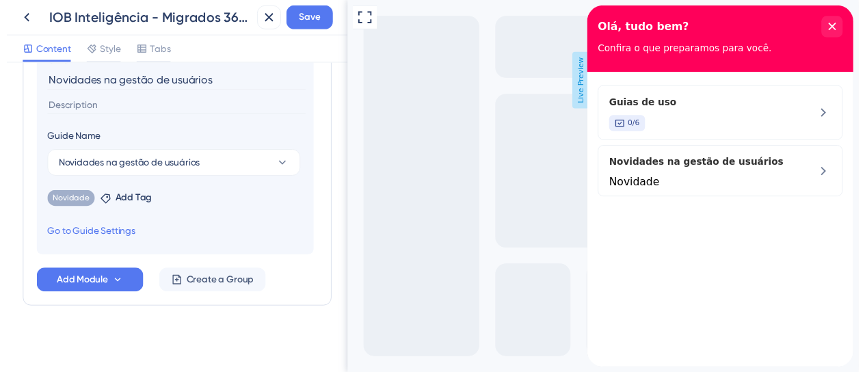
scroll to position [321, 0]
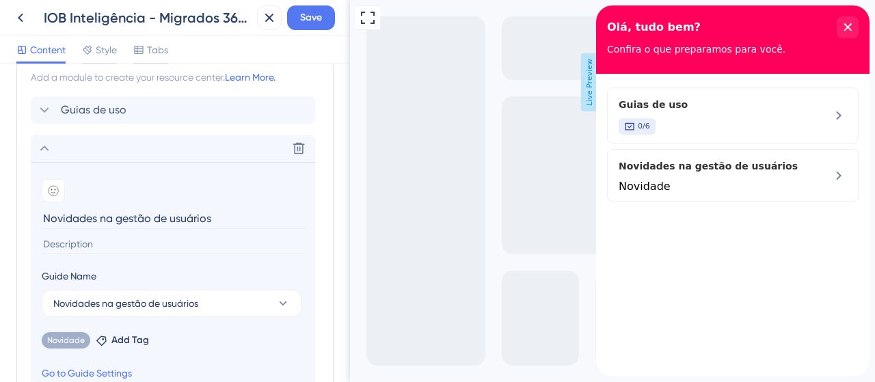
click at [89, 217] on input "Novidades na gestão de usuários" at bounding box center [174, 218] width 265 height 21
drag, startPoint x: 122, startPoint y: 214, endPoint x: 14, endPoint y: 214, distance: 108.0
click at [14, 214] on div "Resource Center Header Title Olá, tudo bem? 14 Olá, tudo bem? Subtitle Confira …" at bounding box center [175, 223] width 350 height 318
drag, startPoint x: 156, startPoint y: 213, endPoint x: -16, endPoint y: 213, distance: 172.3
click at [0, 0] on html "IOB Inteligência - Migrados 360 - DEV Save Content Style Tabs Resource Center H…" at bounding box center [437, 0] width 875 height 0
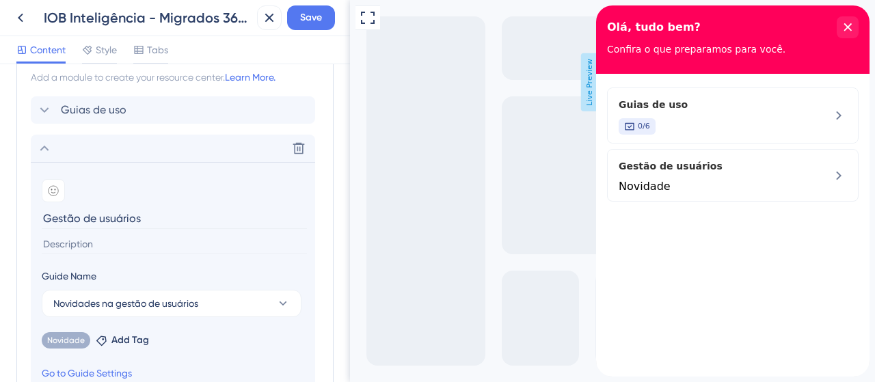
type input "Gestão de usuários"
click at [187, 203] on section "Add emoji Gestão de usuários" at bounding box center [173, 215] width 262 height 72
click at [314, 24] on span "Save" at bounding box center [311, 18] width 22 height 16
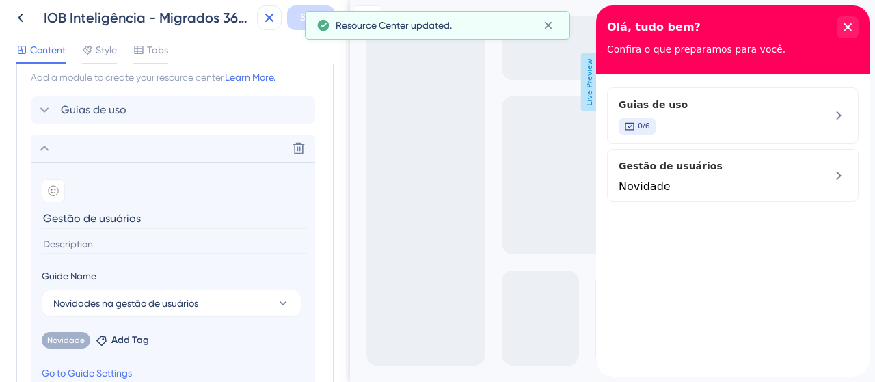
click at [271, 21] on icon at bounding box center [269, 18] width 16 height 16
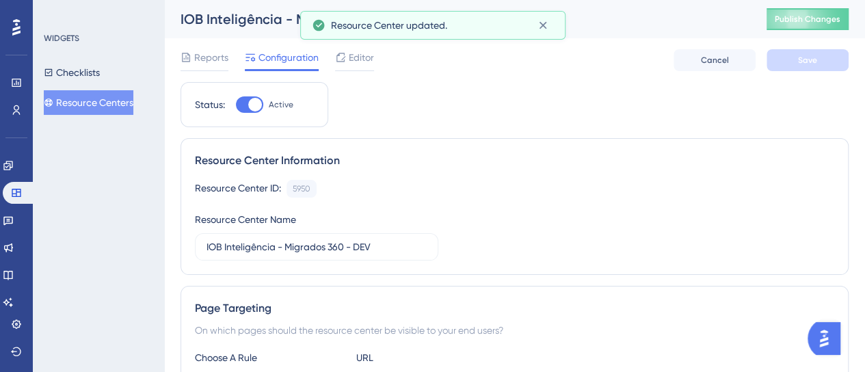
click at [115, 112] on button "Resource Centers" at bounding box center [89, 102] width 90 height 25
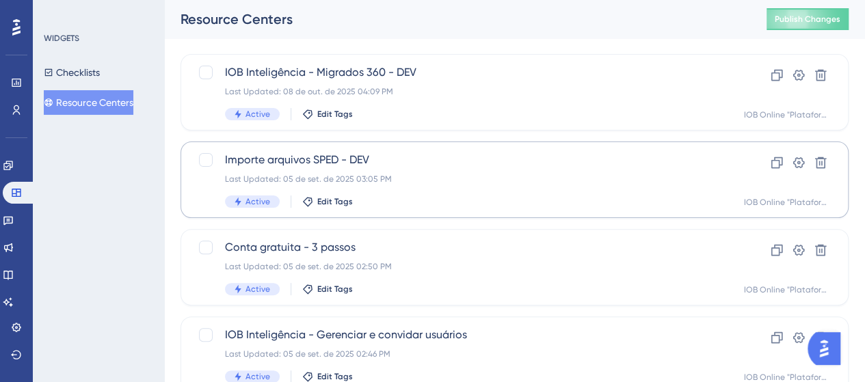
scroll to position [137, 0]
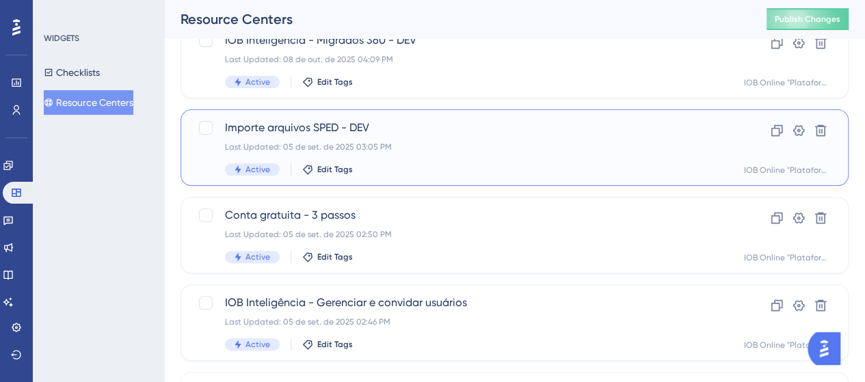
click at [427, 161] on div "Importe arquivos SPED - DEV Last Updated: 05 de set. de 2025 03:05 PM Active Ed…" at bounding box center [460, 148] width 470 height 56
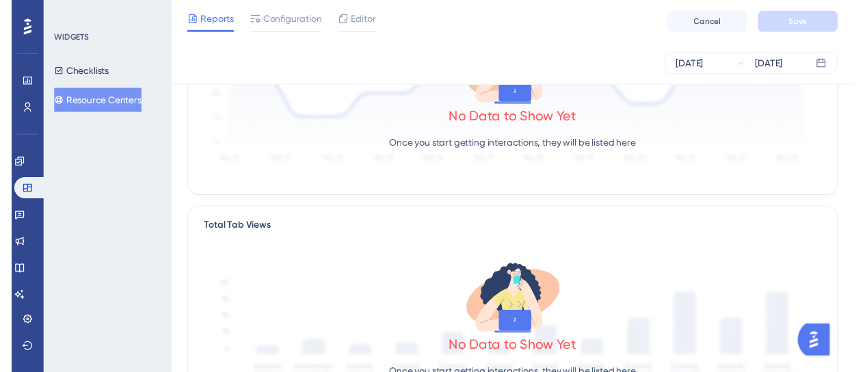
scroll to position [273, 0]
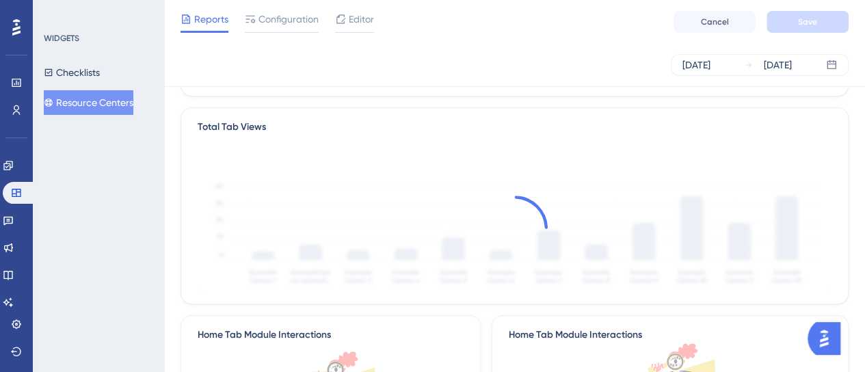
click at [379, 29] on div "Reports Configuration Editor Cancel Save" at bounding box center [514, 22] width 701 height 44
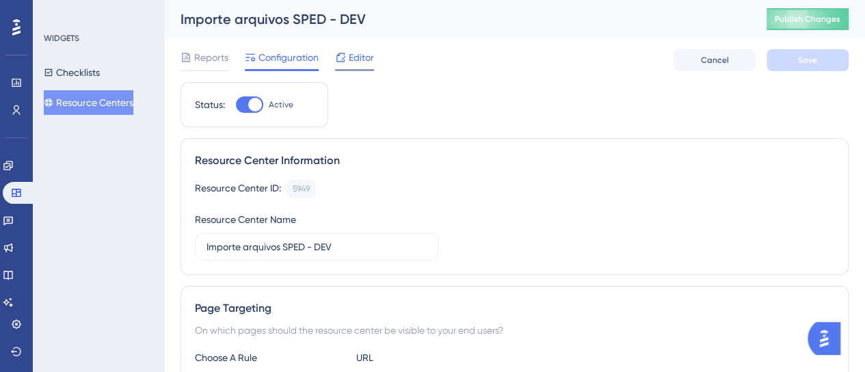
click at [367, 21] on div "Importe arquivos SPED - DEV" at bounding box center [456, 19] width 552 height 19
click at [355, 58] on span "Editor" at bounding box center [361, 57] width 25 height 16
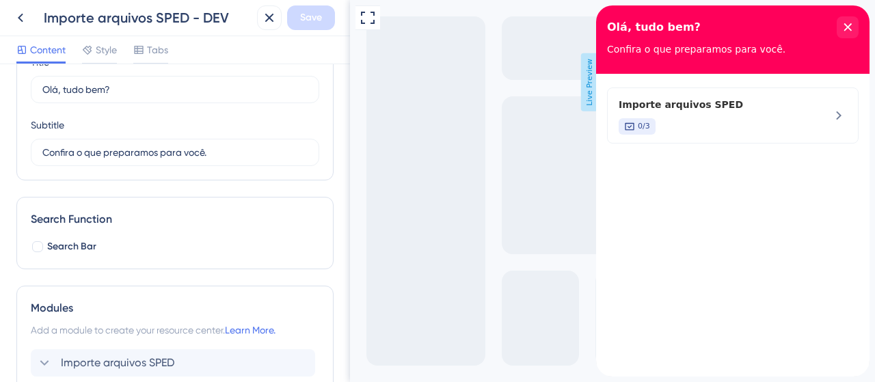
scroll to position [185, 0]
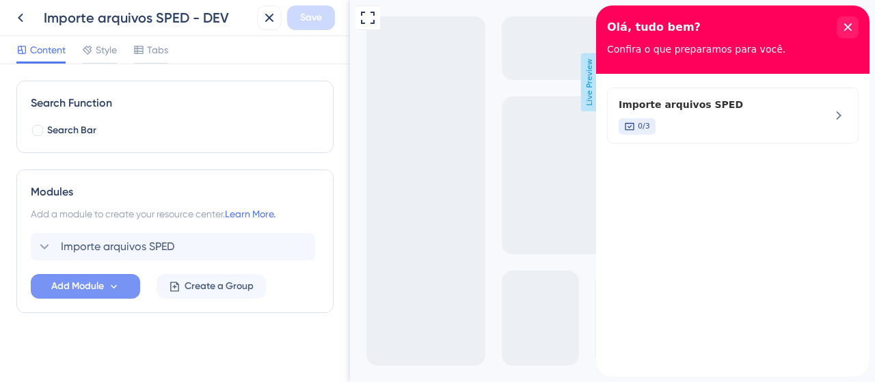
click at [78, 284] on span "Add Module" at bounding box center [77, 286] width 53 height 16
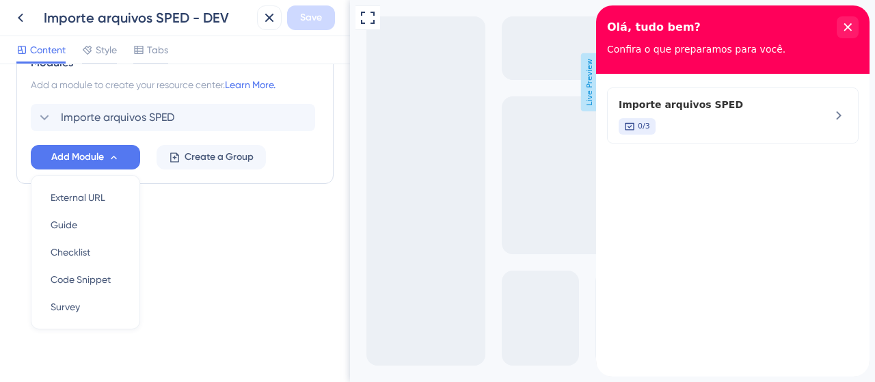
scroll to position [0, 0]
click at [93, 225] on div "Guide Guide" at bounding box center [86, 224] width 70 height 27
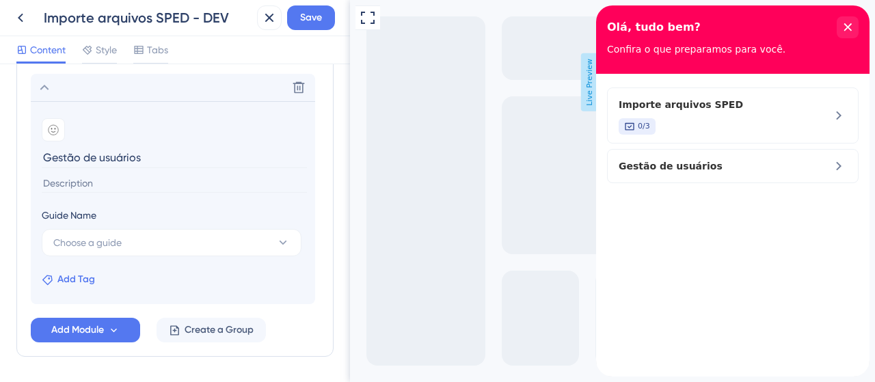
type input "Gestão de usuários"
click at [69, 277] on span "Add Tag" at bounding box center [76, 279] width 38 height 16
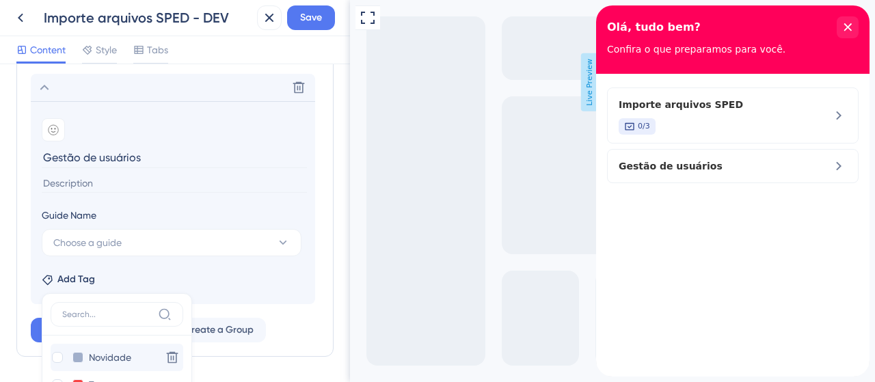
scroll to position [446, 0]
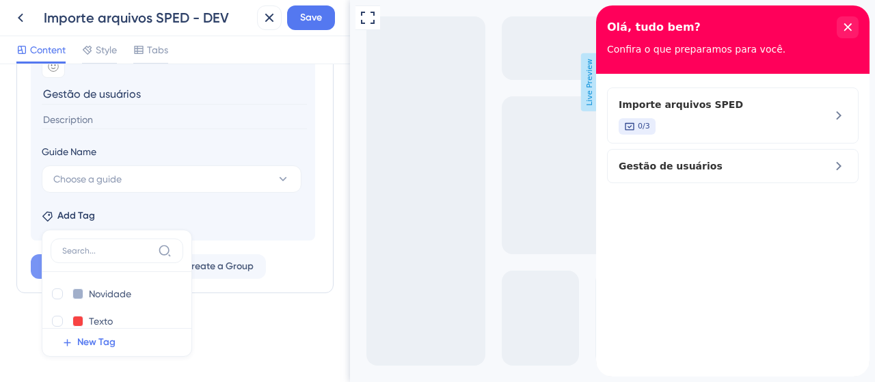
drag, startPoint x: 53, startPoint y: 291, endPoint x: 87, endPoint y: 260, distance: 45.0
click at [54, 291] on div at bounding box center [57, 293] width 11 height 11
checkbox input "true"
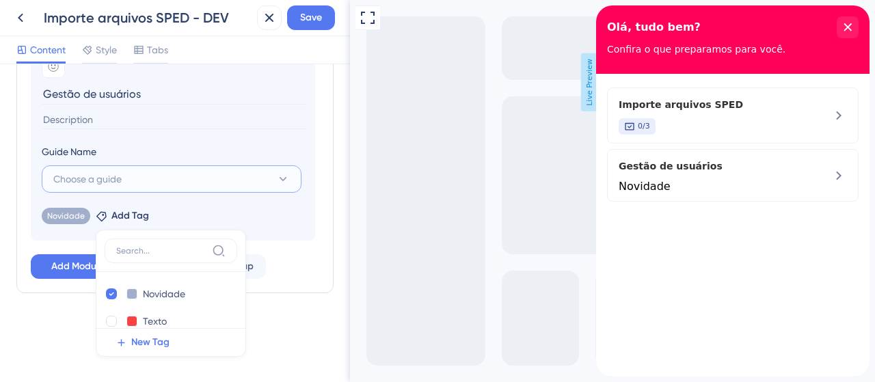
click at [151, 186] on button "Choose a guide" at bounding box center [172, 178] width 260 height 27
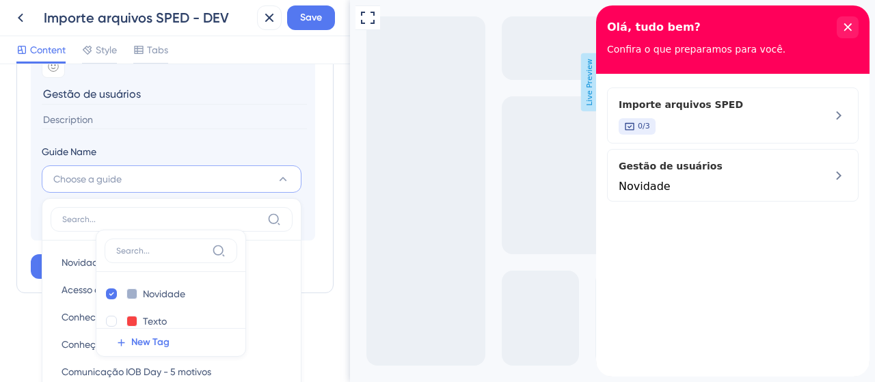
click at [301, 270] on div "Add Module Create a Group" at bounding box center [175, 266] width 288 height 25
click at [83, 260] on div "Importe arquivos SPED Delete Add emoji Gestão de usuários Guide Name Choose a g…" at bounding box center [175, 125] width 288 height 307
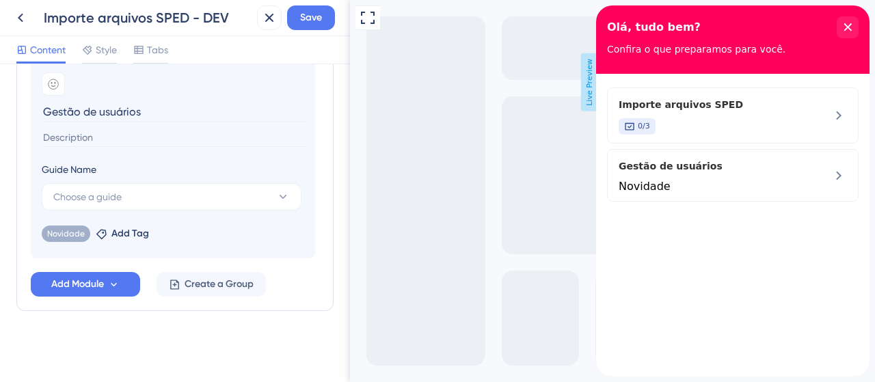
scroll to position [425, 0]
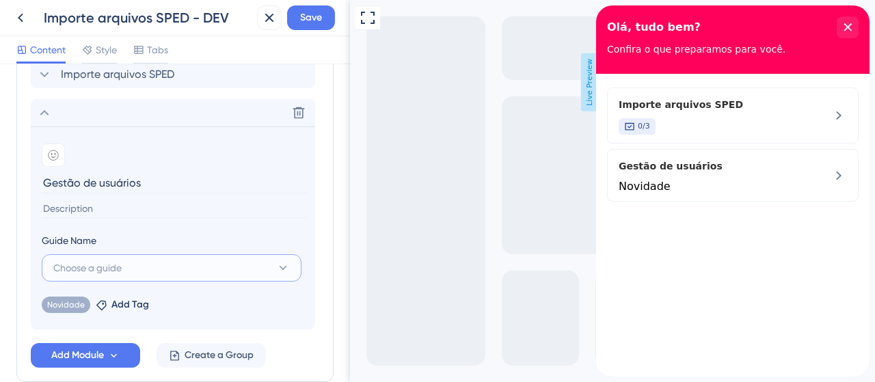
click at [145, 278] on button "Choose a guide" at bounding box center [172, 267] width 260 height 27
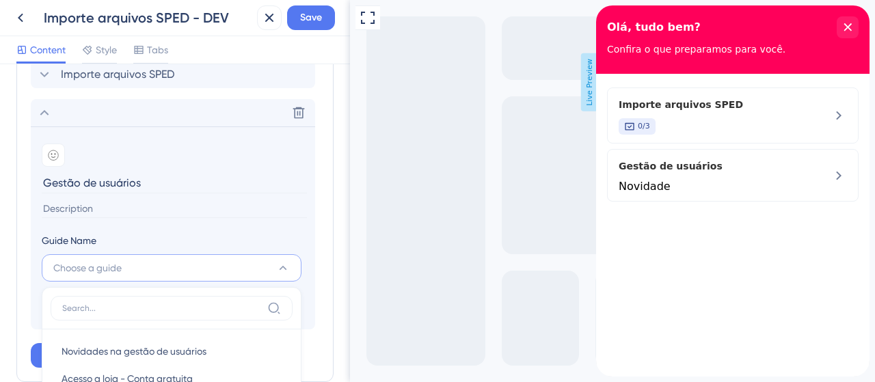
scroll to position [556, 0]
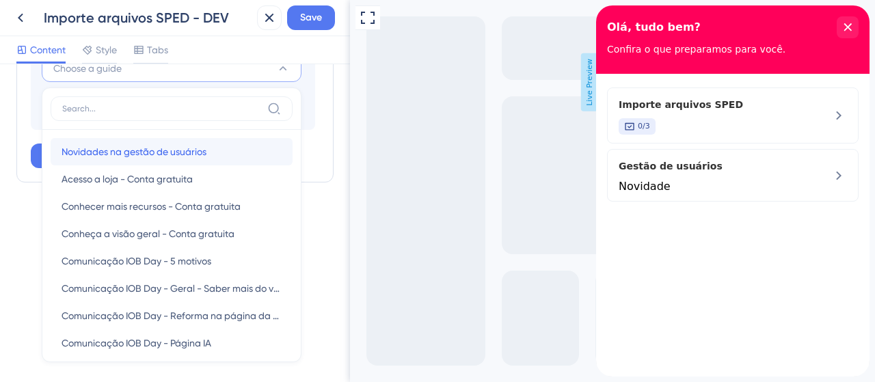
click at [128, 153] on span "Novidades na gestão de usuários" at bounding box center [134, 152] width 145 height 16
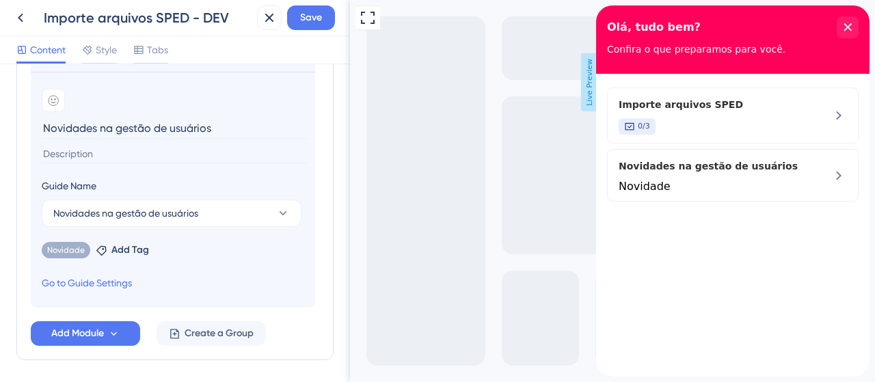
scroll to position [390, 0]
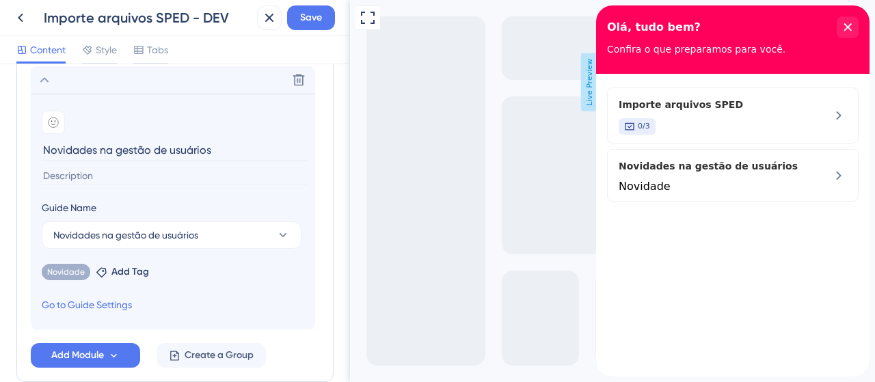
click at [95, 150] on input "Novidades na gestão de usuários" at bounding box center [174, 149] width 265 height 21
paste input "G"
type input "Gestão de usuários"
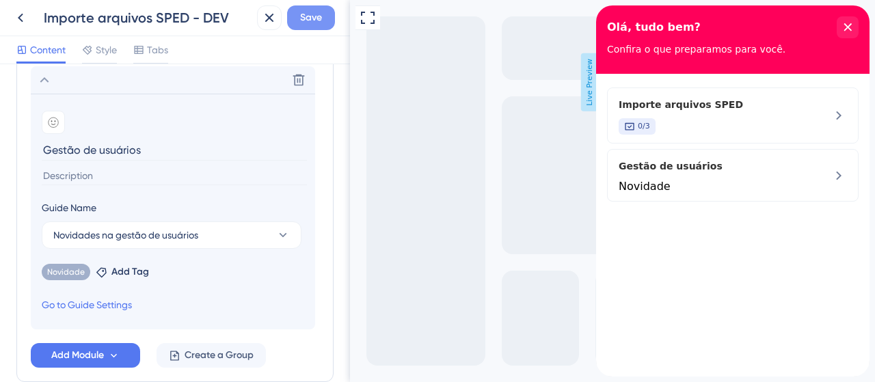
click at [306, 18] on span "Save" at bounding box center [311, 18] width 22 height 16
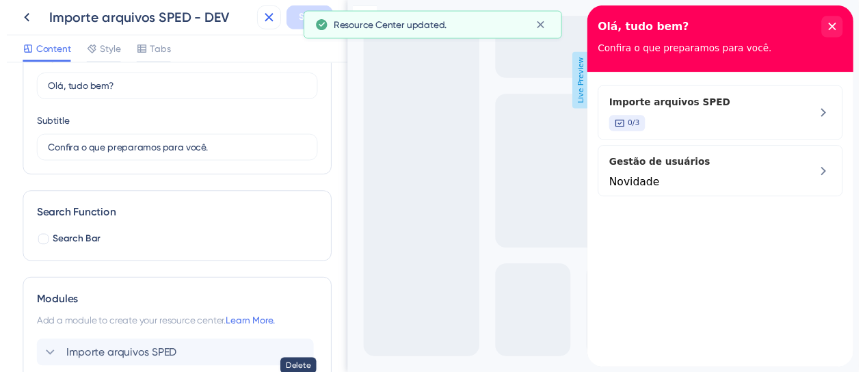
scroll to position [48, 0]
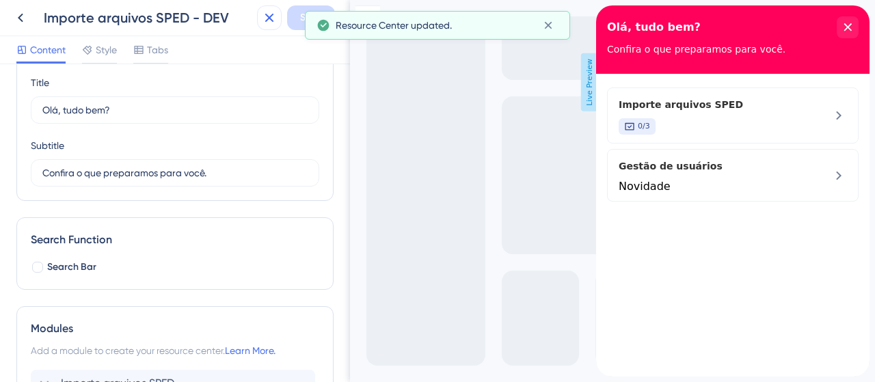
click at [269, 10] on icon at bounding box center [269, 18] width 16 height 16
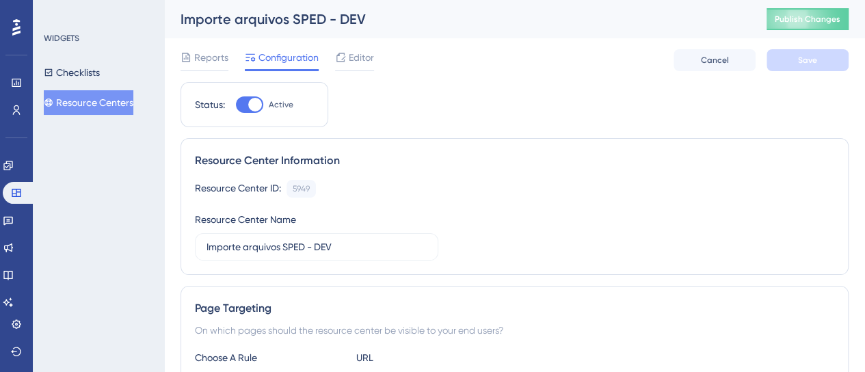
click at [121, 106] on button "Resource Centers" at bounding box center [89, 102] width 90 height 25
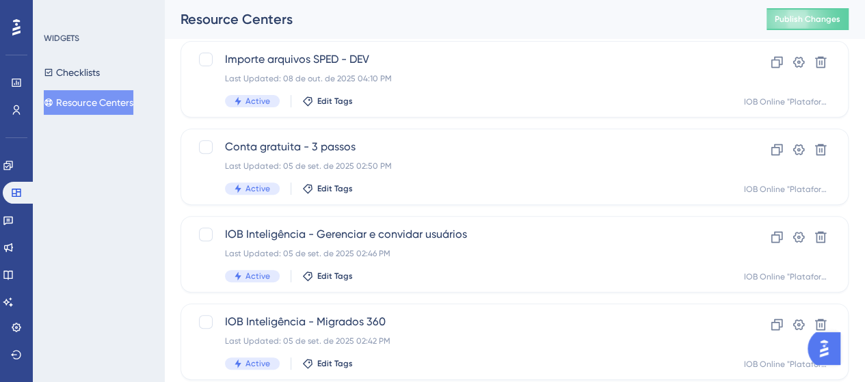
scroll to position [273, 0]
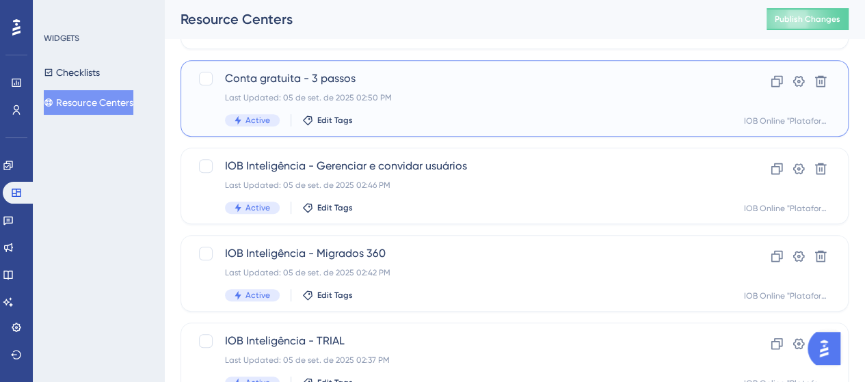
click at [448, 100] on div "Last Updated: 05 de set. de 2025 02:50 PM" at bounding box center [460, 97] width 470 height 11
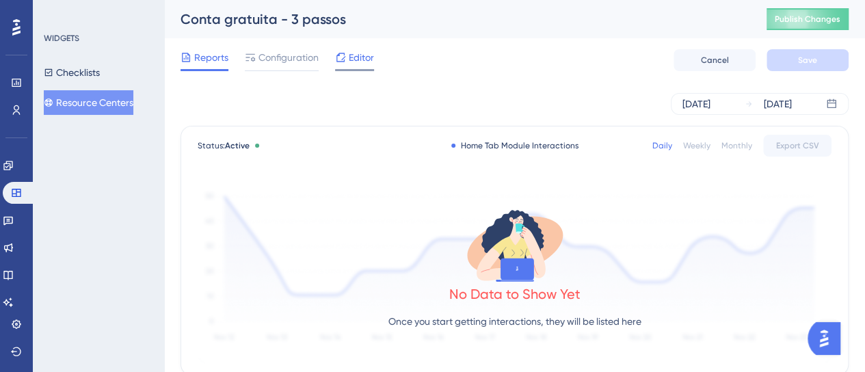
click at [365, 55] on span "Editor" at bounding box center [361, 57] width 25 height 16
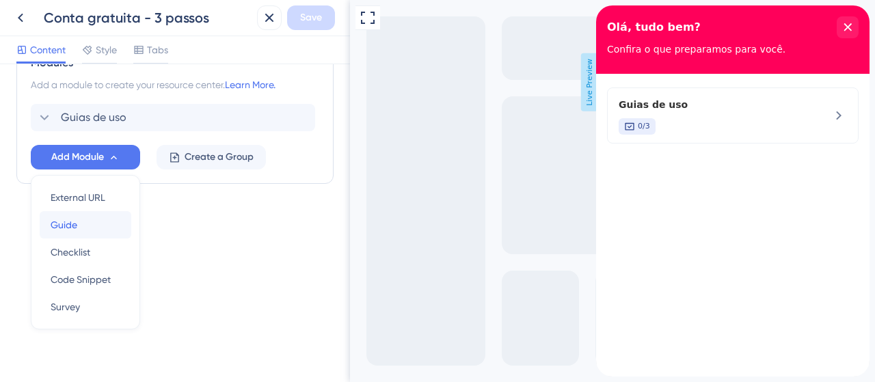
click at [67, 230] on span "Guide" at bounding box center [64, 225] width 27 height 16
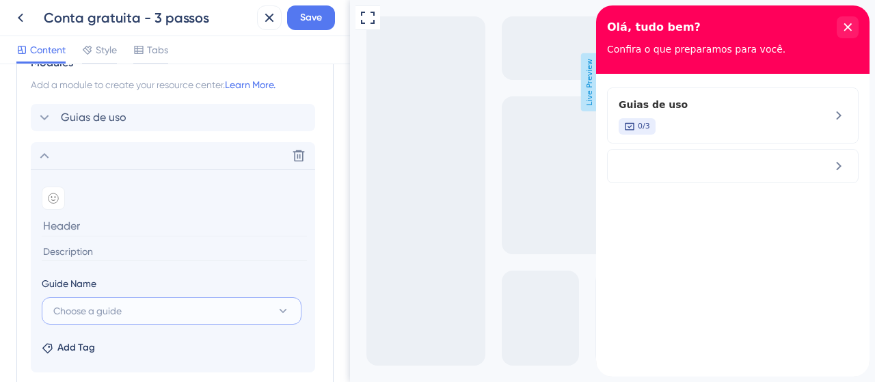
click at [87, 306] on span "Choose a guide" at bounding box center [87, 311] width 68 height 16
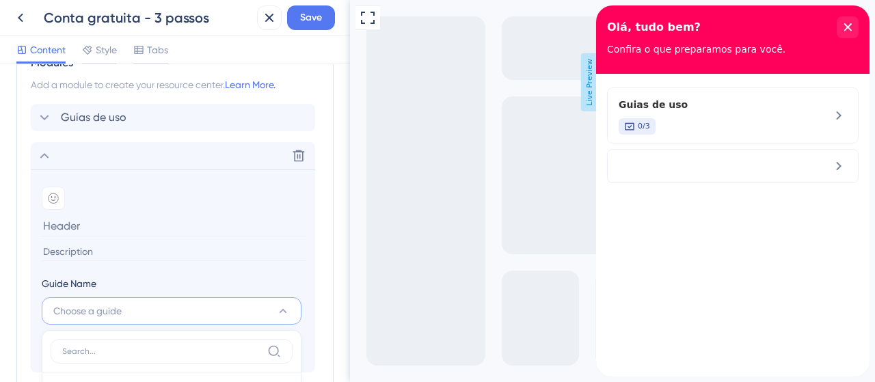
scroll to position [529, 0]
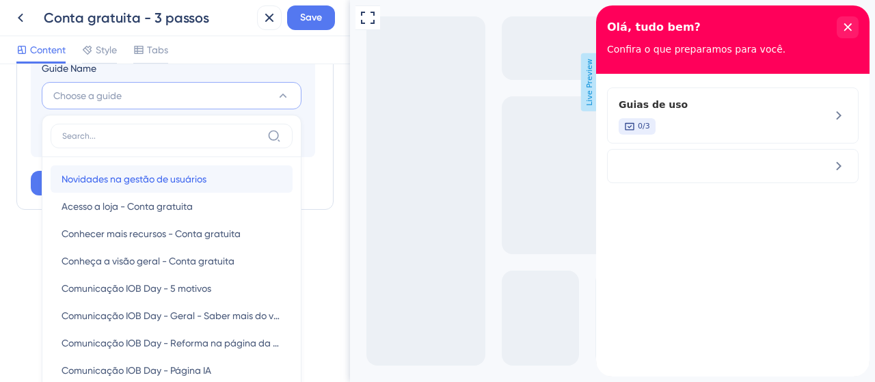
click at [126, 177] on span "Novidades na gestão de usuários" at bounding box center [134, 179] width 145 height 16
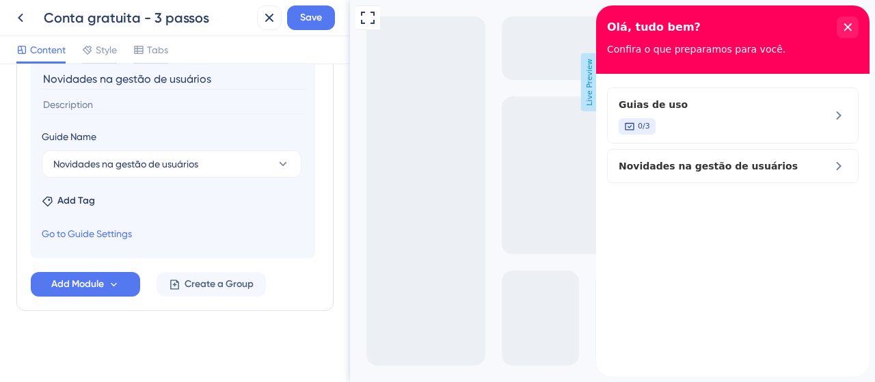
scroll to position [458, 0]
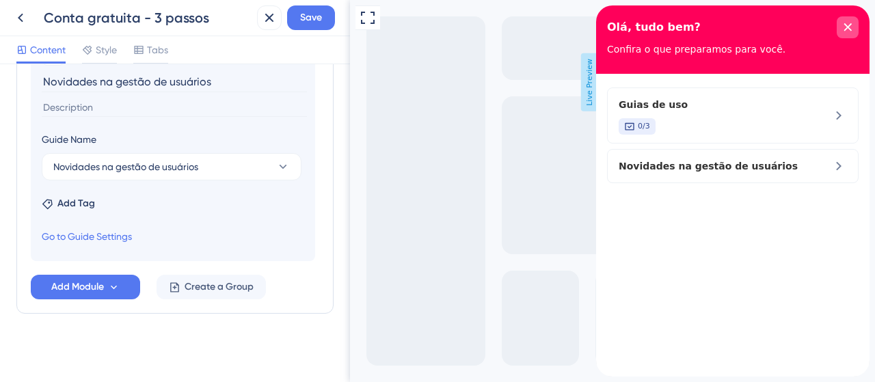
click at [842, 27] on div "close resource center" at bounding box center [848, 27] width 22 height 22
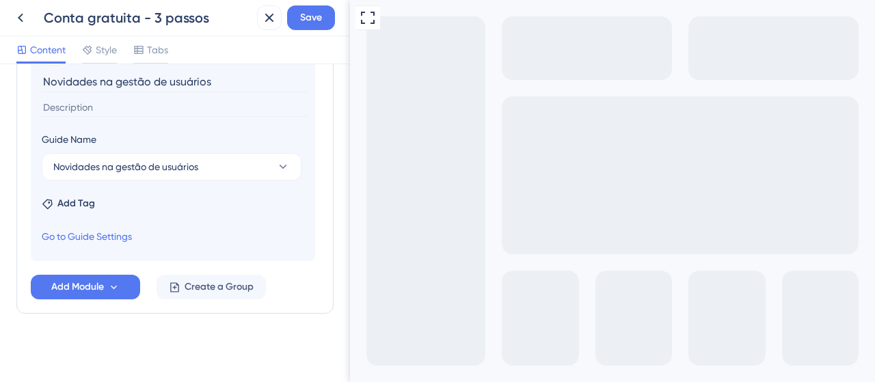
scroll to position [390, 0]
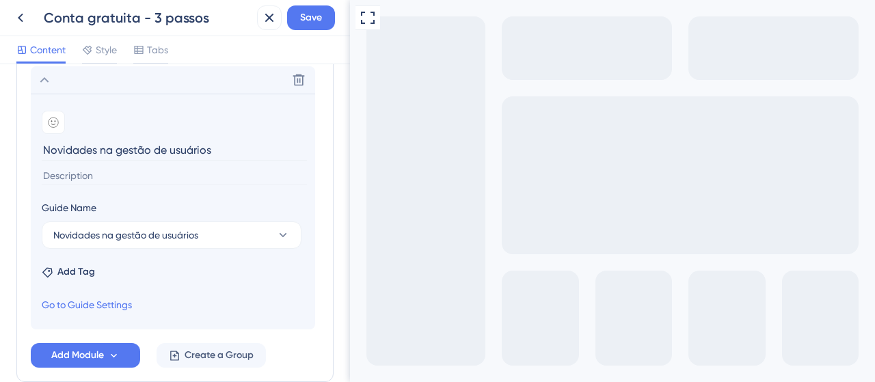
drag, startPoint x: 95, startPoint y: 152, endPoint x: 150, endPoint y: 6, distance: 156.4
click at [12, 148] on div "Resource Center Header Title Olá, tudo bem? 14 Olá, tudo bem? Subtitle Confira …" at bounding box center [175, 223] width 350 height 318
type input "Gestão de usuários"
click at [62, 272] on span "Add Tag" at bounding box center [76, 272] width 38 height 16
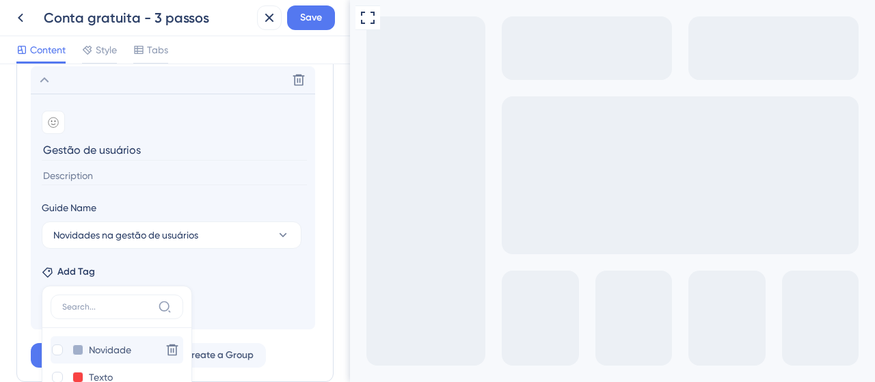
scroll to position [458, 0]
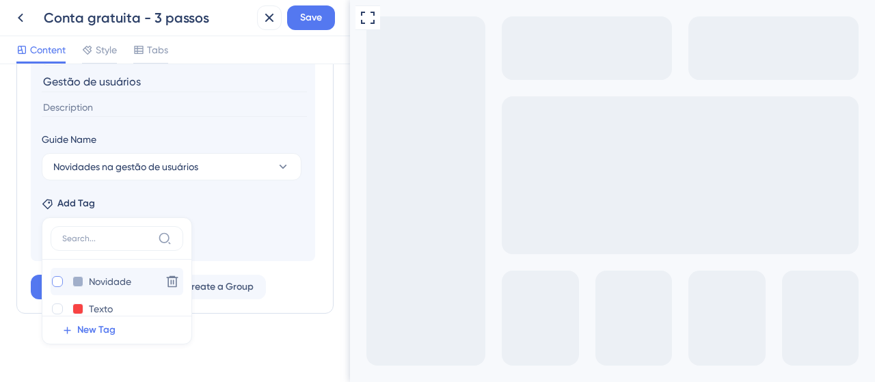
click at [60, 278] on div at bounding box center [57, 281] width 11 height 11
checkbox input "true"
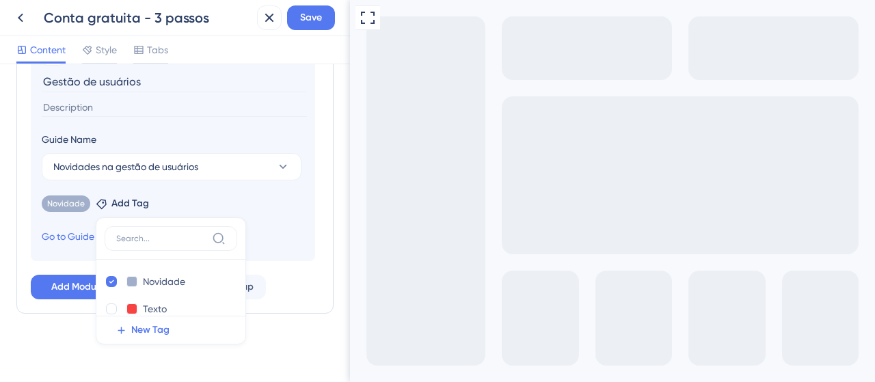
click at [303, 237] on section "Add emoji Gestão de usuários Guide Name Novidades na gestão de usuários Novidad…" at bounding box center [173, 143] width 284 height 236
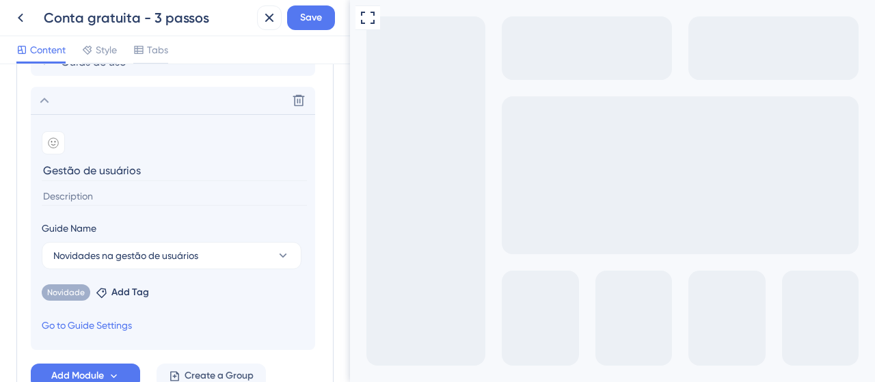
scroll to position [390, 0]
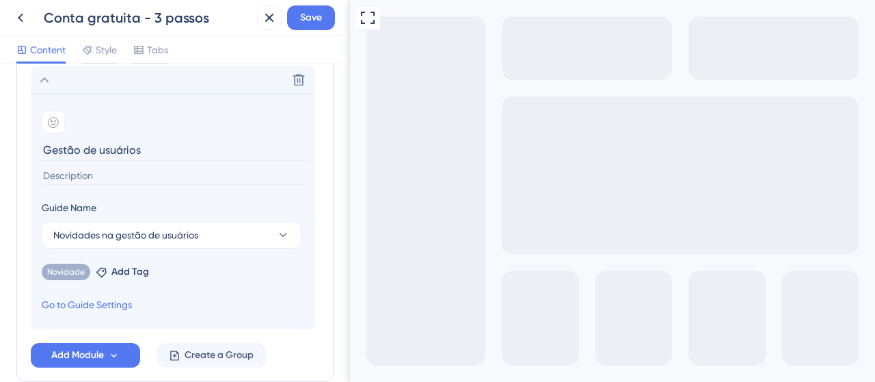
click at [58, 134] on div at bounding box center [53, 122] width 23 height 23
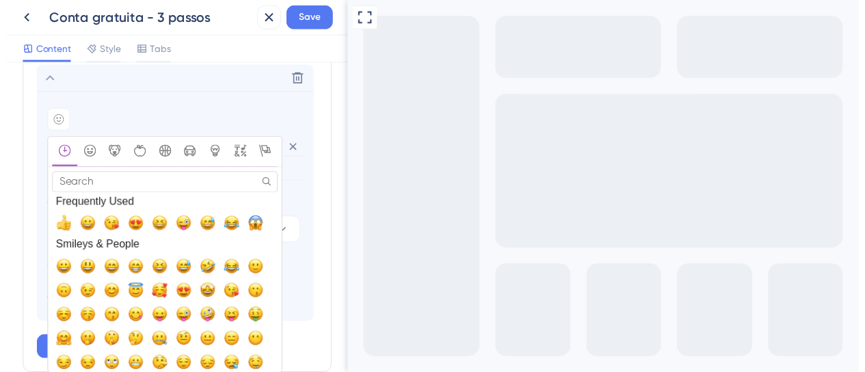
scroll to position [321, 0]
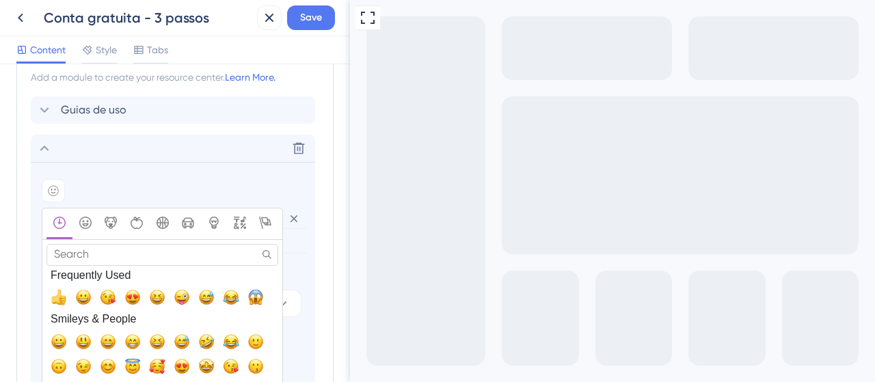
click at [274, 175] on section "Add emoji Search Search Results Frequently Used Smileys & People Animals & Natu…" at bounding box center [173, 280] width 284 height 236
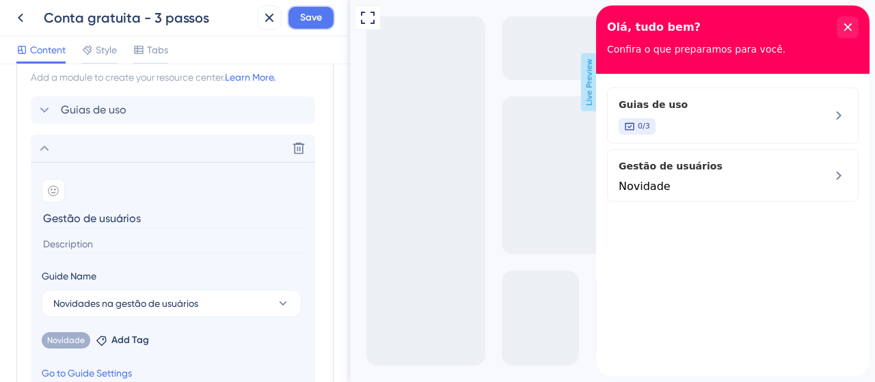
click at [304, 15] on span "Save" at bounding box center [311, 18] width 22 height 16
click at [273, 12] on icon at bounding box center [269, 18] width 16 height 16
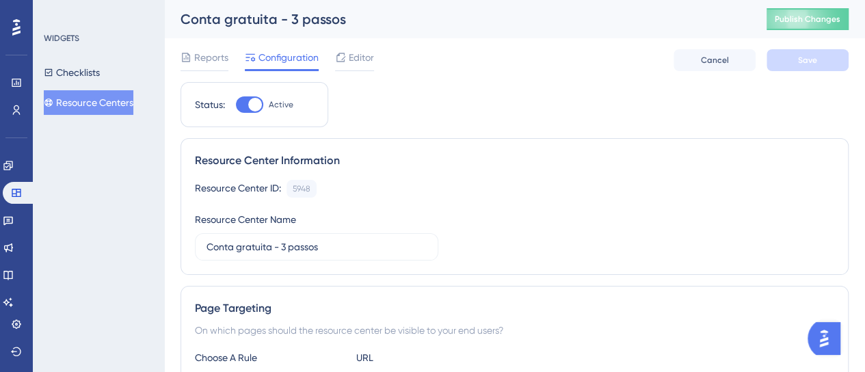
click at [111, 105] on button "Resource Centers" at bounding box center [89, 102] width 90 height 25
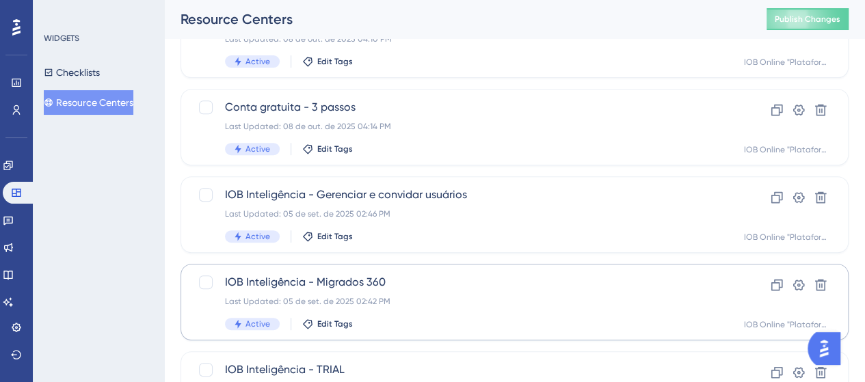
scroll to position [273, 0]
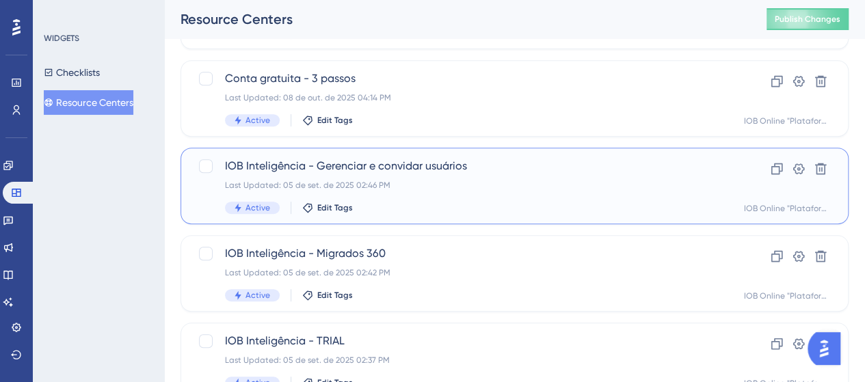
click at [451, 187] on div "Last Updated: 05 de set. de 2025 02:46 PM" at bounding box center [460, 185] width 470 height 11
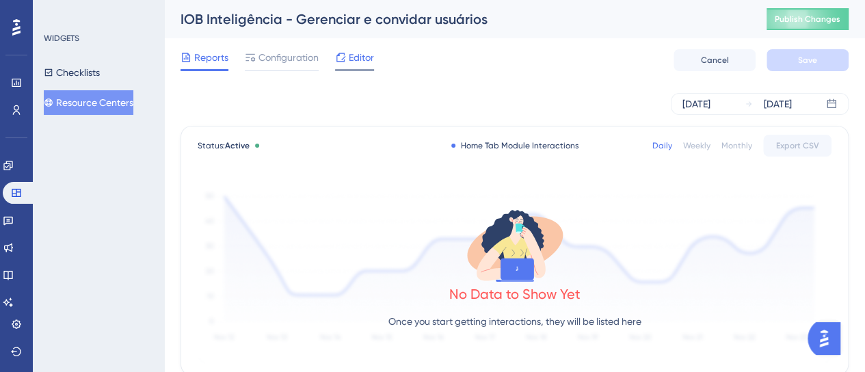
click at [353, 61] on span "Editor" at bounding box center [361, 57] width 25 height 16
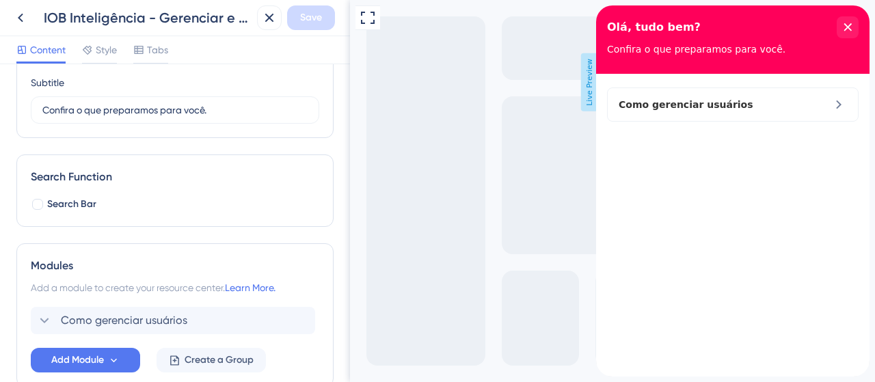
scroll to position [185, 0]
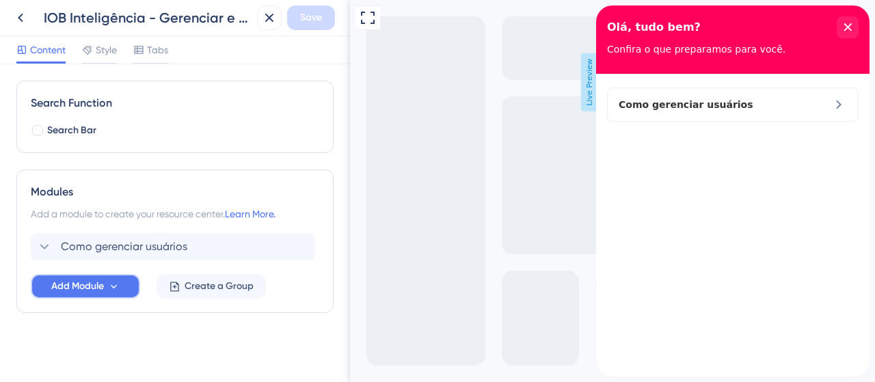
click at [85, 286] on span "Add Module" at bounding box center [77, 286] width 53 height 16
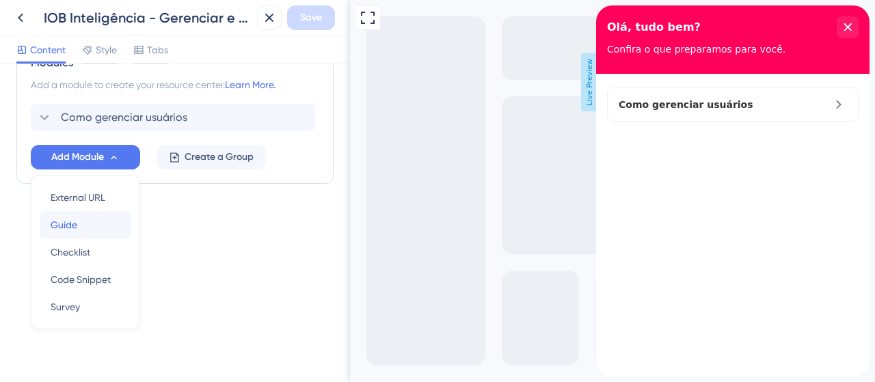
click at [68, 224] on span "Guide" at bounding box center [64, 225] width 27 height 16
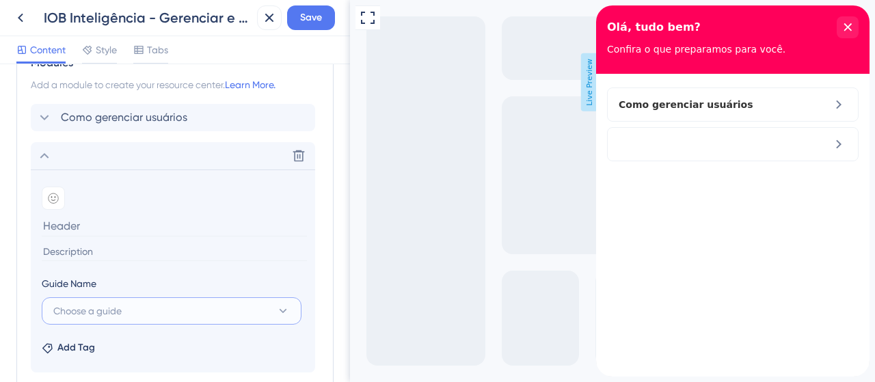
click at [135, 297] on button "Choose a guide" at bounding box center [172, 310] width 260 height 27
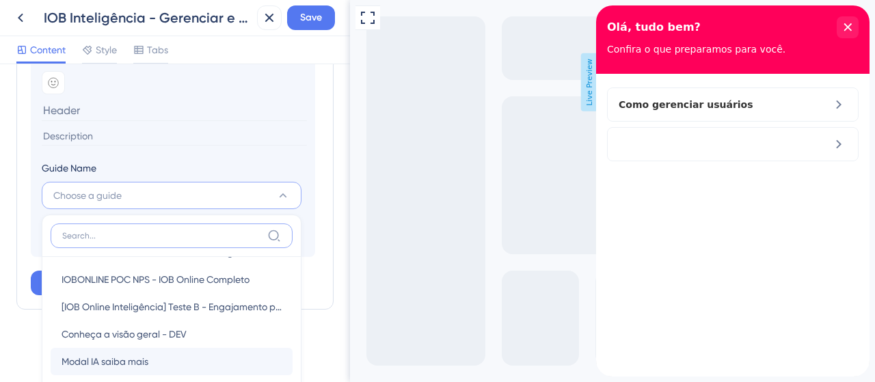
scroll to position [137, 0]
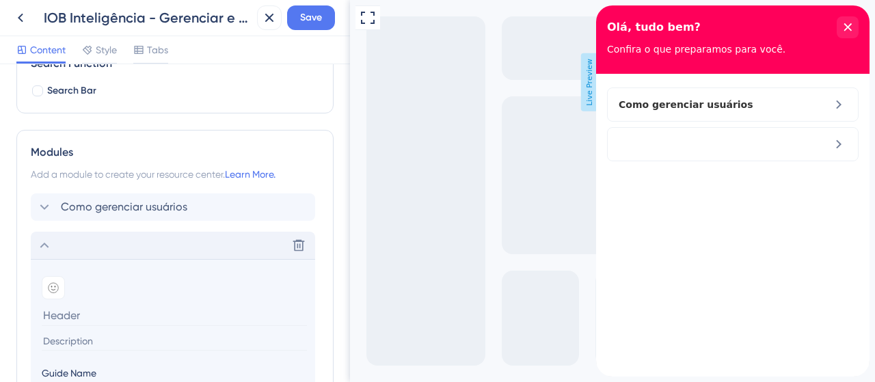
click at [143, 239] on div "Delete" at bounding box center [173, 245] width 284 height 27
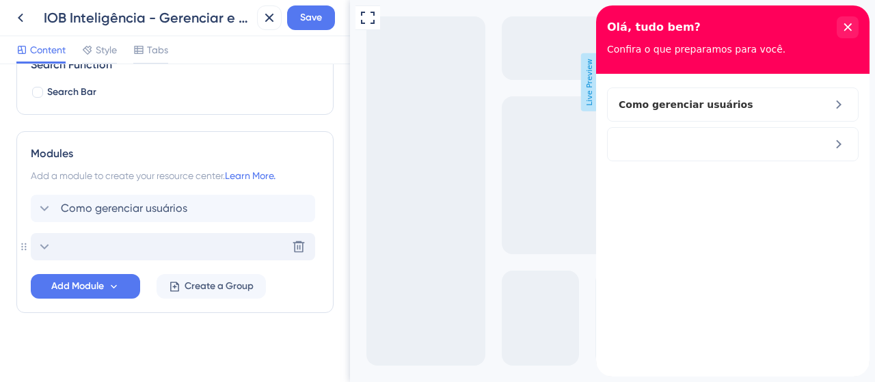
click at [143, 240] on div "Delete" at bounding box center [173, 246] width 284 height 27
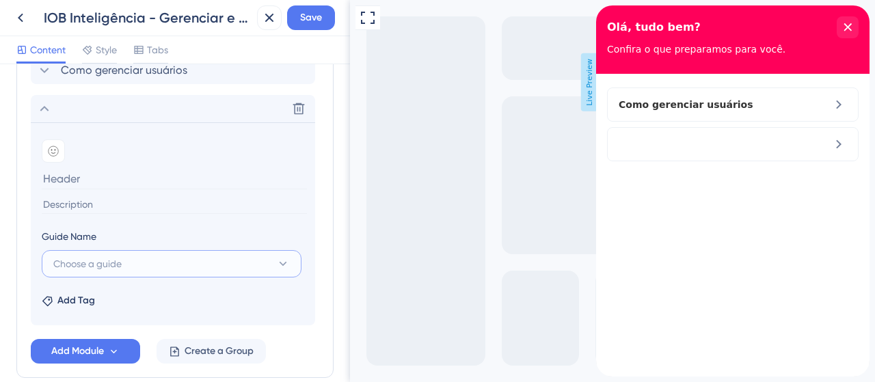
click at [124, 254] on button "Choose a guide" at bounding box center [172, 263] width 260 height 27
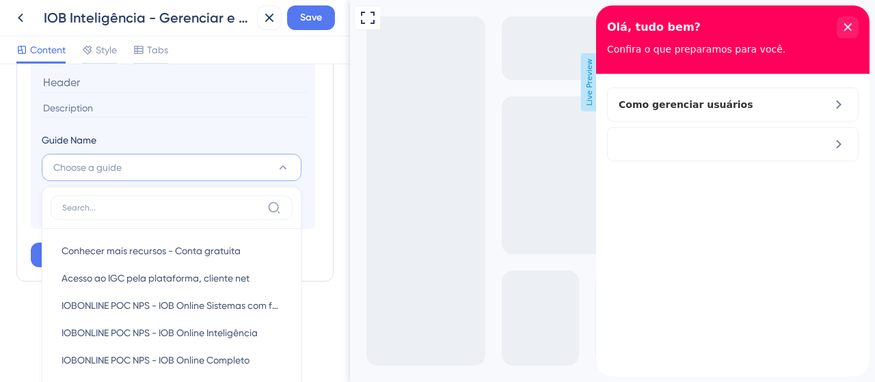
scroll to position [429, 0]
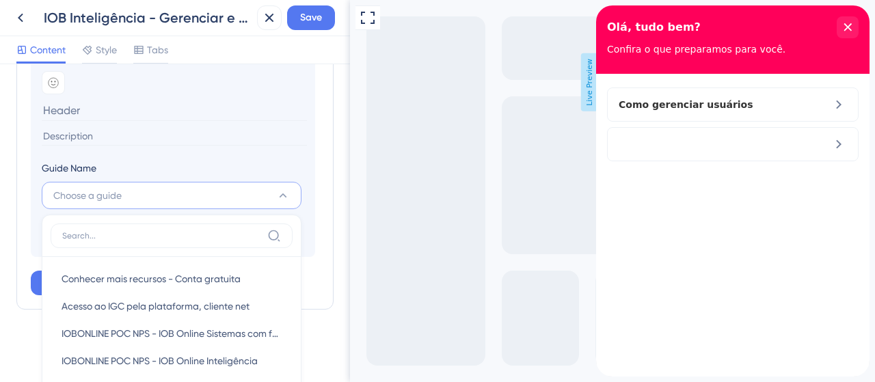
click at [156, 177] on div "Guide Name" at bounding box center [172, 171] width 260 height 22
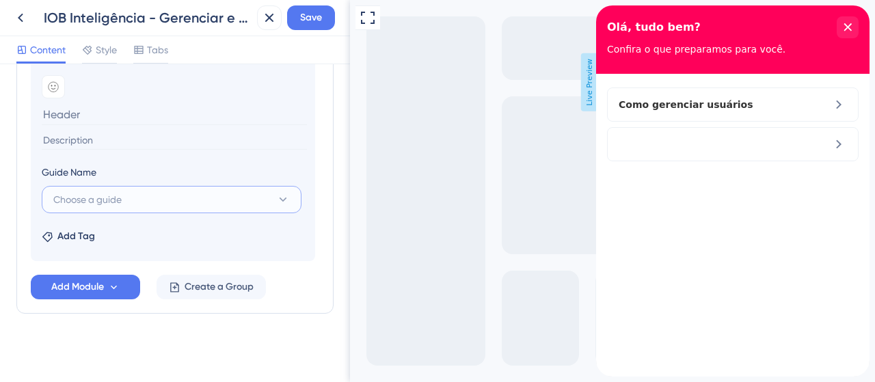
click at [139, 197] on button "Choose a guide" at bounding box center [172, 199] width 260 height 27
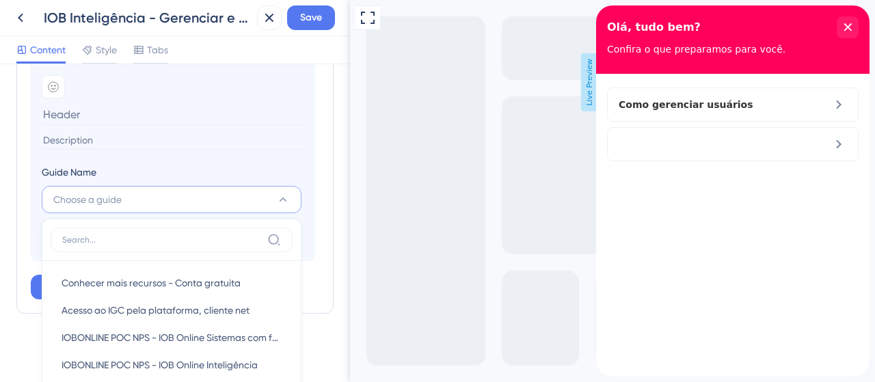
scroll to position [498, 0]
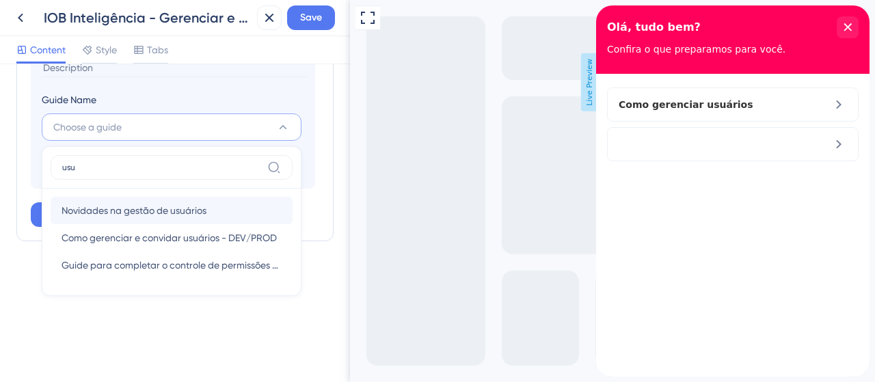
type input "usu"
click at [209, 202] on div "Novidades na gestão de usuários Novidades na gestão de usuários" at bounding box center [172, 210] width 220 height 27
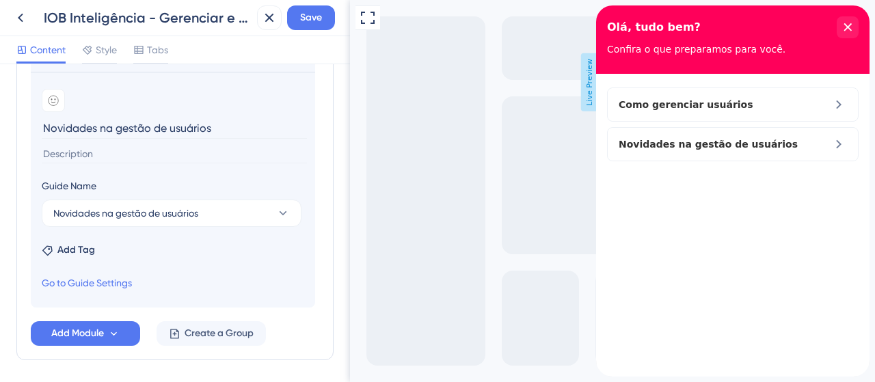
scroll to position [390, 0]
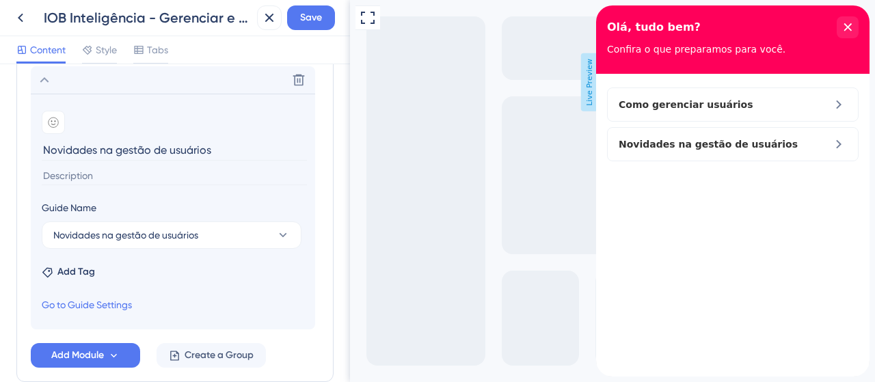
click at [96, 158] on section "Add emoji Novidades na gestão de usuários" at bounding box center [173, 147] width 262 height 72
click at [96, 148] on input "Novidades na gestão de usuários" at bounding box center [174, 149] width 265 height 21
paste input "G"
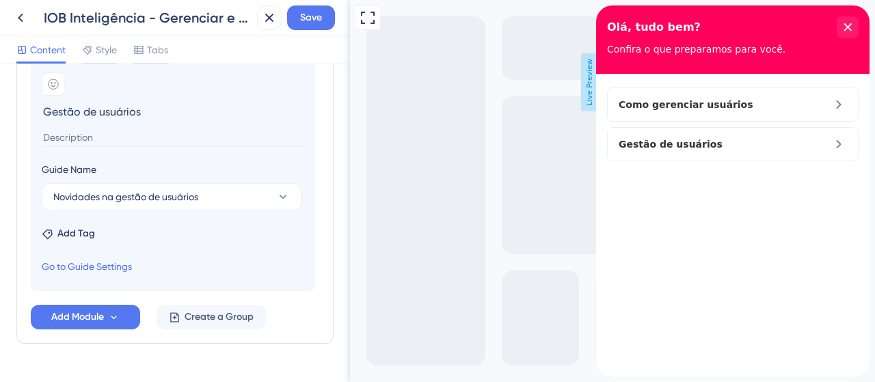
scroll to position [458, 0]
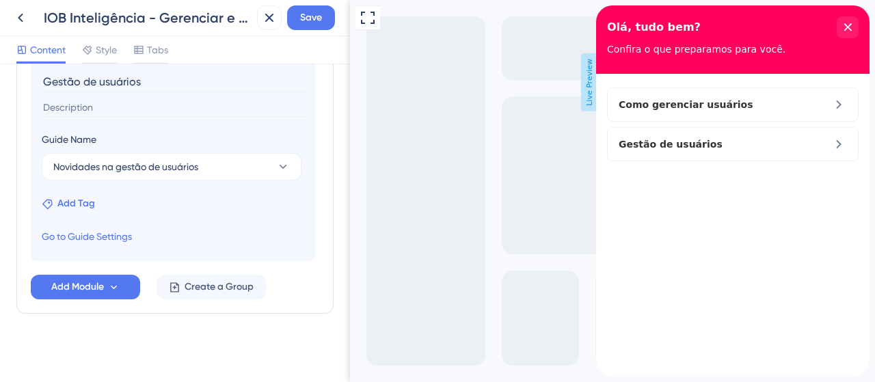
type input "Gestão de usuários"
click at [83, 200] on span "Add Tag" at bounding box center [76, 203] width 38 height 16
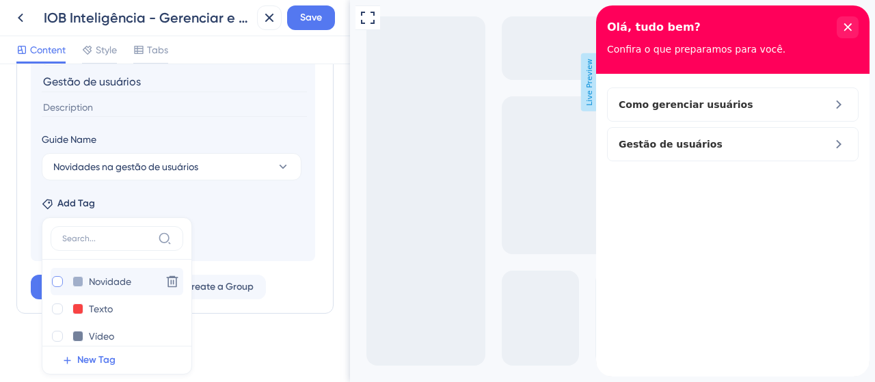
click at [57, 276] on div at bounding box center [57, 281] width 11 height 11
checkbox input "true"
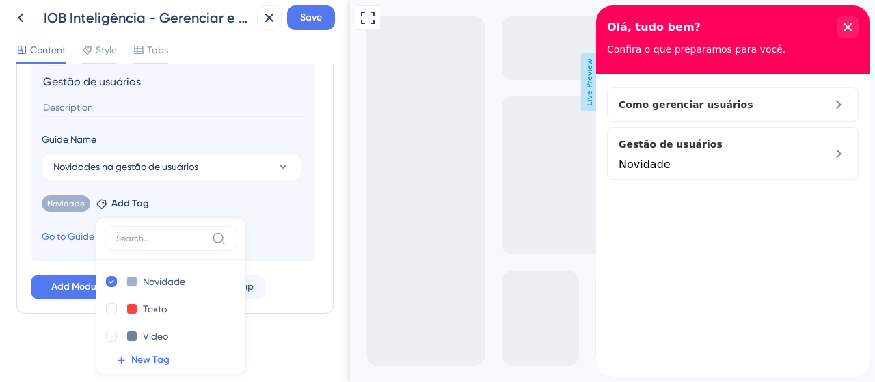
click at [289, 241] on section "Add emoji Gestão de usuários Guide Name Novidades na gestão de usuários Novidad…" at bounding box center [173, 143] width 284 height 236
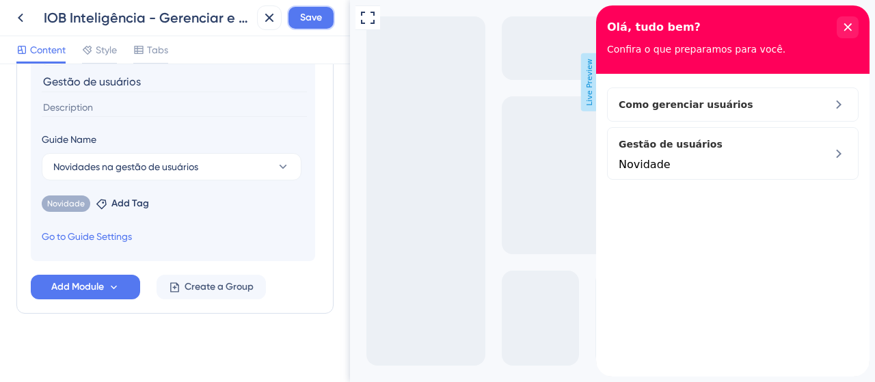
click at [313, 25] on span "Save" at bounding box center [311, 18] width 22 height 16
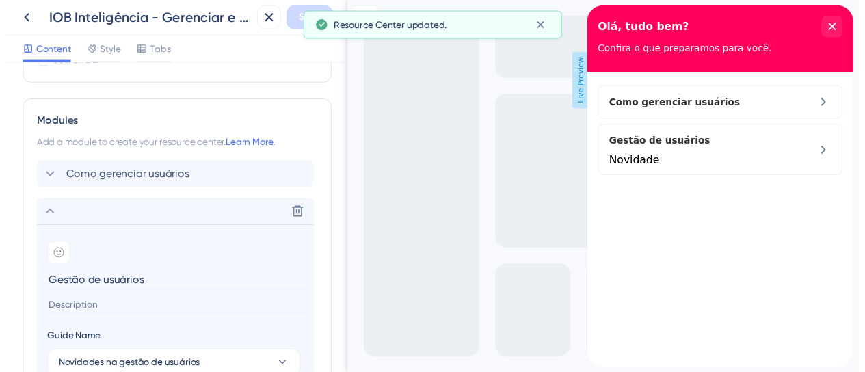
scroll to position [116, 0]
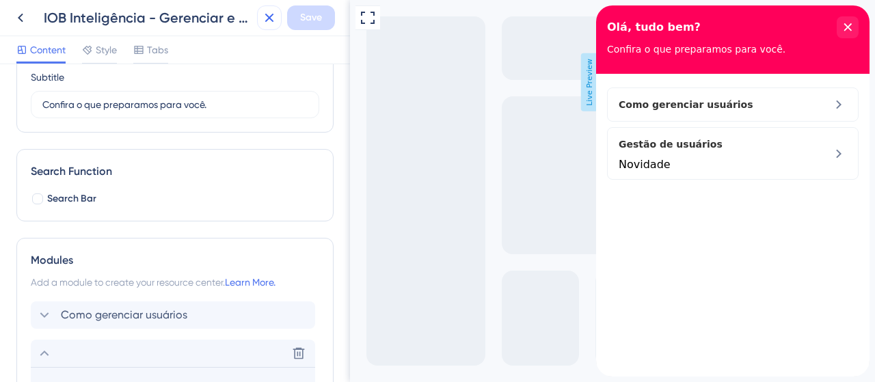
click at [268, 21] on icon at bounding box center [269, 18] width 16 height 16
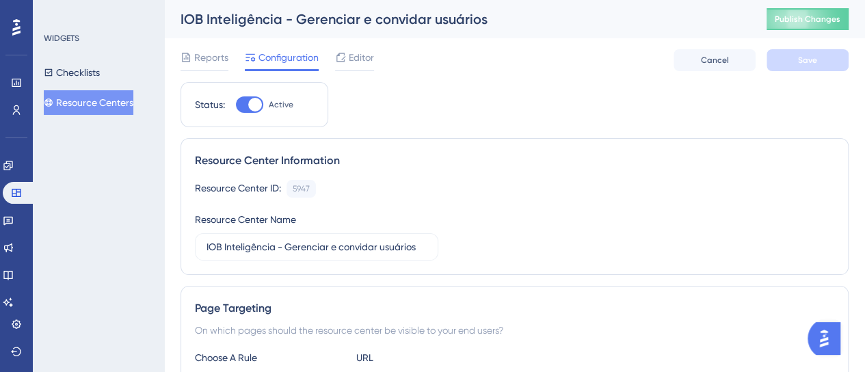
click at [85, 102] on button "Resource Centers" at bounding box center [89, 102] width 90 height 25
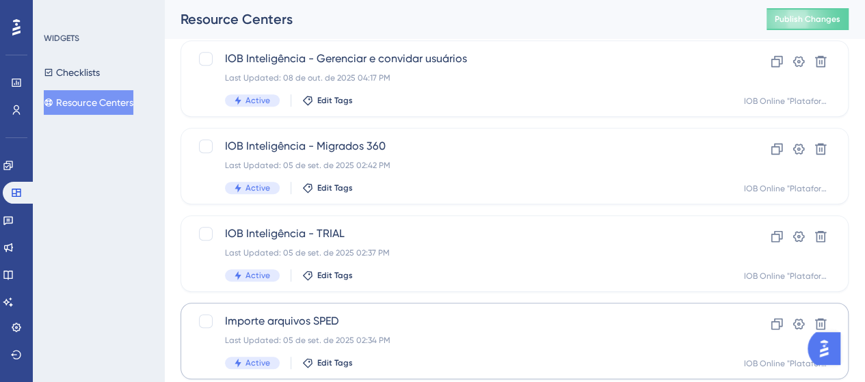
scroll to position [410, 0]
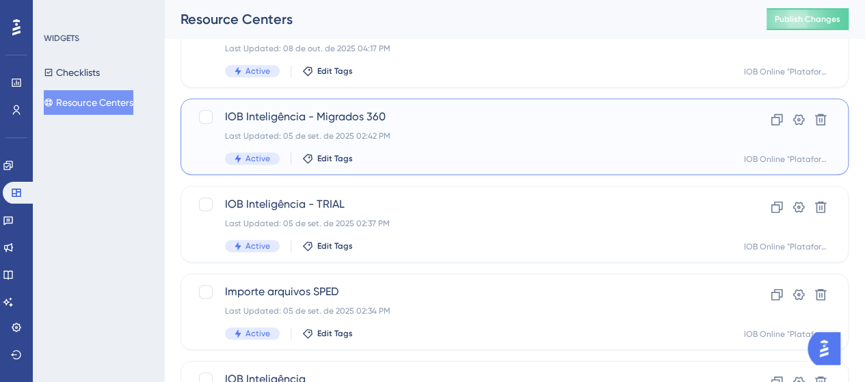
click at [391, 105] on div "IOB Inteligência - Migrados 360 Last Updated: 05 de set. de 2025 02:42 PM Activ…" at bounding box center [514, 136] width 668 height 77
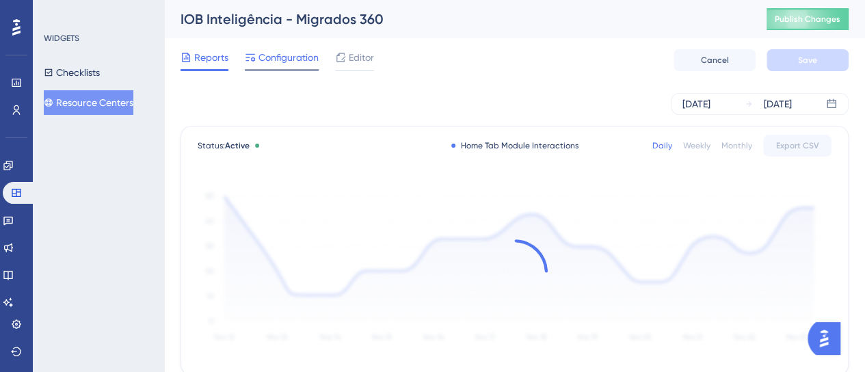
click at [299, 58] on span "Configuration" at bounding box center [288, 57] width 60 height 16
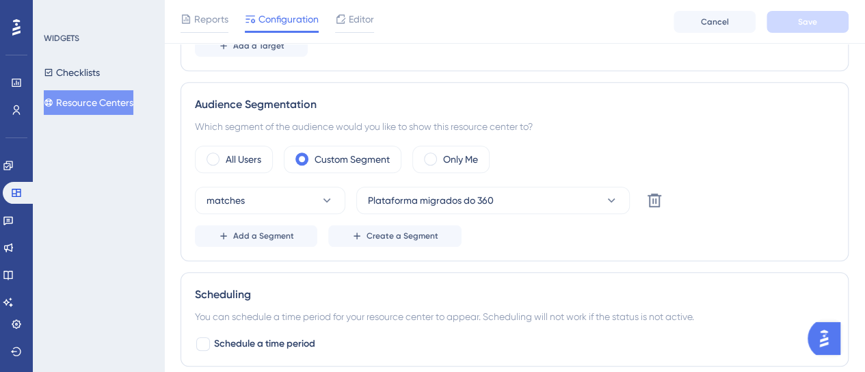
scroll to position [205, 0]
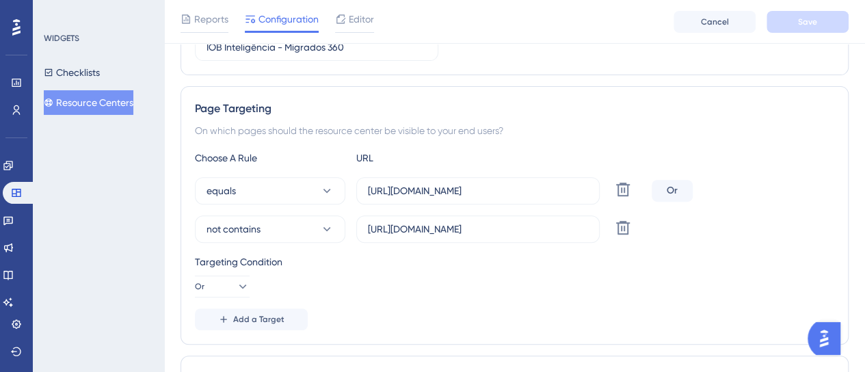
click at [375, 24] on div "Reports Configuration Editor Cancel Save" at bounding box center [514, 22] width 701 height 44
click at [368, 22] on span "Editor" at bounding box center [361, 19] width 25 height 16
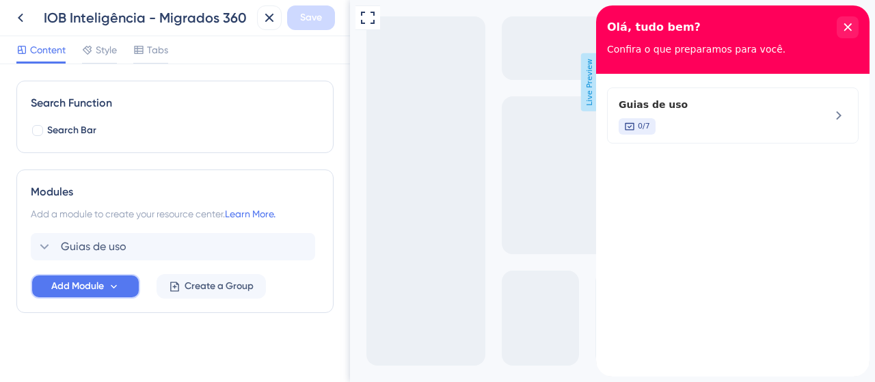
click at [72, 291] on span "Add Module" at bounding box center [77, 286] width 53 height 16
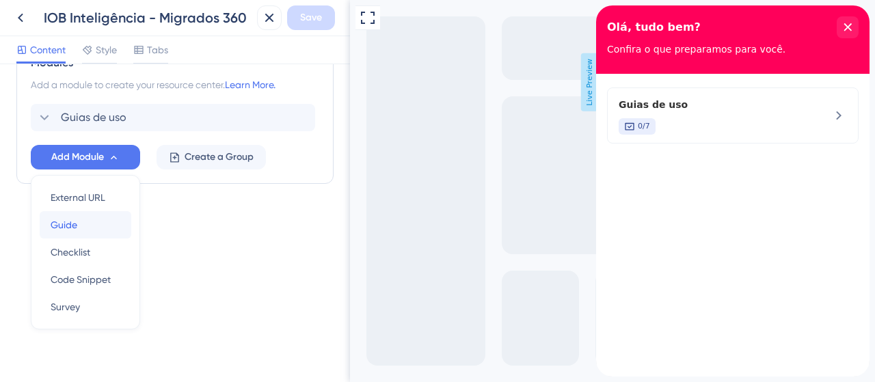
click at [72, 222] on span "Guide" at bounding box center [64, 225] width 27 height 16
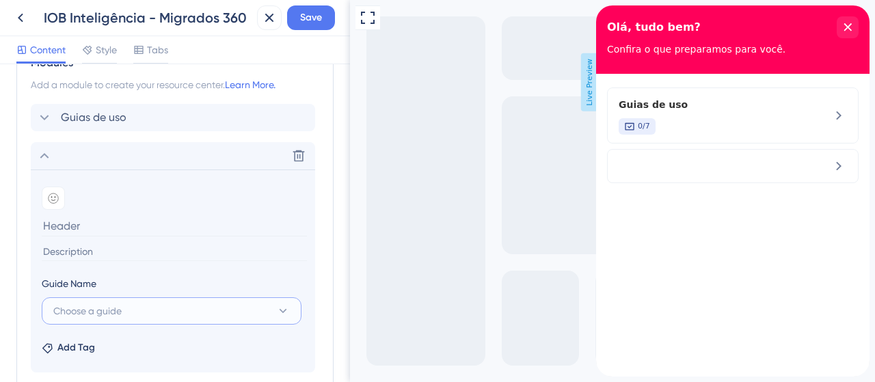
click at [77, 317] on button "Choose a guide" at bounding box center [172, 310] width 260 height 27
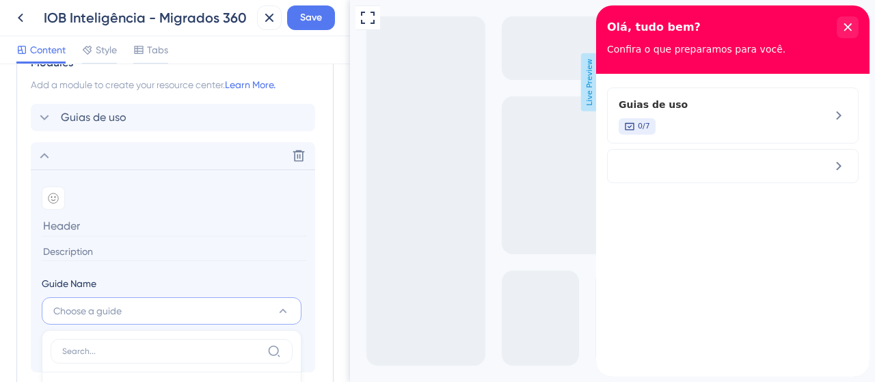
scroll to position [498, 0]
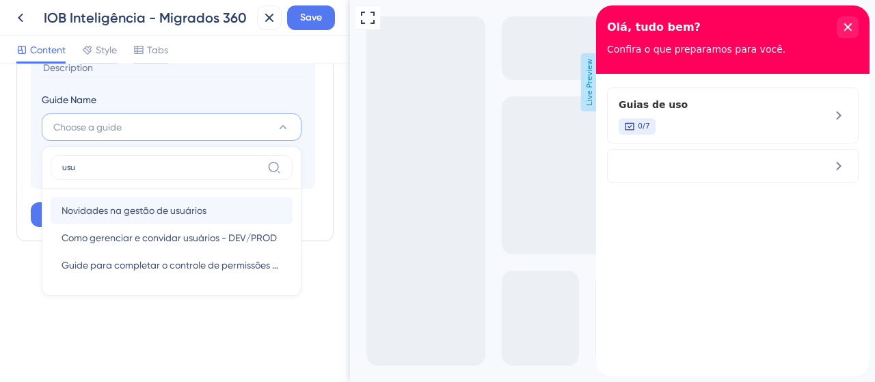
type input "usu"
click at [124, 203] on span "Novidades na gestão de usuários" at bounding box center [134, 210] width 145 height 16
type input "Novidades na gestão de usuários"
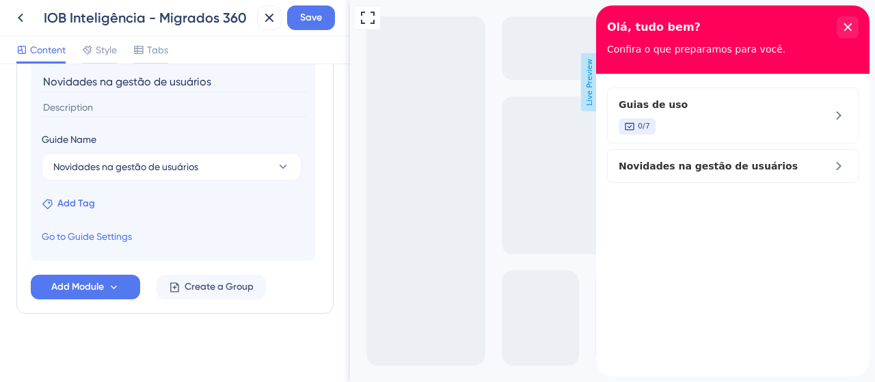
click at [71, 205] on span "Add Tag" at bounding box center [76, 203] width 38 height 16
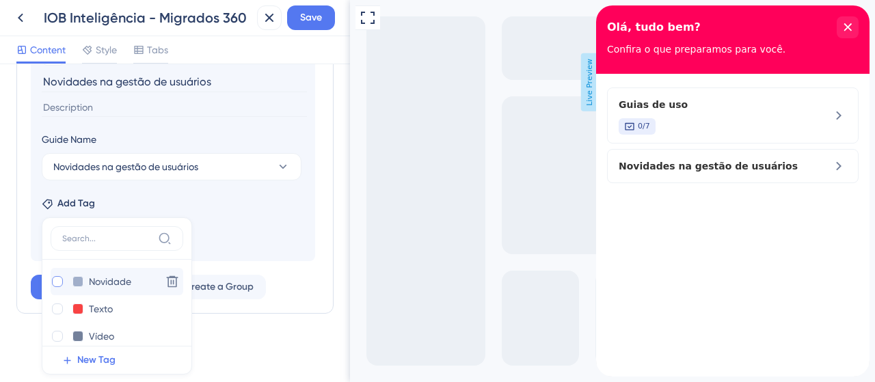
click at [53, 280] on div at bounding box center [57, 281] width 11 height 11
checkbox input "true"
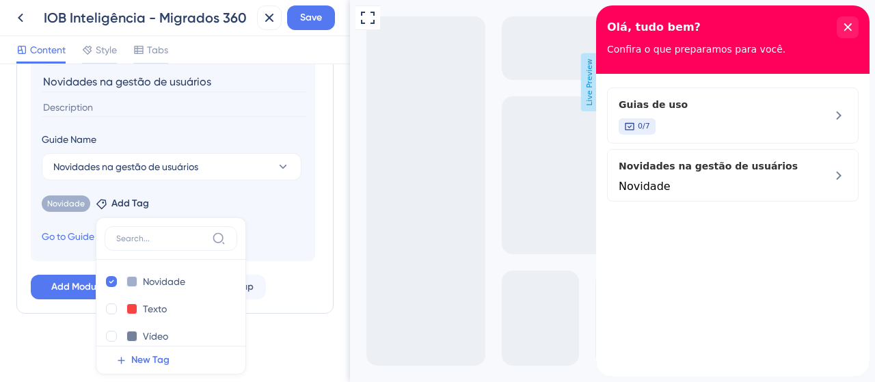
click at [112, 87] on input "Novidades na gestão de usuários" at bounding box center [174, 81] width 265 height 21
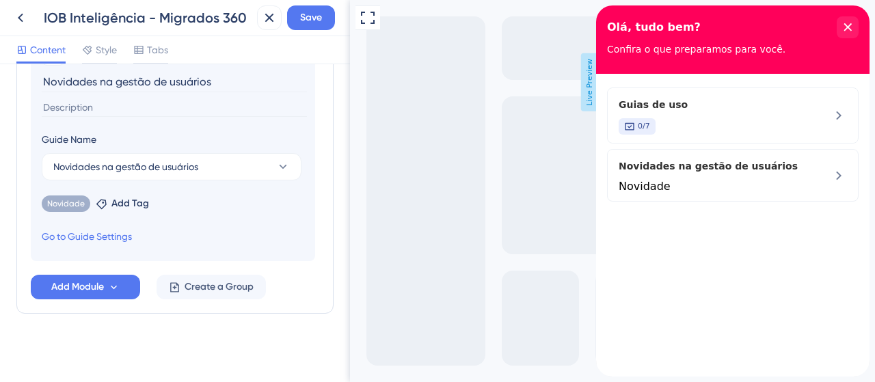
click at [112, 87] on input "Novidades na gestão de usuários" at bounding box center [174, 81] width 265 height 21
paste input "G"
type input "Gestão de usuários"
click at [313, 12] on span "Save" at bounding box center [311, 18] width 22 height 16
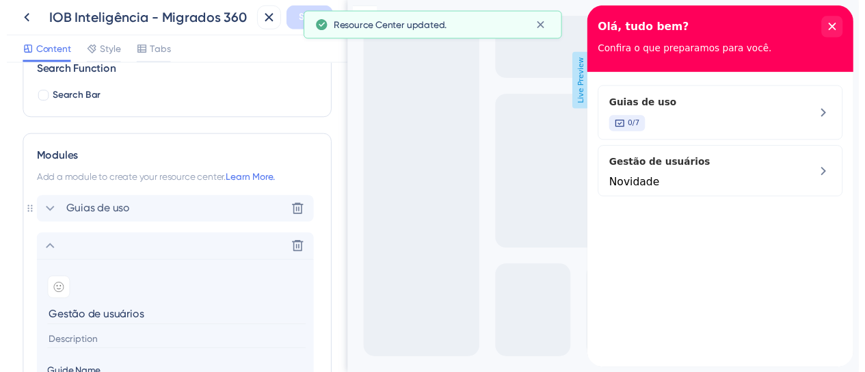
scroll to position [185, 0]
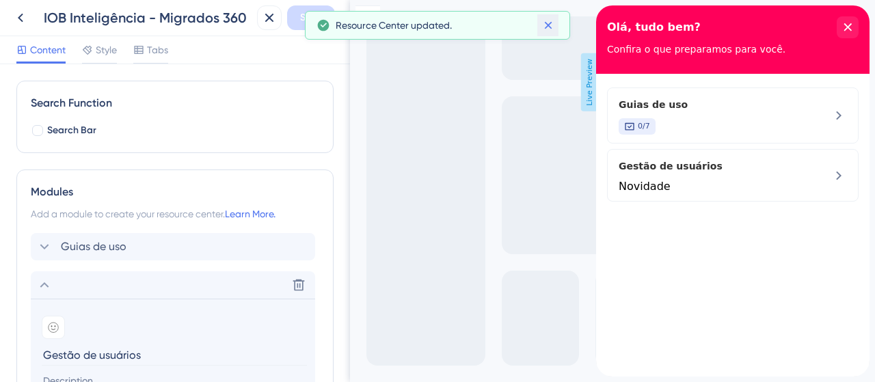
click at [554, 24] on button at bounding box center [547, 25] width 21 height 22
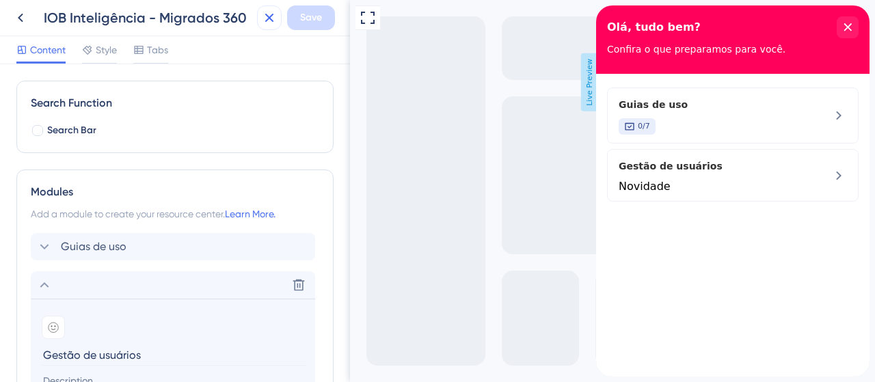
click at [269, 26] on button at bounding box center [269, 17] width 25 height 25
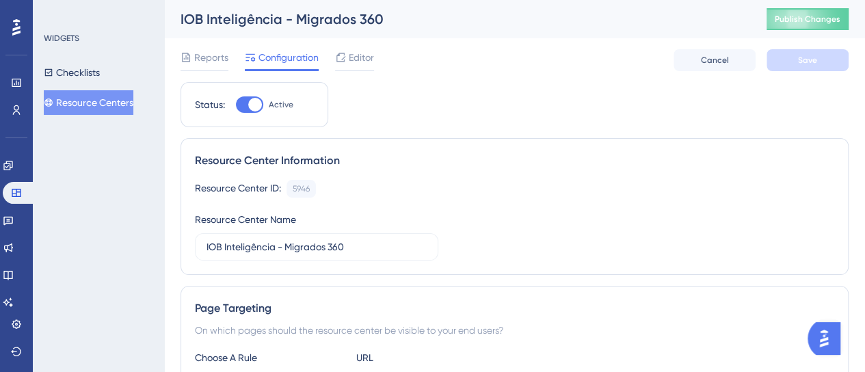
click at [118, 103] on button "Resource Centers" at bounding box center [89, 102] width 90 height 25
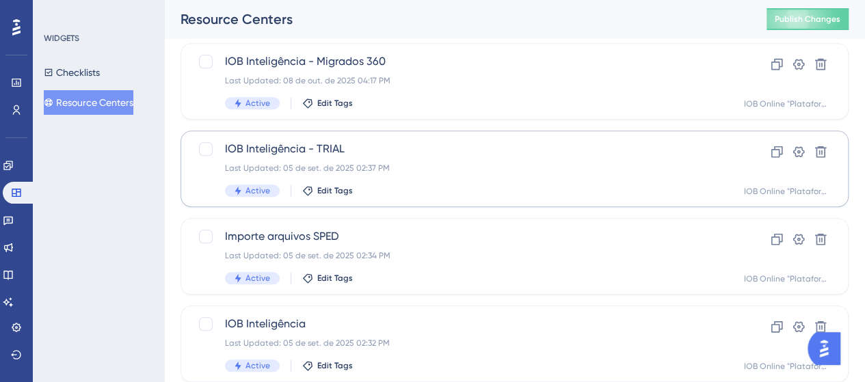
scroll to position [478, 0]
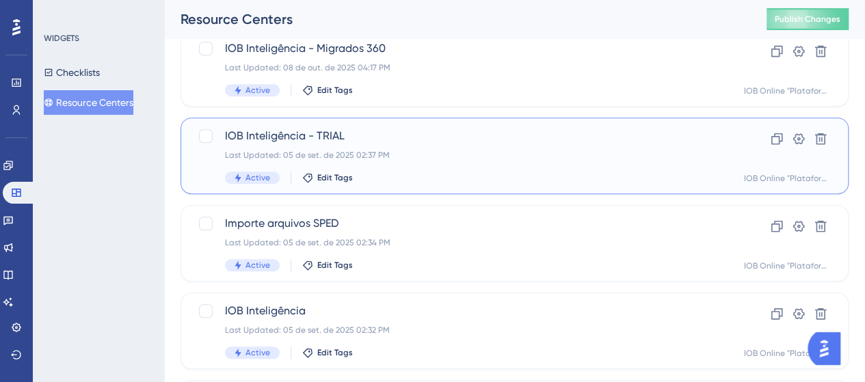
click at [422, 163] on div "IOB Inteligência - TRIAL Last Updated: 05 de set. de 2025 02:37 PM Active Edit …" at bounding box center [460, 156] width 470 height 56
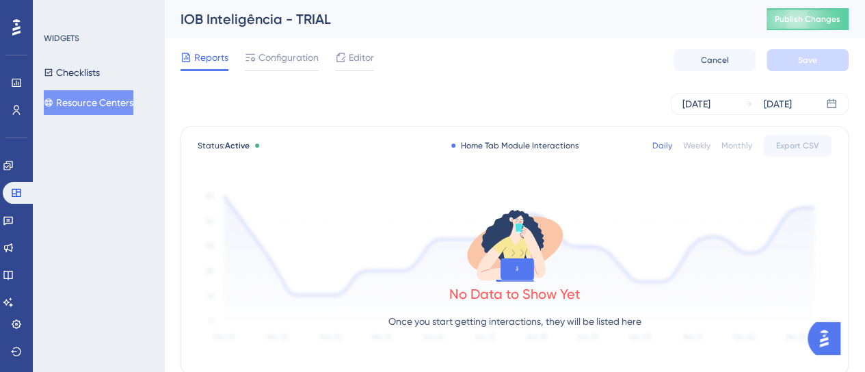
click at [260, 33] on div "IOB Inteligência - TRIAL Publish Changes" at bounding box center [514, 19] width 701 height 38
click at [104, 105] on button "Resource Centers" at bounding box center [89, 102] width 90 height 25
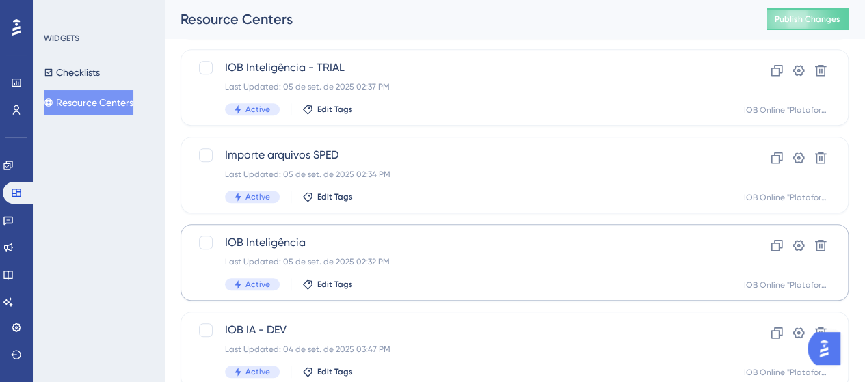
scroll to position [615, 0]
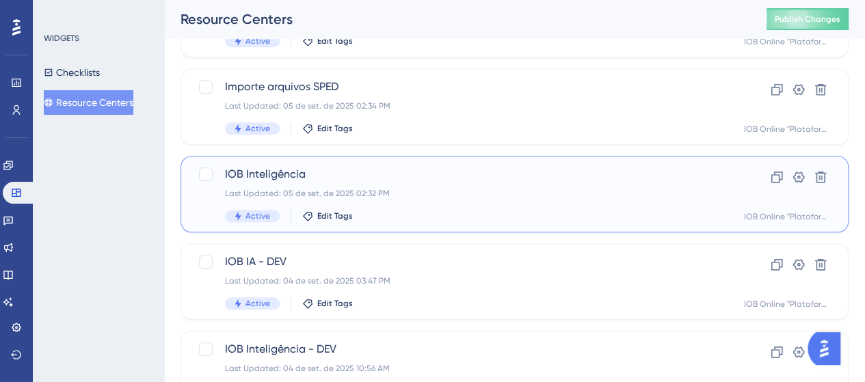
click at [500, 191] on div "Last Updated: 05 de set. de 2025 02:32 PM" at bounding box center [460, 193] width 470 height 11
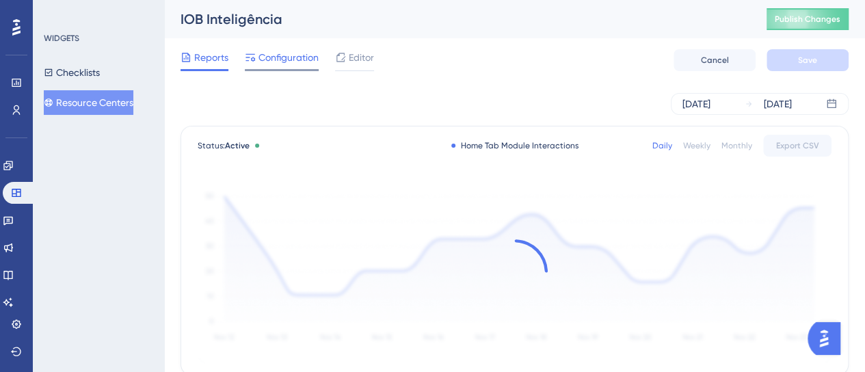
click at [278, 50] on span "Configuration" at bounding box center [288, 57] width 60 height 16
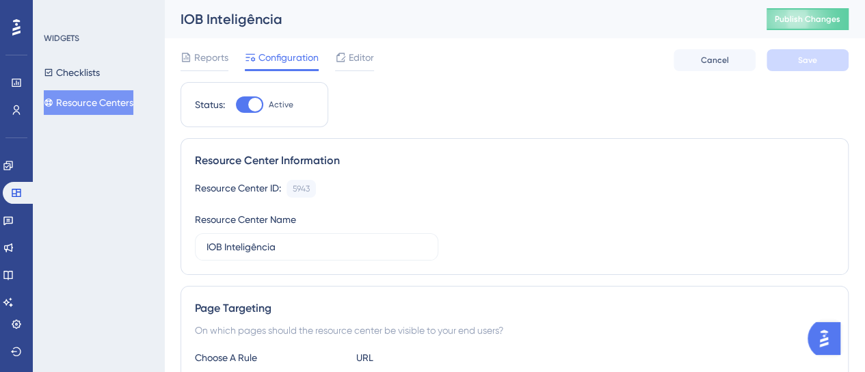
click at [357, 58] on span "Editor" at bounding box center [361, 57] width 25 height 16
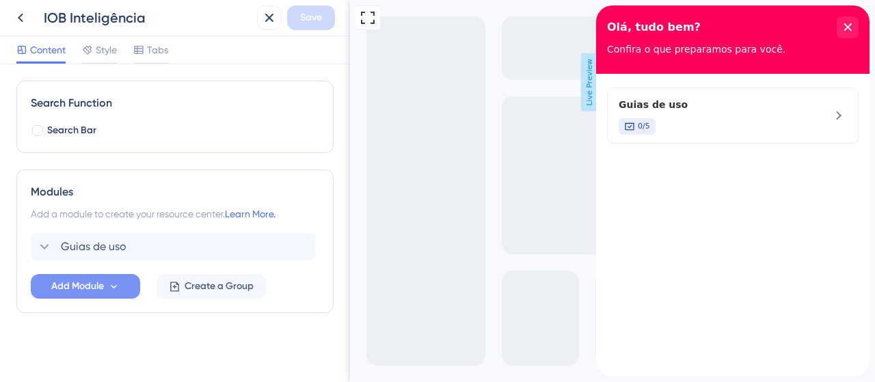
click at [87, 280] on span "Add Module" at bounding box center [77, 286] width 53 height 16
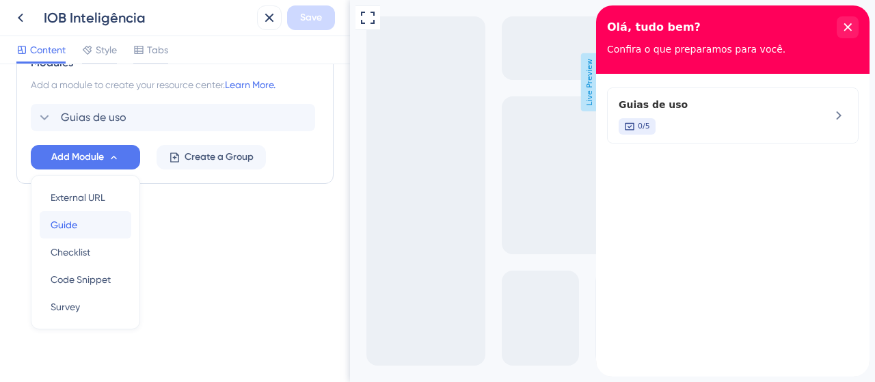
click at [68, 230] on span "Guide" at bounding box center [64, 225] width 27 height 16
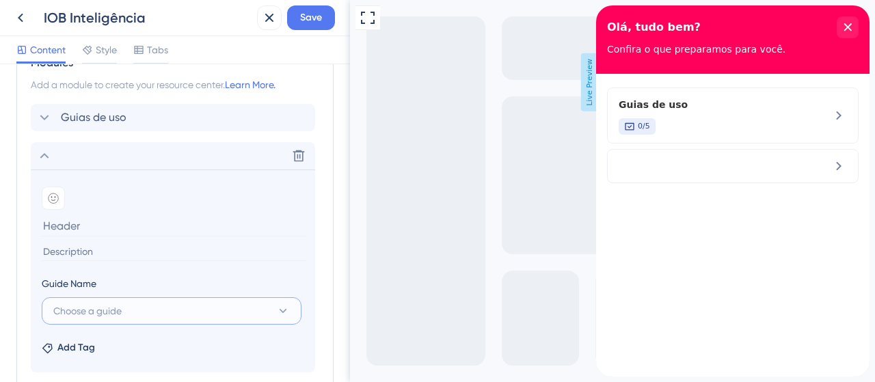
click at [112, 303] on span "Choose a guide" at bounding box center [87, 311] width 68 height 16
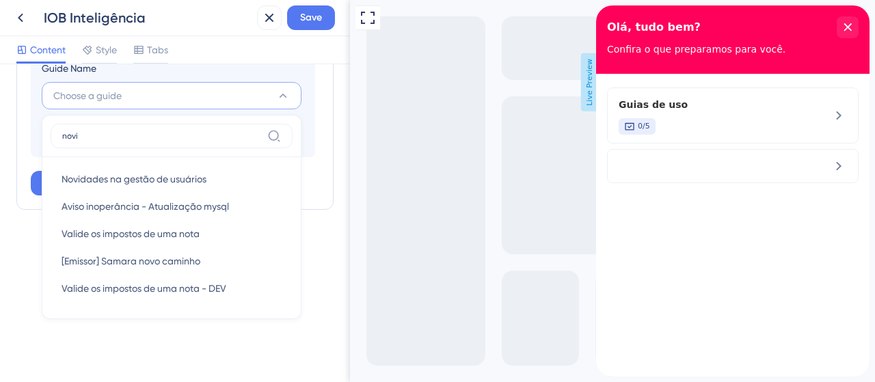
scroll to position [425, 0]
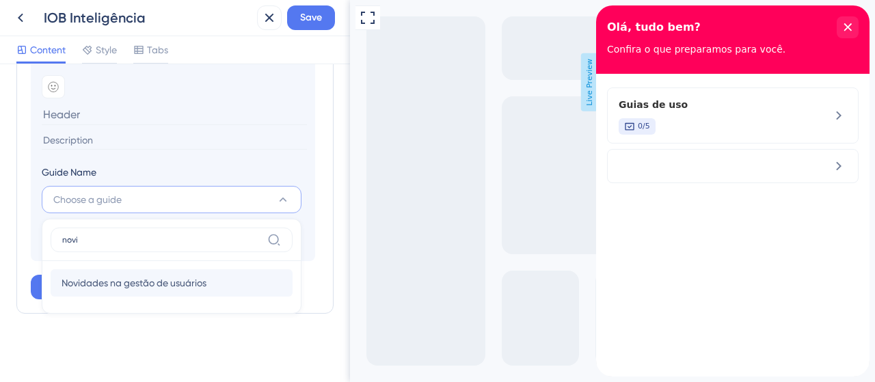
type input "novi"
click at [183, 275] on span "Novidades na gestão de usuários" at bounding box center [134, 283] width 145 height 16
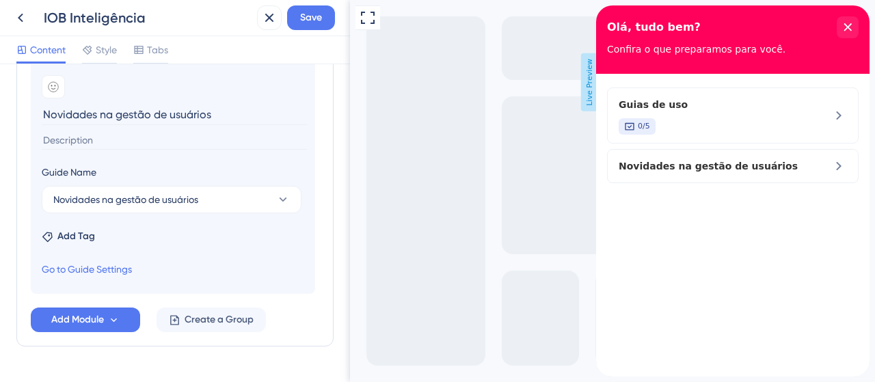
click at [90, 111] on input "Novidades na gestão de usuários" at bounding box center [174, 114] width 265 height 21
paste input "G"
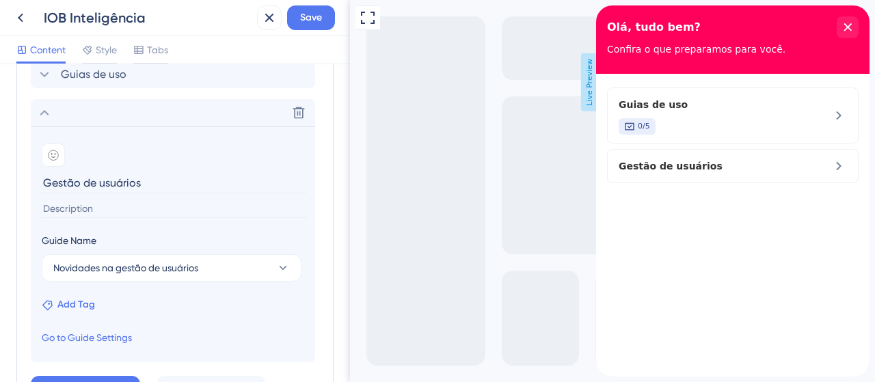
type input "Gestão de usuários"
click at [68, 300] on span "Add Tag" at bounding box center [76, 305] width 38 height 16
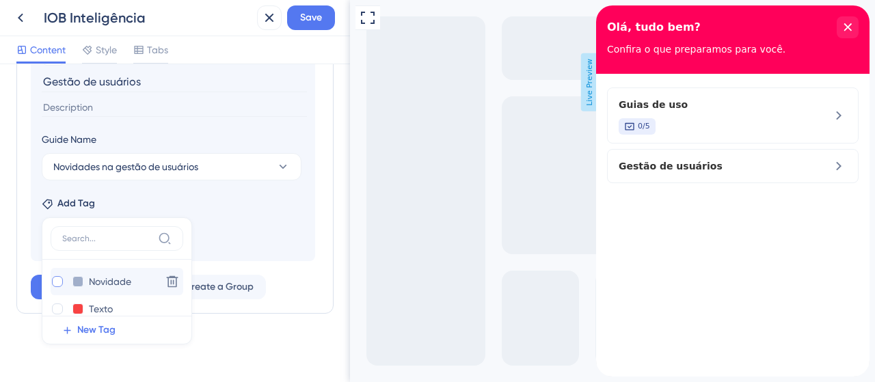
click at [60, 276] on div at bounding box center [57, 281] width 11 height 11
checkbox input "true"
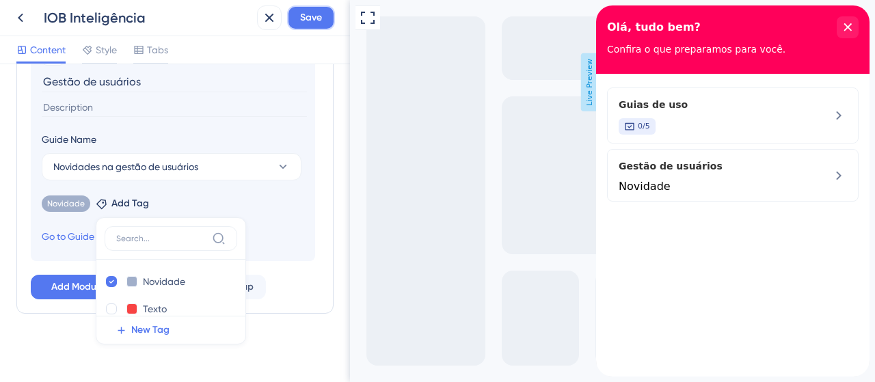
click at [310, 17] on span "Save" at bounding box center [311, 18] width 22 height 16
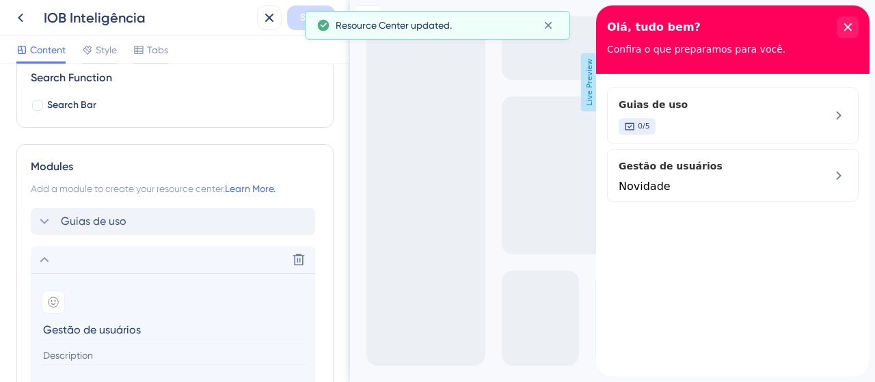
scroll to position [116, 0]
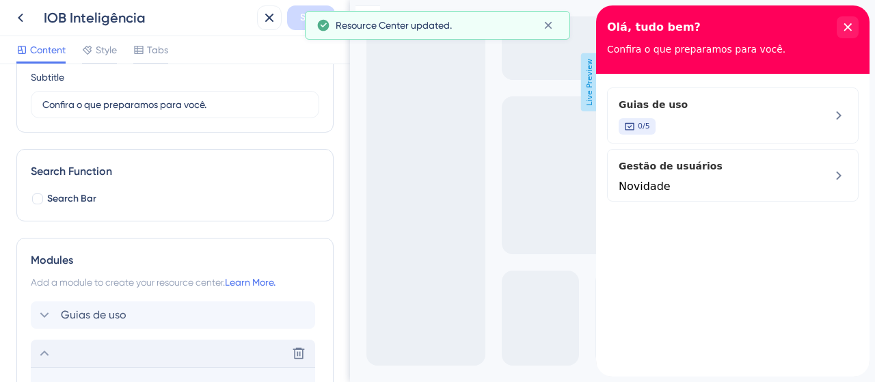
click at [40, 349] on icon at bounding box center [44, 353] width 16 height 16
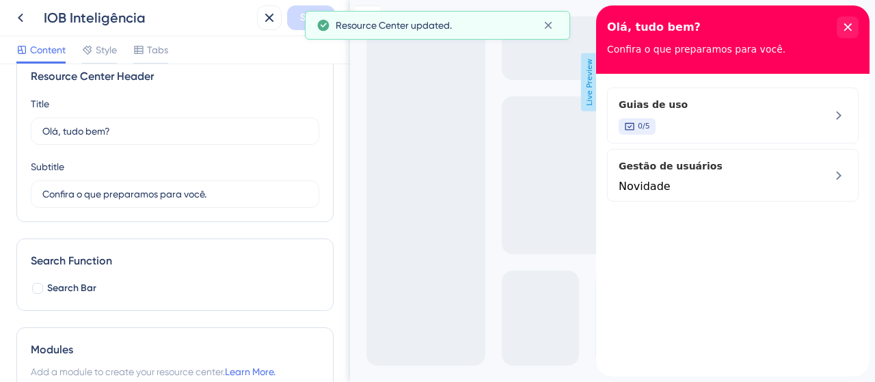
scroll to position [0, 0]
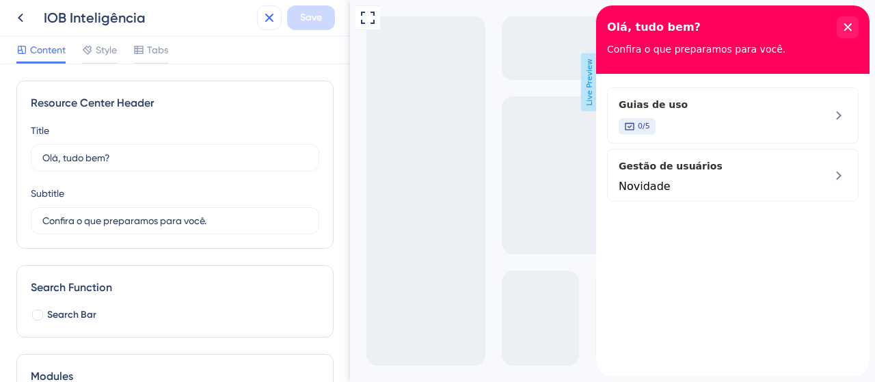
click at [276, 19] on icon at bounding box center [269, 18] width 16 height 16
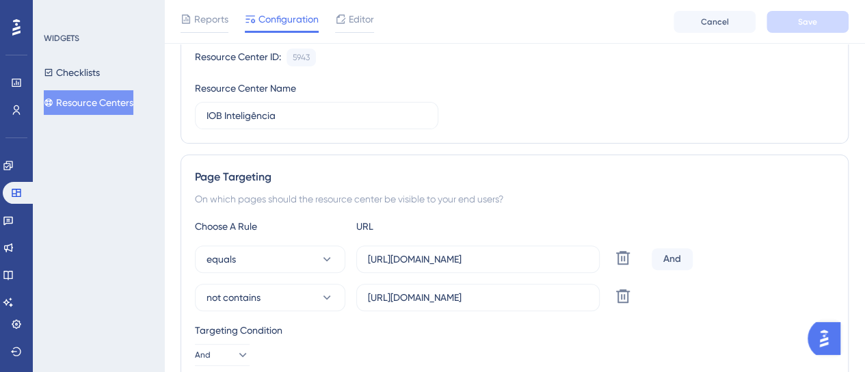
click at [77, 100] on button "Resource Centers" at bounding box center [89, 102] width 90 height 25
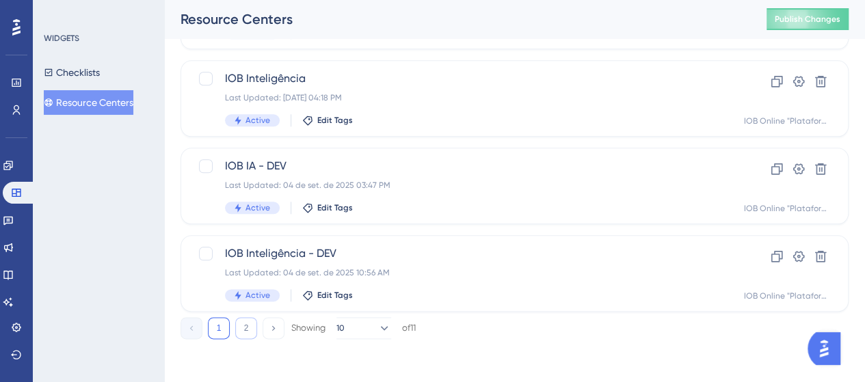
click at [245, 330] on button "2" at bounding box center [246, 328] width 22 height 22
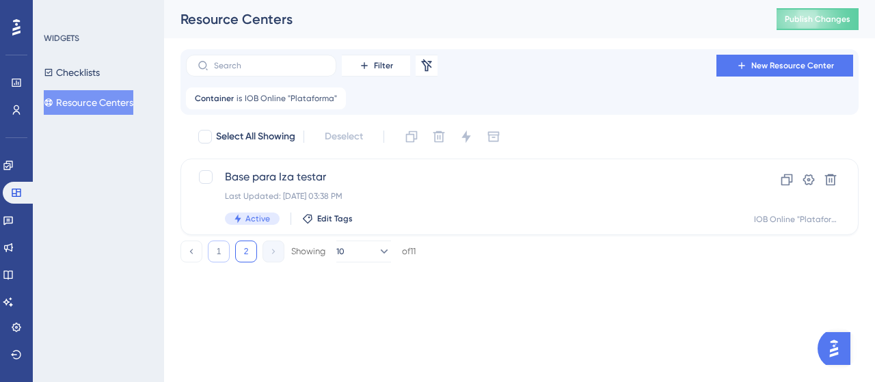
click at [219, 256] on button "1" at bounding box center [219, 252] width 22 height 22
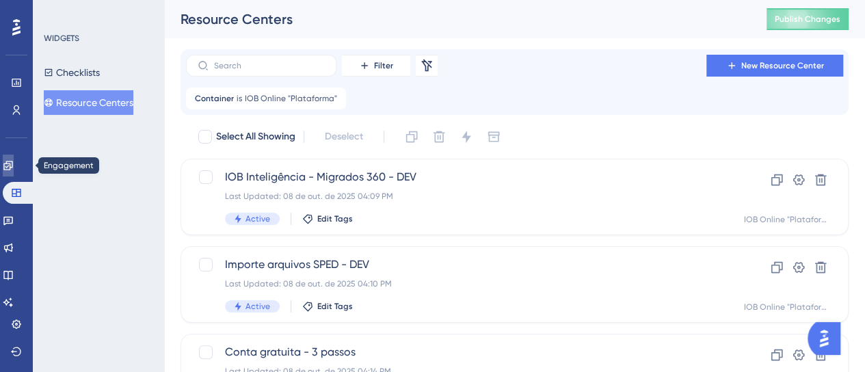
click at [14, 161] on icon at bounding box center [8, 165] width 11 height 11
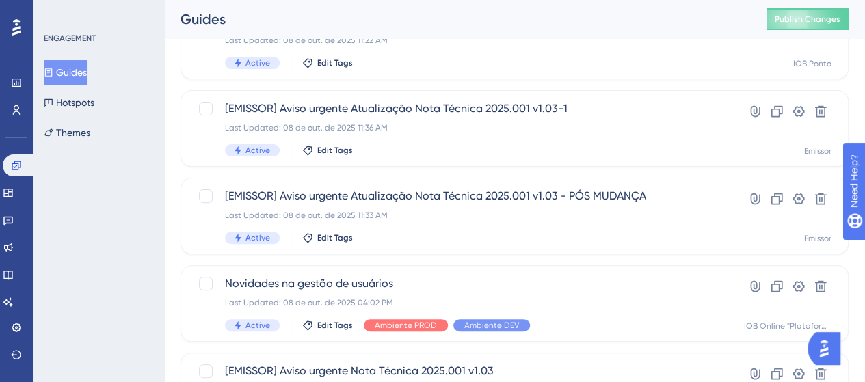
scroll to position [137, 0]
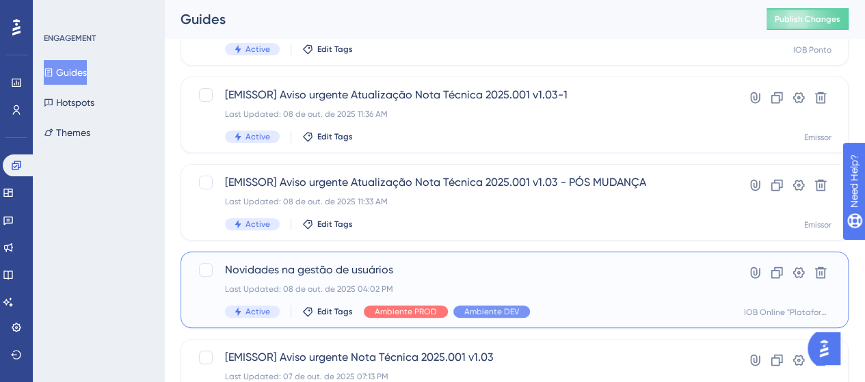
click at [392, 267] on span "Novidades na gestão de usuários" at bounding box center [460, 270] width 470 height 16
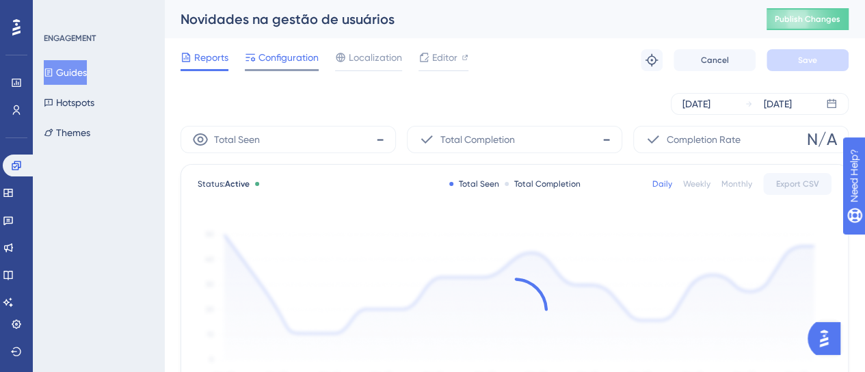
click at [293, 64] on span "Configuration" at bounding box center [288, 57] width 60 height 16
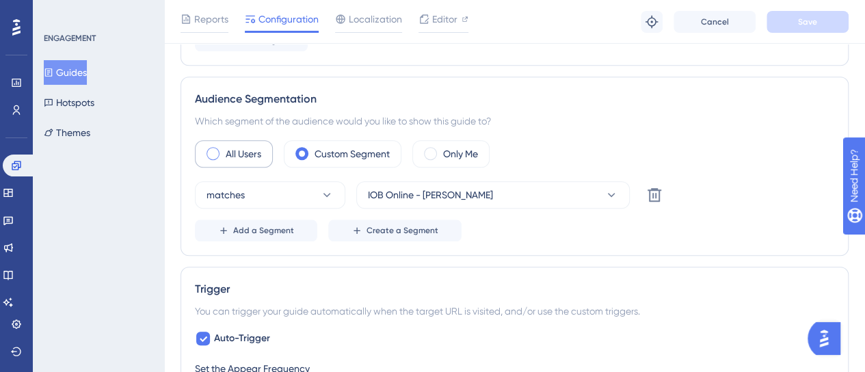
click at [247, 157] on label "All Users" at bounding box center [244, 154] width 36 height 16
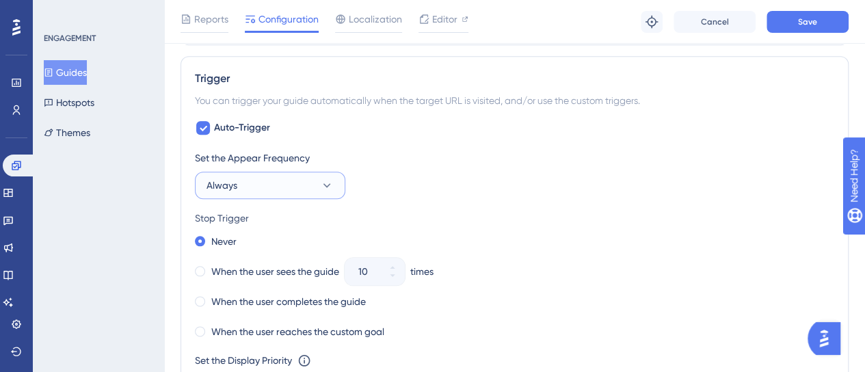
click at [239, 183] on button "Always" at bounding box center [270, 185] width 150 height 27
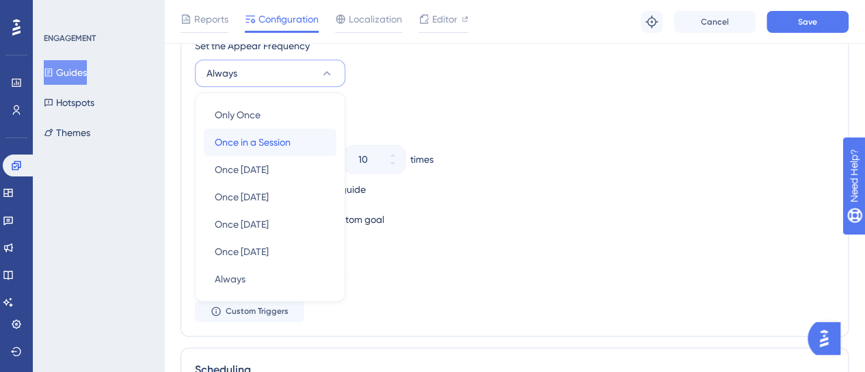
click at [258, 144] on span "Once in a Session" at bounding box center [253, 142] width 76 height 16
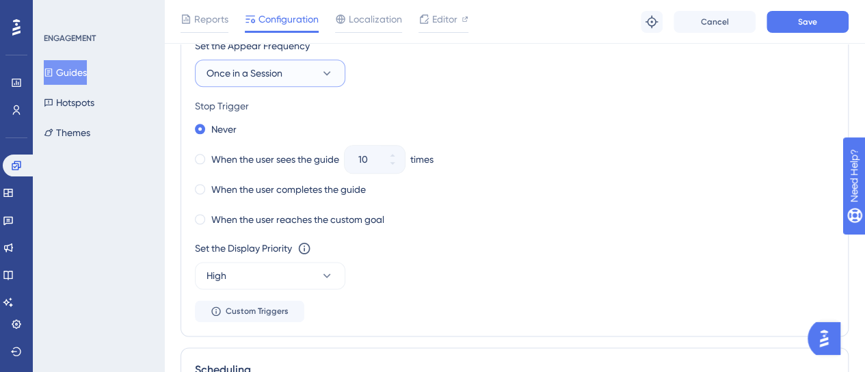
click at [261, 76] on span "Once in a Session" at bounding box center [244, 73] width 76 height 16
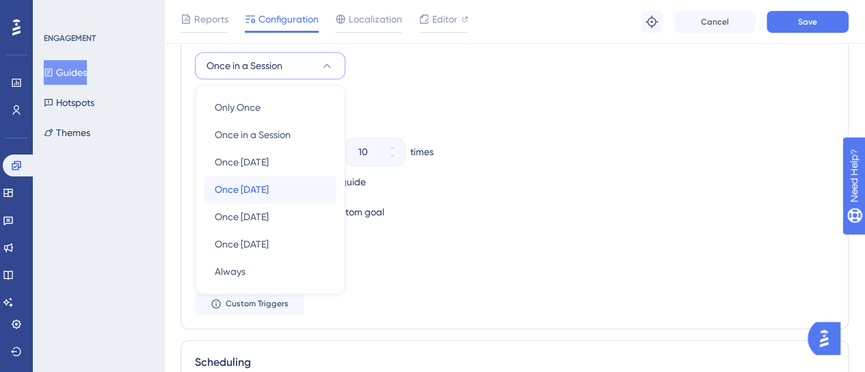
click at [254, 191] on span "Once in 7 days" at bounding box center [242, 189] width 54 height 16
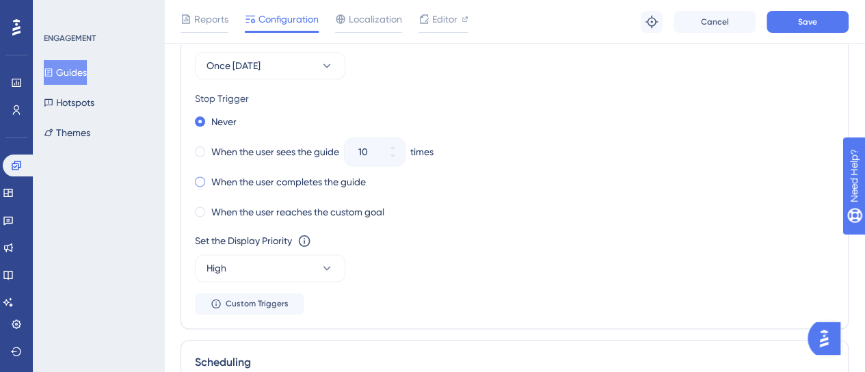
click at [265, 183] on label "When the user completes the guide" at bounding box center [288, 182] width 154 height 16
click at [813, 17] on span "Save" at bounding box center [807, 21] width 19 height 11
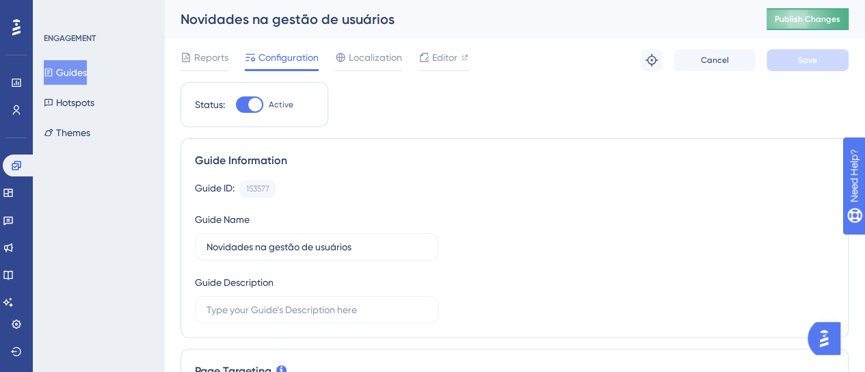
click at [839, 20] on span "Publish Changes" at bounding box center [807, 19] width 66 height 11
click at [14, 188] on icon at bounding box center [8, 192] width 11 height 11
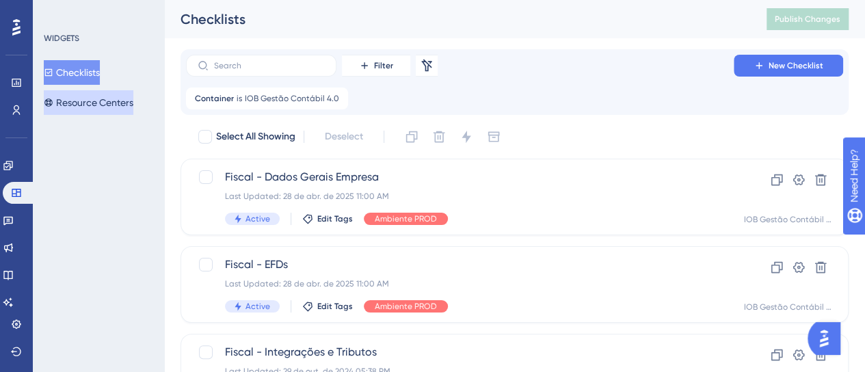
click at [114, 106] on button "Resource Centers" at bounding box center [89, 102] width 90 height 25
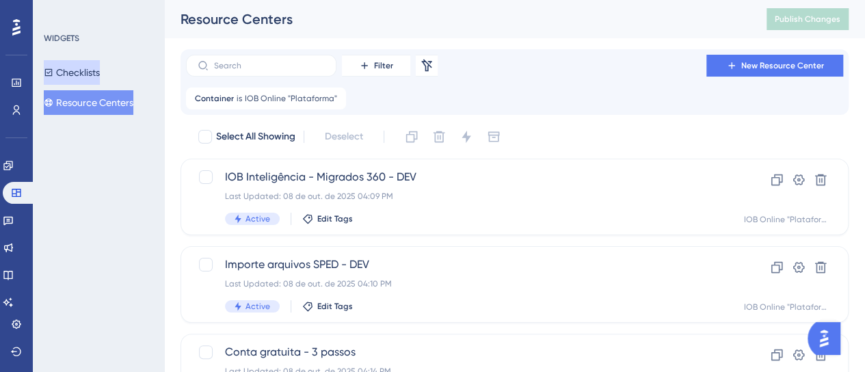
click at [77, 72] on button "Checklists" at bounding box center [72, 72] width 56 height 25
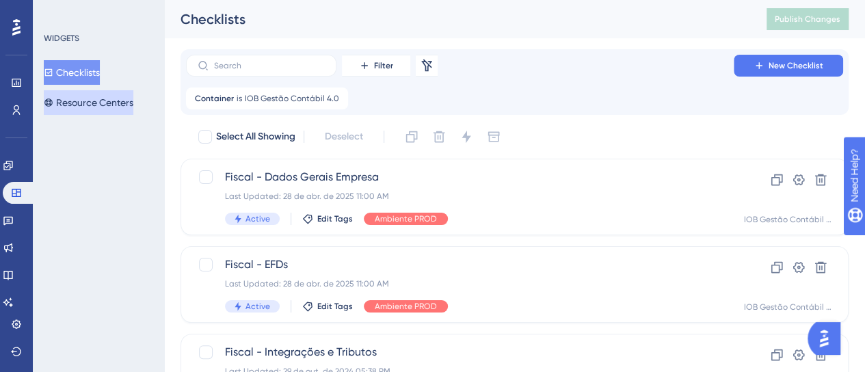
click at [100, 107] on button "Resource Centers" at bounding box center [89, 102] width 90 height 25
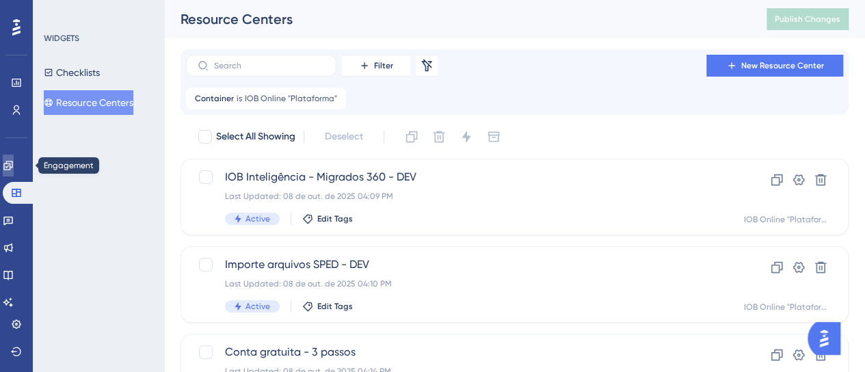
click at [12, 167] on icon at bounding box center [7, 165] width 9 height 9
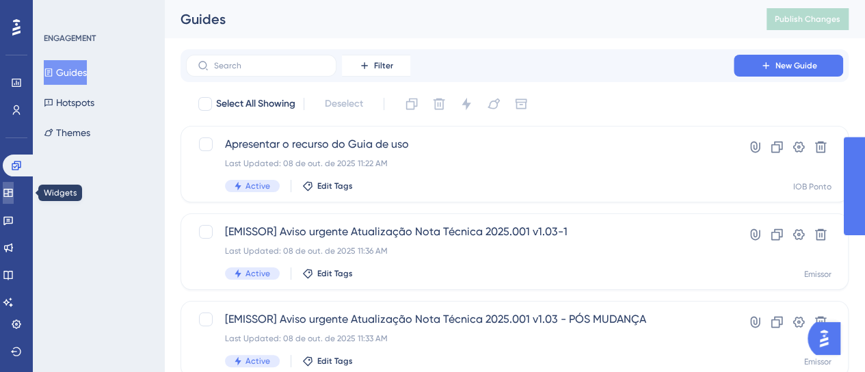
click at [14, 191] on link at bounding box center [8, 193] width 11 height 22
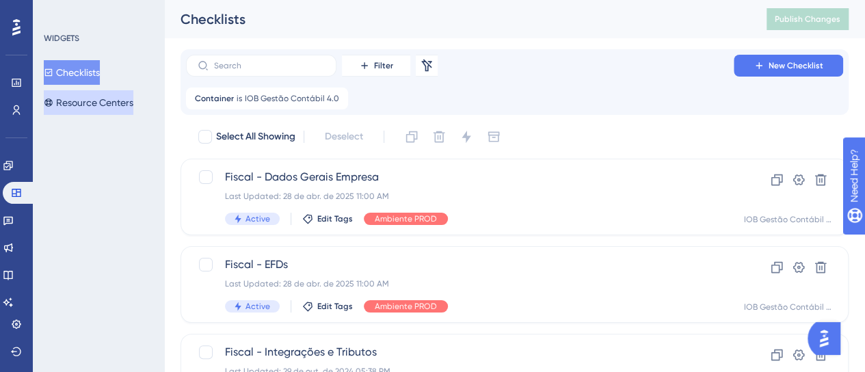
click at [92, 94] on button "Resource Centers" at bounding box center [89, 102] width 90 height 25
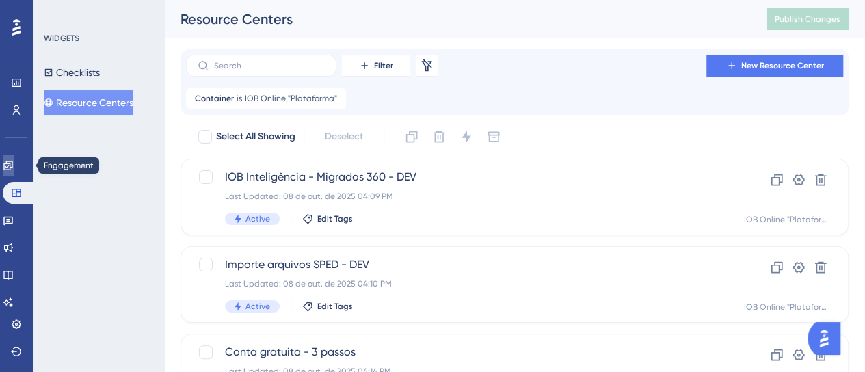
click at [14, 163] on icon at bounding box center [8, 165] width 11 height 11
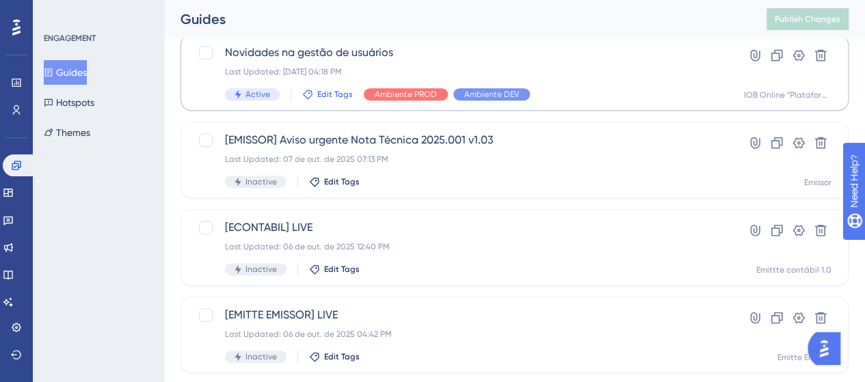
scroll to position [342, 0]
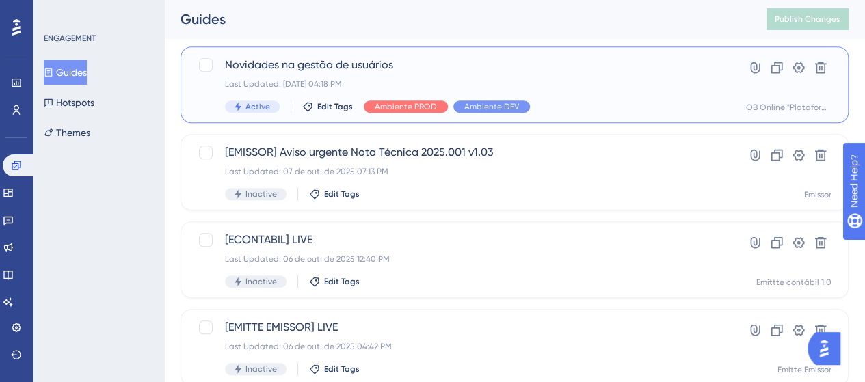
click at [333, 49] on div "Novidades na gestão de usuários Last Updated: 08 de out. de 2025 04:18 PM Activ…" at bounding box center [514, 84] width 668 height 77
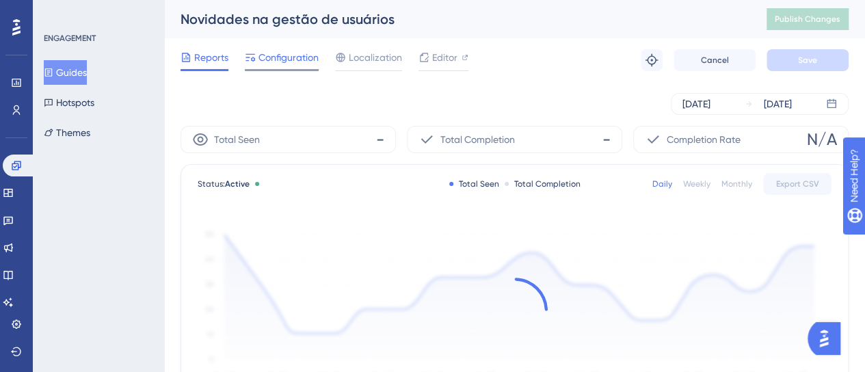
click at [312, 53] on span "Configuration" at bounding box center [288, 57] width 60 height 16
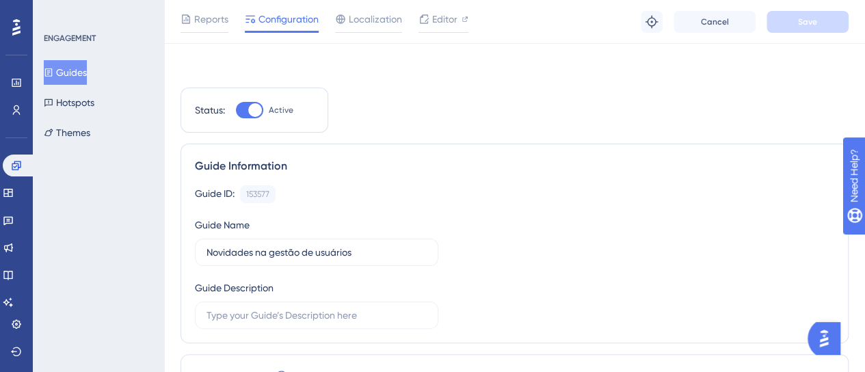
scroll to position [273, 0]
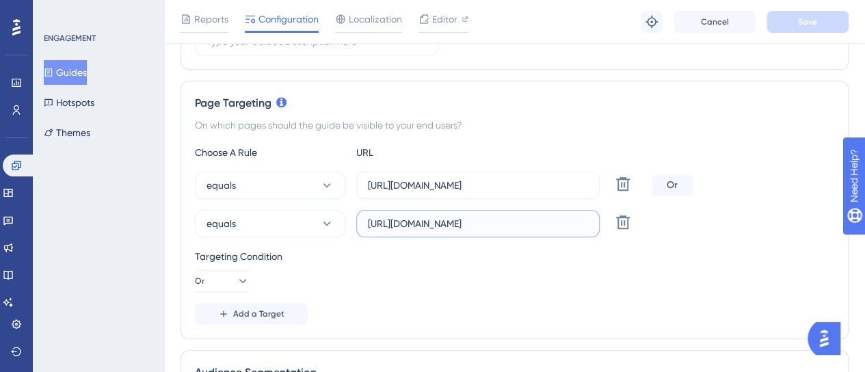
click at [448, 226] on input "https://app.iob.com.br/app/configuracoes/gerenciarusuarios/" at bounding box center [478, 223] width 220 height 15
click at [617, 181] on icon at bounding box center [623, 184] width 14 height 14
type input "https://app.iob.com.br/app/configuracoes/gerenciarusuarios/"
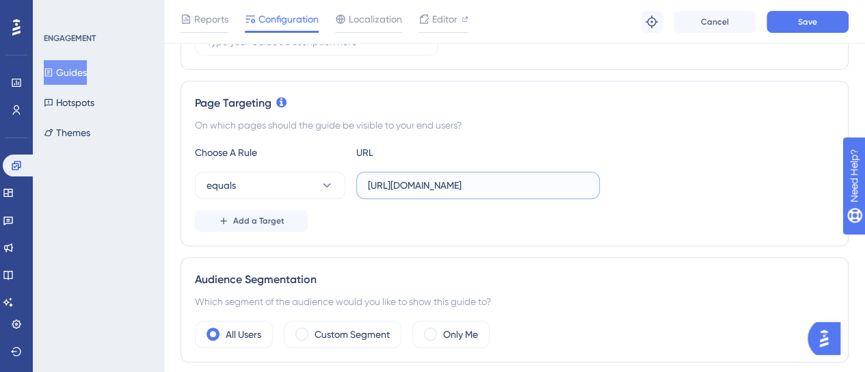
click at [432, 189] on input "https://app.iob.com.br/app/configuracoes/gerenciarusuarios/" at bounding box center [478, 185] width 220 height 15
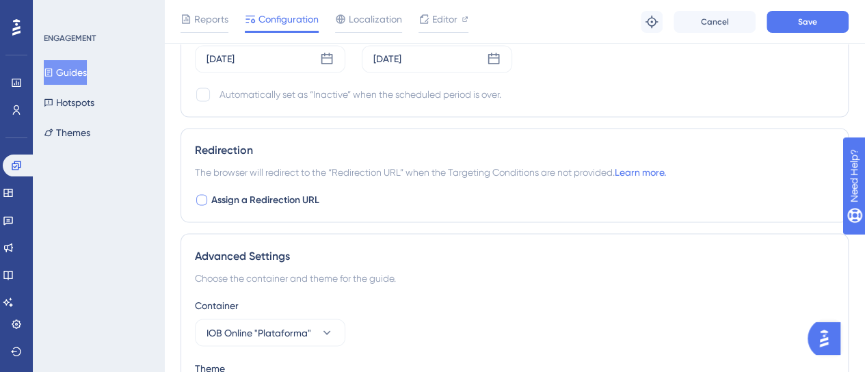
scroll to position [1162, 0]
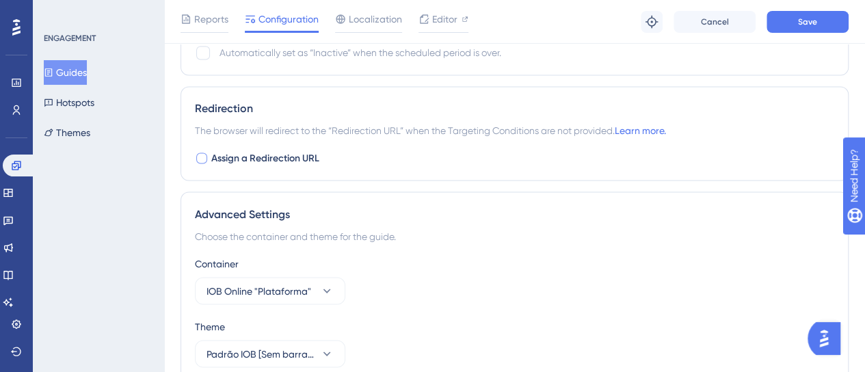
click at [227, 157] on span "Assign a Redirection URL" at bounding box center [265, 158] width 108 height 16
checkbox input "true"
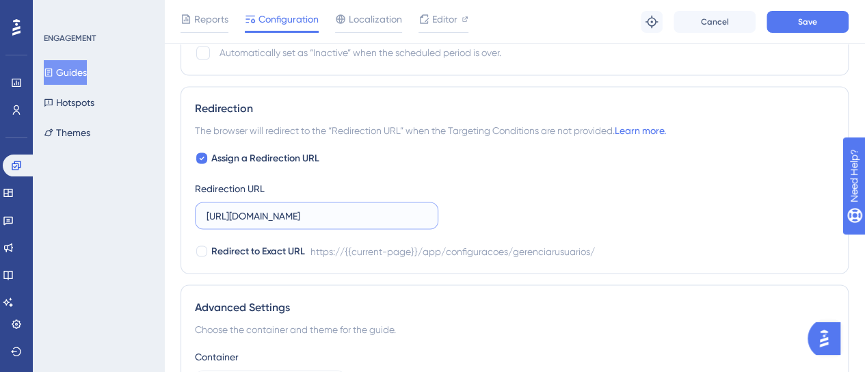
click at [278, 215] on input "https://dev-app.iob.com.br/app/configuracoes/gerenciarusuarios/" at bounding box center [316, 215] width 220 height 15
paste input "text"
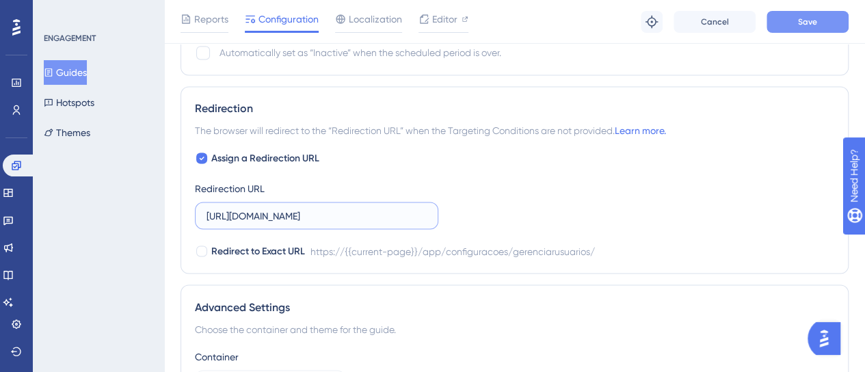
type input "https://app.iob.com.br/app/configuracoes/gerenciarusuarios/"
click at [789, 18] on button "Save" at bounding box center [807, 22] width 82 height 22
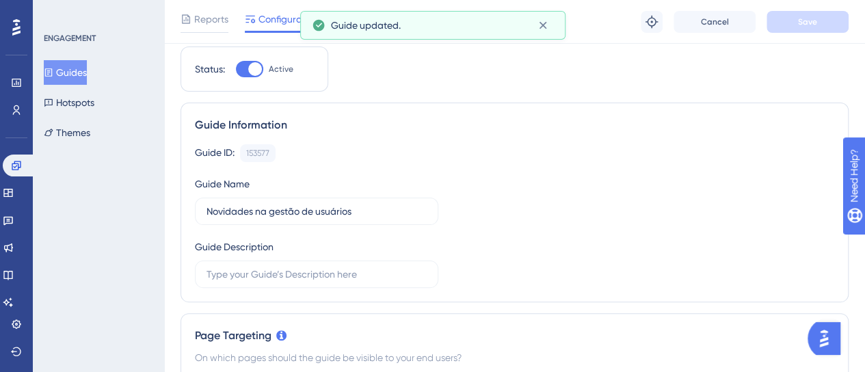
scroll to position [0, 0]
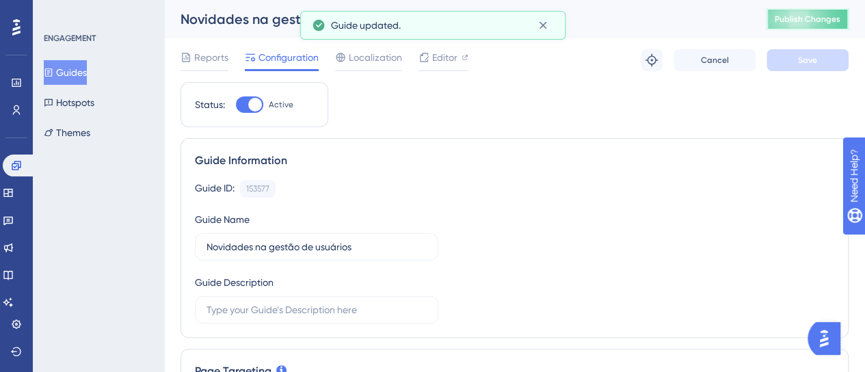
click at [819, 20] on span "Publish Changes" at bounding box center [807, 19] width 66 height 11
